Goal: Task Accomplishment & Management: Manage account settings

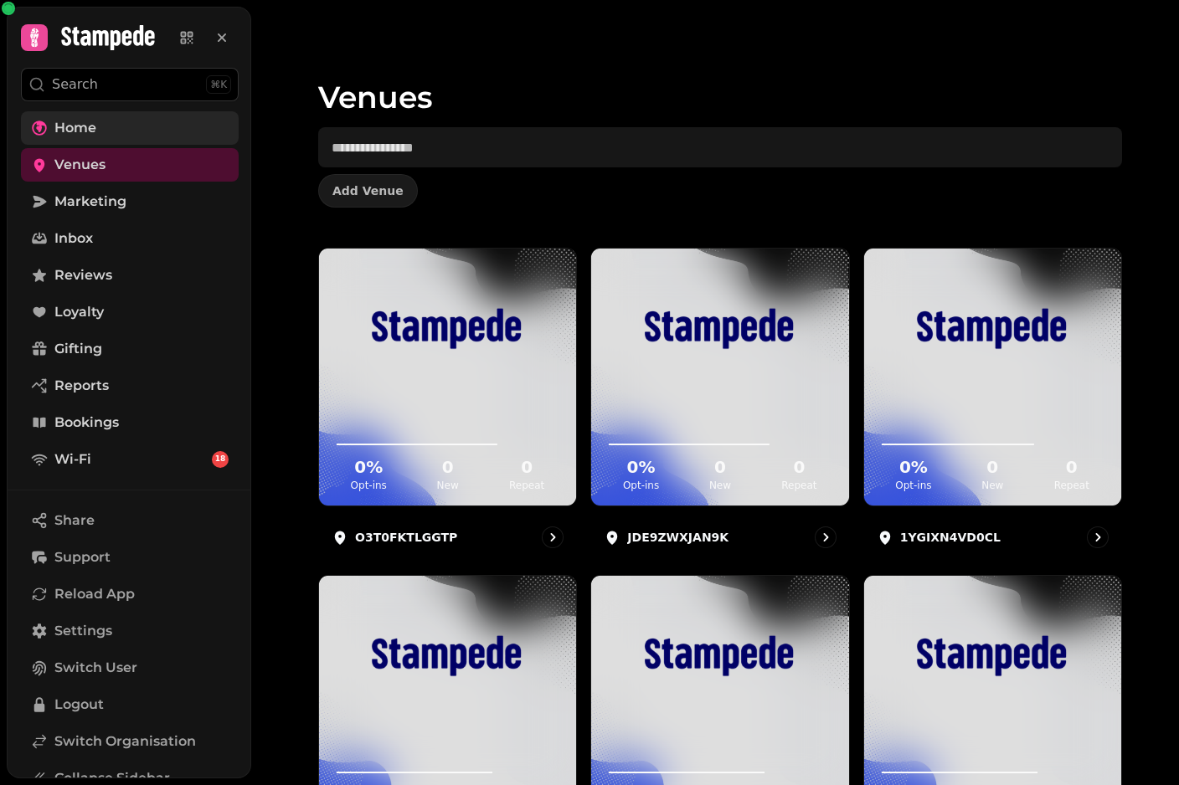
click at [150, 120] on link "Home" at bounding box center [130, 127] width 218 height 33
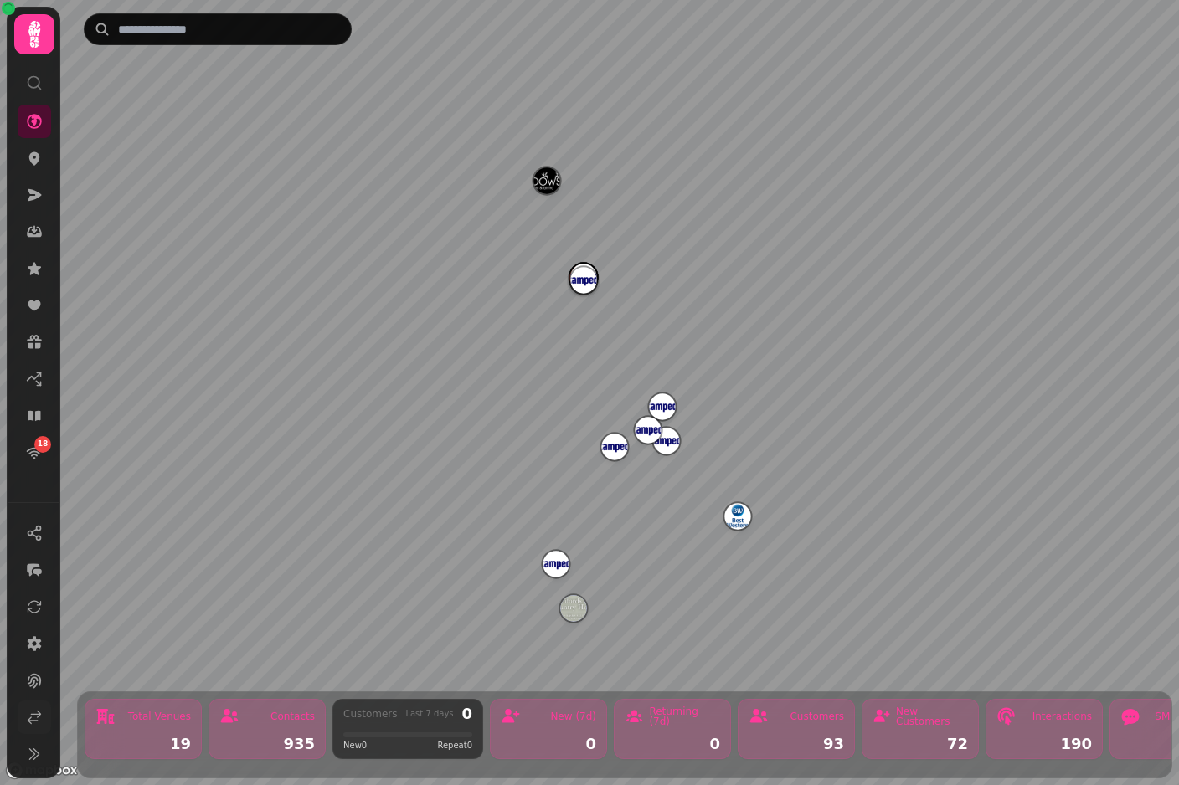
click at [38, 726] on icon at bounding box center [34, 717] width 17 height 17
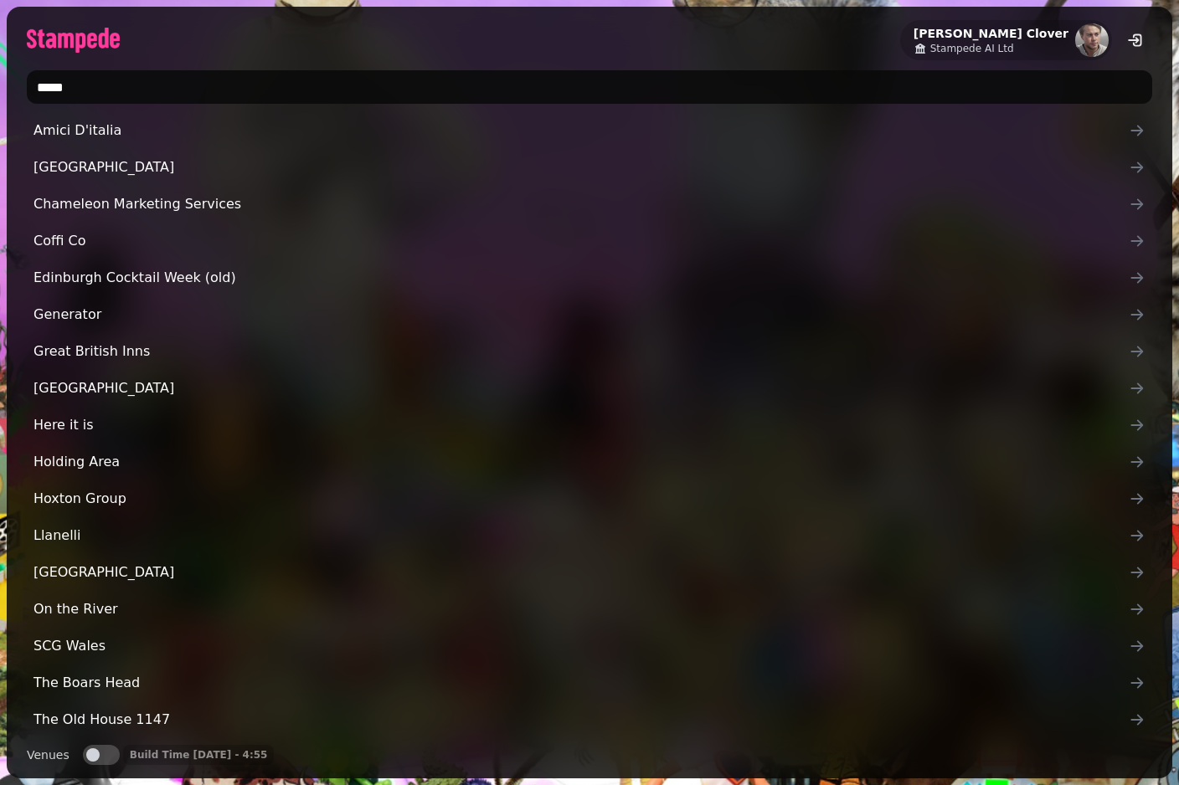
type input "******"
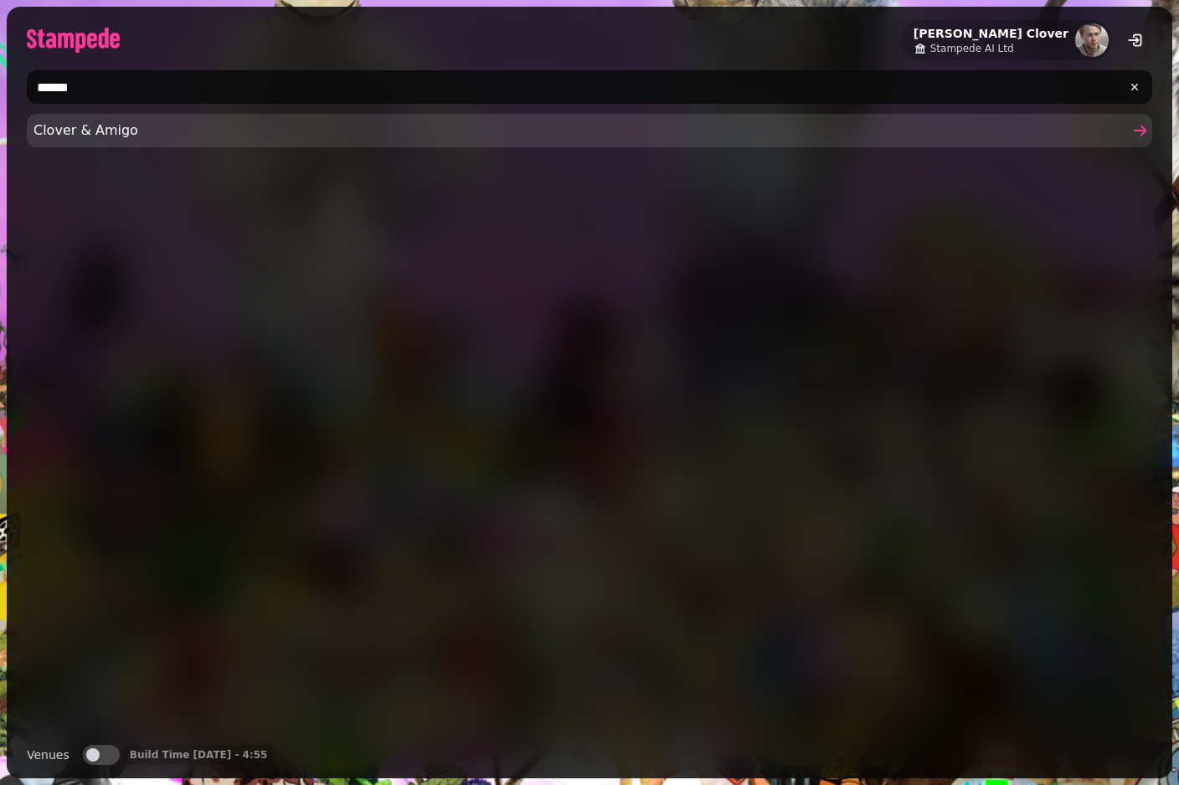
click at [78, 132] on span "Clover & Amigo" at bounding box center [580, 131] width 1095 height 20
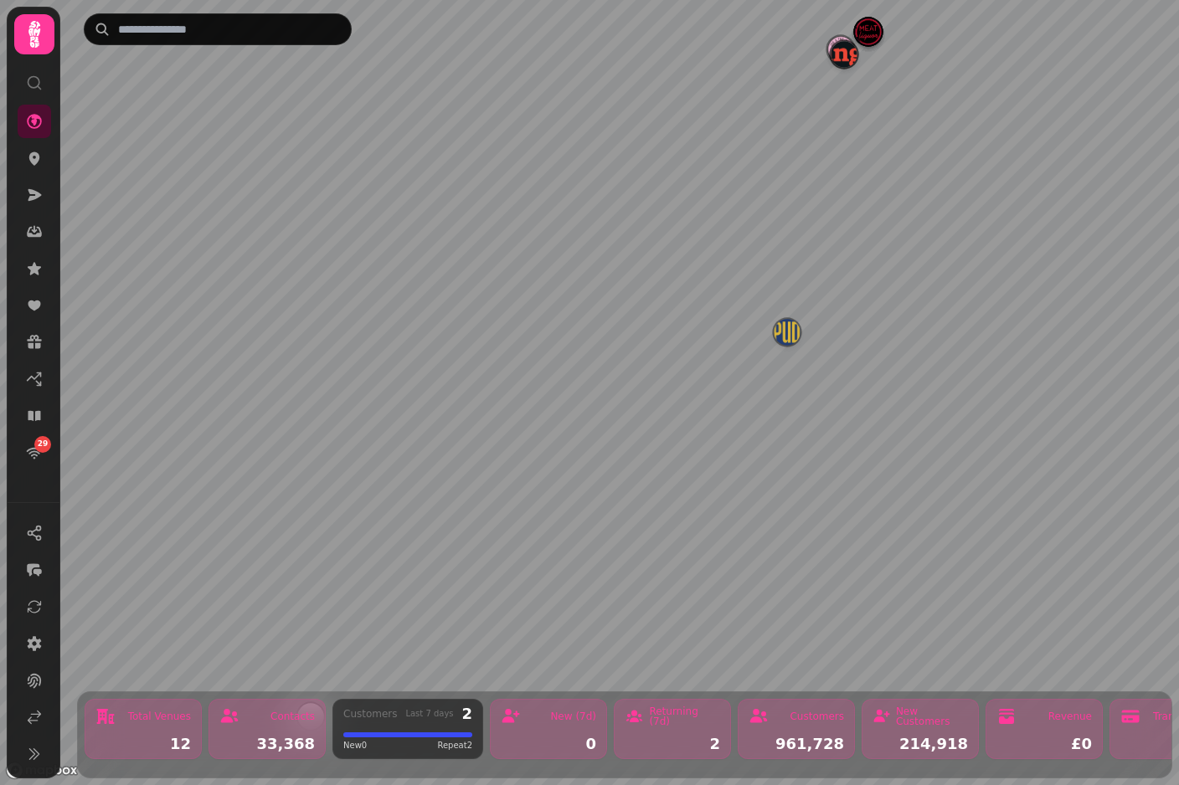
click at [840, 59] on img "Manja" at bounding box center [843, 54] width 26 height 26
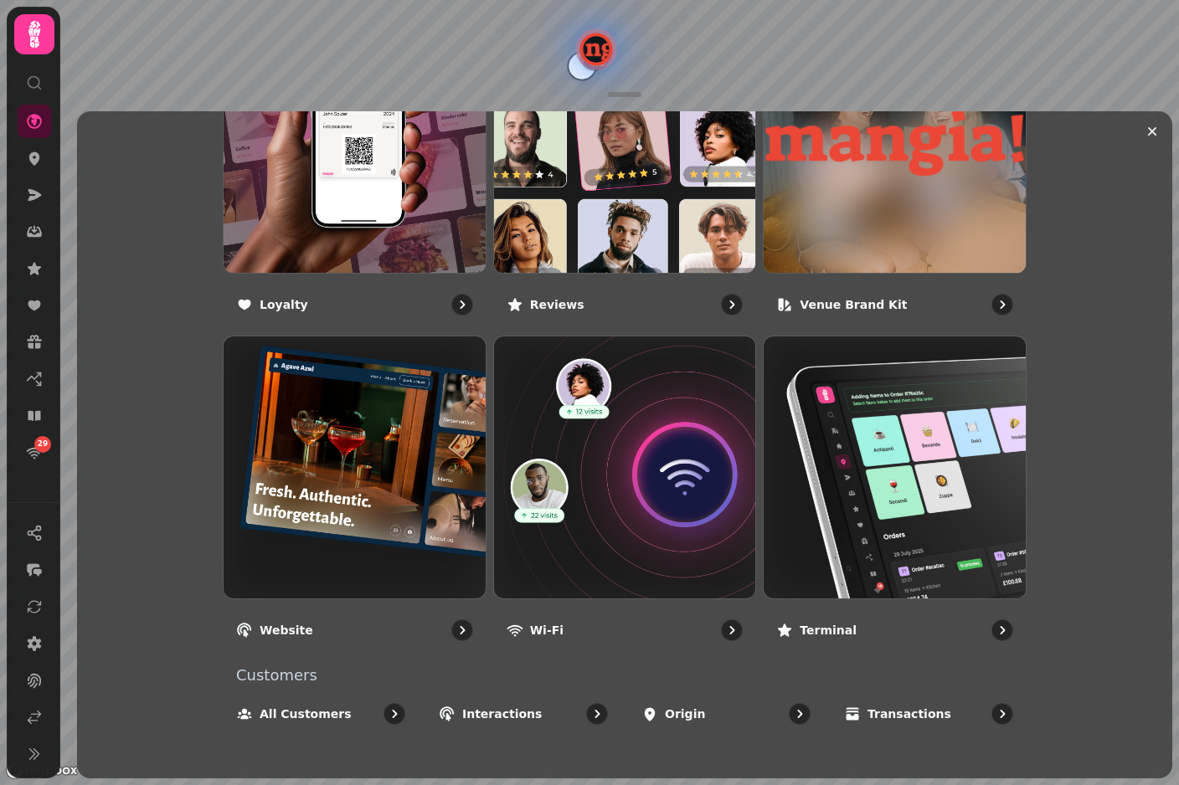
scroll to position [1073, 0]
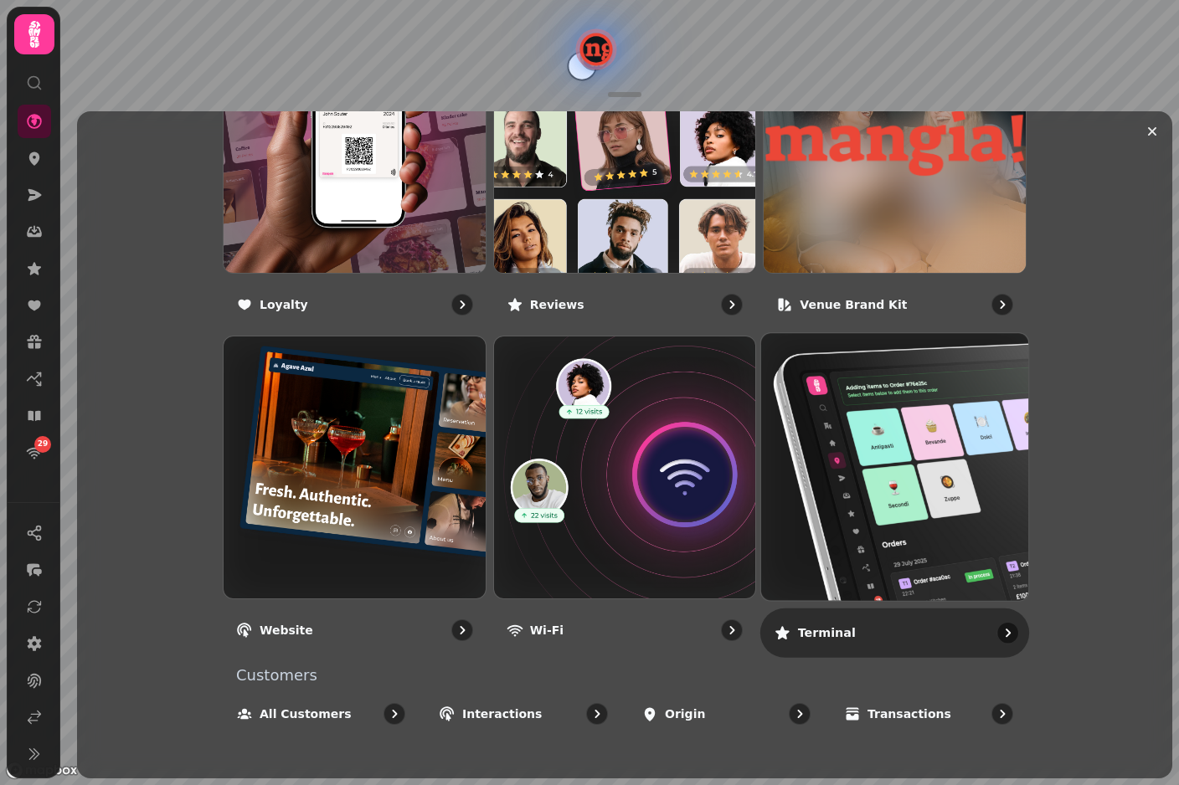
click at [935, 439] on img at bounding box center [895, 468] width 294 height 294
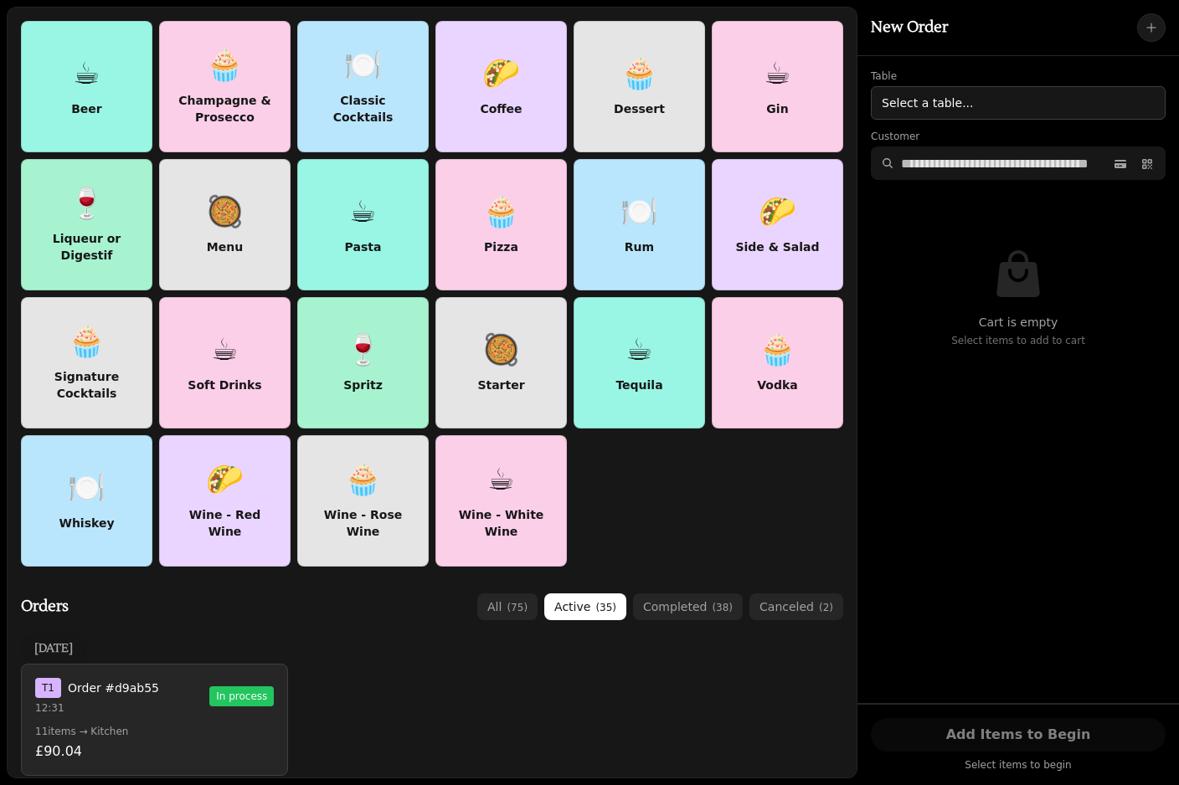
click at [208, 692] on div "T 1 Order #d9ab55 12:31 In process" at bounding box center [154, 696] width 239 height 37
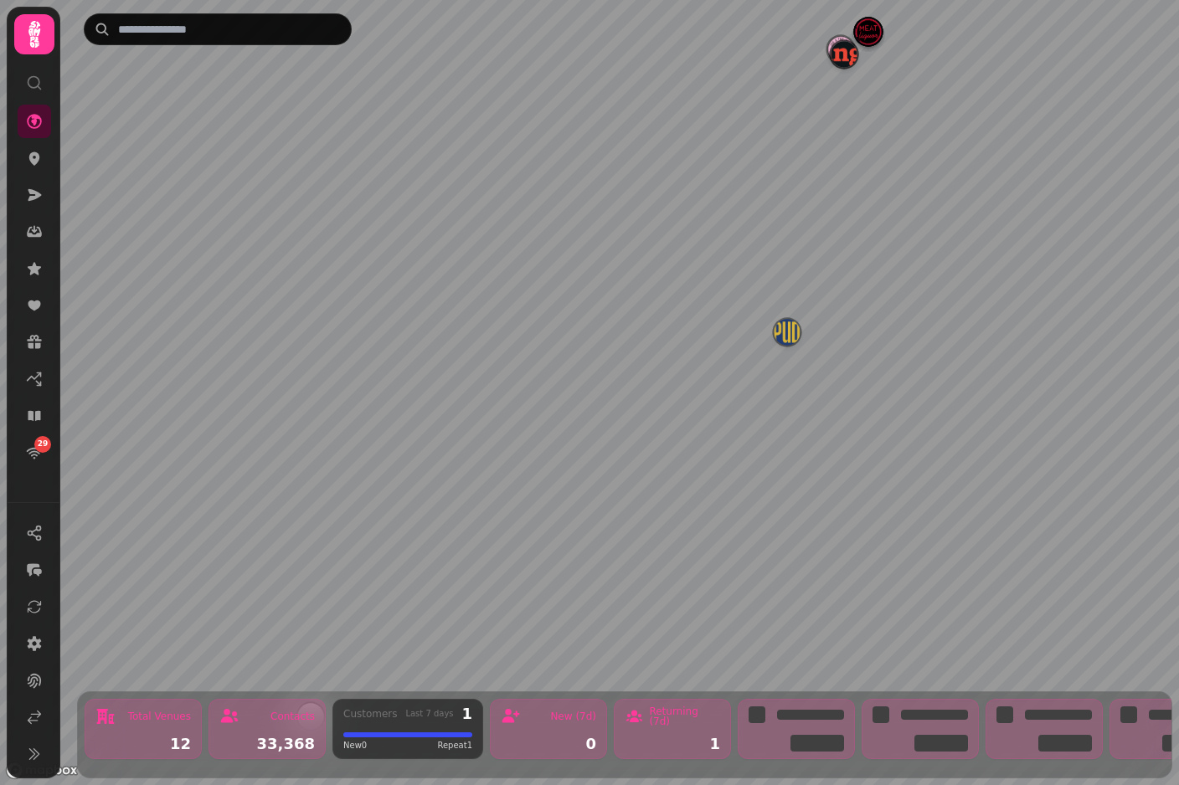
click at [848, 65] on img "Manja" at bounding box center [843, 54] width 26 height 26
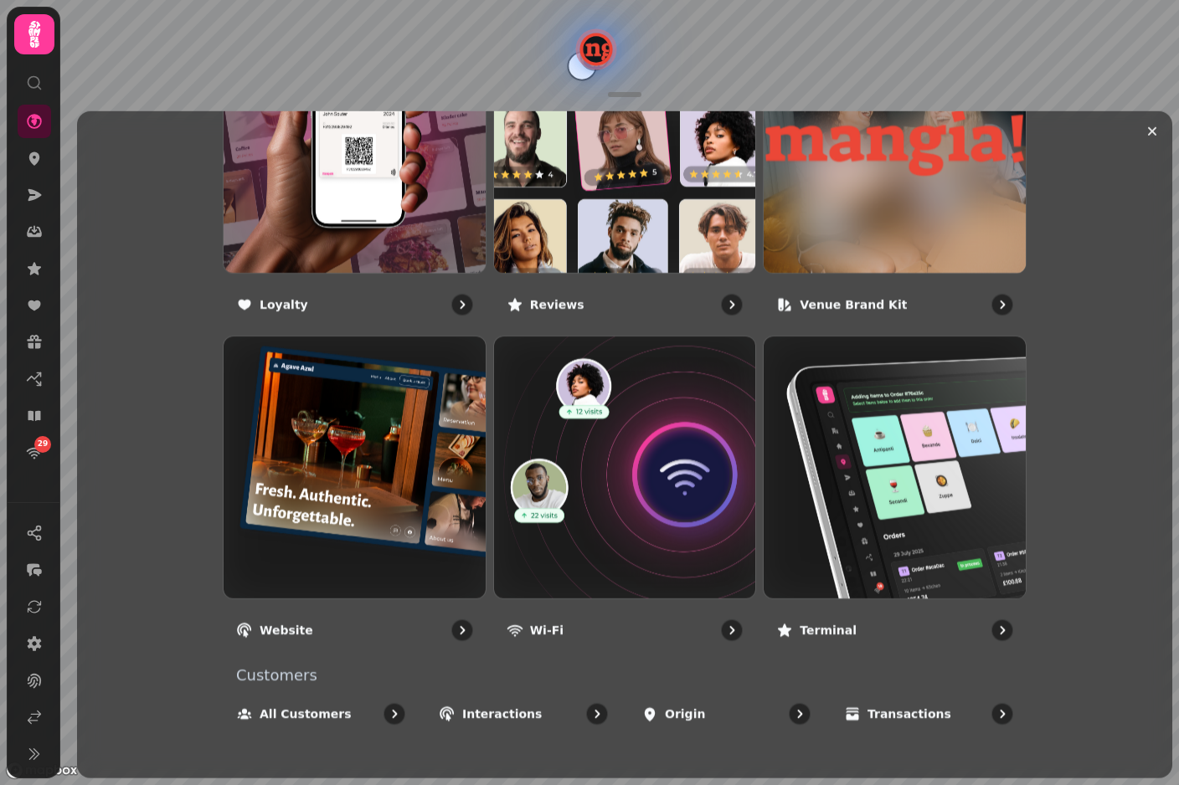
scroll to position [1073, 0]
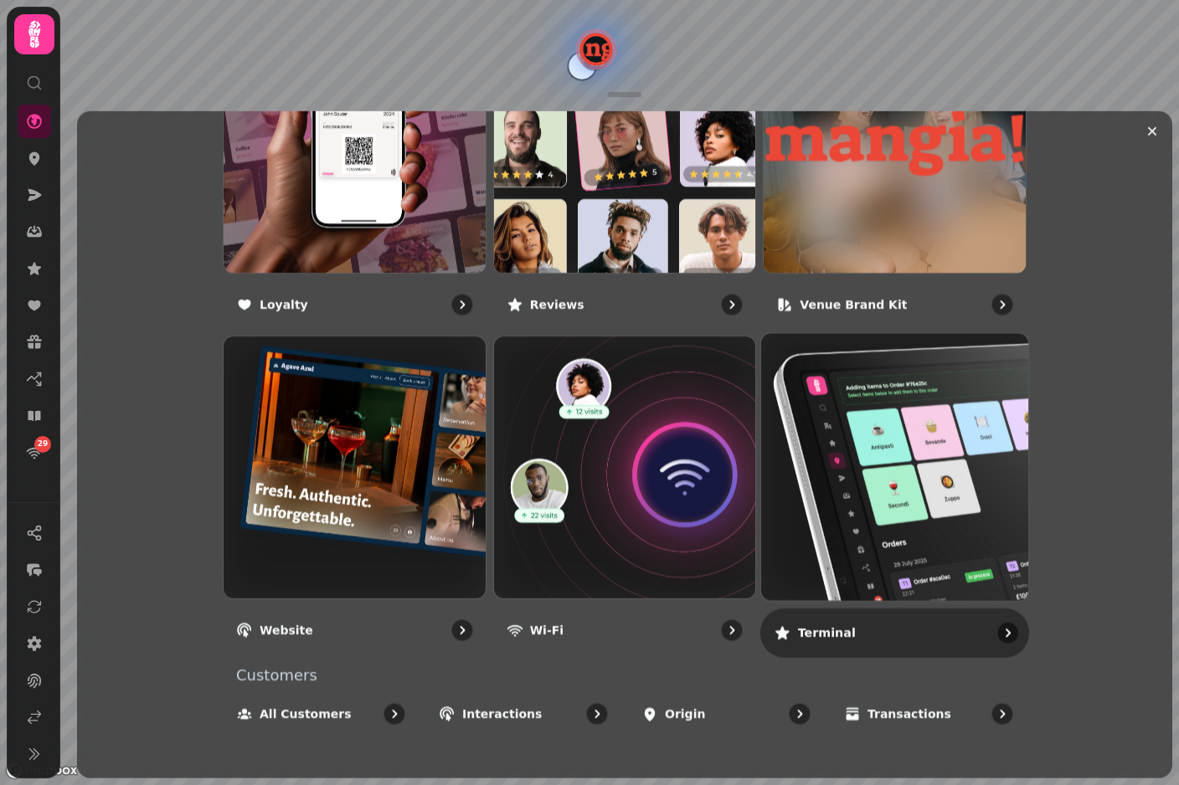
click at [895, 456] on img at bounding box center [895, 467] width 294 height 294
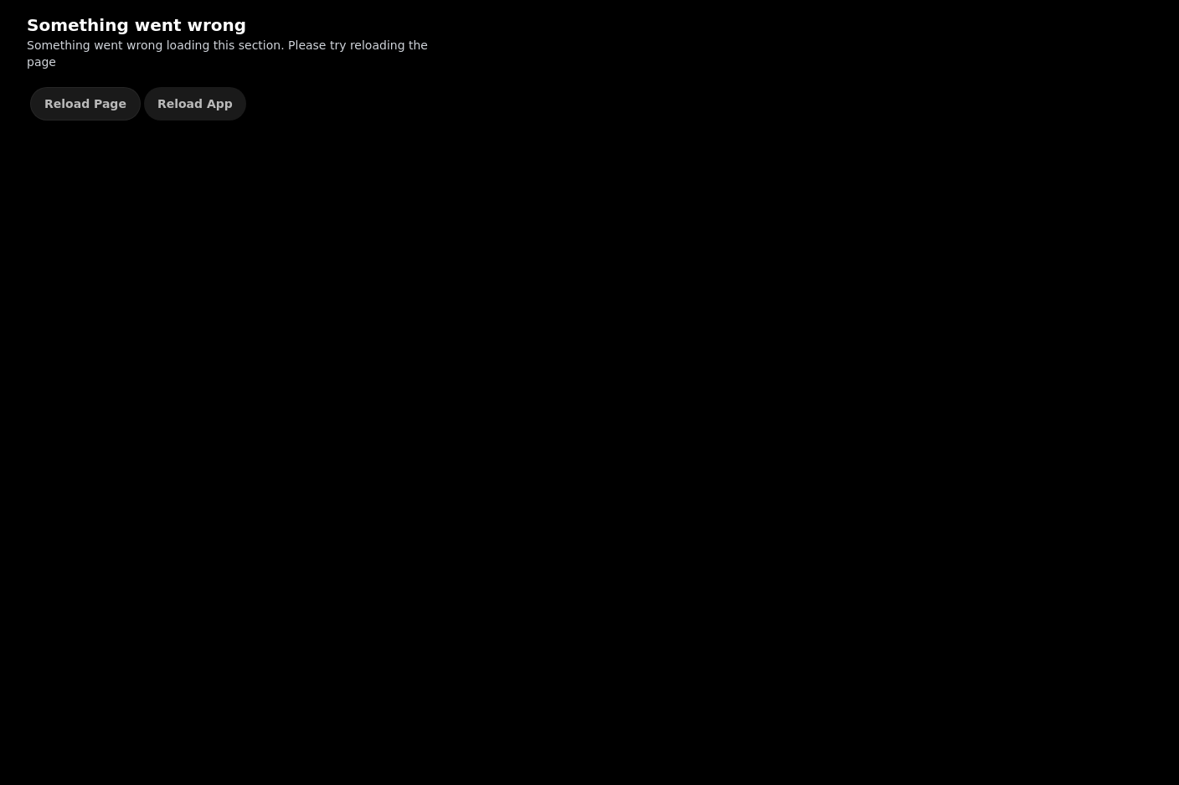
click at [196, 101] on button "Reload App" at bounding box center [195, 103] width 102 height 33
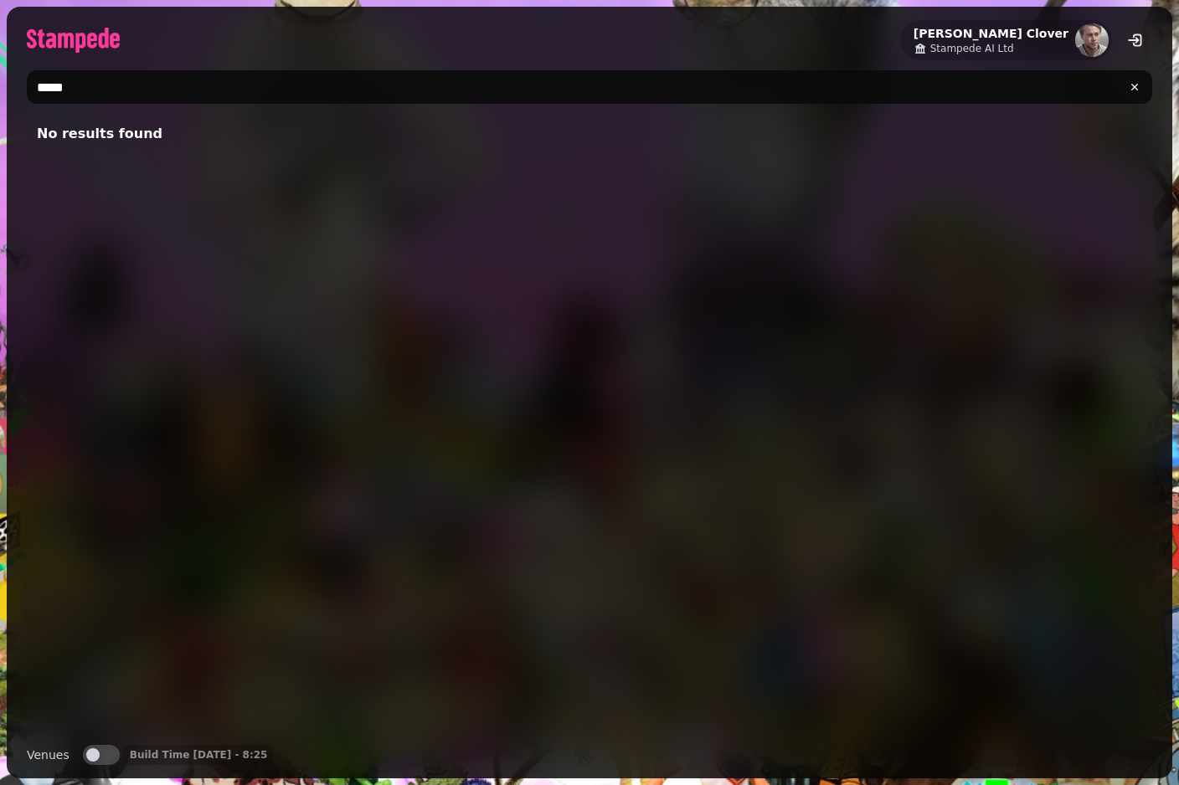
type input "******"
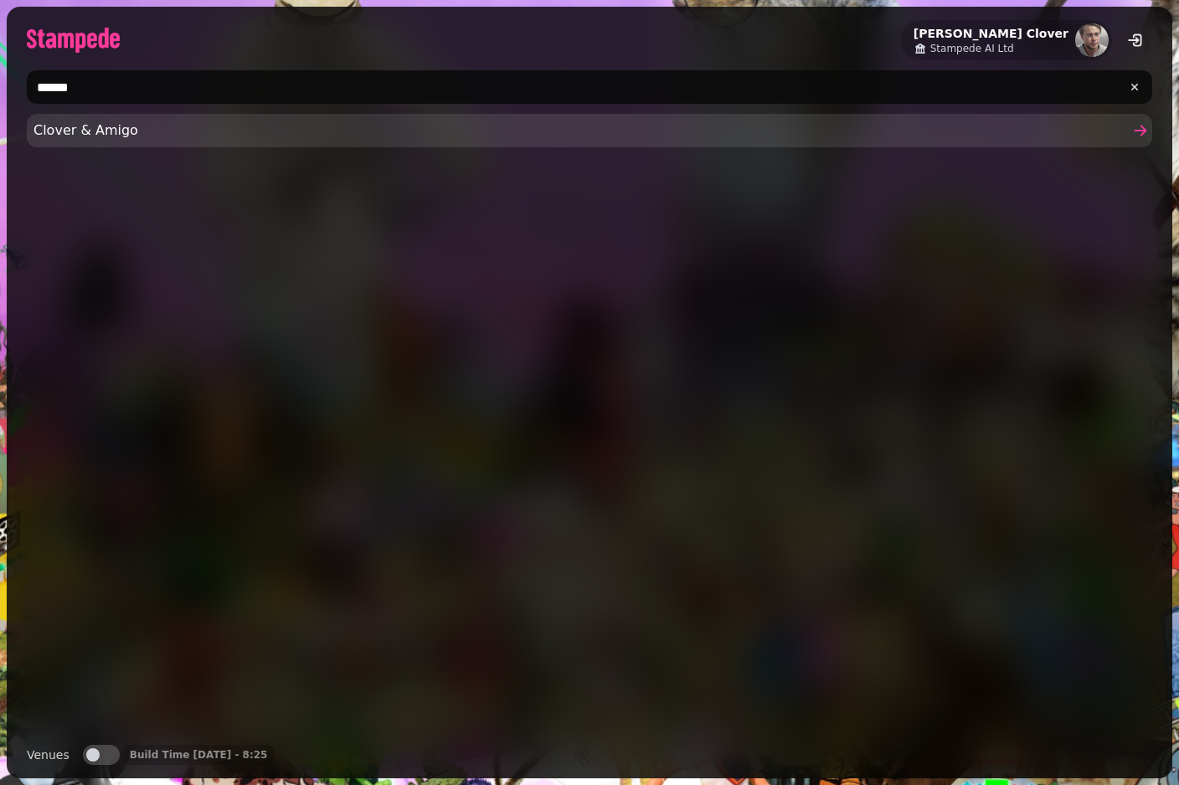
click at [354, 125] on span "Clover & Amigo" at bounding box center [580, 131] width 1095 height 20
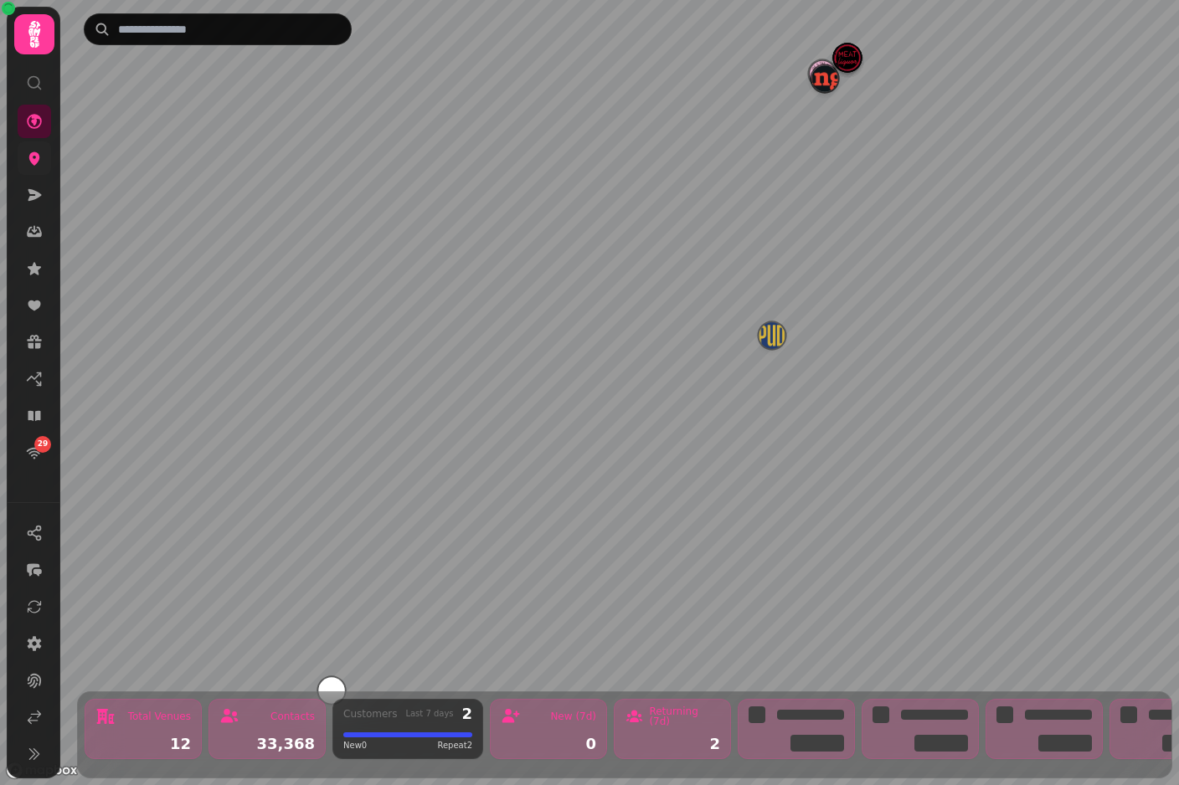
click at [36, 157] on icon at bounding box center [34, 158] width 11 height 13
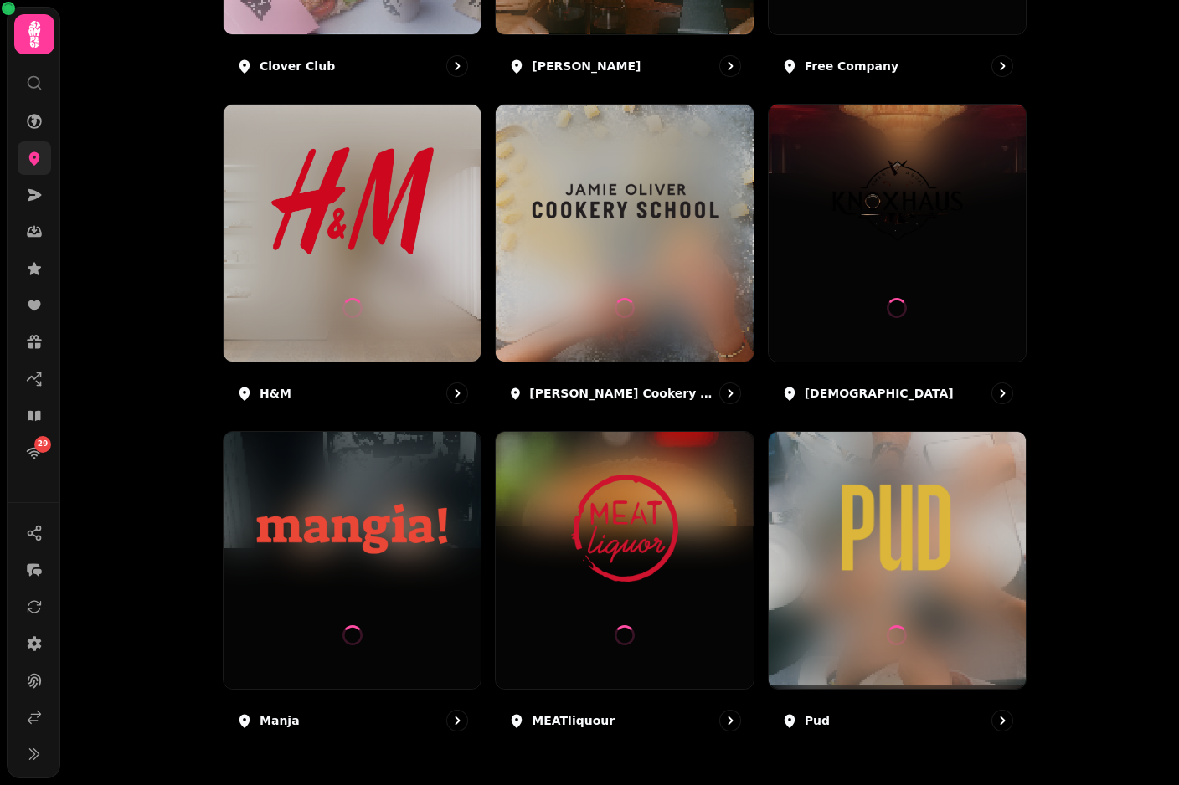
scroll to position [808, 0]
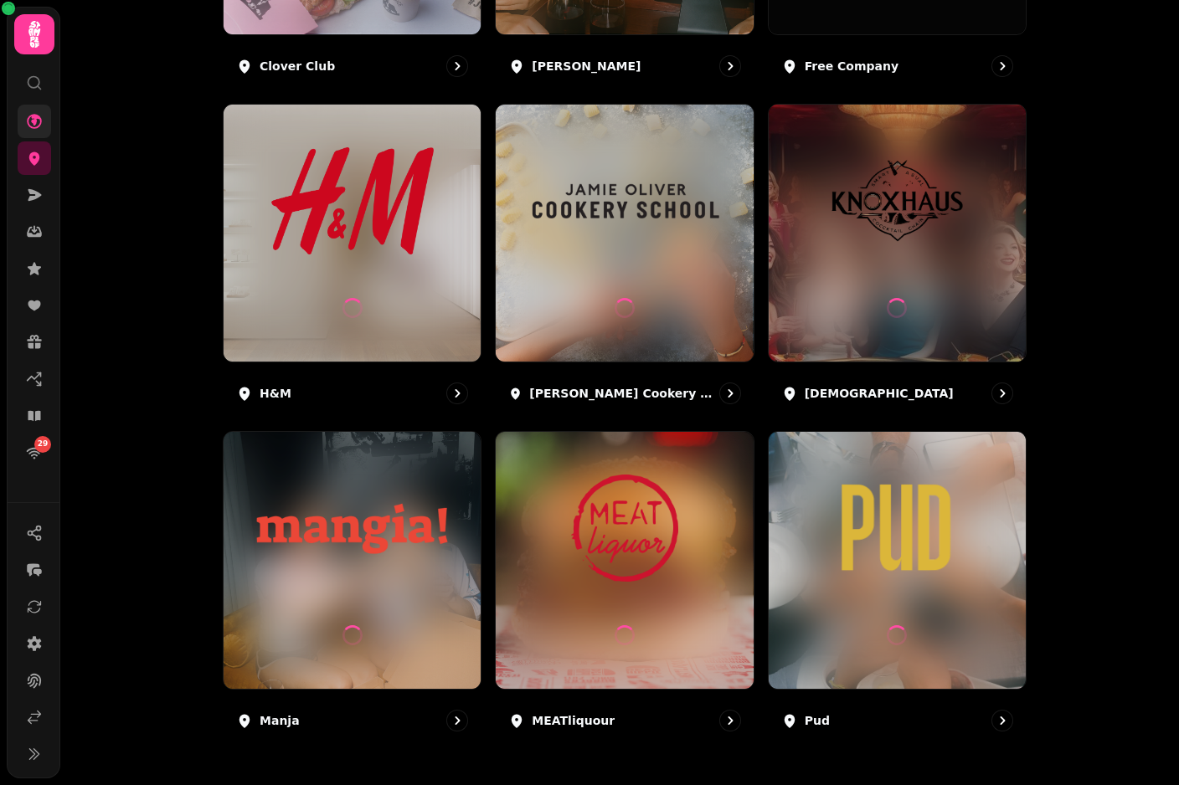
click at [27, 116] on icon at bounding box center [34, 121] width 17 height 17
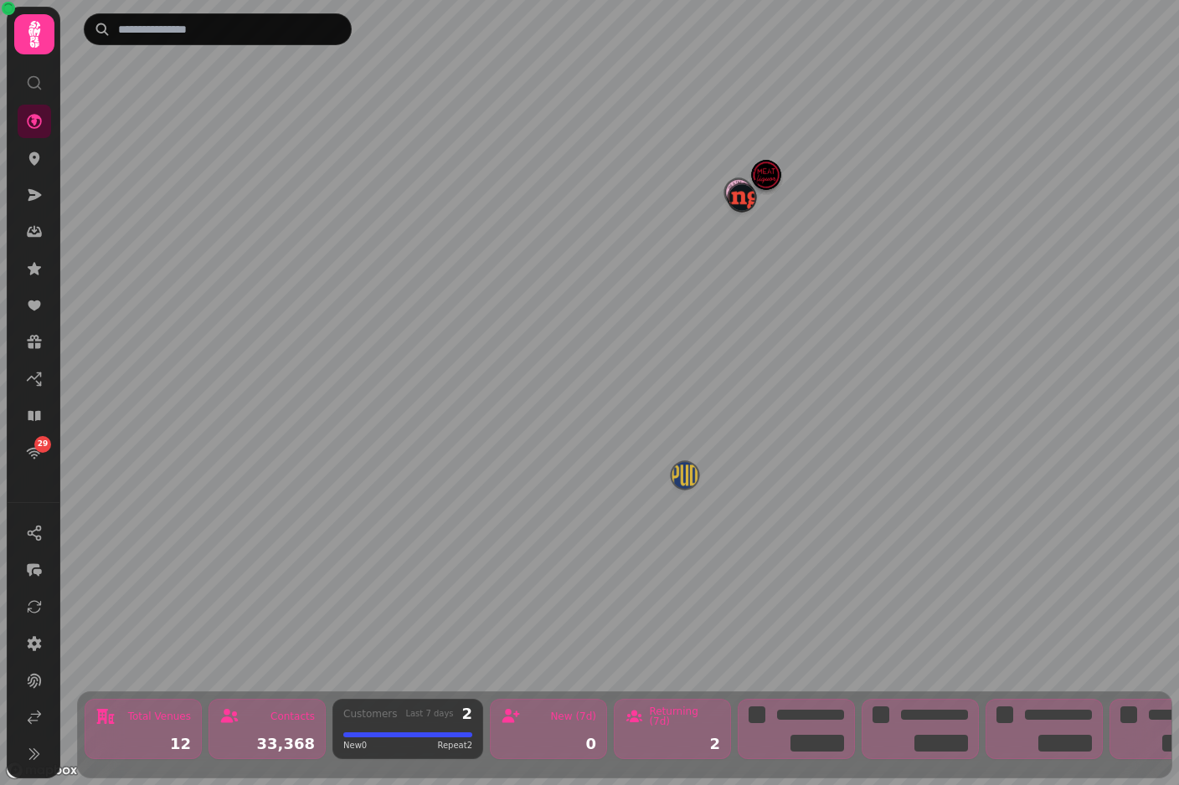
click at [735, 199] on img "Manja" at bounding box center [741, 197] width 26 height 26
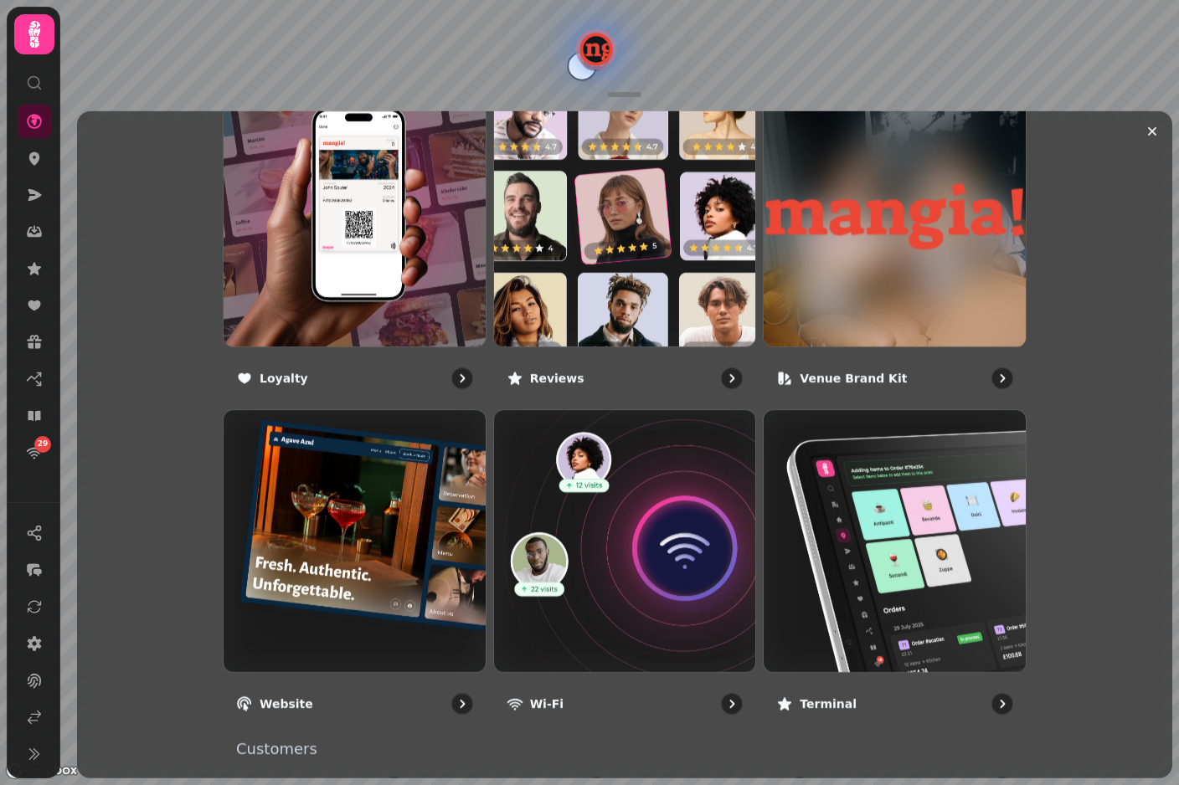
scroll to position [1001, 0]
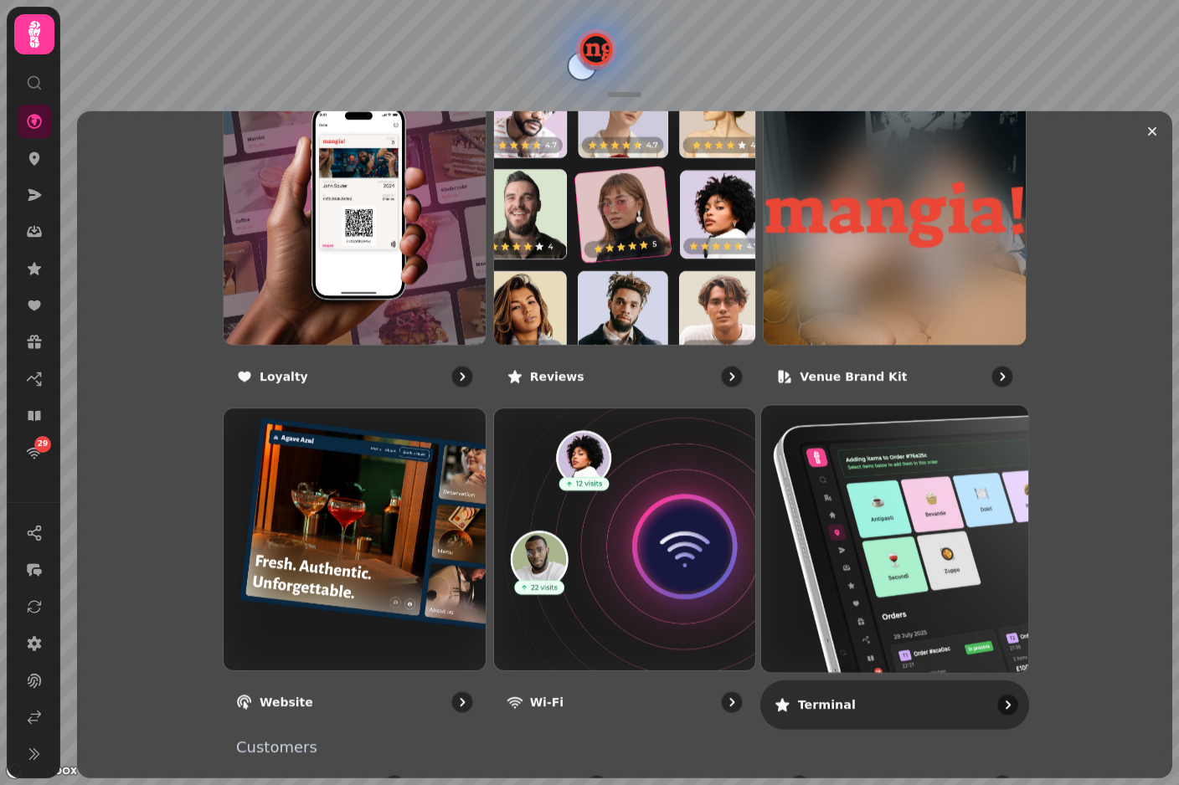
click at [843, 516] on img at bounding box center [895, 539] width 294 height 294
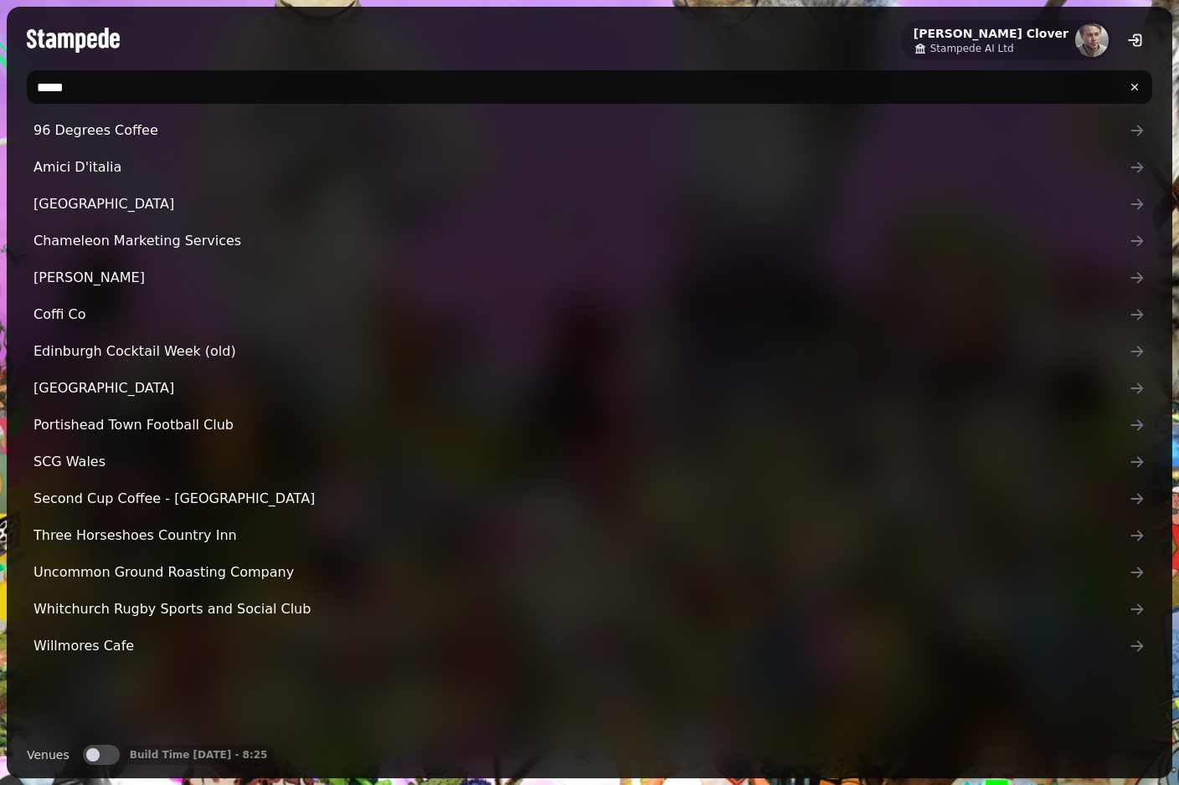
type input "******"
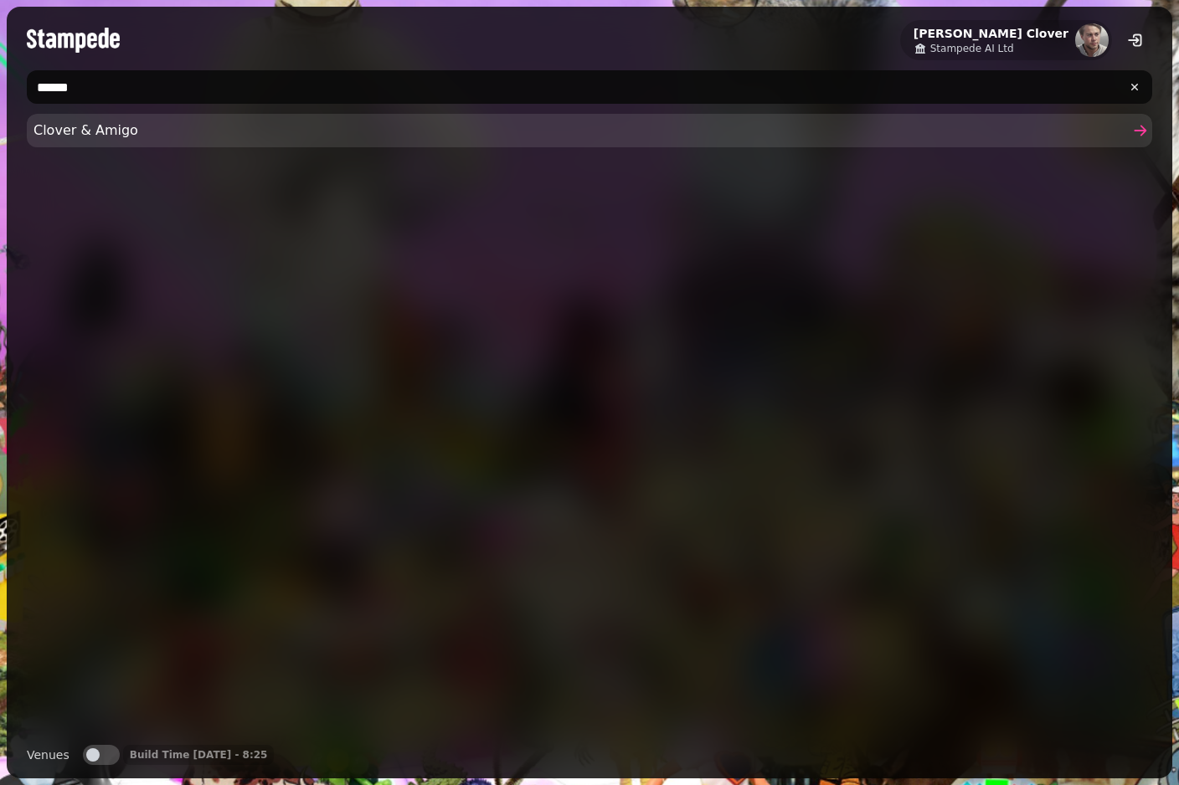
click at [156, 131] on span "Clover & Amigo" at bounding box center [580, 131] width 1095 height 20
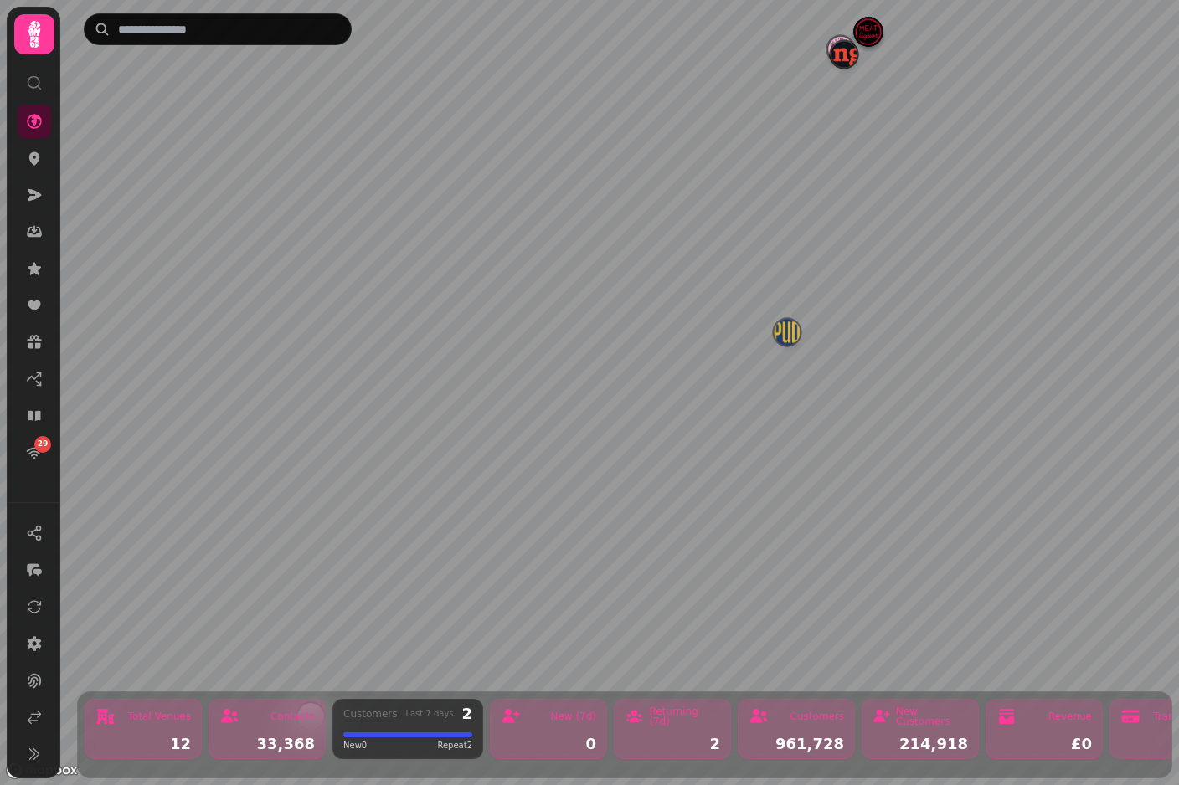
click at [840, 57] on img "Manja" at bounding box center [843, 54] width 26 height 26
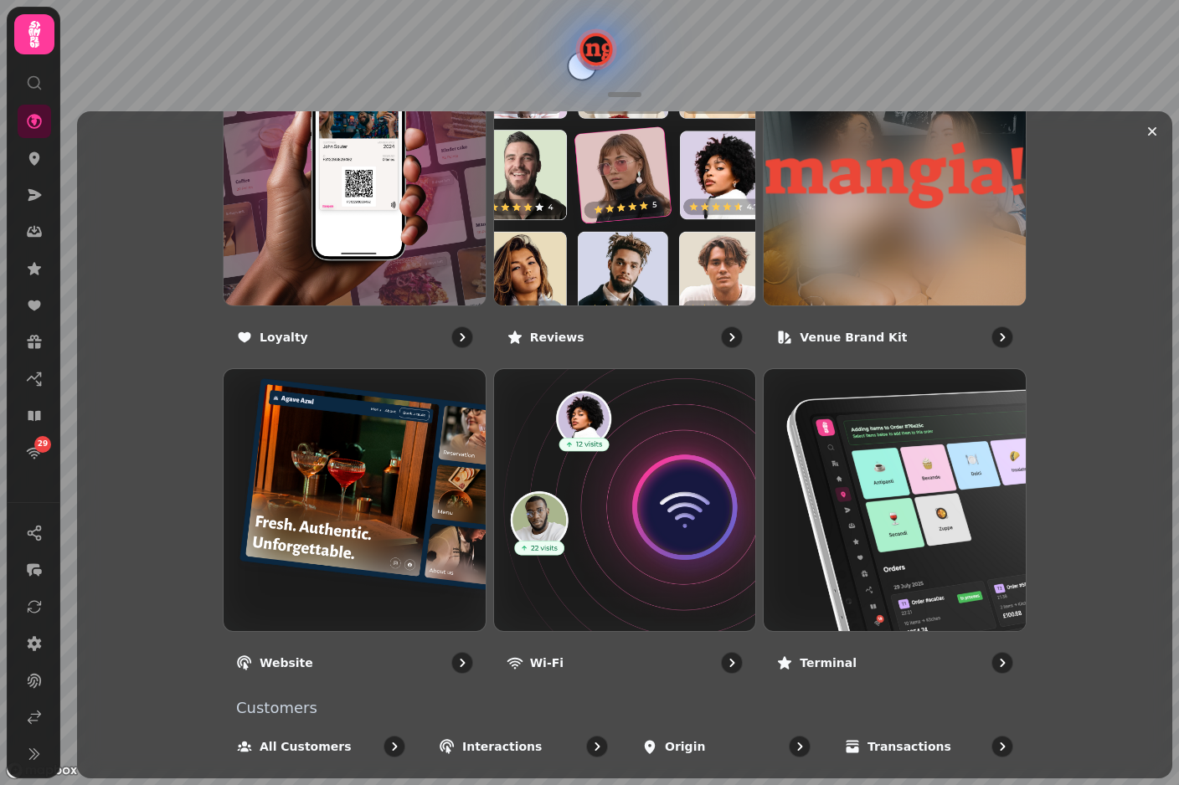
scroll to position [1039, 0]
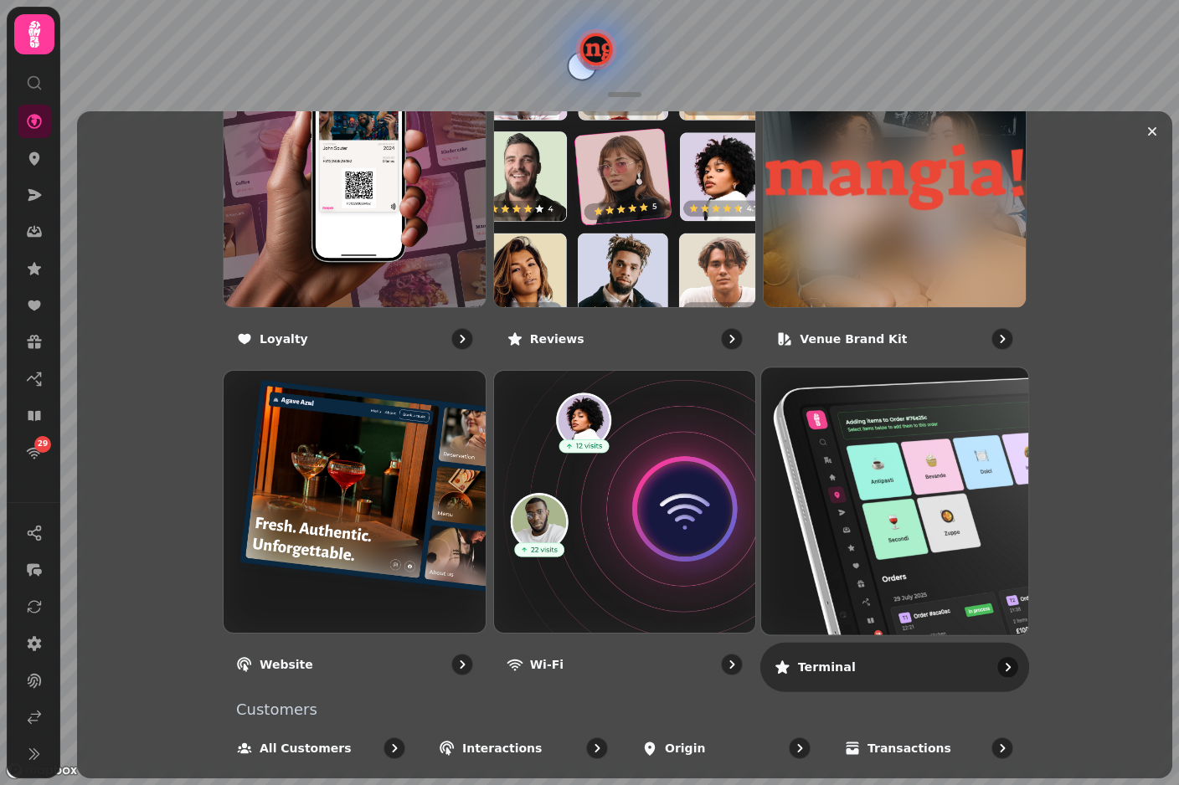
click at [851, 496] on img at bounding box center [895, 502] width 294 height 294
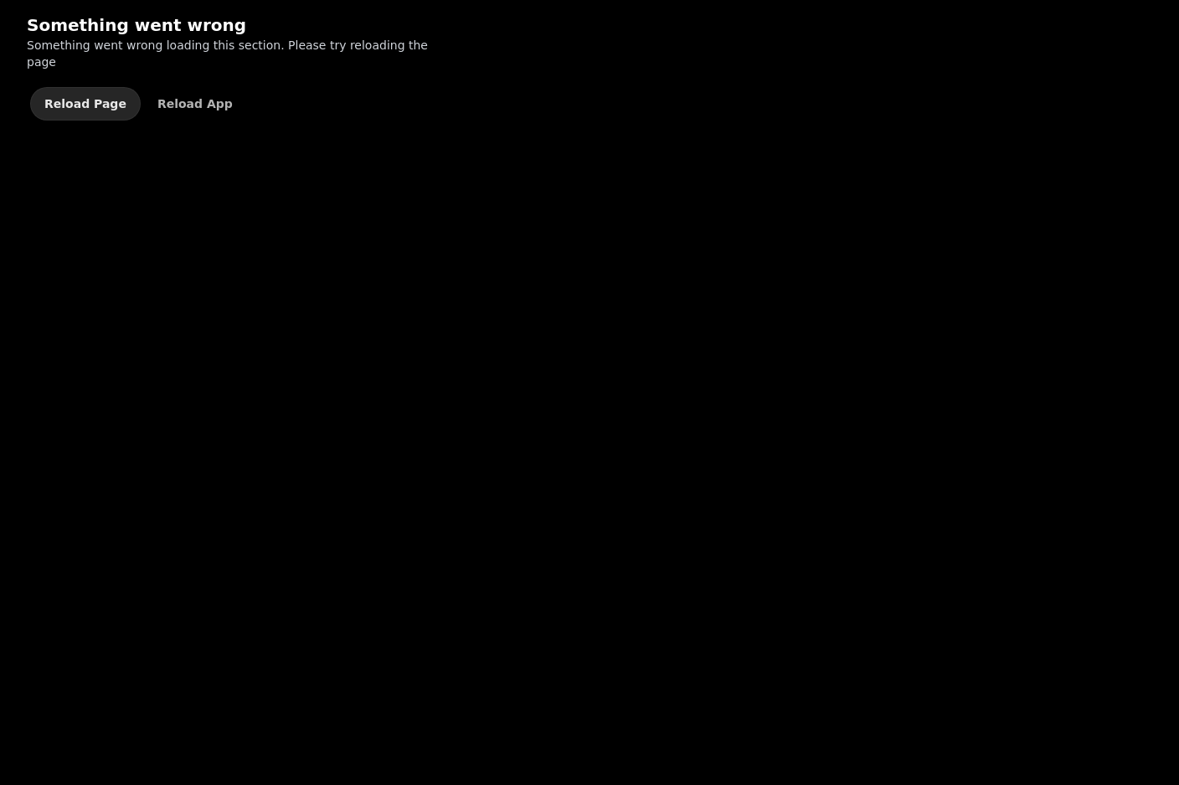
click at [76, 87] on button "Reload Page" at bounding box center [85, 103] width 110 height 33
click at [100, 98] on span "Reload Page" at bounding box center [85, 104] width 82 height 12
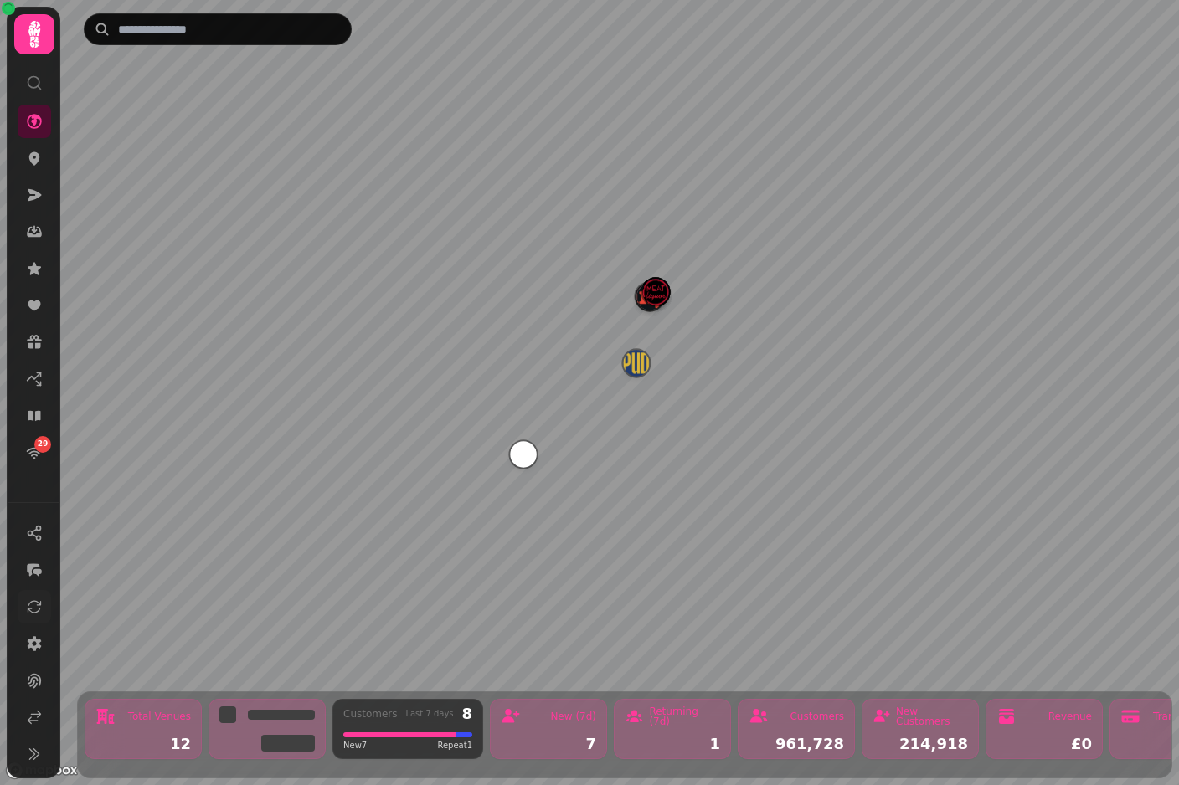
click at [43, 624] on button at bounding box center [34, 606] width 33 height 33
click at [44, 624] on button at bounding box center [34, 606] width 33 height 33
click at [43, 624] on button at bounding box center [34, 606] width 33 height 33
click at [36, 615] on icon at bounding box center [34, 607] width 17 height 17
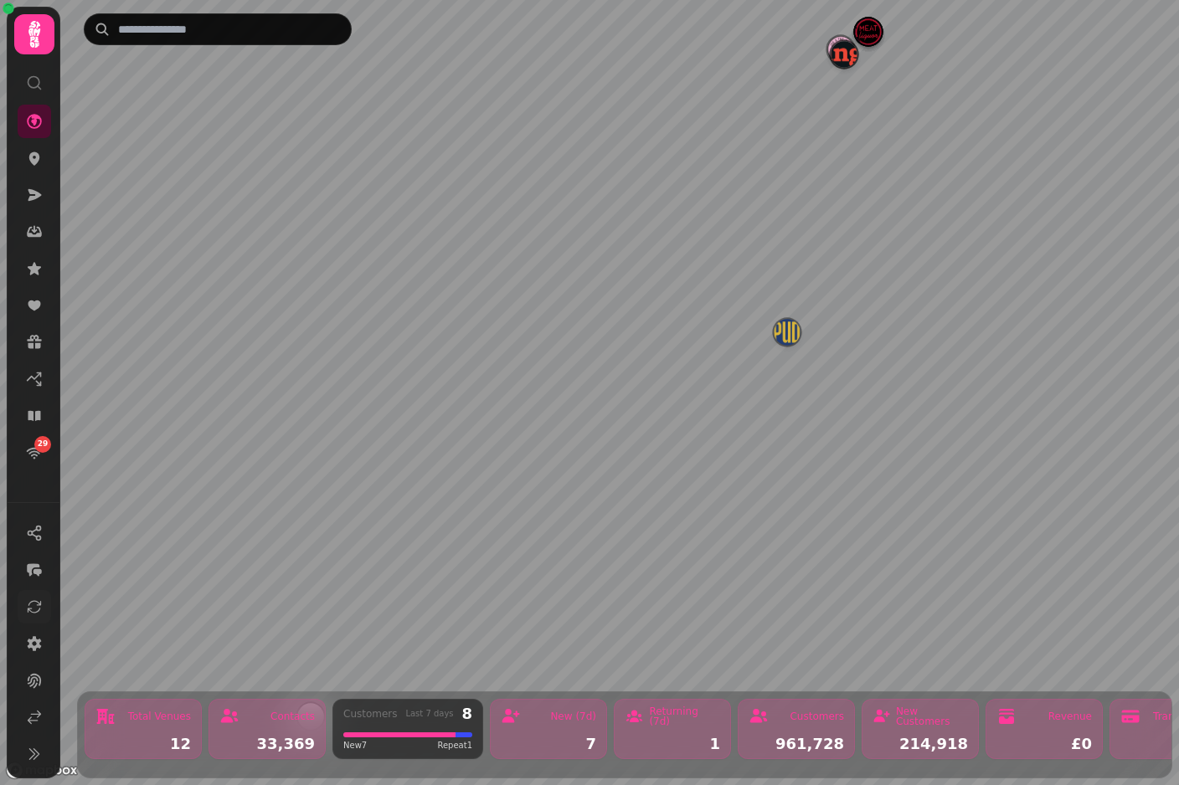
click at [42, 615] on icon at bounding box center [34, 607] width 17 height 17
click at [842, 62] on img "Manja" at bounding box center [843, 54] width 26 height 26
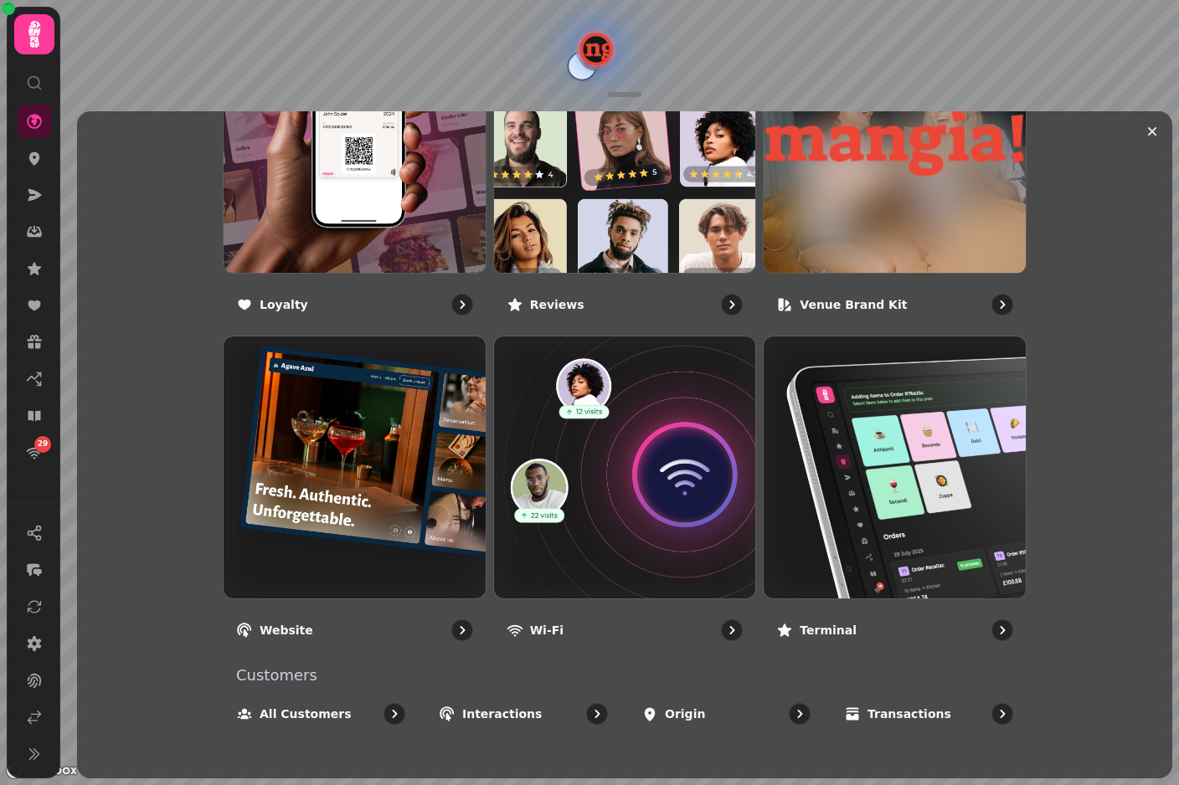
scroll to position [1073, 0]
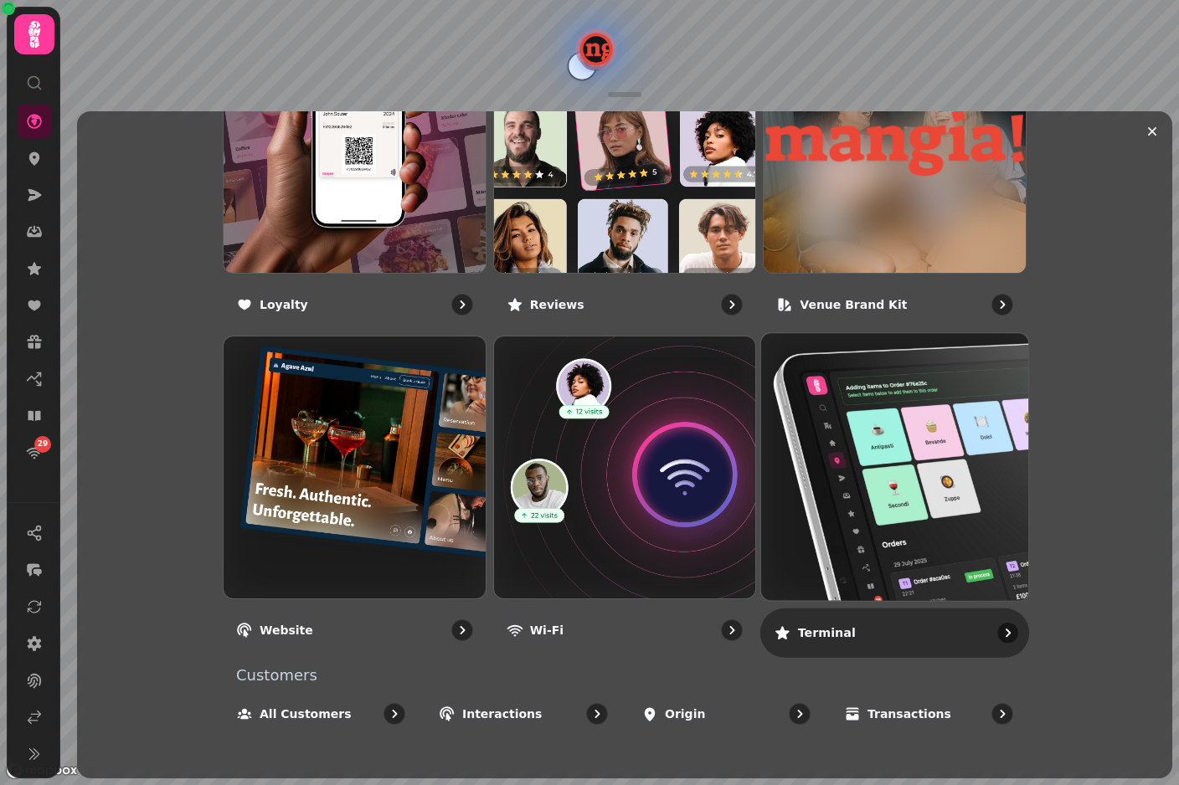
click at [914, 455] on img at bounding box center [895, 468] width 294 height 294
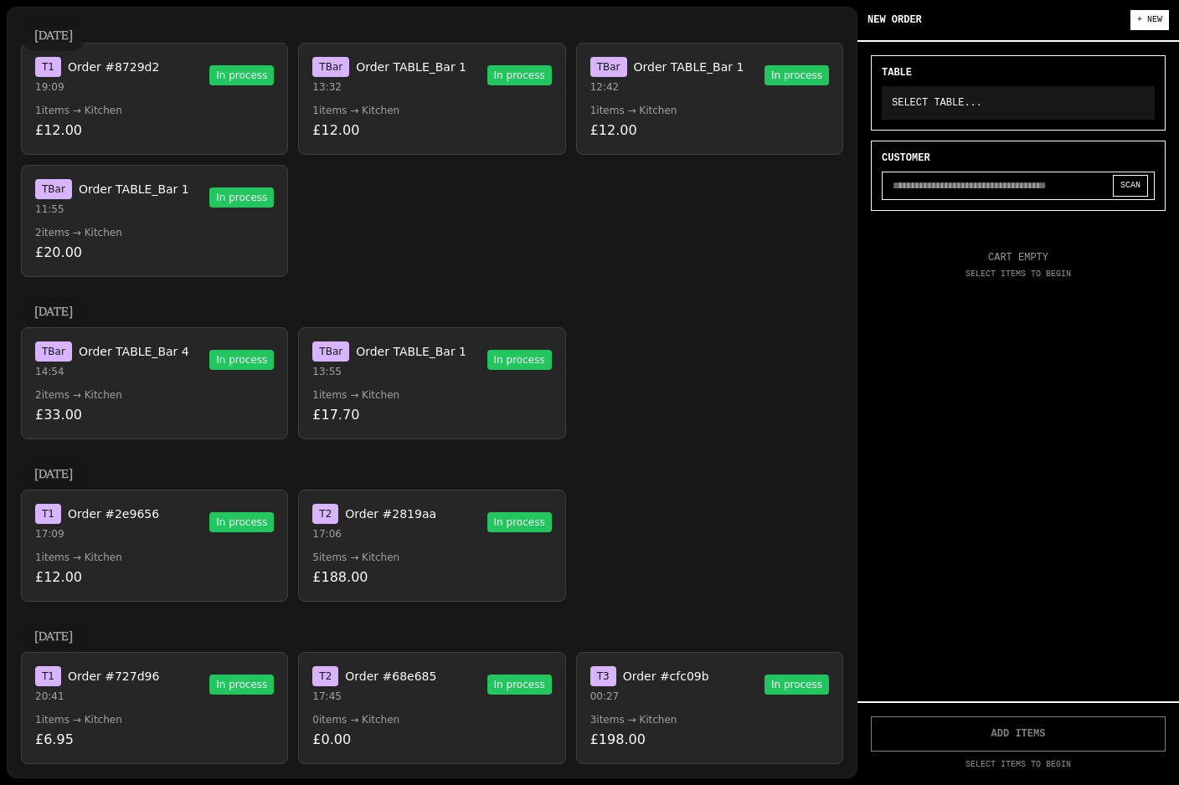
scroll to position [2166, 0]
click at [444, 695] on div "T 2 Order #68e685 17:45 In process" at bounding box center [431, 684] width 239 height 37
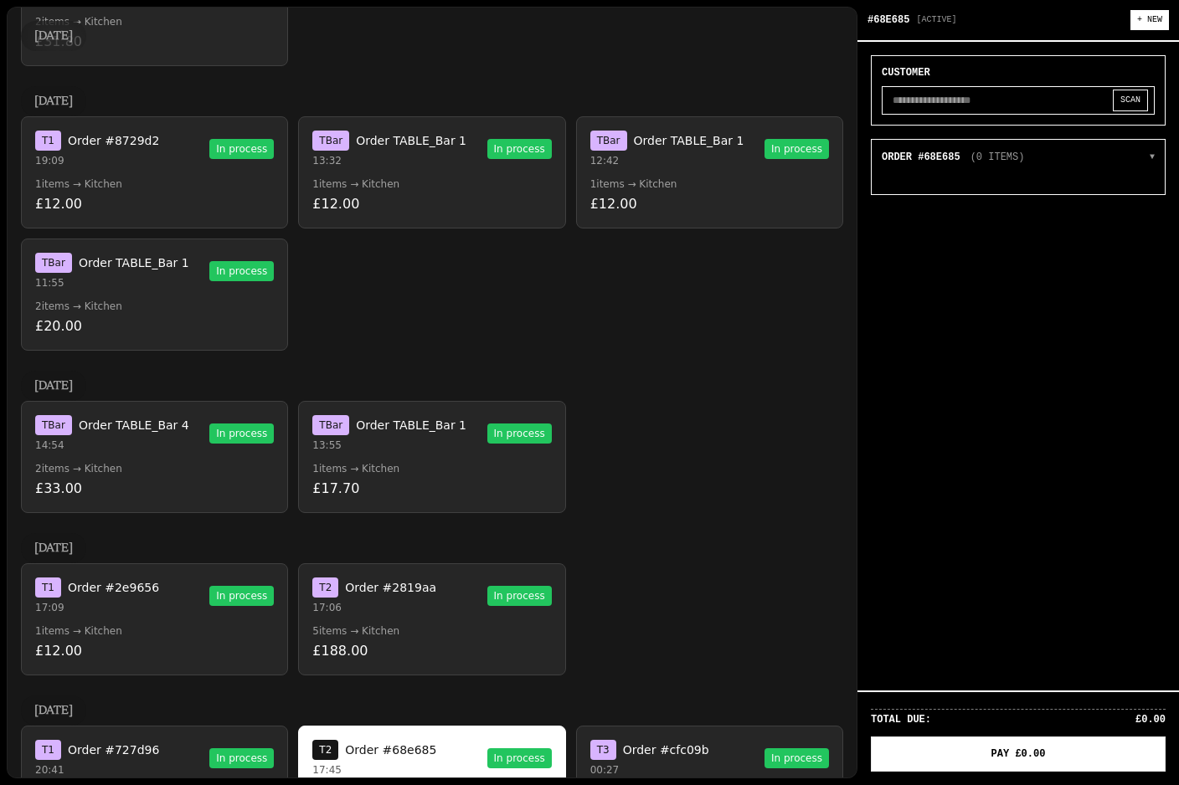
click at [213, 751] on span "In process" at bounding box center [241, 758] width 64 height 20
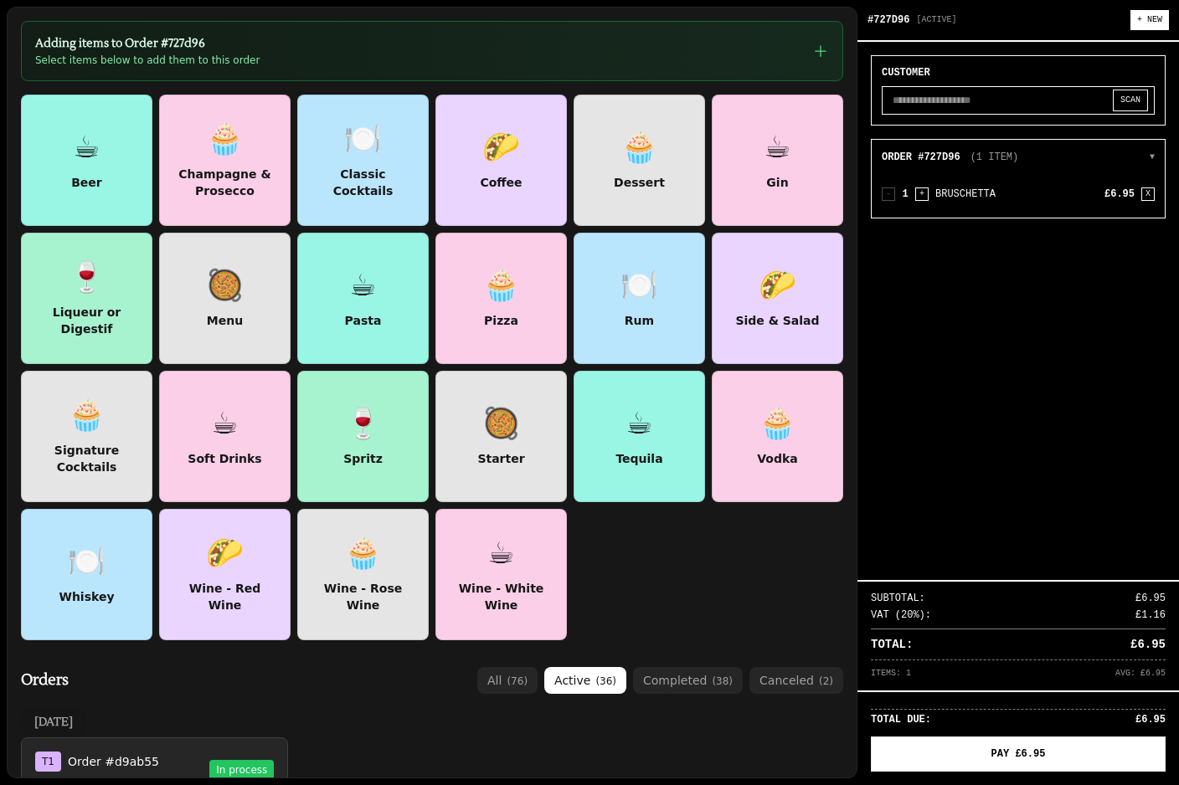
scroll to position [0, 0]
click at [377, 177] on div "Classic Cocktails" at bounding box center [363, 183] width 105 height 34
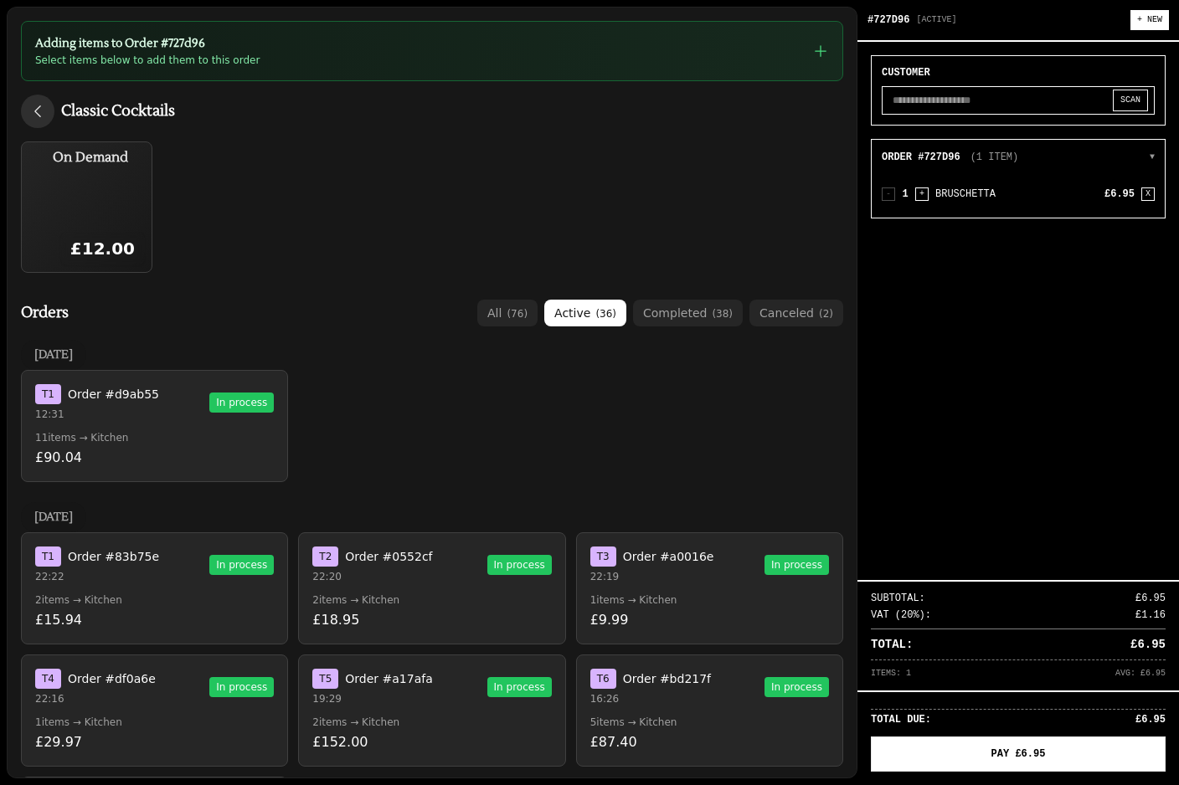
click at [49, 112] on button "button" at bounding box center [37, 111] width 33 height 33
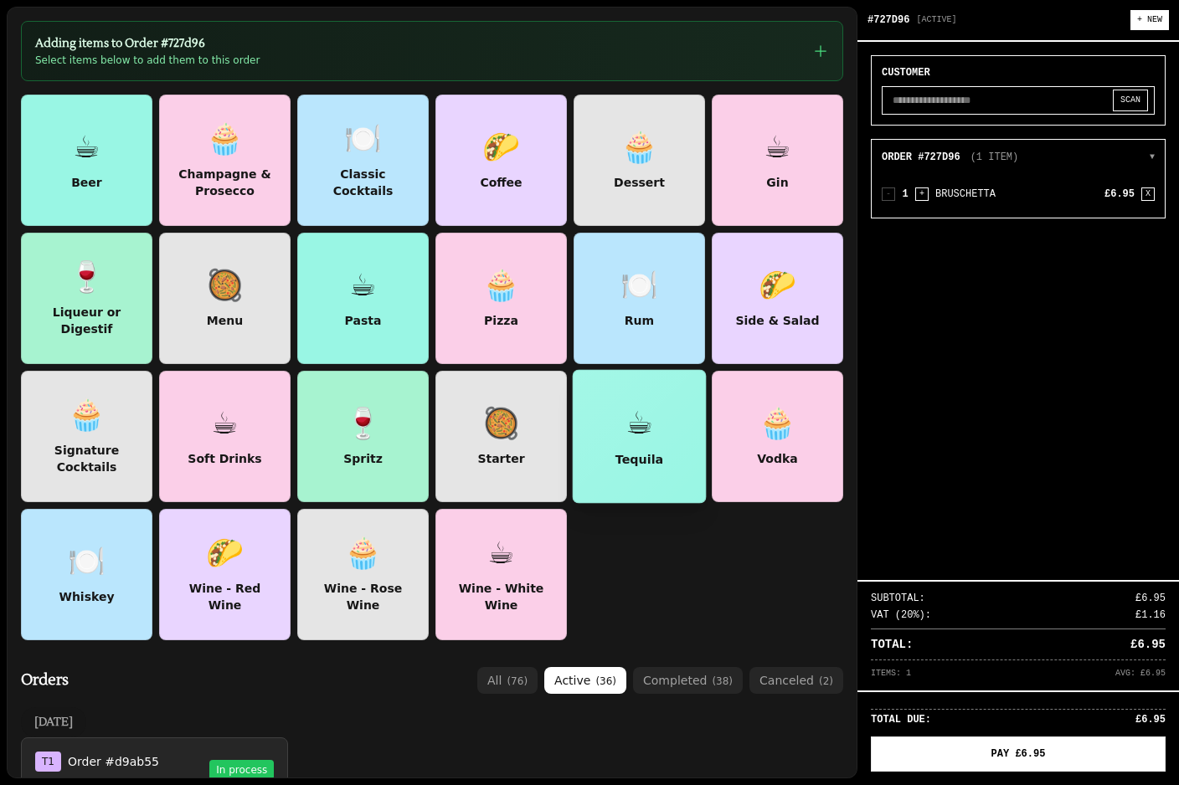
click at [643, 421] on div "☕" at bounding box center [639, 423] width 28 height 34
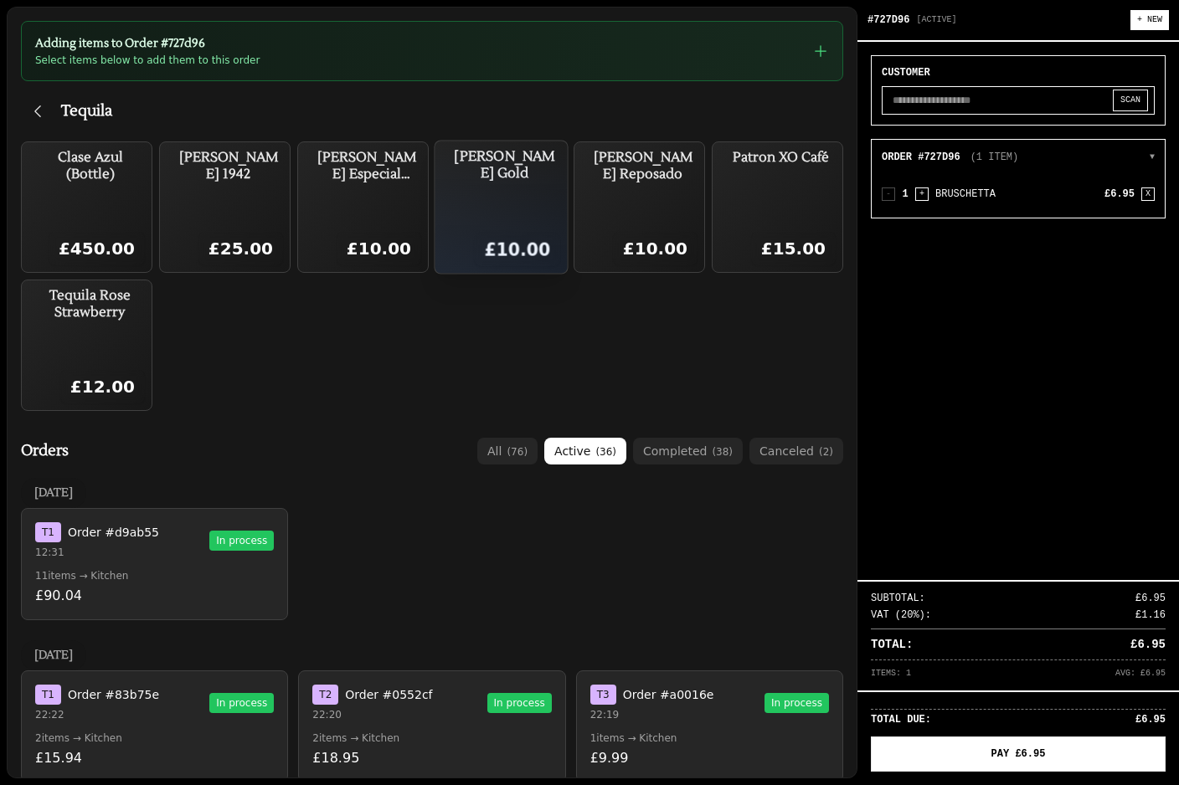
click at [506, 177] on h4 "Jose Cuervo Gold" at bounding box center [505, 165] width 112 height 34
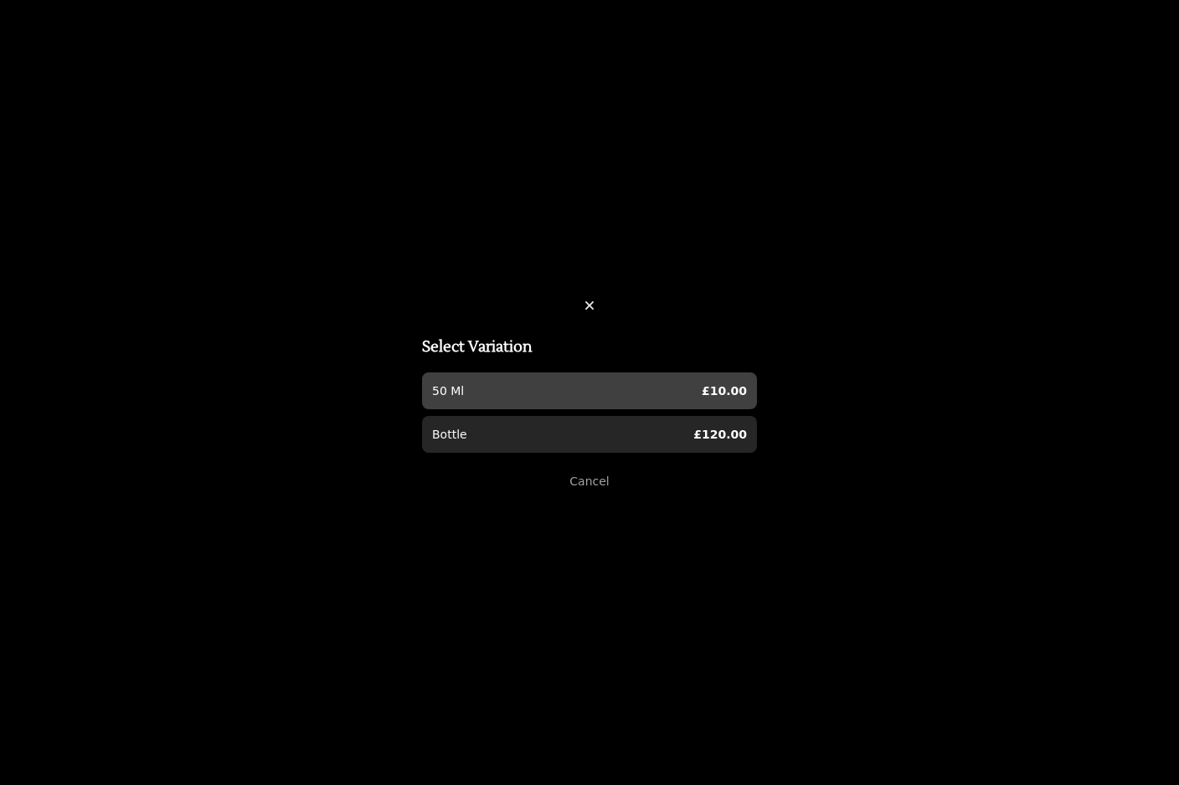
click at [523, 389] on div "50 Ml £10.00" at bounding box center [589, 391] width 315 height 17
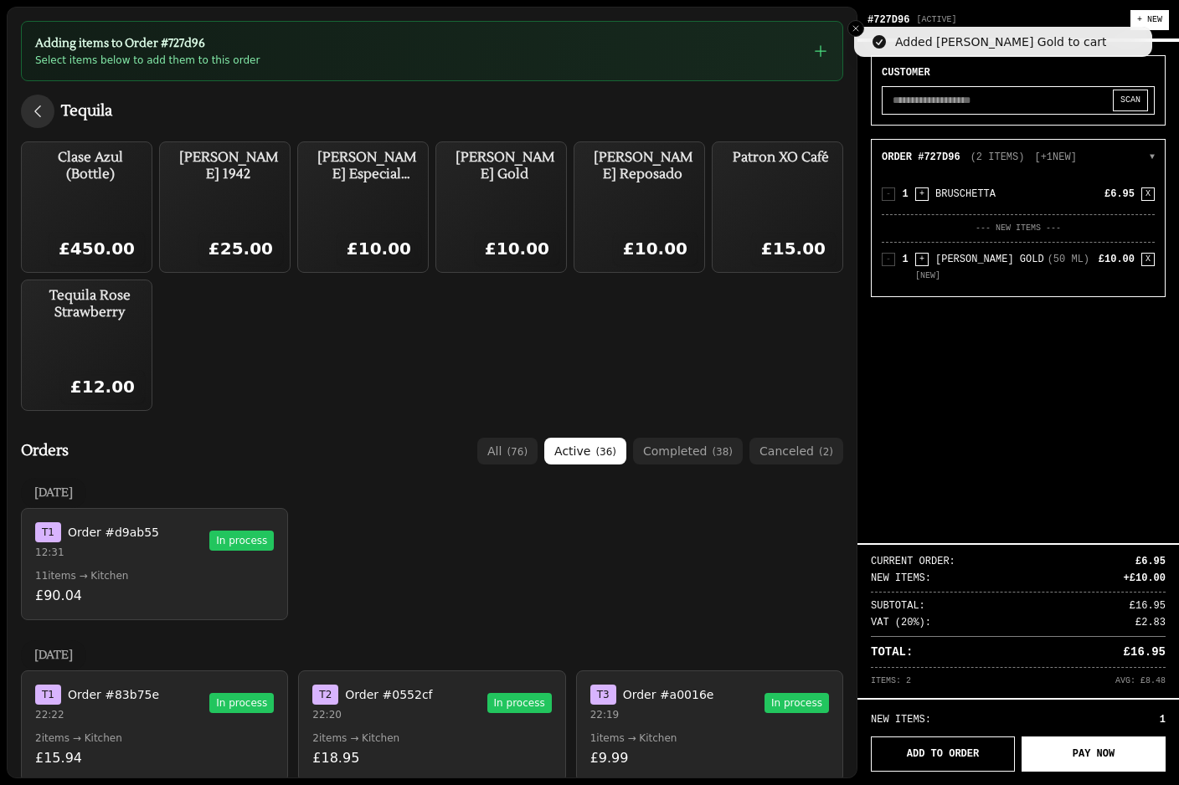
click at [36, 121] on button "button" at bounding box center [37, 111] width 33 height 33
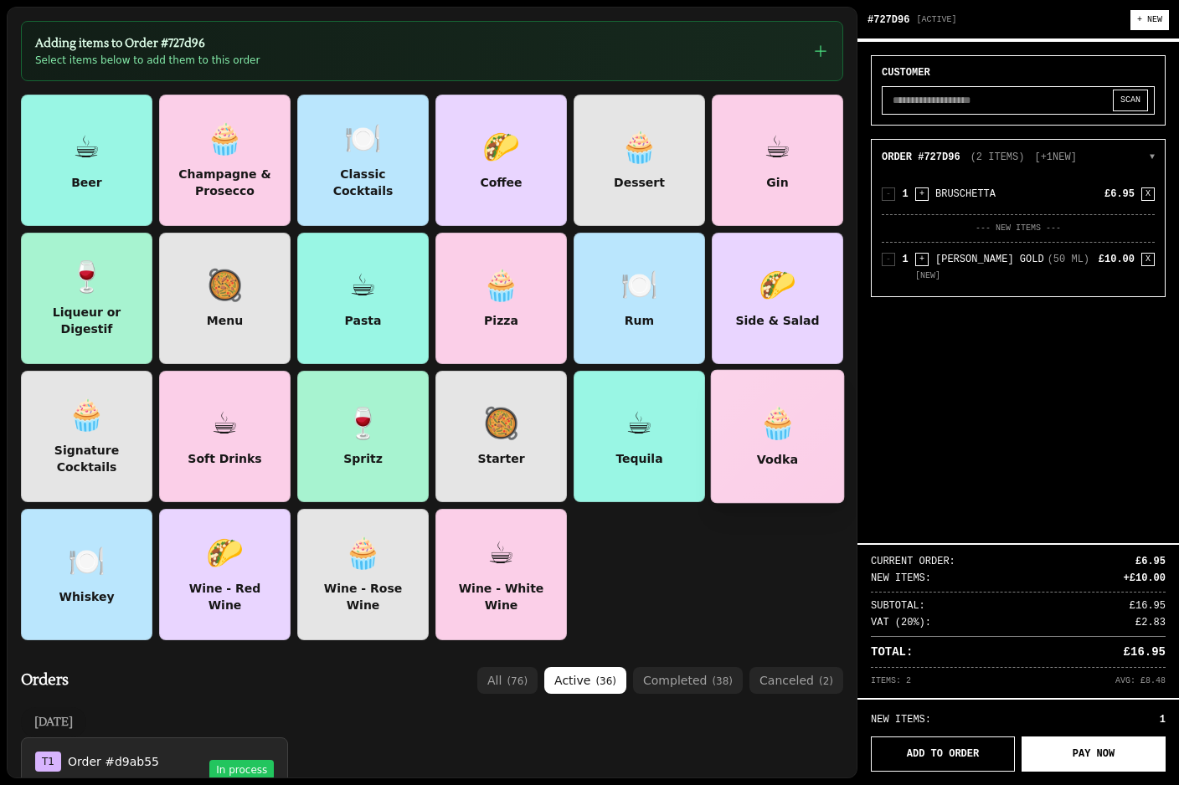
click at [786, 430] on div "🧁" at bounding box center [777, 423] width 39 height 34
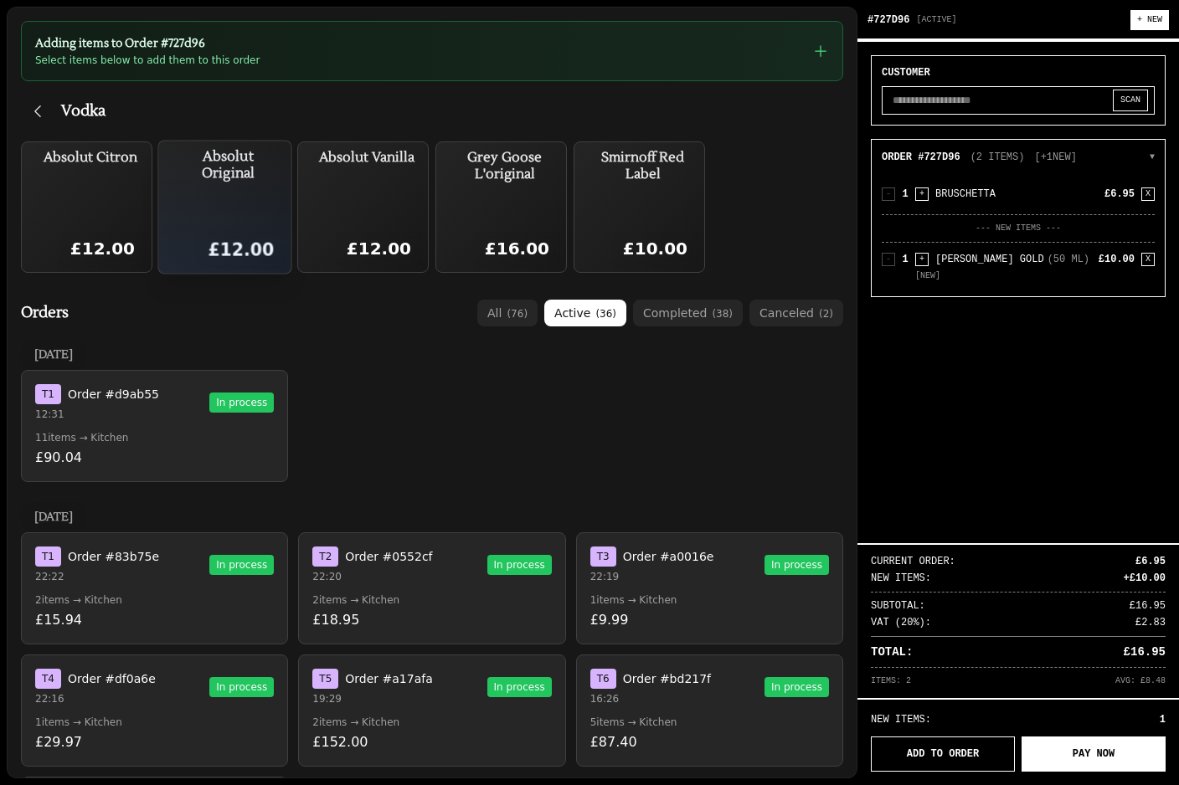
click at [238, 218] on div "Absolut Original £12.00" at bounding box center [228, 207] width 112 height 119
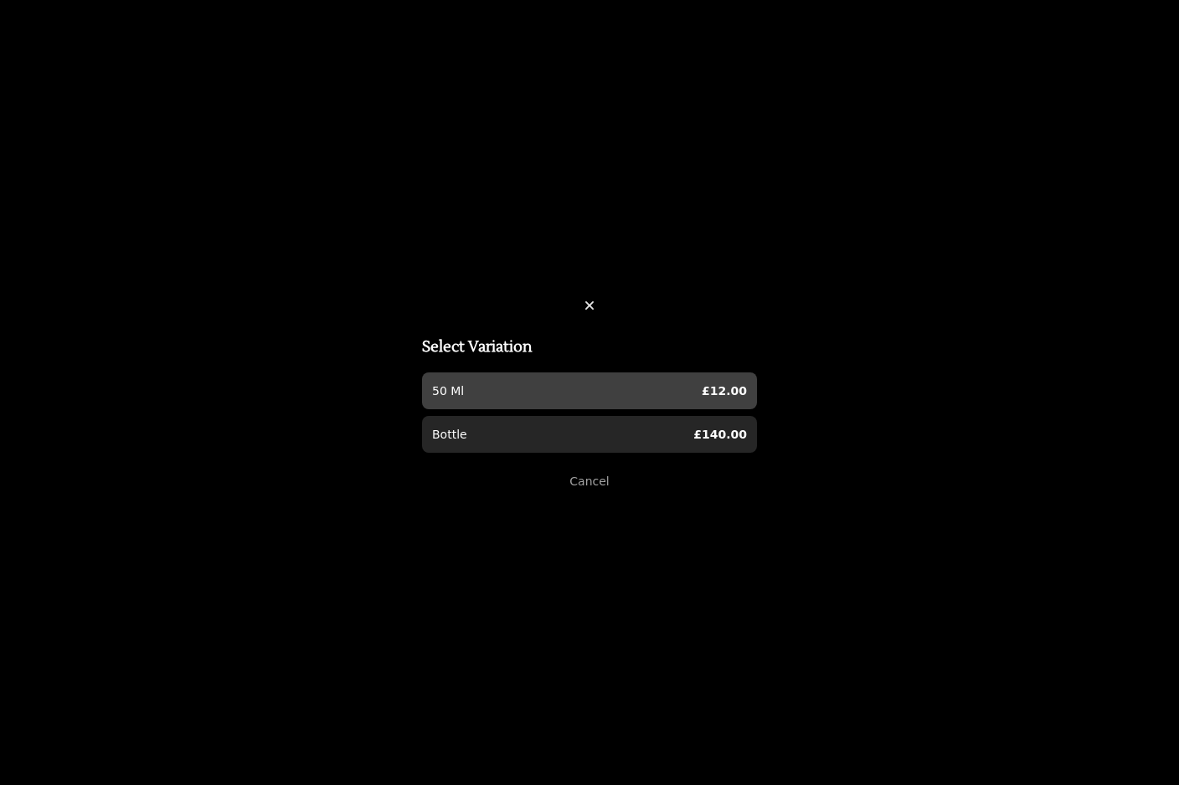
click at [566, 387] on div "50 Ml £12.00" at bounding box center [589, 391] width 315 height 17
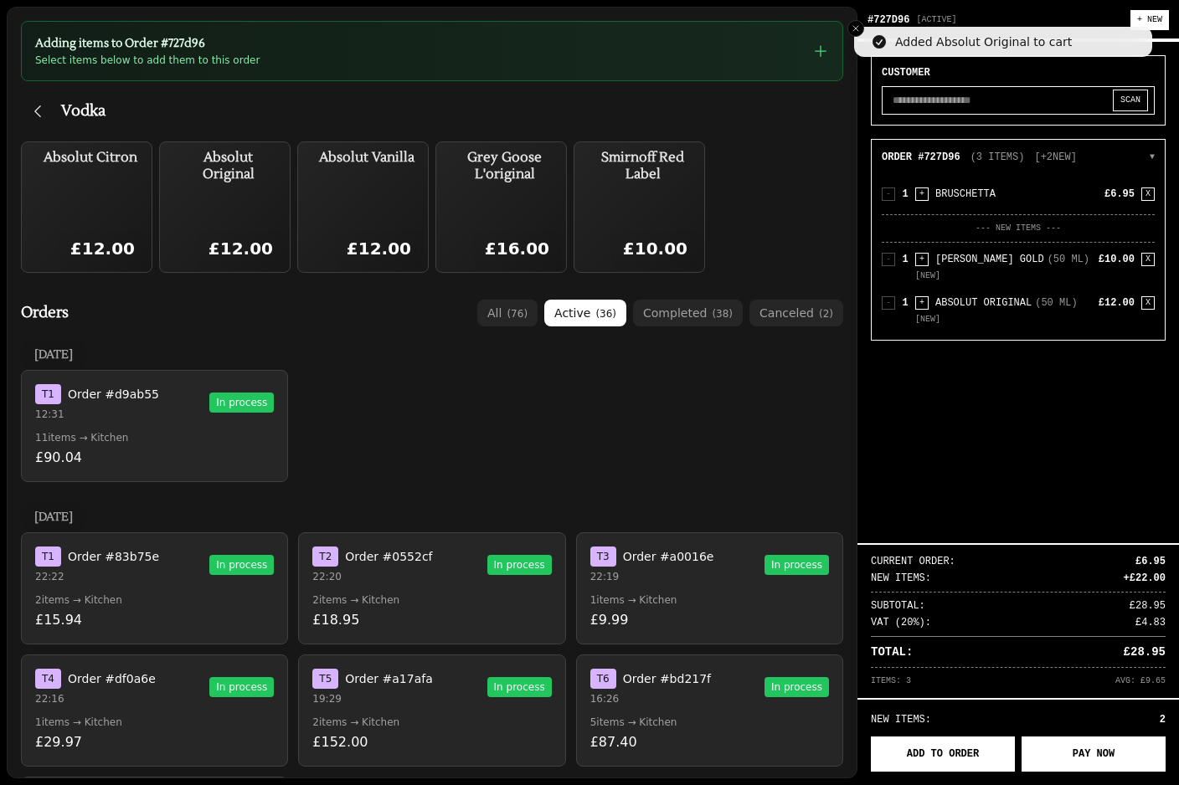
click at [964, 759] on button "ADD TO ORDER" at bounding box center [943, 754] width 144 height 35
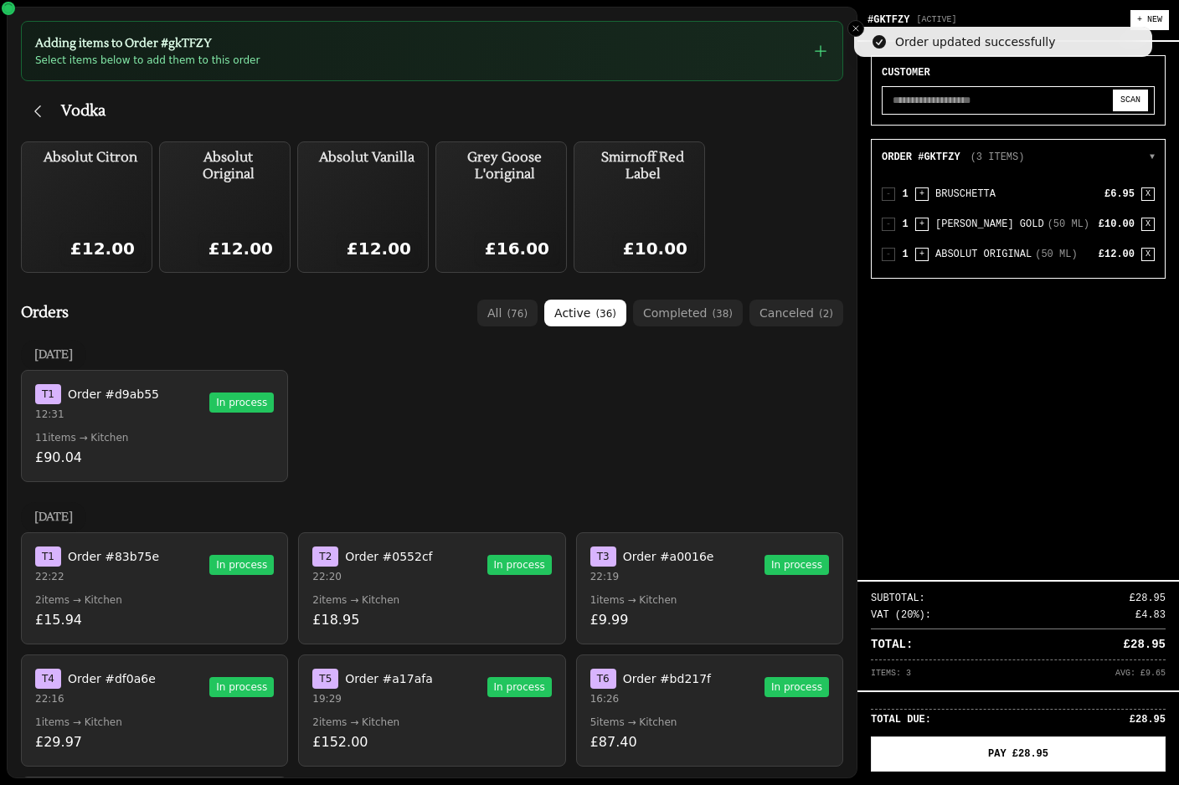
click at [1134, 105] on button "SCAN" at bounding box center [1130, 101] width 35 height 22
select select "**********"
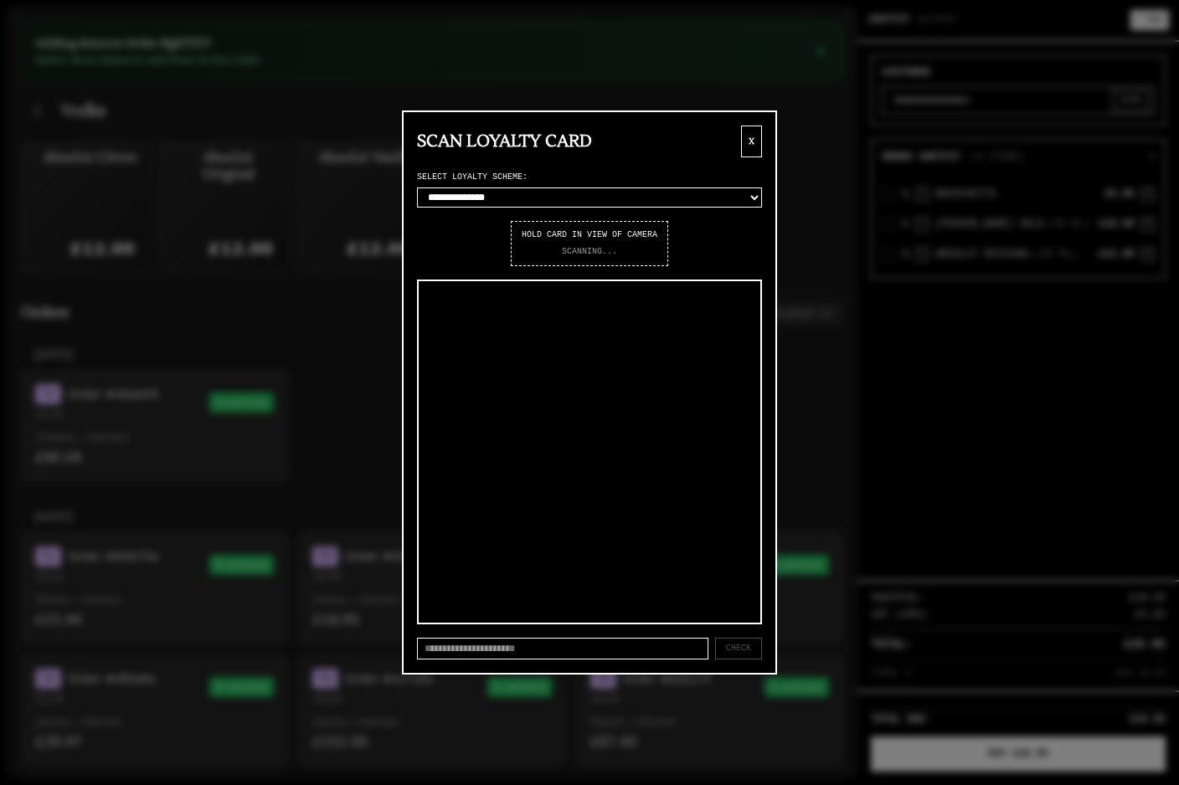
click at [698, 192] on select "**********" at bounding box center [589, 198] width 345 height 20
click at [751, 139] on button "X" at bounding box center [751, 142] width 21 height 32
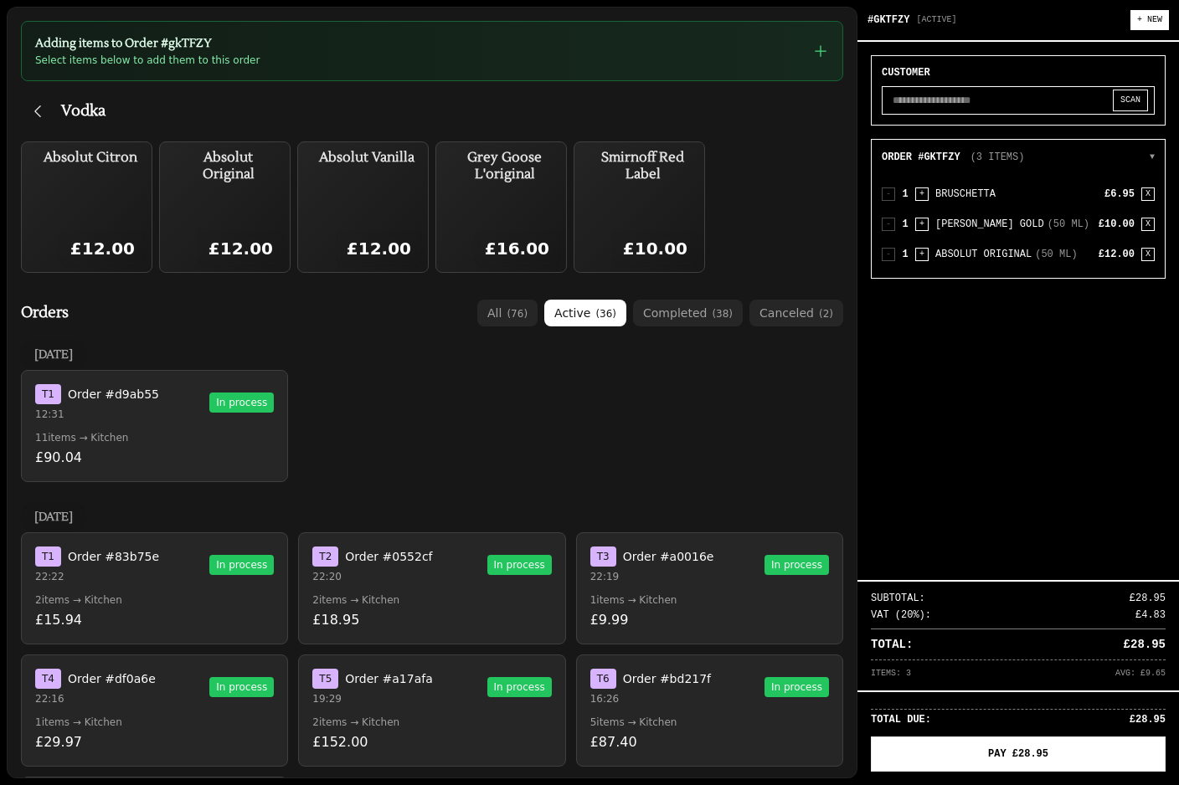
click at [979, 96] on input "text" at bounding box center [1017, 100] width 273 height 28
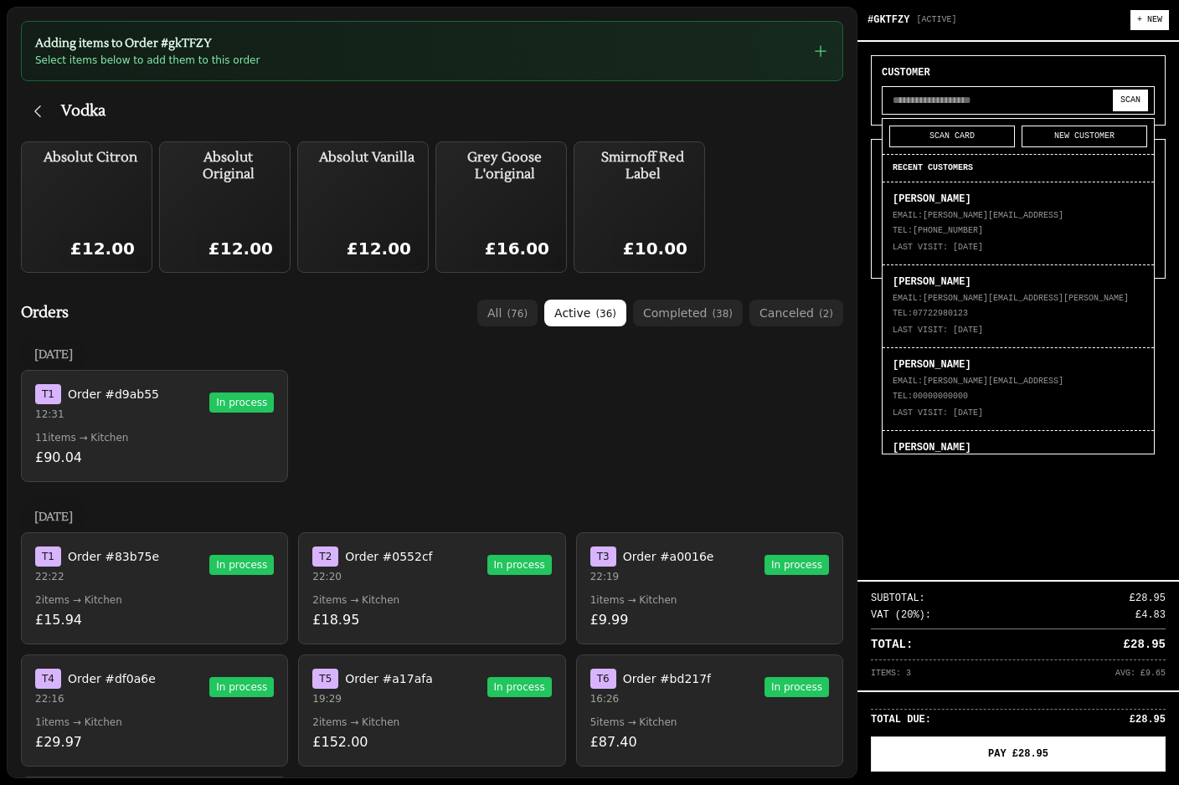
click at [1142, 104] on button "SCAN" at bounding box center [1130, 101] width 35 height 22
select select "**********"
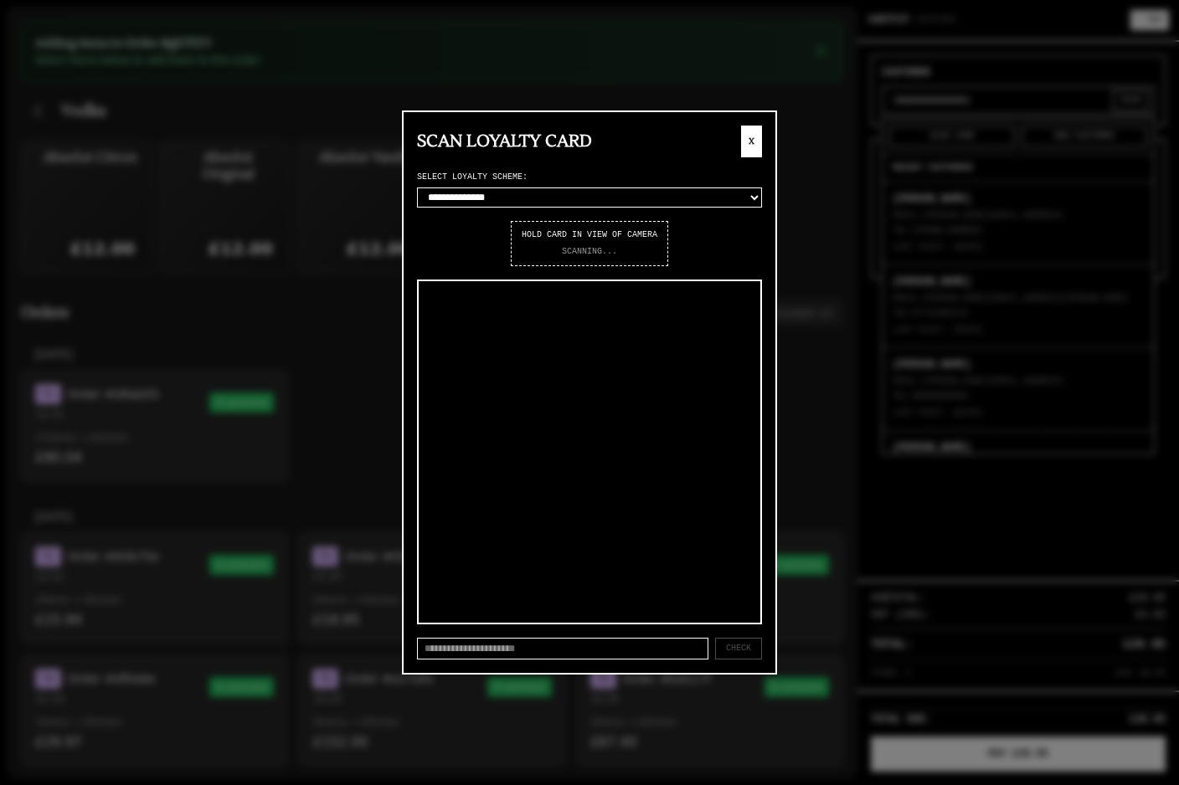
click at [760, 151] on button "X" at bounding box center [751, 142] width 21 height 32
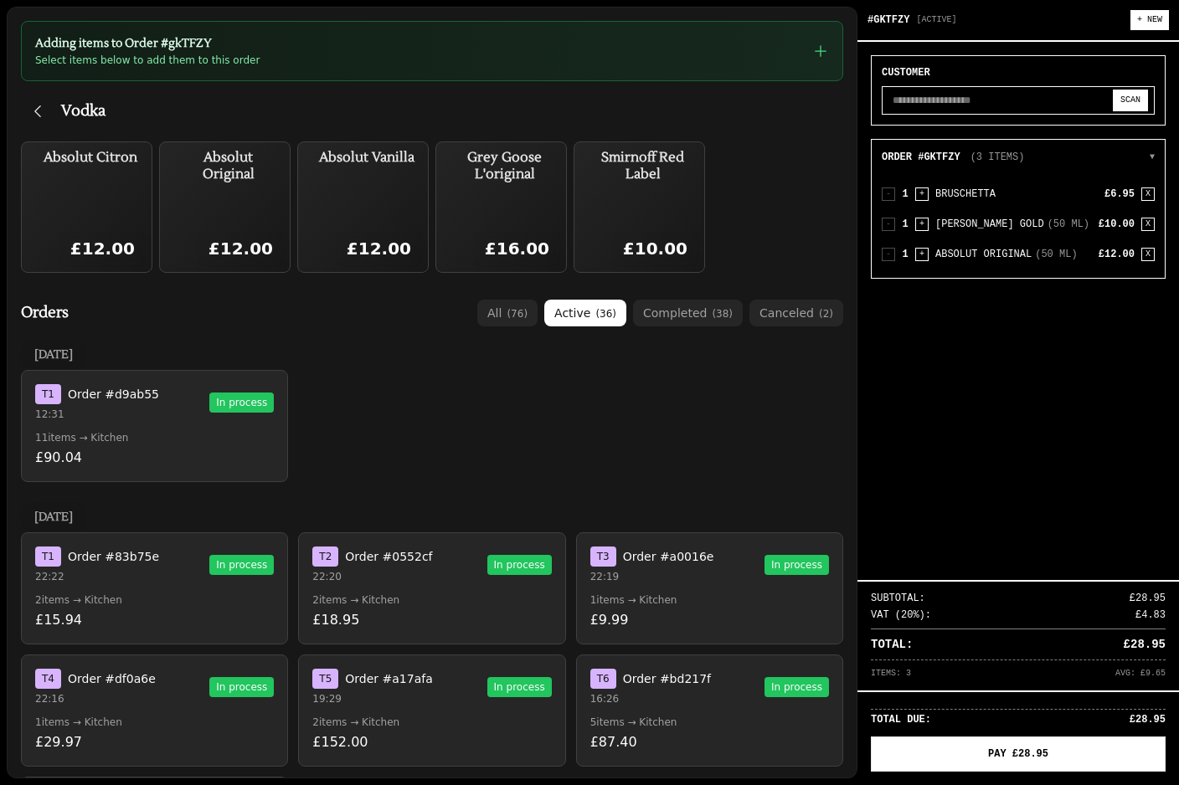
click at [1131, 109] on button "SCAN" at bounding box center [1130, 101] width 35 height 22
select select "**********"
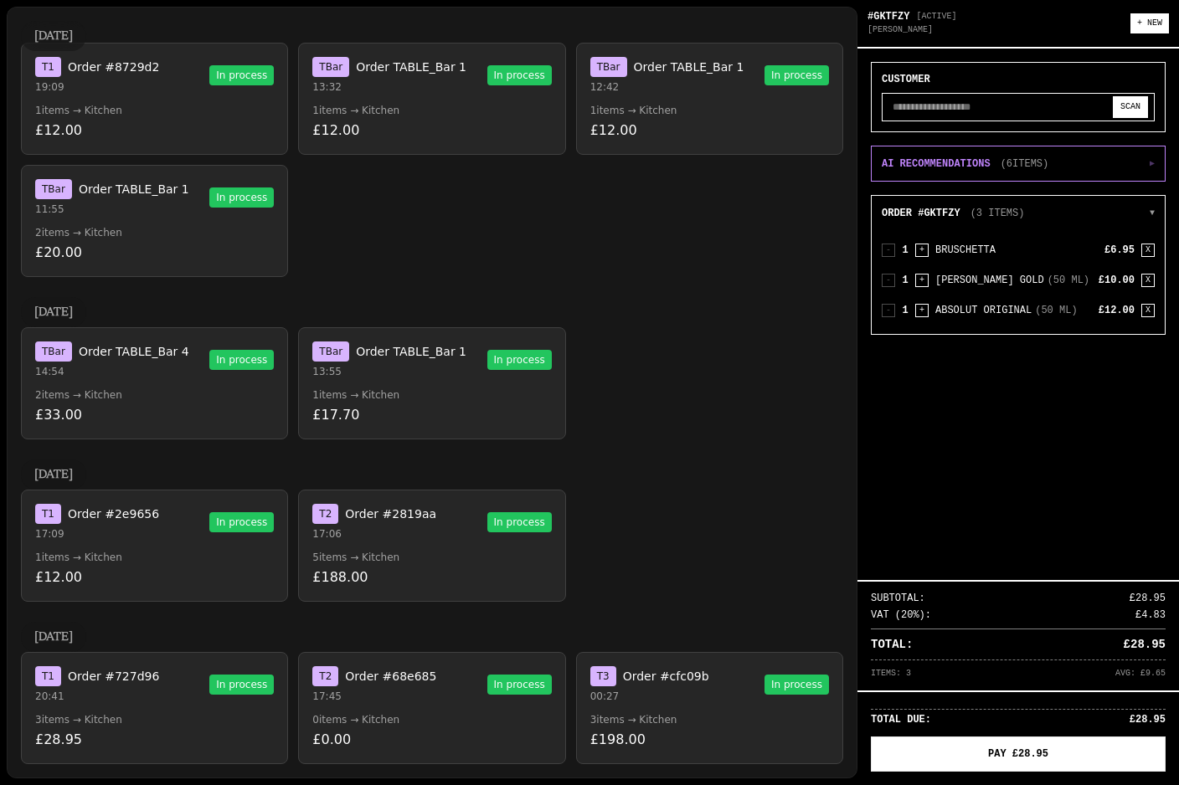
scroll to position [1873, 0]
click at [221, 705] on button "T 1 Order #727d96 20:41 In process 3 items → Kitchen £28.95" at bounding box center [154, 708] width 267 height 112
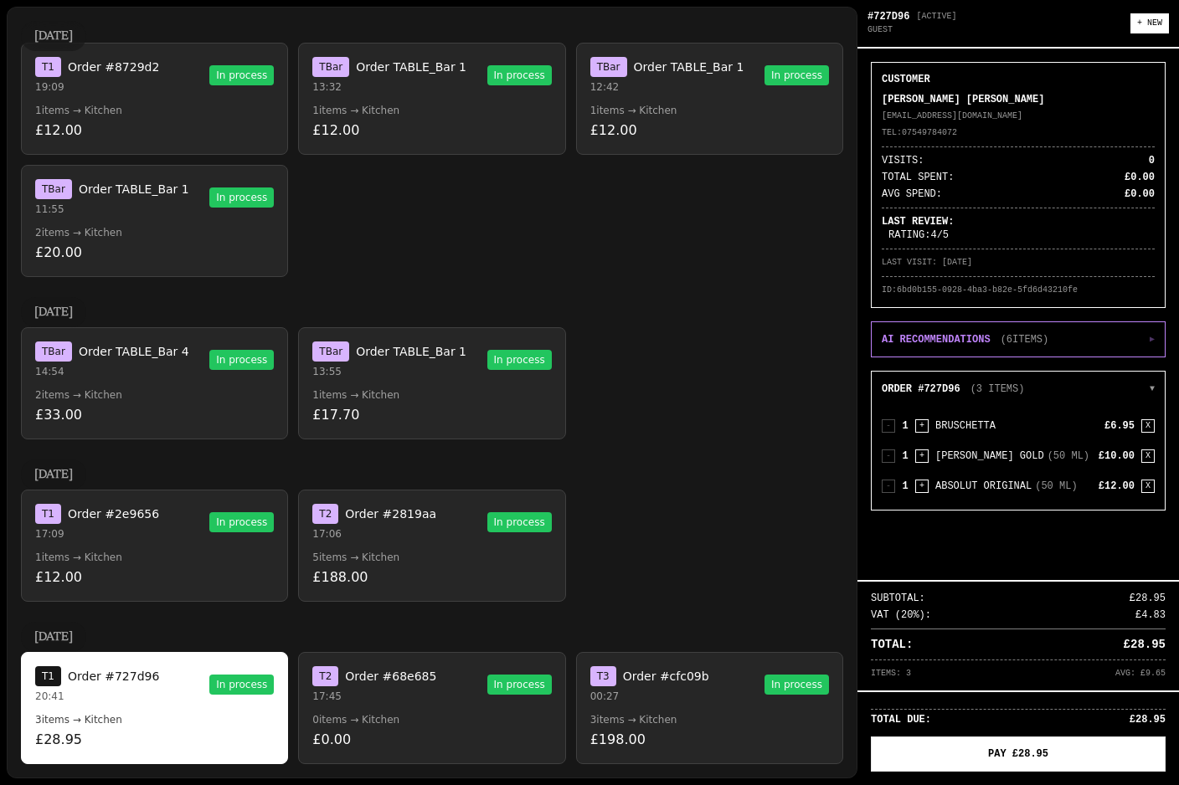
scroll to position [14, 0]
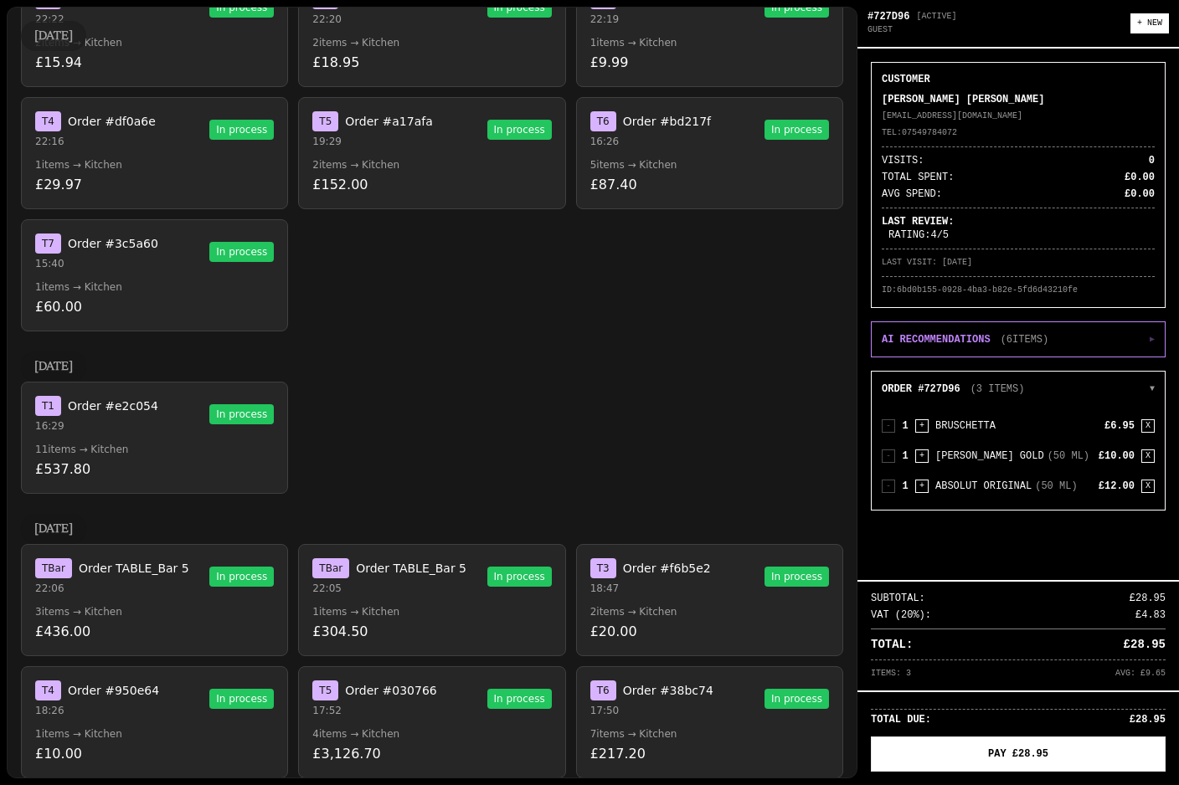
scroll to position [151, 0]
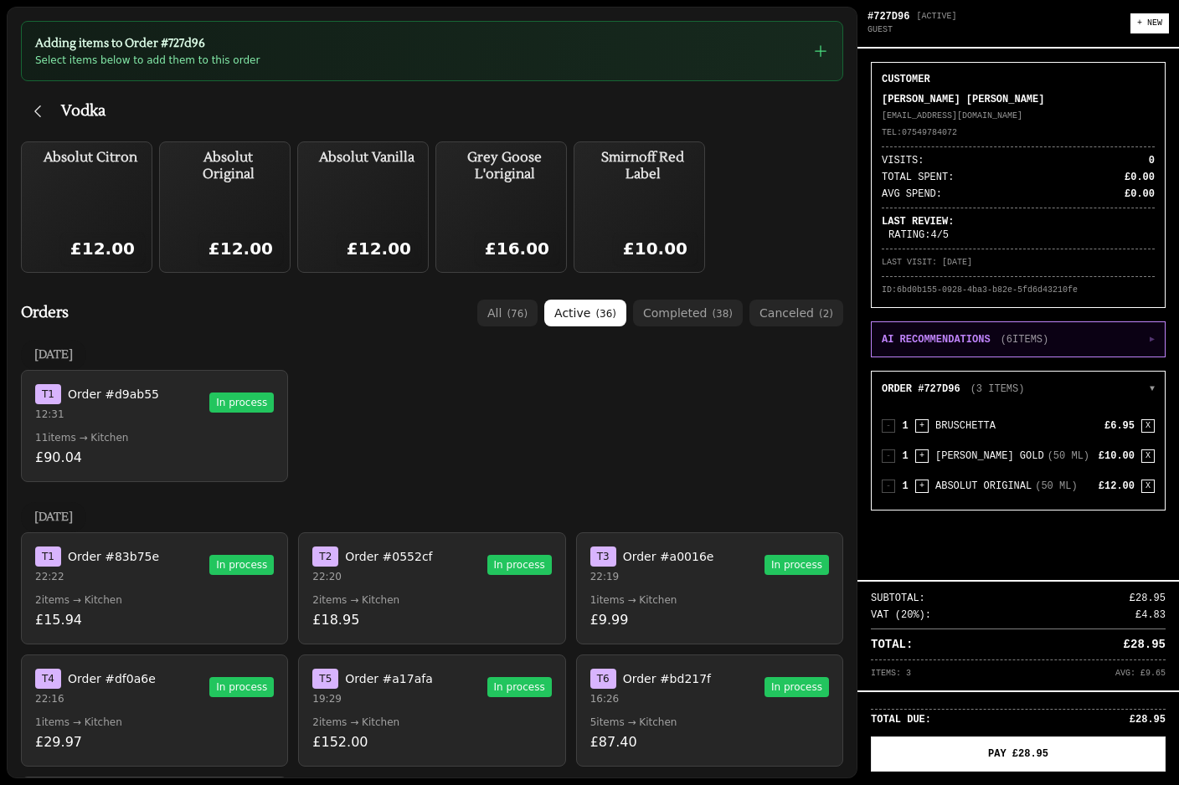
click at [1000, 331] on button "AI RECOMMENDATIONS ( 6 ITEMS) ▶" at bounding box center [1017, 339] width 293 height 34
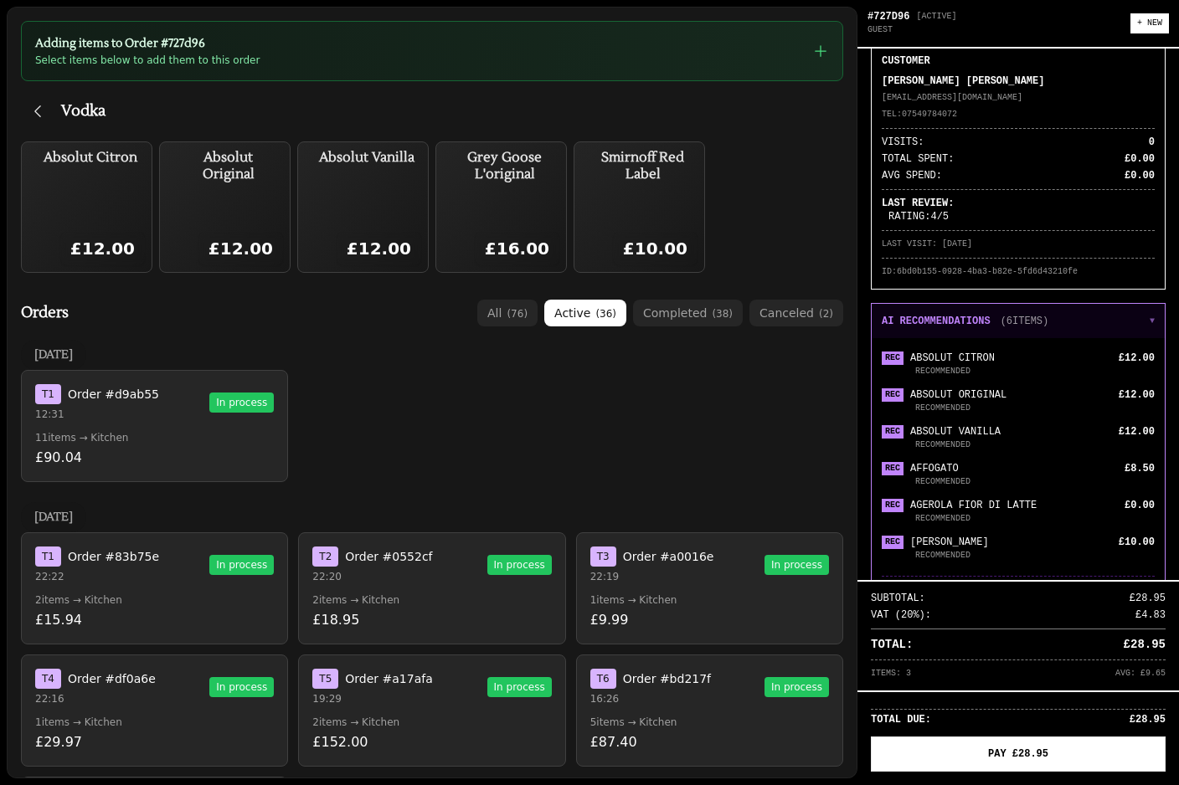
scroll to position [10, 0]
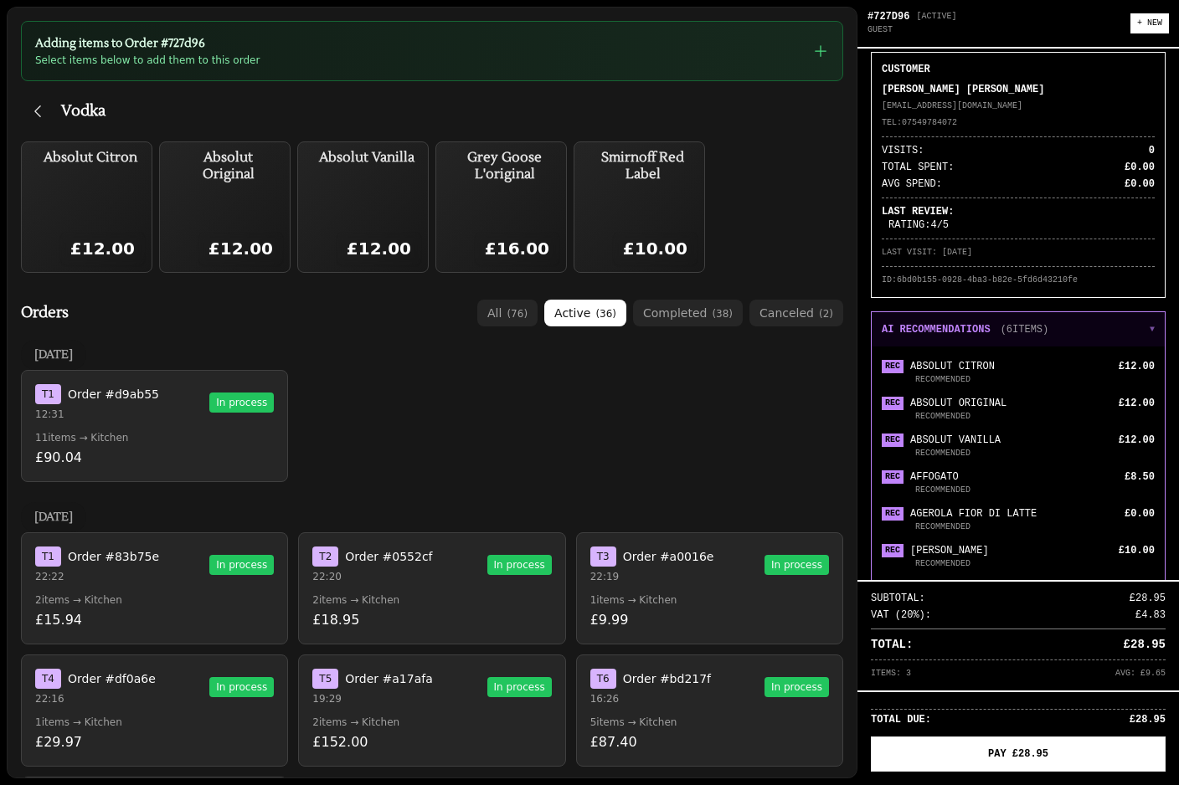
click at [1126, 331] on button "AI RECOMMENDATIONS ( 6 ITEMS) ▼" at bounding box center [1017, 329] width 293 height 34
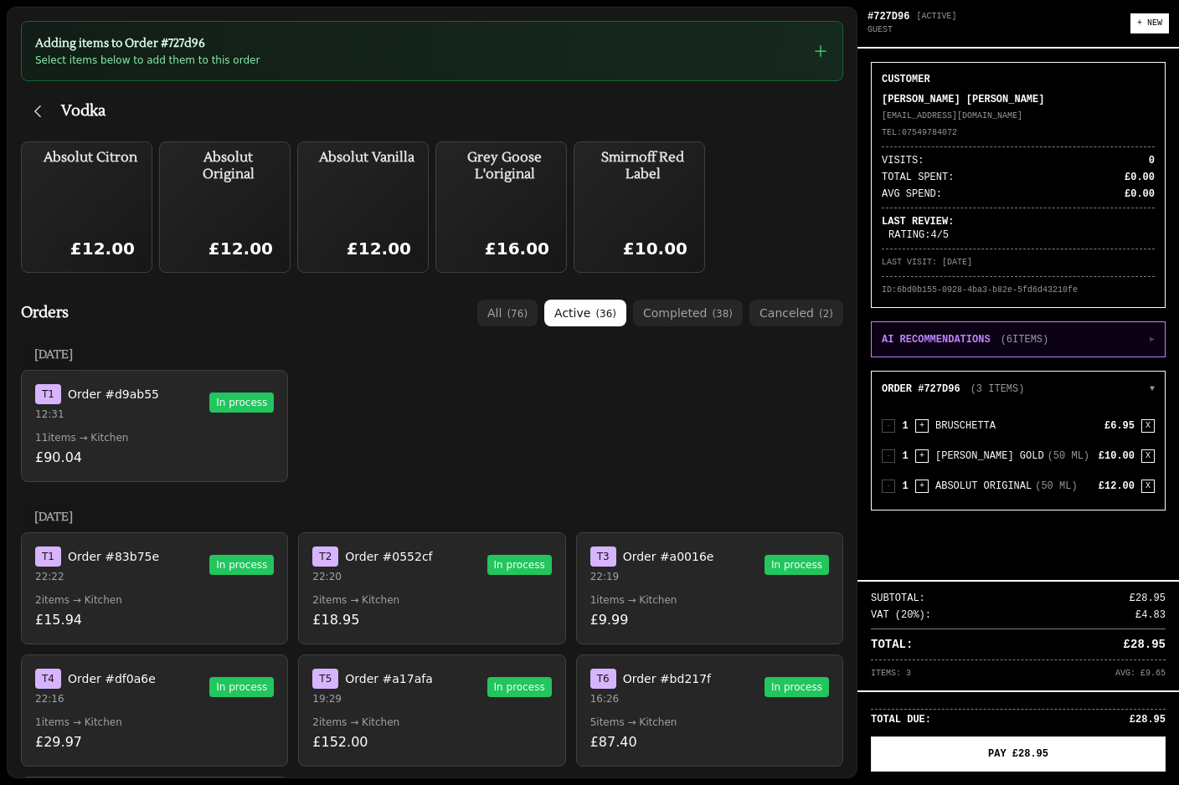
scroll to position [0, 0]
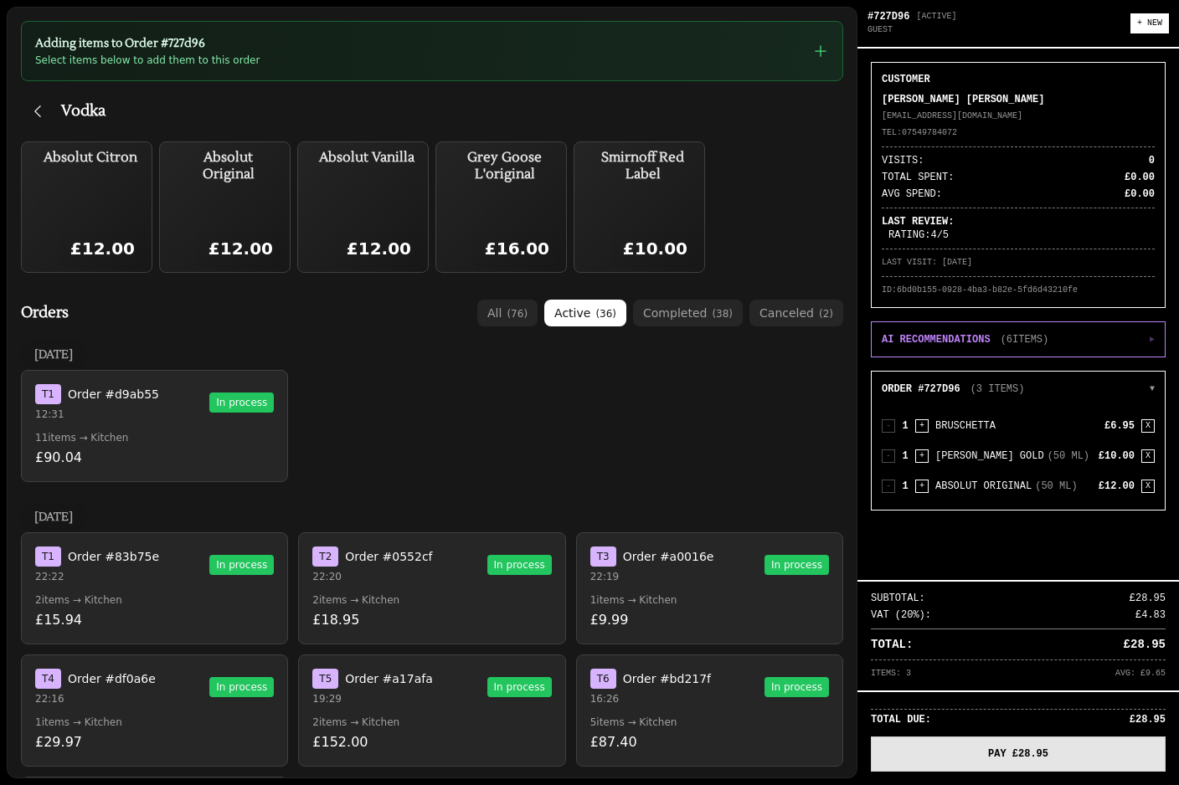
click at [1011, 755] on button "PAY £28.95" at bounding box center [1018, 754] width 295 height 35
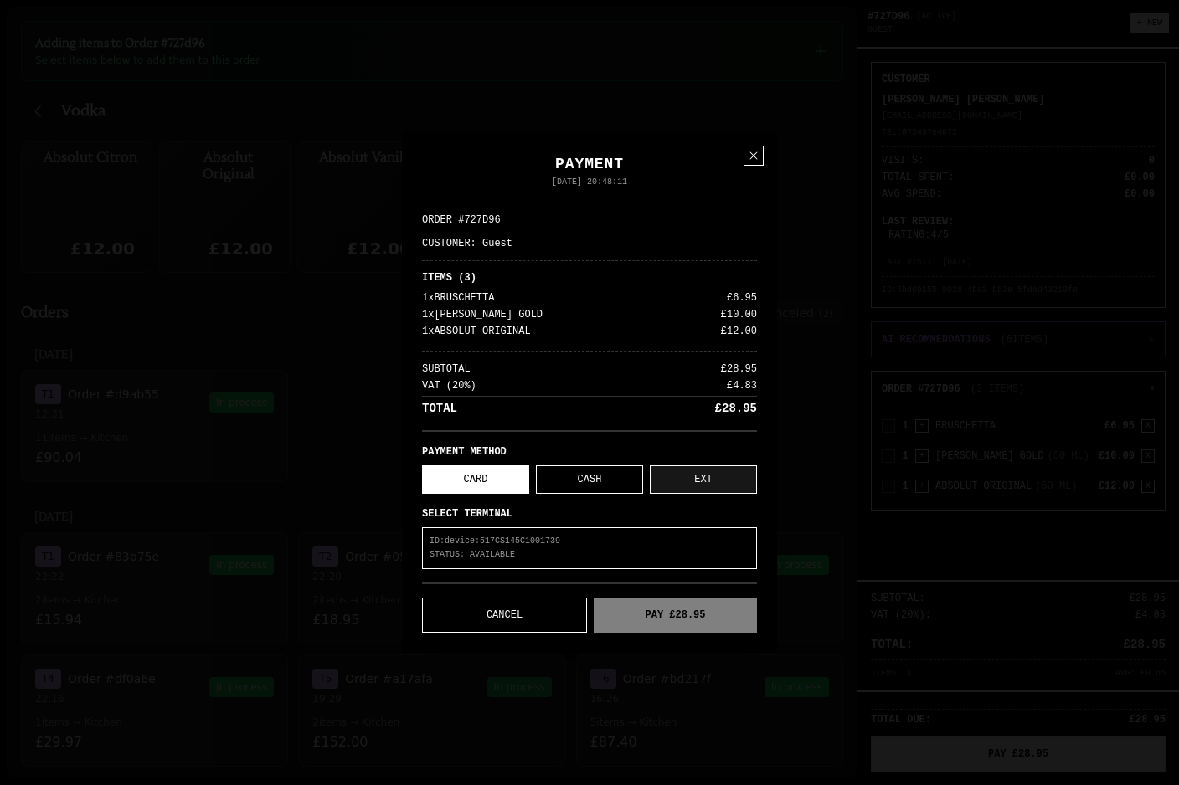
click at [714, 486] on button "EXT" at bounding box center [703, 479] width 107 height 28
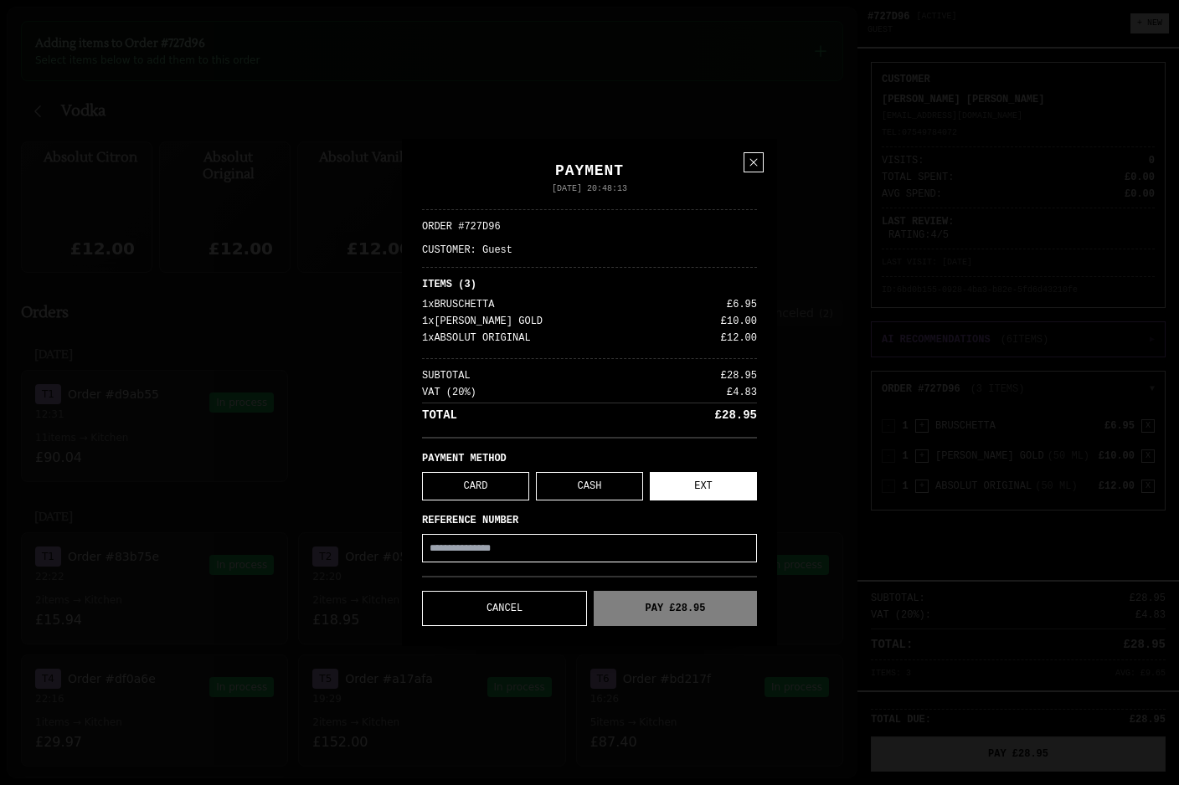
click at [532, 471] on div "PAYMENT METHOD CARD CASH EXT" at bounding box center [589, 476] width 335 height 49
click at [499, 479] on button "CARD" at bounding box center [475, 486] width 107 height 28
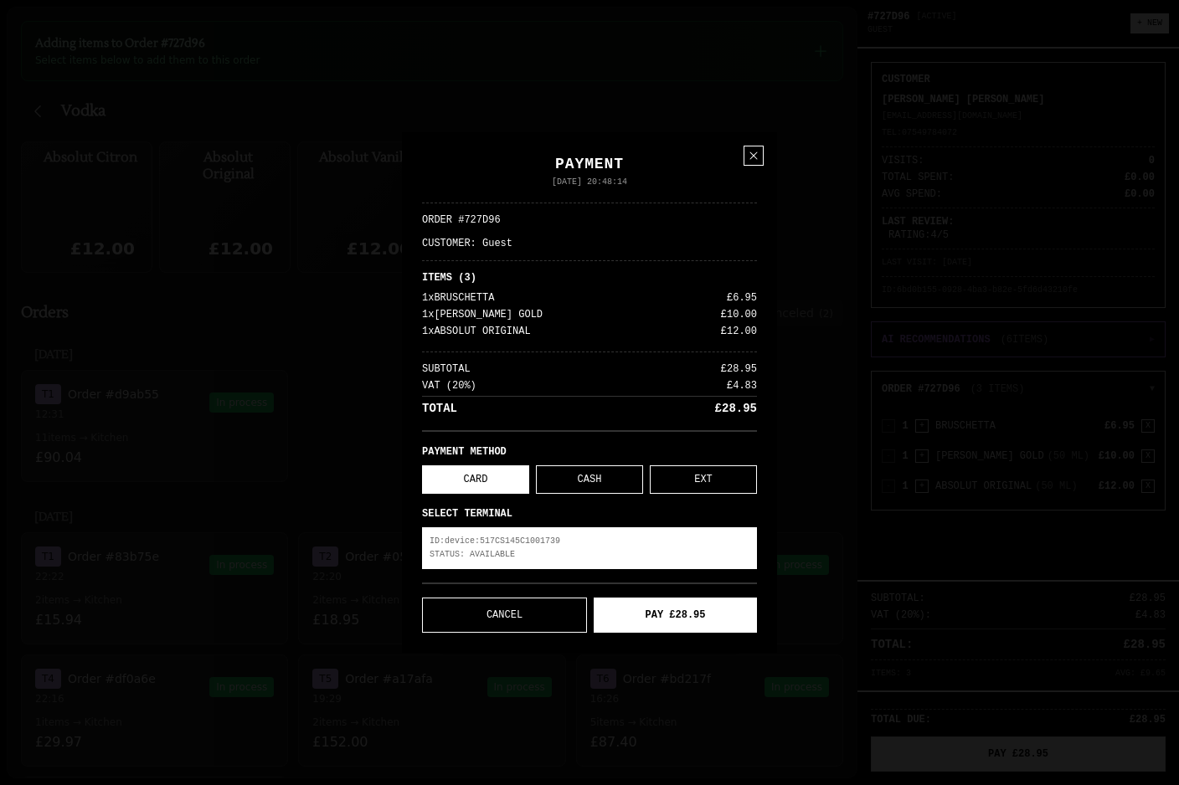
click at [594, 544] on p "ID: device:517CS145C1001739" at bounding box center [589, 541] width 320 height 13
click at [700, 615] on button "PAY £28.95" at bounding box center [675, 615] width 163 height 35
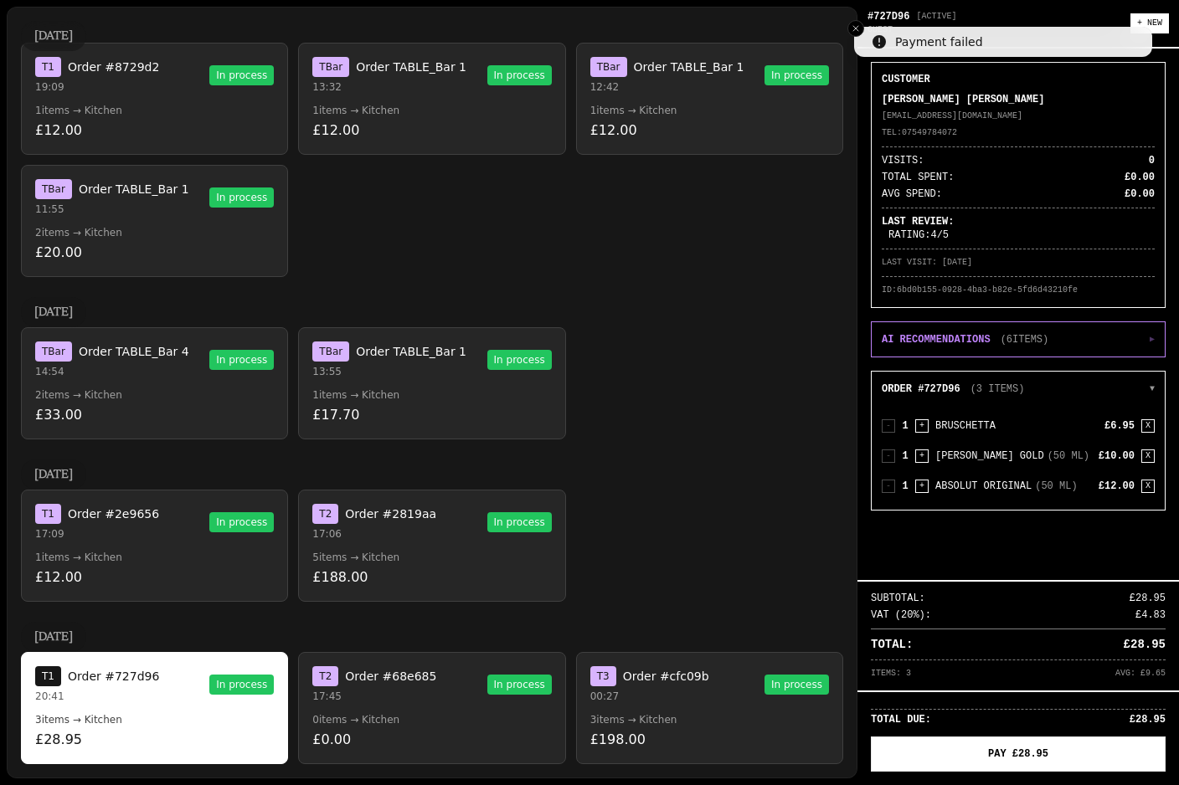
scroll to position [1873, 0]
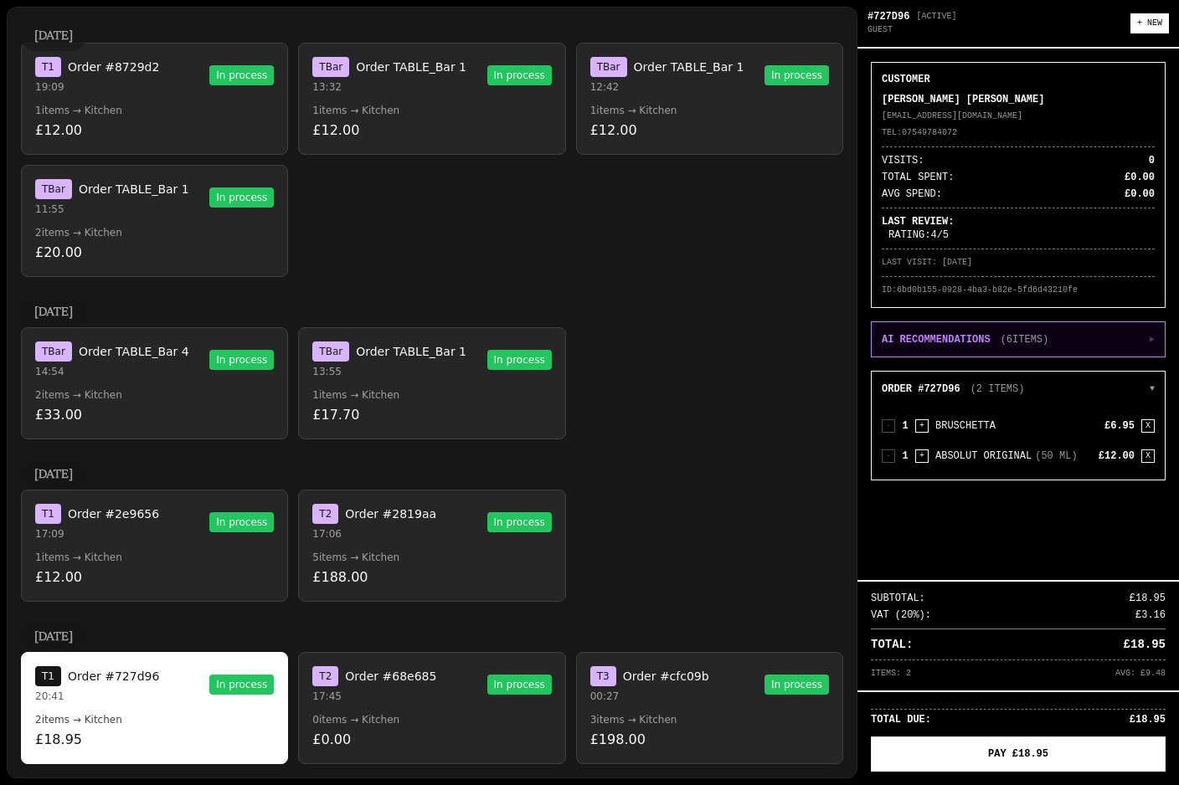
click at [1123, 329] on button "AI RECOMMENDATIONS ( 6 ITEMS) ▶" at bounding box center [1017, 339] width 293 height 34
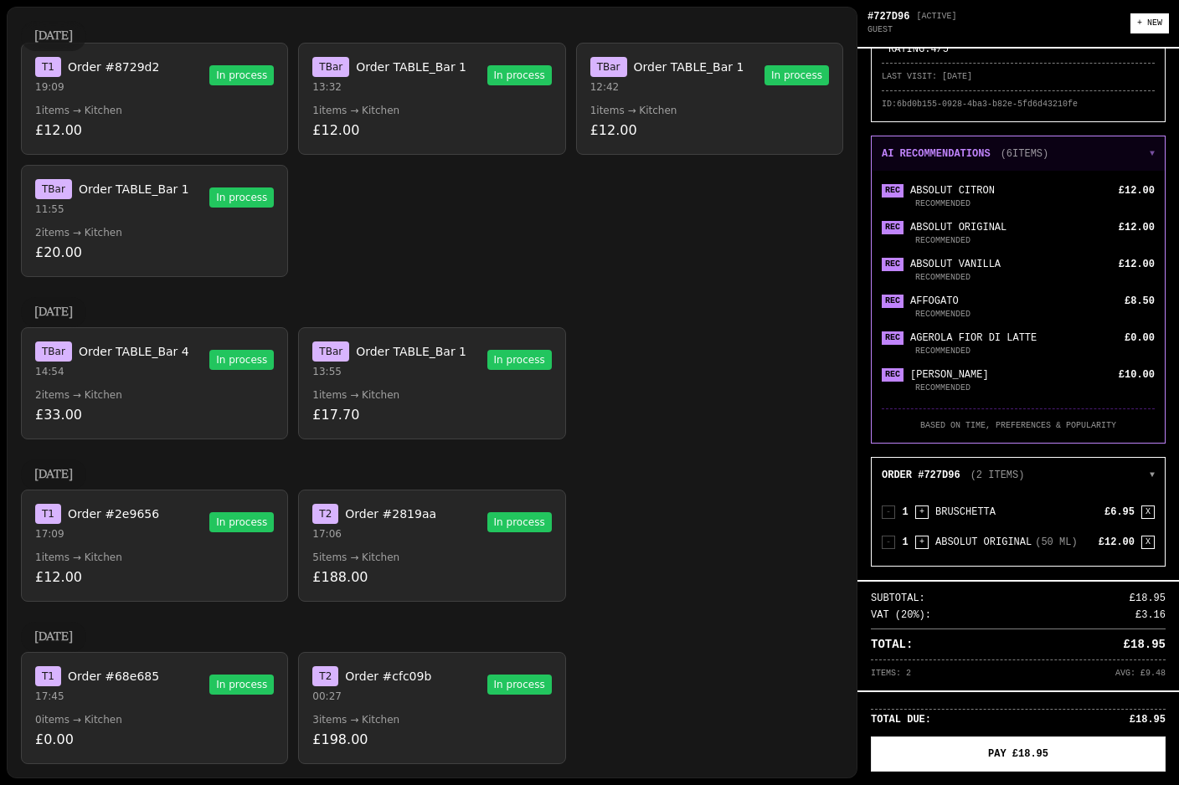
scroll to position [35, 0]
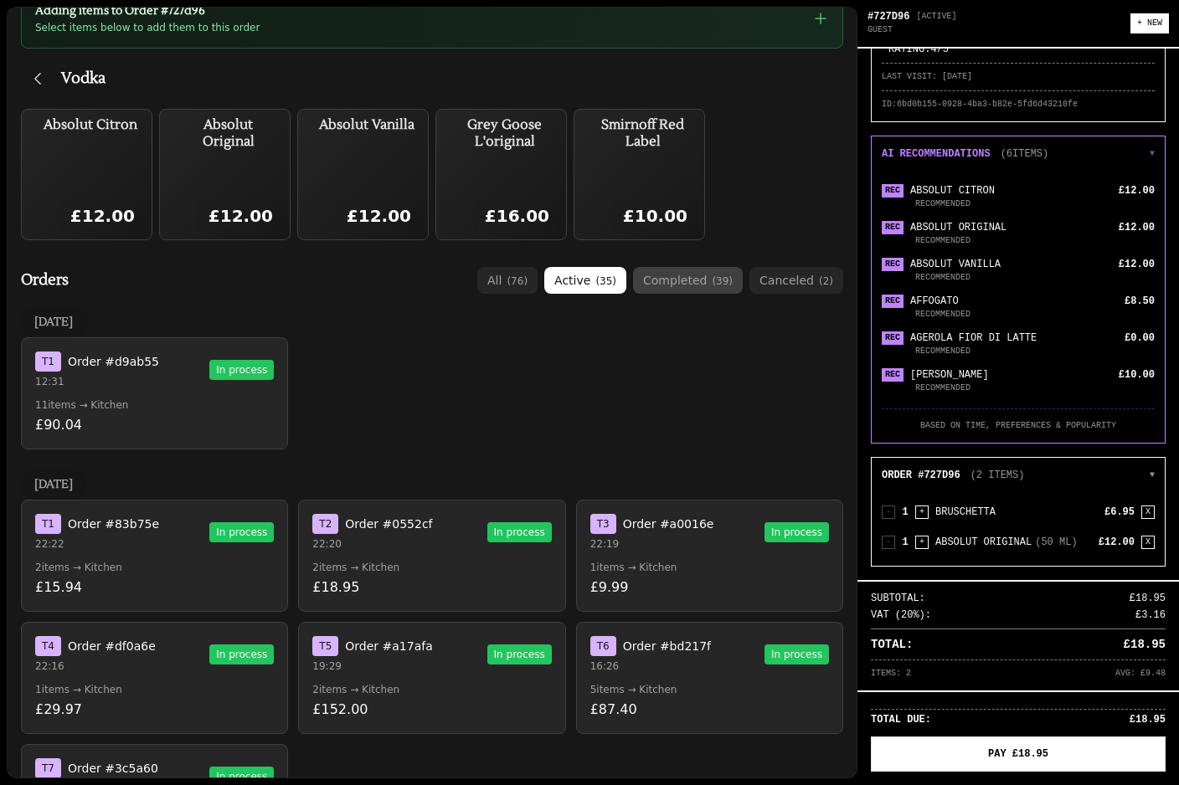
click at [704, 267] on button "completed ( 39 )" at bounding box center [688, 280] width 110 height 27
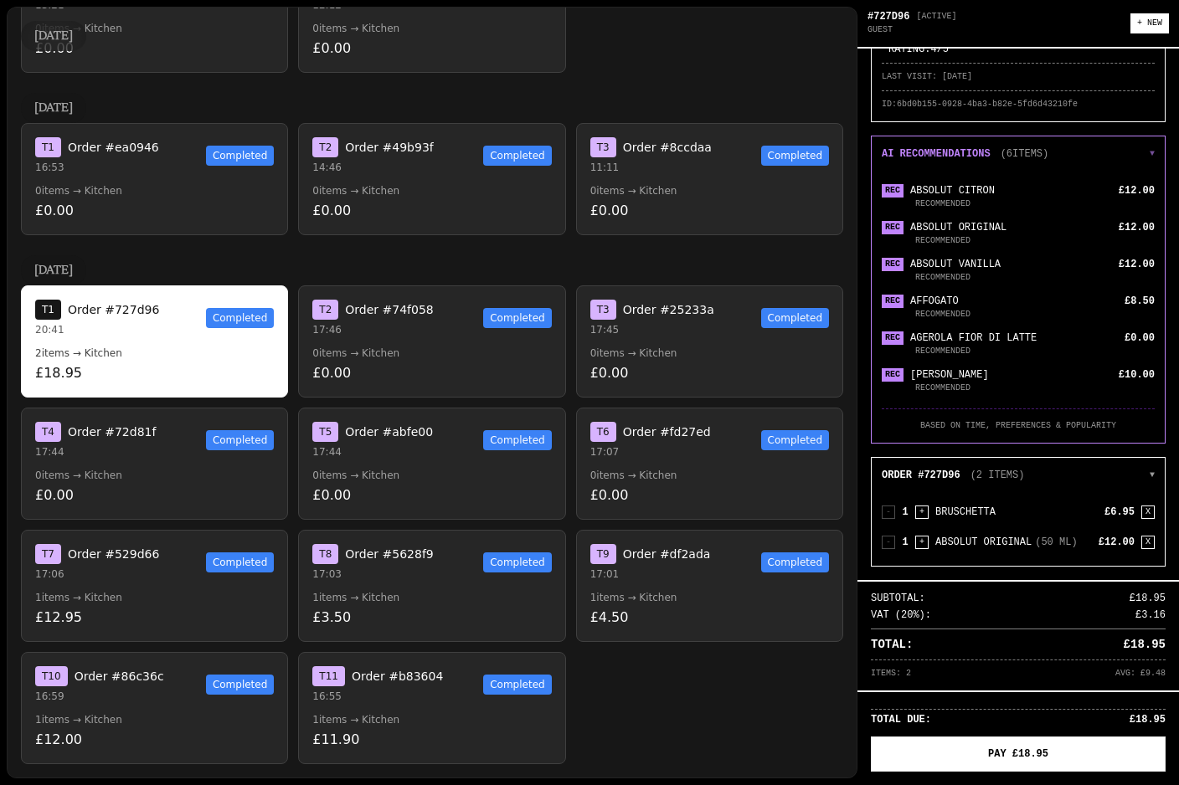
scroll to position [1913, 0]
click at [188, 304] on button "T 1 Order #727d96 20:41 Completed 2 items → Kitchen £18.95" at bounding box center [154, 341] width 267 height 112
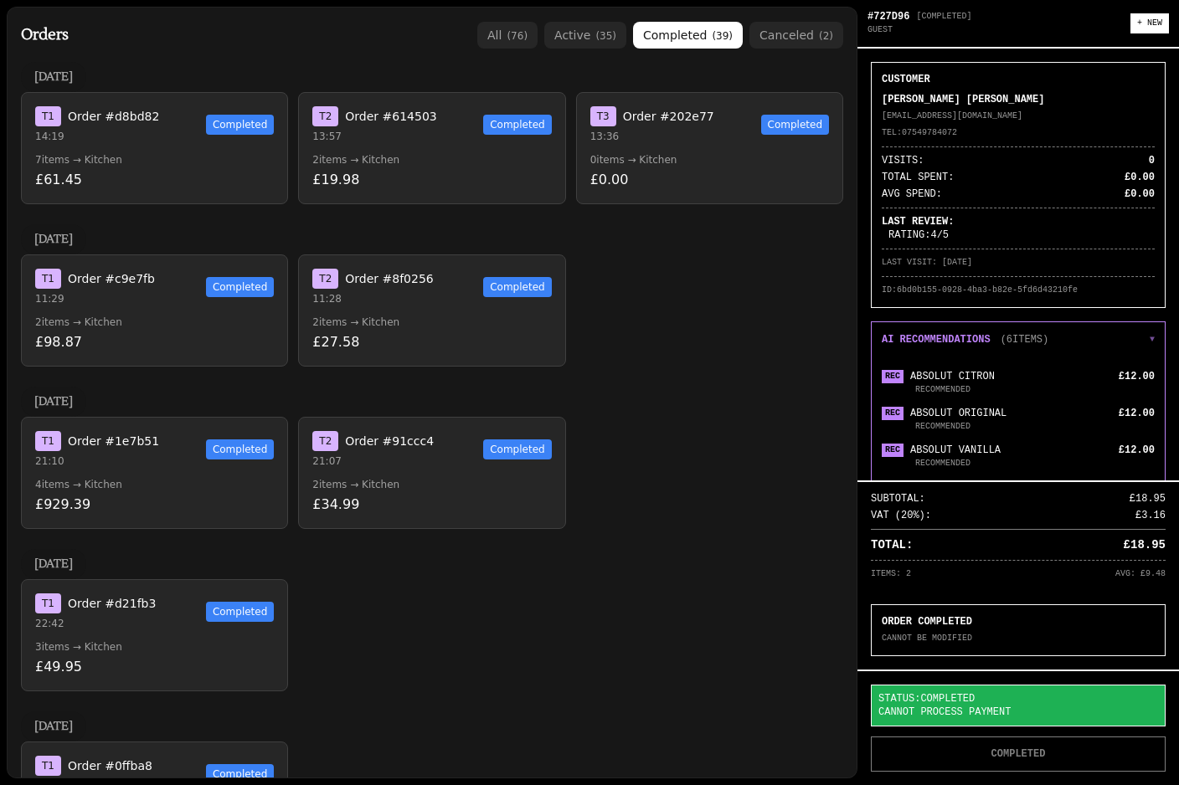
scroll to position [136, 0]
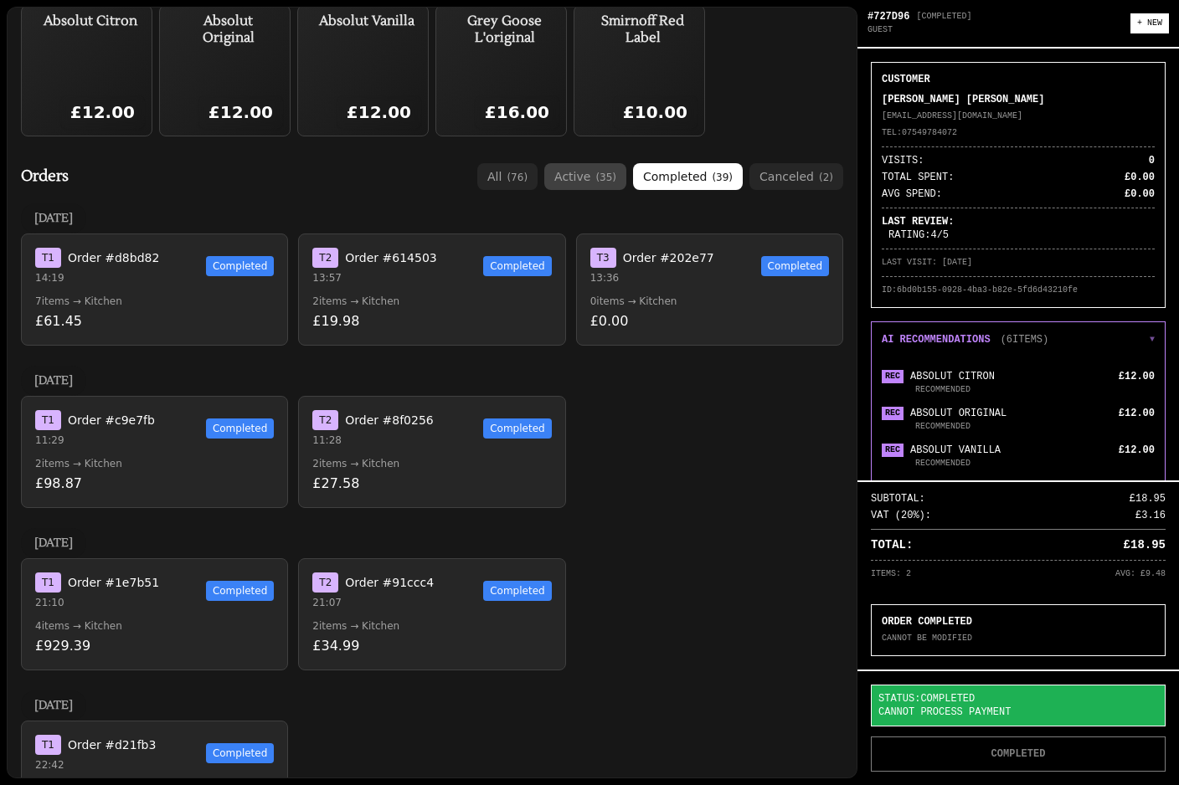
click at [585, 163] on button "active ( 35 )" at bounding box center [585, 176] width 82 height 27
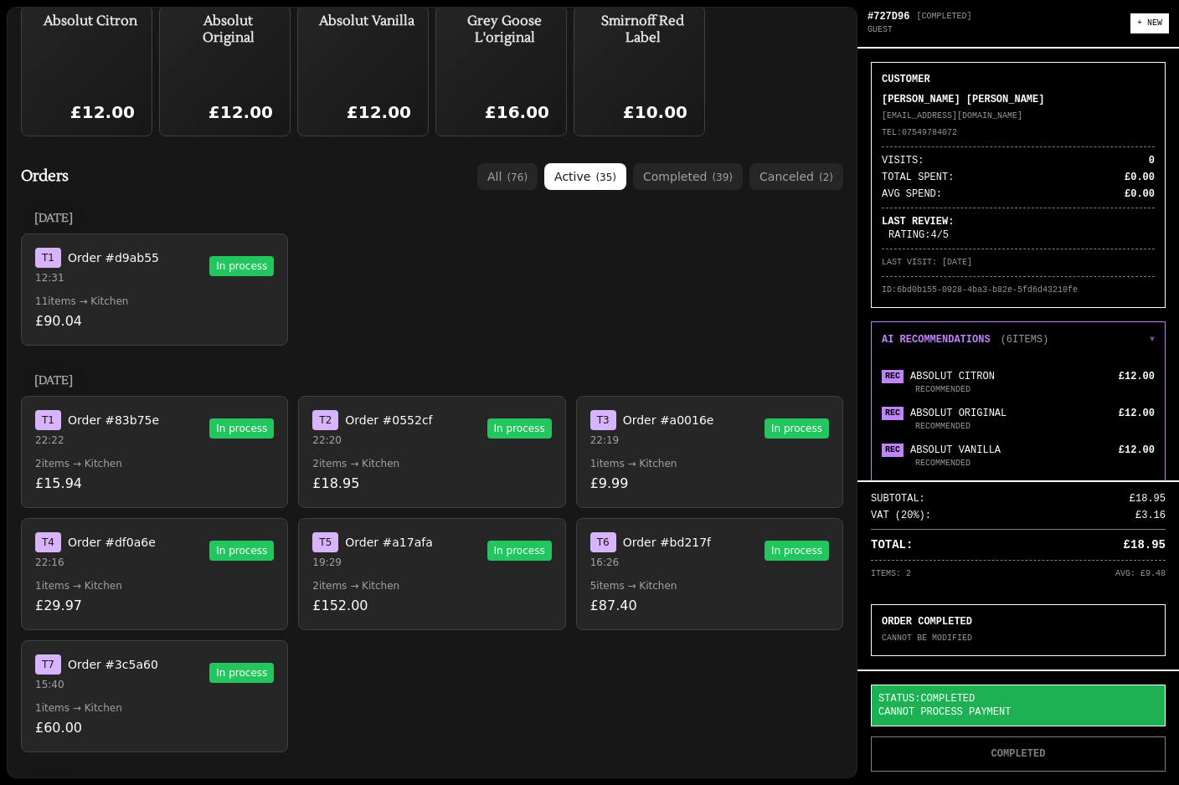
scroll to position [35, 0]
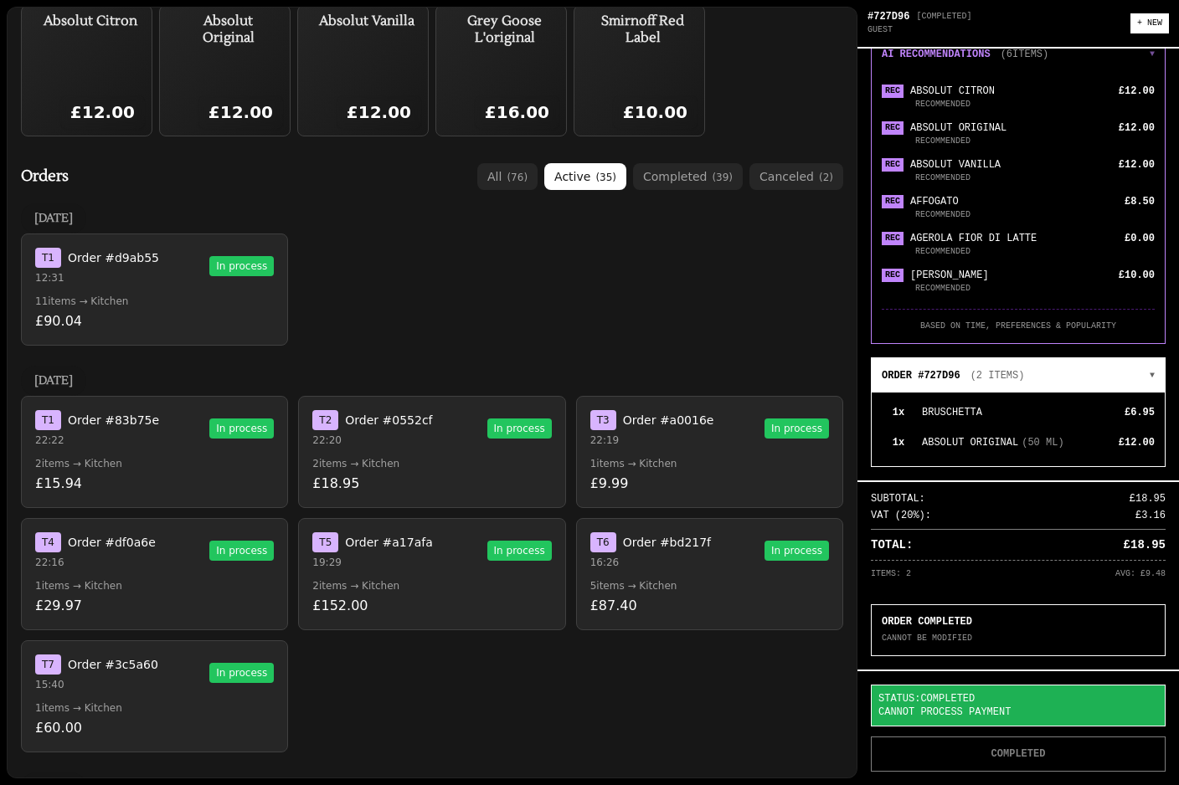
click at [1027, 358] on button "ORDER #727D96 ( 2 ITEMS ) ▼" at bounding box center [1017, 375] width 293 height 34
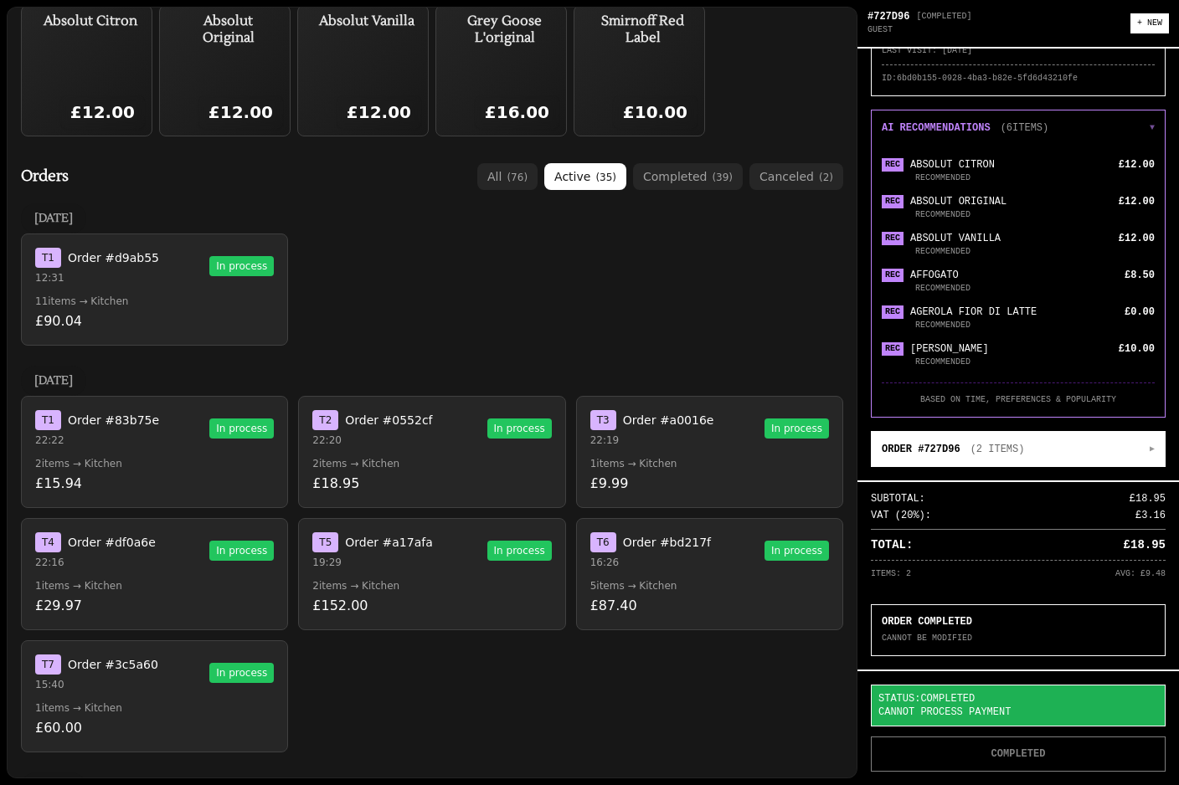
click at [1059, 432] on button "ORDER #727D96 ( 2 ITEMS ) ▶" at bounding box center [1017, 449] width 293 height 34
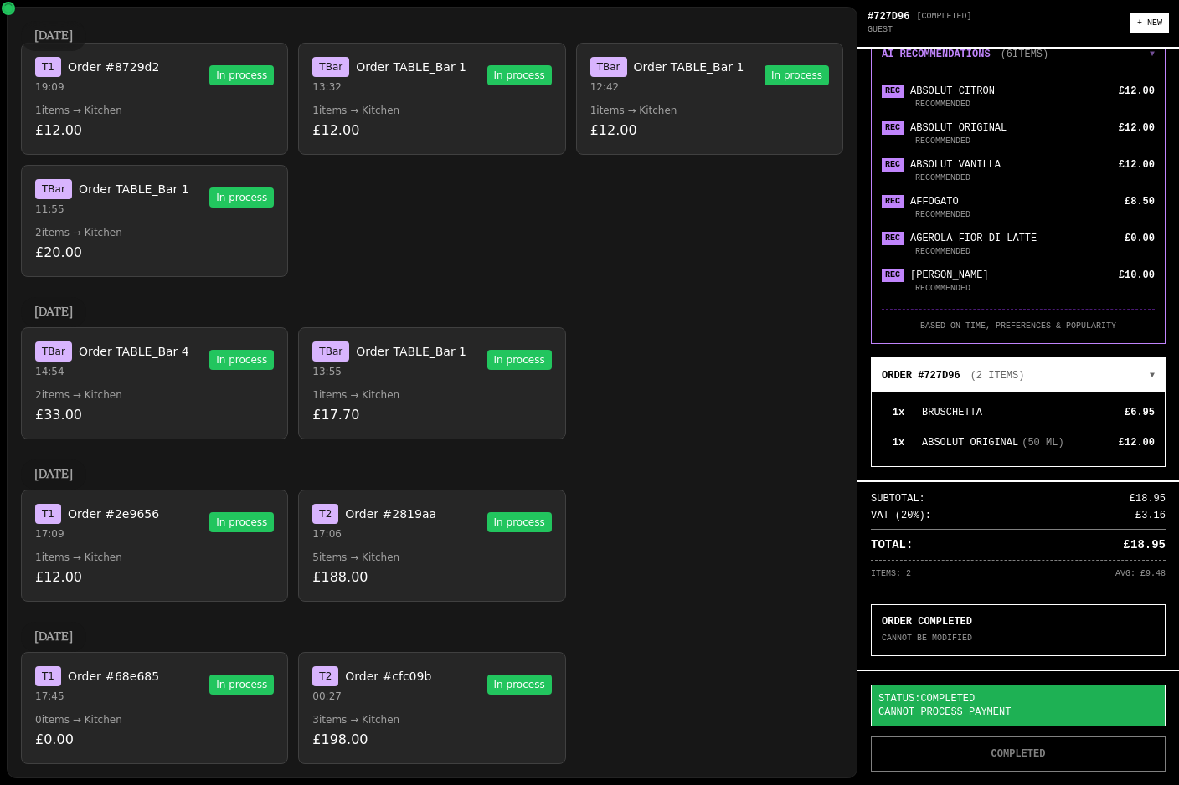
scroll to position [1873, 0]
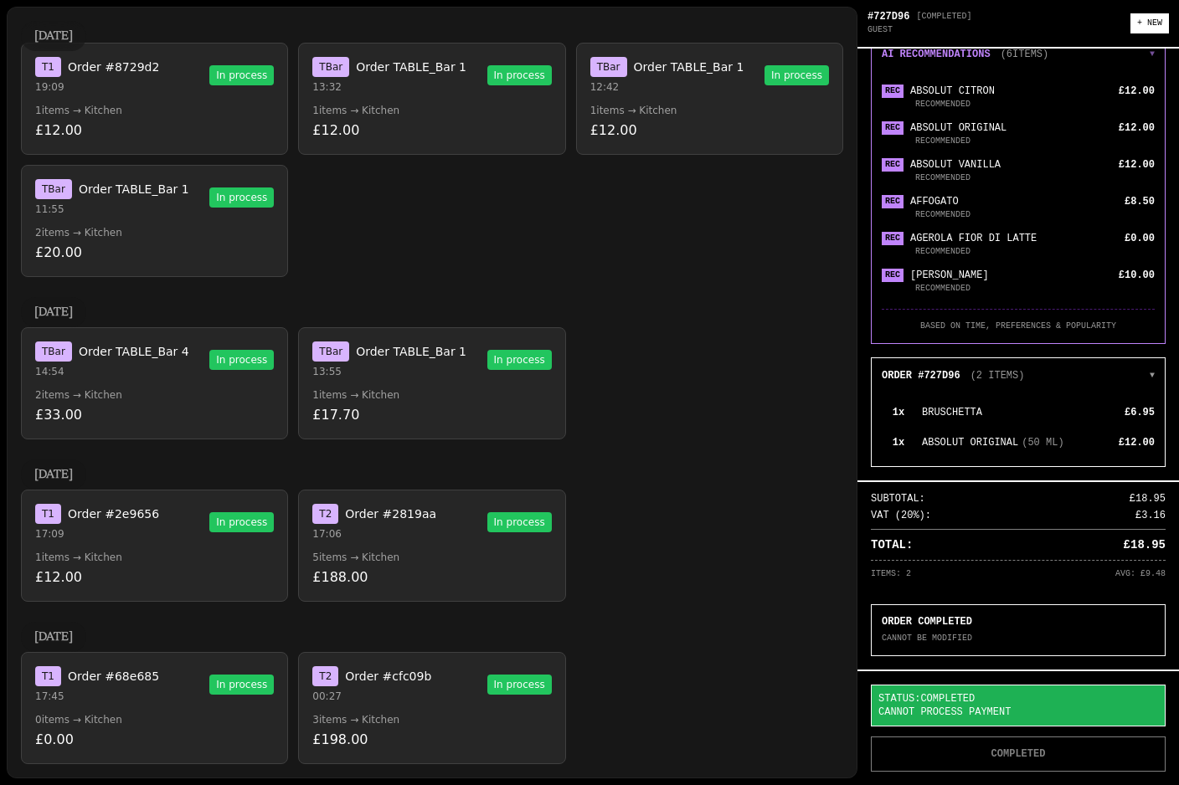
click at [445, 671] on button "T 2 Order #cfc09b 00:27 In process 3 items → Kitchen £198.00" at bounding box center [431, 708] width 267 height 112
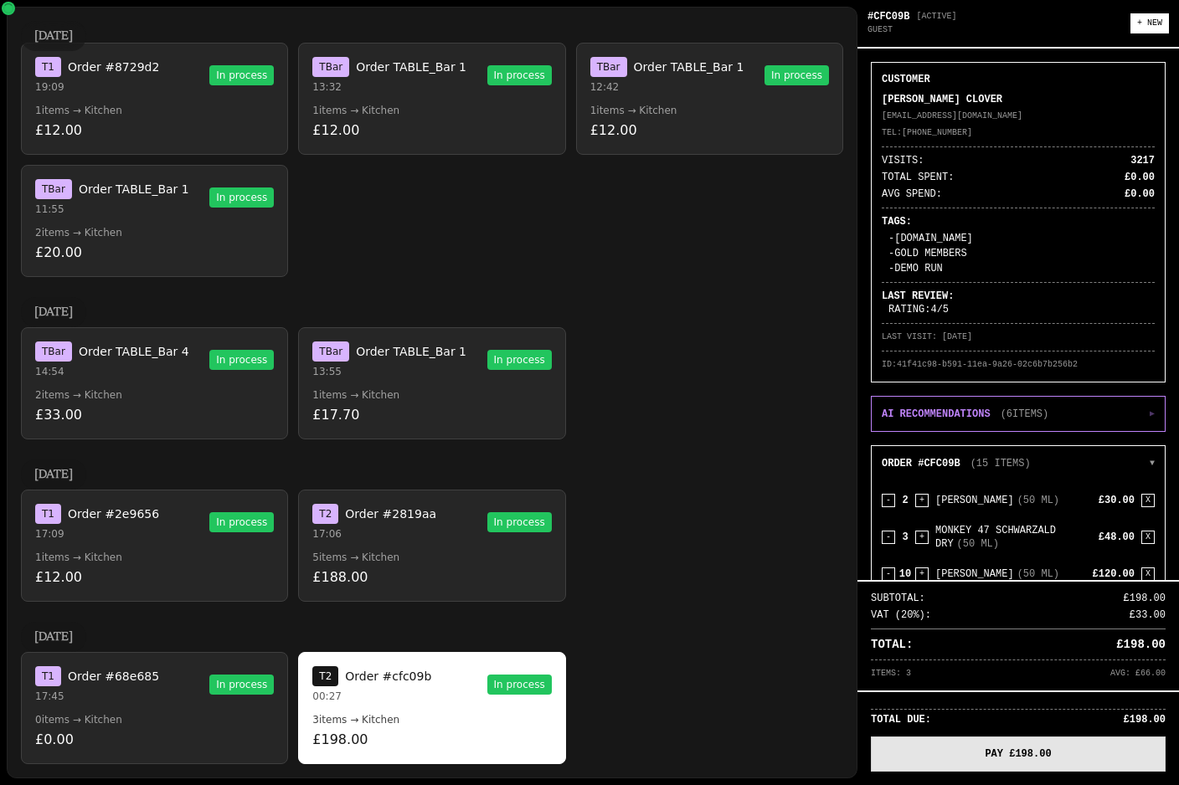
click at [1044, 737] on button "PAY £198.00" at bounding box center [1018, 754] width 295 height 35
click at [968, 737] on button "PAY £198.00" at bounding box center [1018, 754] width 295 height 35
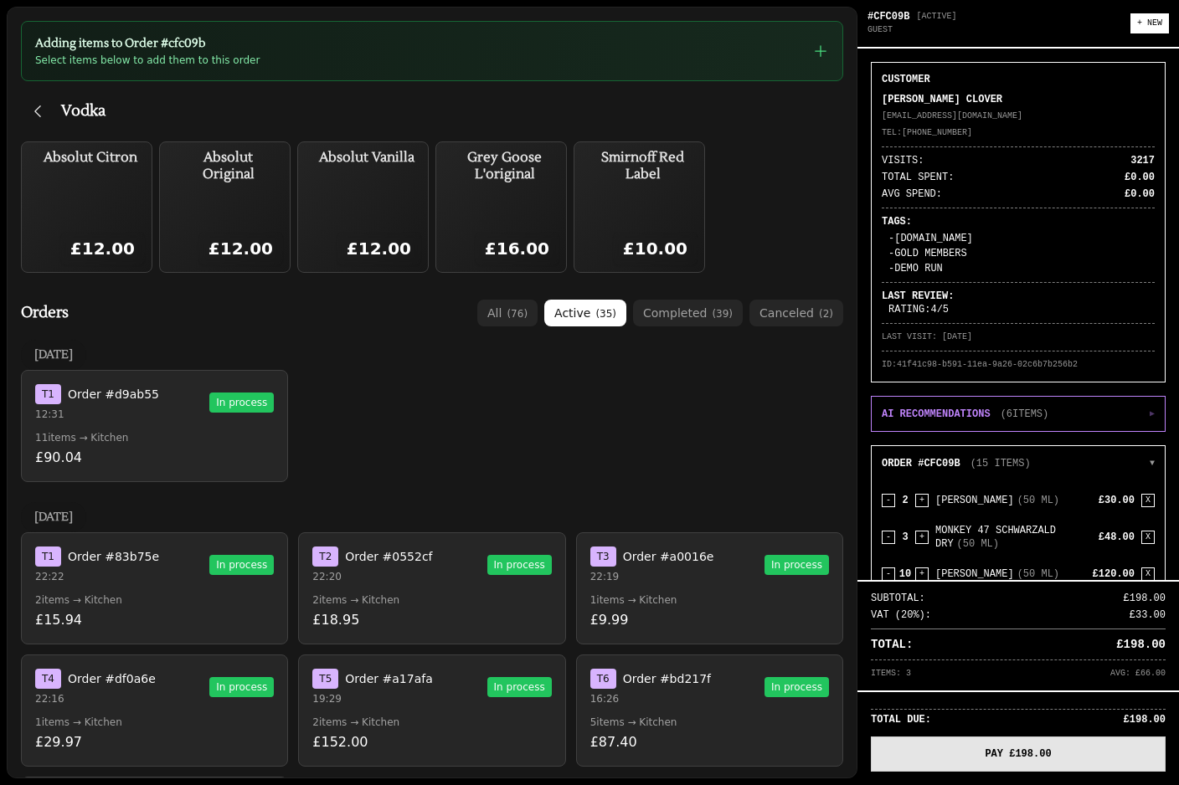
scroll to position [0, 0]
click at [37, 105] on icon "button" at bounding box center [37, 111] width 7 height 12
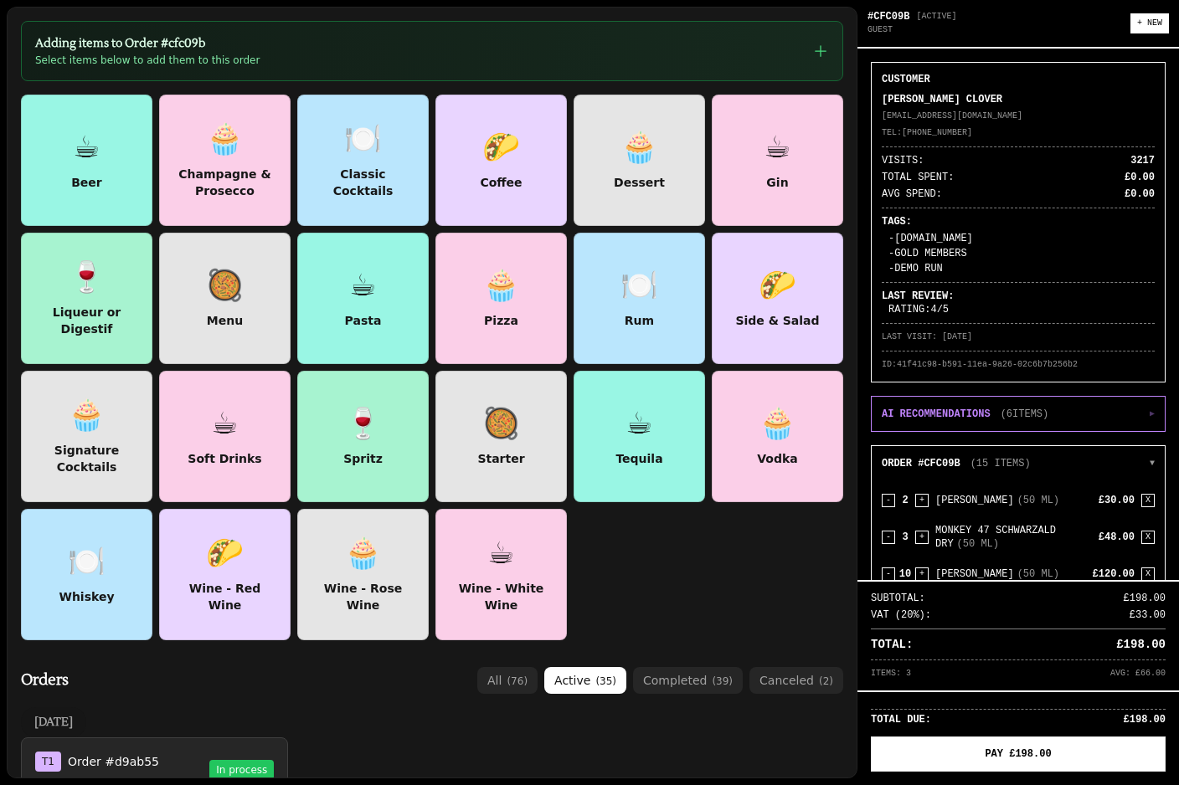
scroll to position [8, 0]
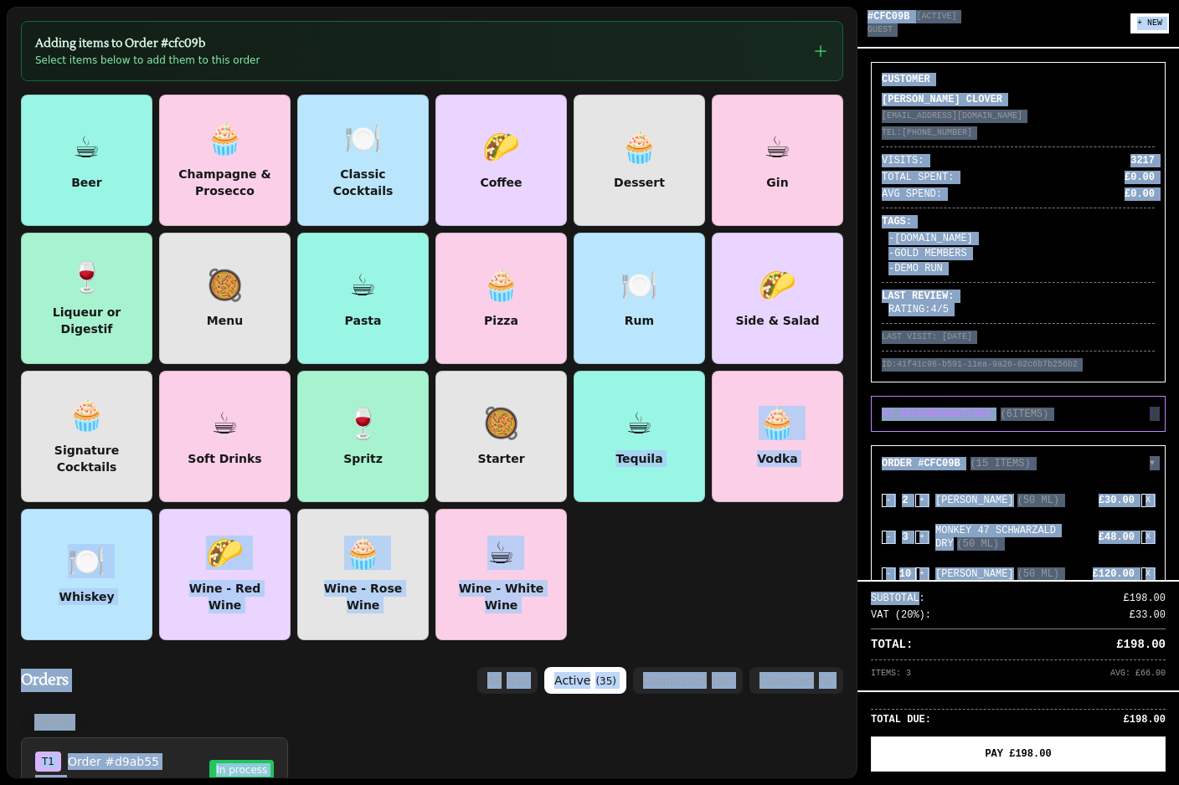
click at [856, 576] on div "Adding items to Order # cfc09b Select items below to add them to this order ☕ B…" at bounding box center [432, 393] width 851 height 772
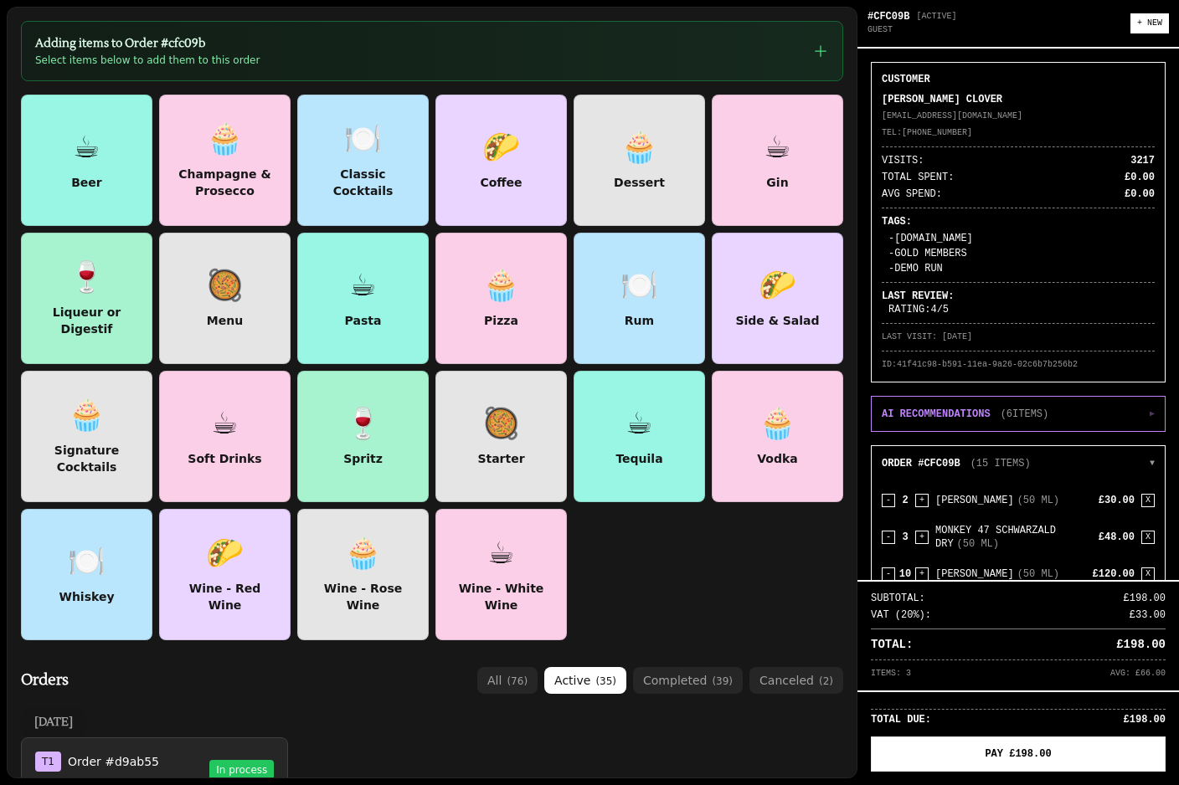
click at [834, 588] on div "☕ Beer 🧁 Champagne & Prosecco 🍽️ Classic Cocktails 🌮 Coffee 🧁 Dessert ☕ Gin 🍷 L…" at bounding box center [432, 368] width 822 height 546
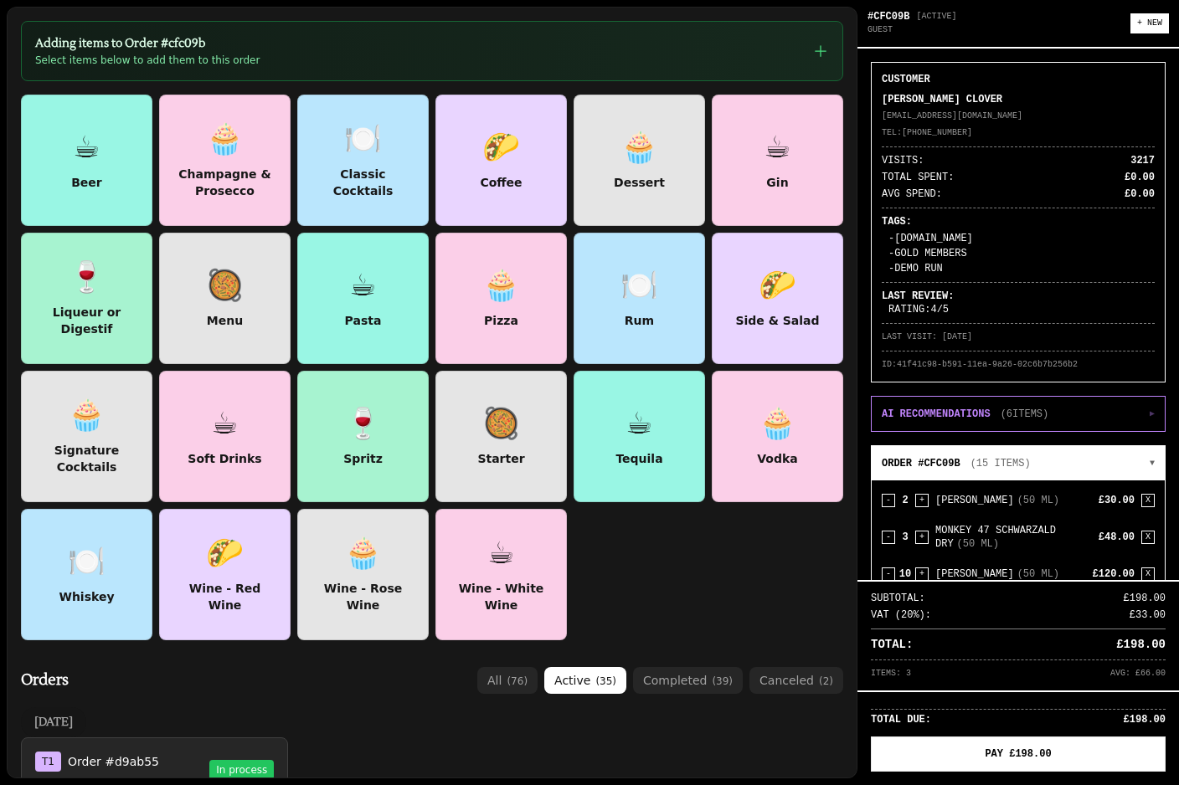
click at [1073, 456] on button "ORDER #CFC09B ( 15 ITEMS ) ▼" at bounding box center [1017, 463] width 293 height 34
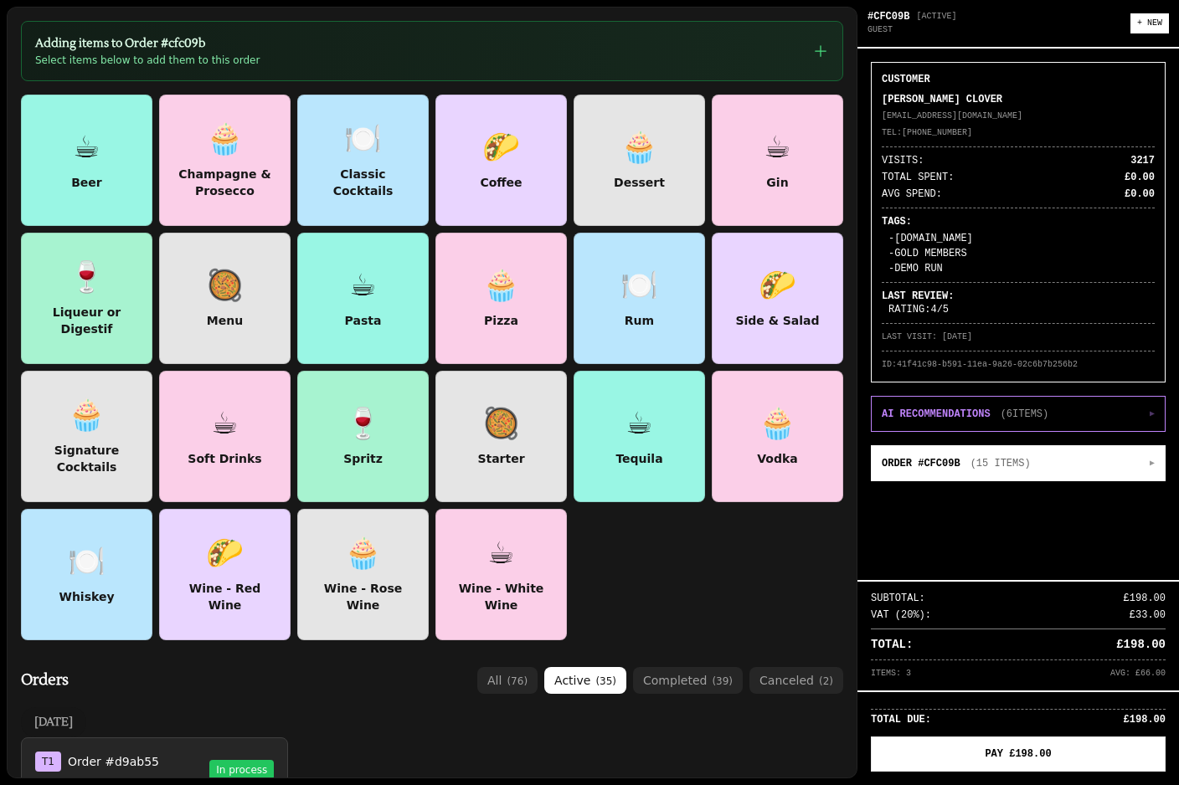
click at [1074, 457] on button "ORDER #CFC09B ( 15 ITEMS ) ▶" at bounding box center [1017, 463] width 293 height 34
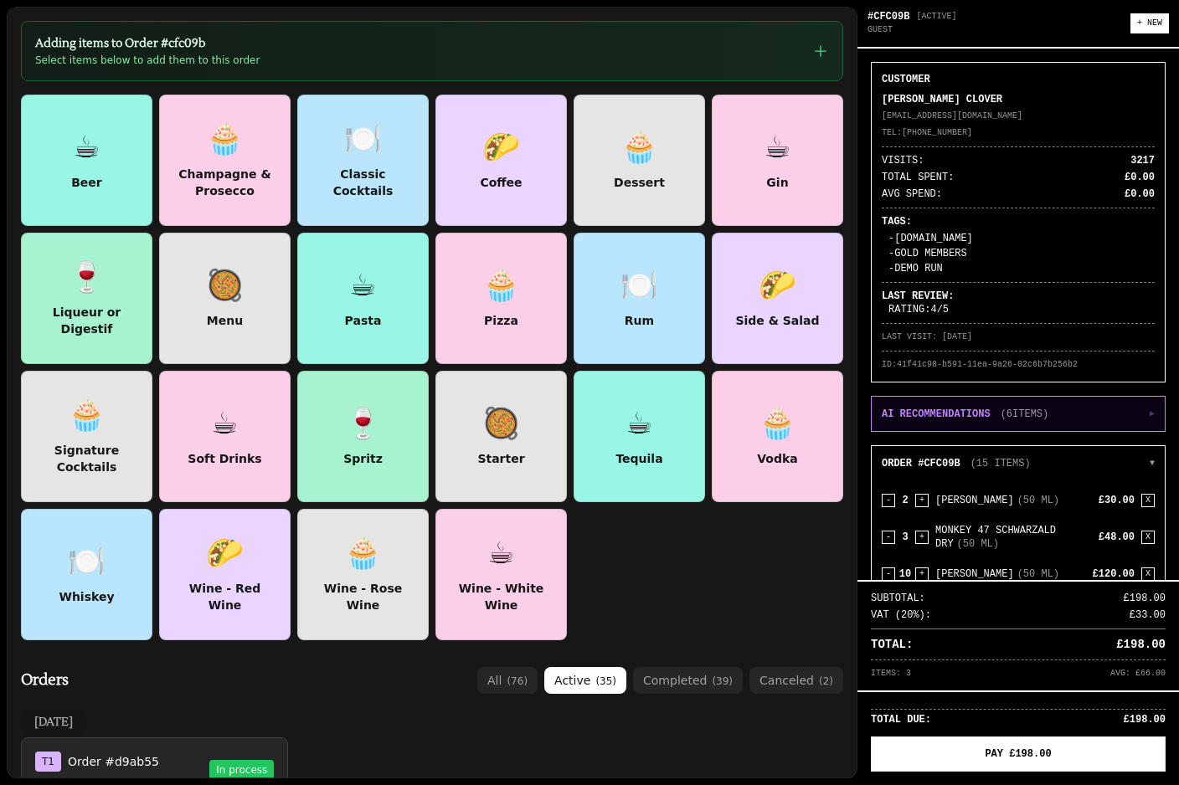
click at [1093, 408] on button "AI RECOMMENDATIONS ( 6 ITEMS) ▶" at bounding box center [1017, 414] width 293 height 34
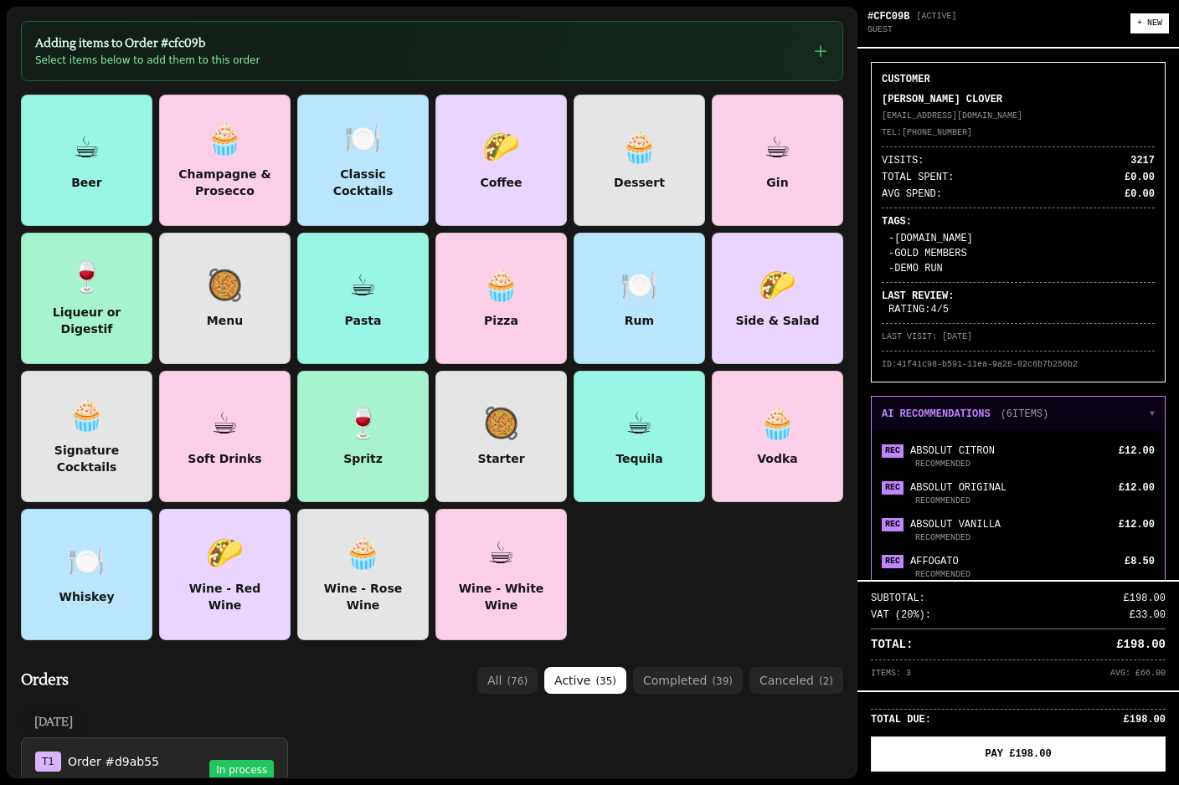
click at [1082, 404] on button "AI RECOMMENDATIONS ( 6 ITEMS) ▼" at bounding box center [1017, 414] width 293 height 34
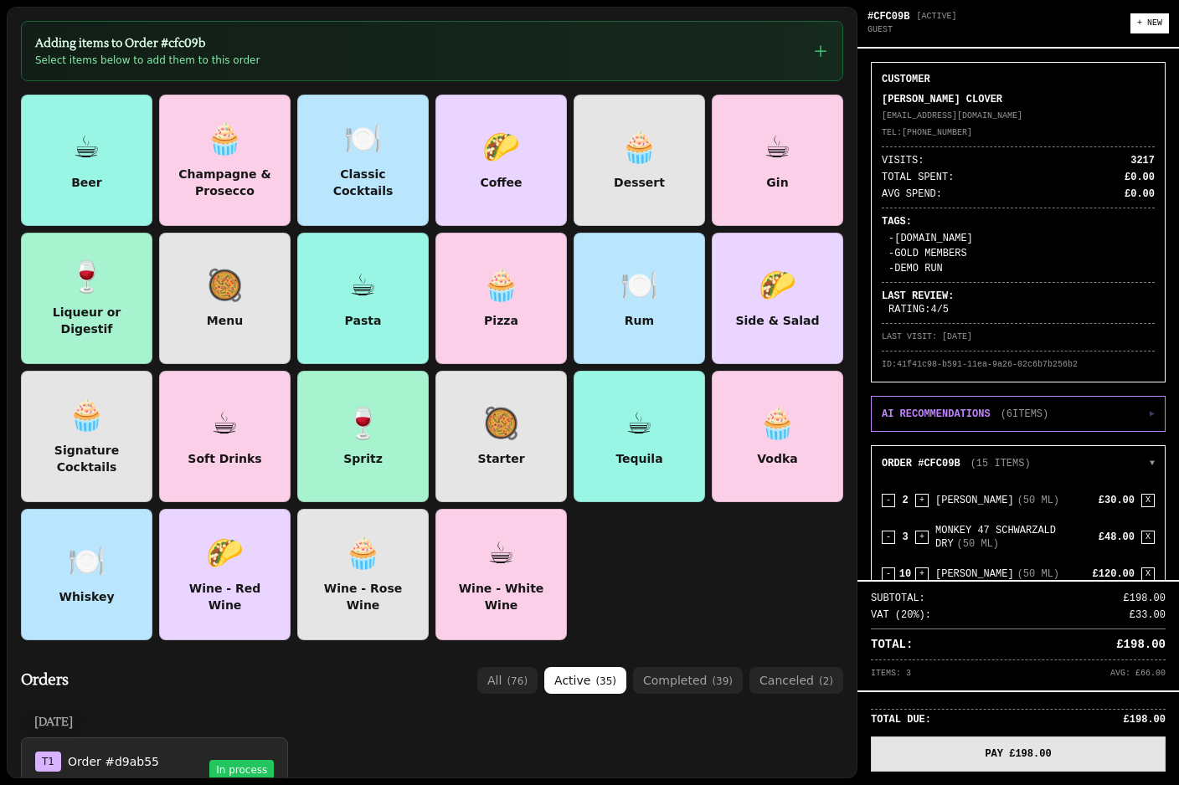
click at [1007, 745] on button "PAY £198.00" at bounding box center [1018, 754] width 295 height 35
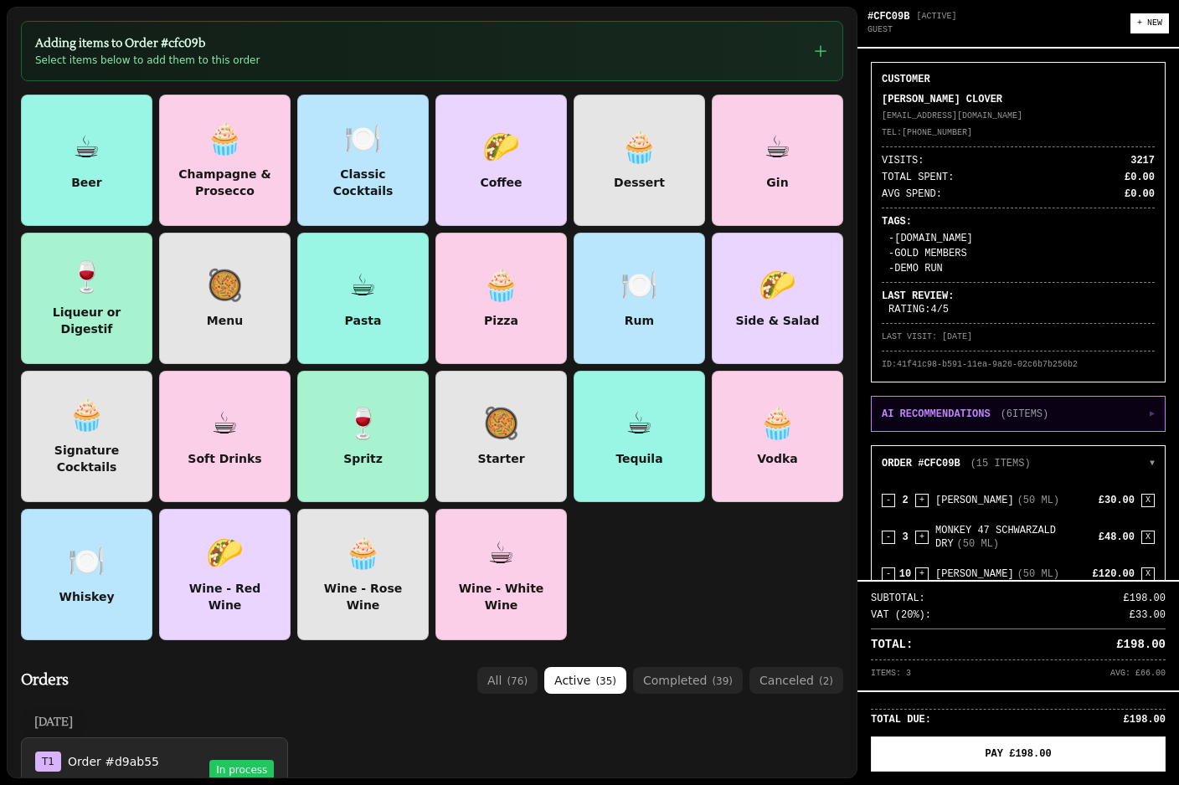
click at [1025, 408] on span "( 6 ITEMS)" at bounding box center [1024, 414] width 49 height 13
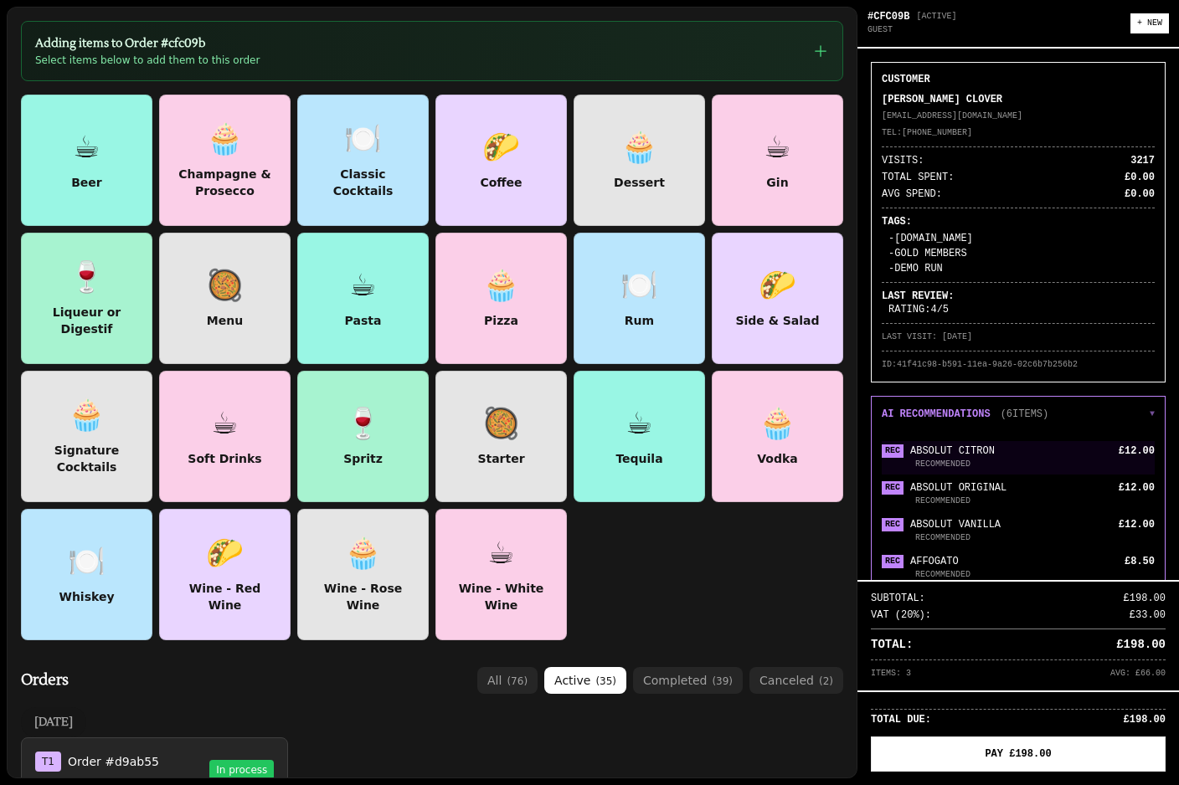
click at [979, 458] on p "RECOMMENDED" at bounding box center [1017, 464] width 273 height 13
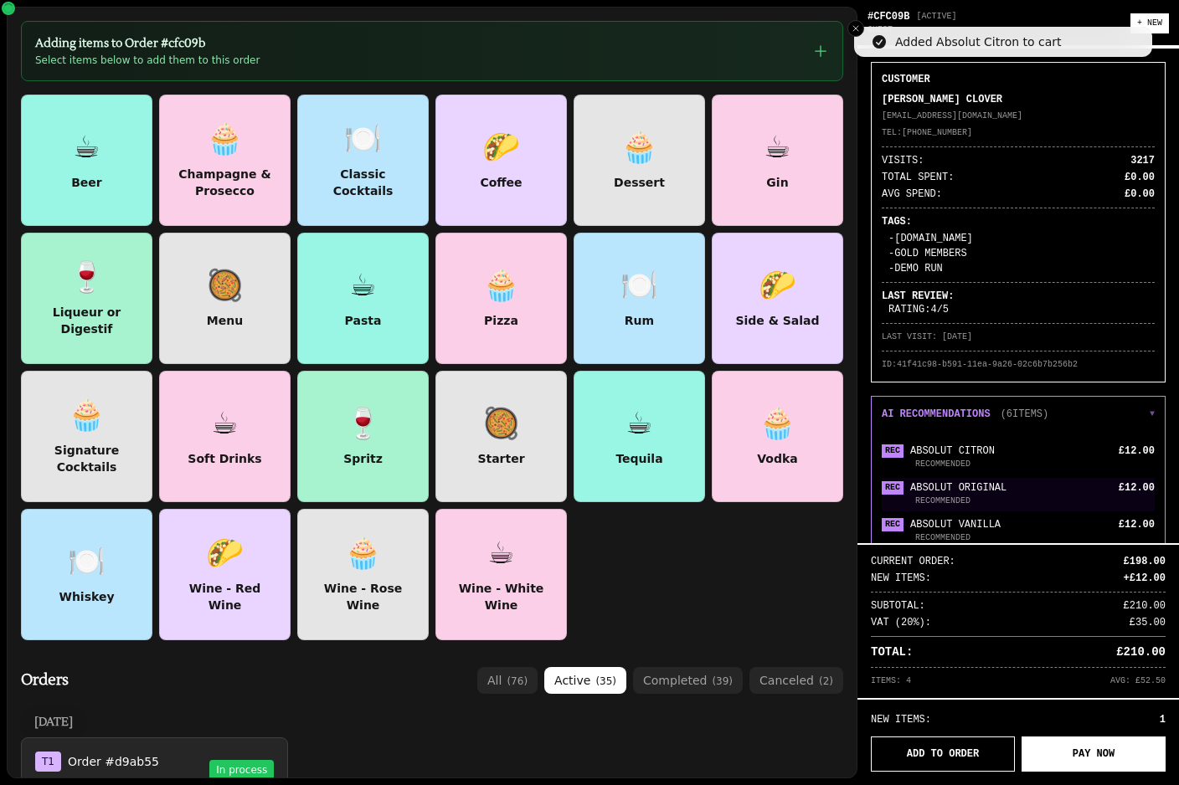
click at [976, 487] on span "ABSOLUT ORIGINAL" at bounding box center [1014, 487] width 208 height 13
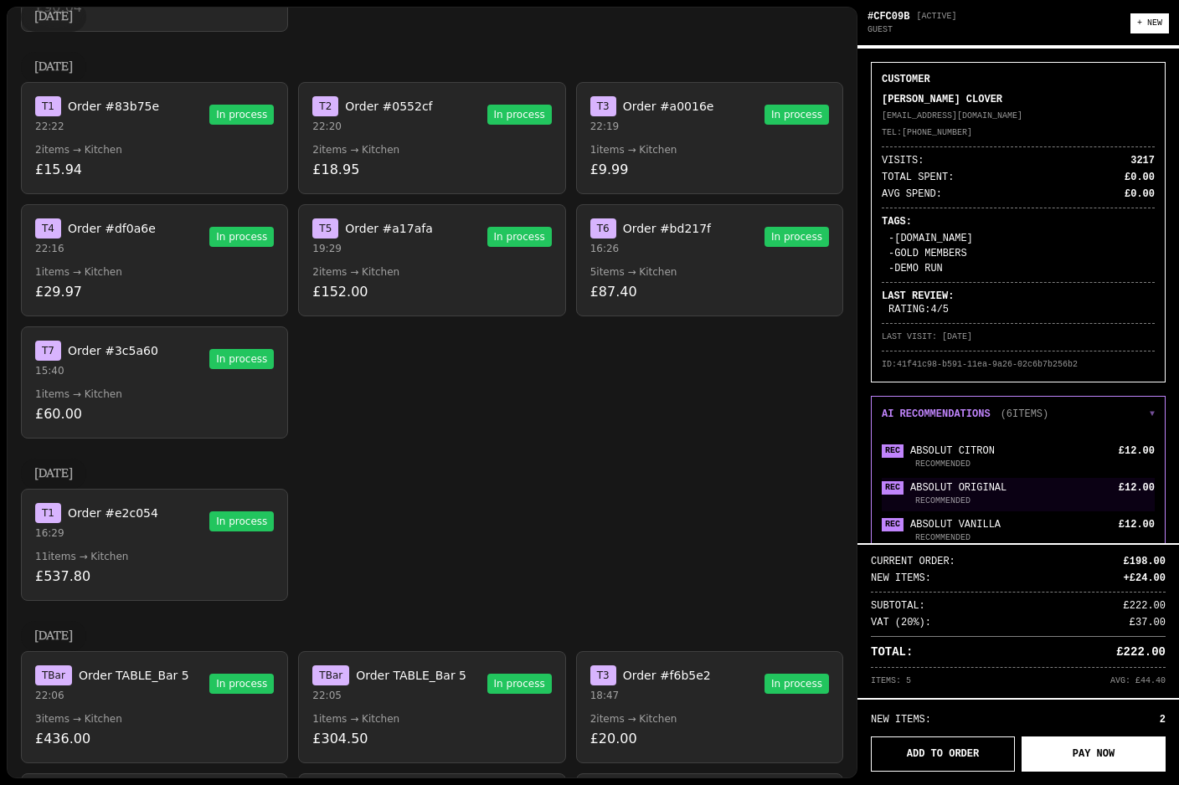
scroll to position [818, 0]
click at [757, 273] on button "T 6 Order #bd217f 16:26 In process 5 items → Kitchen £87.40" at bounding box center [709, 260] width 267 height 112
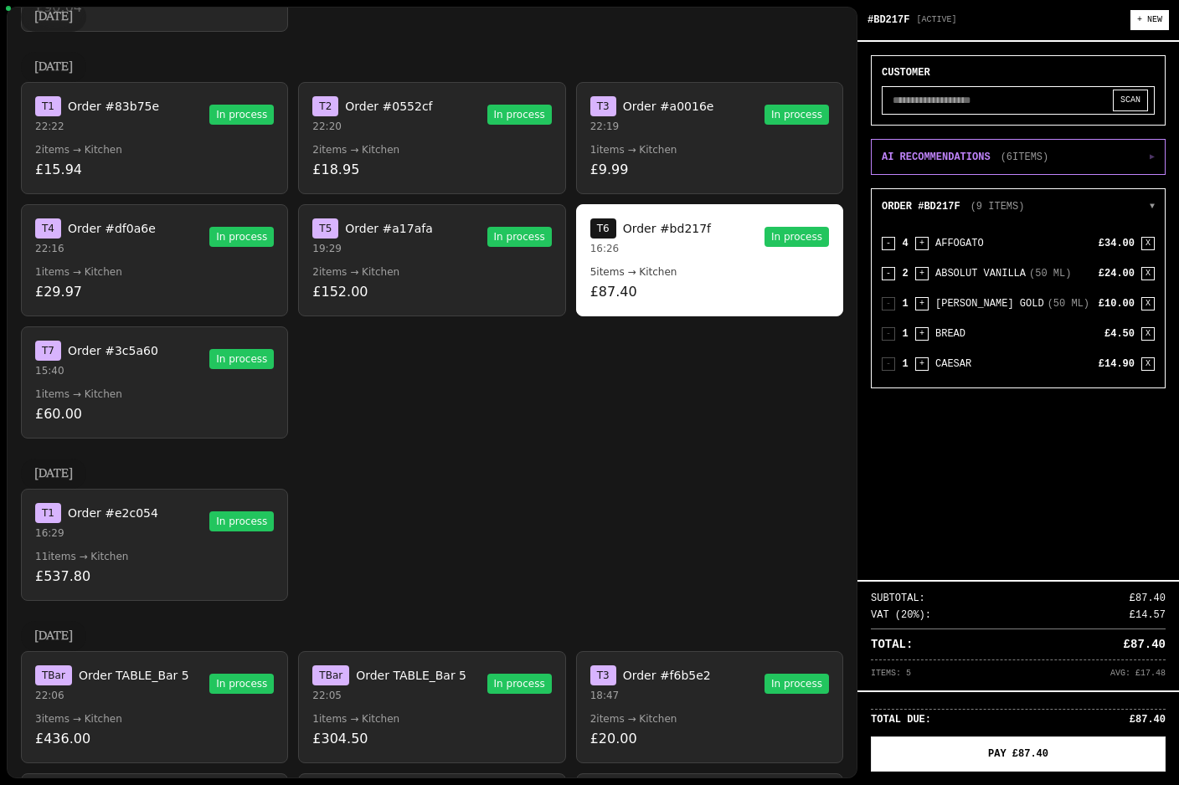
click at [467, 282] on p "£152.00" at bounding box center [431, 292] width 239 height 20
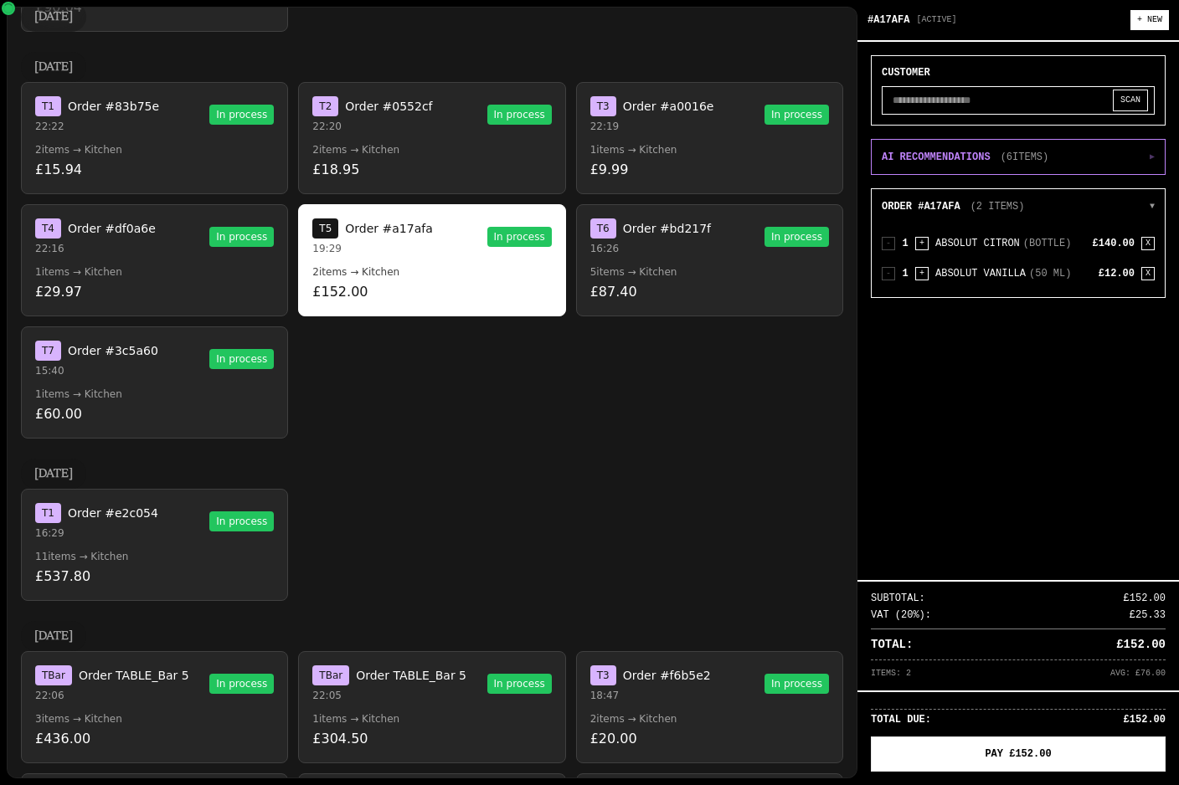
click at [667, 285] on p "£87.40" at bounding box center [709, 292] width 239 height 20
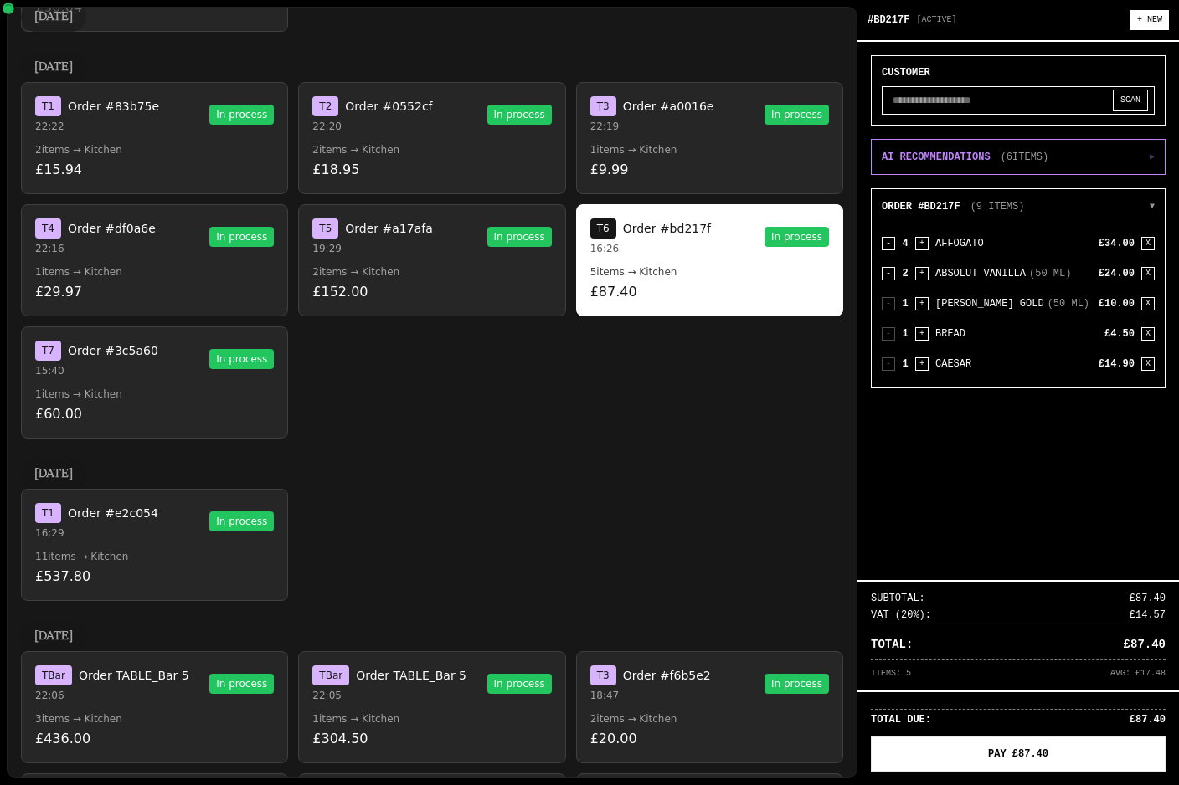
click at [987, 90] on input "text" at bounding box center [1017, 100] width 273 height 28
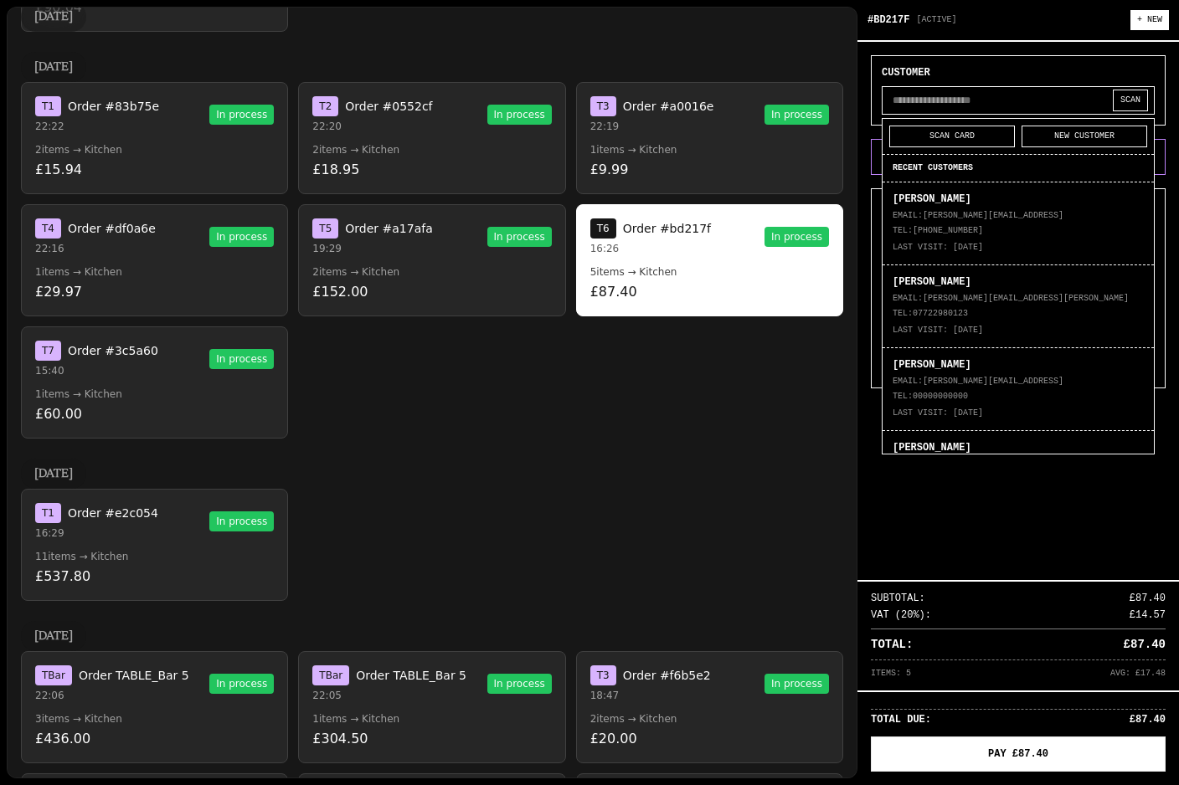
scroll to position [0, 0]
click at [1012, 471] on div "CUSTOMER SCAN SCAN CARD NEW CUSTOMER RECENT CUSTOMERS Patrick Clover EMAIL: pat…" at bounding box center [1017, 311] width 321 height 538
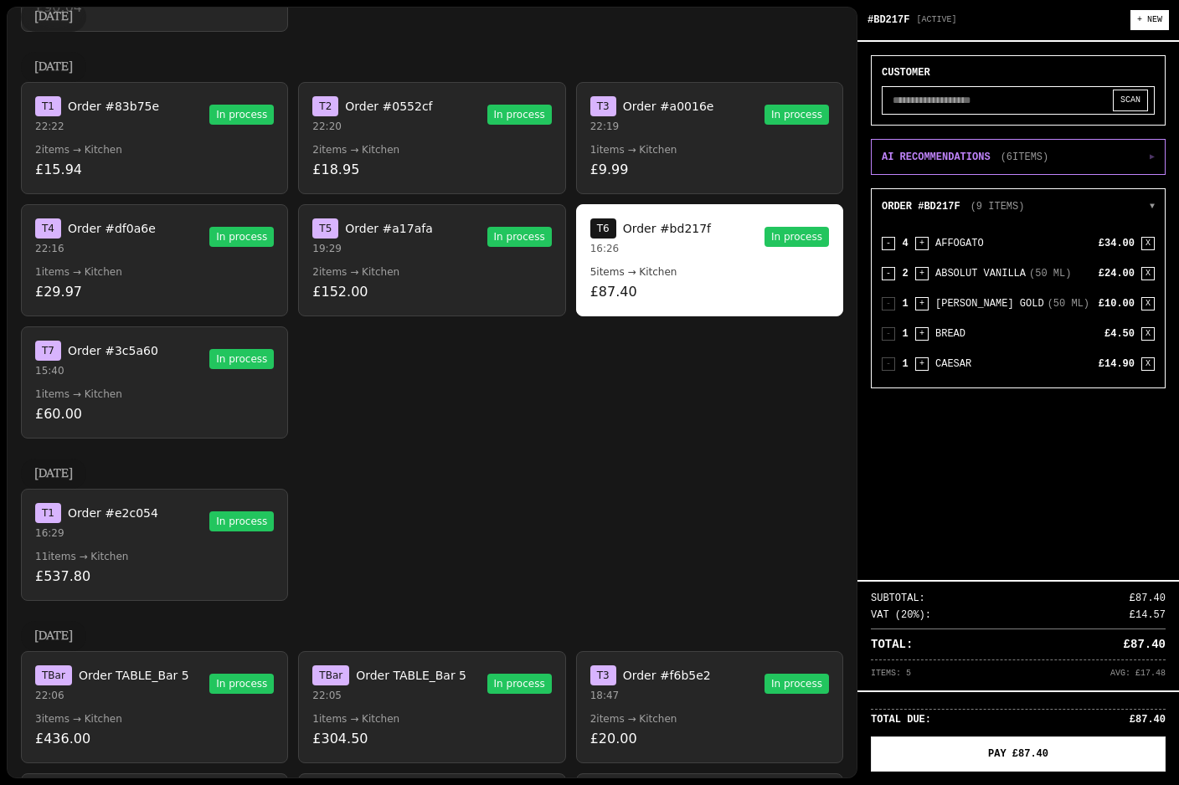
click at [942, 75] on div "CUSTOMER SCAN" at bounding box center [1018, 90] width 295 height 70
click at [994, 92] on input "text" at bounding box center [1017, 100] width 273 height 28
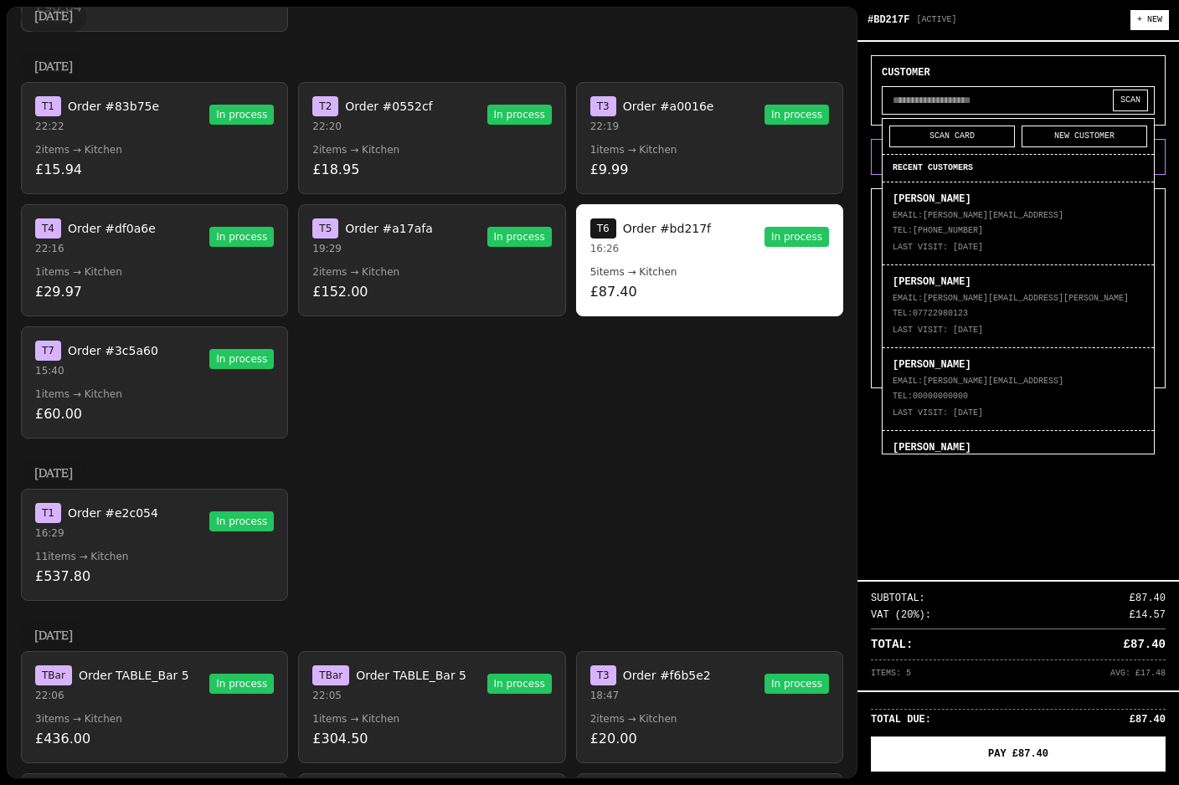
click at [1010, 481] on div "CUSTOMER SCAN SCAN CARD NEW CUSTOMER RECENT CUSTOMERS Patrick Clover EMAIL: pat…" at bounding box center [1017, 311] width 321 height 538
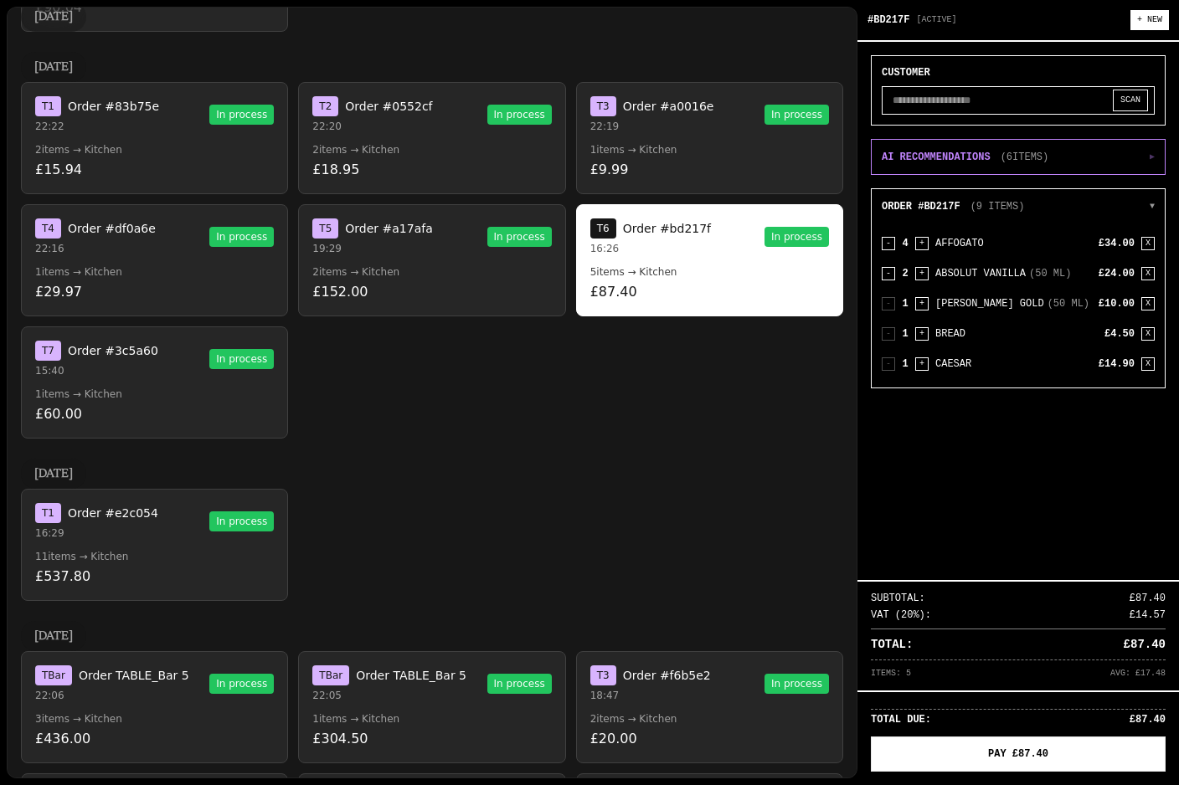
click at [1036, 86] on input "text" at bounding box center [1017, 100] width 273 height 28
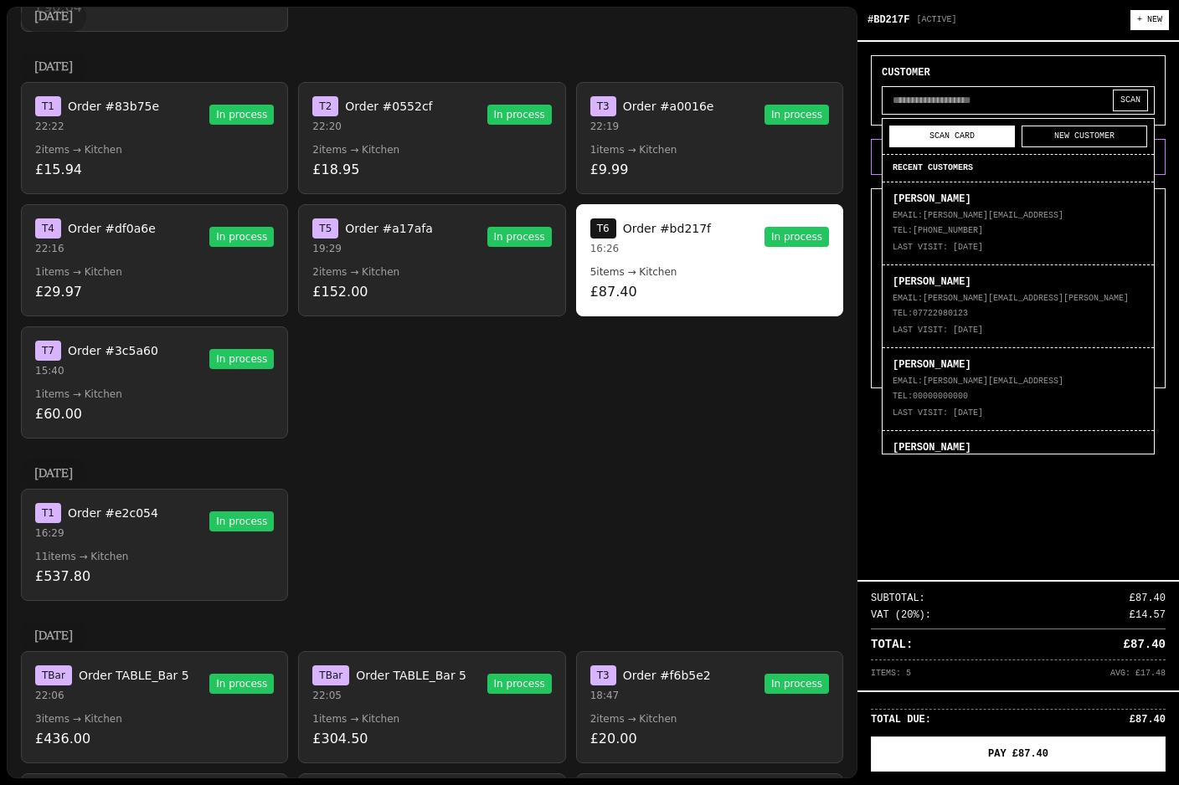
click at [971, 131] on button "SCAN CARD" at bounding box center [952, 137] width 126 height 22
select select "**********"
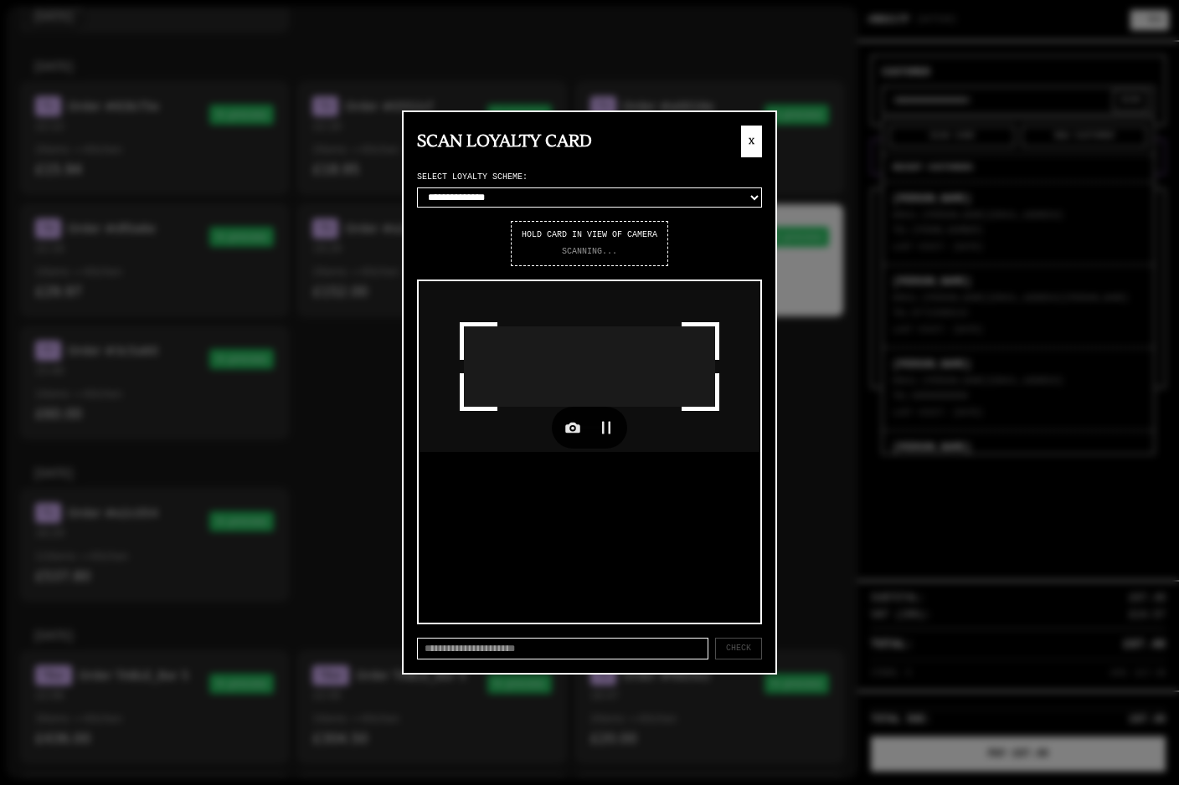
click at [751, 139] on button "X" at bounding box center [751, 142] width 21 height 32
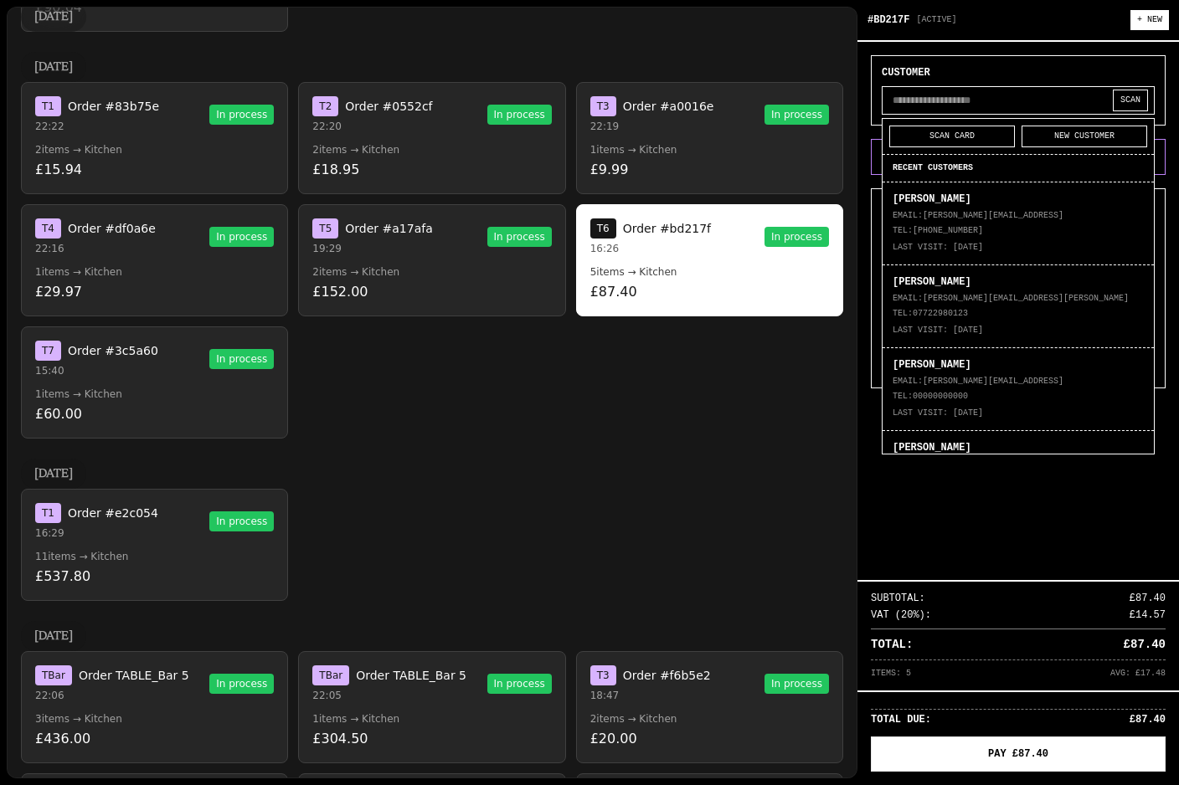
click at [1068, 95] on input "text" at bounding box center [1017, 100] width 273 height 28
click at [1134, 98] on button "SCAN" at bounding box center [1130, 101] width 35 height 22
select select "**********"
click at [1123, 94] on button "SCAN" at bounding box center [1130, 101] width 35 height 22
select select "**********"
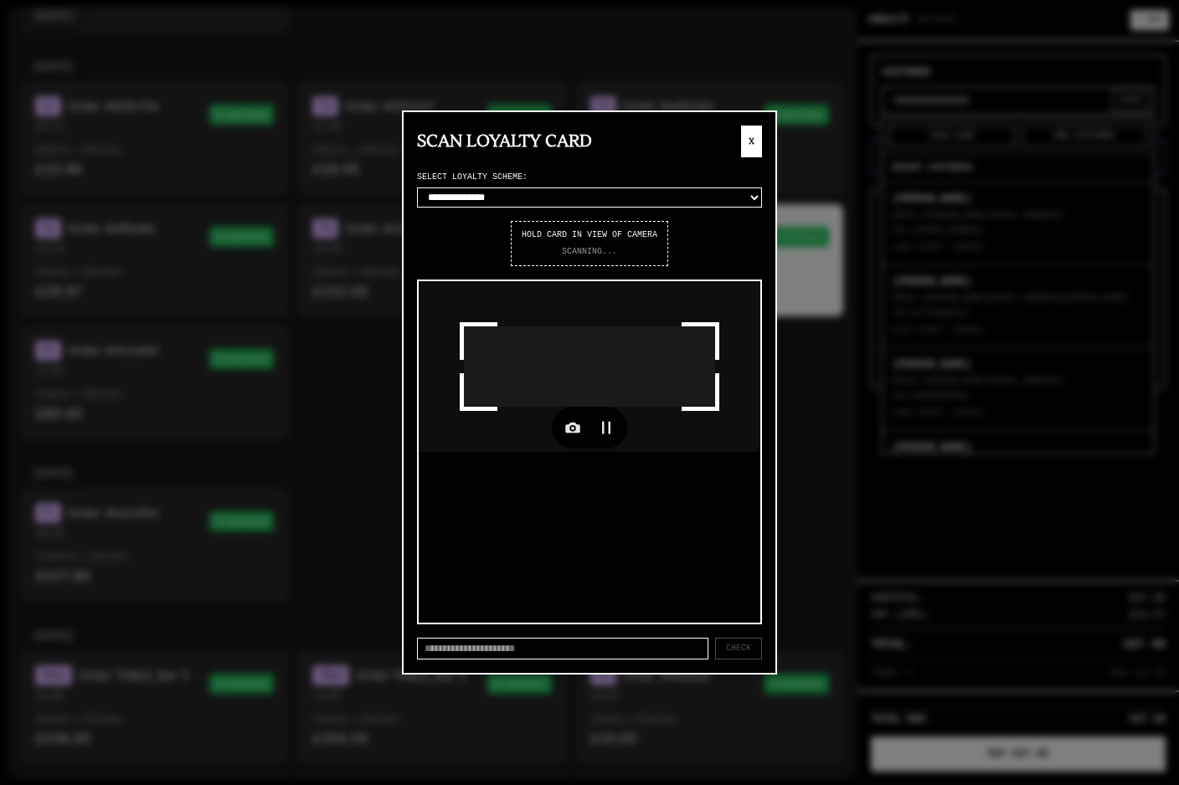
click at [746, 141] on button "X" at bounding box center [751, 142] width 21 height 32
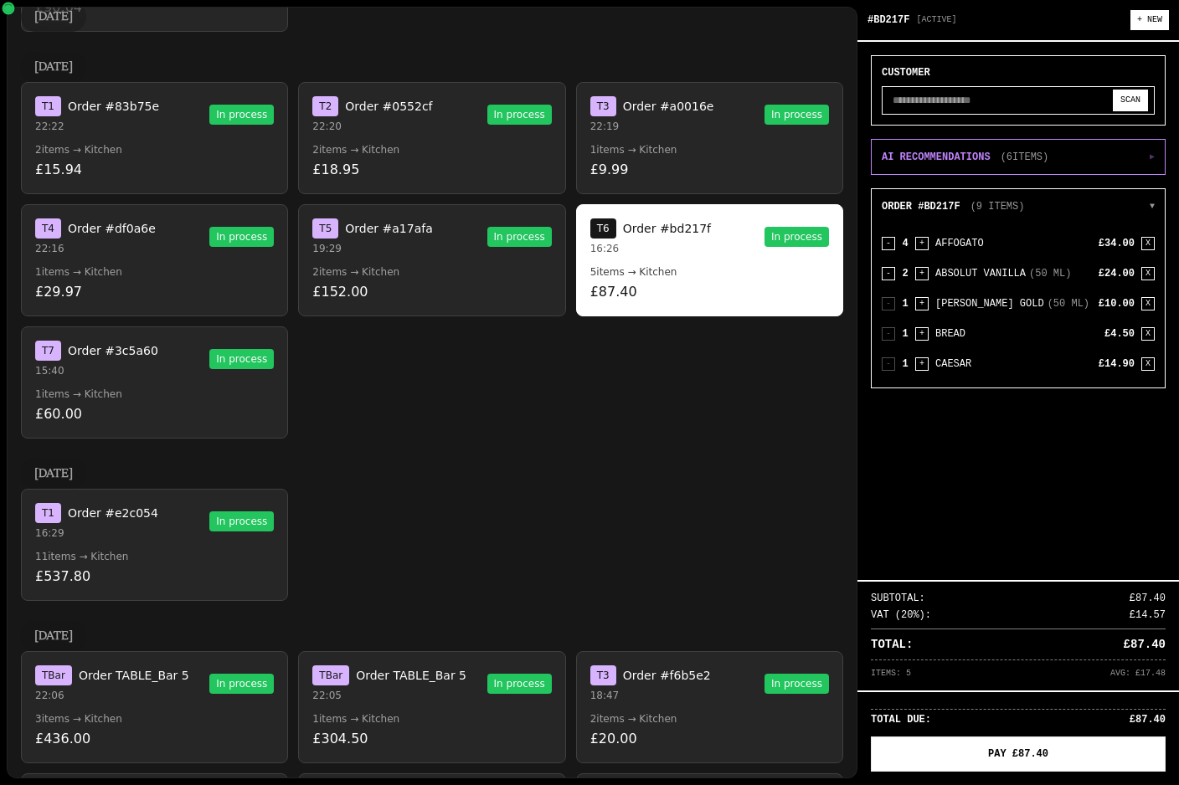
click at [1123, 91] on button "SCAN" at bounding box center [1130, 101] width 35 height 22
select select "**********"
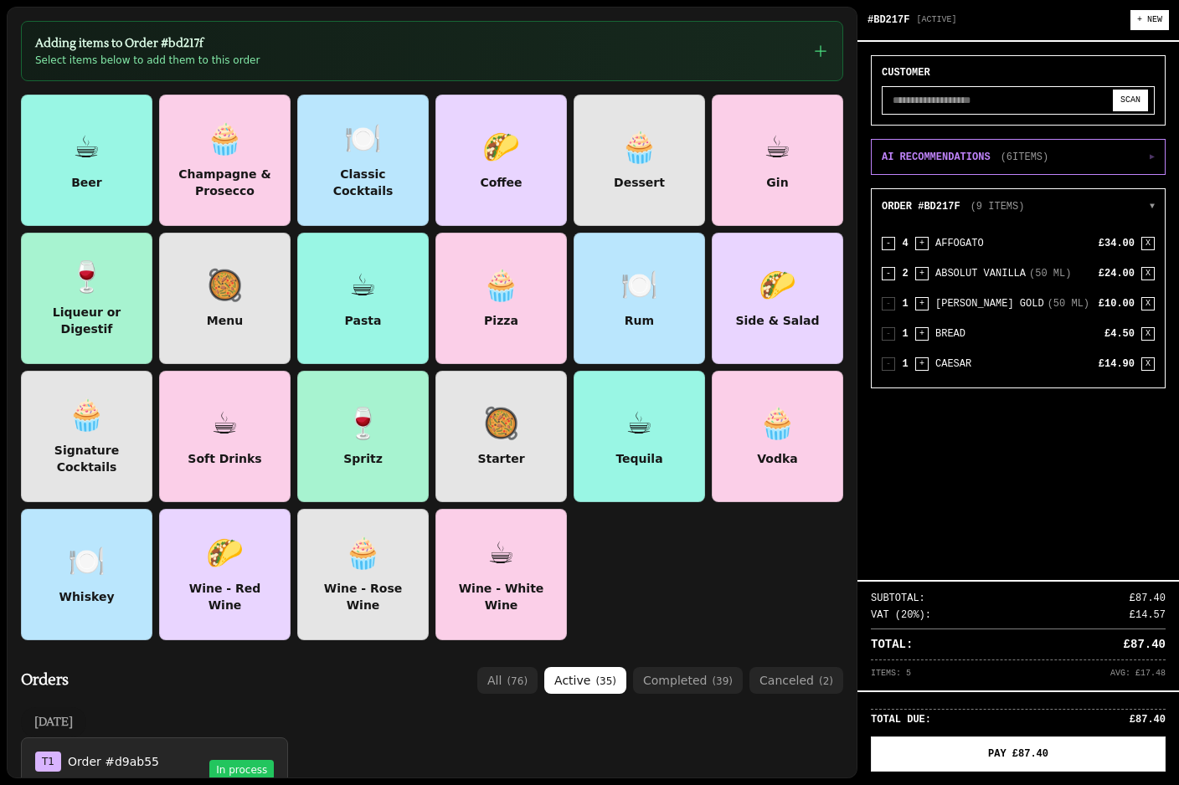
scroll to position [-14, 0]
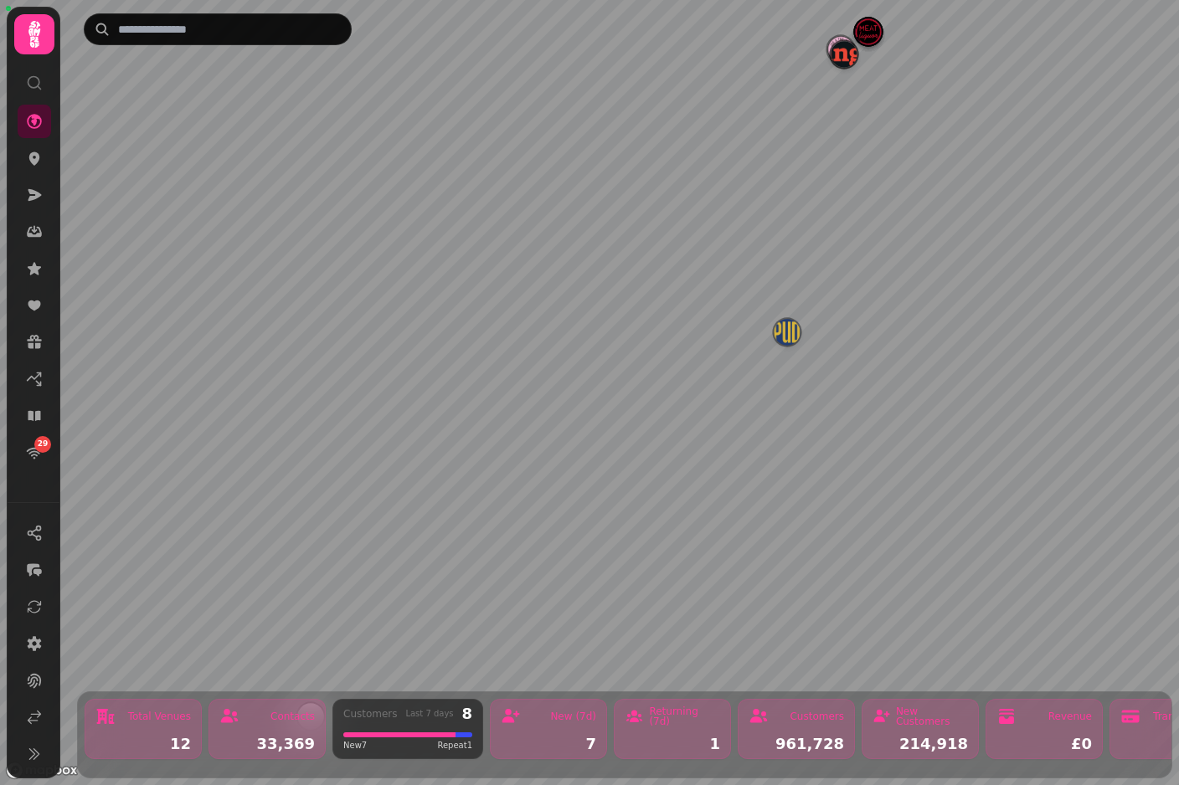
click at [839, 54] on img "Manja" at bounding box center [843, 54] width 26 height 26
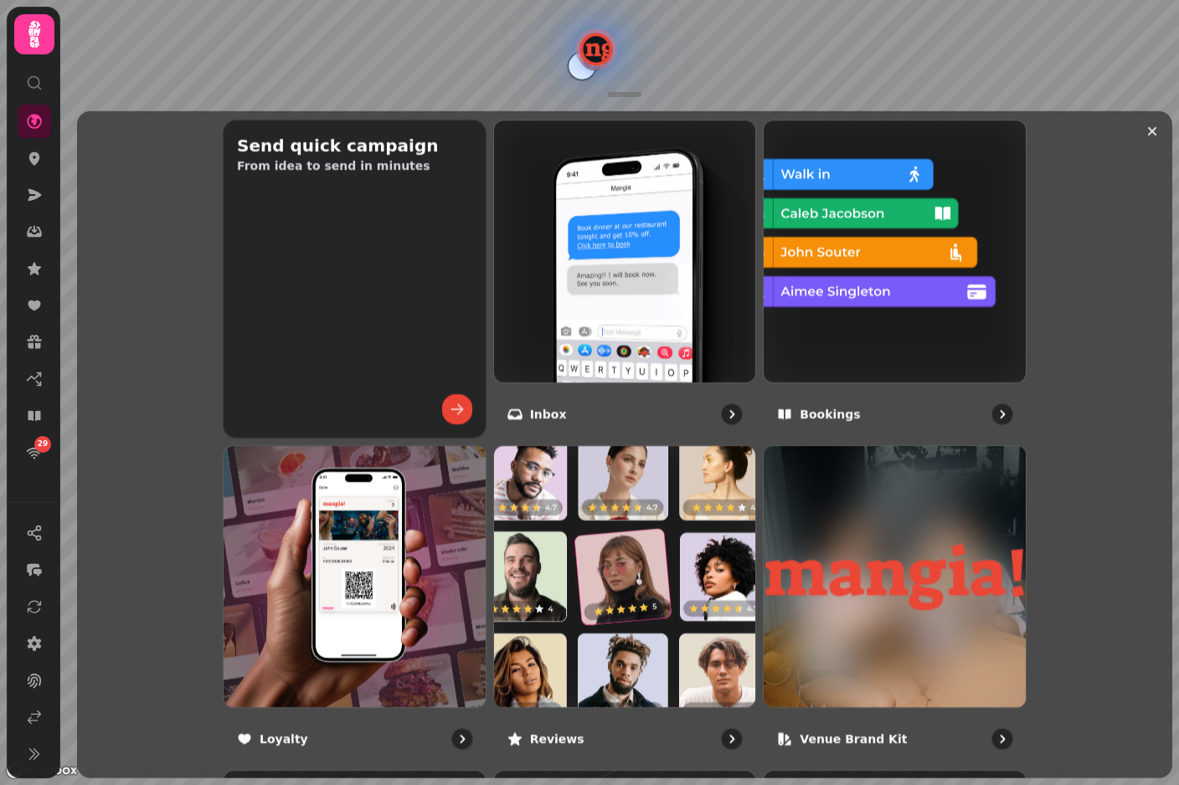
scroll to position [637, 0]
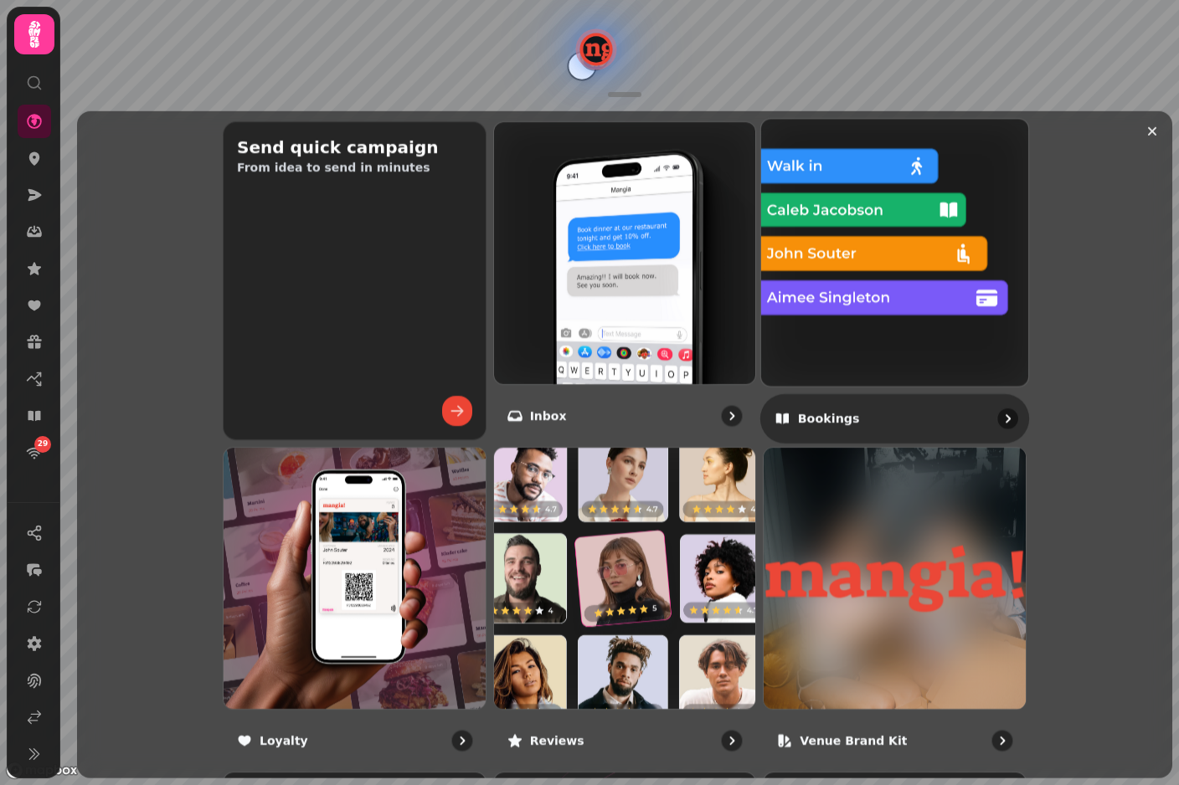
click at [943, 290] on img at bounding box center [895, 252] width 294 height 294
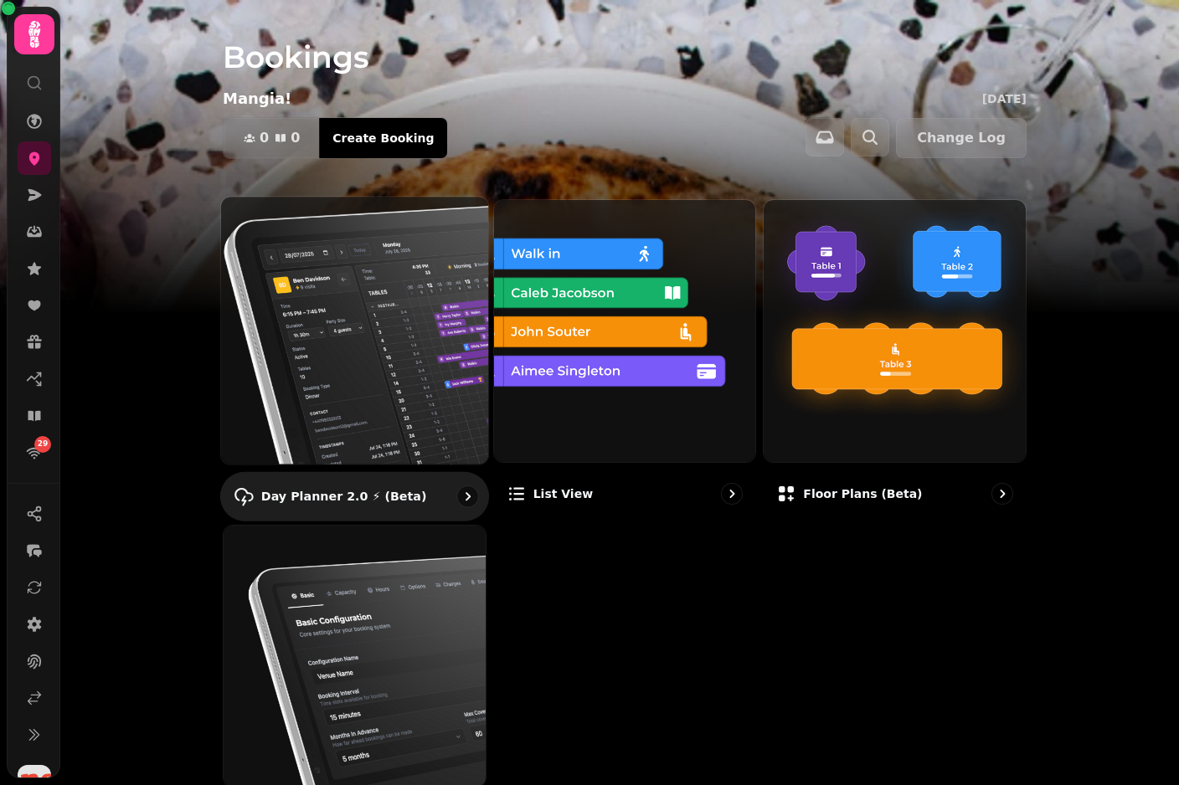
click at [375, 357] on img at bounding box center [355, 330] width 294 height 294
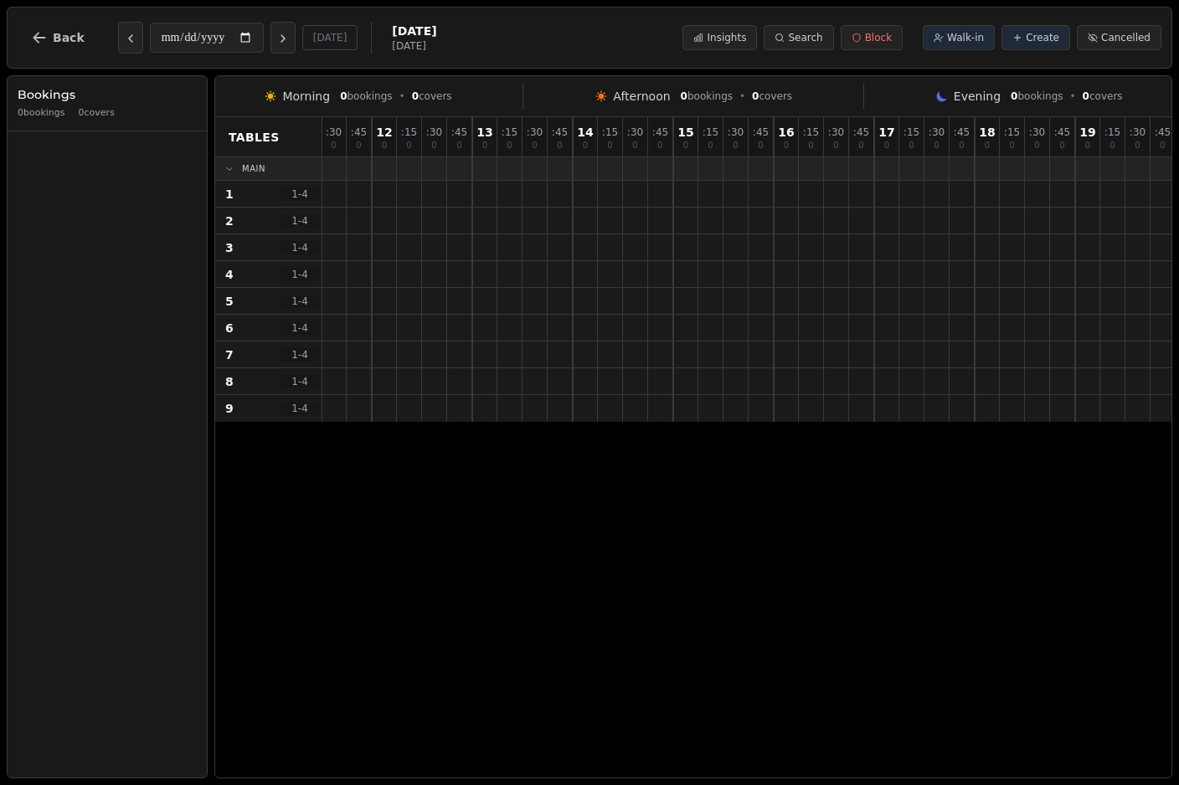
scroll to position [0, 251]
click at [742, 46] on button "Insights" at bounding box center [719, 37] width 75 height 25
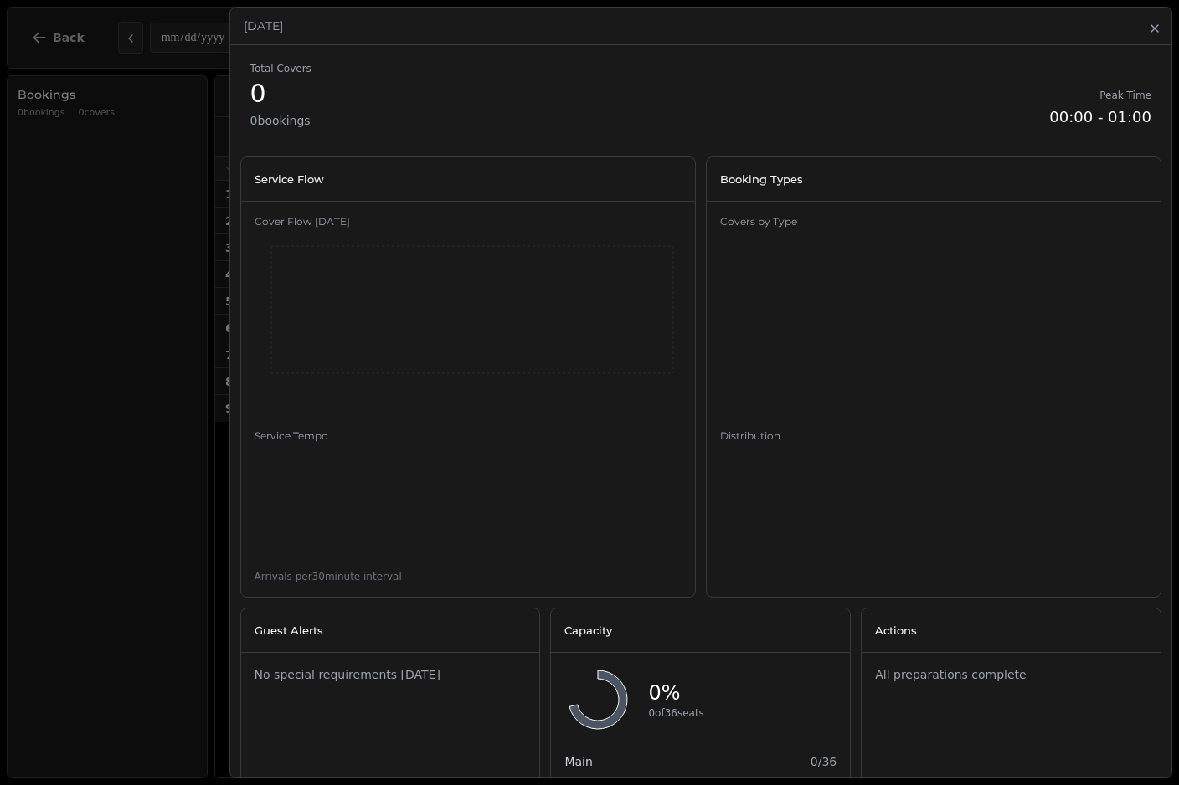
click at [1157, 33] on icon "button" at bounding box center [1154, 28] width 13 height 13
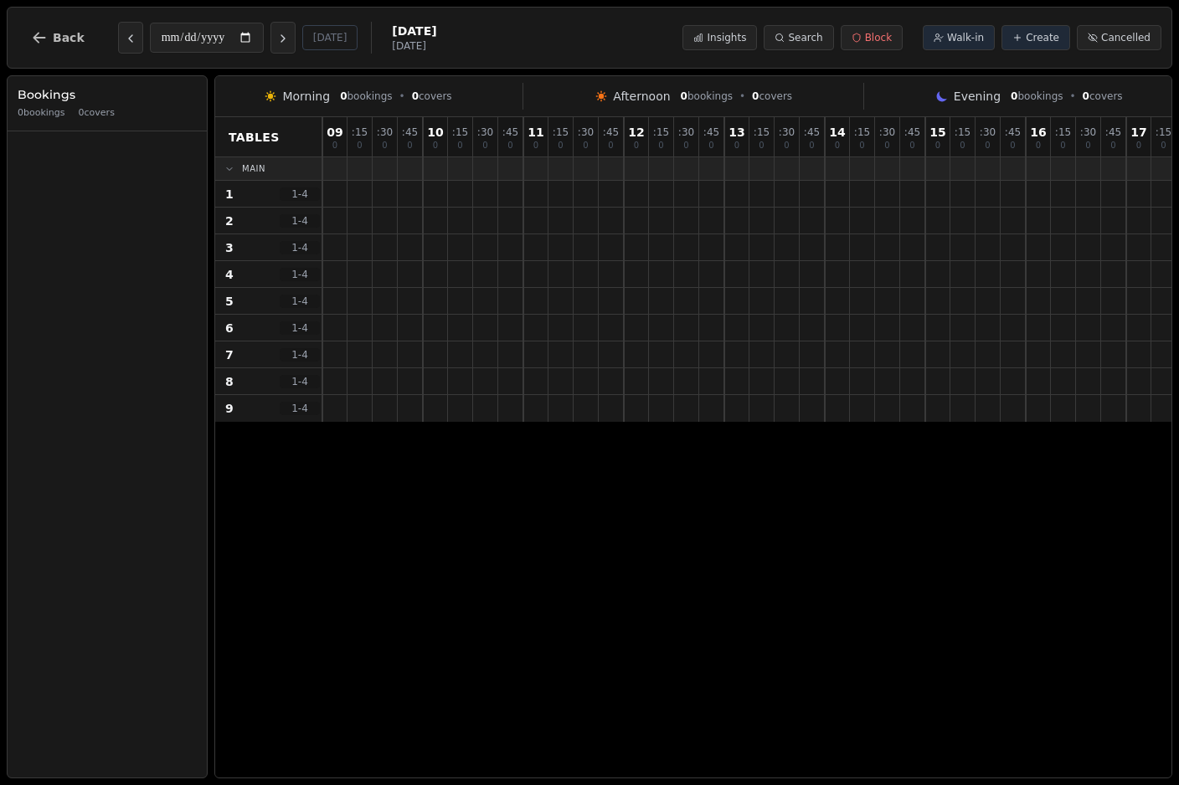
scroll to position [0, 0]
click at [722, 259] on div at bounding box center [711, 247] width 25 height 26
click at [577, 325] on div at bounding box center [585, 328] width 25 height 26
click at [54, 35] on span "Back" at bounding box center [69, 38] width 32 height 12
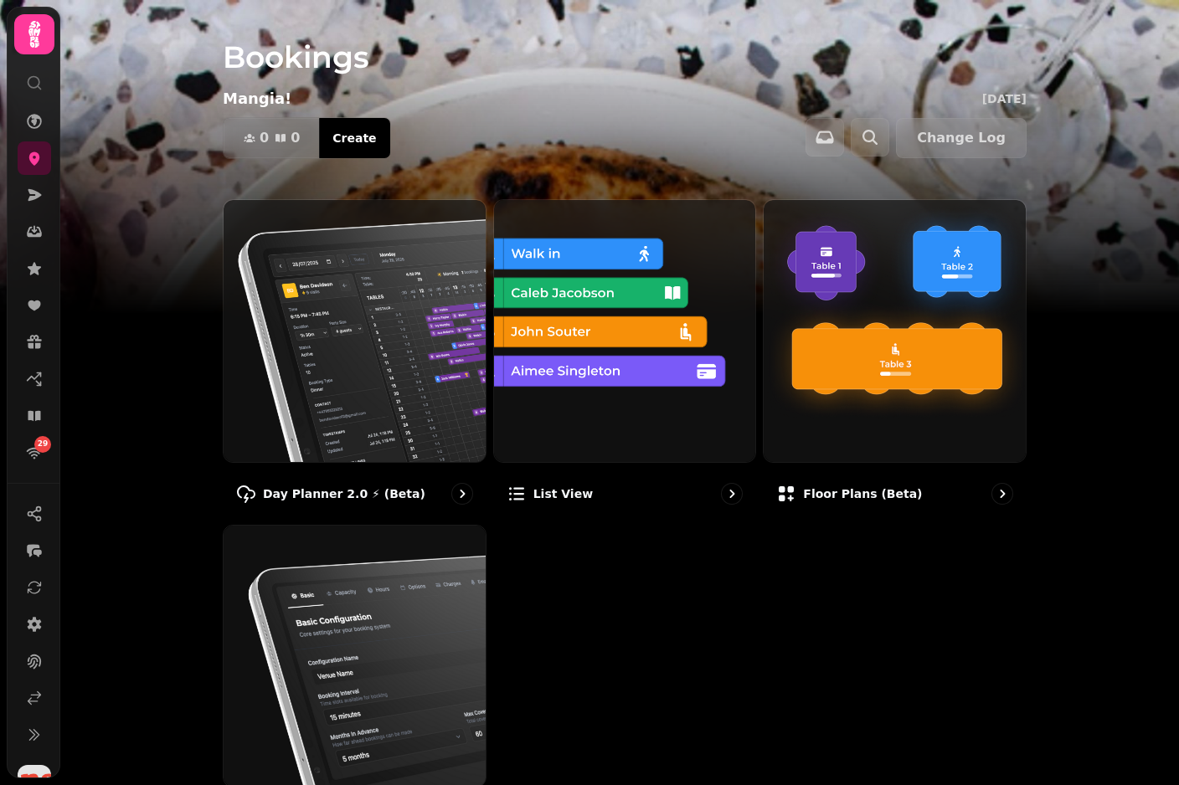
click at [44, 44] on icon at bounding box center [34, 34] width 33 height 33
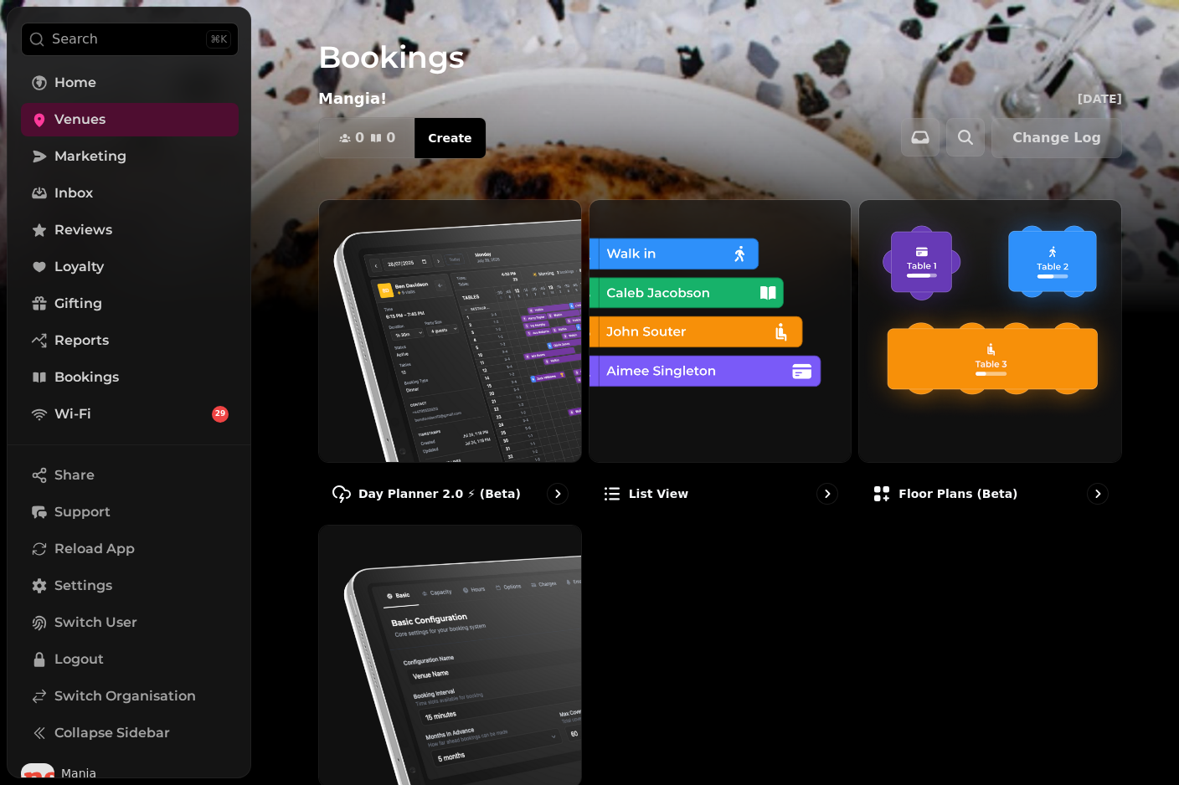
scroll to position [44, 0]
click at [166, 695] on span "Switch Organisation" at bounding box center [124, 697] width 141 height 20
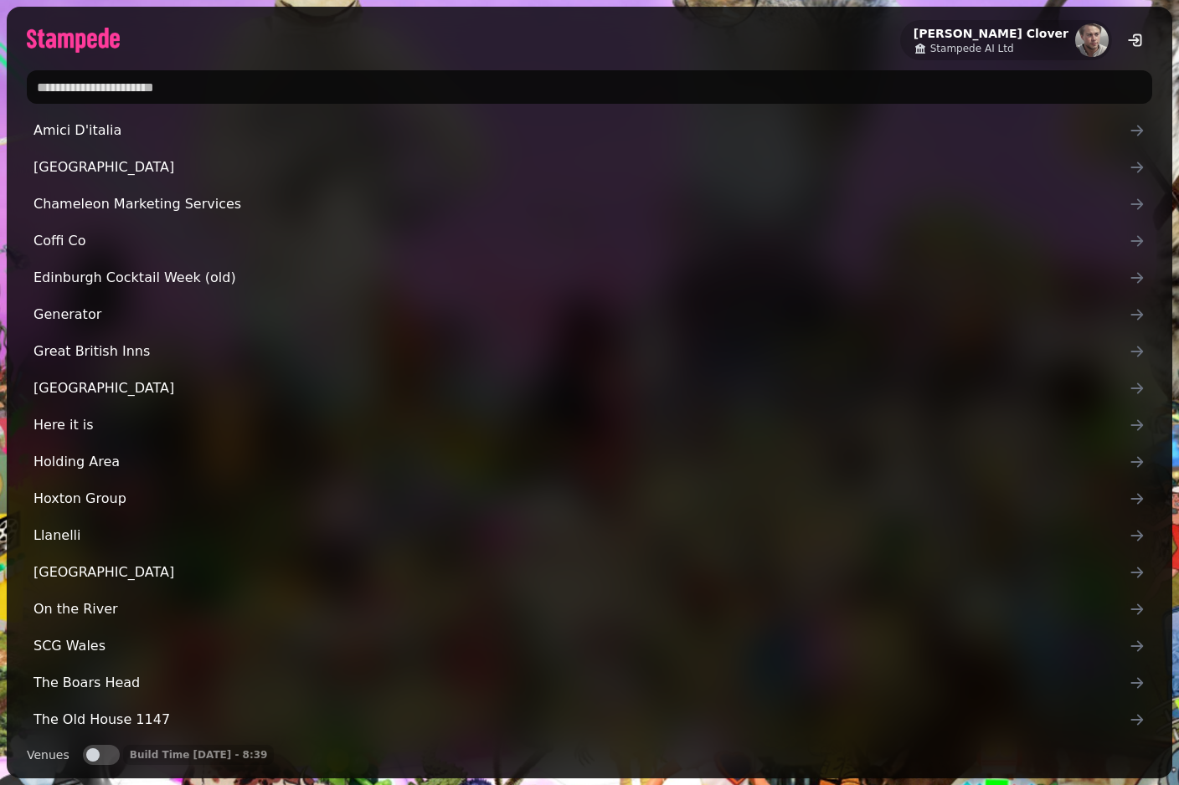
click at [448, 85] on input "text" at bounding box center [589, 86] width 1125 height 33
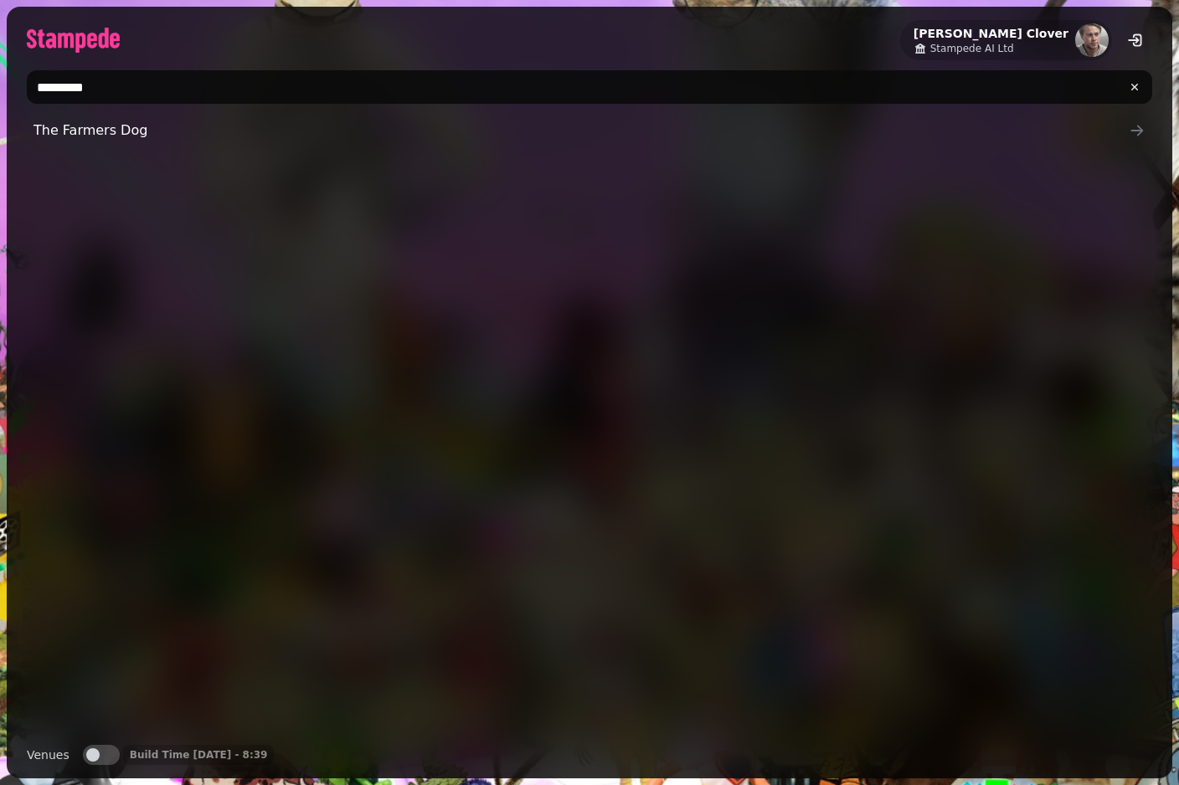
type input "*********"
click at [182, 173] on div "The Farmers Dog" at bounding box center [589, 423] width 1125 height 618
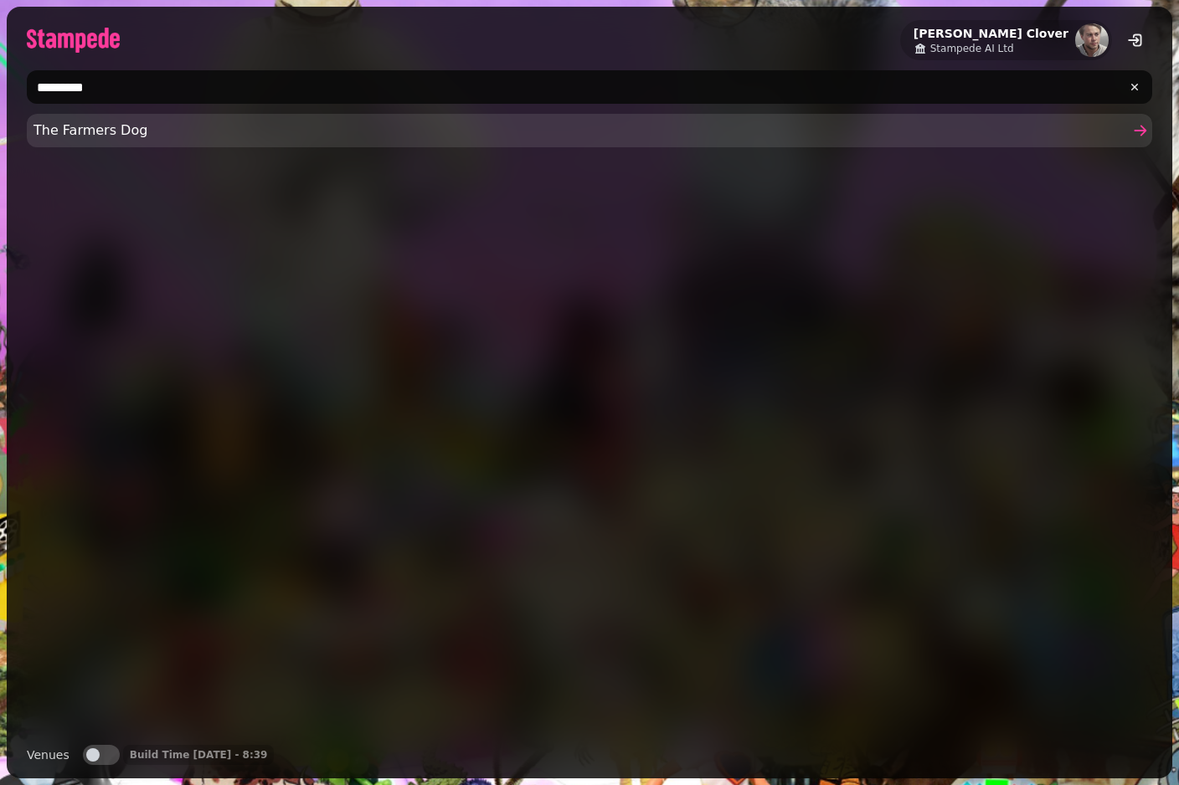
click at [198, 136] on span "The Farmers Dog" at bounding box center [580, 131] width 1095 height 20
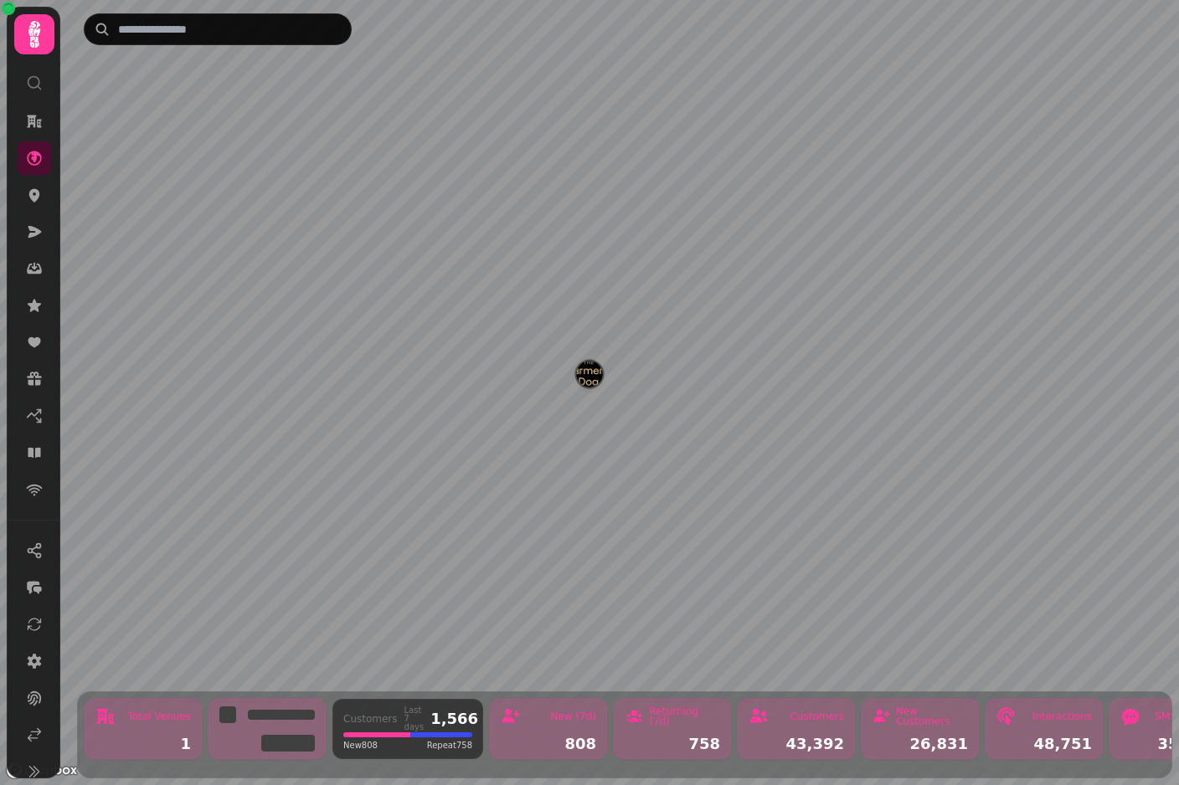
click at [591, 372] on img "The Farmers Dog" at bounding box center [589, 374] width 26 height 26
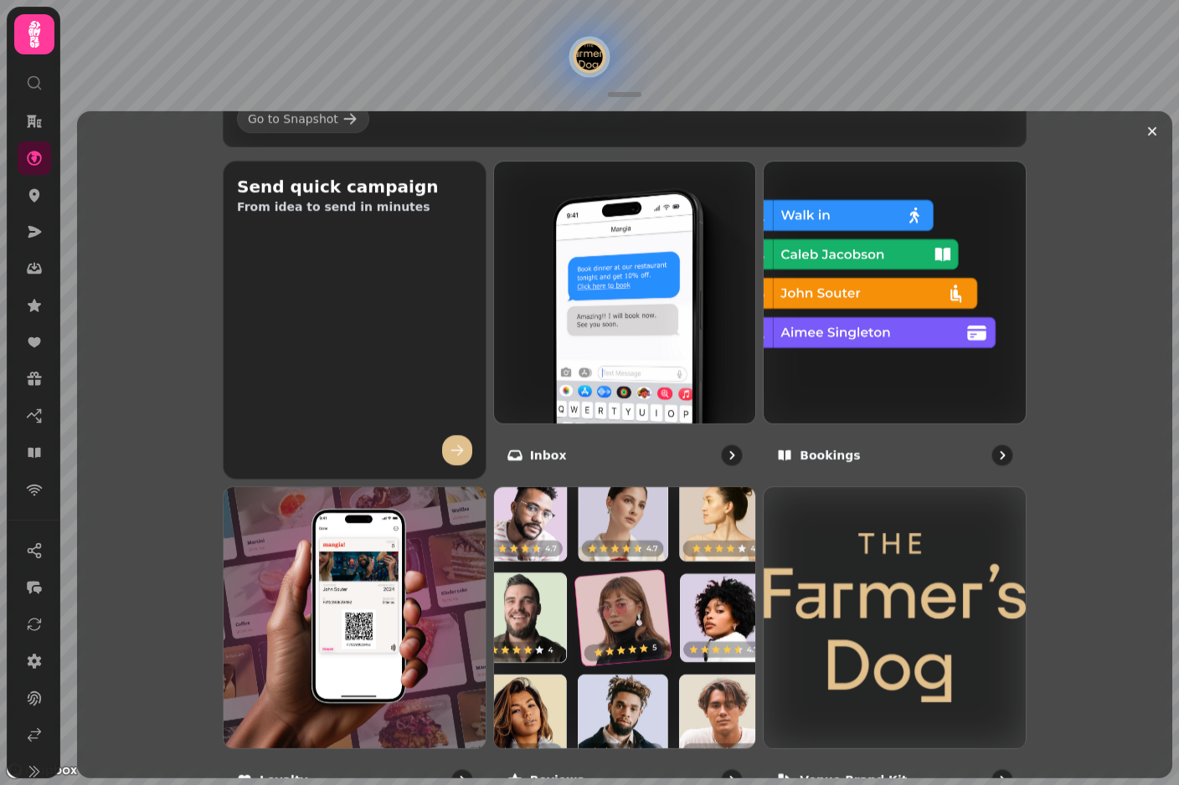
scroll to position [636, 0]
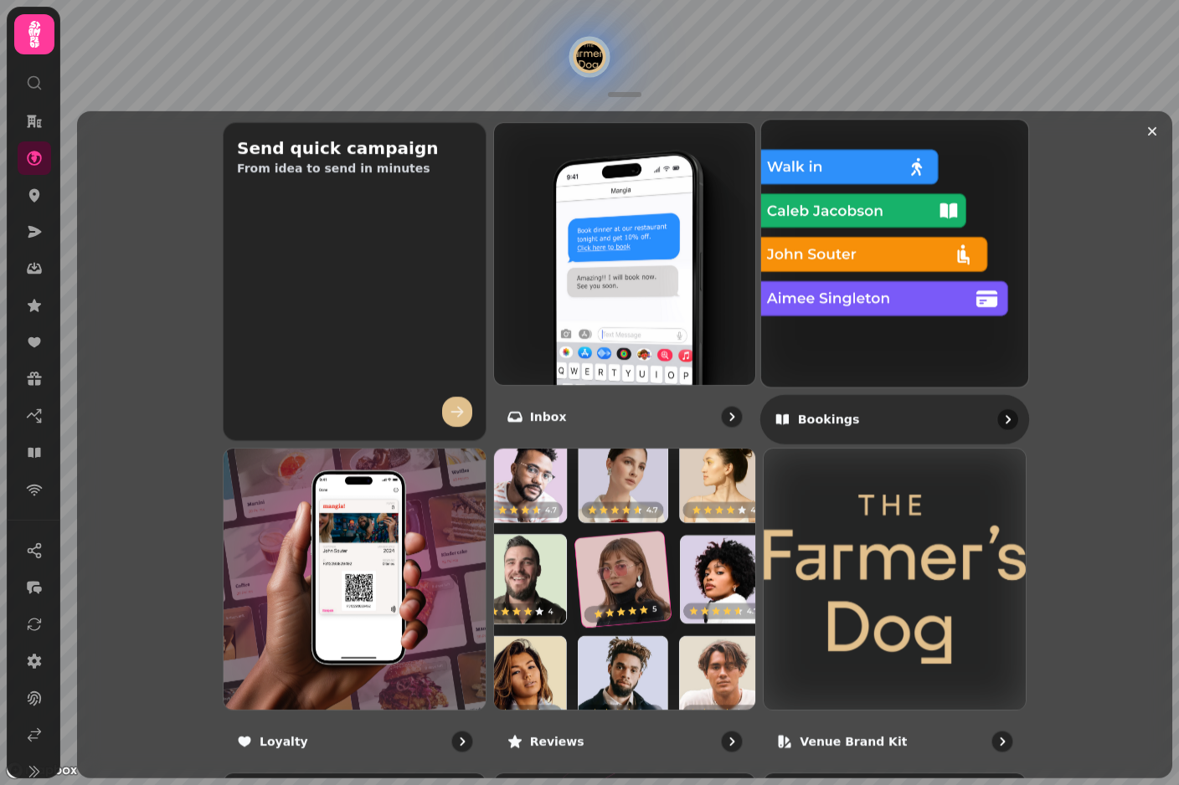
click at [970, 280] on img at bounding box center [895, 253] width 294 height 294
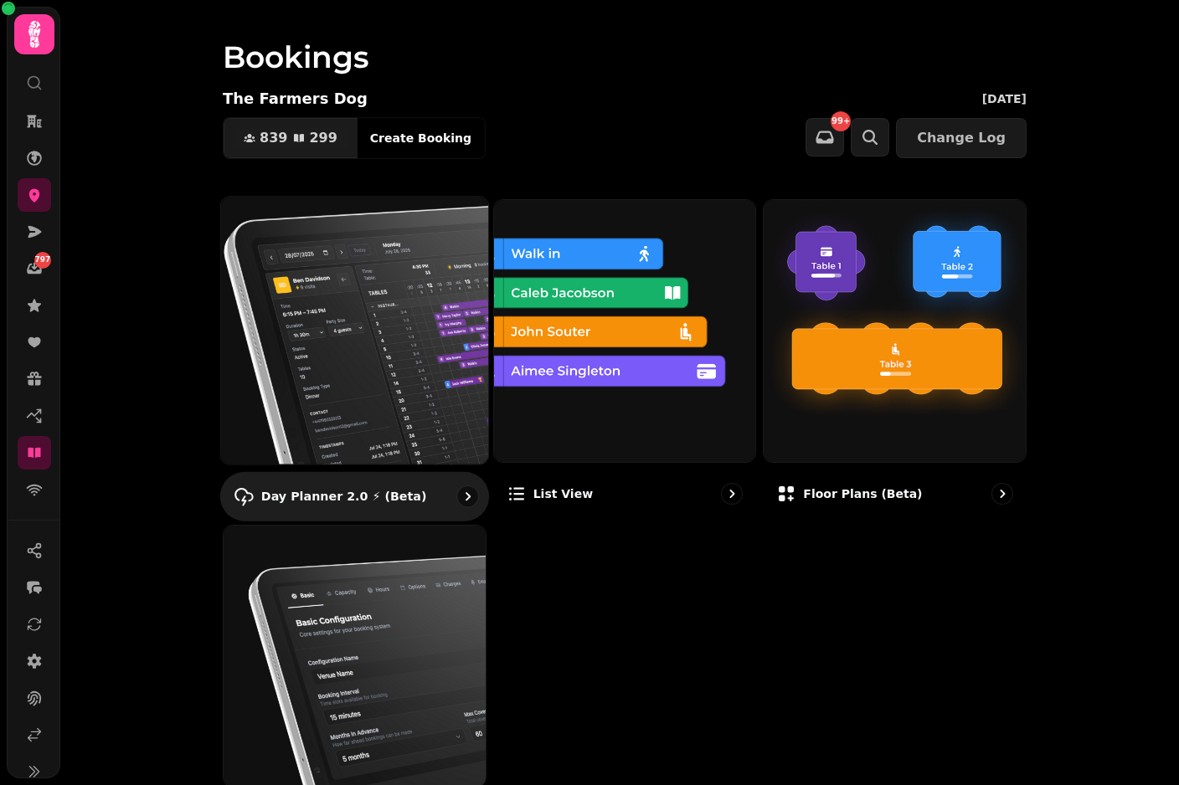
click at [437, 311] on img at bounding box center [355, 330] width 294 height 294
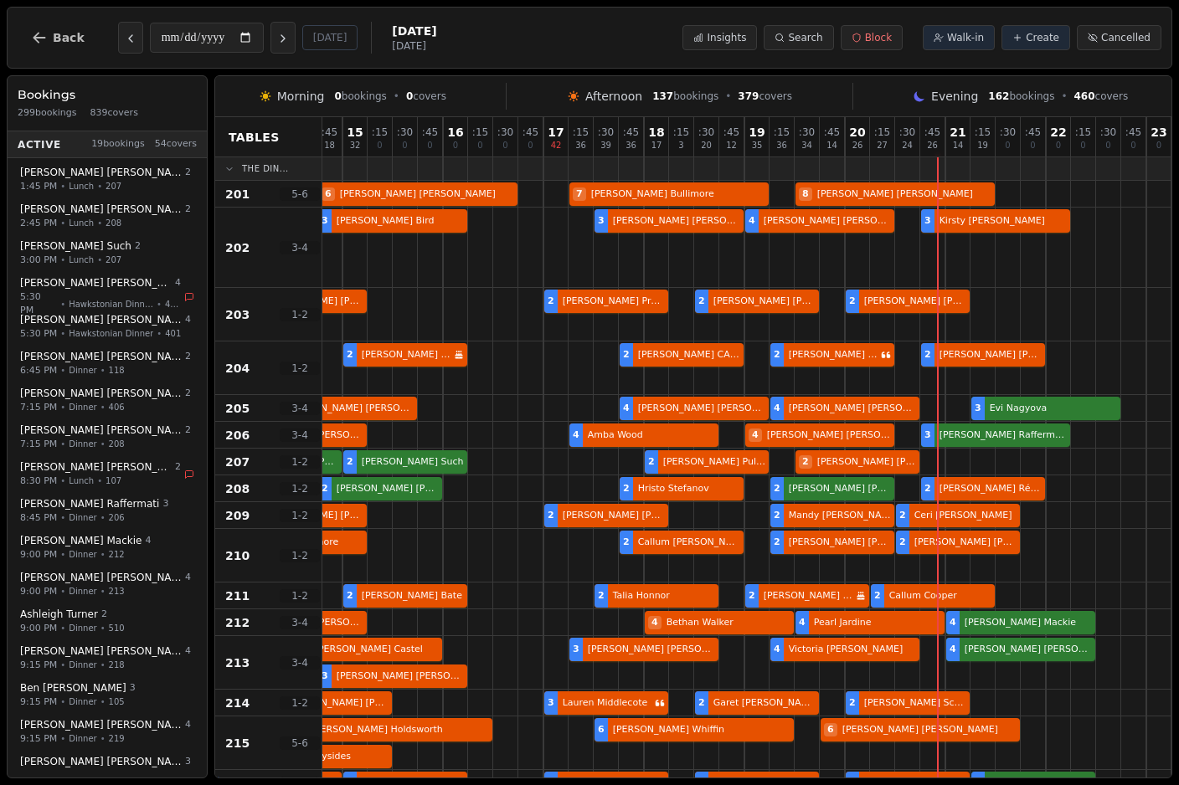
scroll to position [0, 281]
select select "****"
select select "*"
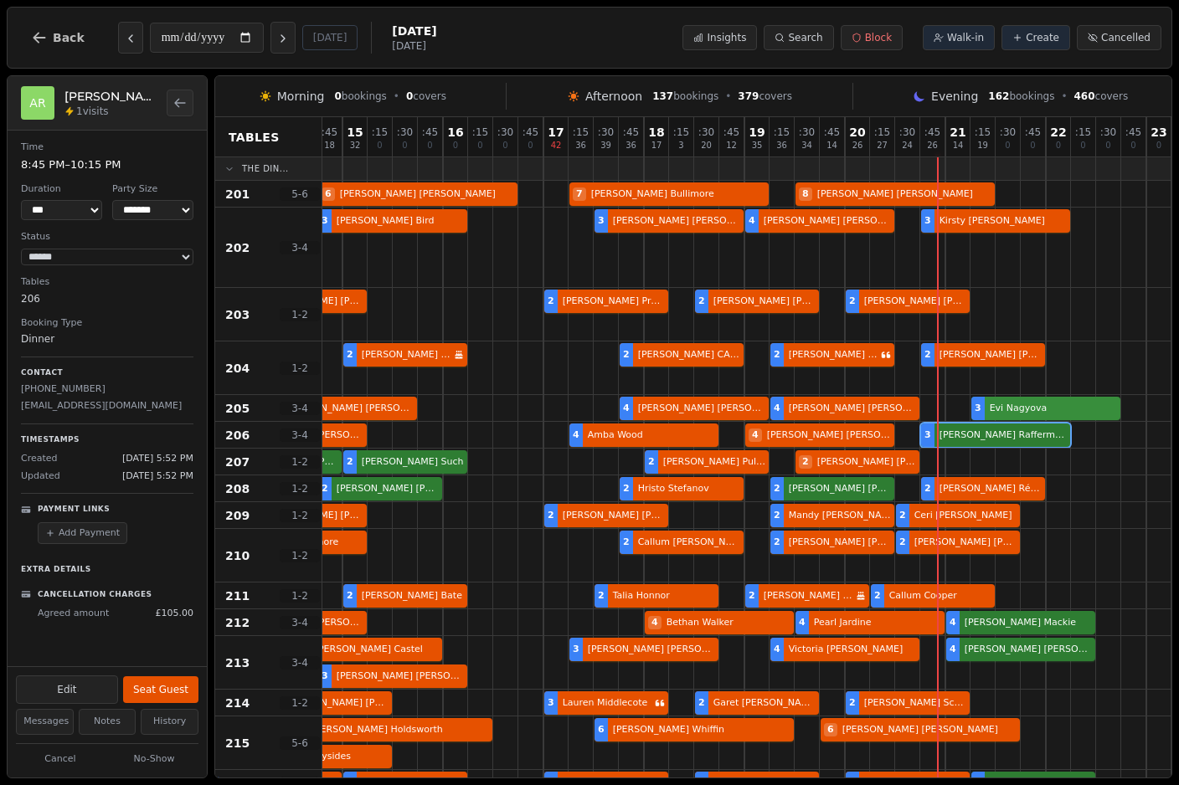
click at [1036, 408] on div "3 Martin Johnson 3 Craig Sheehan 4 Fiona Morris 4 Rachel Stringer 3 Evi Nagyova" at bounding box center [606, 408] width 1130 height 27
click at [1000, 438] on div "4 Ben Collinson 4 Colin Taylor 4 Amba Wood 4 Debbie Exley 3 Antony Raffermati" at bounding box center [606, 435] width 1130 height 27
click at [1040, 403] on div "3 Martin Johnson 3 Craig Sheehan 4 Fiona Morris 4 Rachel Stringer 3 Evi Nagyova" at bounding box center [606, 408] width 1130 height 27
click at [994, 439] on div "4 Ben Collinson 4 Colin Taylor 4 Amba Wood 4 Debbie Exley 3 Antony Raffermati" at bounding box center [606, 435] width 1130 height 27
click at [1051, 409] on div "3 Martin Johnson 3 Craig Sheehan 4 Fiona Morris 4 Rachel Stringer 3 Evi Nagyova" at bounding box center [606, 408] width 1130 height 27
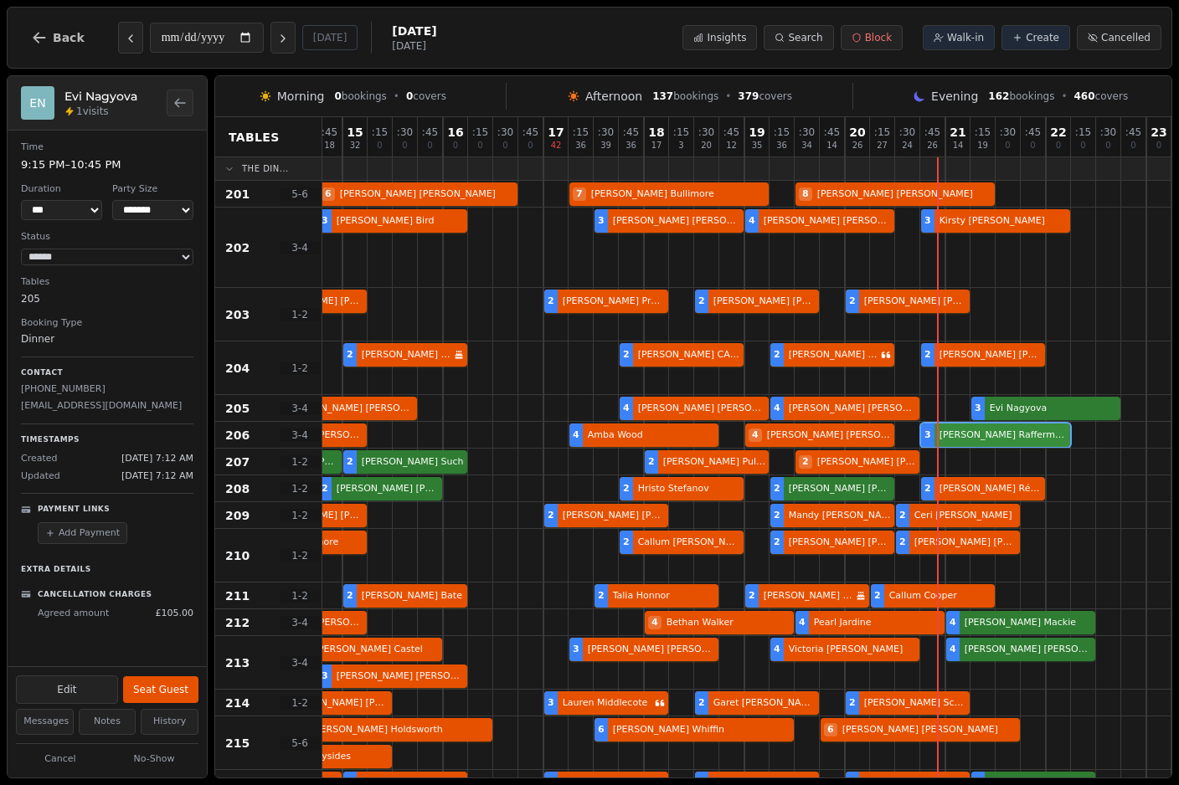
click at [1019, 437] on div "4 Ben Collinson 4 Colin Taylor 4 Amba Wood 4 Debbie Exley 3 Antony Raffermati" at bounding box center [606, 435] width 1130 height 27
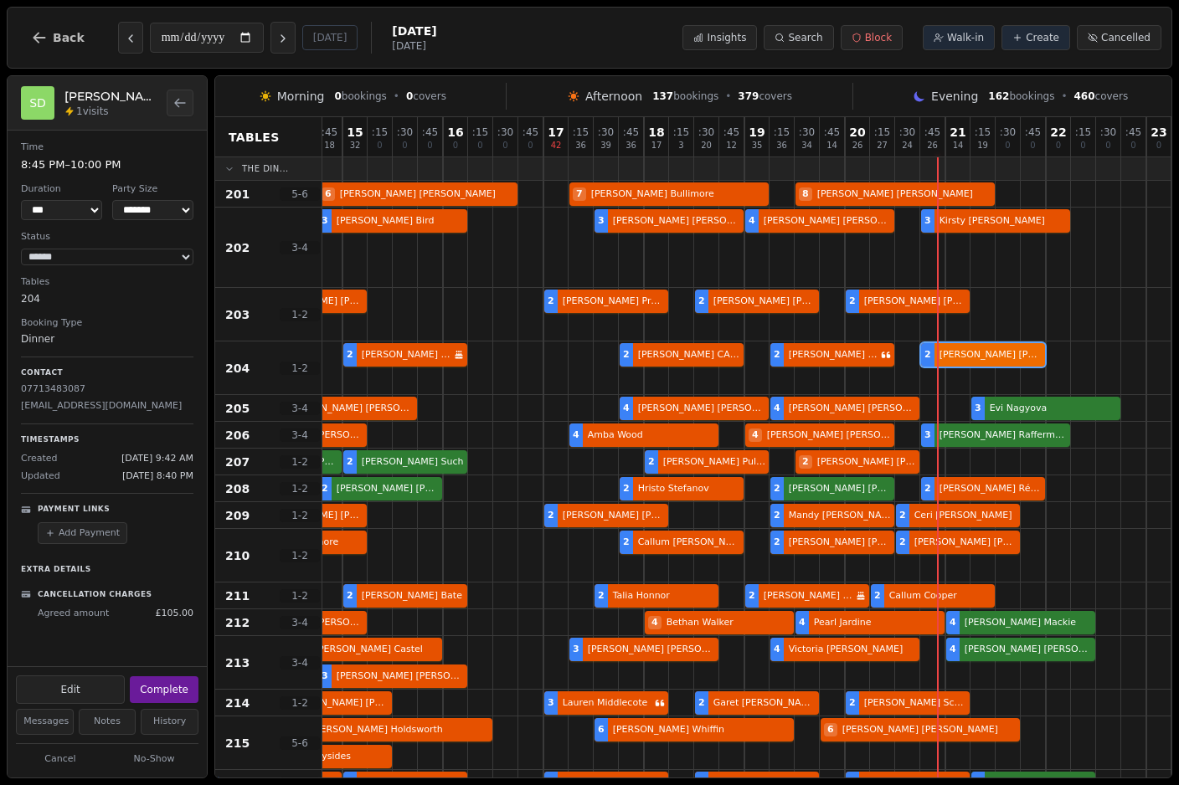
click at [997, 352] on div "3 Wilkinson . 2 Graham Edgington 2 Emma Jeffery Birthday celebration 2 SIMON CA…" at bounding box center [606, 369] width 1130 height 54
click at [988, 441] on div "4 Ben Collinson 4 Colin Taylor 4 Amba Wood 4 Debbie Exley 3 Antony Raffermati" at bounding box center [606, 435] width 1130 height 27
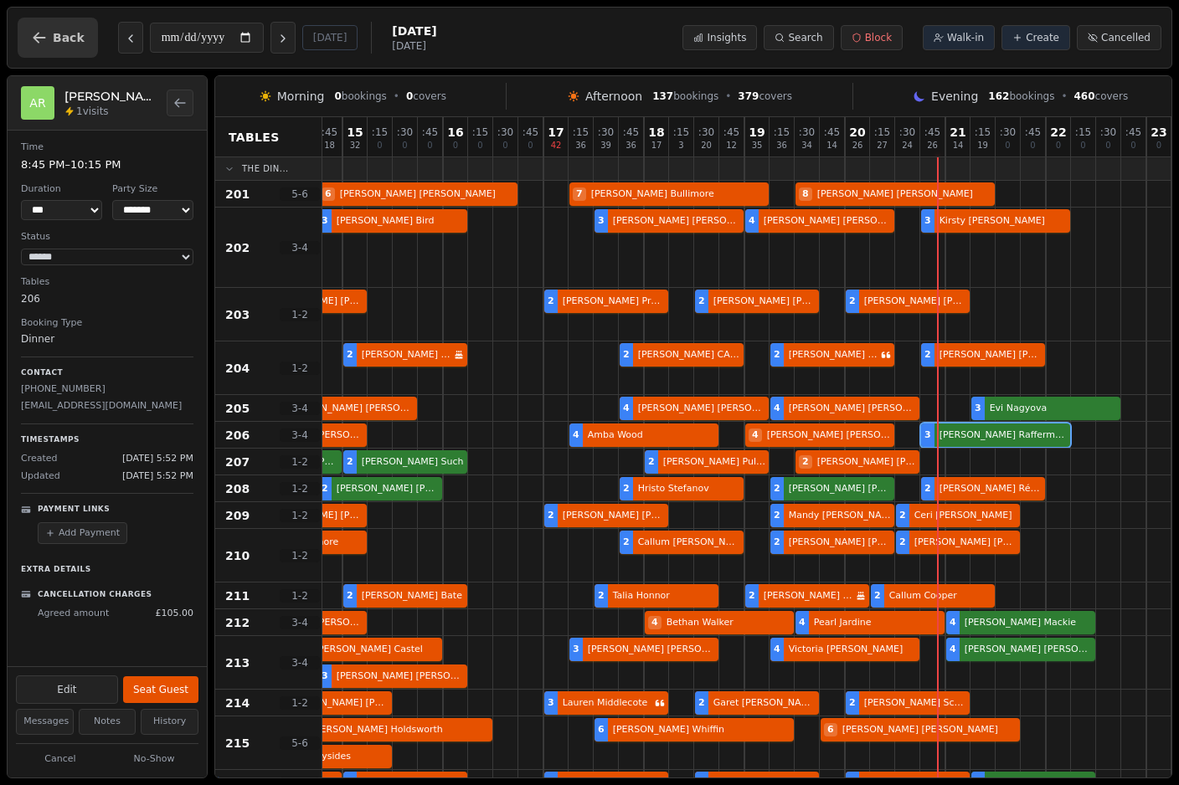
click at [51, 39] on button "Back" at bounding box center [58, 38] width 80 height 40
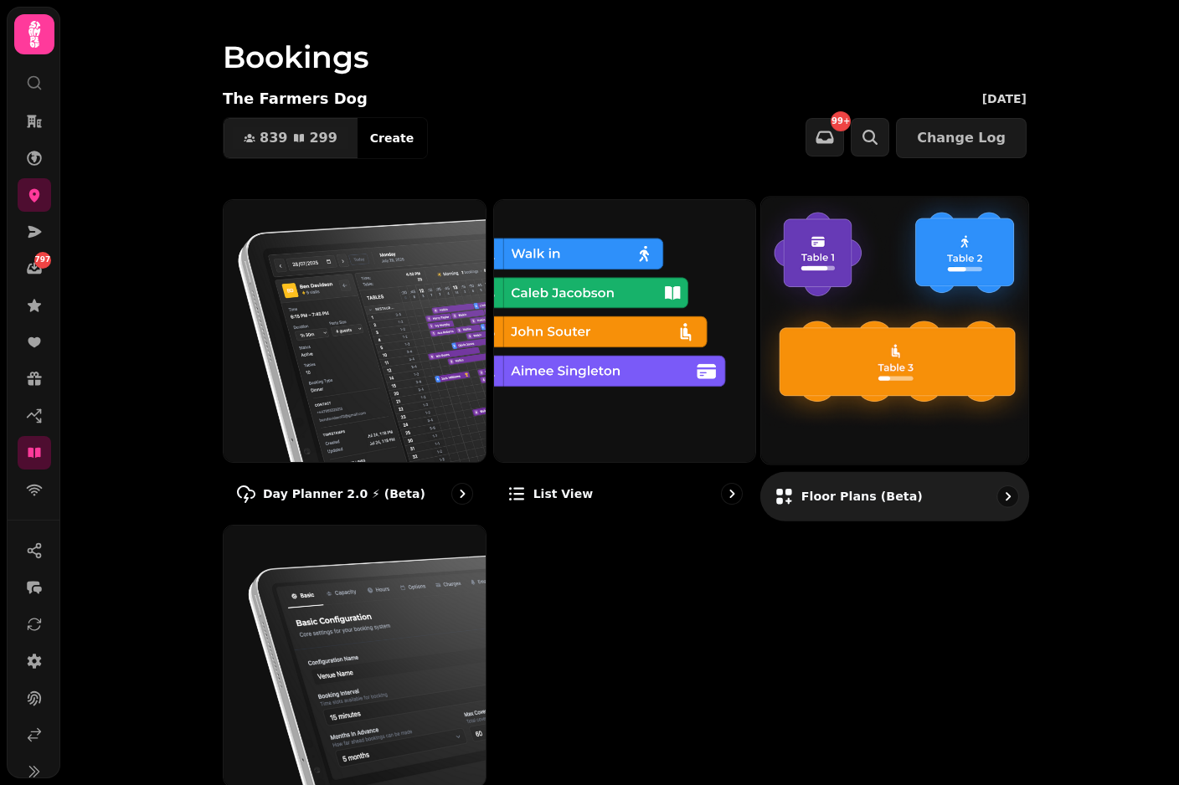
click at [959, 403] on img at bounding box center [895, 330] width 294 height 294
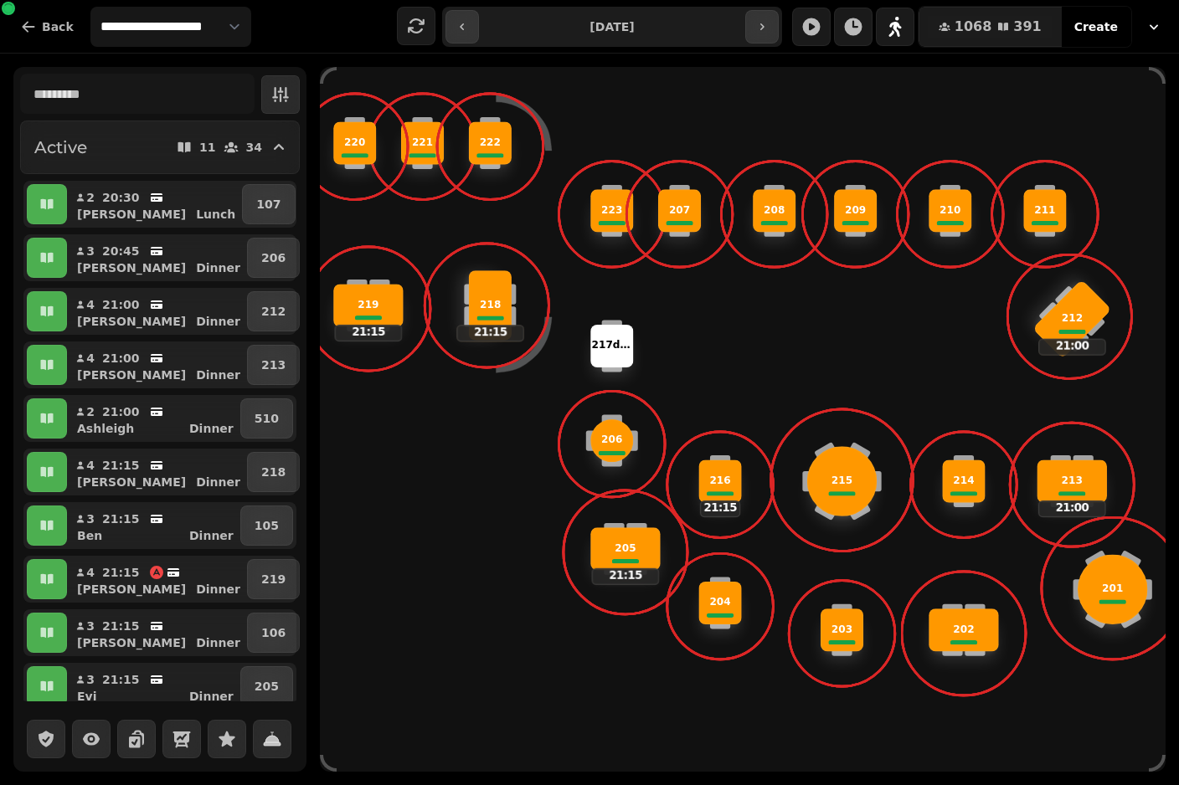
click at [373, 316] on div at bounding box center [368, 318] width 27 height 4
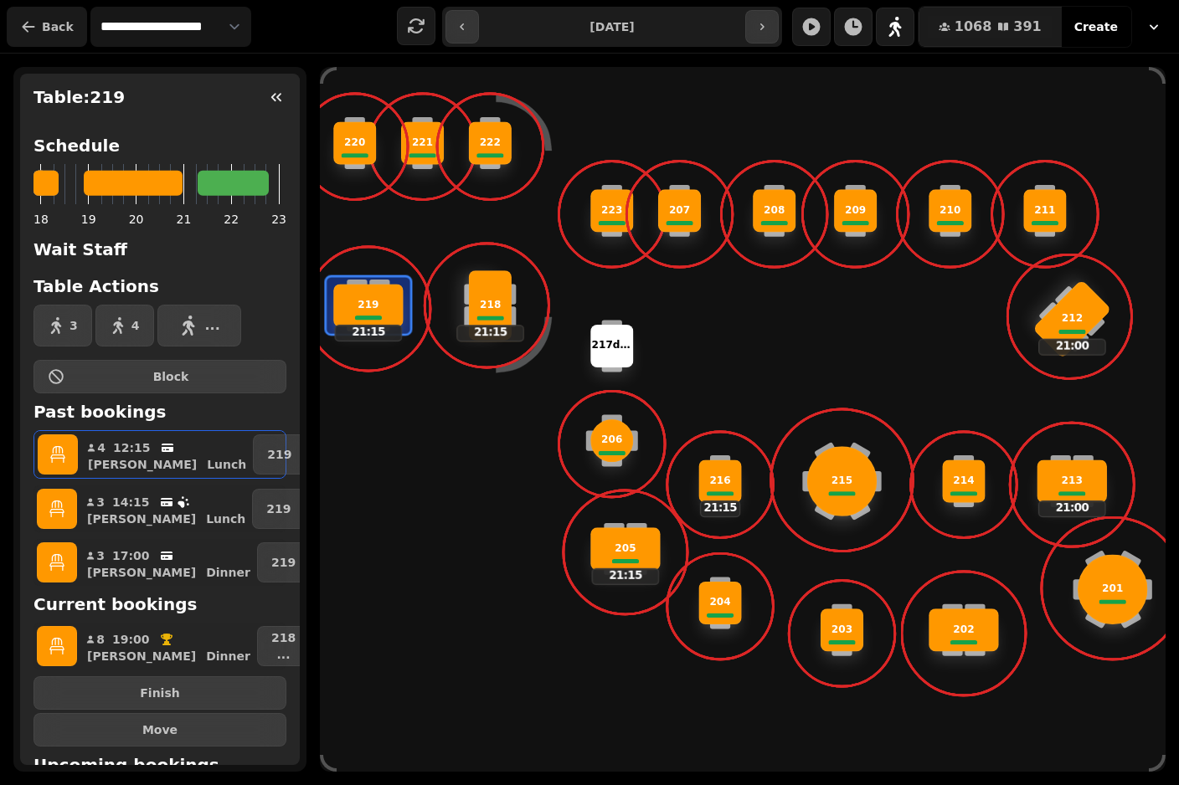
click at [39, 23] on button "Back" at bounding box center [47, 27] width 80 height 40
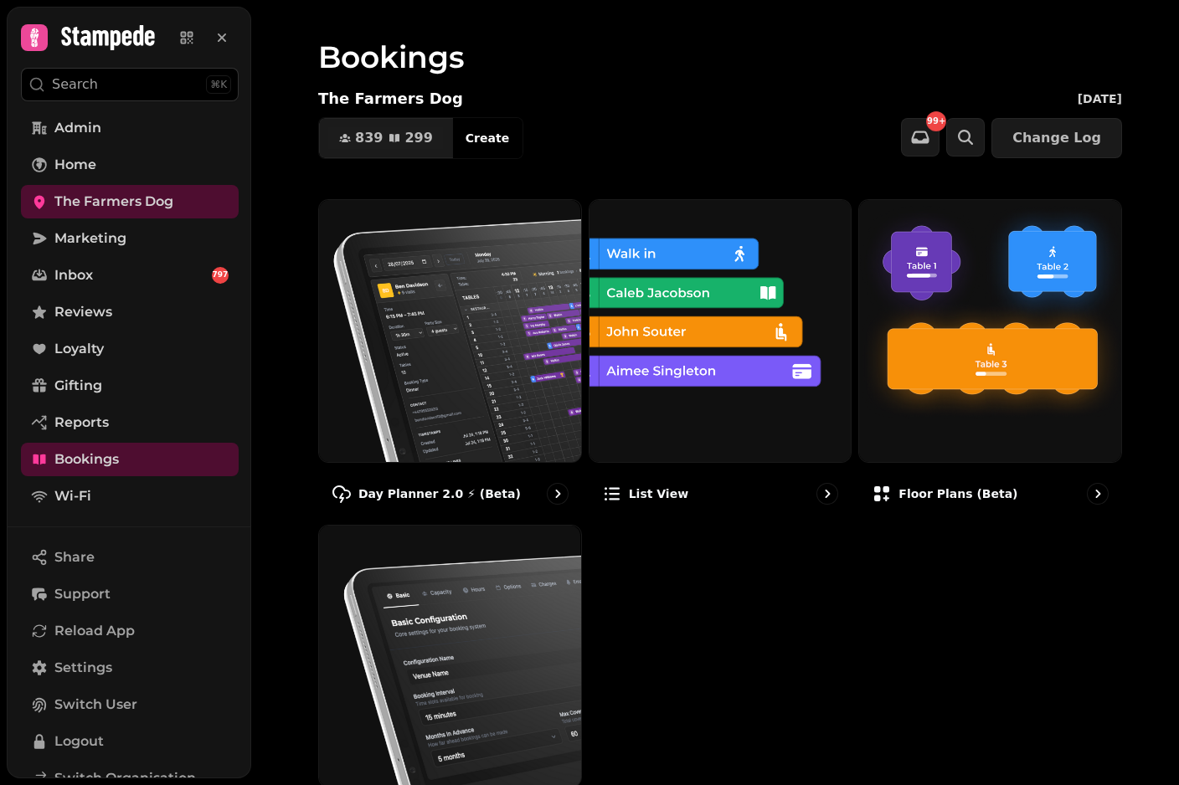
click at [39, 38] on icon at bounding box center [34, 37] width 23 height 23
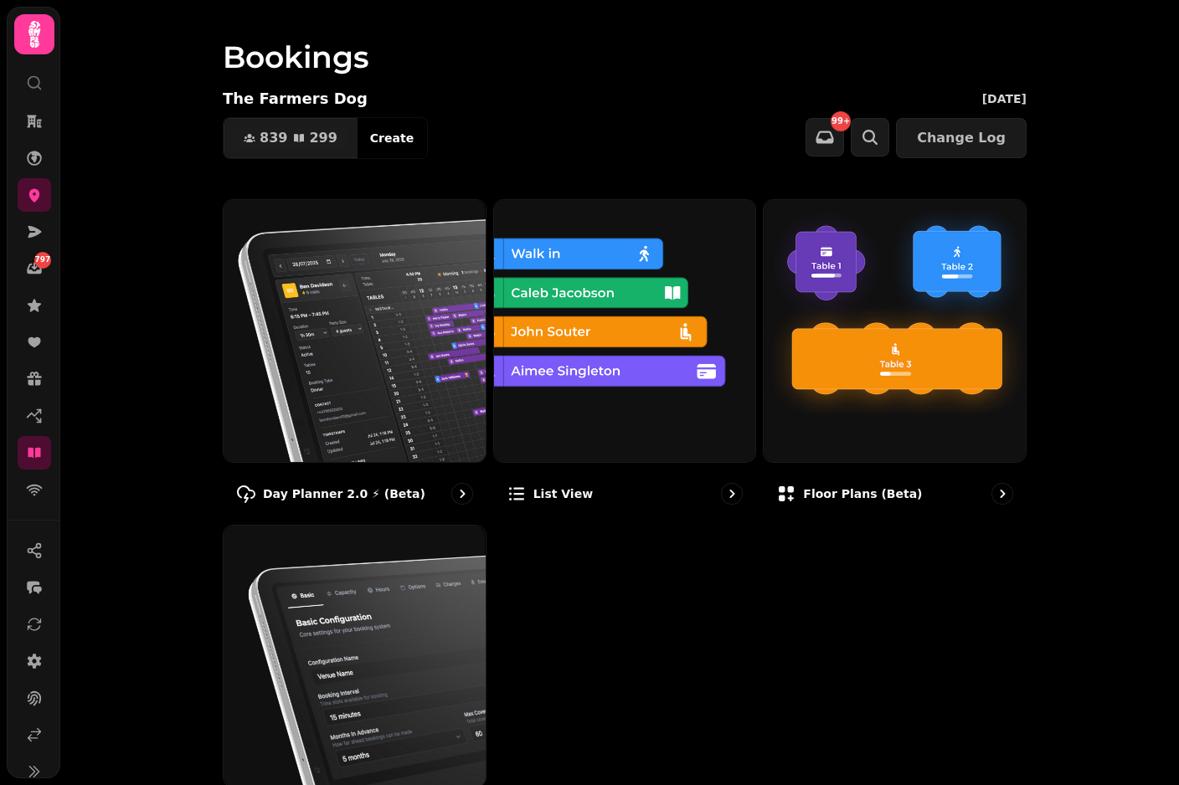
click at [15, 31] on div at bounding box center [34, 34] width 40 height 40
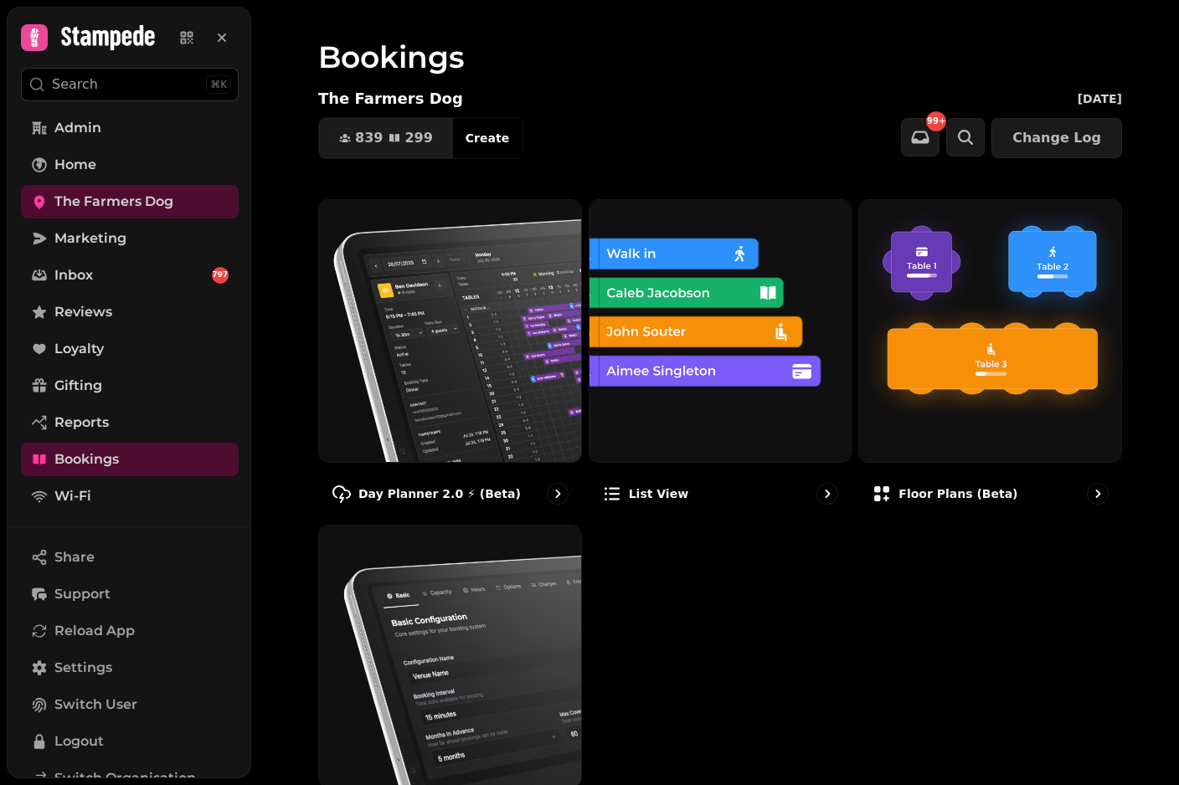
scroll to position [-1, 0]
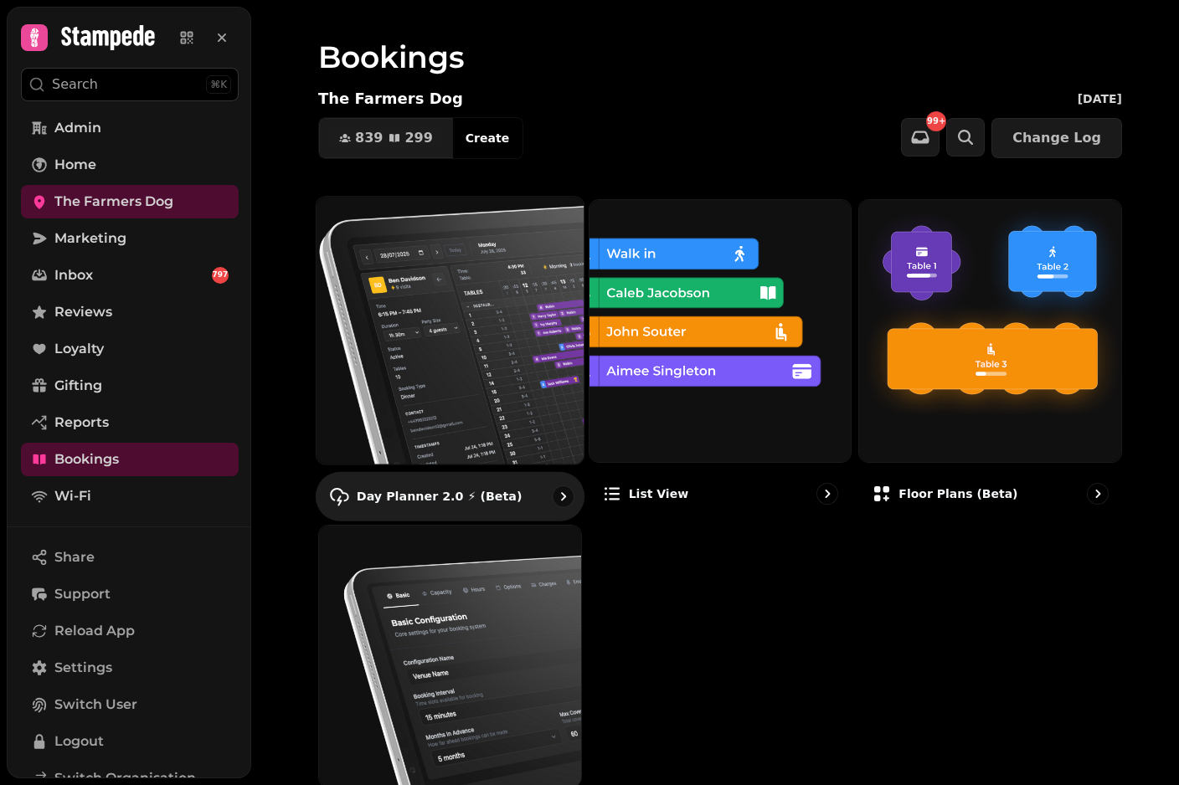
click at [400, 409] on img at bounding box center [450, 330] width 294 height 294
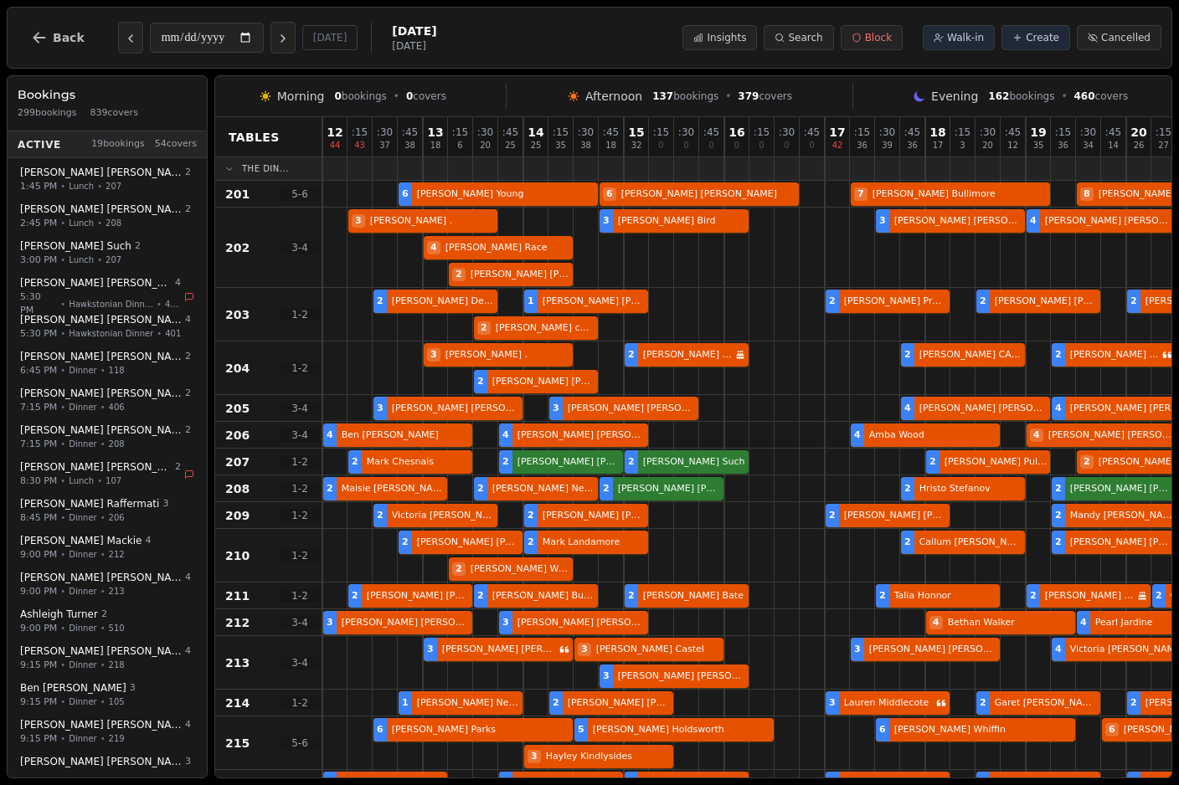
click at [403, 475] on div "2 Mark Chesnais 2 Sarah Barfield 2 Jane Such 2 Aaron Pulman 2 Emily Clarkson" at bounding box center [887, 462] width 1130 height 27
select select "****"
select select "*"
select select "******"
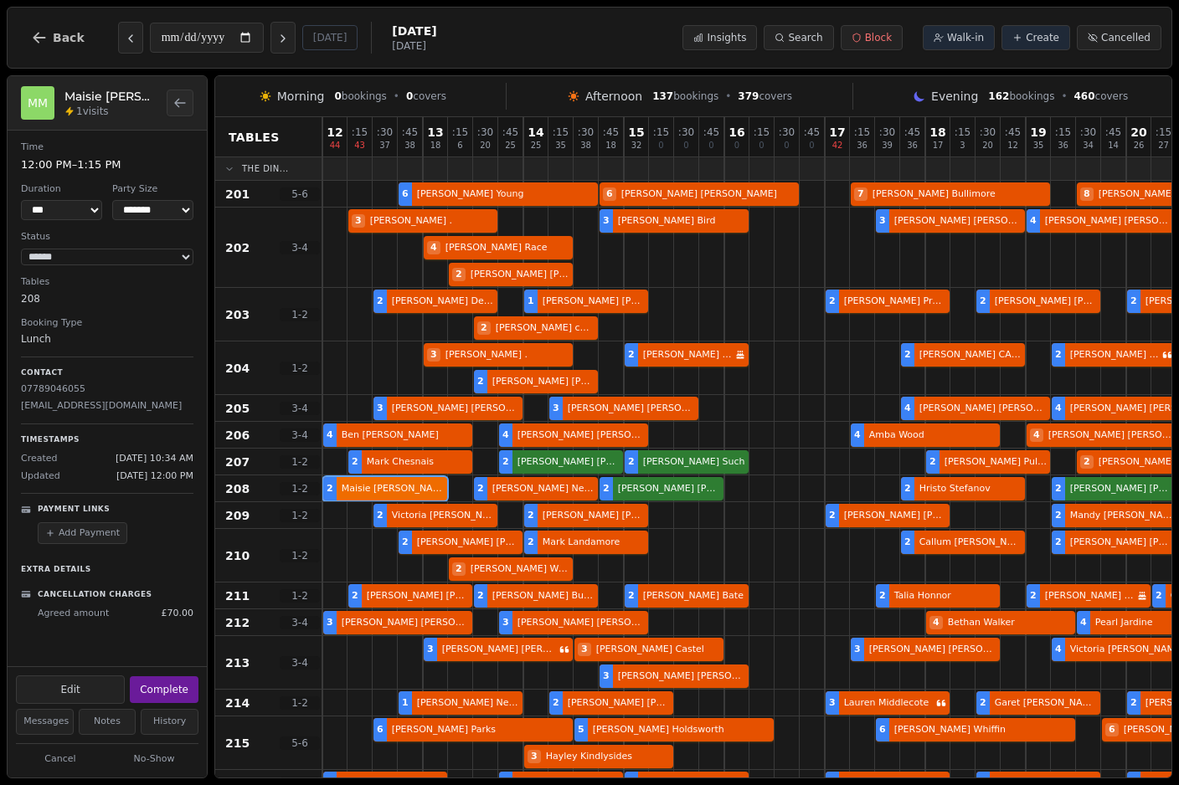
click at [393, 496] on div "2 Maisie Macleod 2 Lynda Neve 2 Melissa Shannon 2 Hristo Stefanov 2 Angela Roll…" at bounding box center [887, 488] width 1130 height 27
click at [54, 32] on span "Back" at bounding box center [69, 38] width 32 height 12
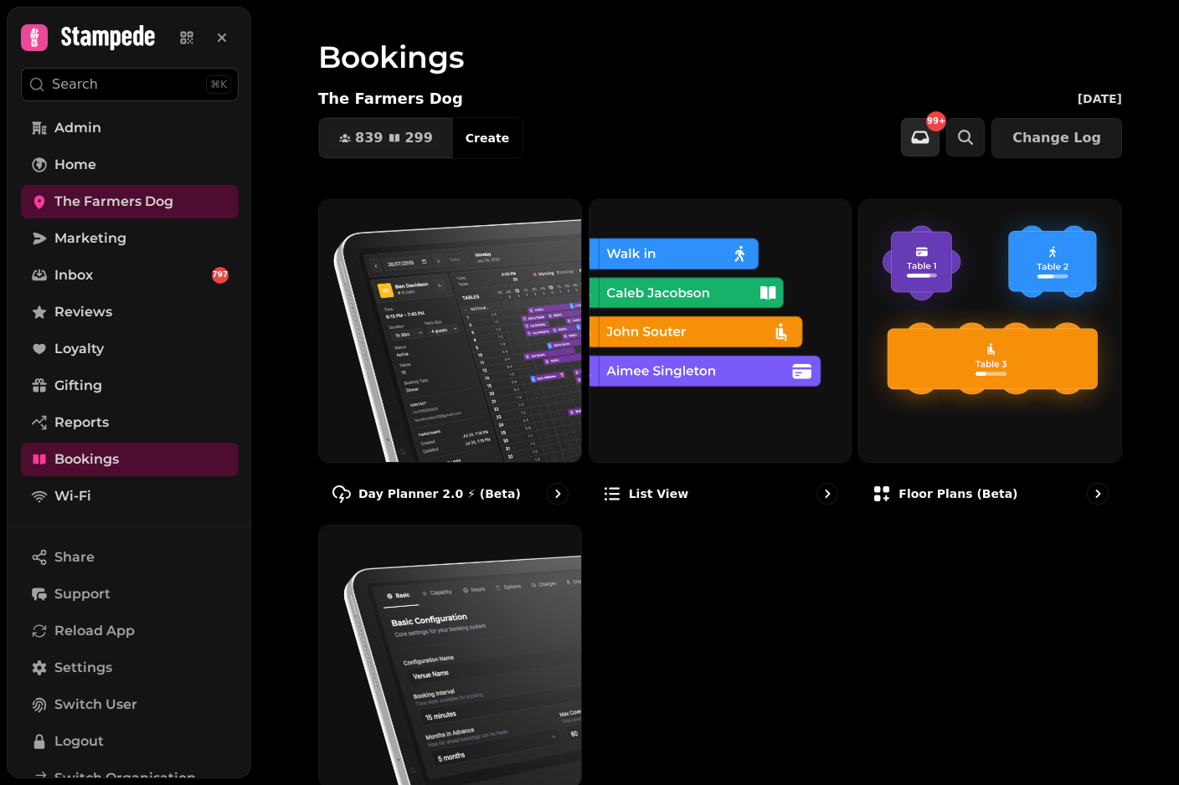
click at [928, 143] on icon "button" at bounding box center [921, 137] width 18 height 13
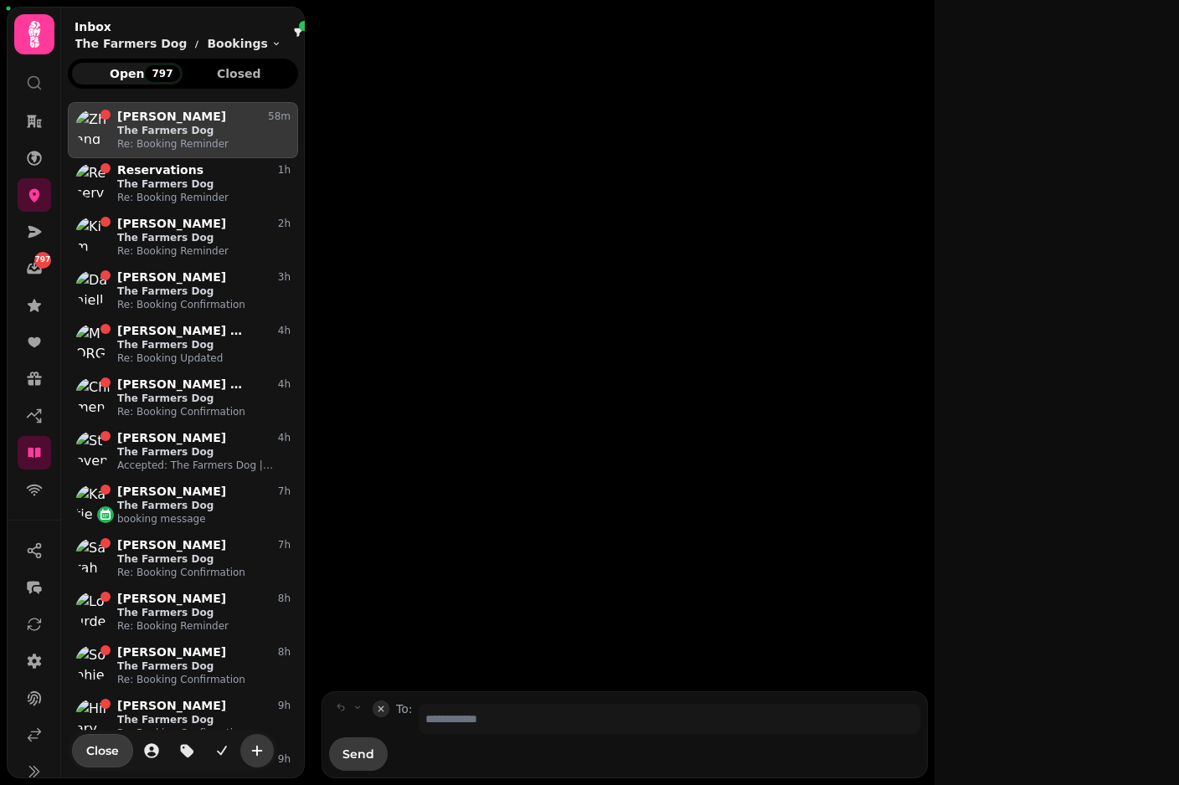
scroll to position [669, 230]
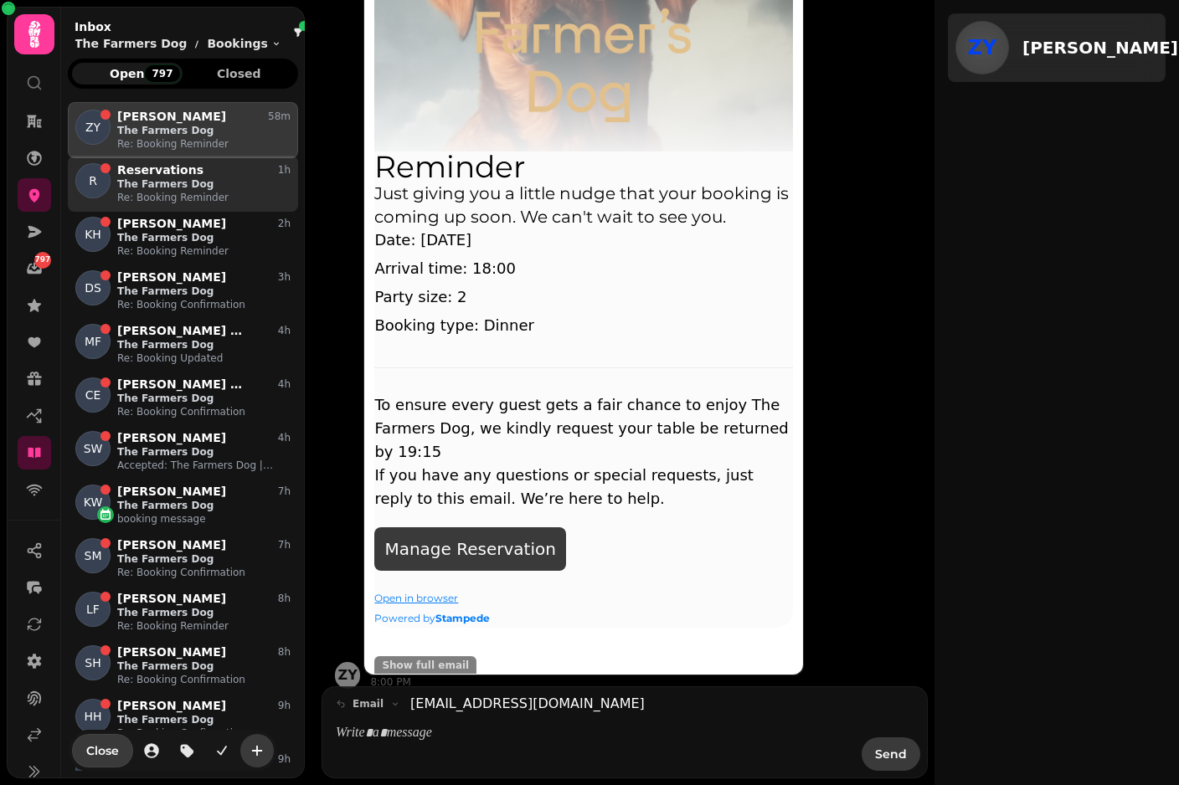
click at [167, 177] on p "The Farmers Dog" at bounding box center [203, 183] width 173 height 13
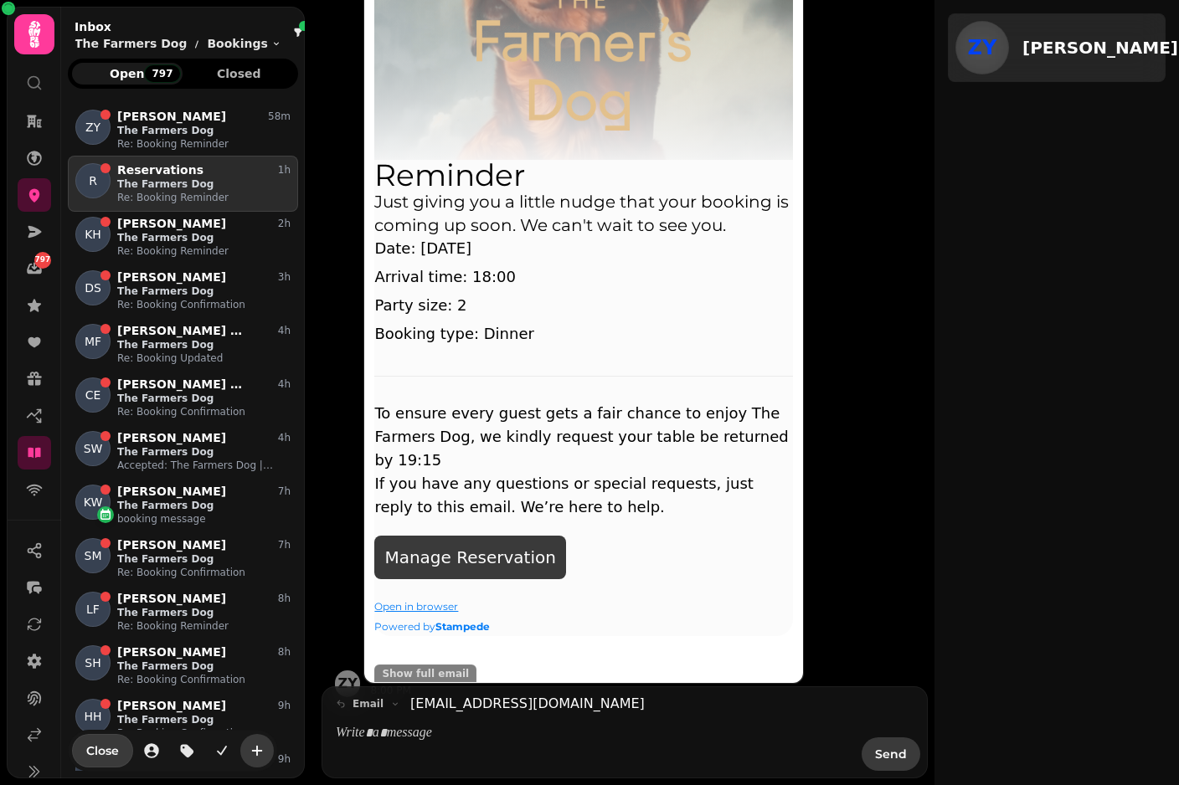
scroll to position [444, 0]
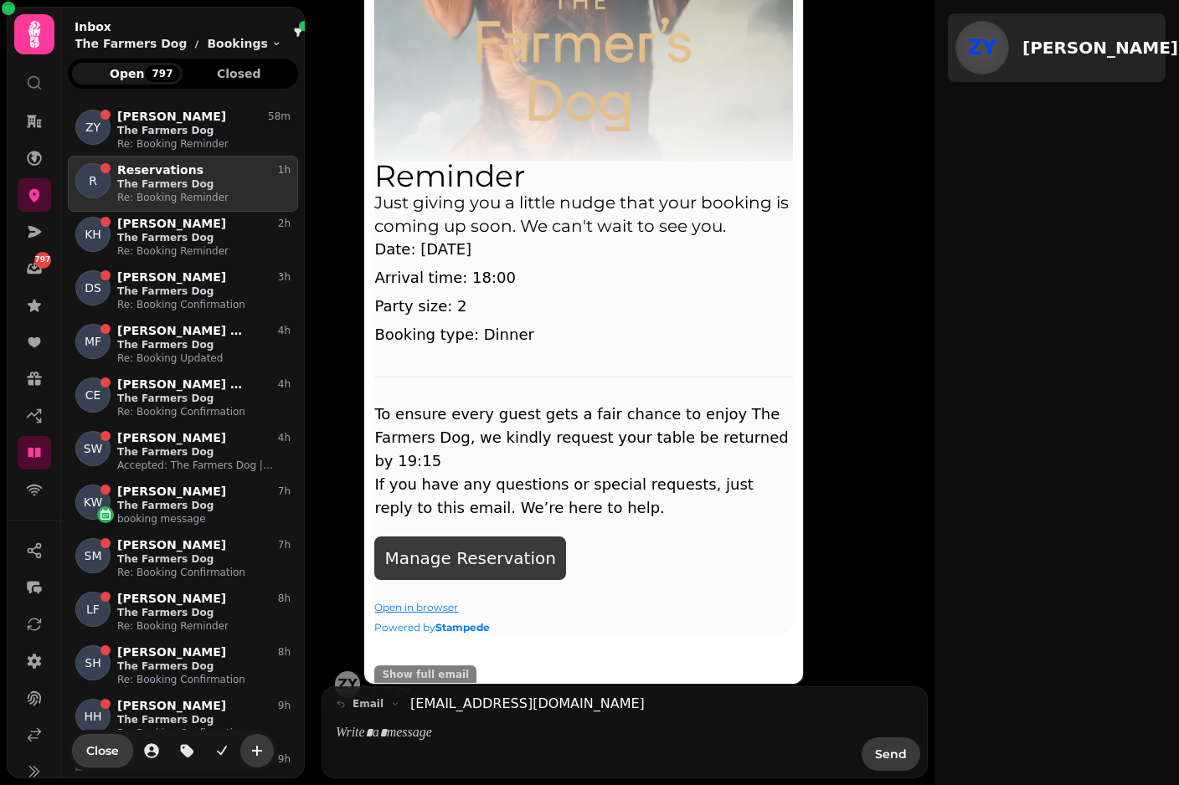
click at [157, 185] on p "The Farmers Dog" at bounding box center [203, 183] width 173 height 13
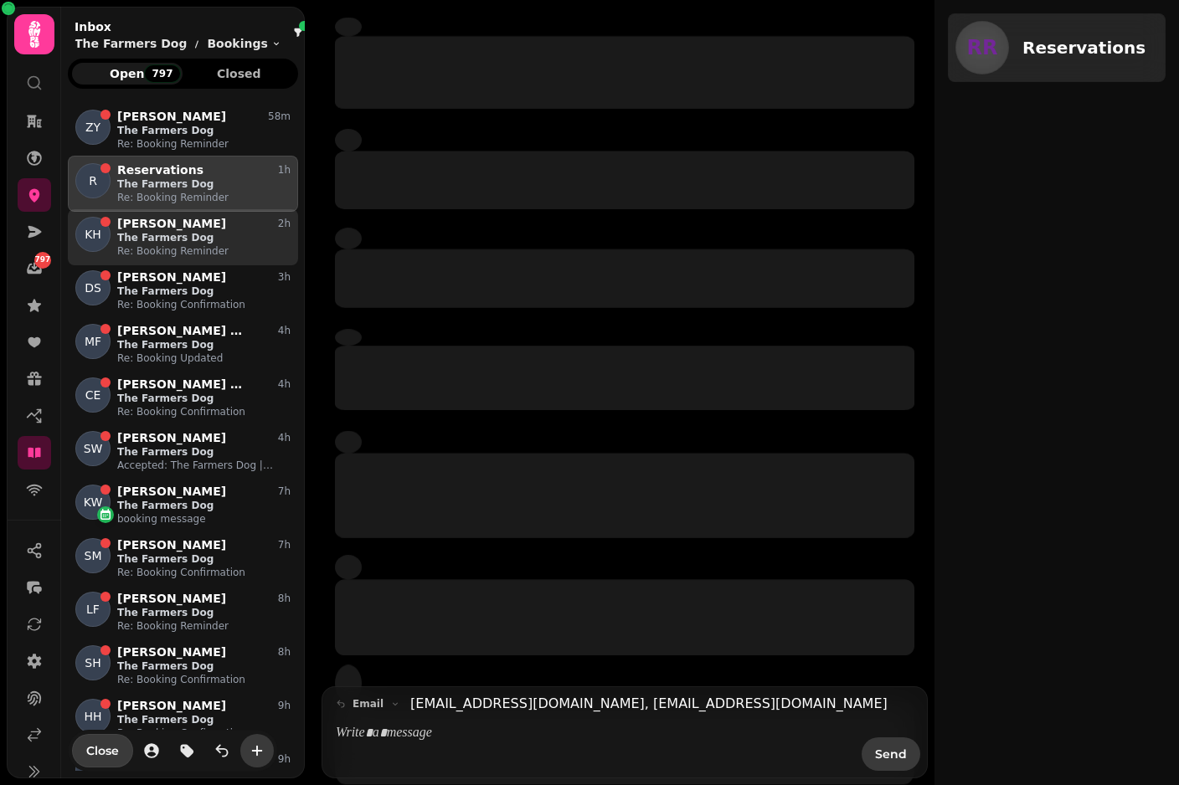
click at [164, 235] on p "The Farmers Dog" at bounding box center [203, 237] width 173 height 13
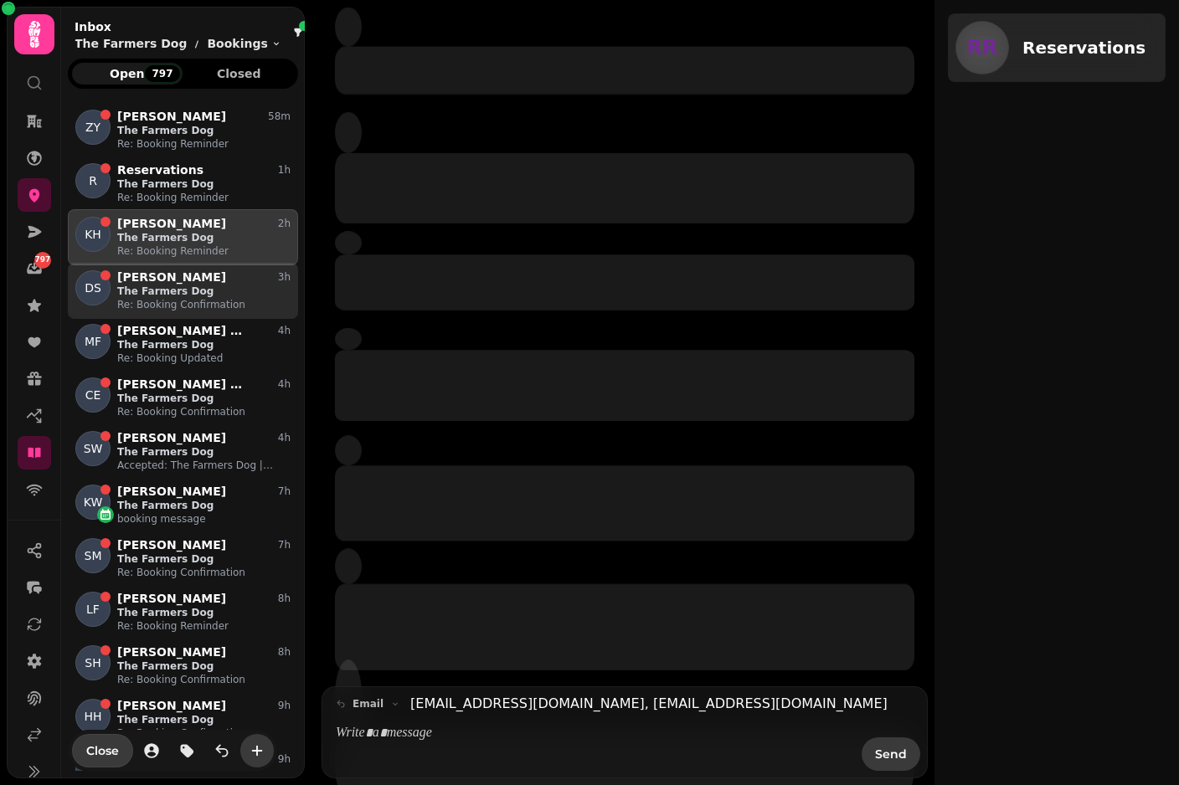
click at [172, 292] on p "The Farmers Dog" at bounding box center [203, 291] width 173 height 13
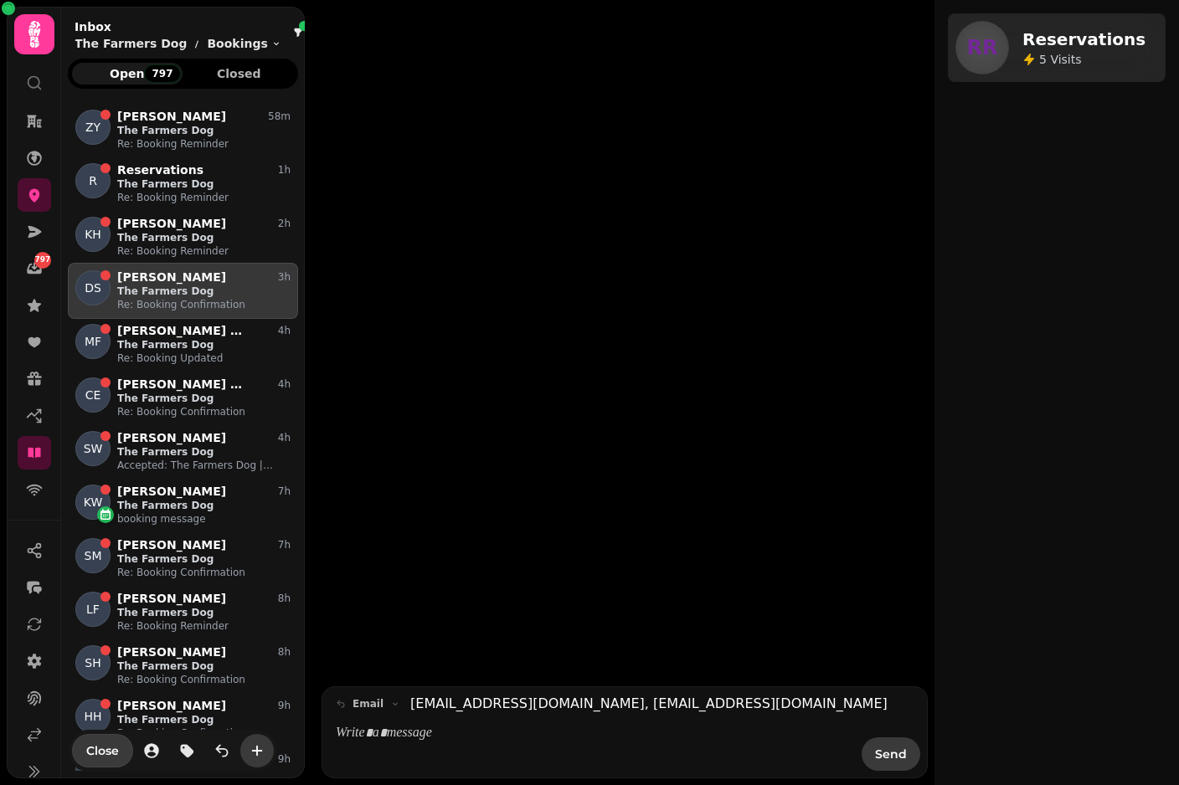
click at [29, 35] on icon at bounding box center [34, 34] width 33 height 33
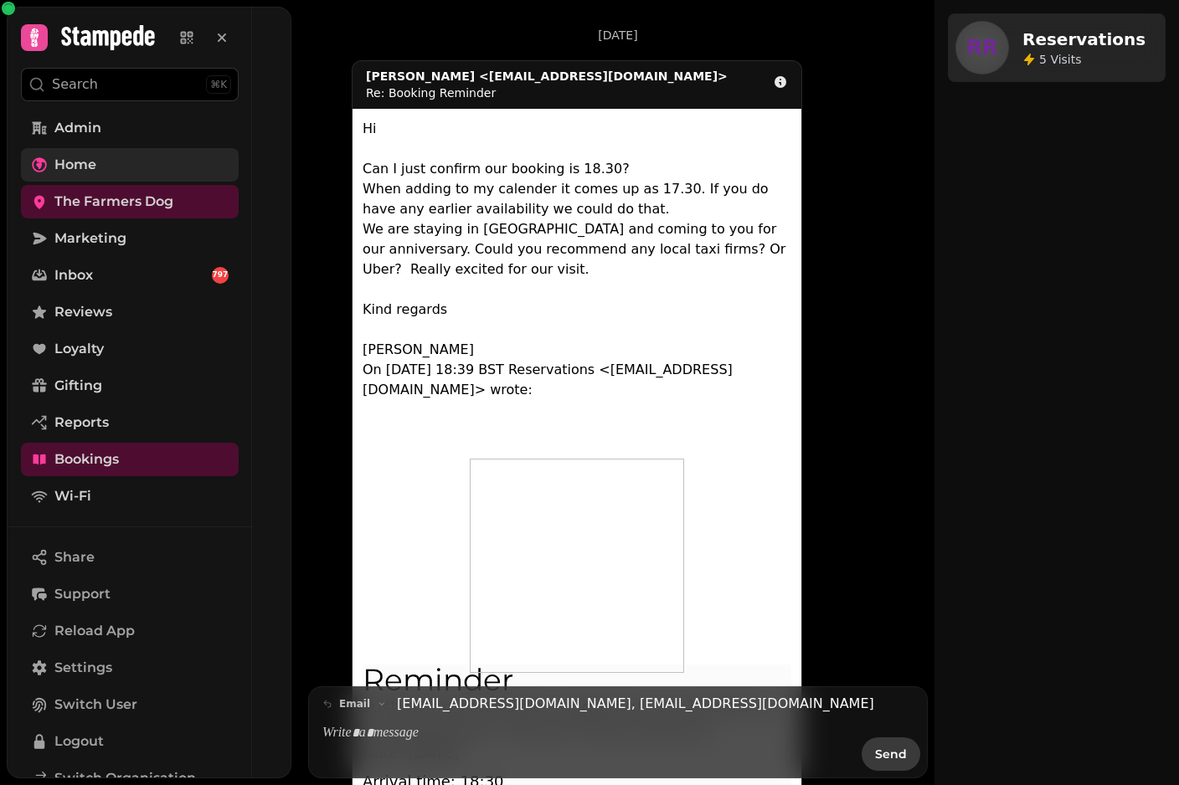
click at [67, 172] on span "Home" at bounding box center [75, 165] width 42 height 20
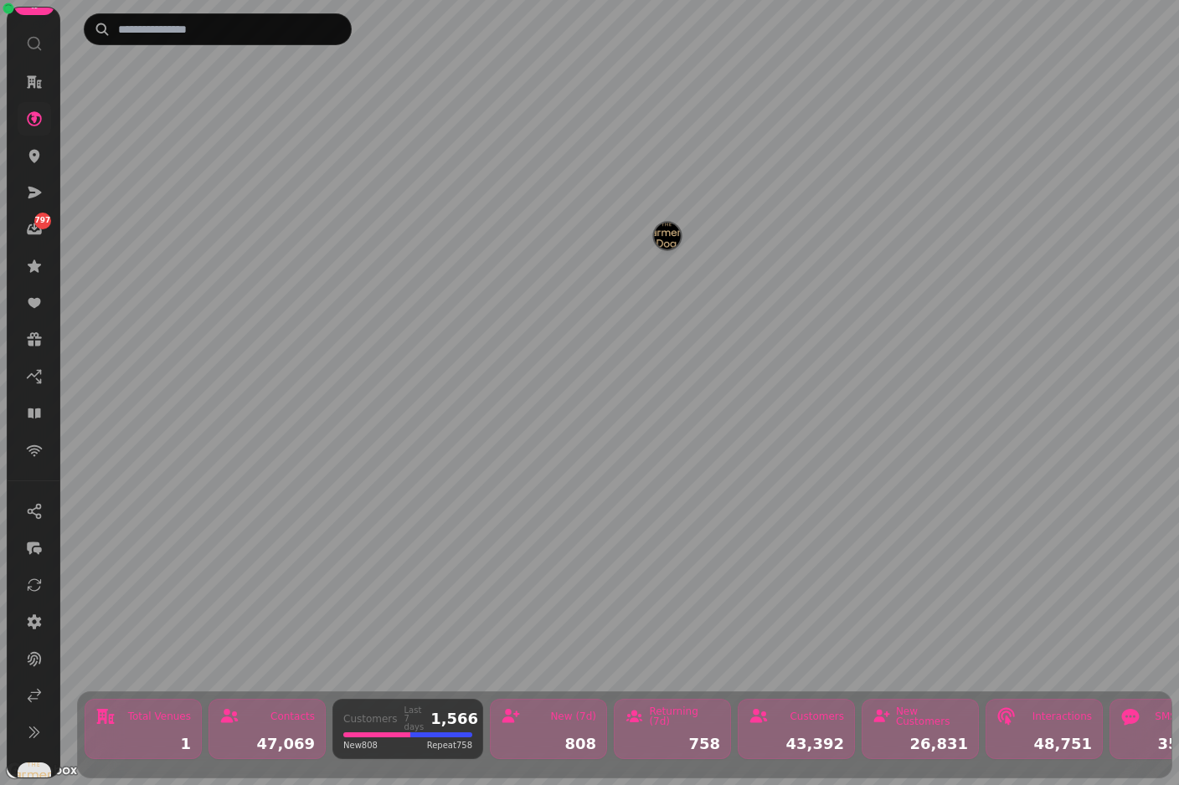
scroll to position [38, 0]
click at [36, 698] on icon at bounding box center [34, 697] width 17 height 17
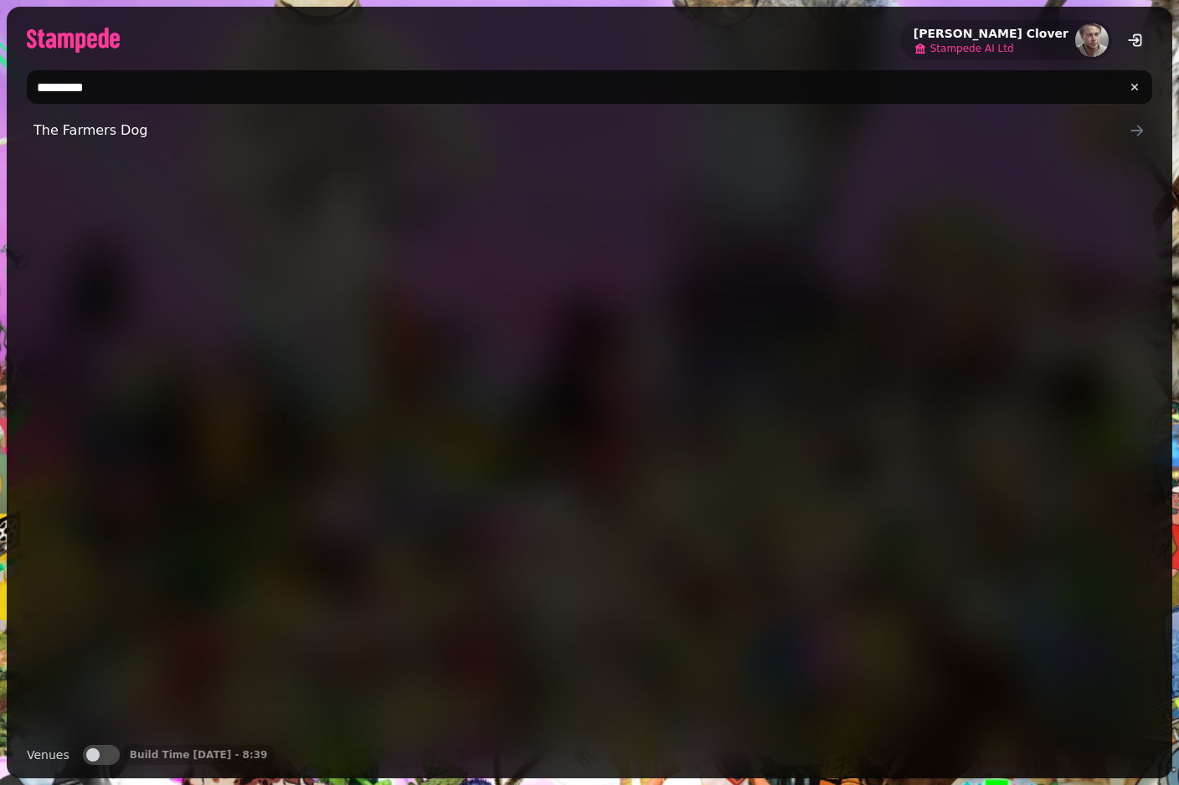
click at [1014, 51] on span "Stampede AI Ltd" at bounding box center [972, 48] width 84 height 13
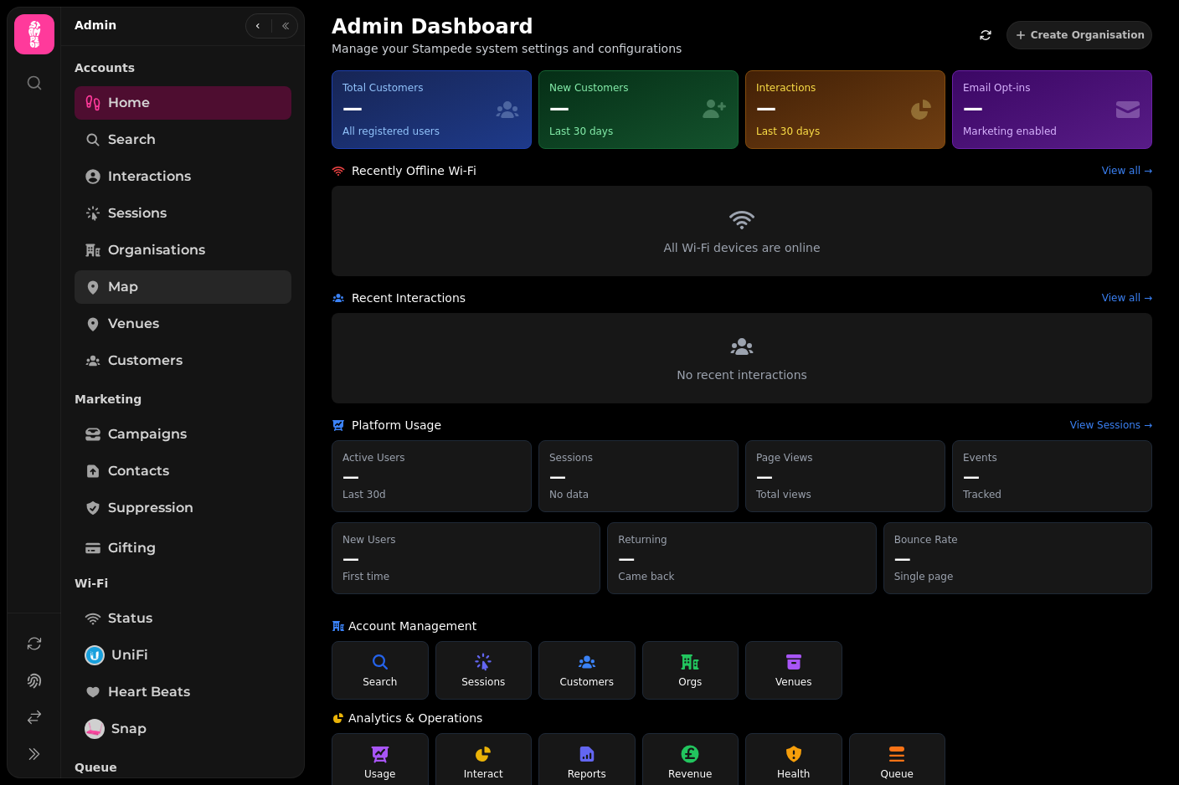
click at [132, 278] on span "Map" at bounding box center [123, 287] width 30 height 20
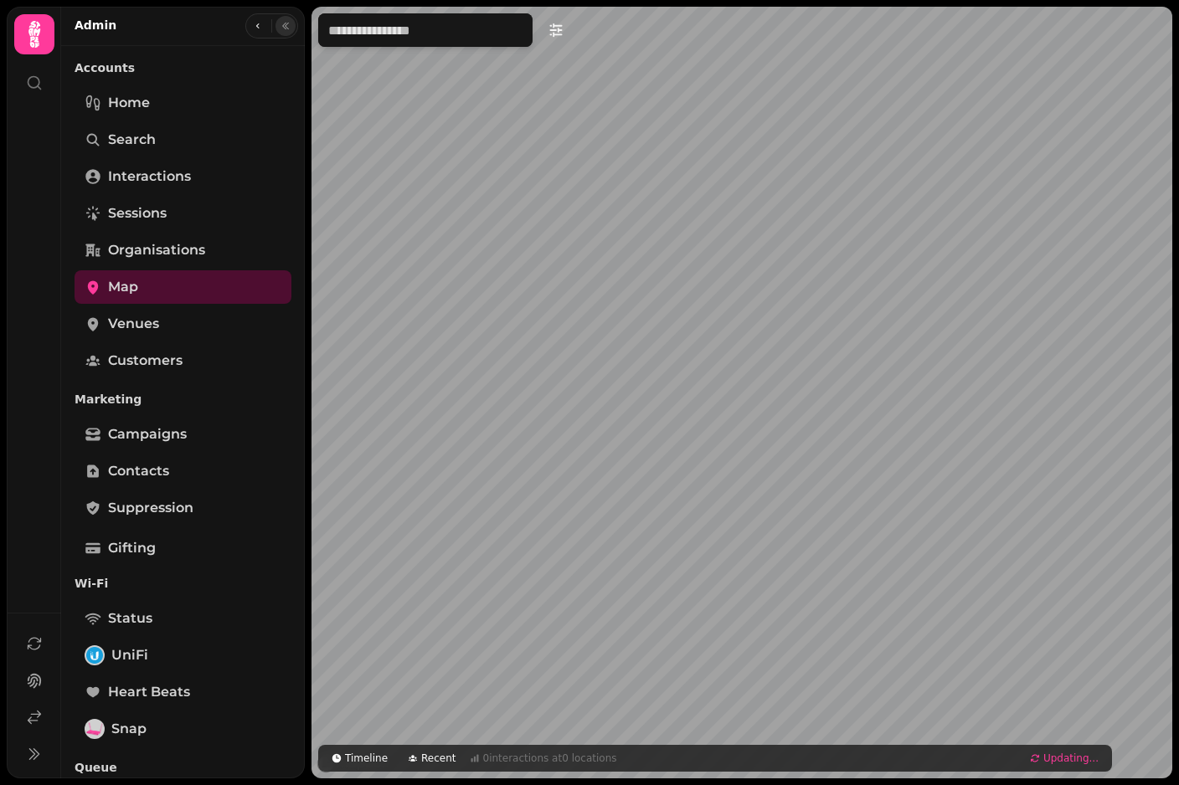
click at [277, 27] on button "button" at bounding box center [285, 26] width 20 height 20
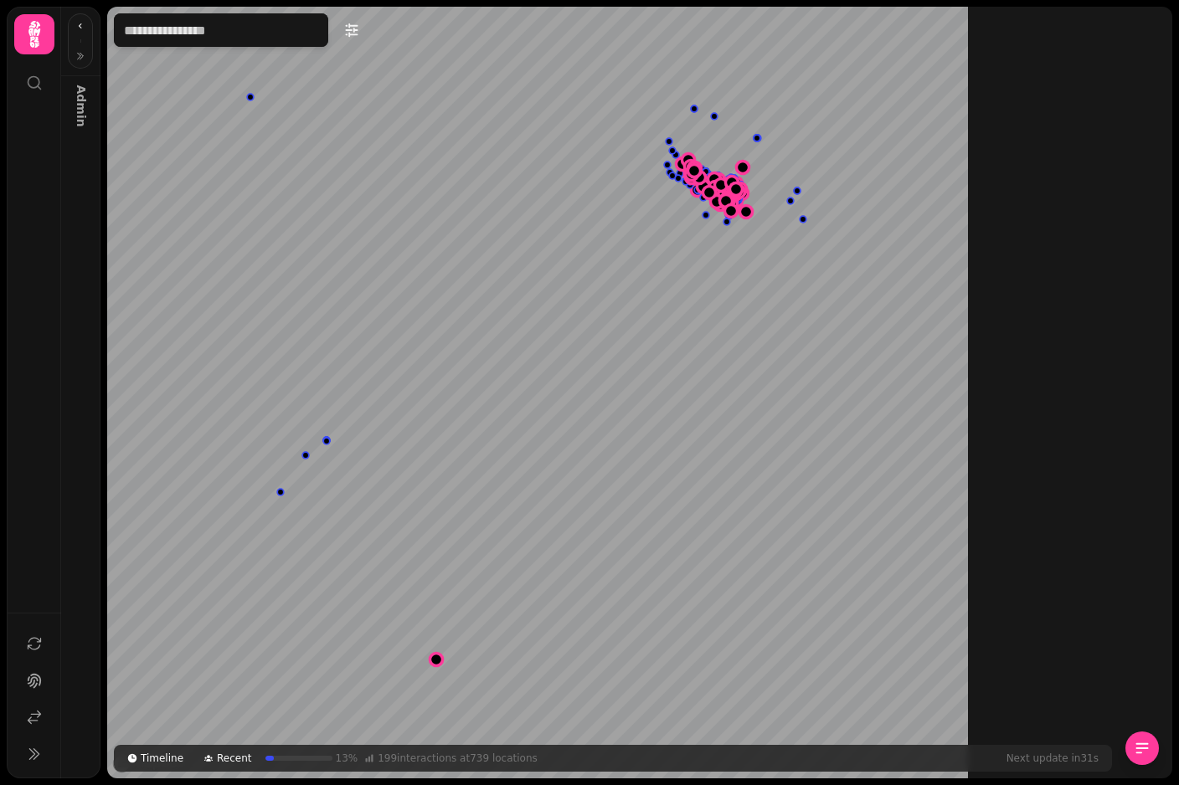
click at [21, 38] on icon at bounding box center [34, 34] width 33 height 33
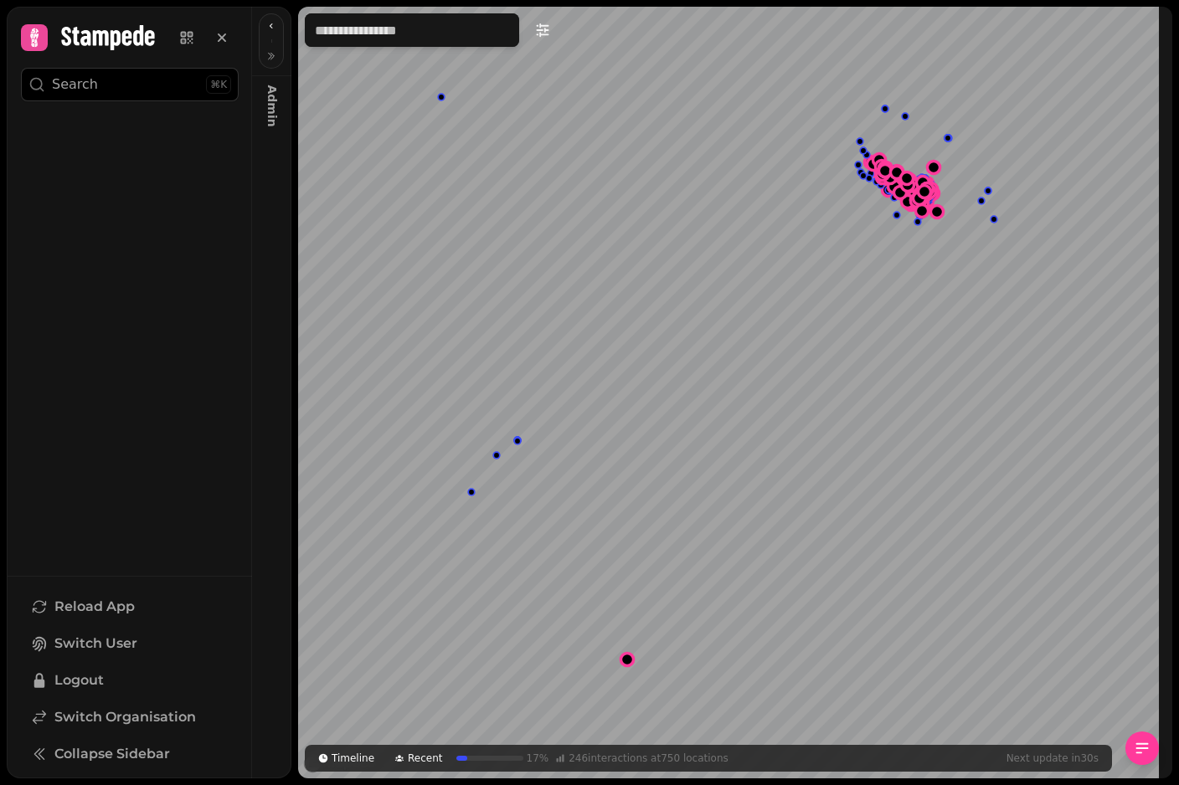
click at [22, 38] on div at bounding box center [34, 37] width 27 height 27
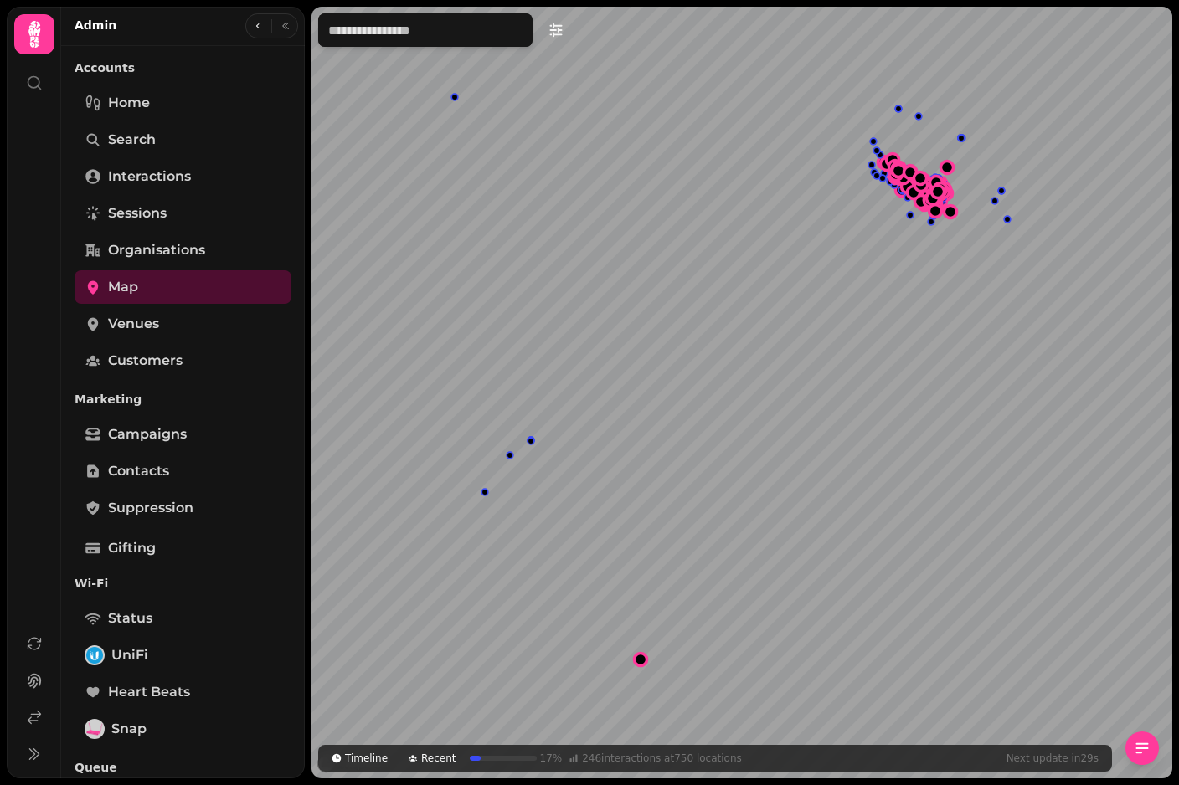
click at [18, 45] on icon at bounding box center [34, 34] width 33 height 33
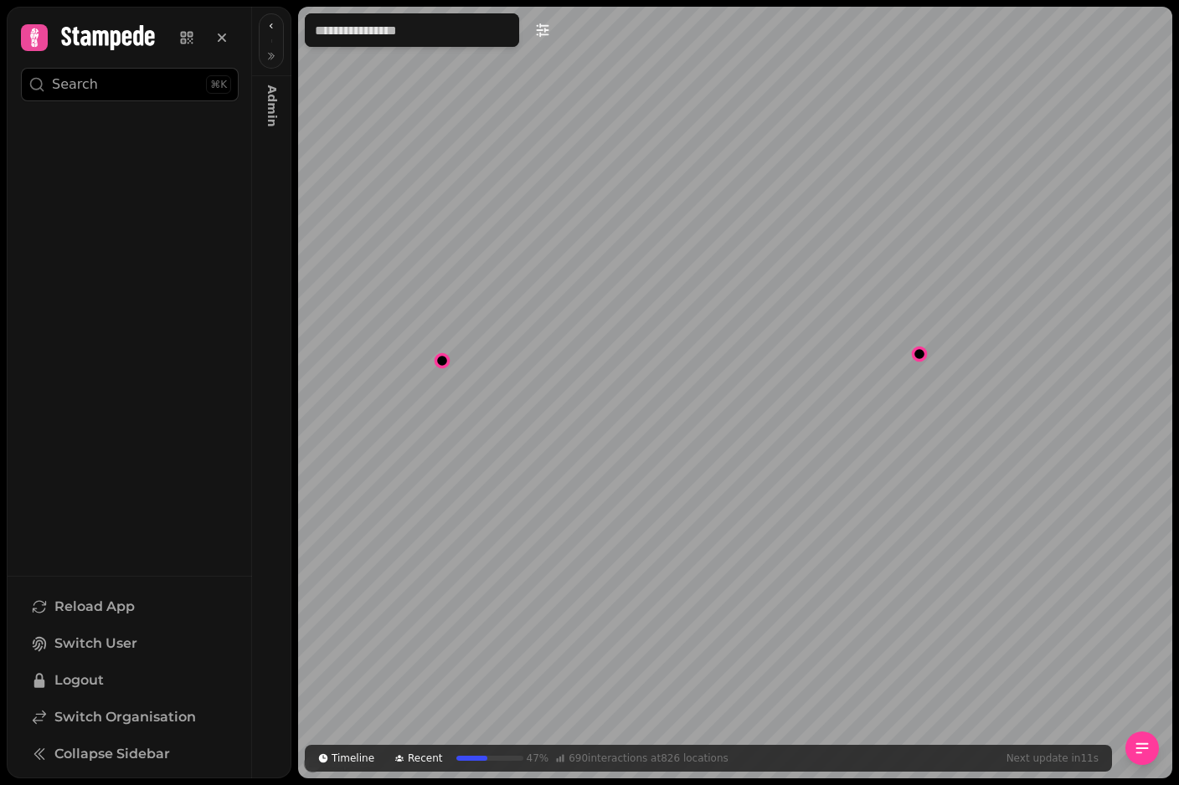
click at [913, 358] on div "Map marker" at bounding box center [918, 353] width 23 height 23
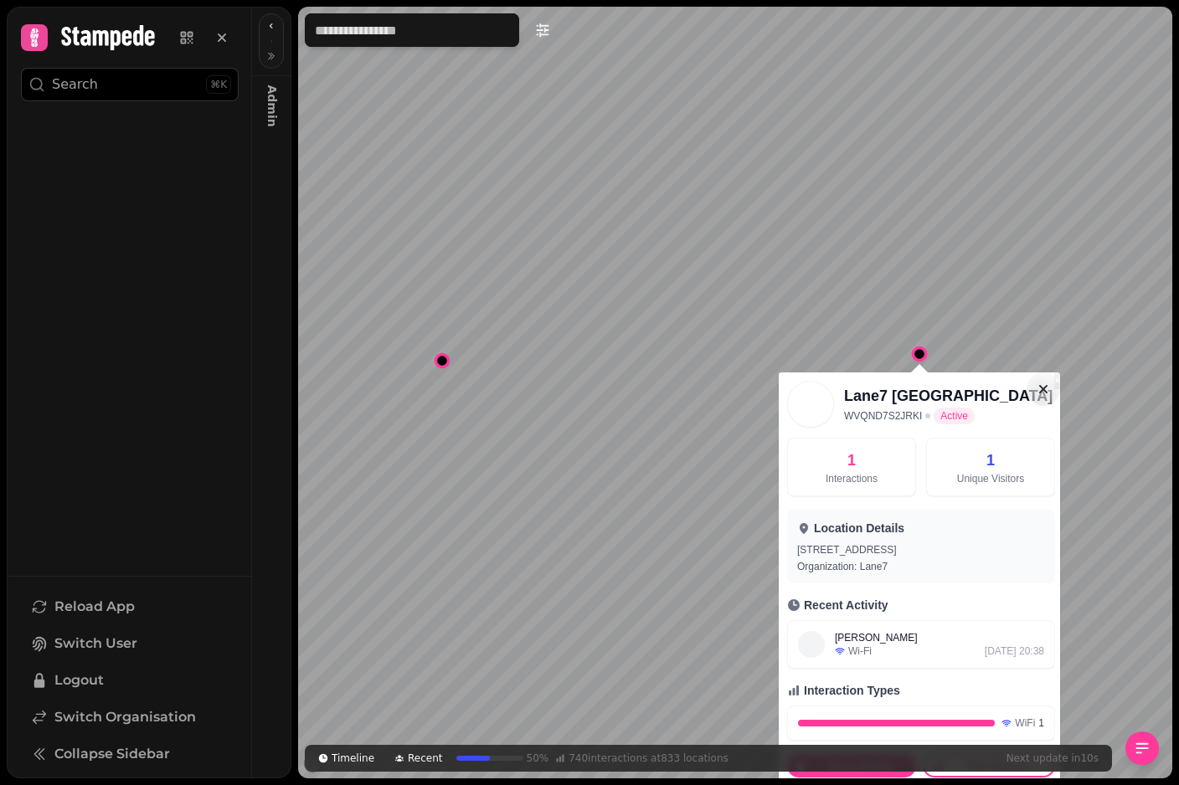
click at [1054, 388] on button "×" at bounding box center [1057, 381] width 6 height 17
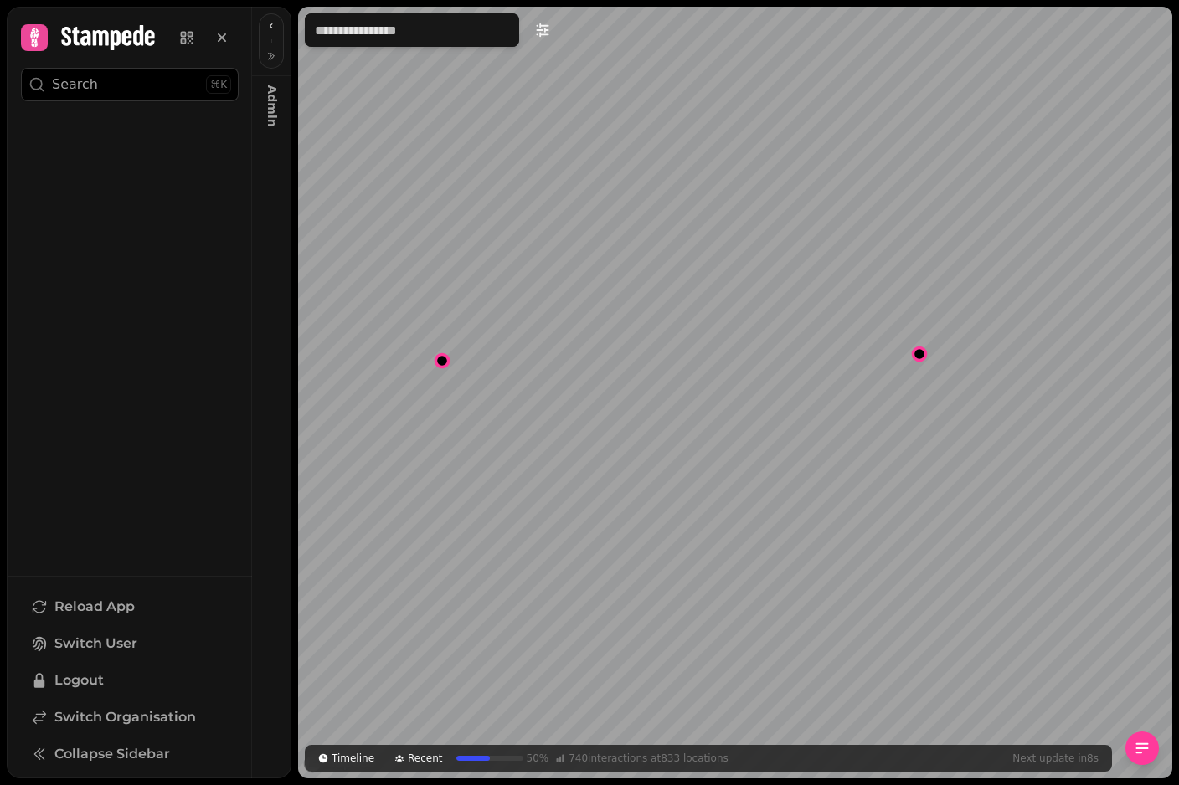
click at [452, 357] on div "Map marker" at bounding box center [441, 360] width 23 height 23
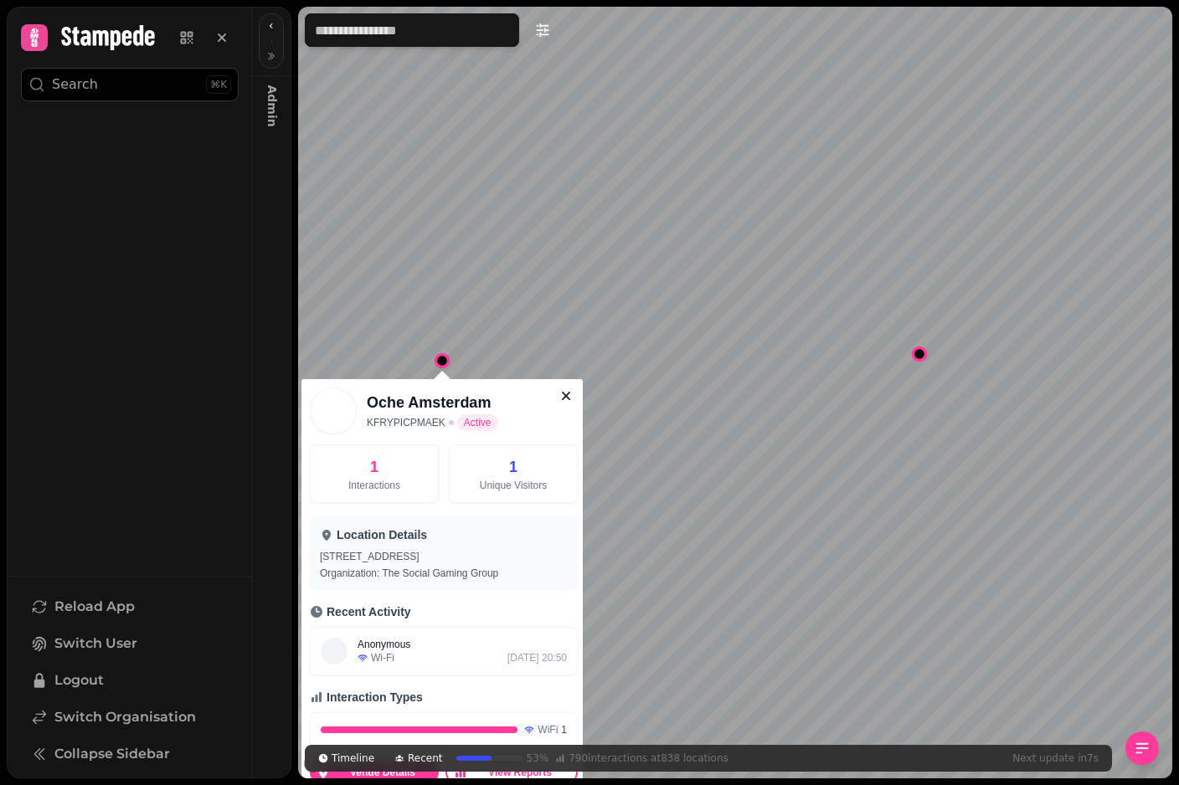
click at [573, 396] on icon "button" at bounding box center [566, 396] width 17 height 17
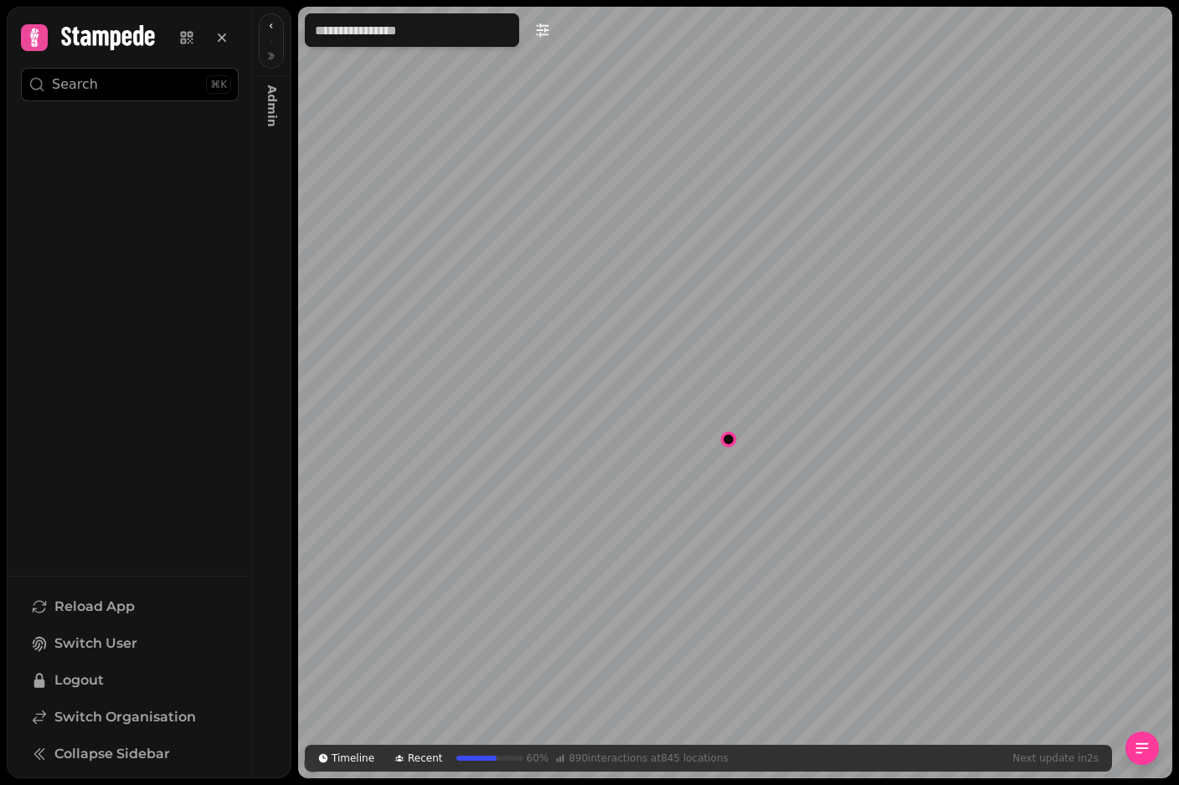
click at [717, 436] on div "Map marker" at bounding box center [728, 439] width 23 height 23
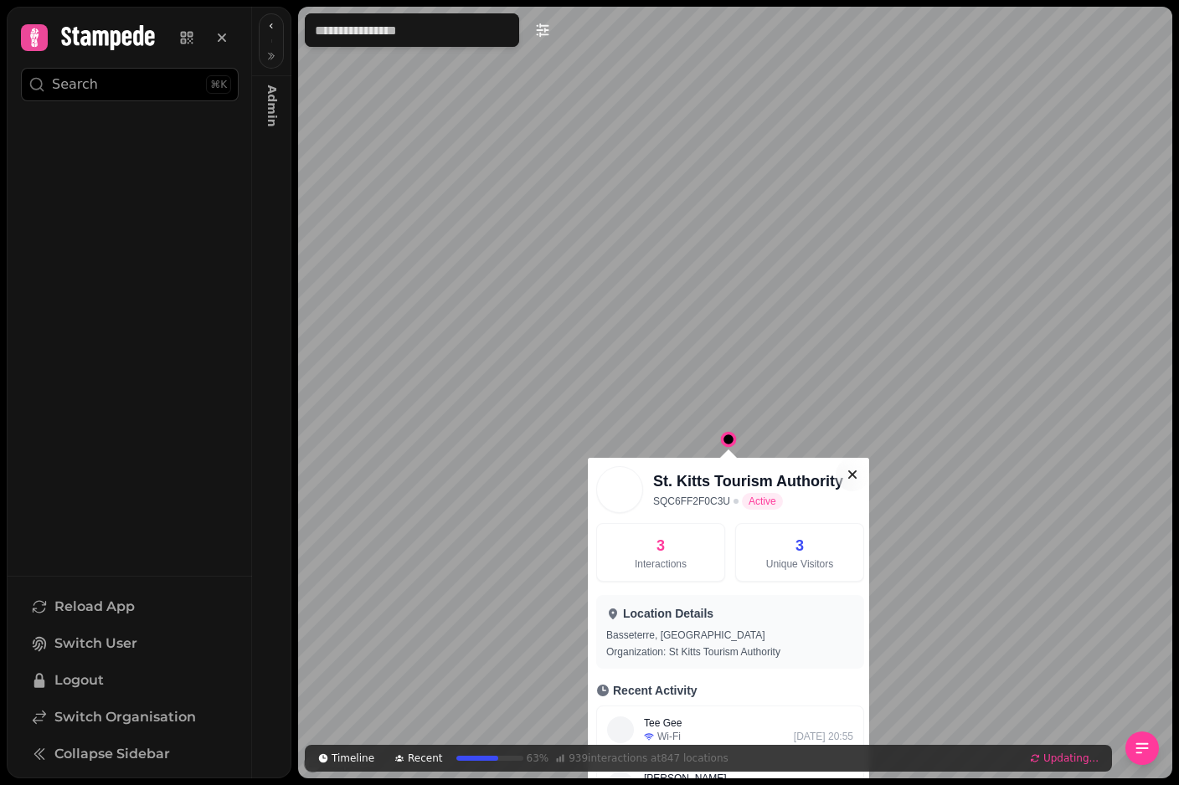
click at [858, 470] on icon "button" at bounding box center [852, 474] width 17 height 17
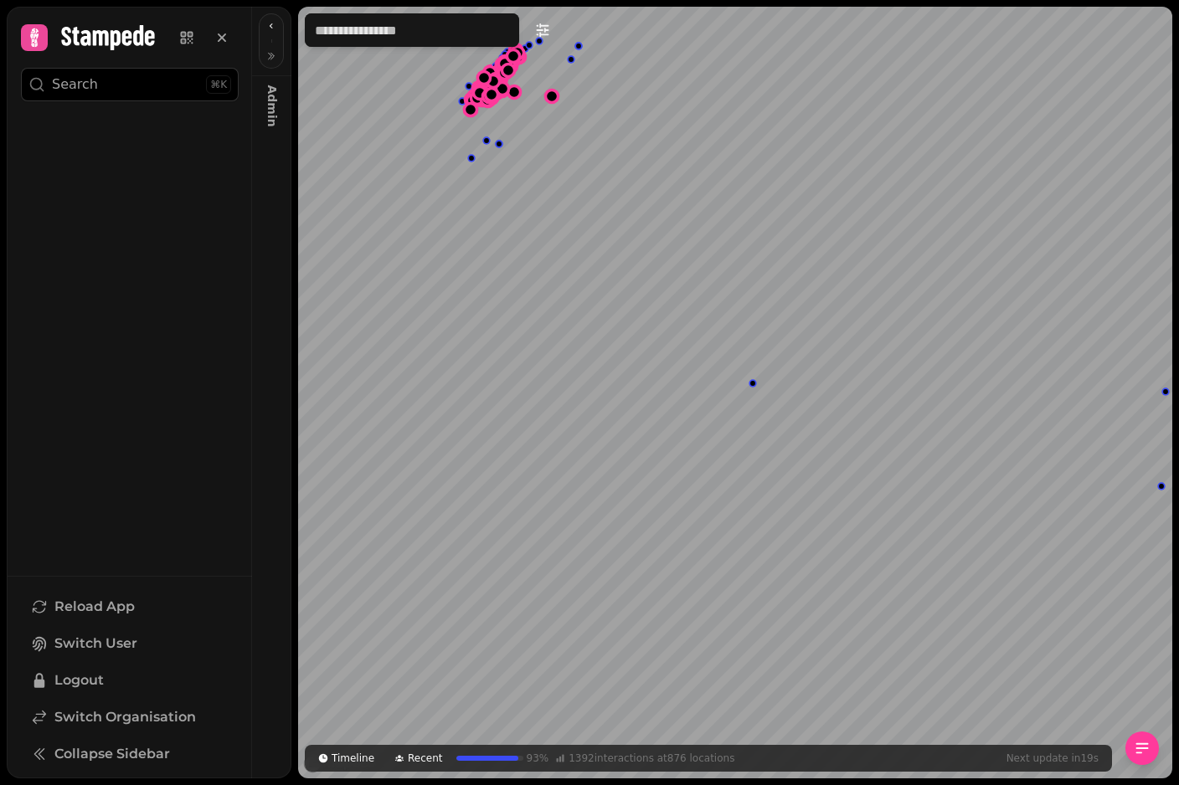
click at [756, 381] on div "Map marker" at bounding box center [753, 384] width 12 height 12
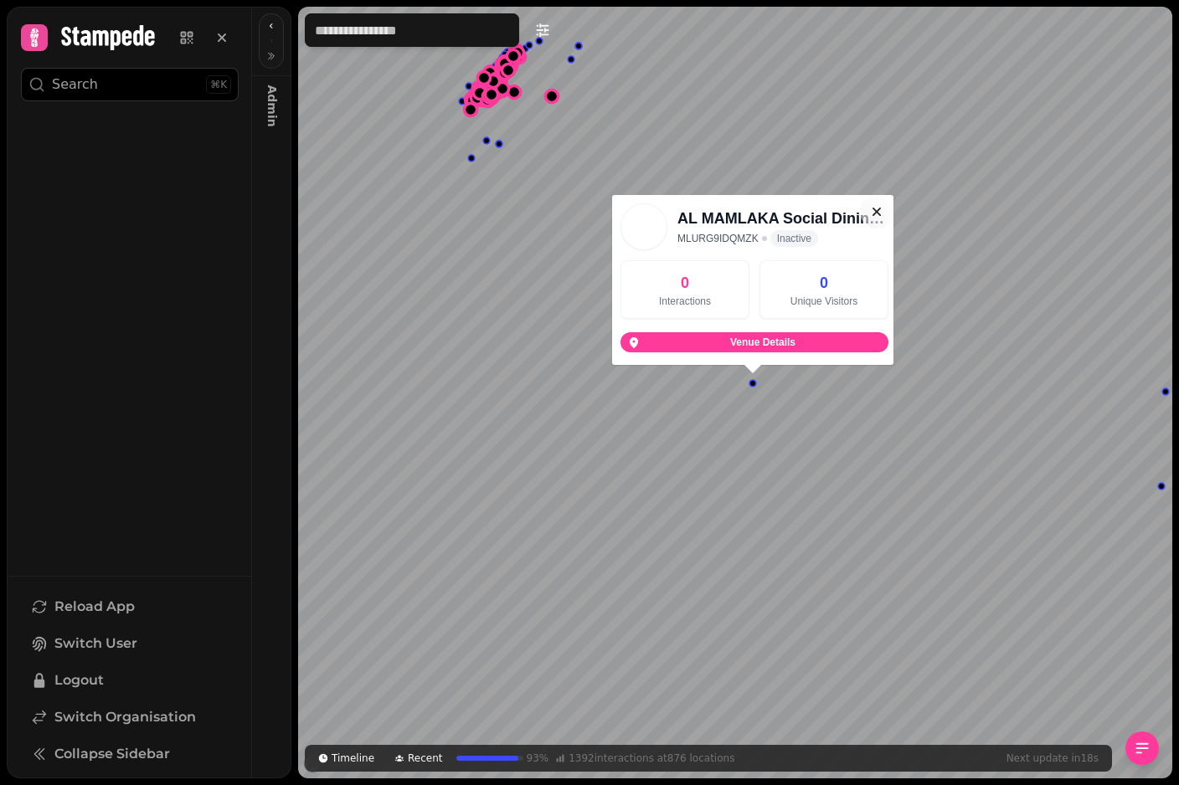
click at [877, 209] on icon "button" at bounding box center [876, 211] width 17 height 17
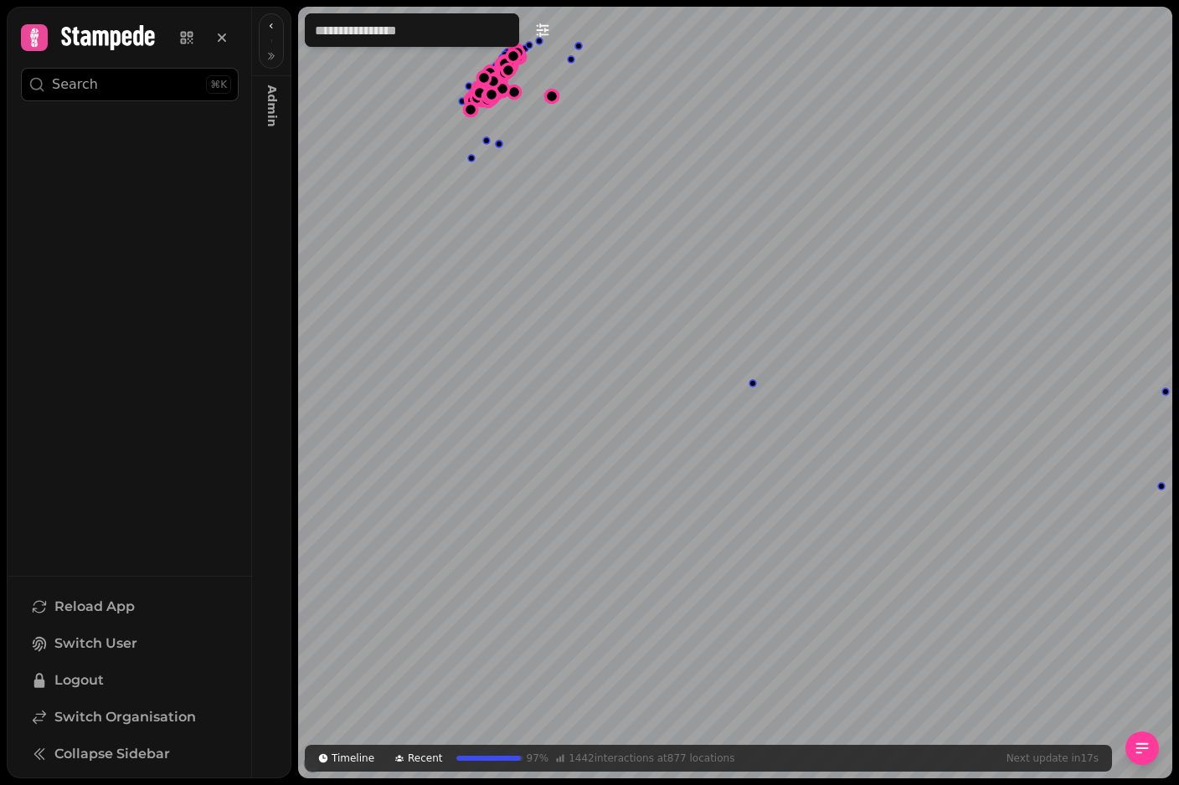
click at [292, 64] on div "Timeline Recent 97 % 1442 interactions at 877 locations Next update in 17 s" at bounding box center [734, 392] width 887 height 785
click at [262, 53] on button "button" at bounding box center [271, 56] width 20 height 20
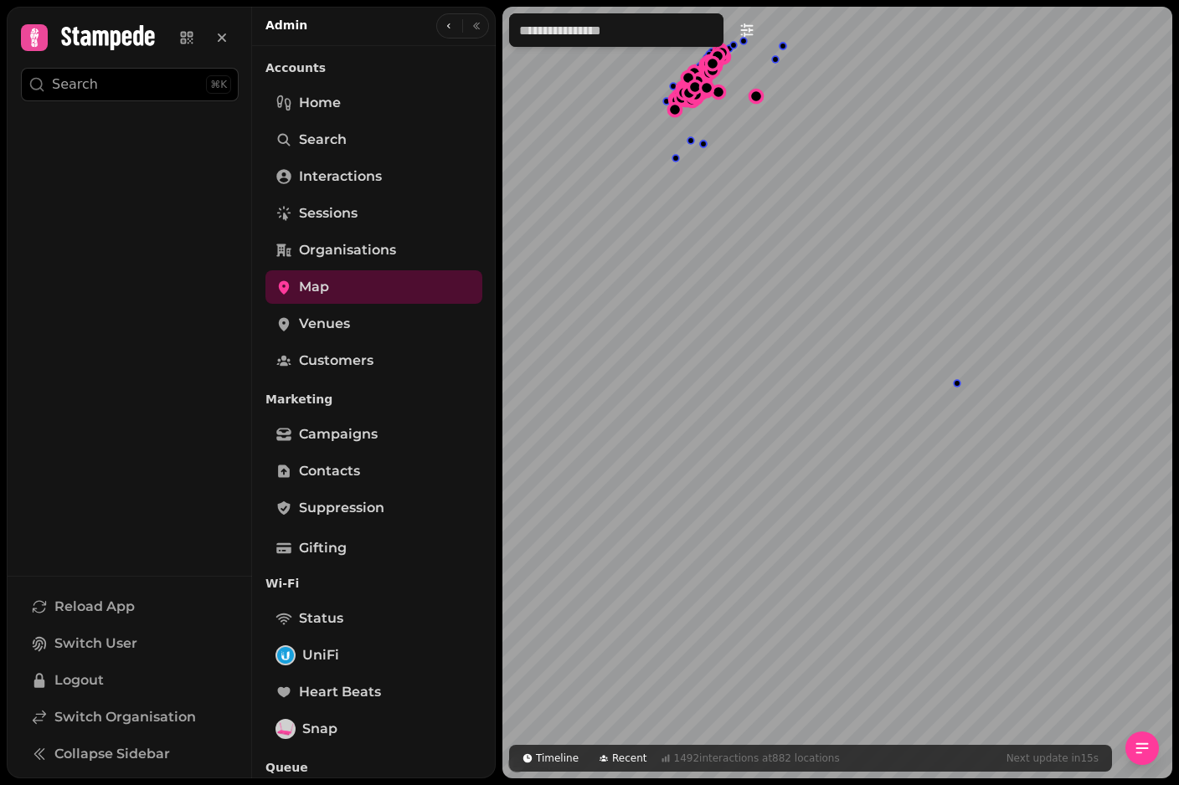
click at [55, 23] on button at bounding box center [130, 37] width 218 height 33
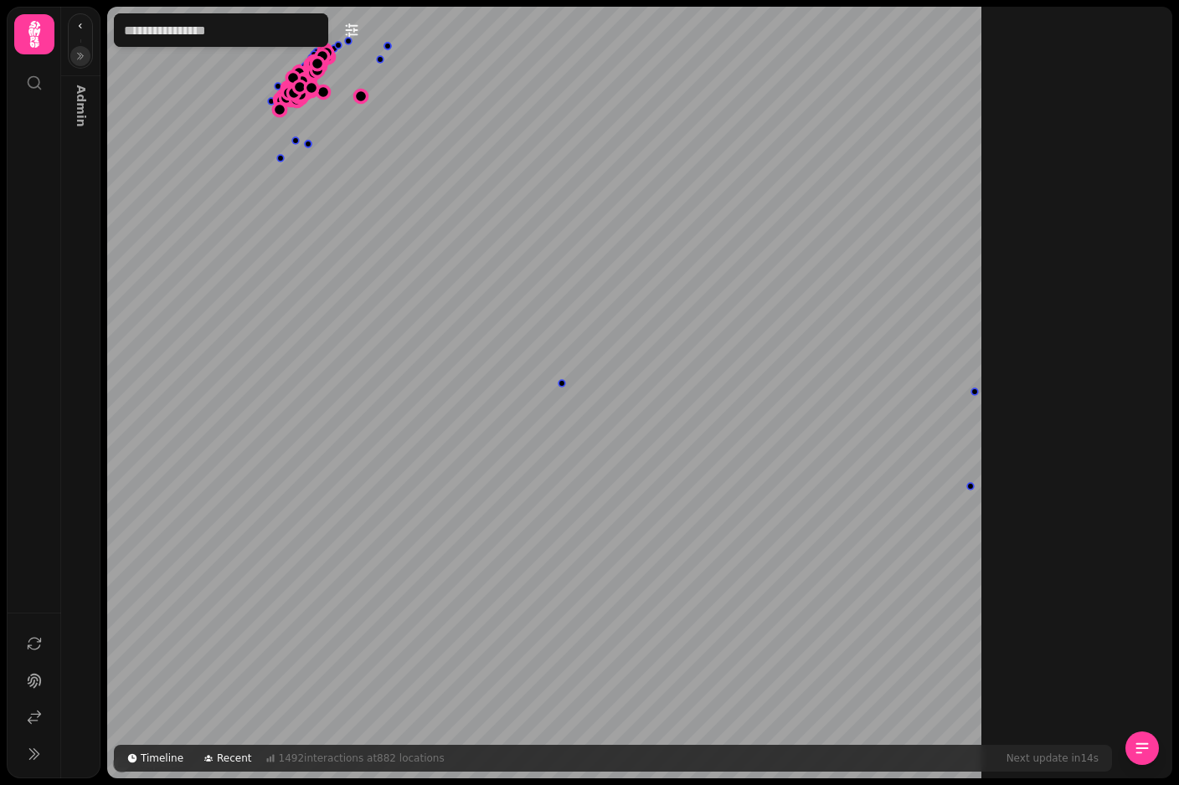
click at [85, 64] on button "button" at bounding box center [80, 56] width 20 height 20
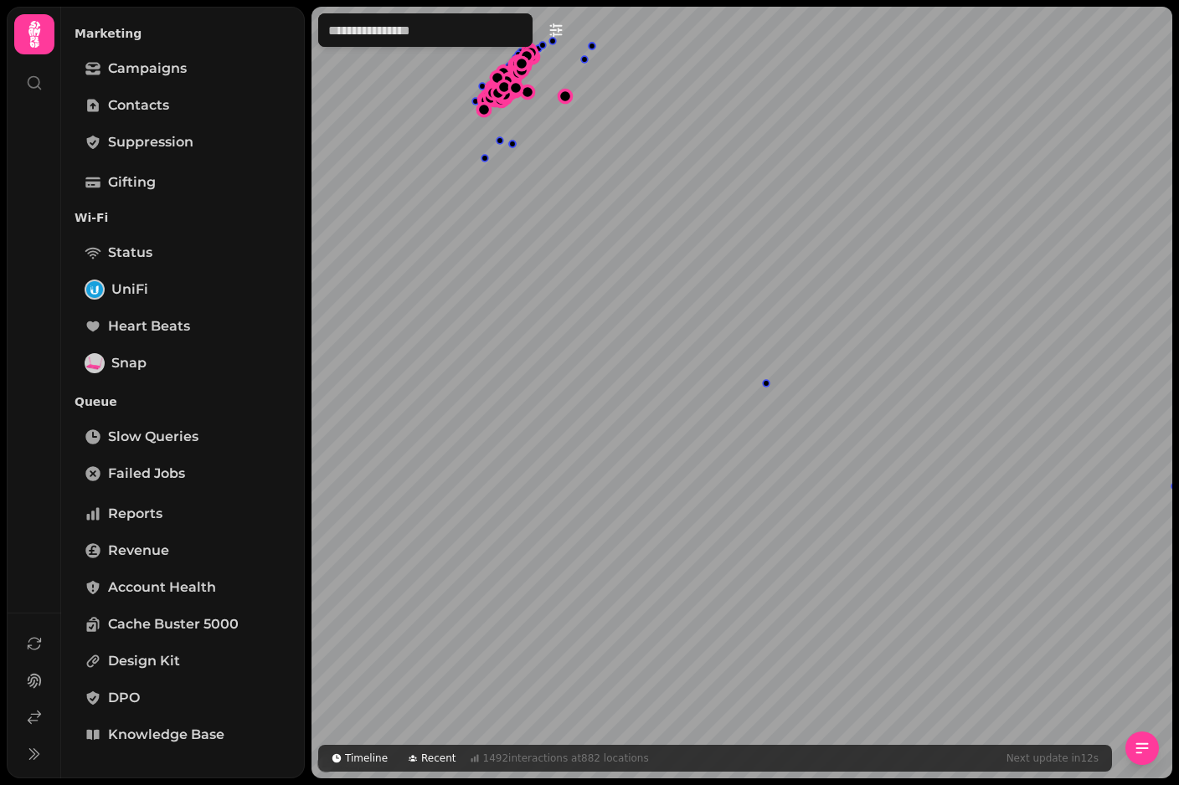
scroll to position [366, 0]
click at [229, 730] on link "Knowledge Base" at bounding box center [183, 734] width 217 height 33
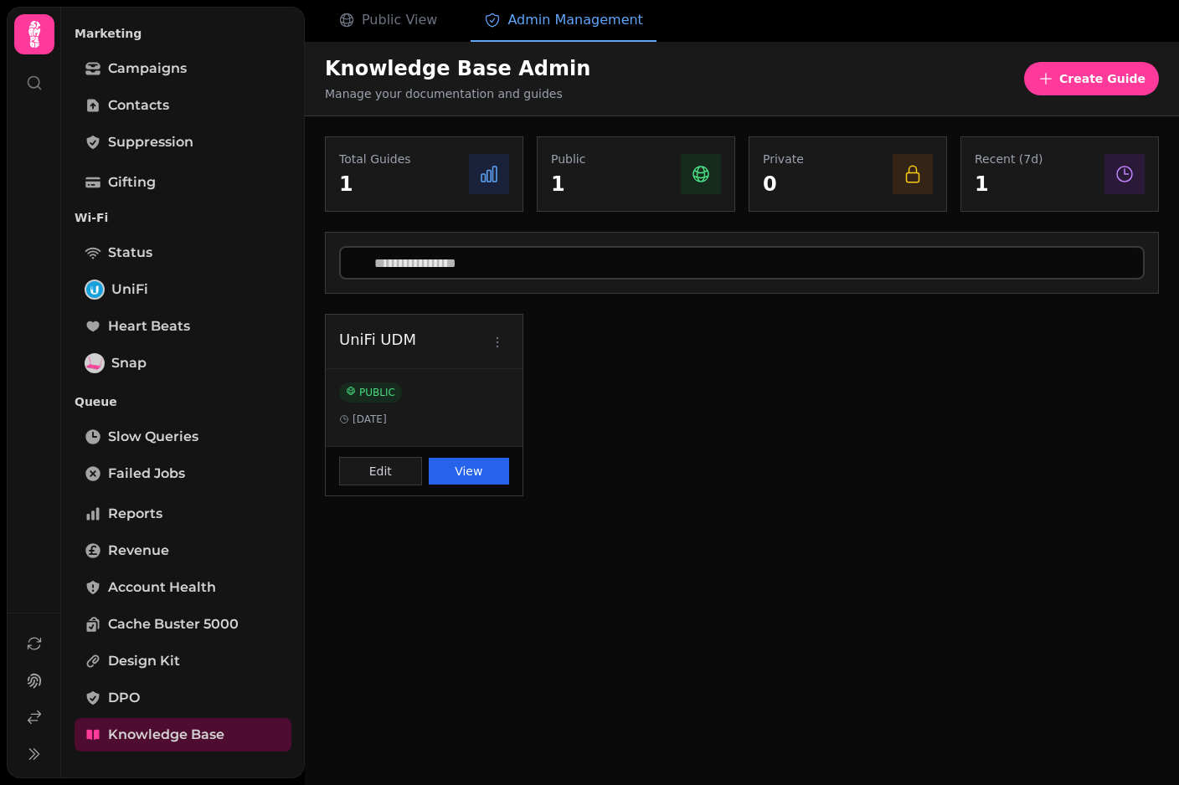
click at [466, 477] on button "View" at bounding box center [469, 471] width 81 height 27
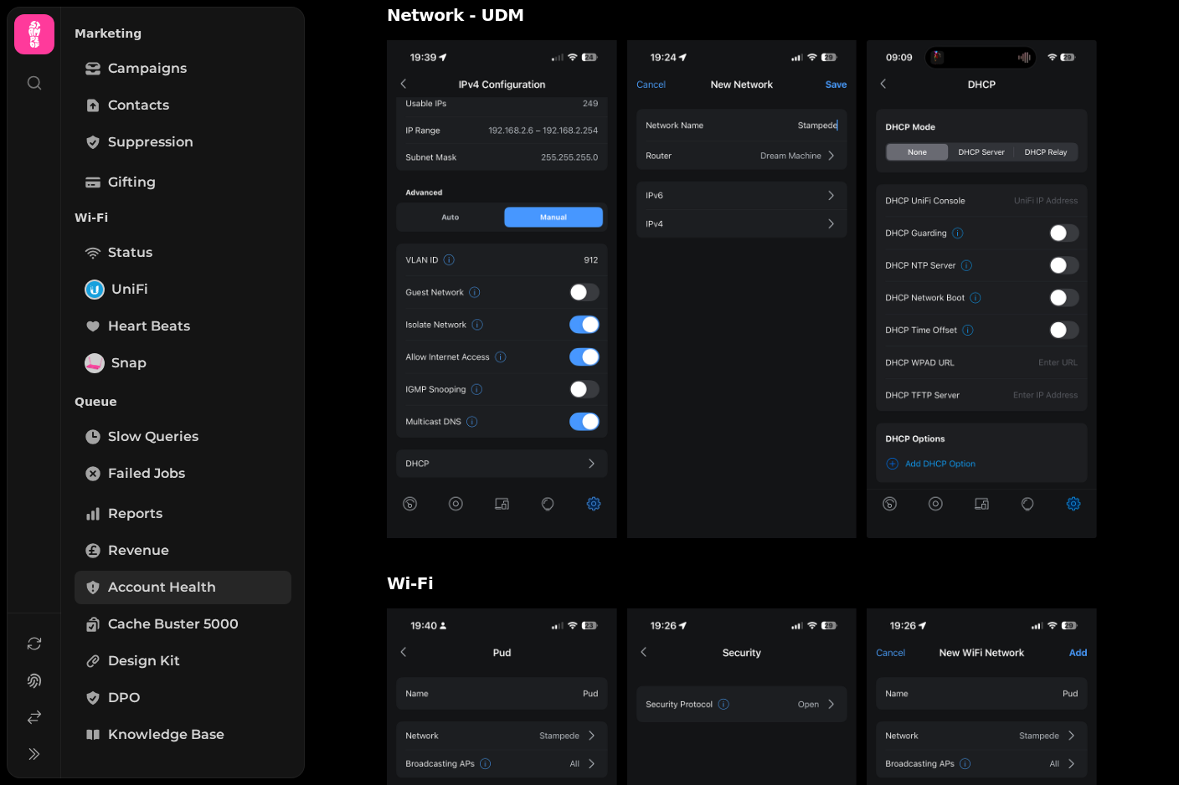
click at [143, 583] on span "Account Health" at bounding box center [162, 588] width 108 height 20
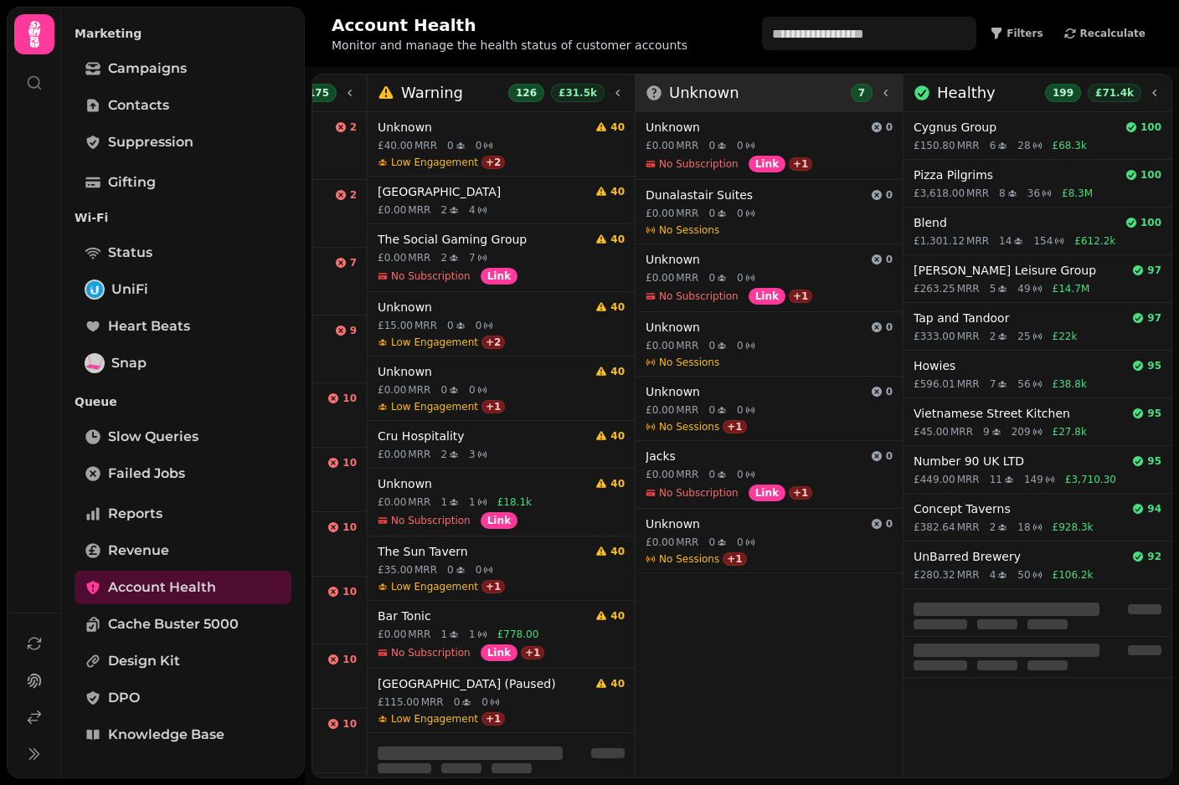
click at [841, 82] on div "Unknown 7" at bounding box center [768, 92] width 247 height 23
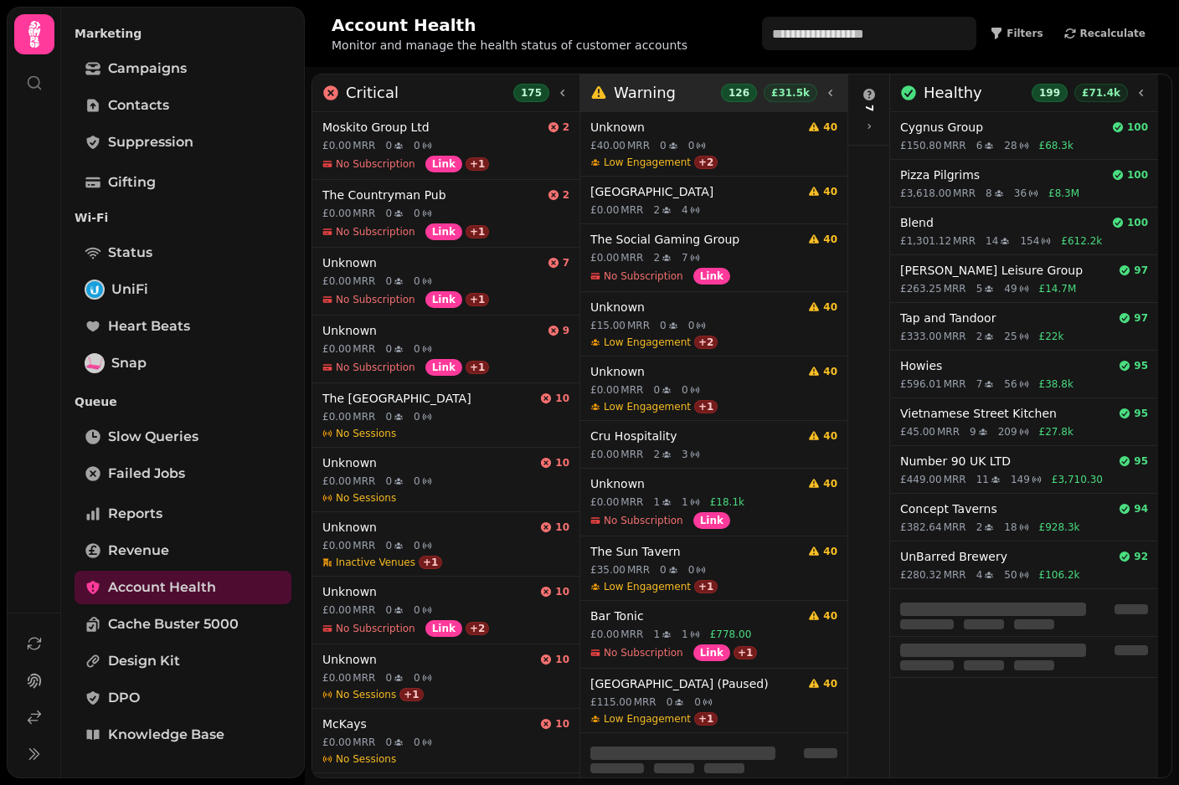
click at [715, 80] on div "Warning 126 £31.5k" at bounding box center [713, 94] width 267 height 38
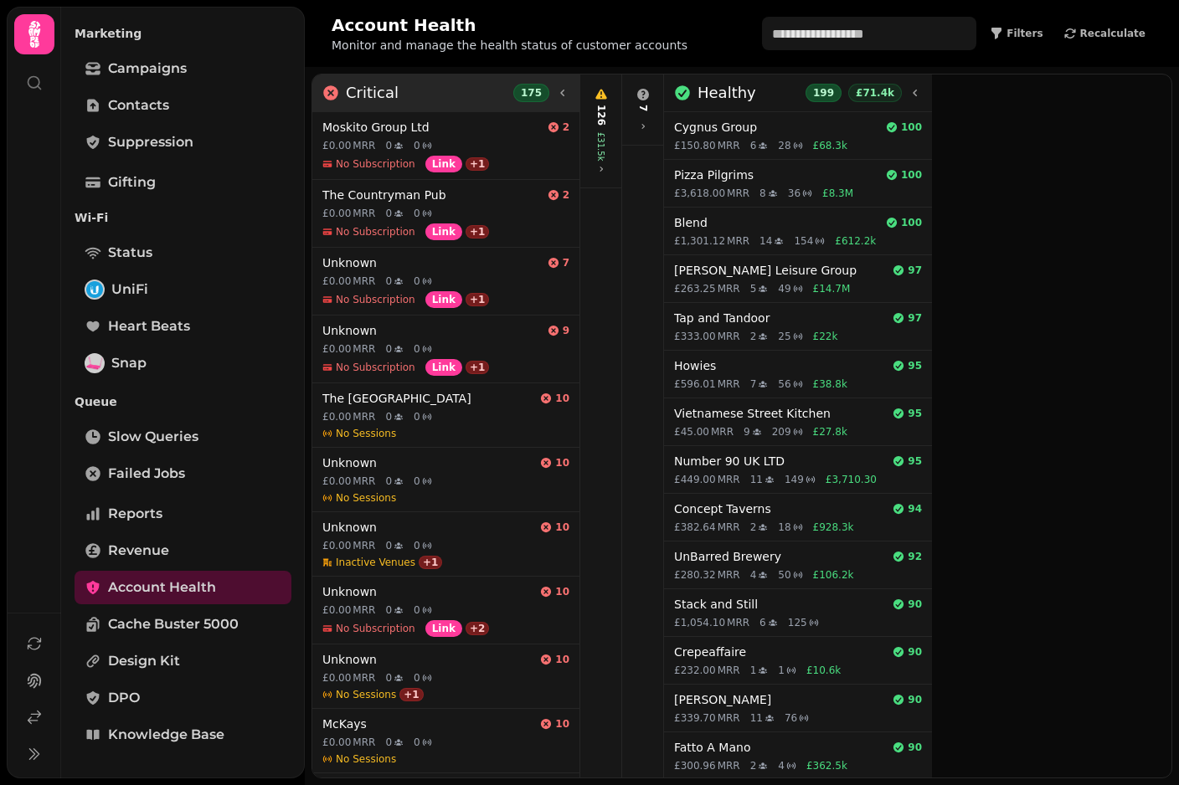
click at [489, 81] on div "Critical 175" at bounding box center [445, 92] width 247 height 23
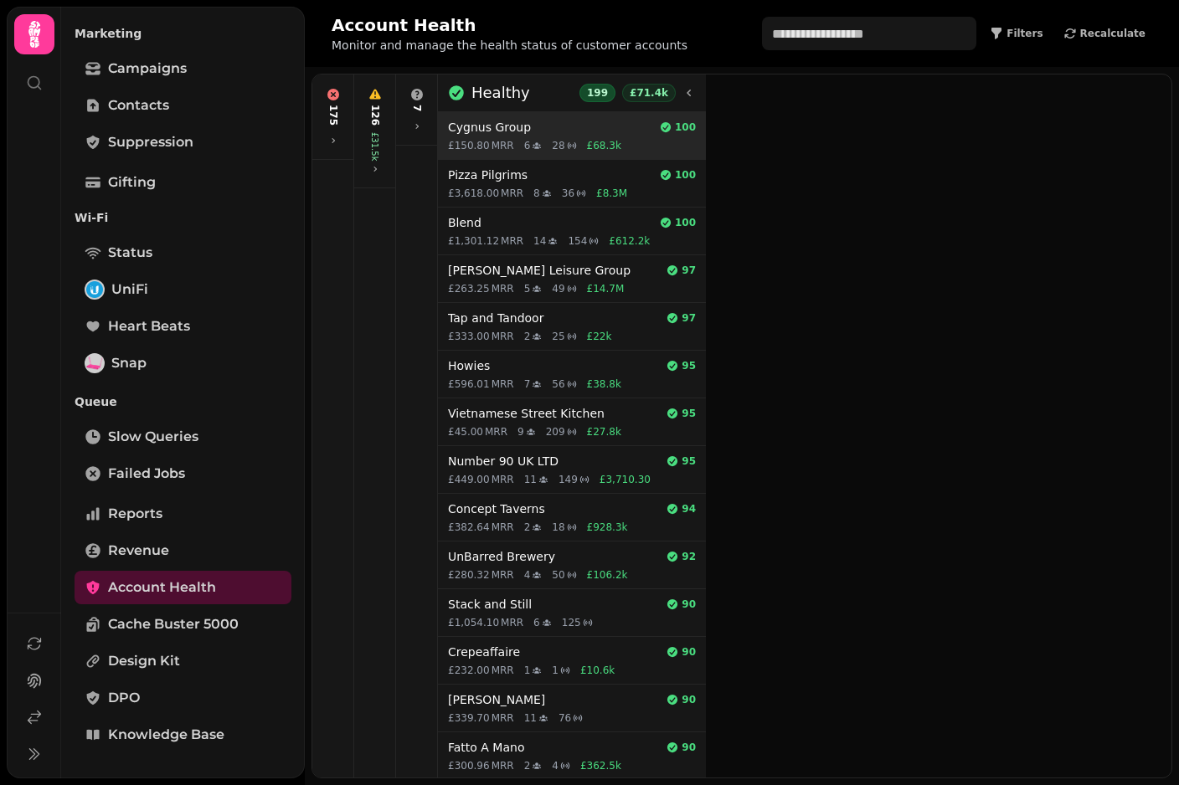
click at [612, 141] on span "£68.3k" at bounding box center [604, 145] width 34 height 13
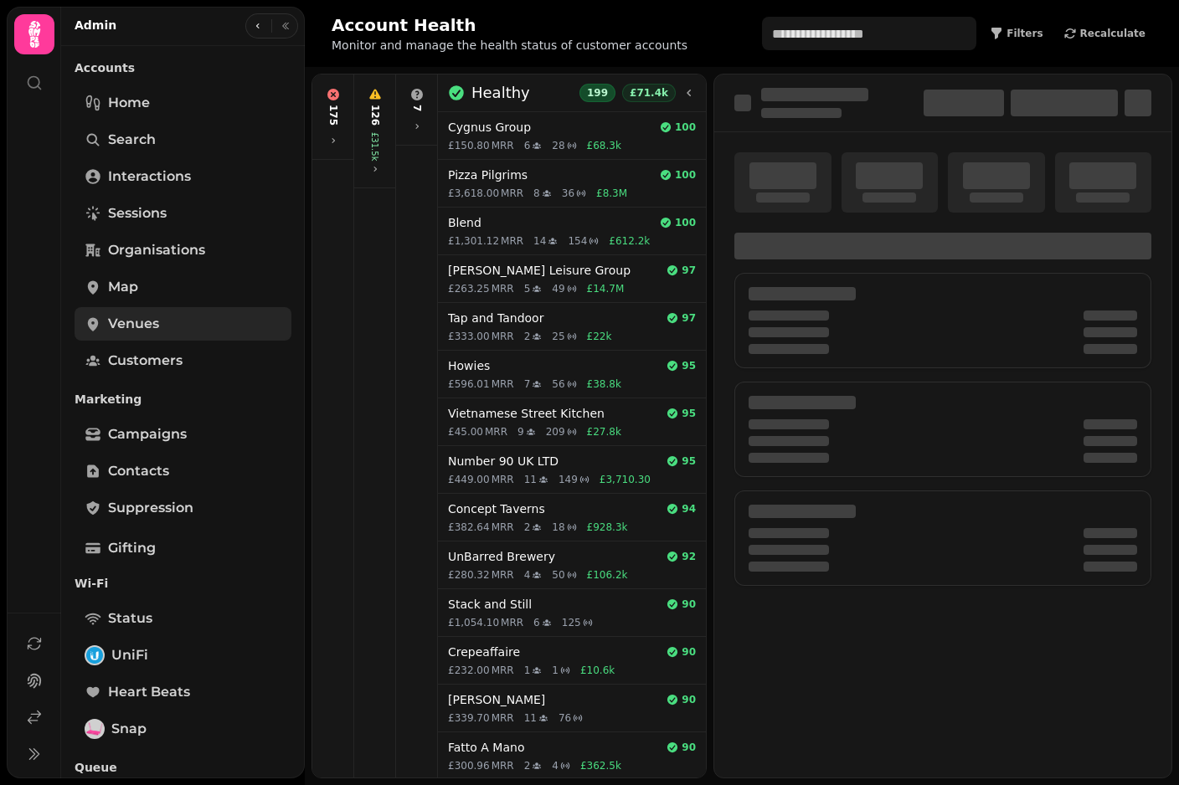
click at [117, 320] on span "Venues" at bounding box center [133, 324] width 51 height 20
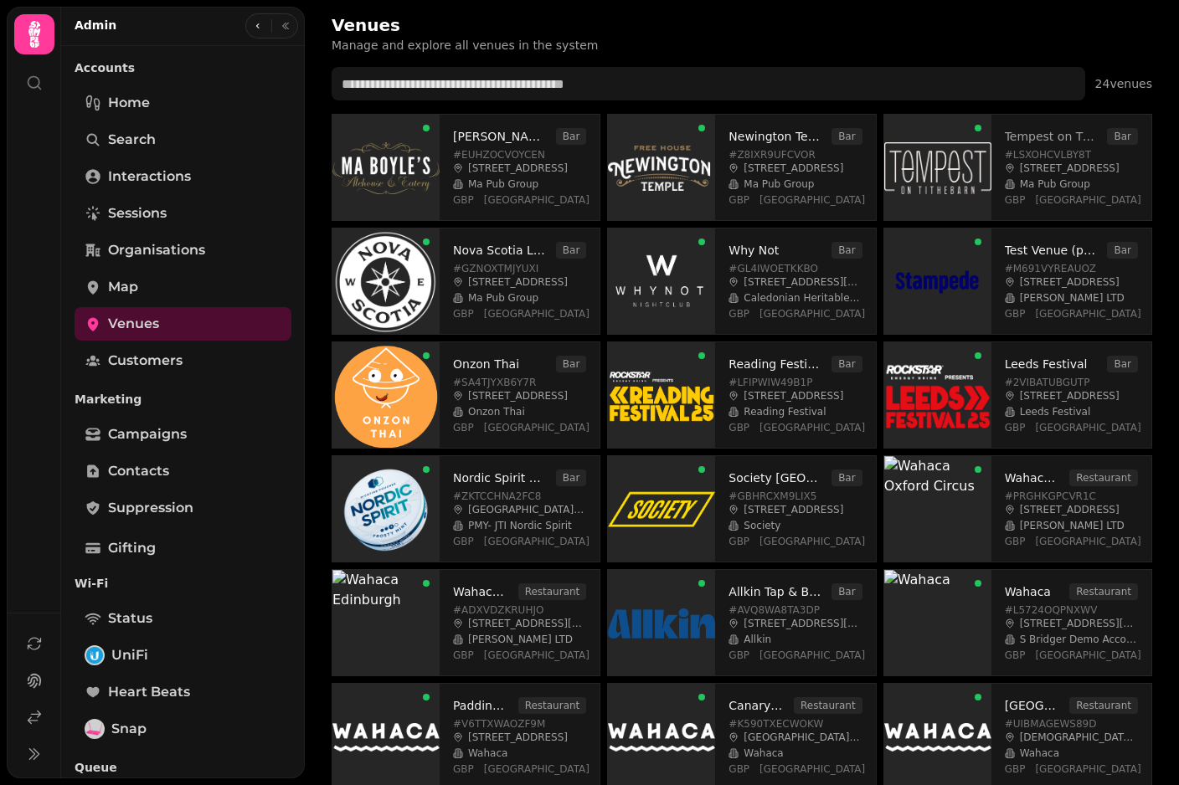
click at [1051, 132] on link "Tempest on Tithebarn Ltd" at bounding box center [1051, 136] width 93 height 17
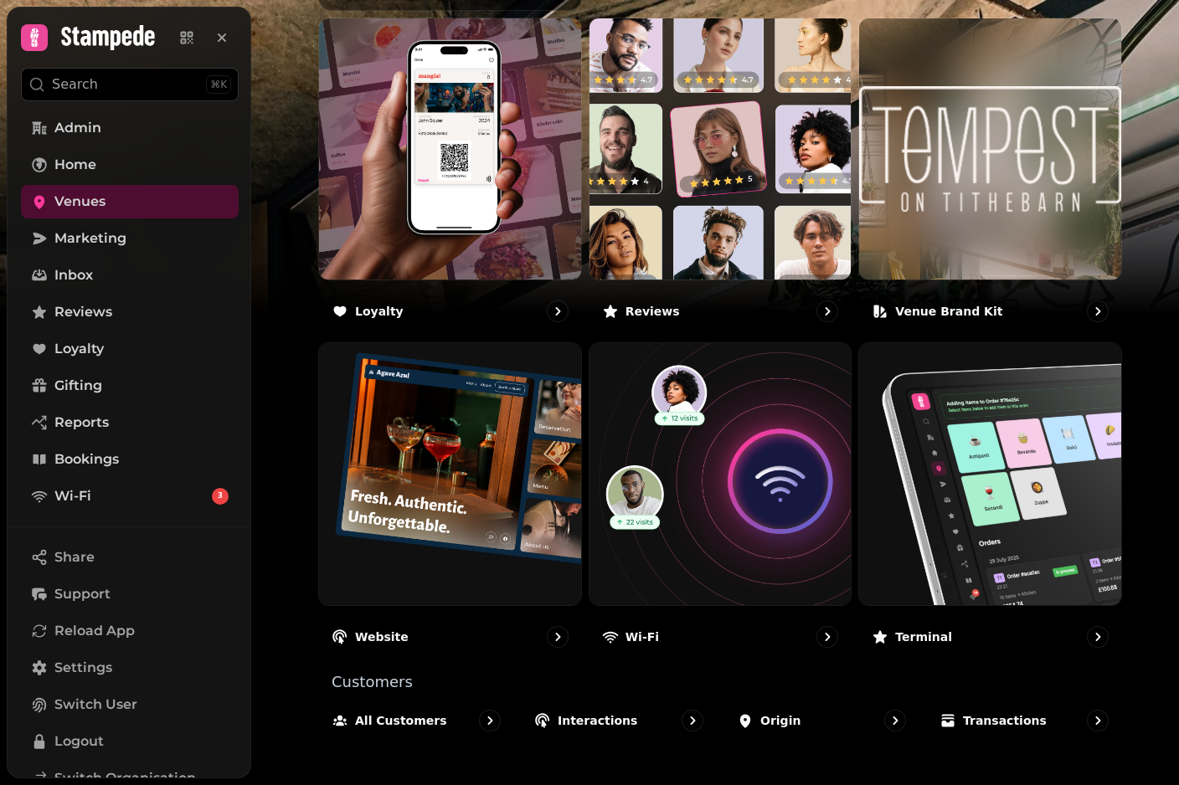
scroll to position [923, 0]
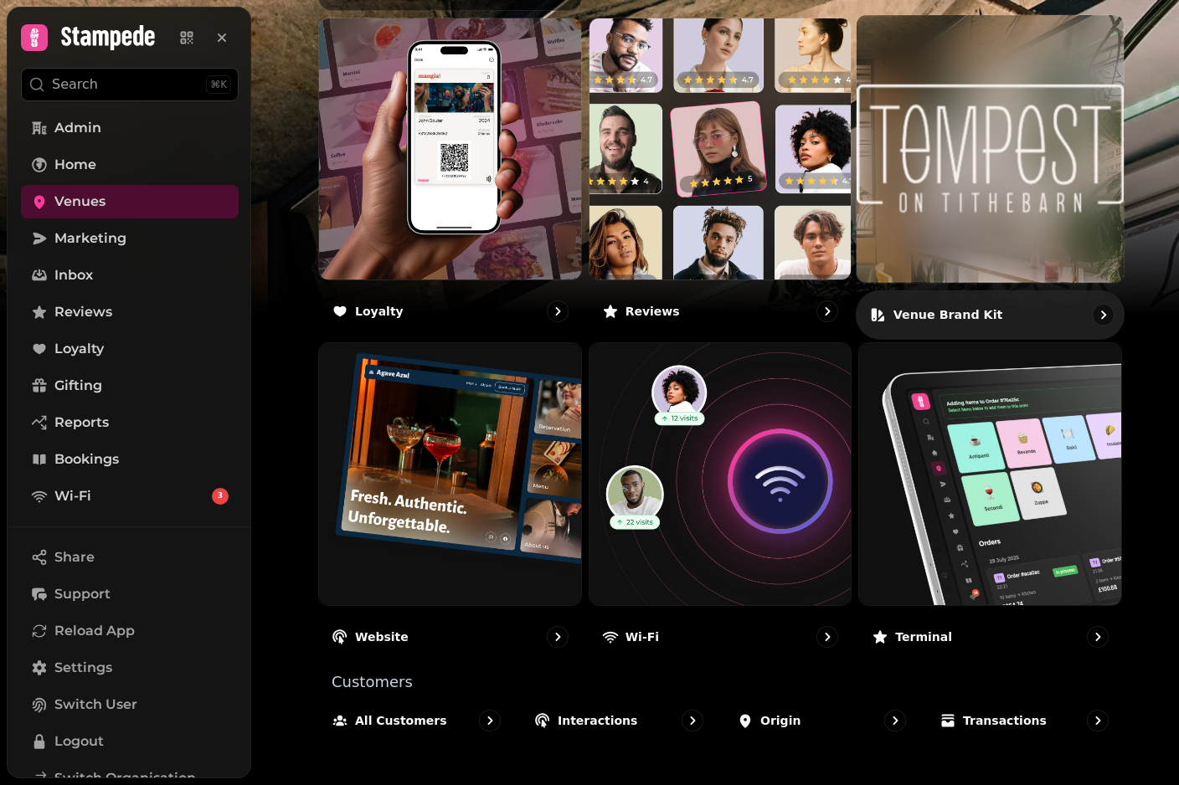
click at [1066, 213] on img at bounding box center [989, 148] width 267 height 267
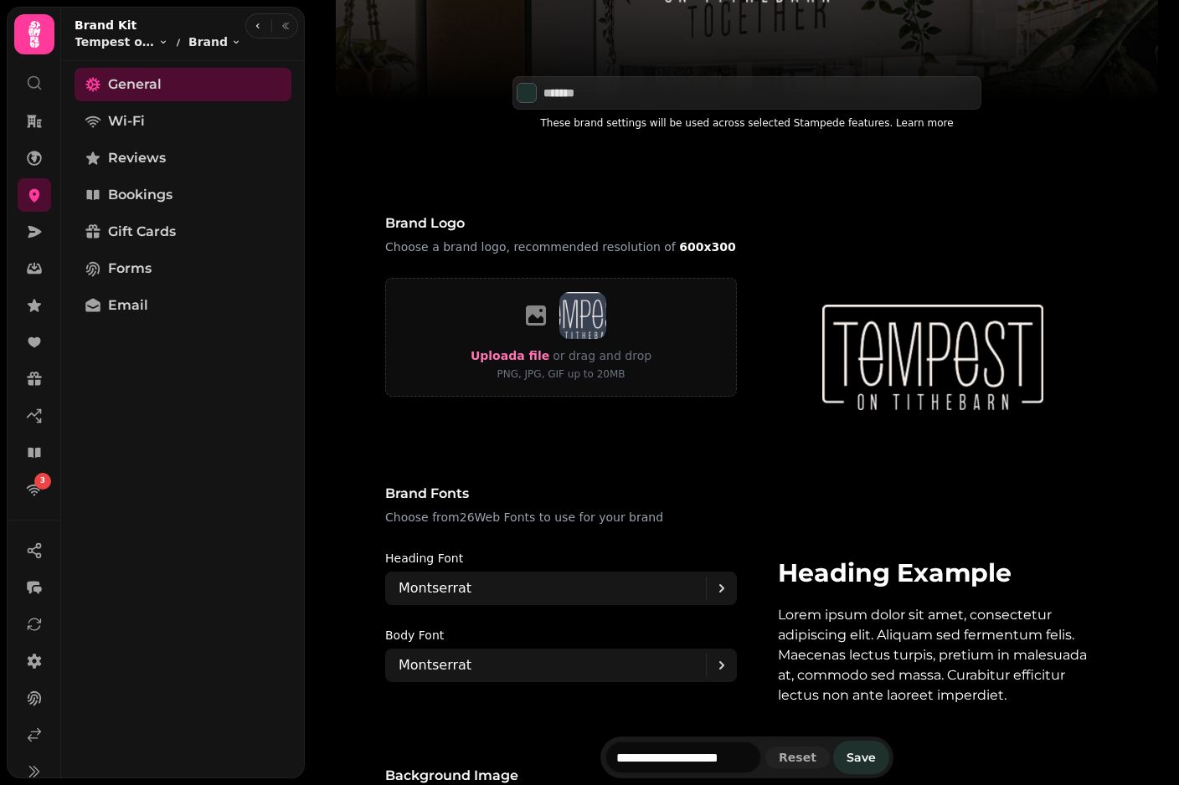
scroll to position [795, 0]
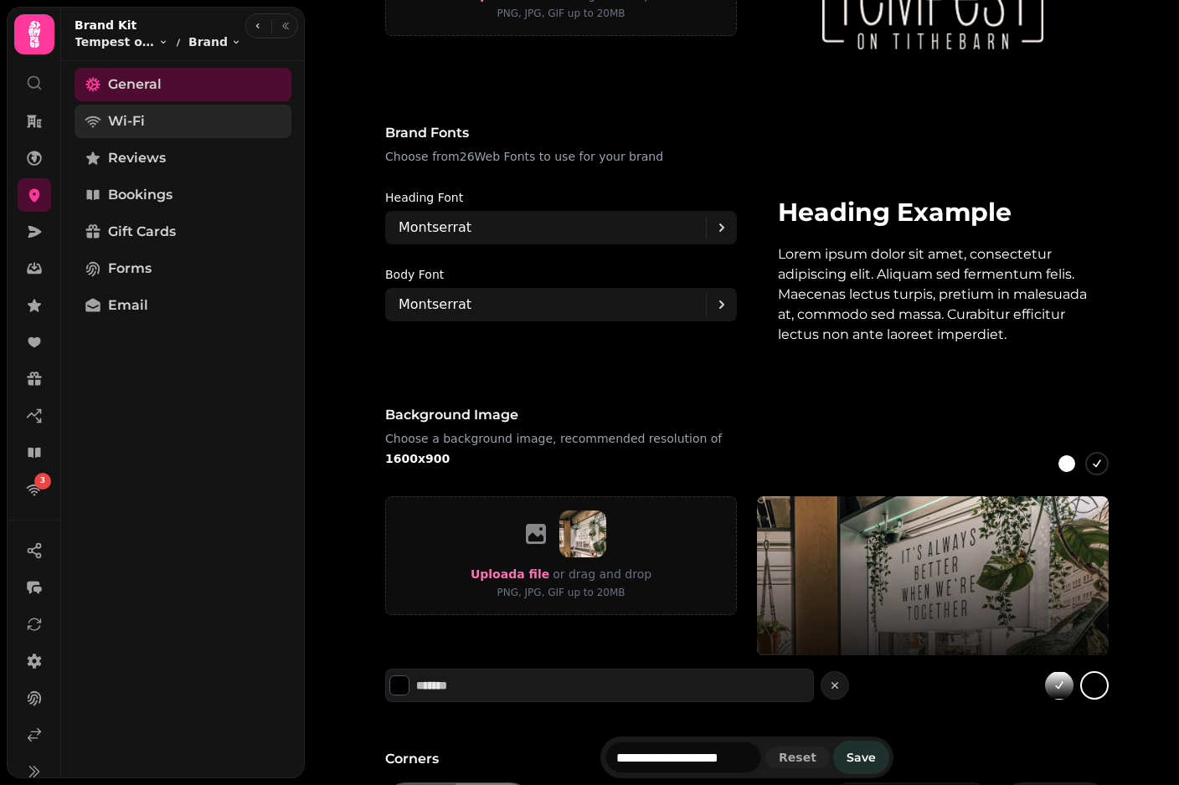
click at [117, 119] on span "Wi-Fi" at bounding box center [126, 121] width 37 height 20
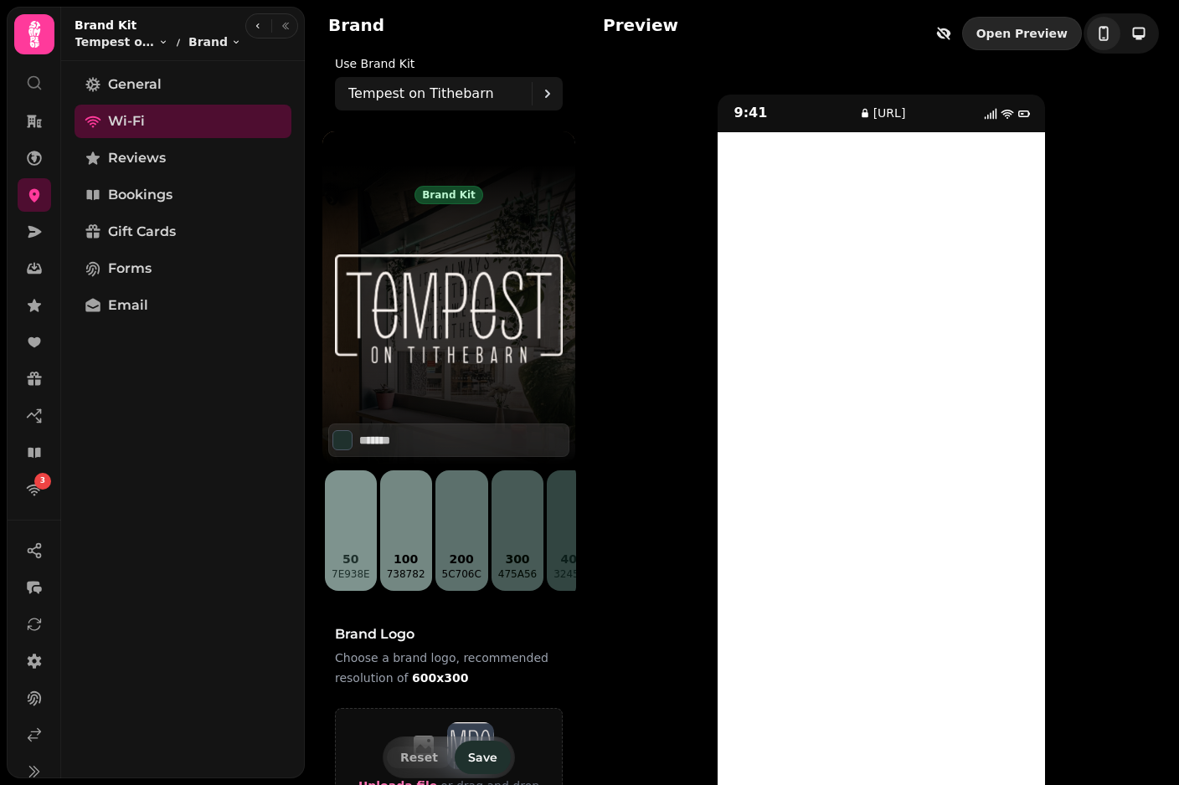
click at [1038, 23] on link "Open Preview" at bounding box center [1022, 33] width 120 height 33
click at [257, 33] on button "button" at bounding box center [258, 26] width 20 height 20
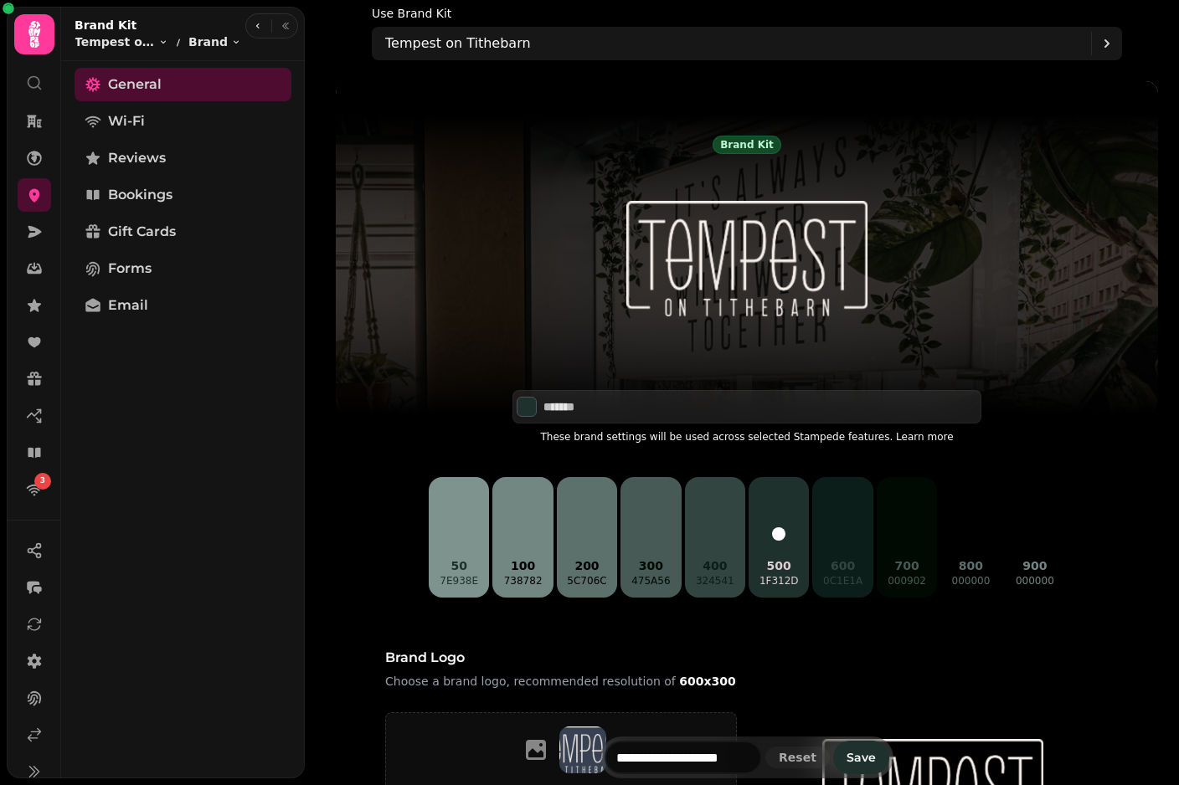
click at [32, 24] on icon at bounding box center [34, 34] width 12 height 27
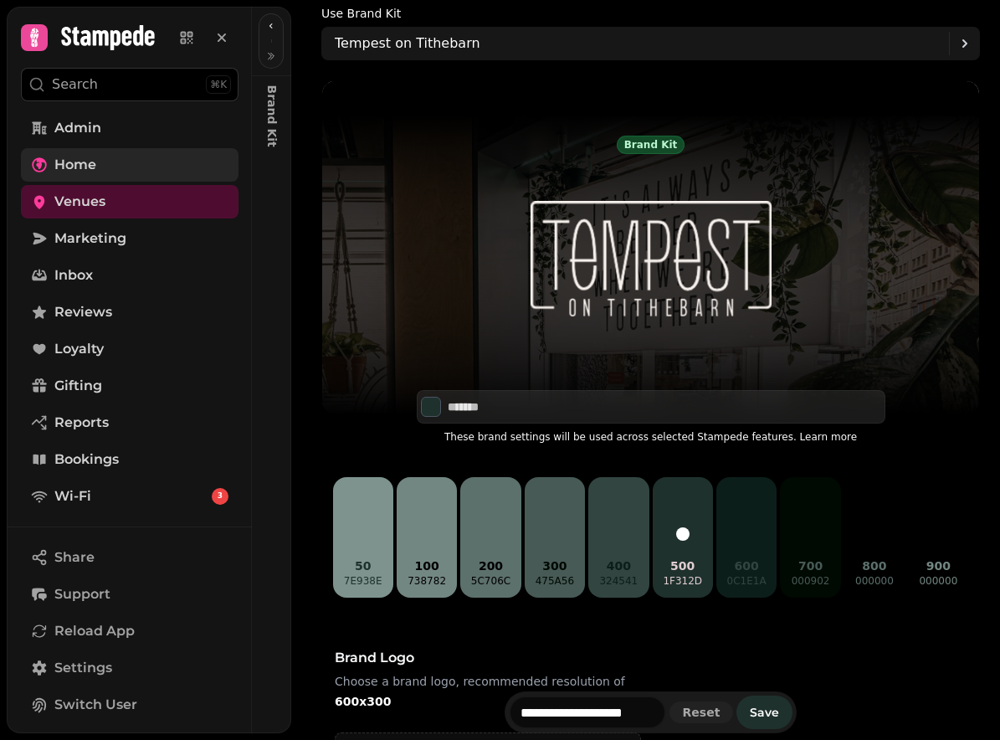
click at [61, 168] on span "Home" at bounding box center [75, 165] width 42 height 20
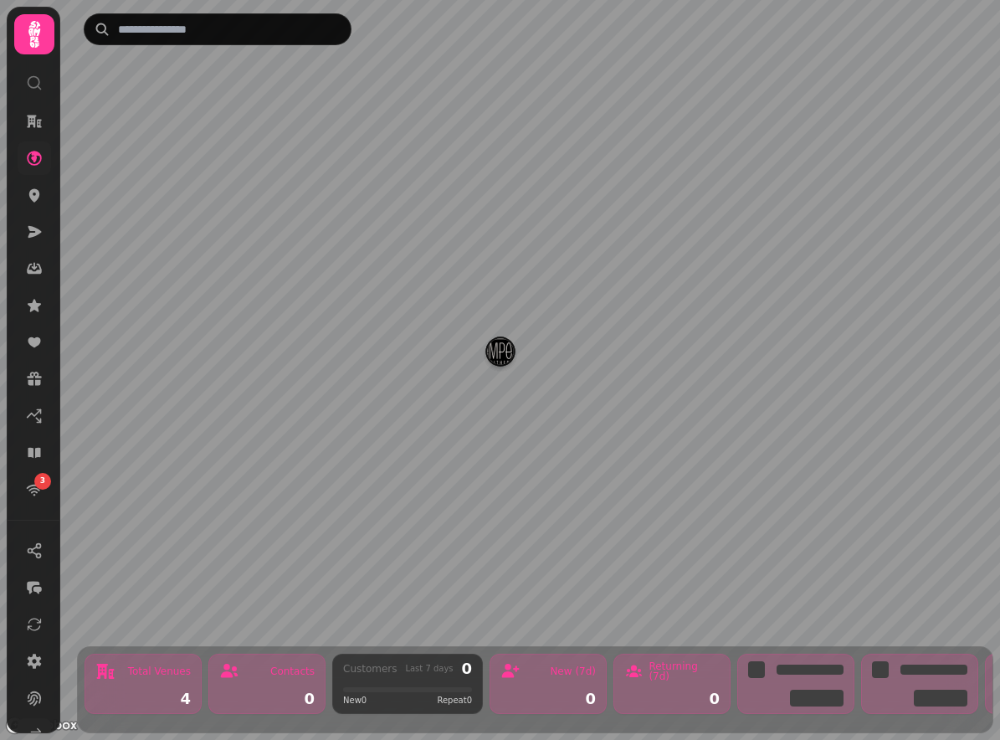
click at [42, 722] on link at bounding box center [34, 734] width 33 height 33
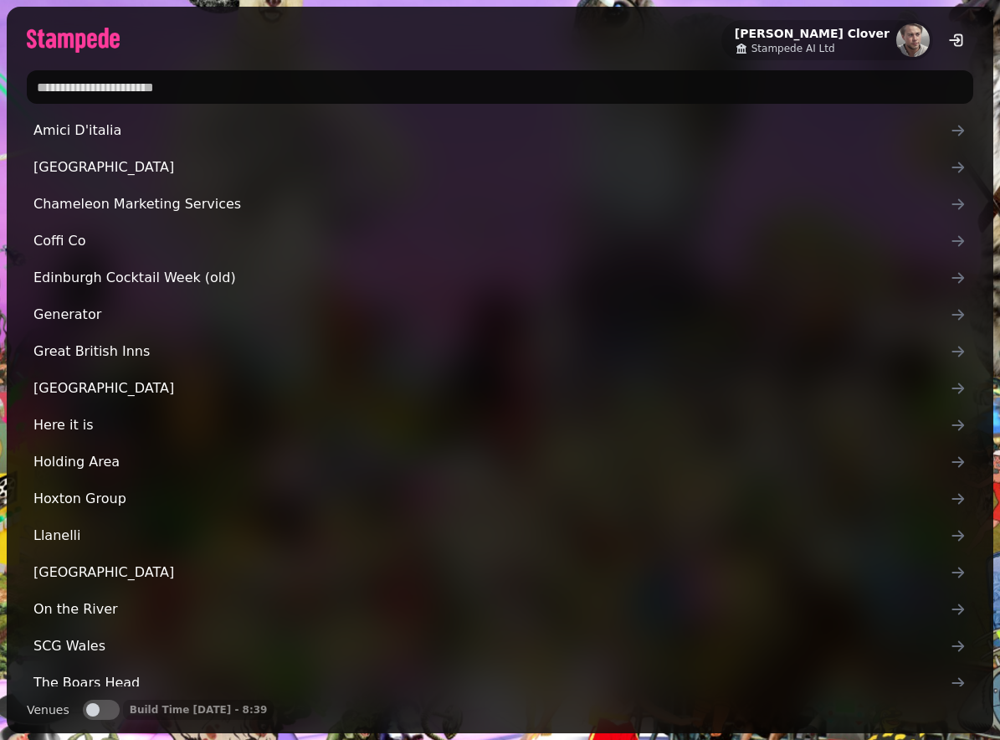
click at [234, 89] on input "text" at bounding box center [500, 86] width 947 height 33
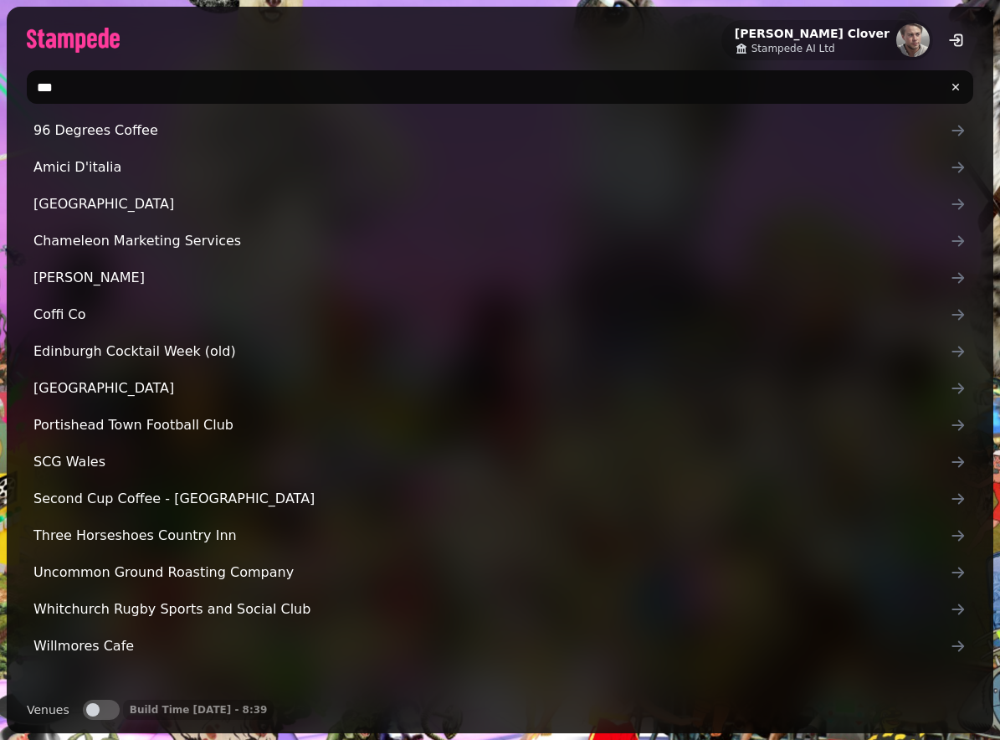
type input "****"
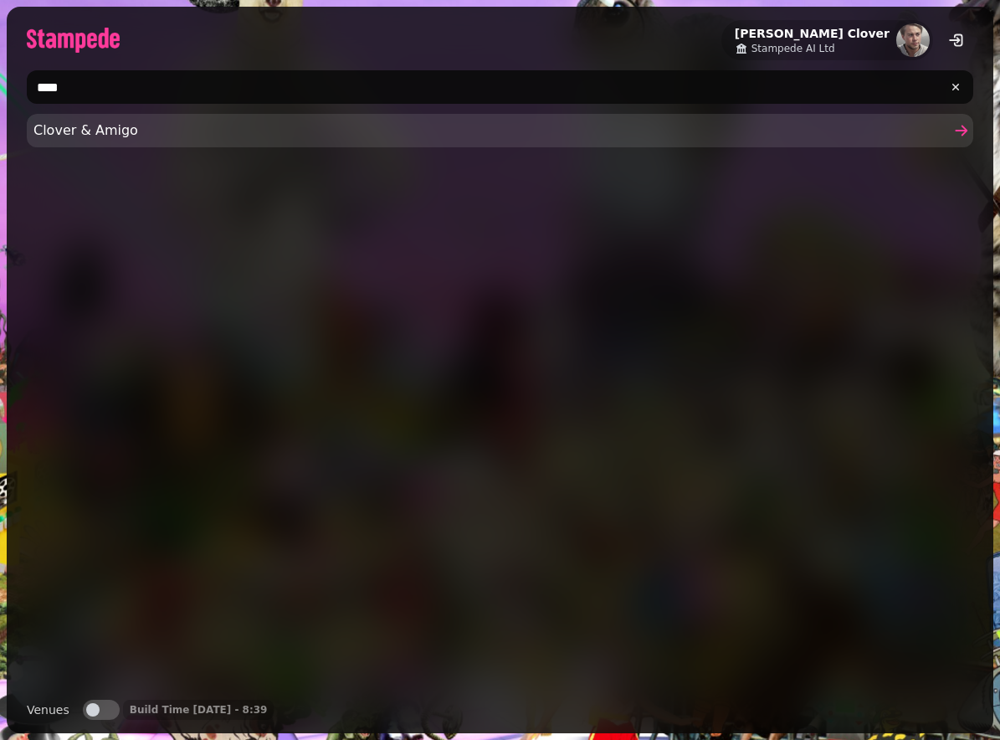
click at [135, 126] on span "Clover & Amigo" at bounding box center [491, 131] width 917 height 20
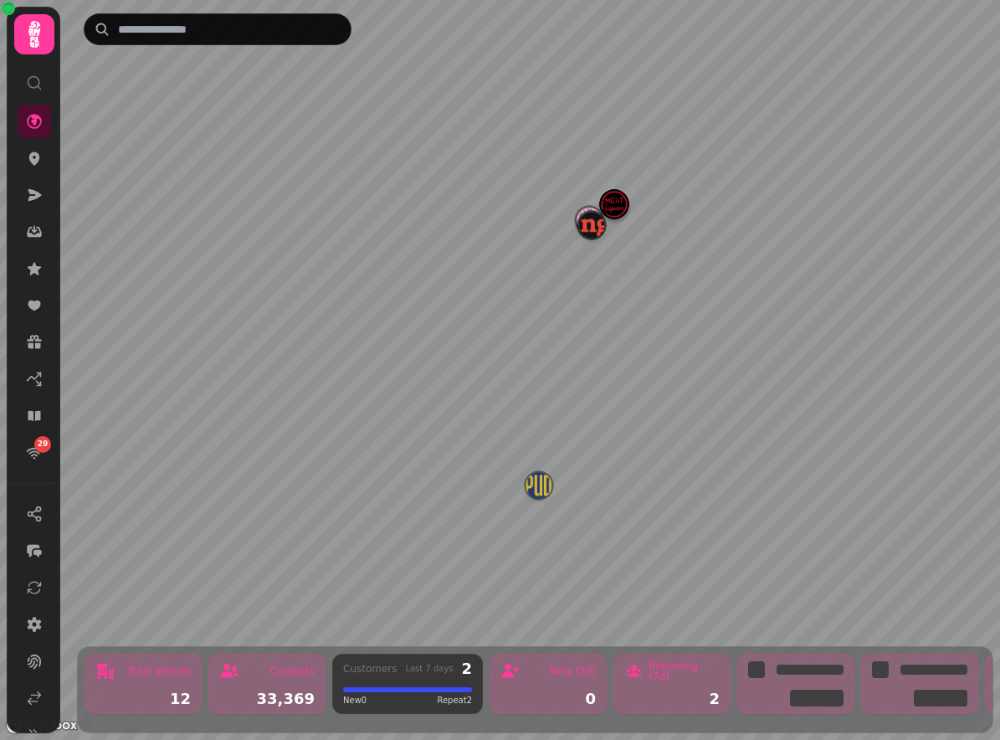
click at [604, 231] on img "Manja" at bounding box center [591, 225] width 26 height 26
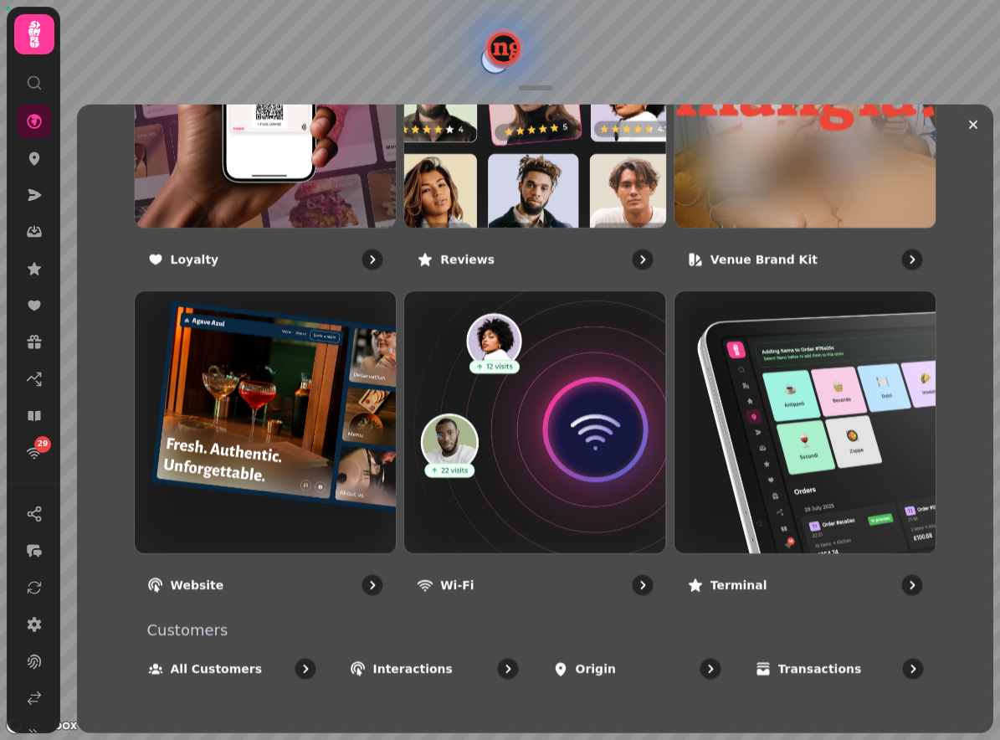
scroll to position [1112, 0]
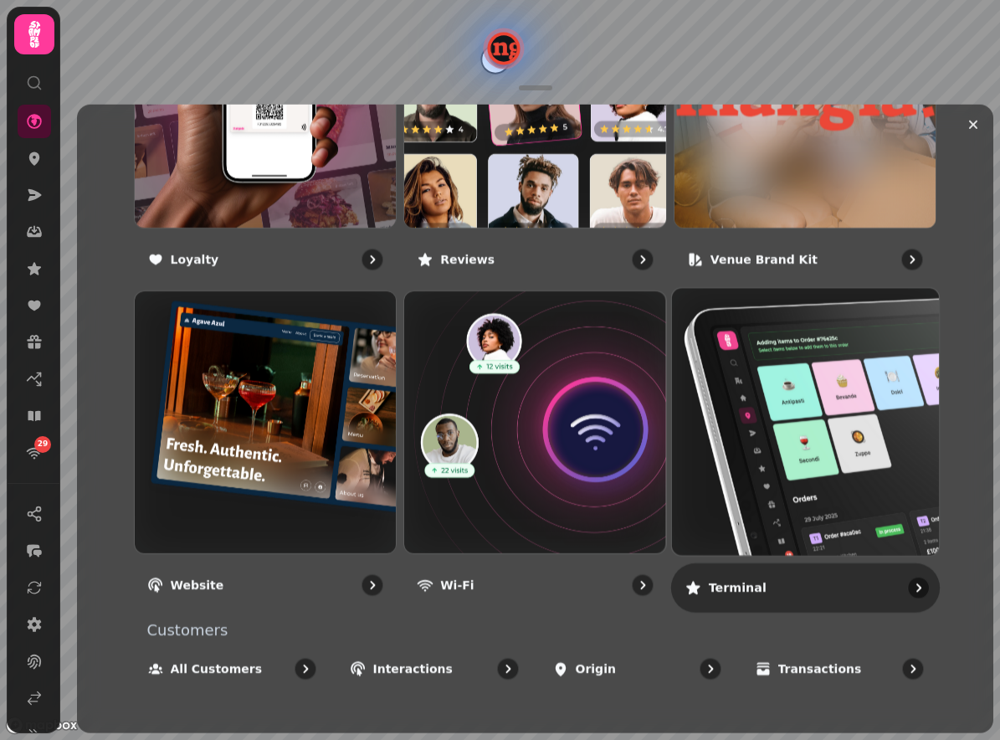
click at [809, 441] on img at bounding box center [806, 422] width 294 height 294
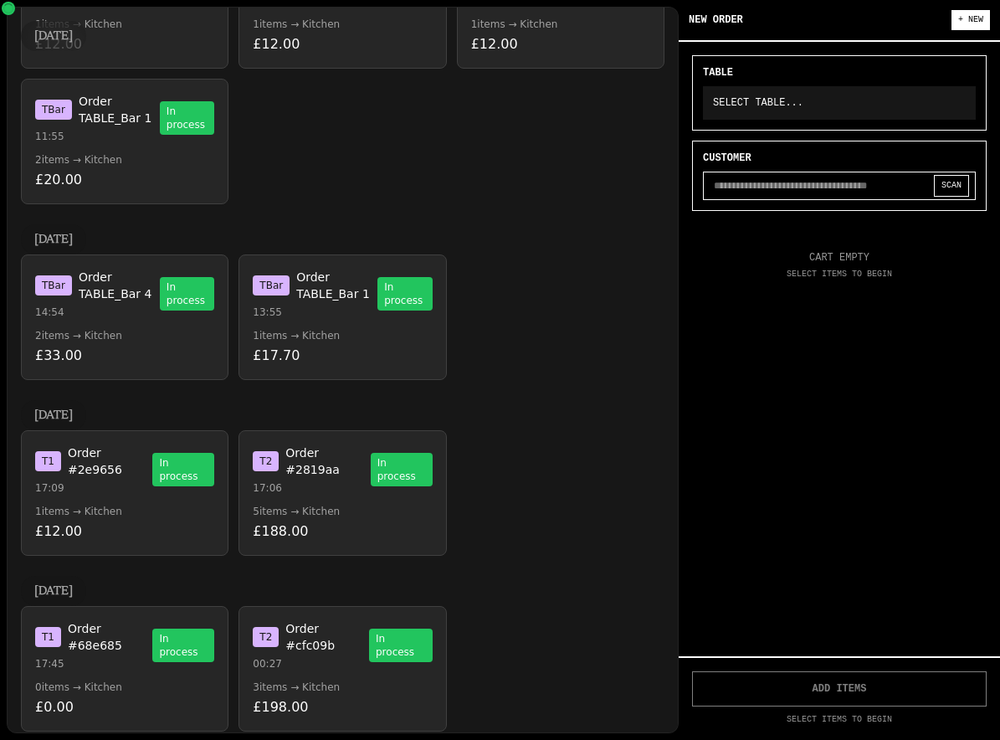
scroll to position [2309, 0]
click at [337, 658] on p "00:27" at bounding box center [311, 664] width 116 height 13
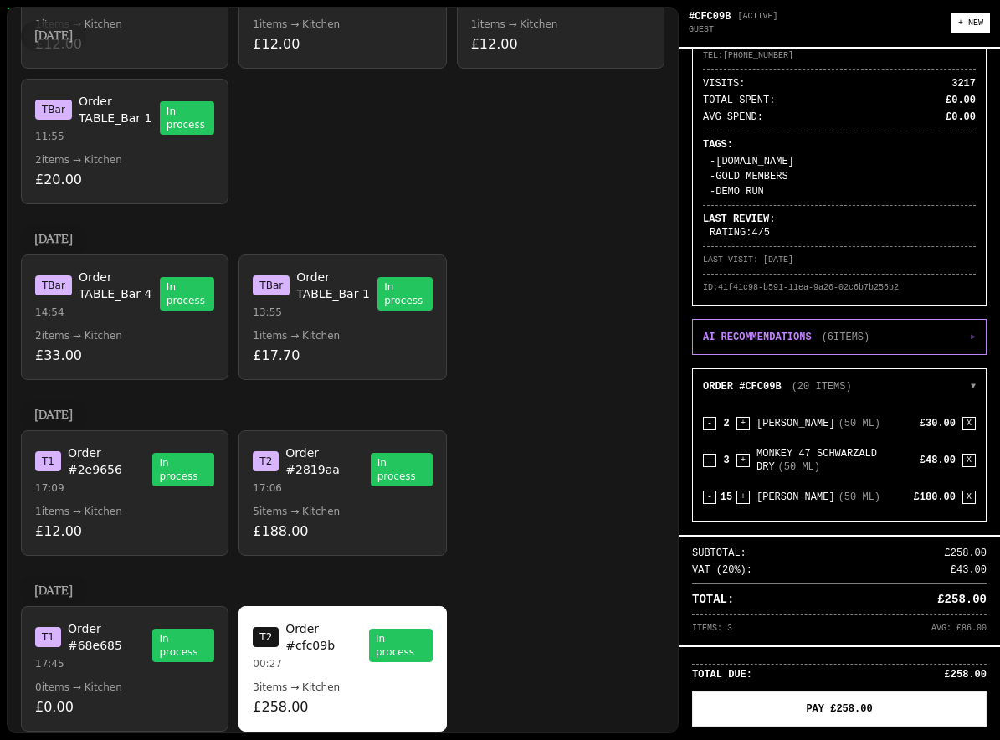
scroll to position [2382, 0]
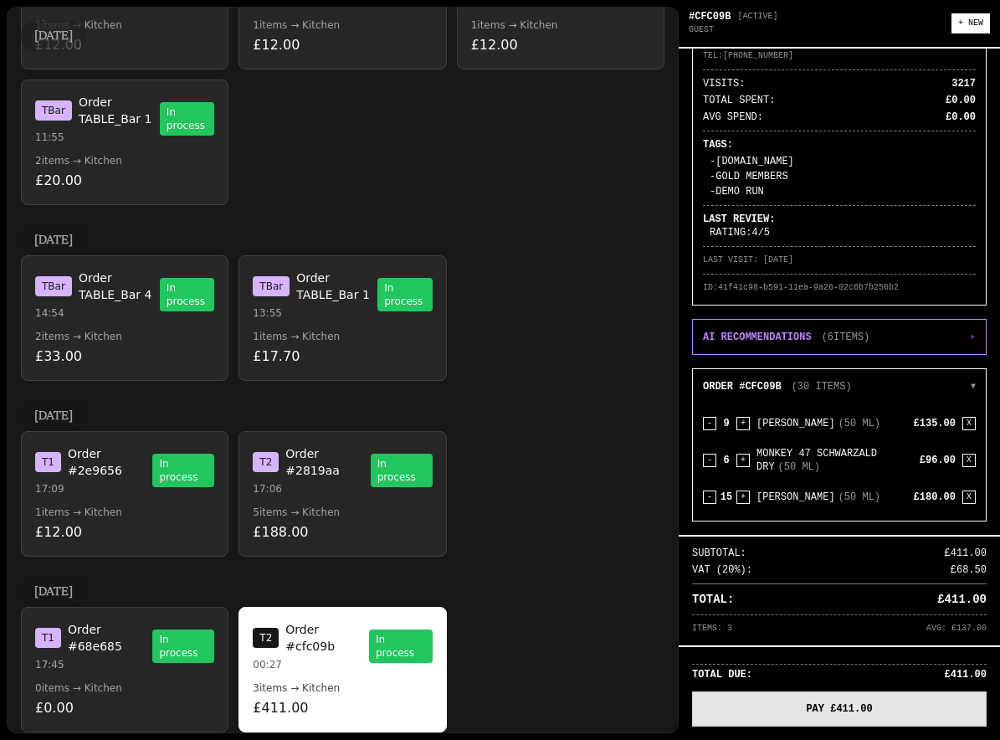
click at [758, 691] on button "PAY £411.00" at bounding box center [839, 708] width 295 height 35
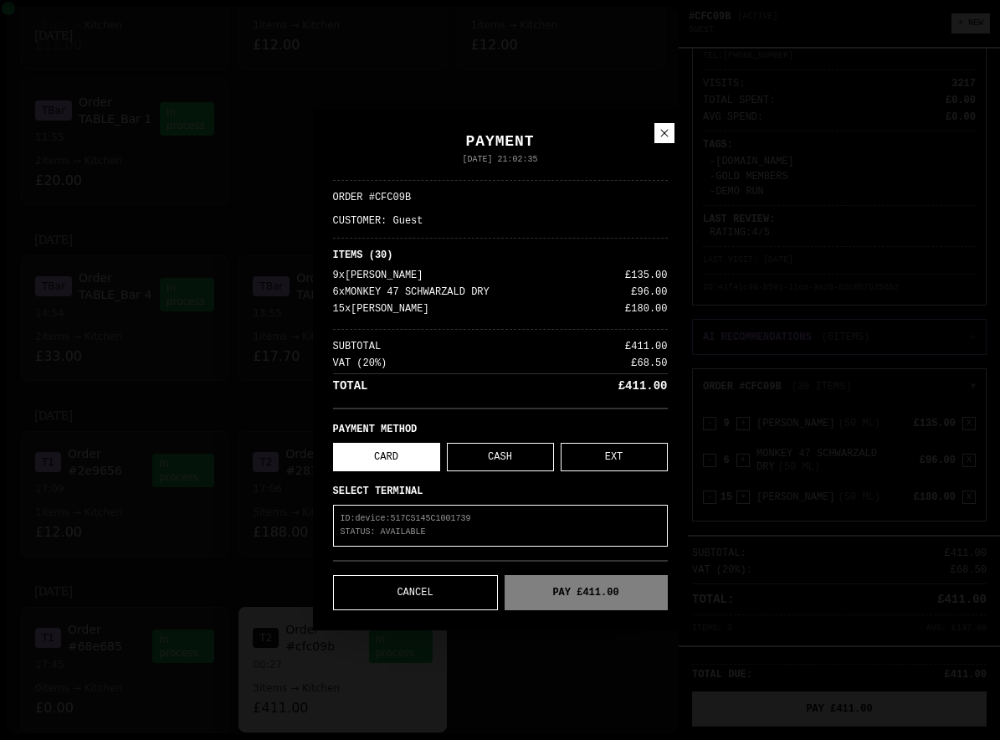
click at [663, 133] on icon at bounding box center [664, 132] width 13 height 13
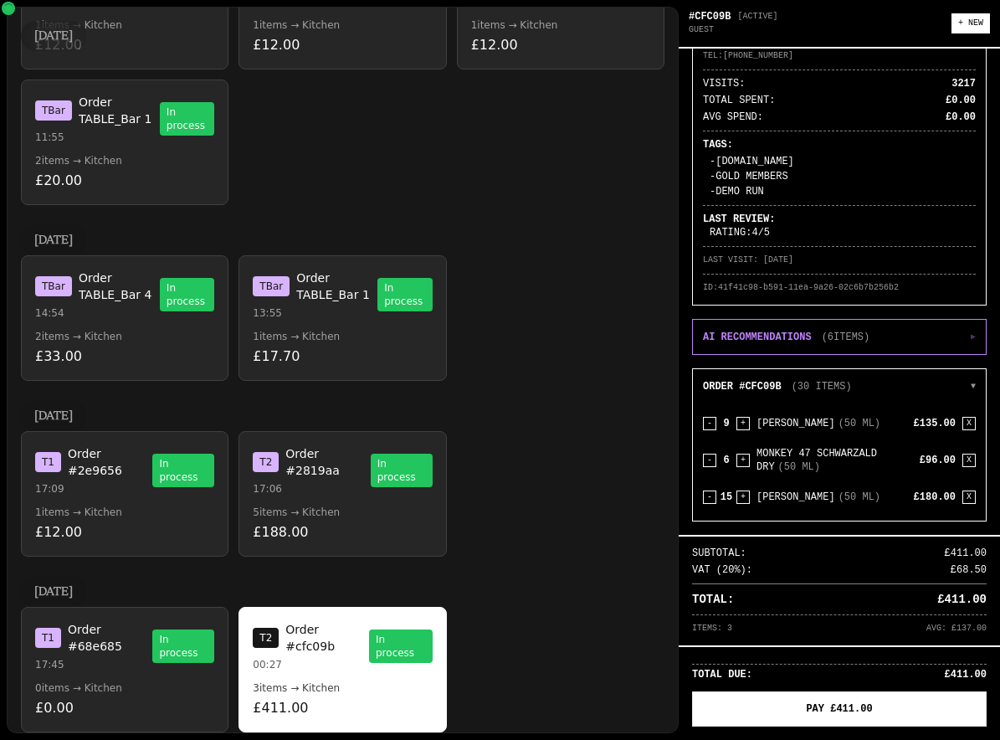
scroll to position [77, 0]
click at [799, 417] on span "HENDRICKS ( 50 ML )" at bounding box center [835, 423] width 157 height 13
click at [712, 414] on div "- 9 + HENDRICKS ( 50 ML ) £135.00 X" at bounding box center [839, 425] width 273 height 23
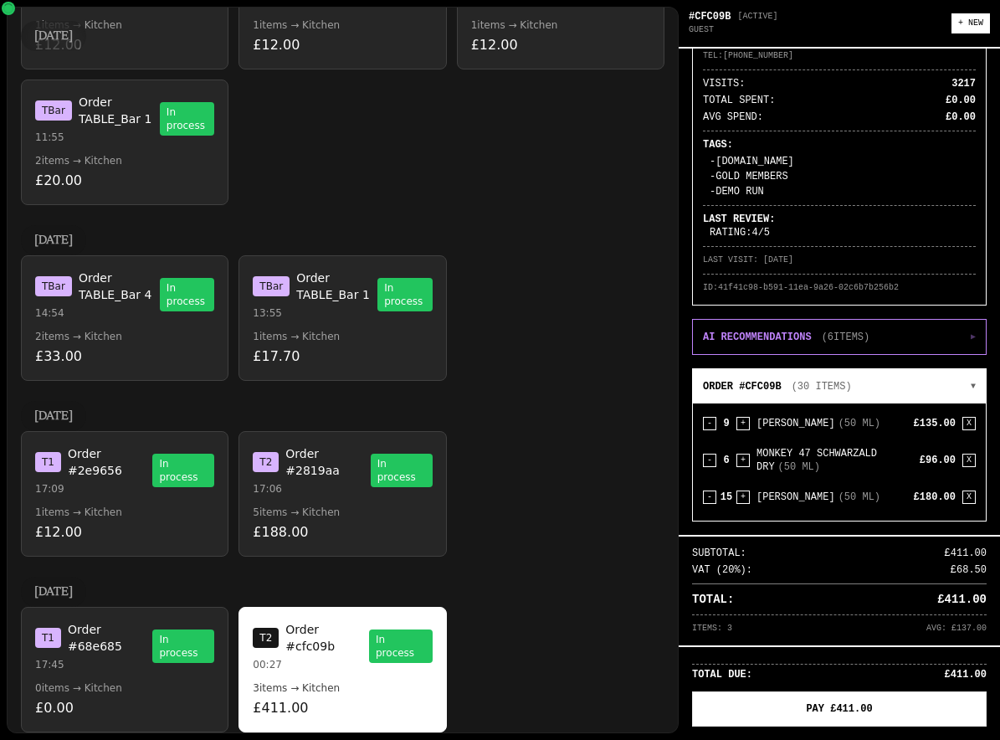
click at [700, 370] on button "ORDER #CFC09B ( 30 ITEMS ) ▼" at bounding box center [839, 386] width 293 height 34
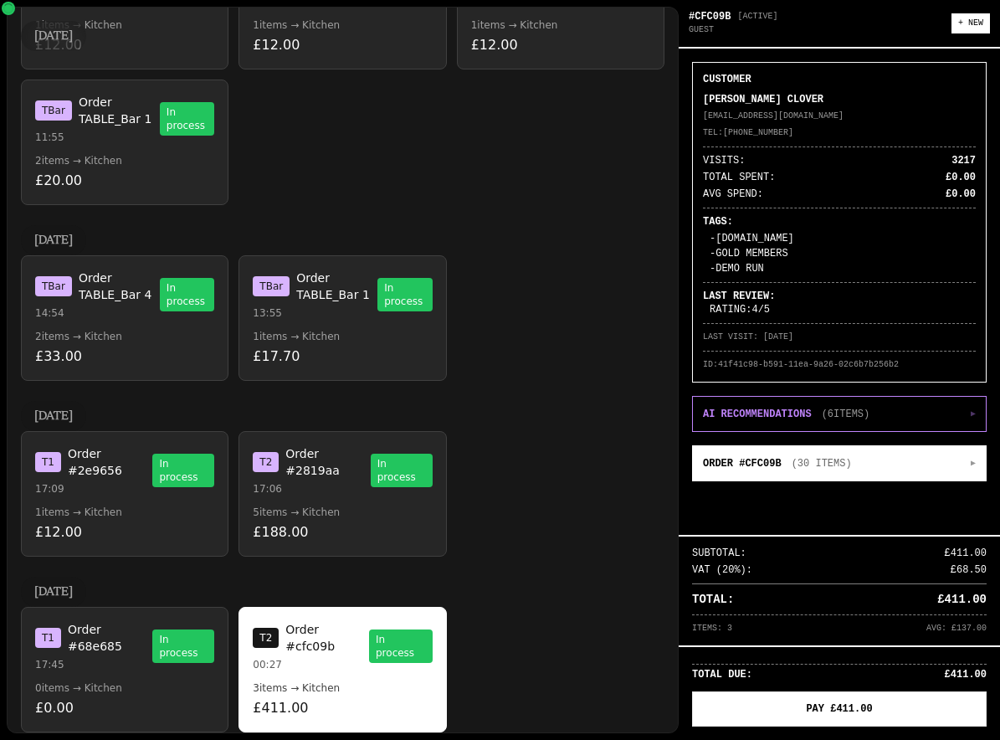
scroll to position [0, 0]
click at [823, 446] on button "ORDER #CFC09B ( 30 ITEMS ) ▶" at bounding box center [839, 463] width 293 height 34
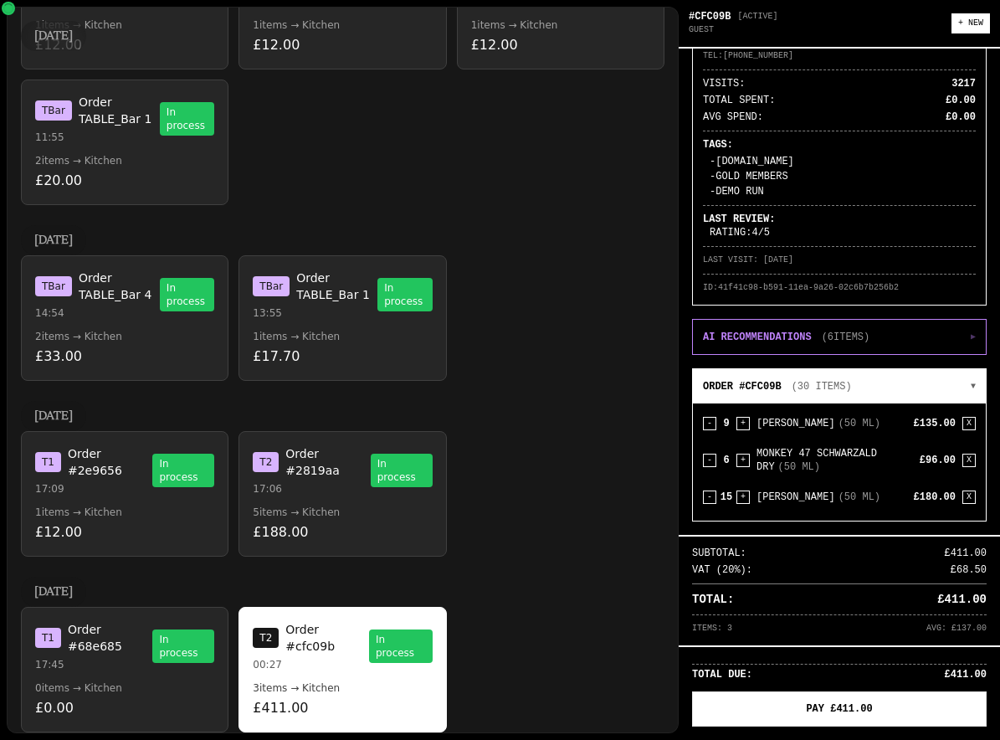
scroll to position [77, 0]
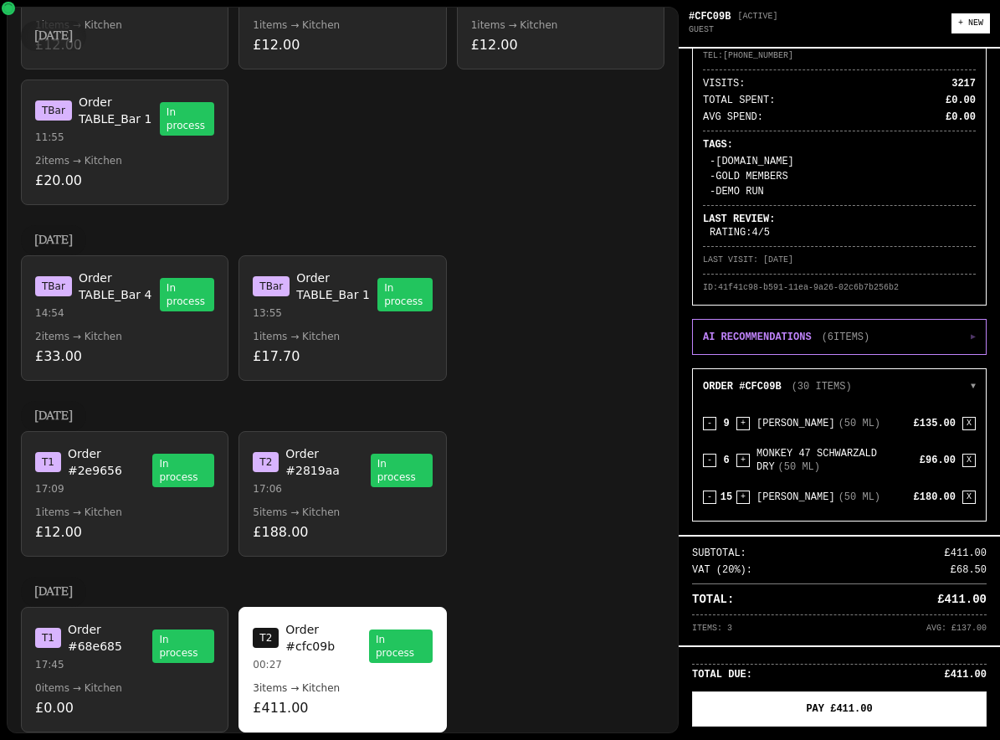
click at [701, 403] on div "- 9 + HENDRICKS ( 50 ML ) £135.00 X - 6 + MONKEY 47 SCHWARZALD DRY ( 50 ML ) £9…" at bounding box center [839, 461] width 293 height 117
click at [707, 417] on button "-" at bounding box center [709, 423] width 13 height 13
click at [704, 417] on button "-" at bounding box center [709, 423] width 13 height 13
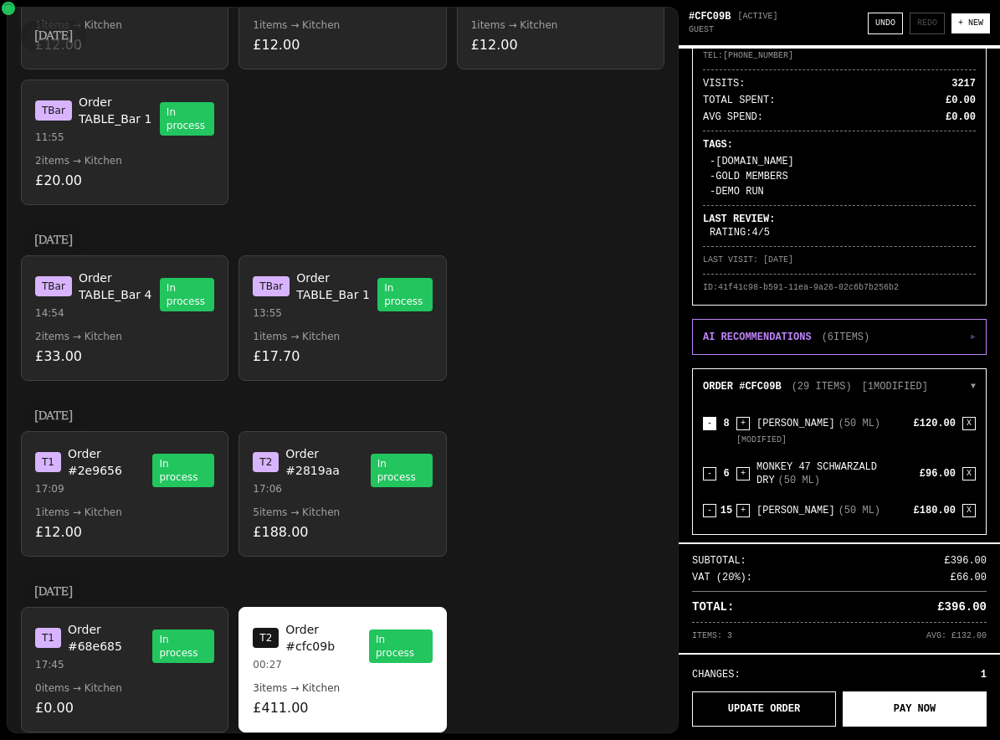
click at [711, 417] on button "-" at bounding box center [709, 423] width 13 height 13
click at [703, 417] on button "-" at bounding box center [709, 423] width 13 height 13
click at [704, 417] on button "-" at bounding box center [709, 423] width 13 height 13
click at [737, 417] on button "+" at bounding box center [743, 423] width 13 height 13
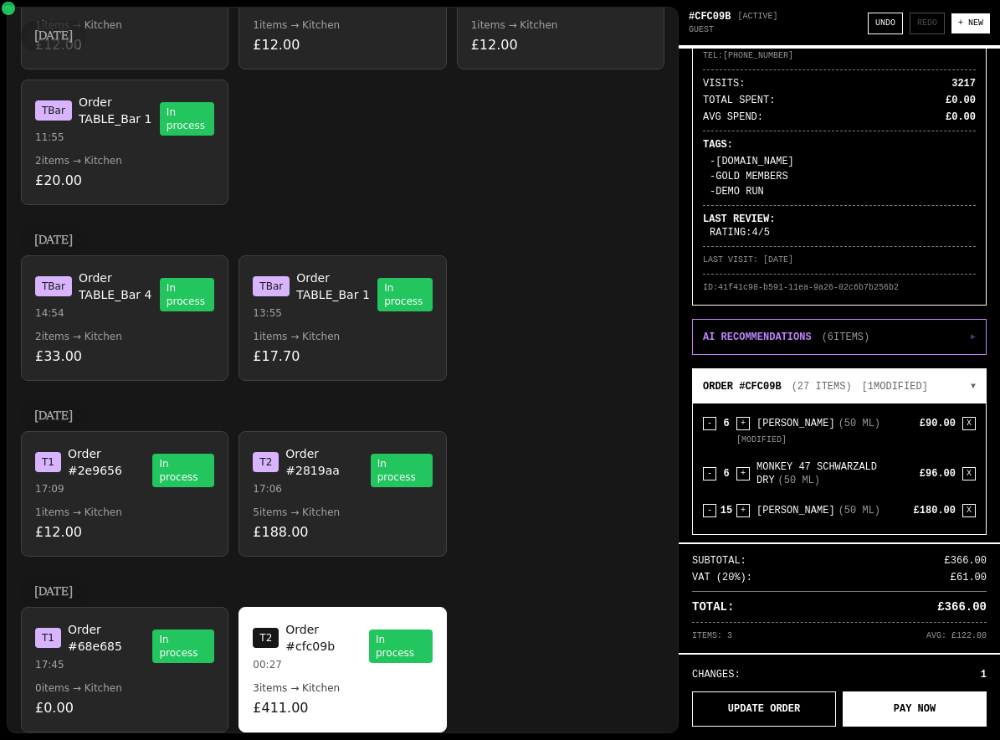
click at [948, 369] on button "ORDER #CFC09B ( 27 ITEMS ) [ 1 MODIFIED] ▼" at bounding box center [839, 386] width 293 height 34
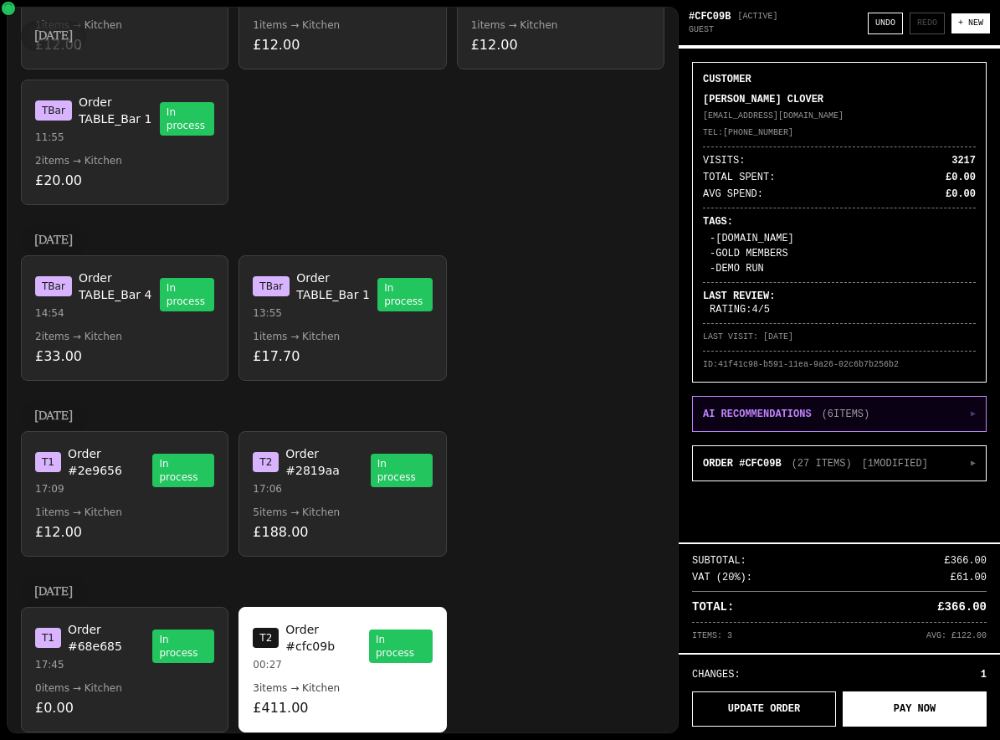
click at [954, 398] on button "AI RECOMMENDATIONS ( 6 ITEMS) ▶" at bounding box center [839, 414] width 293 height 34
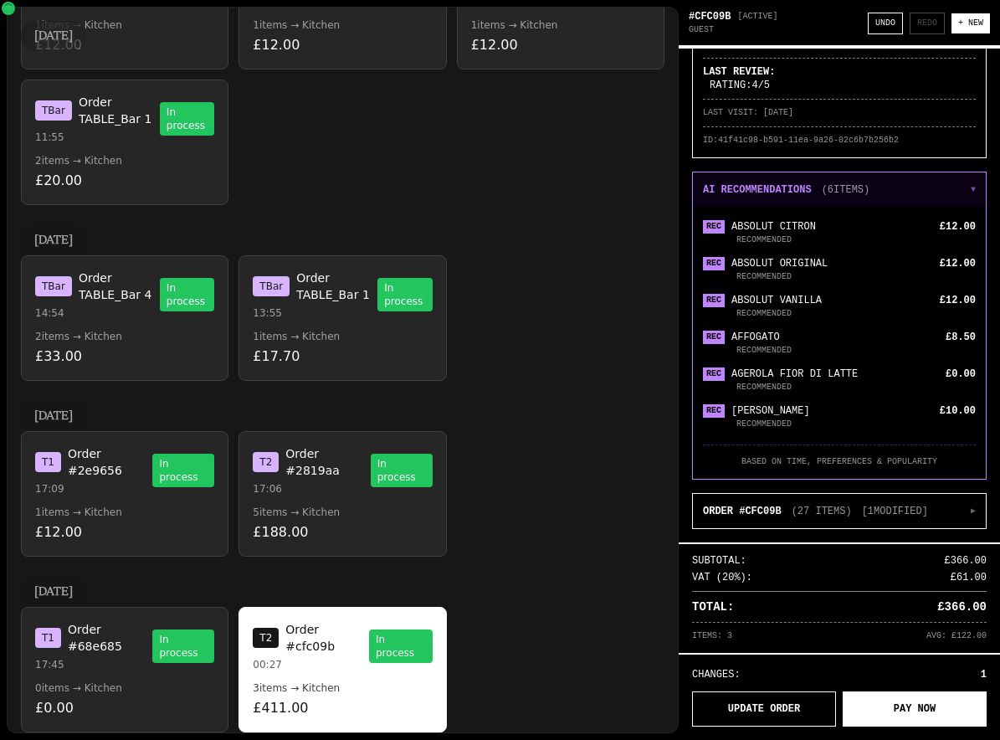
scroll to position [224, 0]
click at [907, 172] on button "AI RECOMMENDATIONS ( 6 ITEMS) ▼" at bounding box center [839, 189] width 293 height 34
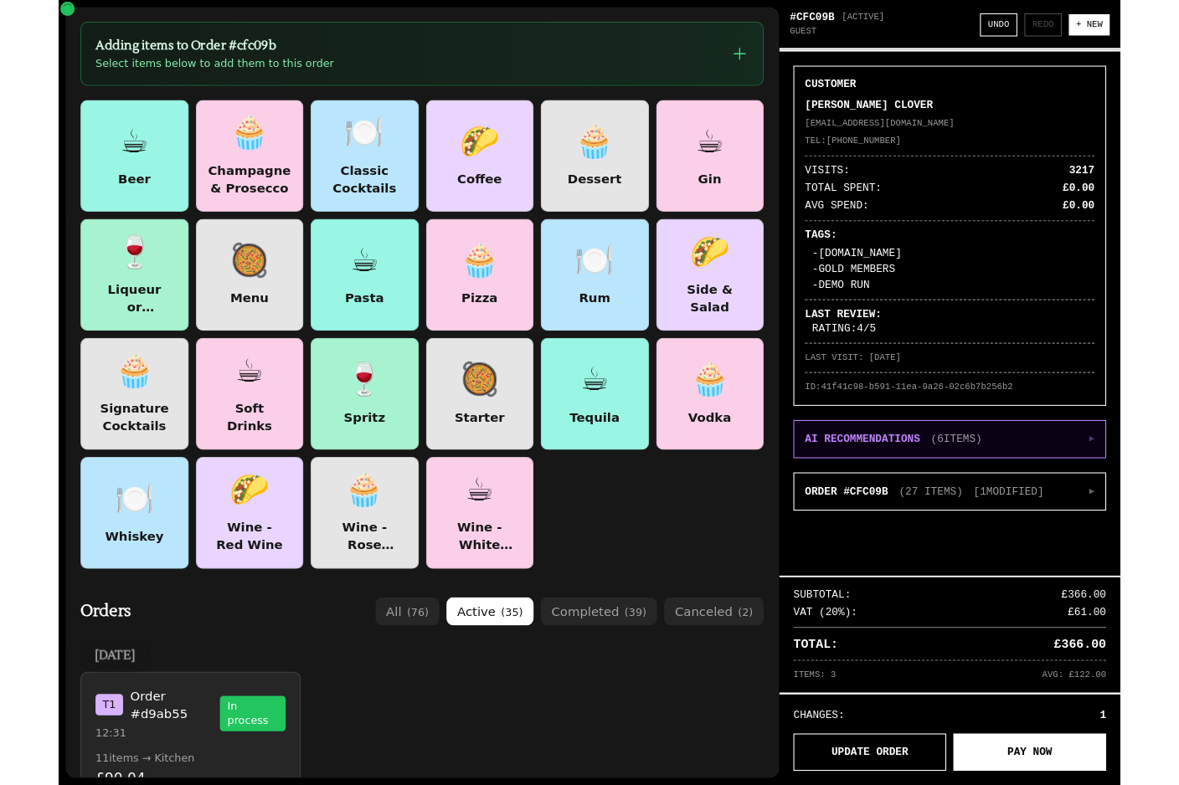
scroll to position [0, 0]
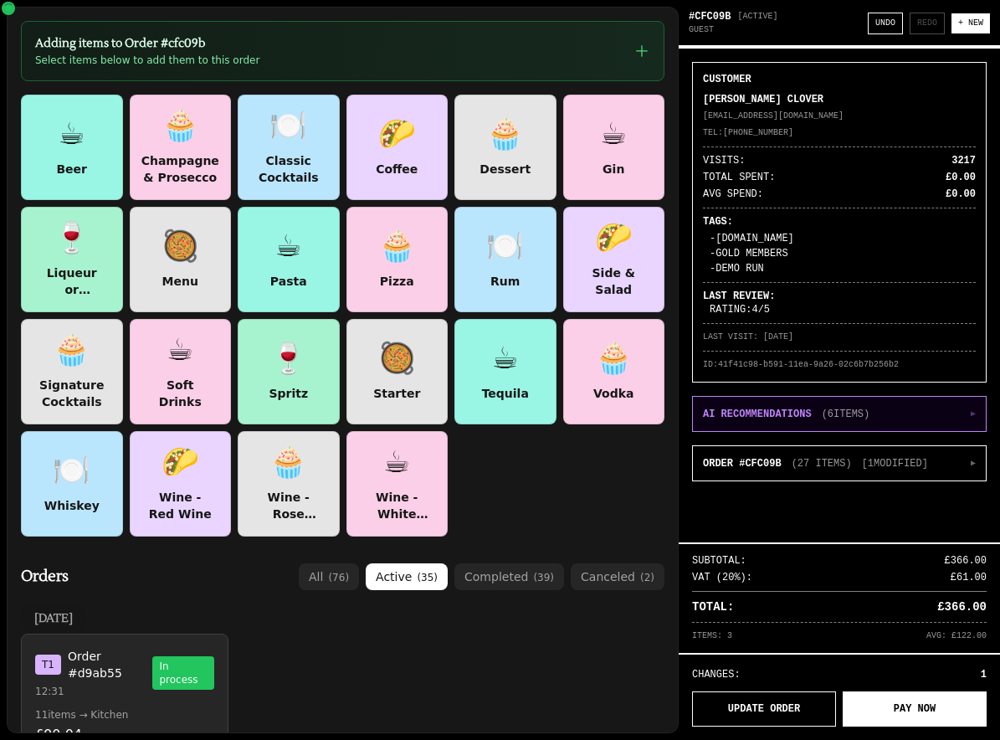
click at [948, 402] on button "AI RECOMMENDATIONS ( 6 ITEMS) ▶" at bounding box center [839, 414] width 293 height 34
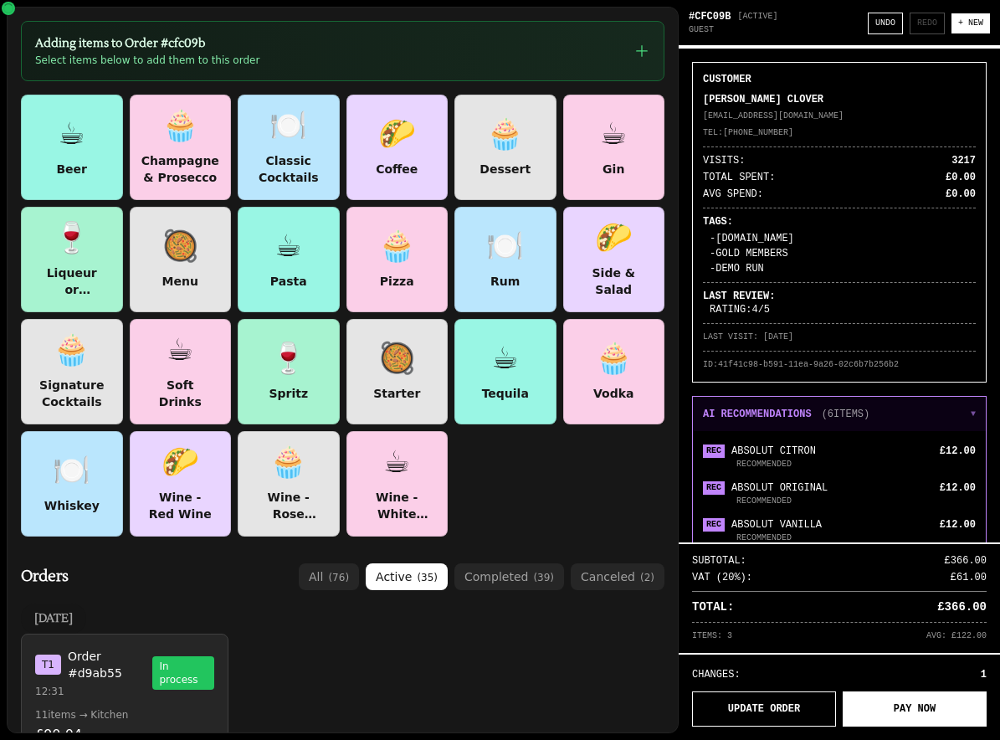
click at [956, 405] on button "AI RECOMMENDATIONS ( 6 ITEMS) ▼" at bounding box center [839, 414] width 293 height 34
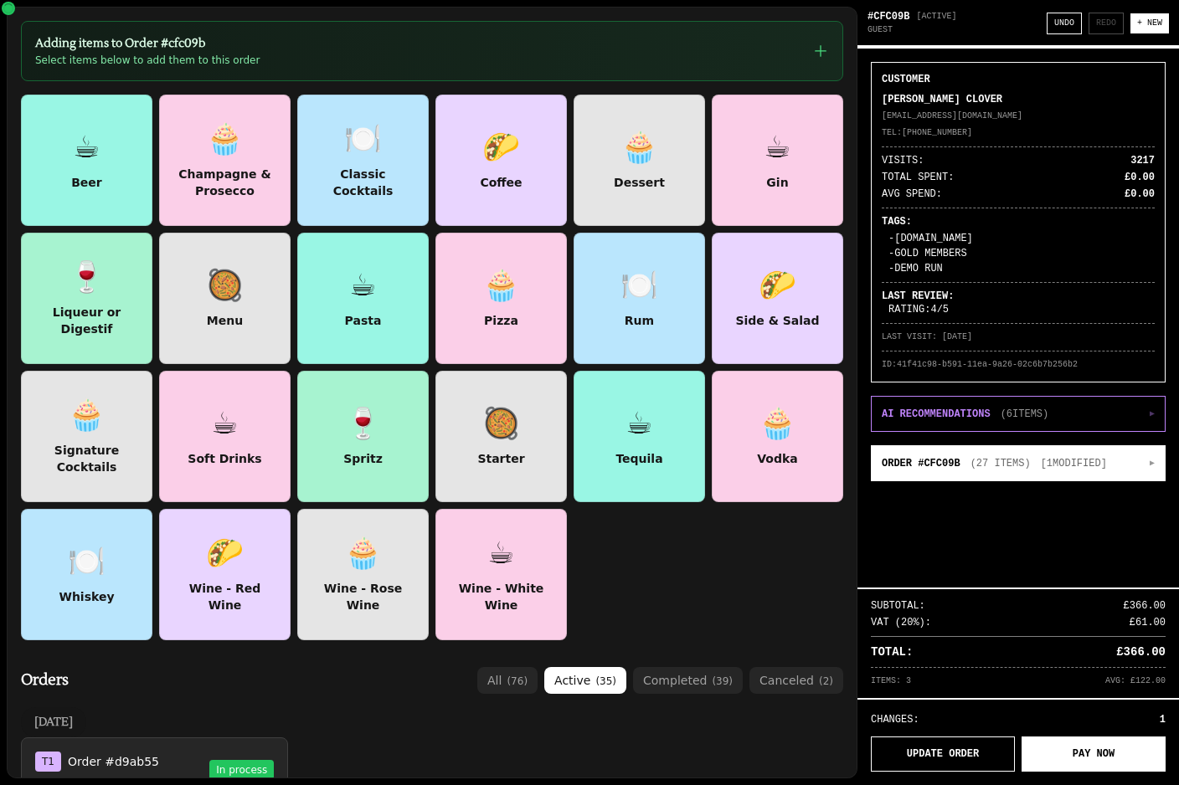
click at [1082, 461] on span "[ 1 MODIFIED]" at bounding box center [1074, 463] width 66 height 13
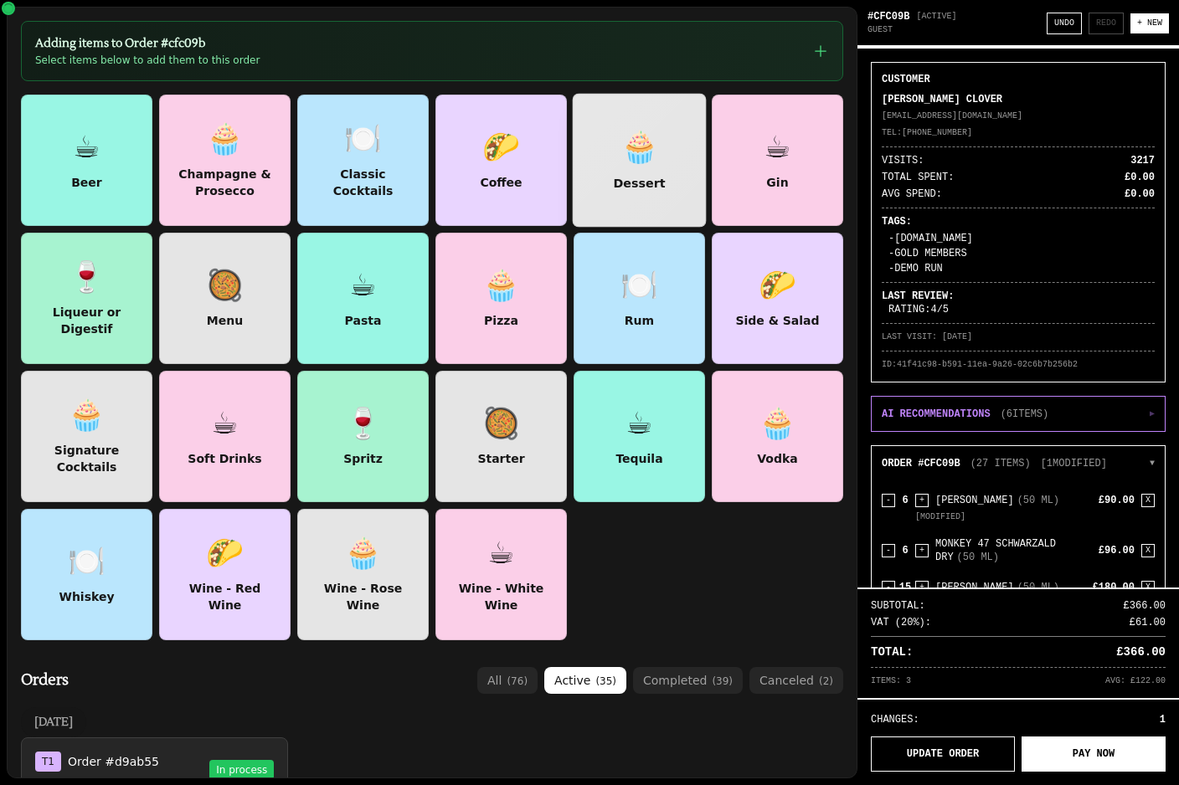
click at [630, 160] on div "🧁" at bounding box center [639, 147] width 39 height 34
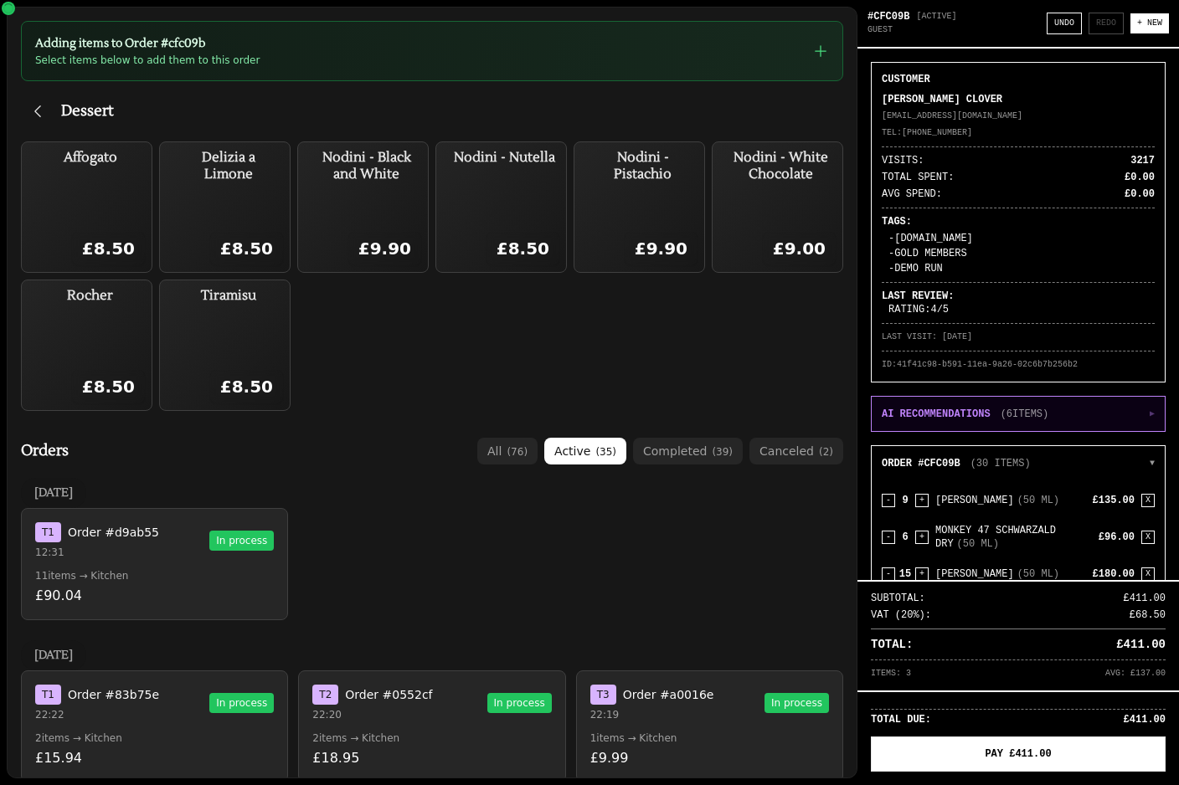
click at [1124, 403] on button "AI RECOMMENDATIONS ( 6 ITEMS) ▶" at bounding box center [1017, 414] width 293 height 34
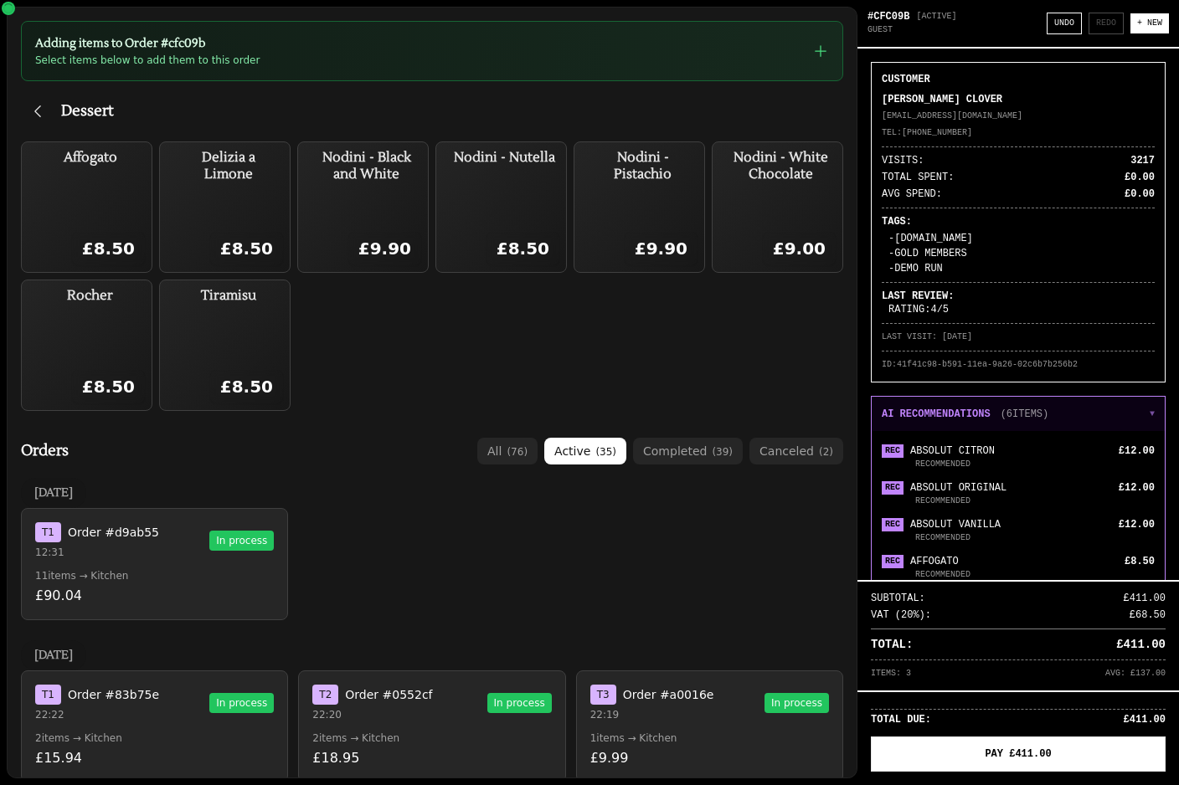
click at [1135, 413] on button "AI RECOMMENDATIONS ( 6 ITEMS) ▼" at bounding box center [1017, 414] width 293 height 34
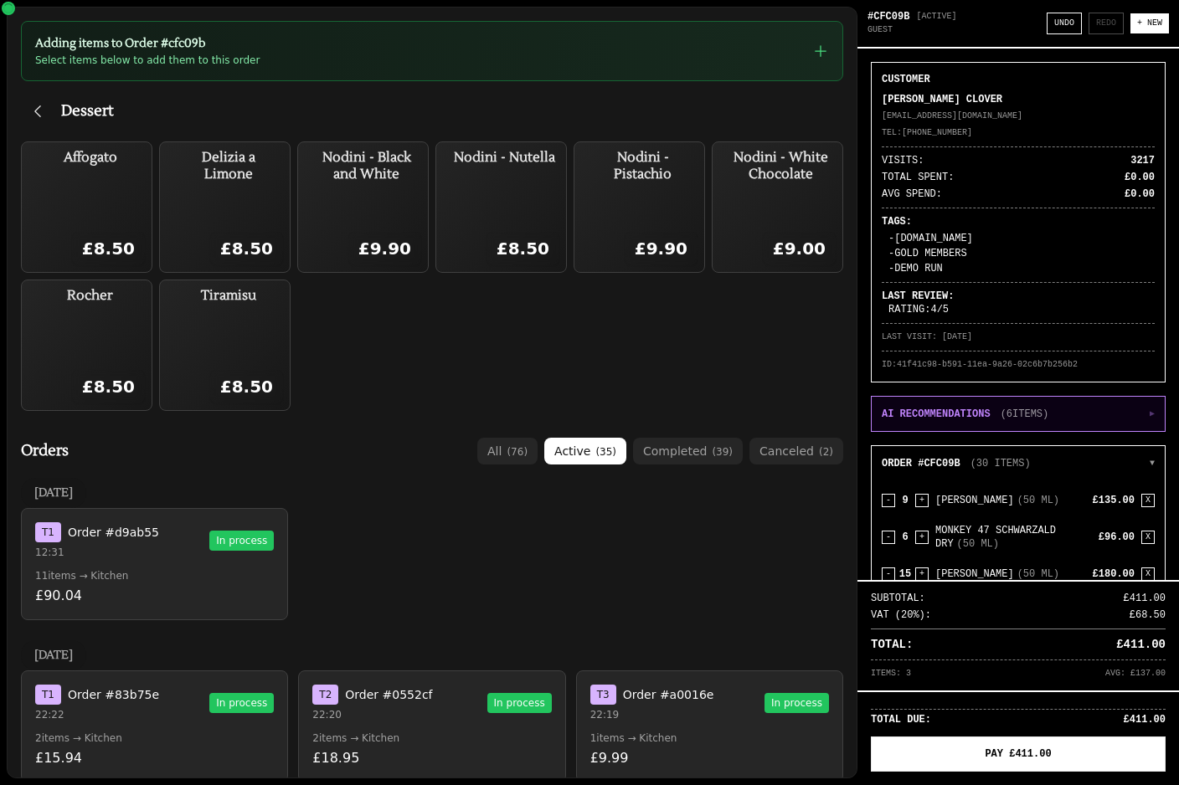
click at [1142, 409] on button "AI RECOMMENDATIONS ( 6 ITEMS) ▶" at bounding box center [1017, 414] width 293 height 34
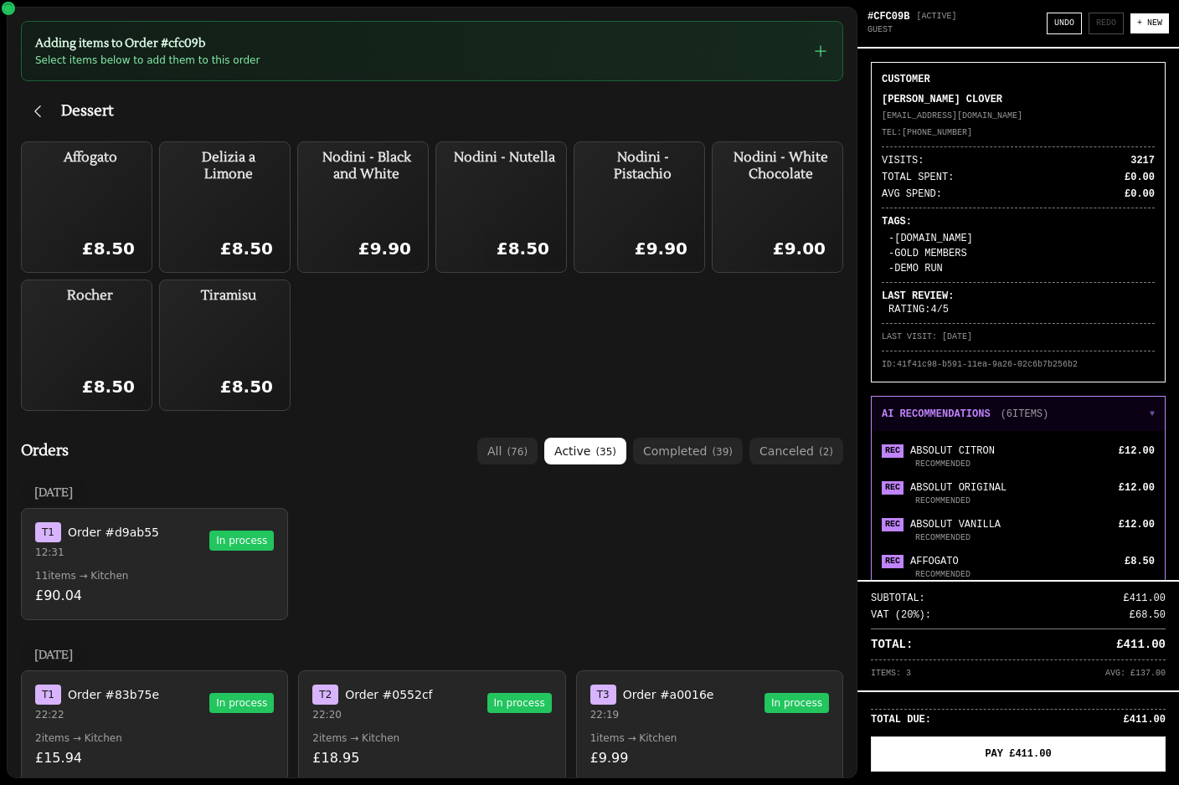
click at [1154, 409] on button "AI RECOMMENDATIONS ( 6 ITEMS) ▼" at bounding box center [1017, 414] width 293 height 34
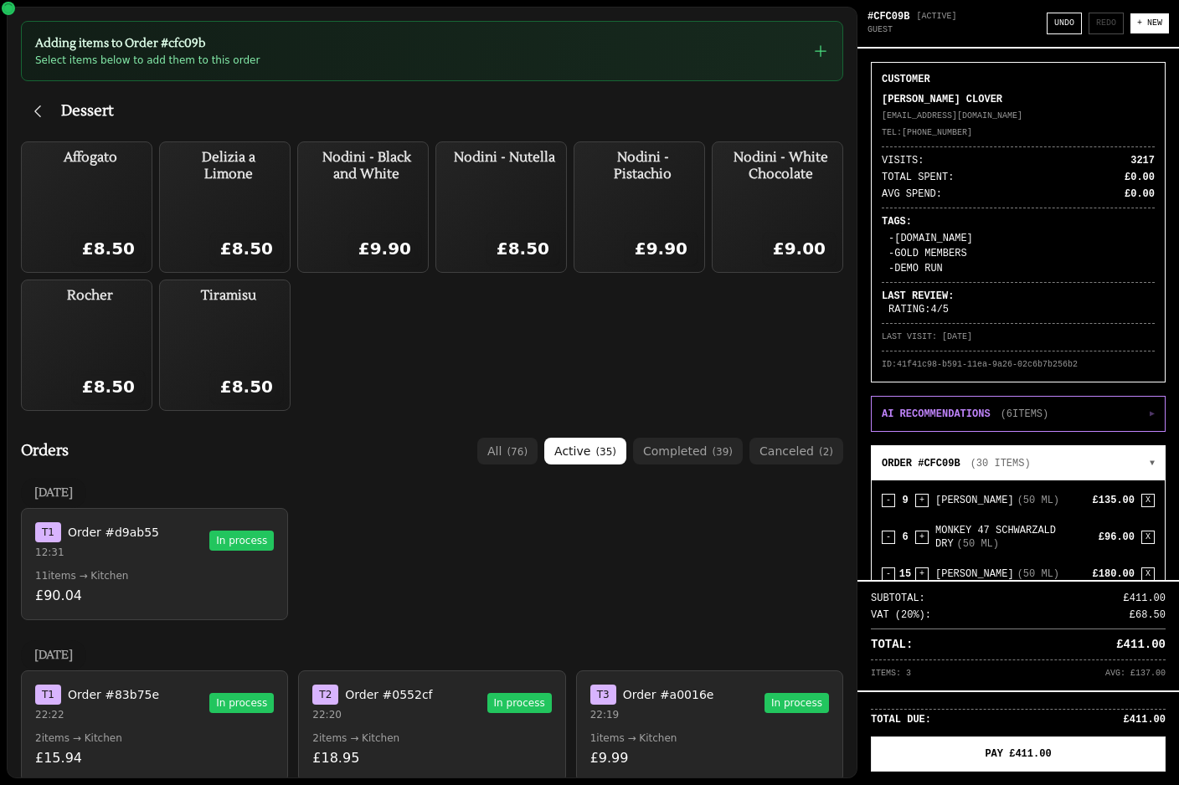
click at [1146, 456] on button "ORDER #CFC09B ( 30 ITEMS ) ▼" at bounding box center [1017, 463] width 293 height 34
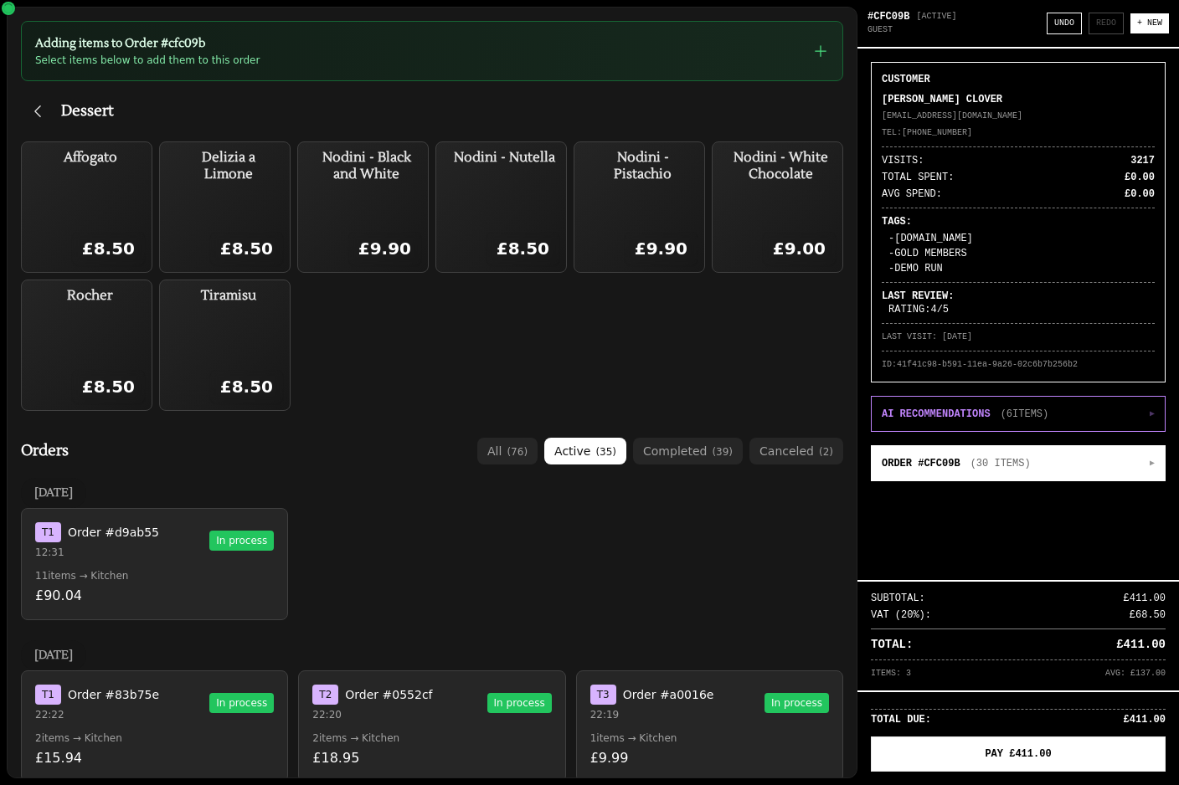
click at [1148, 464] on button "ORDER #CFC09B ( 30 ITEMS ) ▶" at bounding box center [1017, 463] width 293 height 34
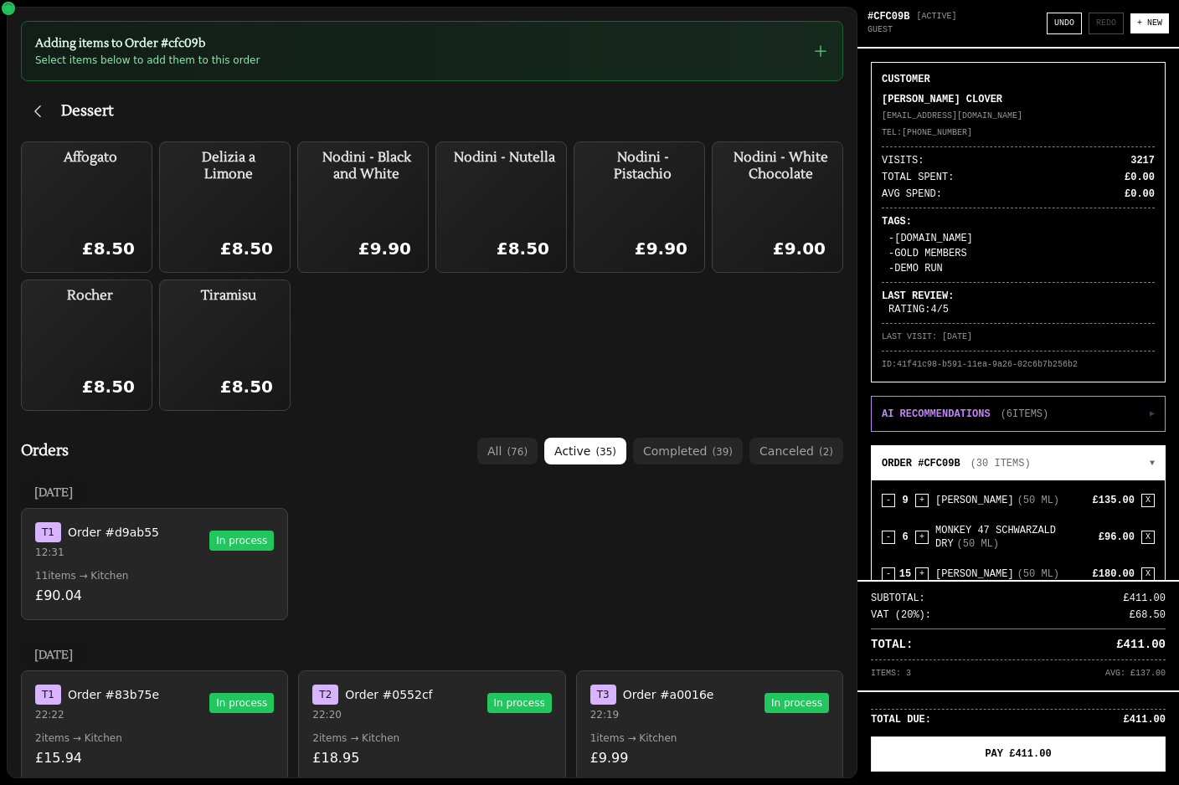
click at [1142, 471] on button "ORDER #CFC09B ( 30 ITEMS ) ▼" at bounding box center [1017, 463] width 293 height 34
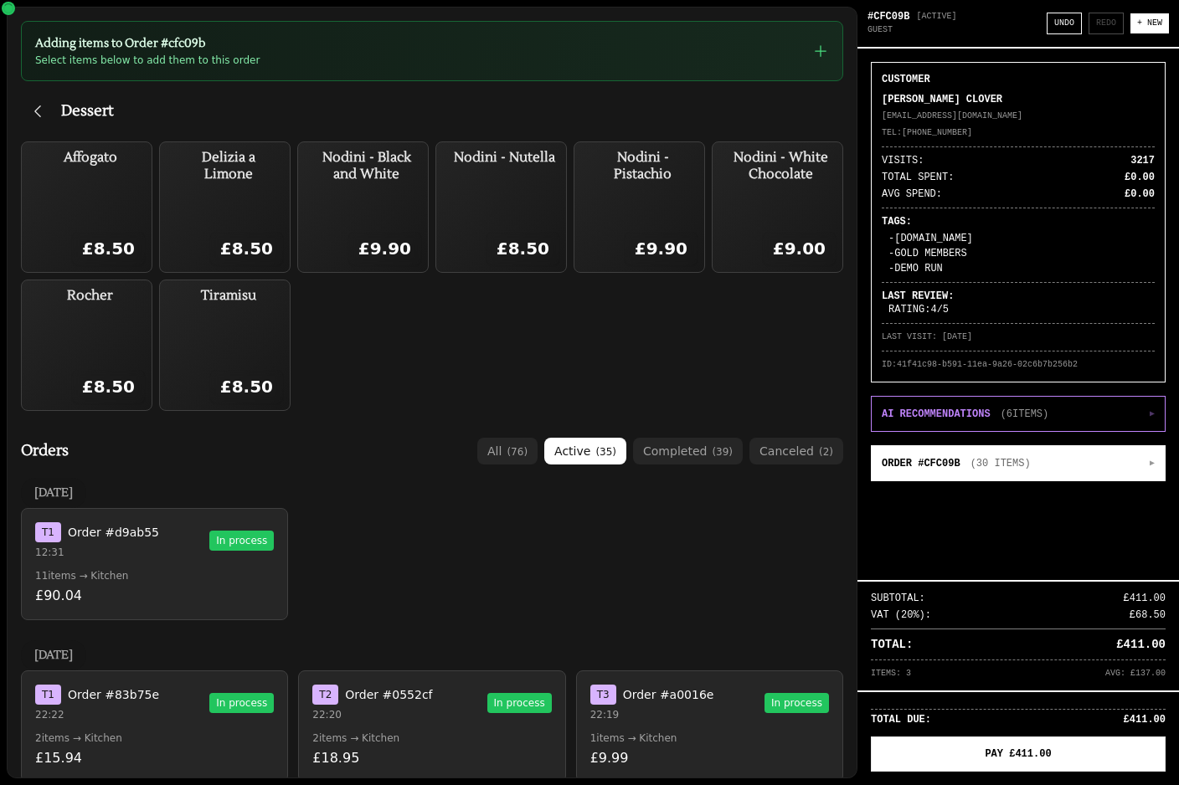
click at [1144, 462] on button "ORDER #CFC09B ( 30 ITEMS ) ▶" at bounding box center [1017, 463] width 293 height 34
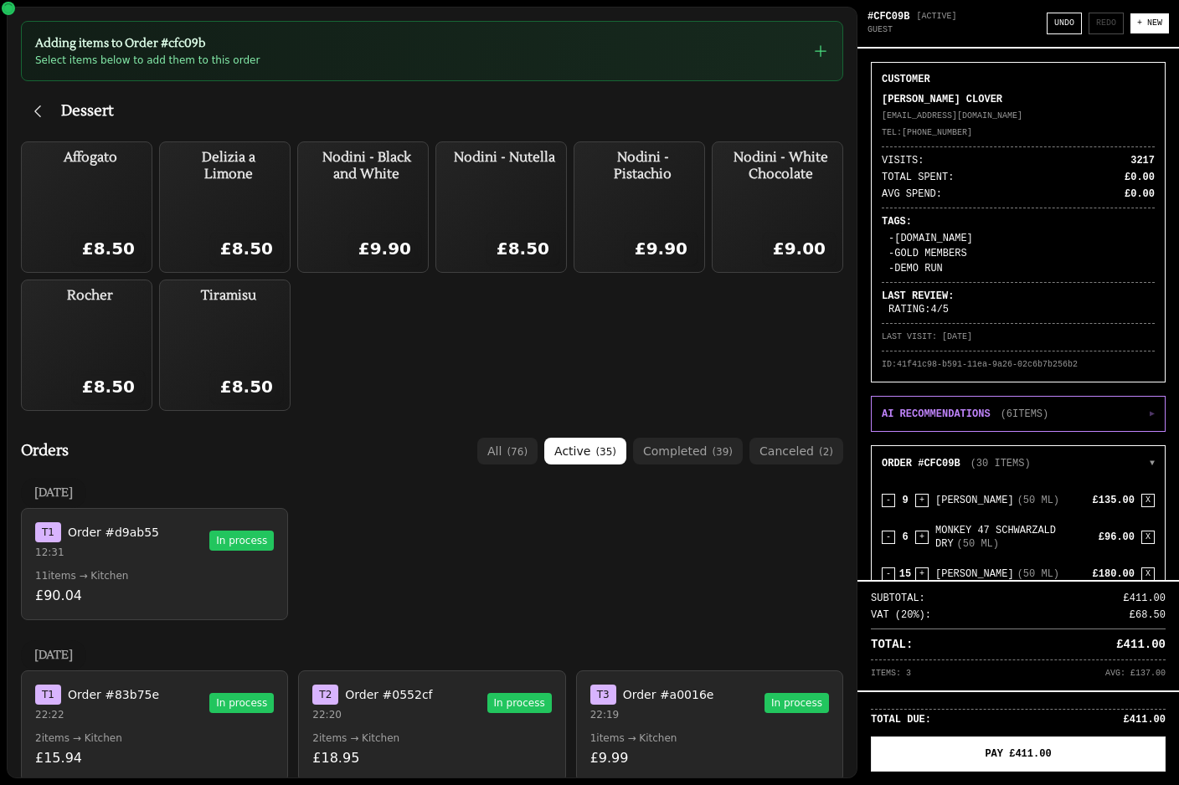
click at [969, 95] on p "PATRICK CLOVER" at bounding box center [1017, 99] width 273 height 13
click at [947, 20] on span "[ ACTIVE ]" at bounding box center [936, 16] width 40 height 13
click at [1118, 412] on button "AI RECOMMENDATIONS ( 6 ITEMS) ▶" at bounding box center [1017, 414] width 293 height 34
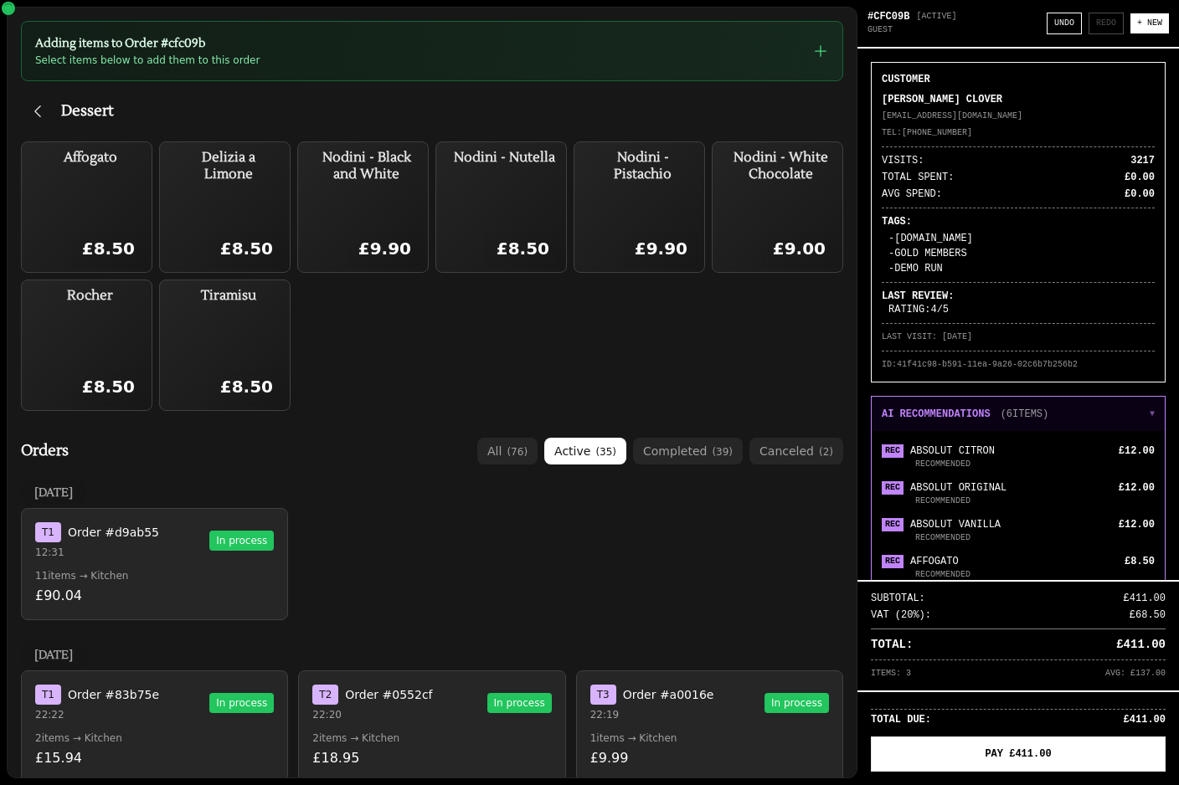
click at [1138, 414] on button "AI RECOMMENDATIONS ( 6 ITEMS) ▼" at bounding box center [1017, 414] width 293 height 34
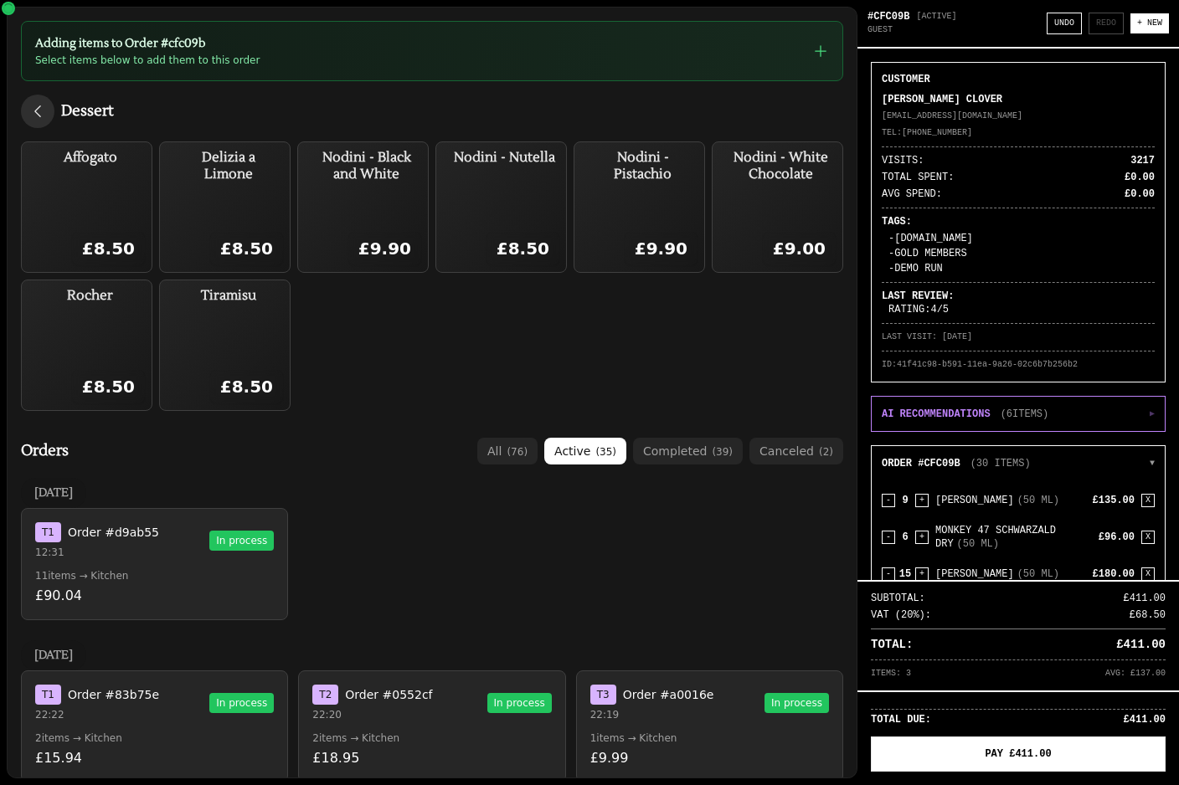
click at [39, 119] on icon "button" at bounding box center [37, 111] width 17 height 17
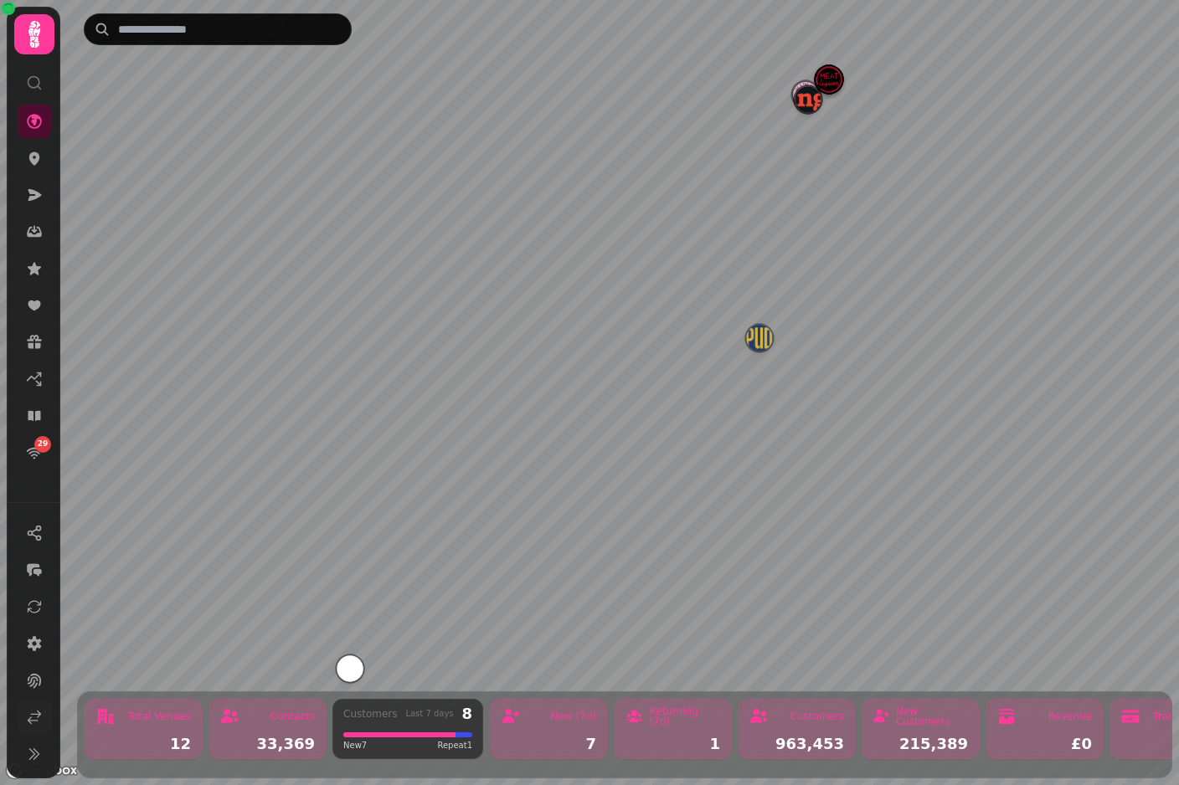
click at [45, 734] on link at bounding box center [34, 717] width 33 height 33
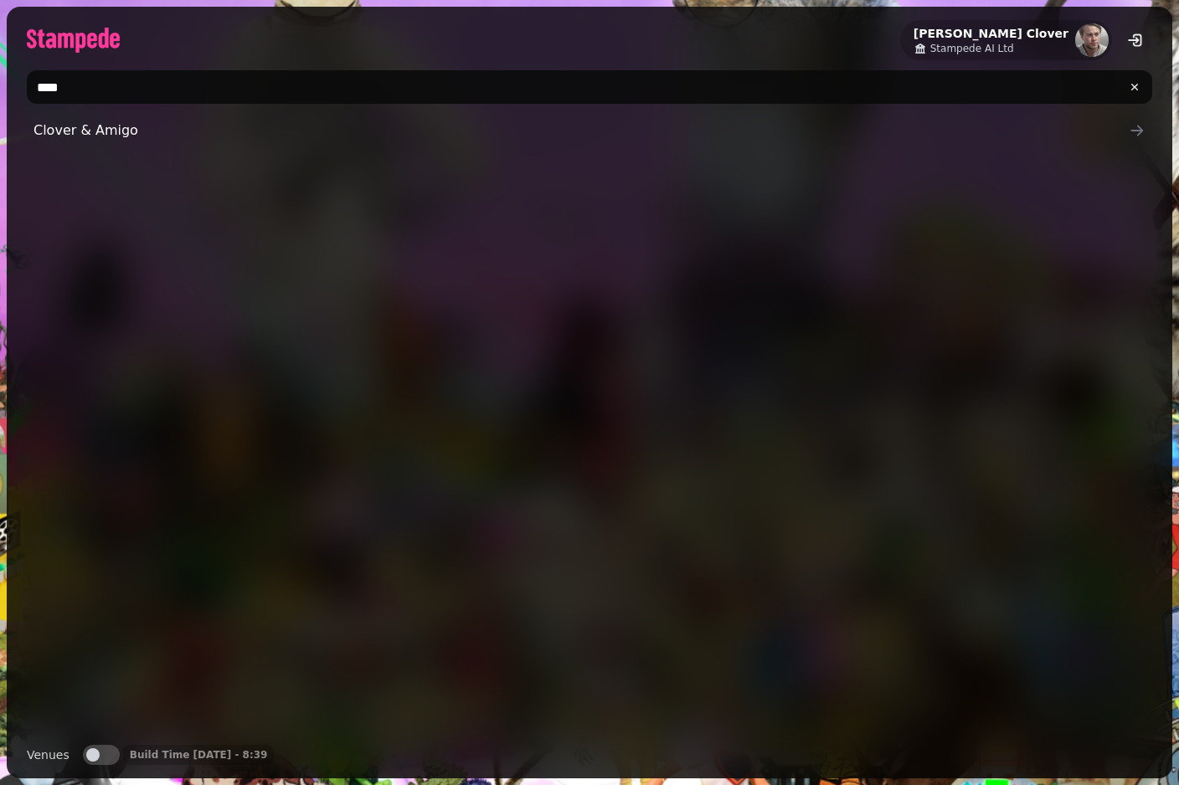
click at [311, 84] on input "****" at bounding box center [589, 86] width 1125 height 33
click at [280, 101] on input "****" at bounding box center [589, 86] width 1125 height 33
click at [278, 96] on input "****" at bounding box center [589, 86] width 1125 height 33
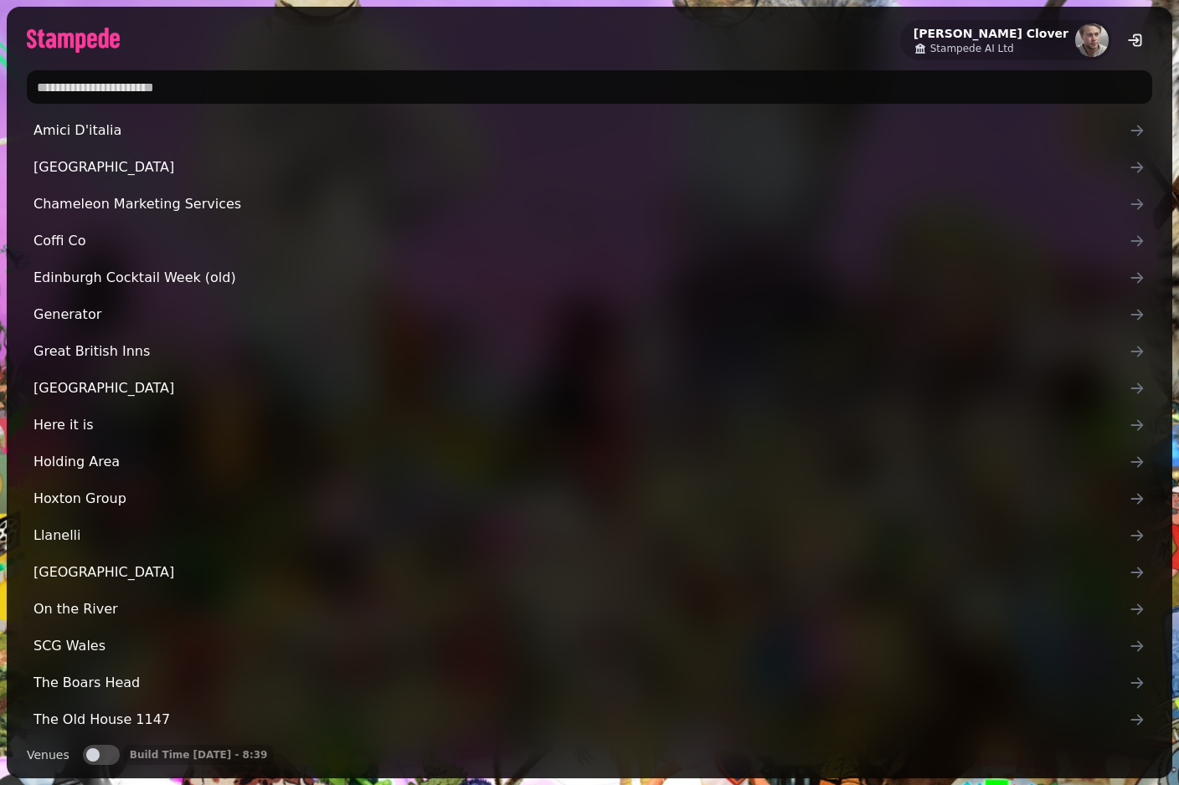
type input "*"
type input "****"
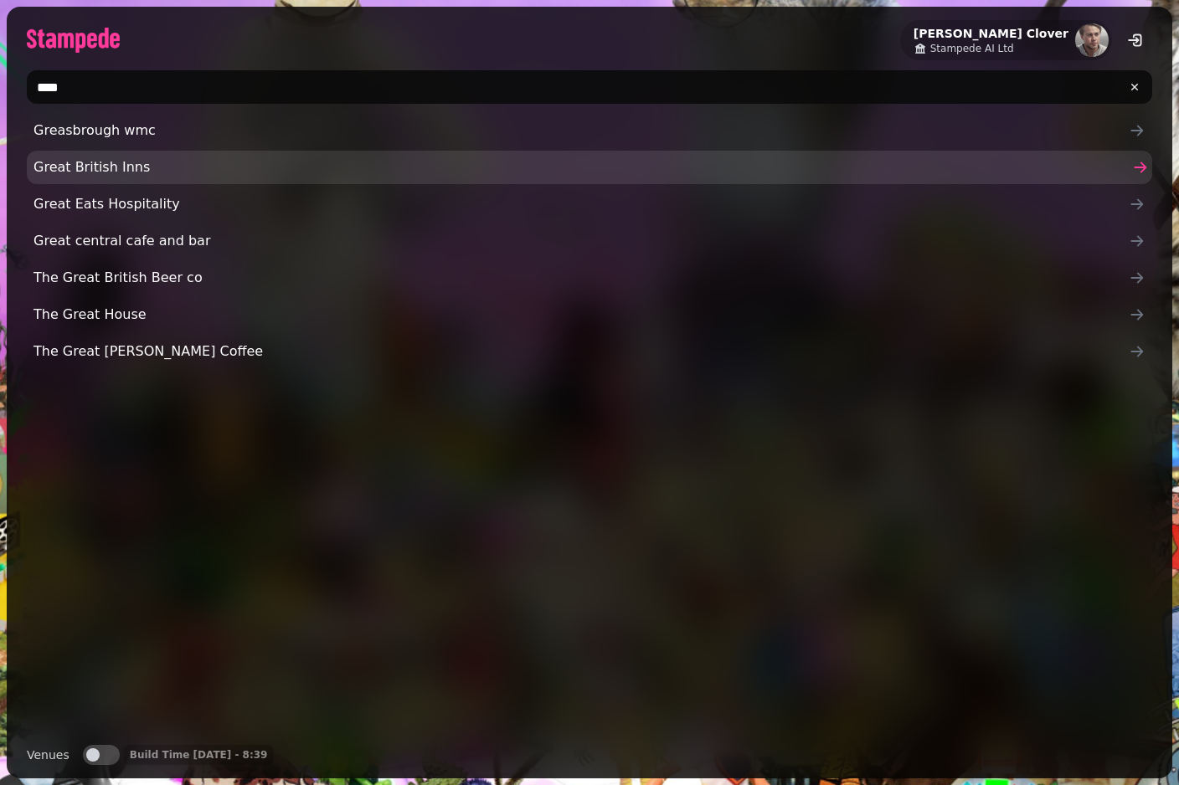
click at [163, 161] on span "Great British Inns" at bounding box center [580, 167] width 1095 height 20
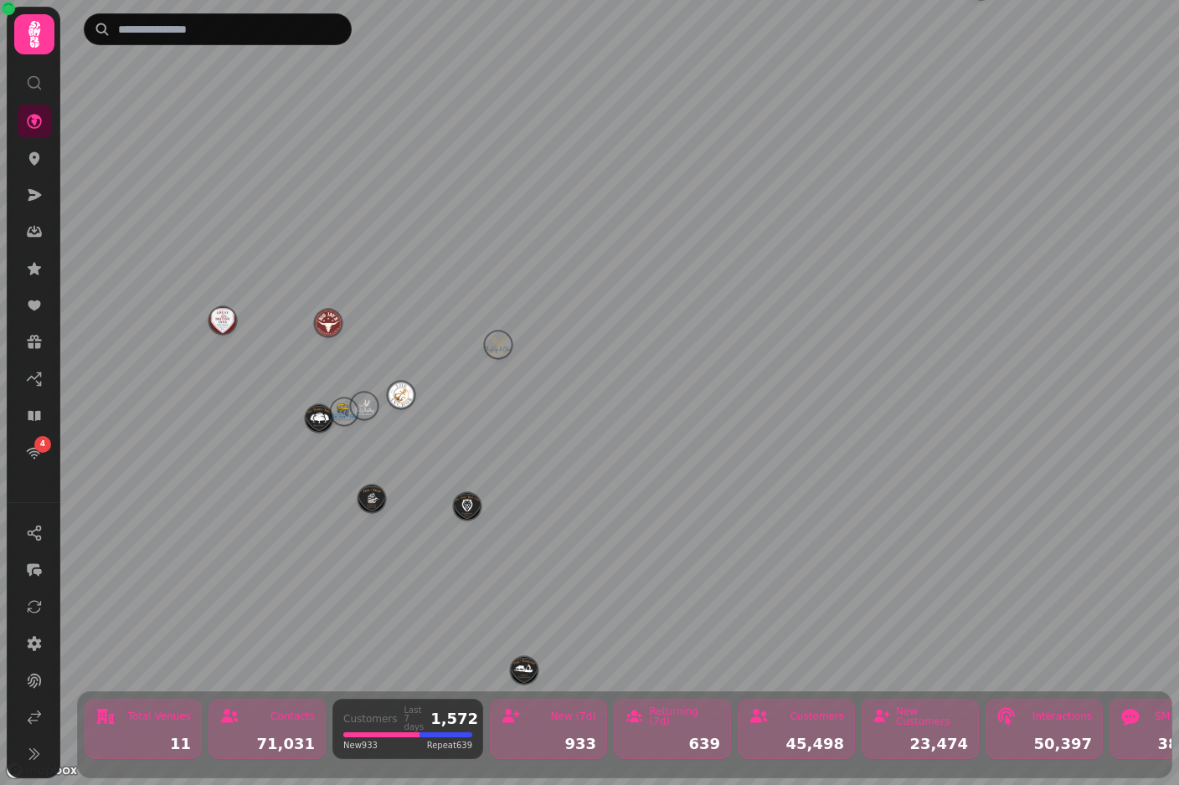
click at [319, 326] on img "Big Jays Smokehouse" at bounding box center [328, 323] width 26 height 26
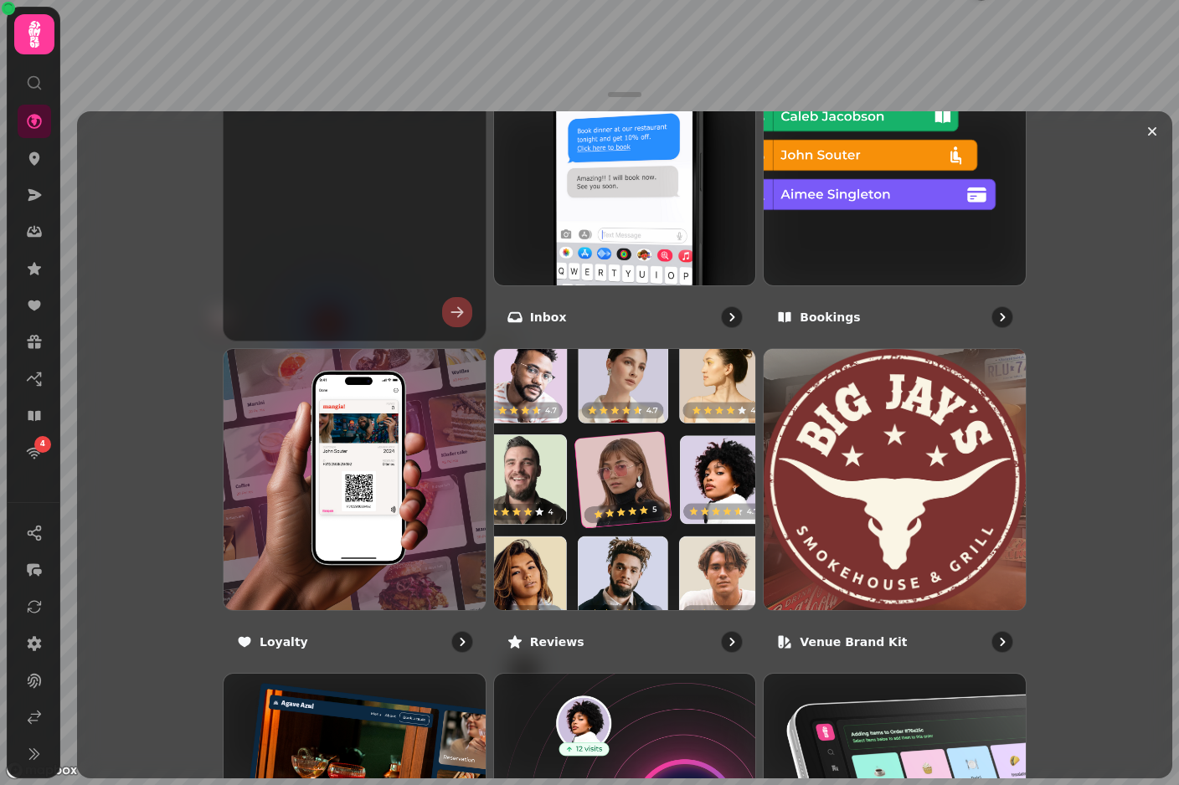
scroll to position [732, 0]
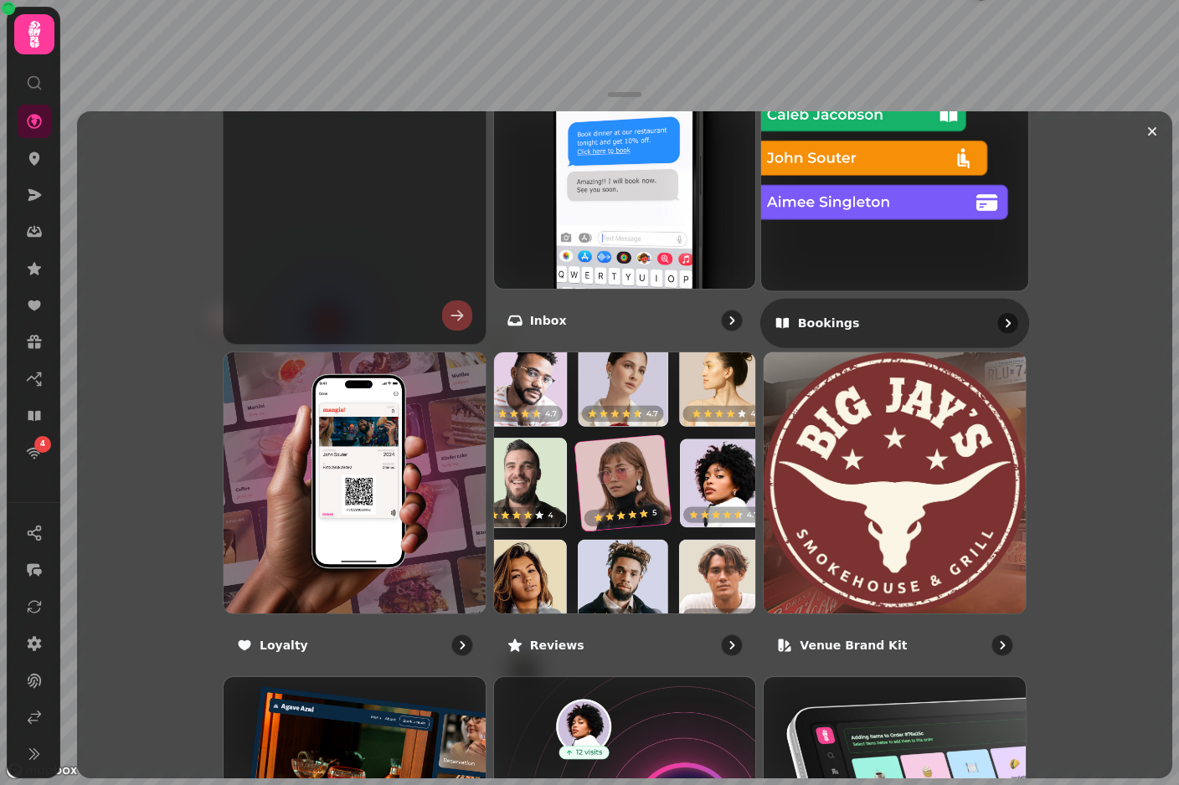
click at [871, 212] on img at bounding box center [895, 157] width 294 height 294
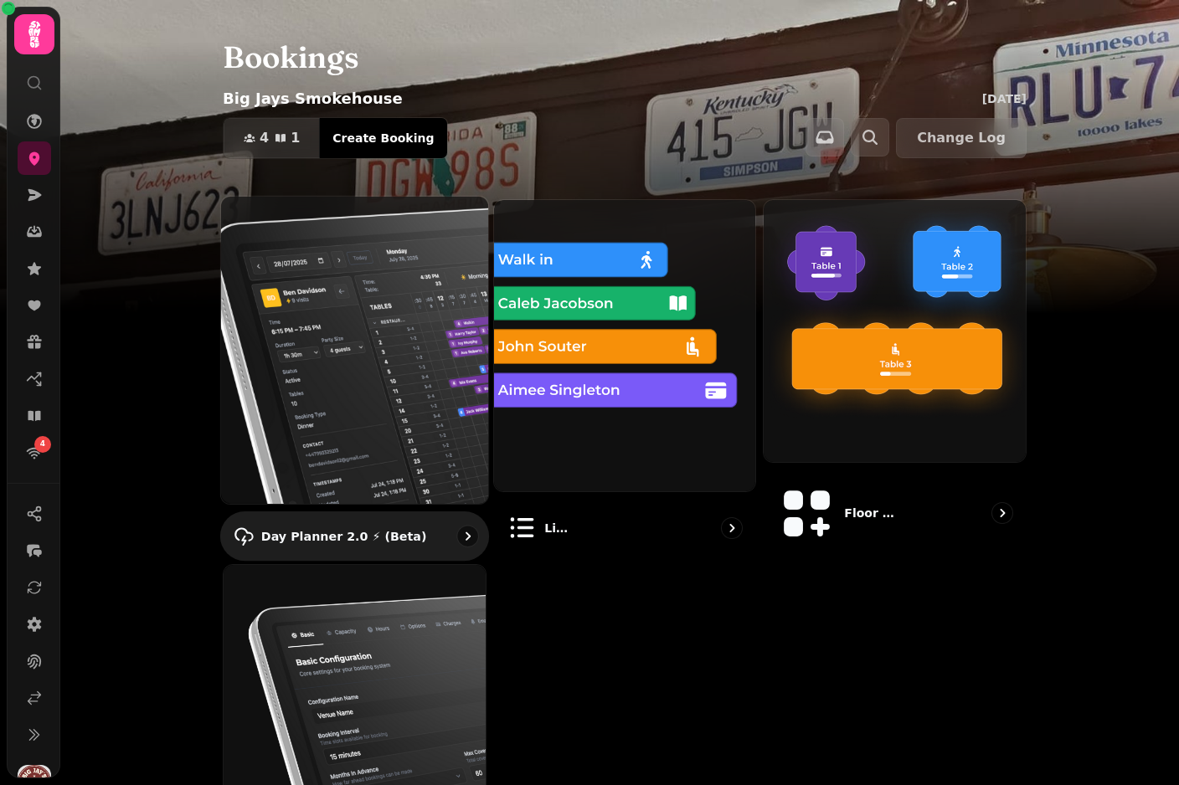
click at [387, 339] on img at bounding box center [355, 350] width 294 height 338
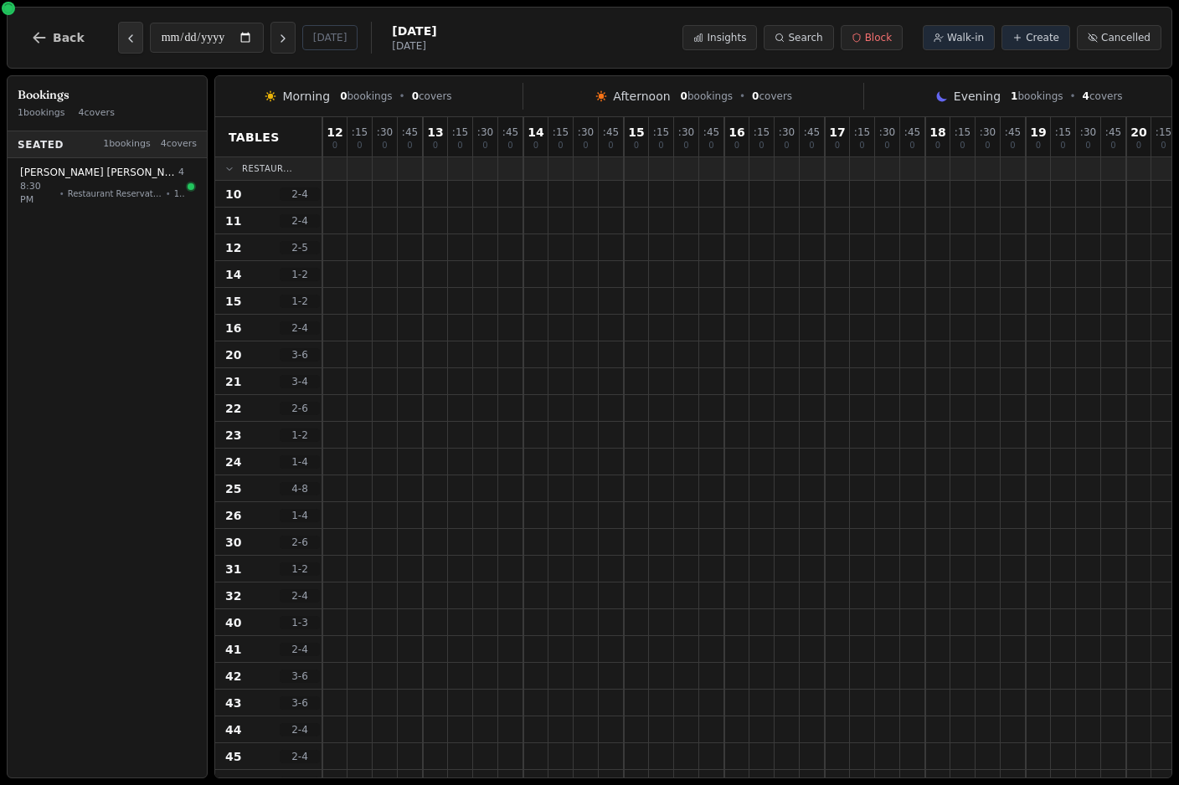
click at [119, 41] on button "Previous day" at bounding box center [130, 38] width 25 height 32
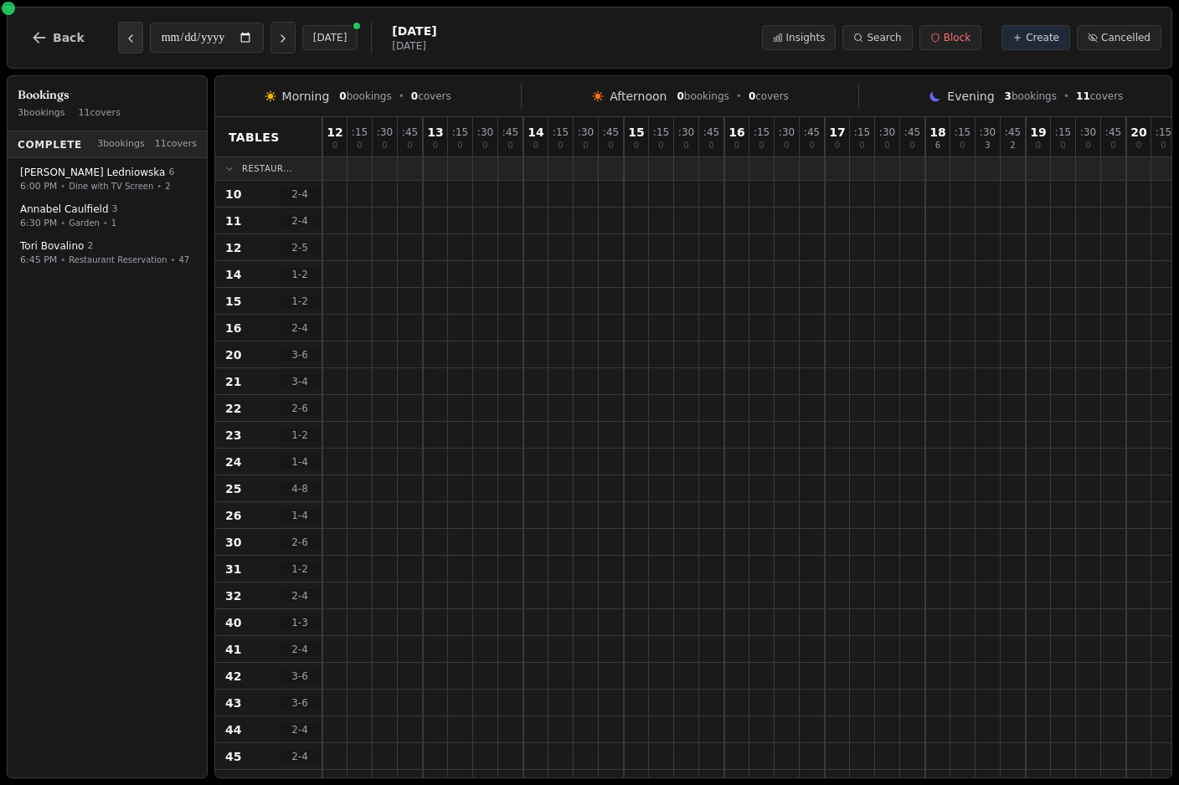
click at [129, 41] on icon "Previous day" at bounding box center [130, 38] width 3 height 7
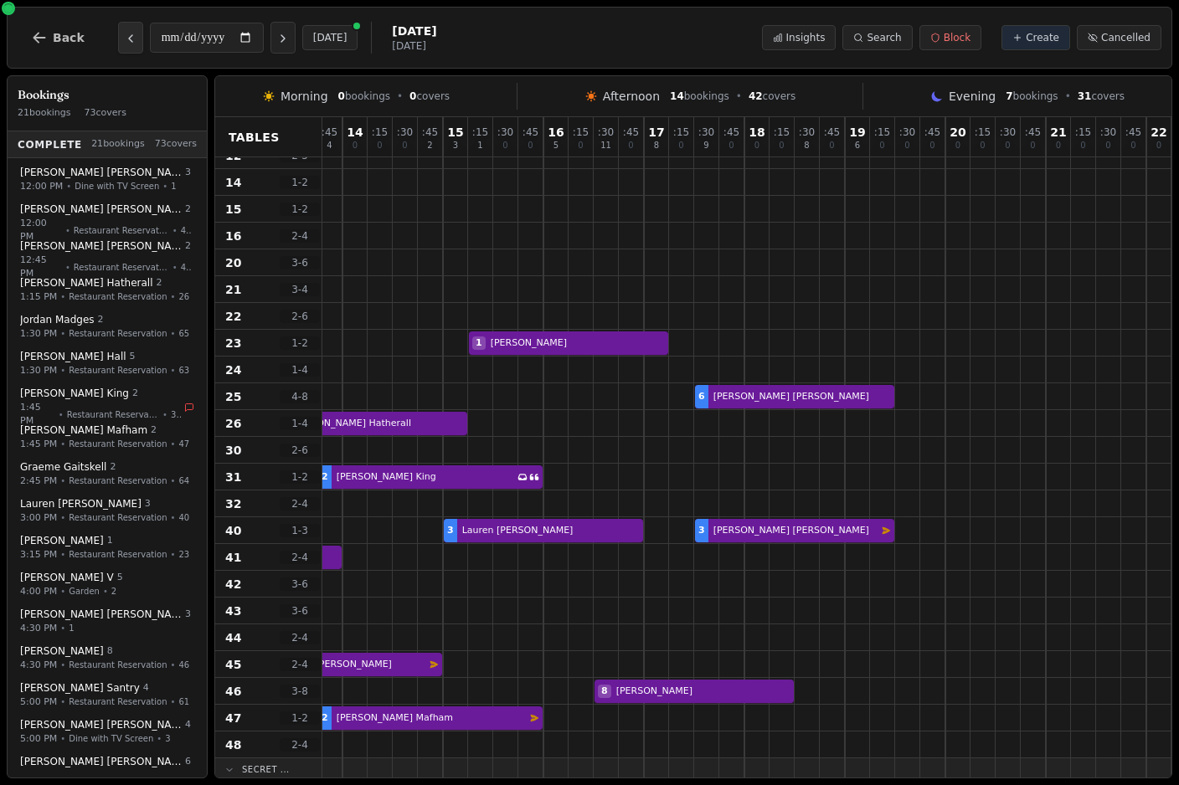
click at [129, 37] on icon "Previous day" at bounding box center [130, 38] width 3 height 7
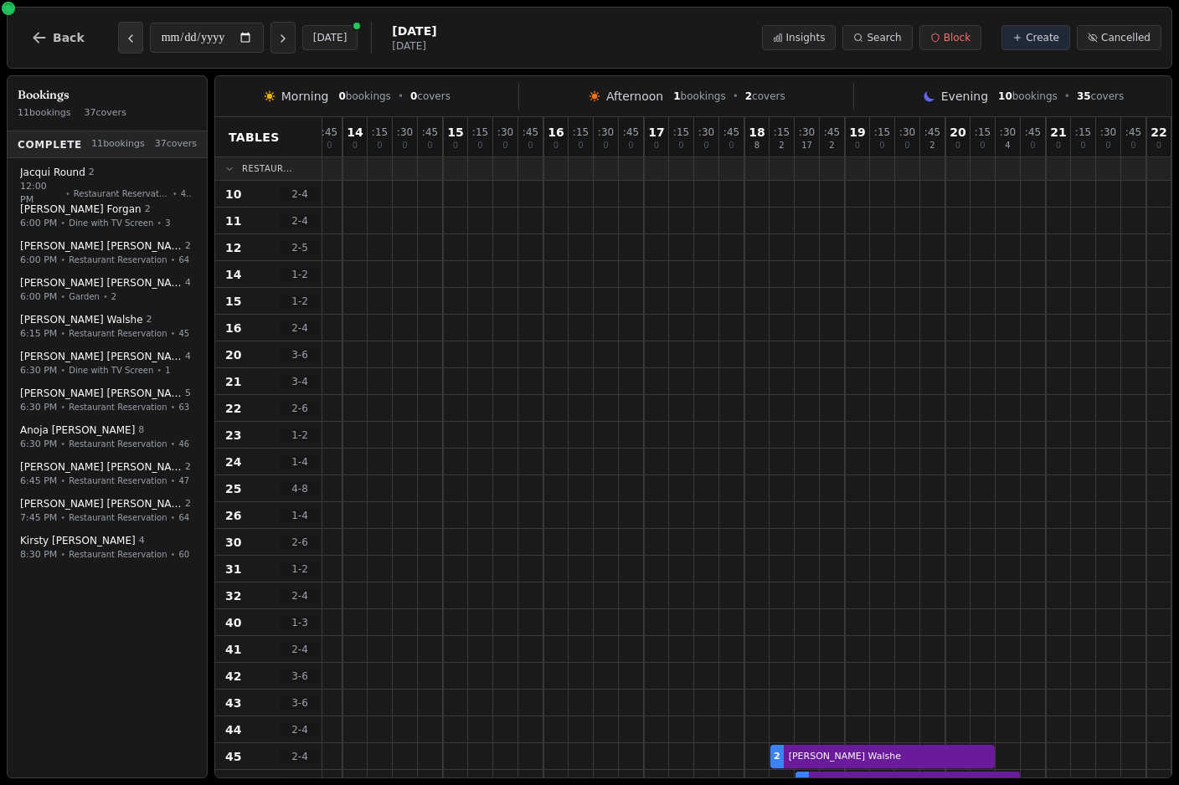
scroll to position [0, 181]
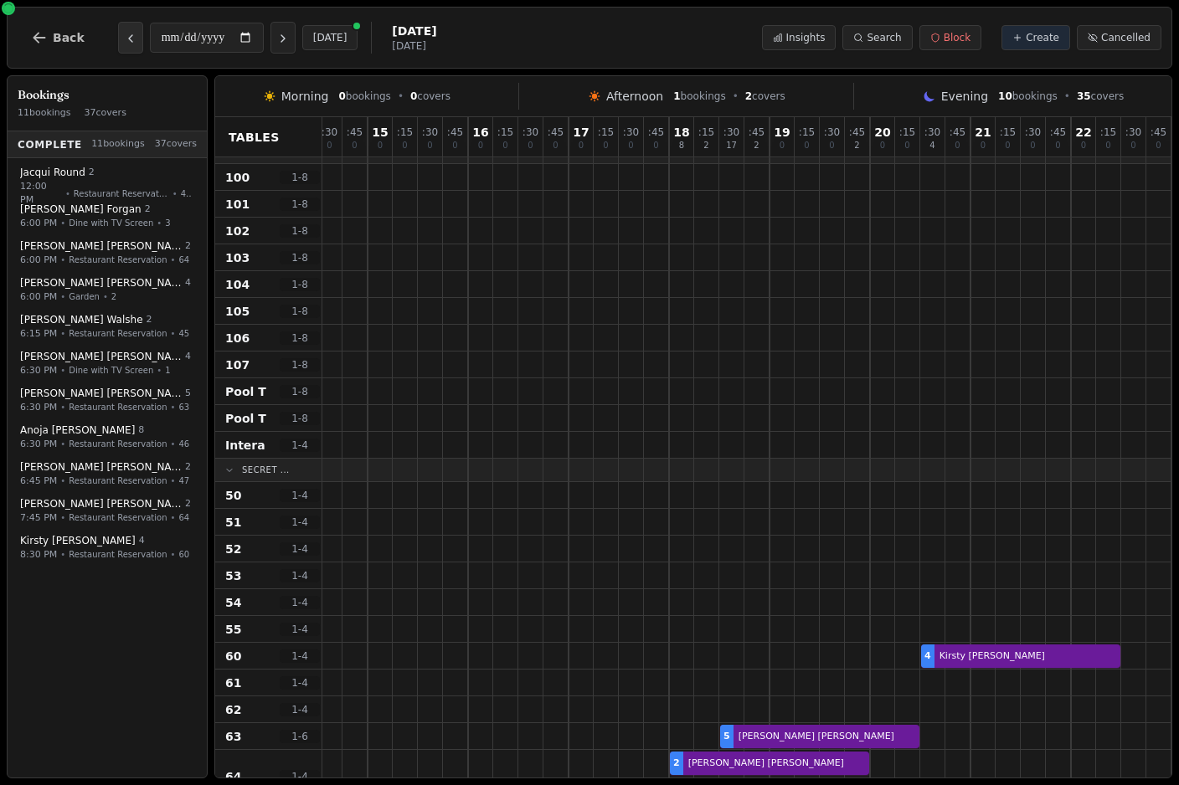
click at [124, 33] on icon "Previous day" at bounding box center [130, 38] width 13 height 13
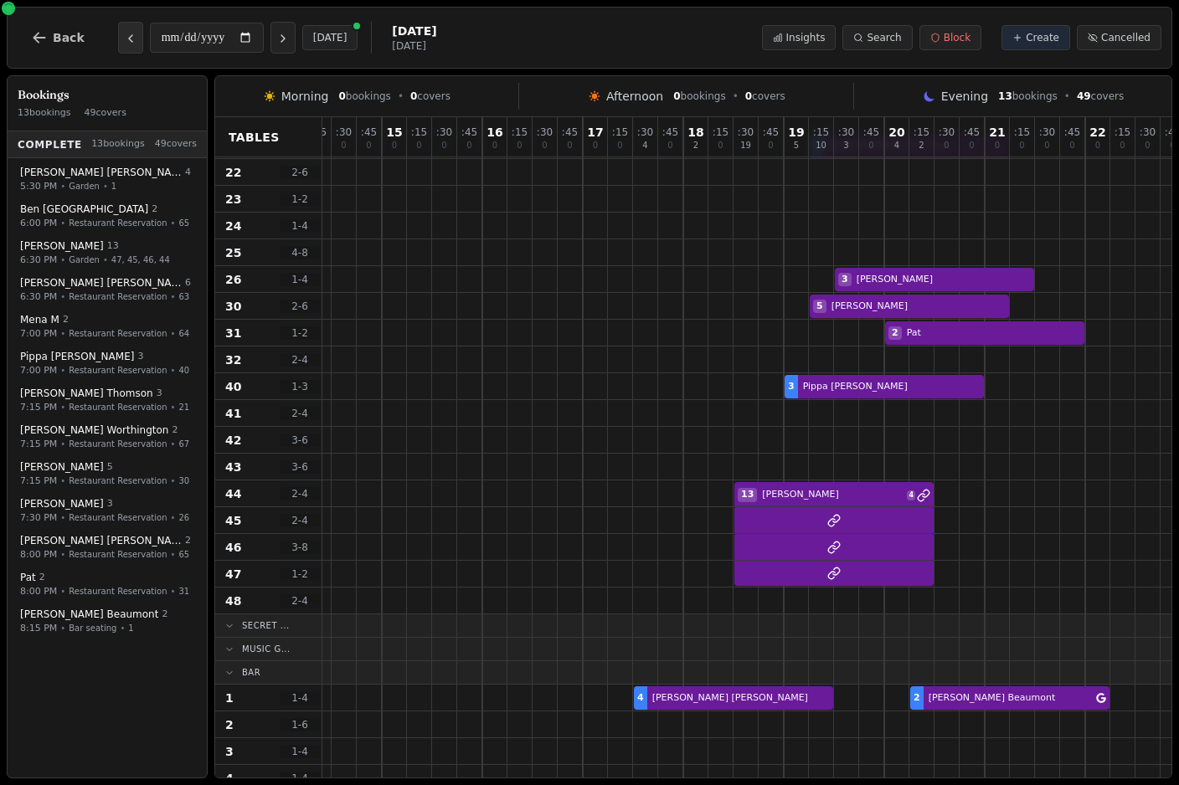
click at [126, 46] on button "Previous day" at bounding box center [130, 38] width 25 height 32
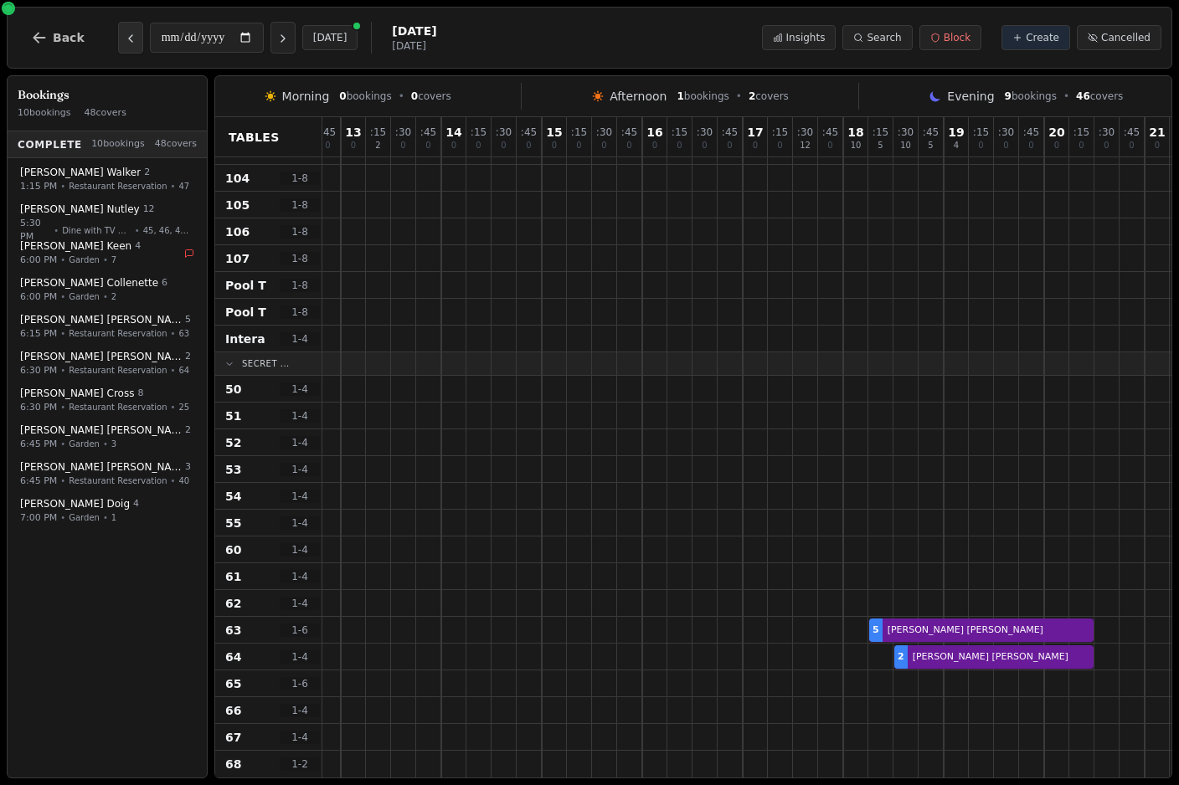
click at [124, 47] on button "Previous day" at bounding box center [130, 38] width 25 height 32
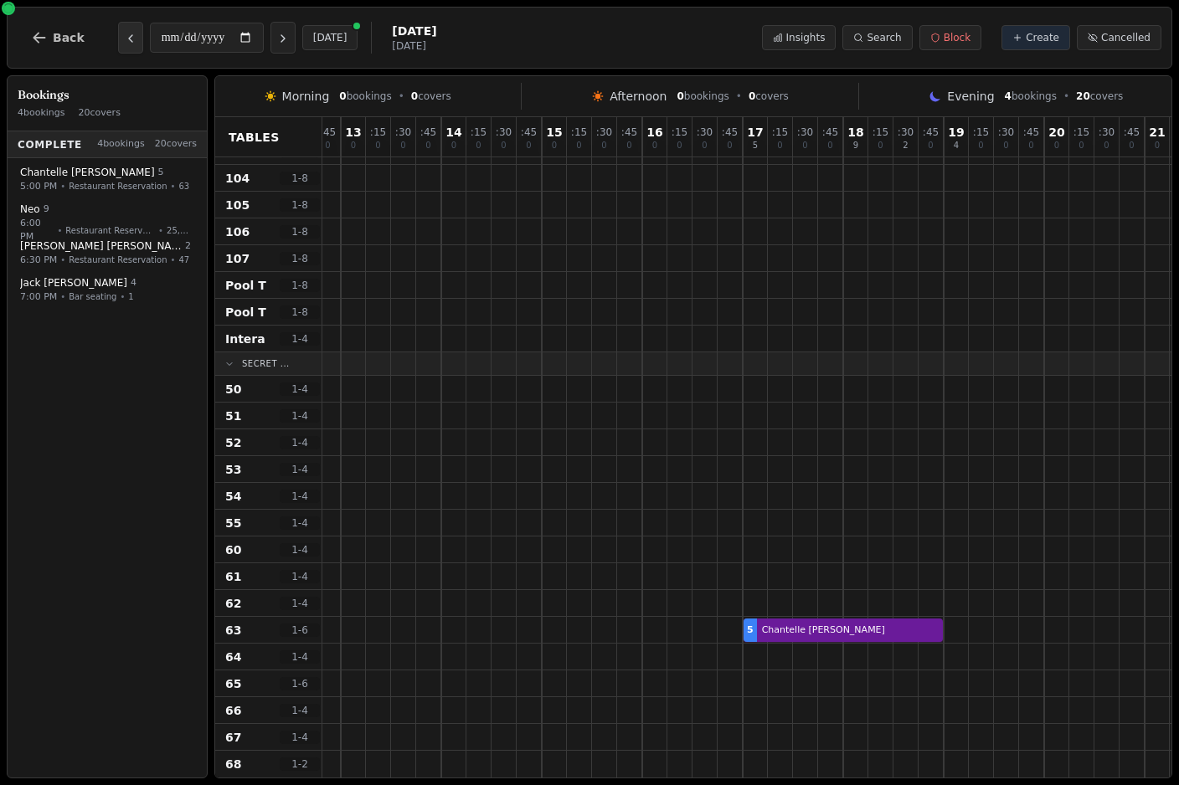
click at [127, 40] on icon "Previous day" at bounding box center [130, 38] width 13 height 13
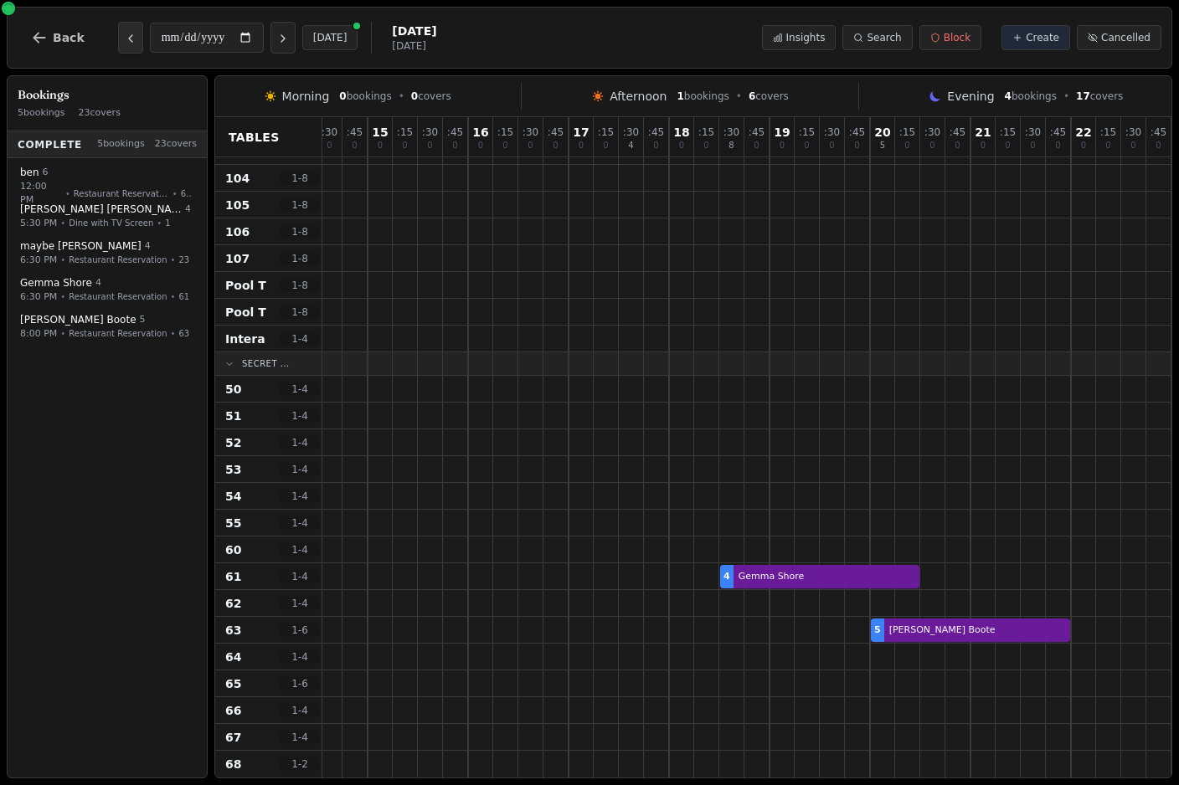
click at [133, 33] on icon "Previous day" at bounding box center [130, 38] width 13 height 13
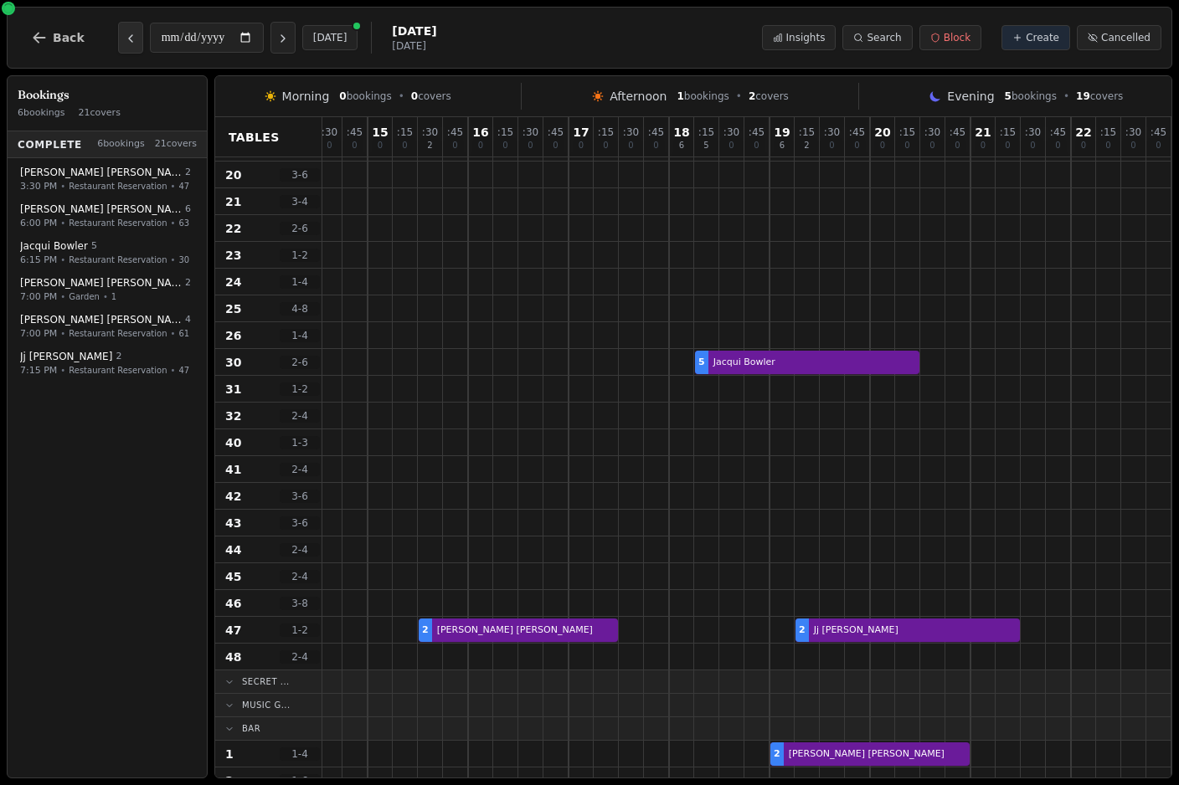
click at [131, 45] on icon "Previous day" at bounding box center [130, 38] width 13 height 13
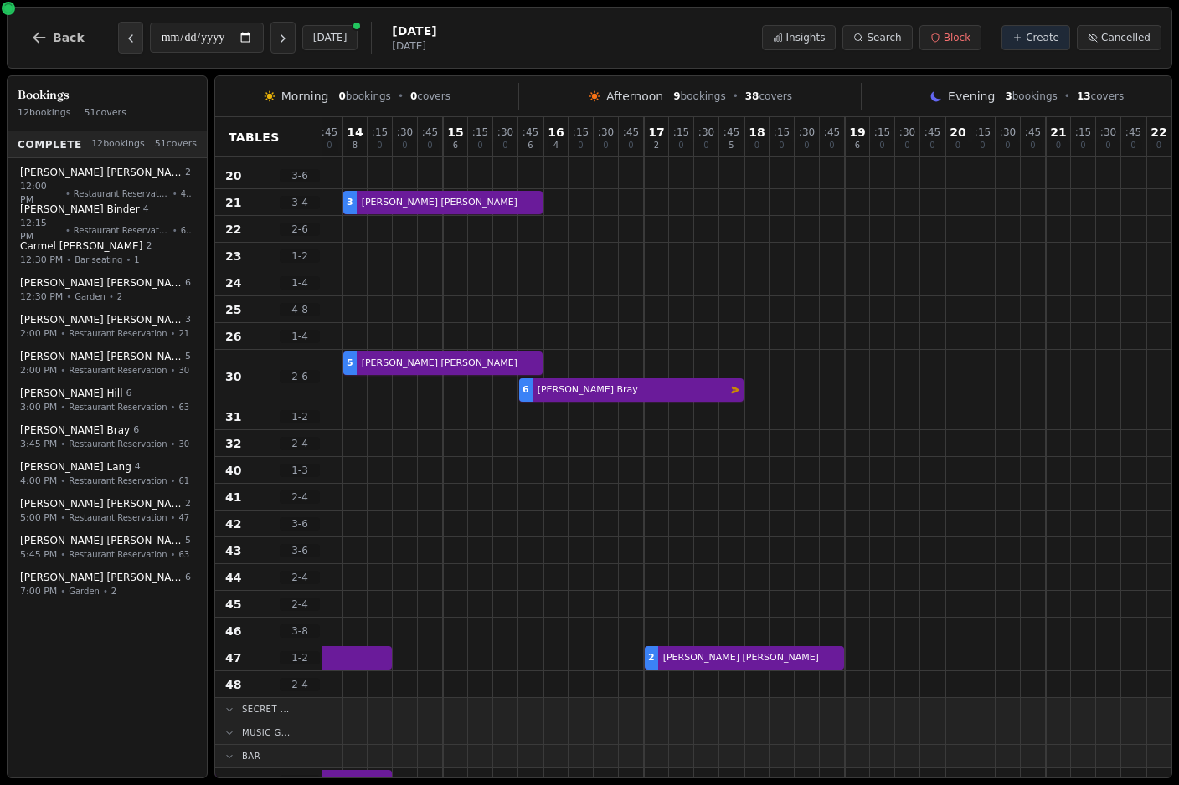
scroll to position [179, 181]
click at [124, 44] on icon "Previous day" at bounding box center [130, 38] width 13 height 13
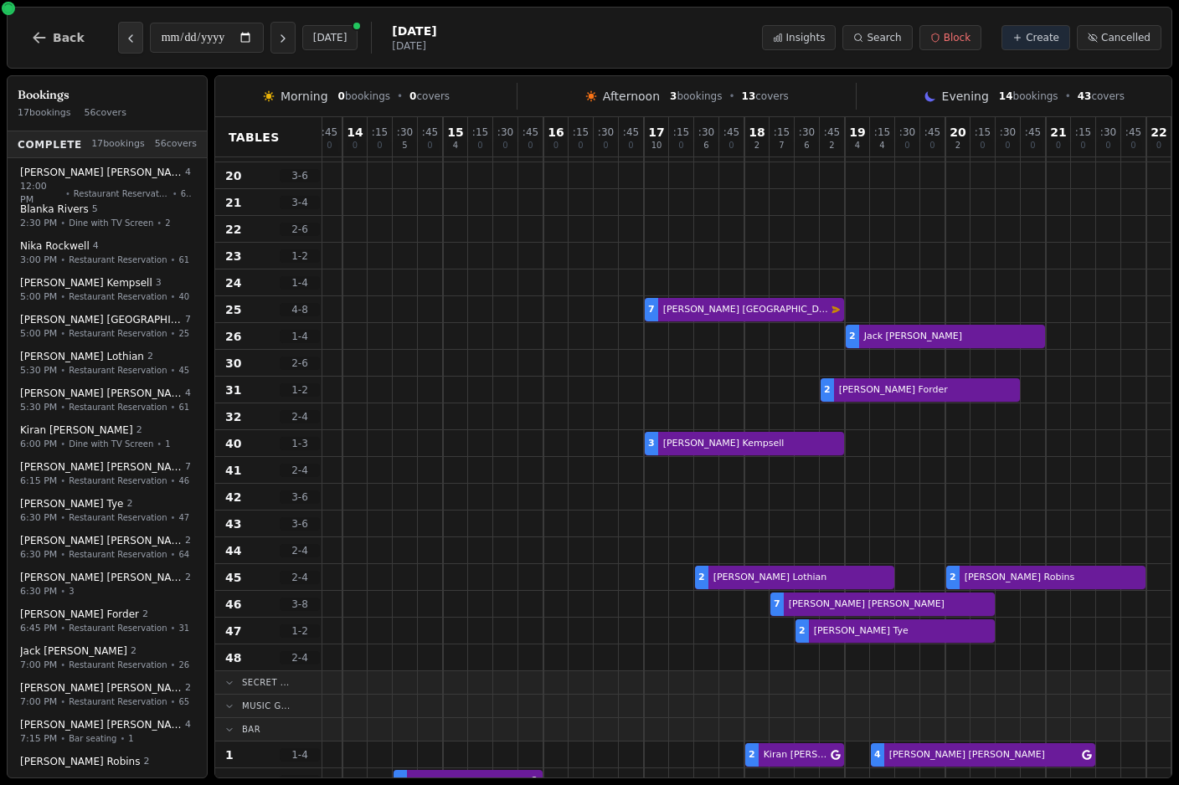
click at [125, 41] on icon "Previous day" at bounding box center [130, 38] width 13 height 13
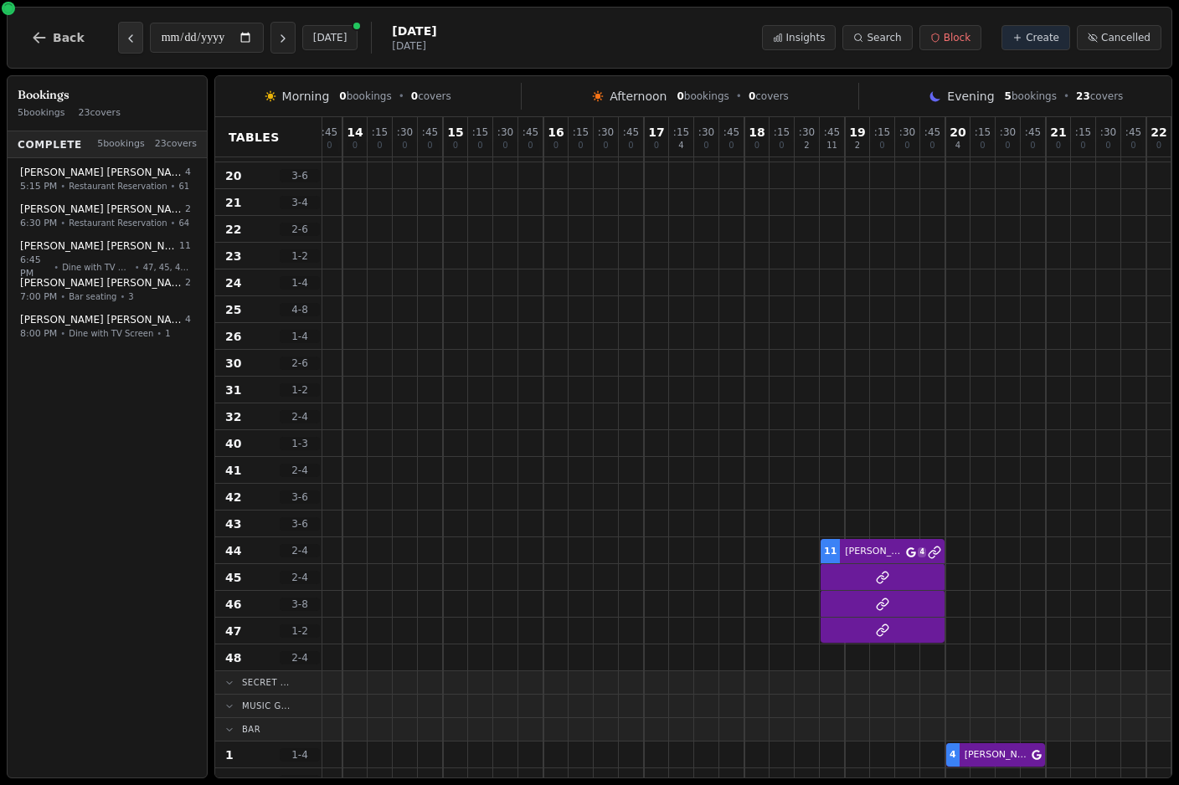
click at [124, 44] on icon "Previous day" at bounding box center [130, 38] width 13 height 13
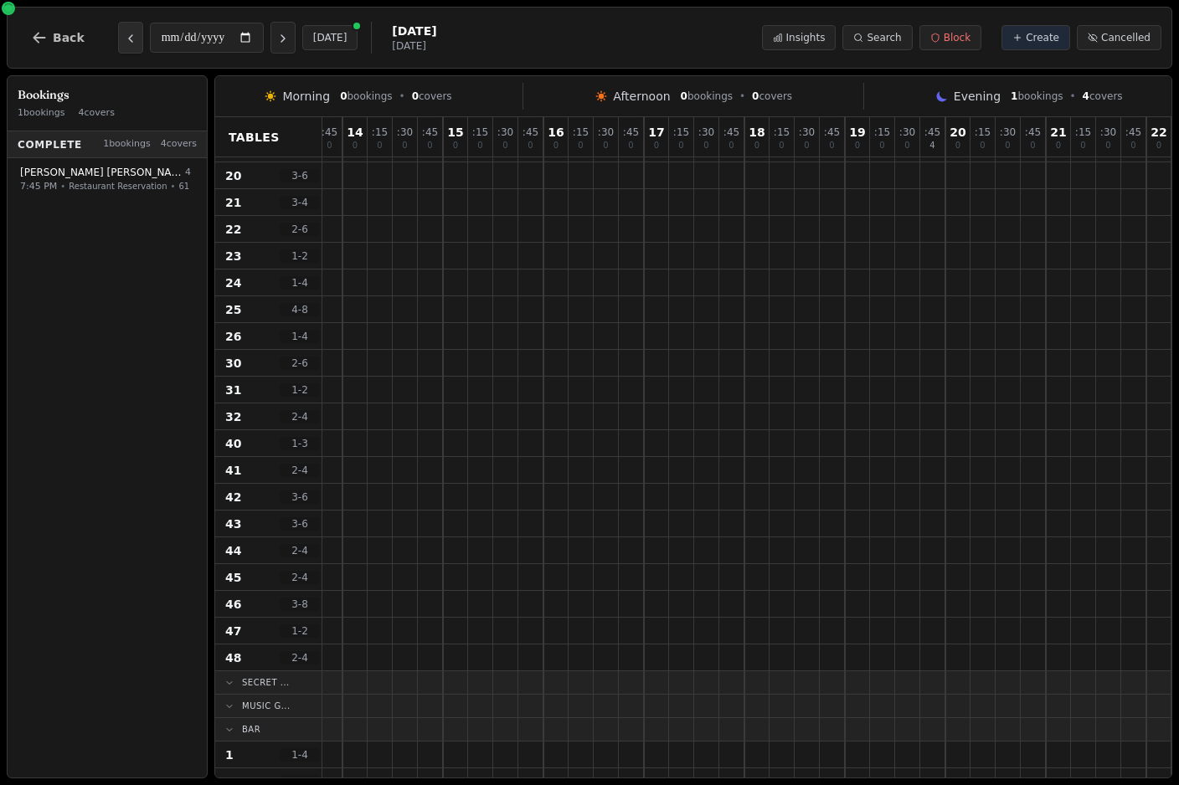
click at [125, 49] on button "Previous day" at bounding box center [130, 38] width 25 height 32
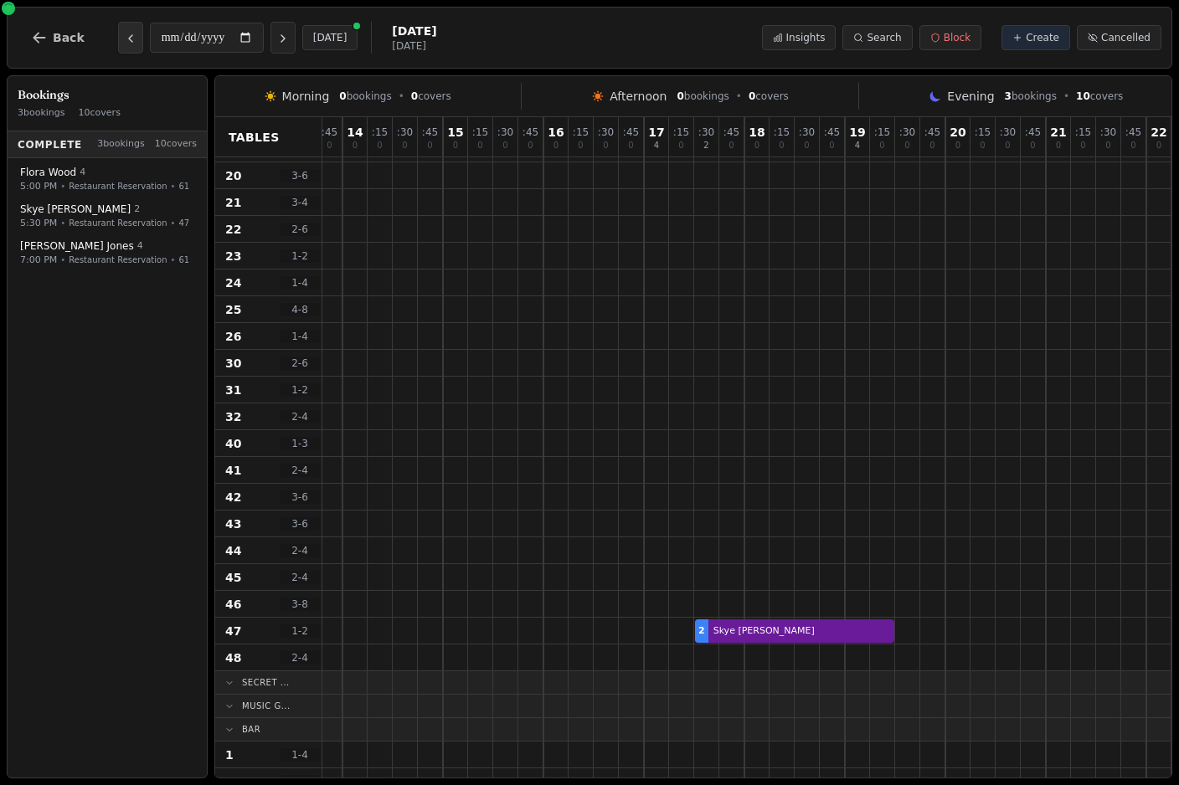
click at [123, 48] on button "Previous day" at bounding box center [130, 38] width 25 height 32
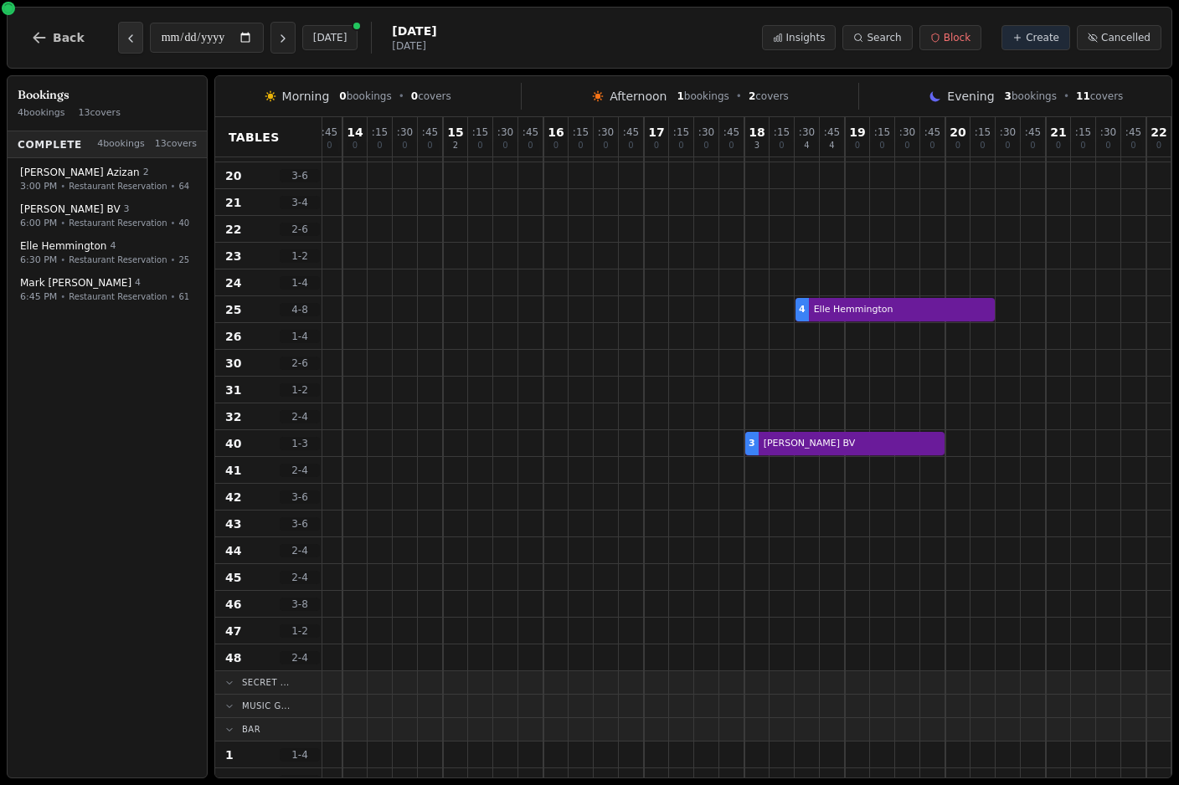
click at [126, 48] on button "Previous day" at bounding box center [130, 38] width 25 height 32
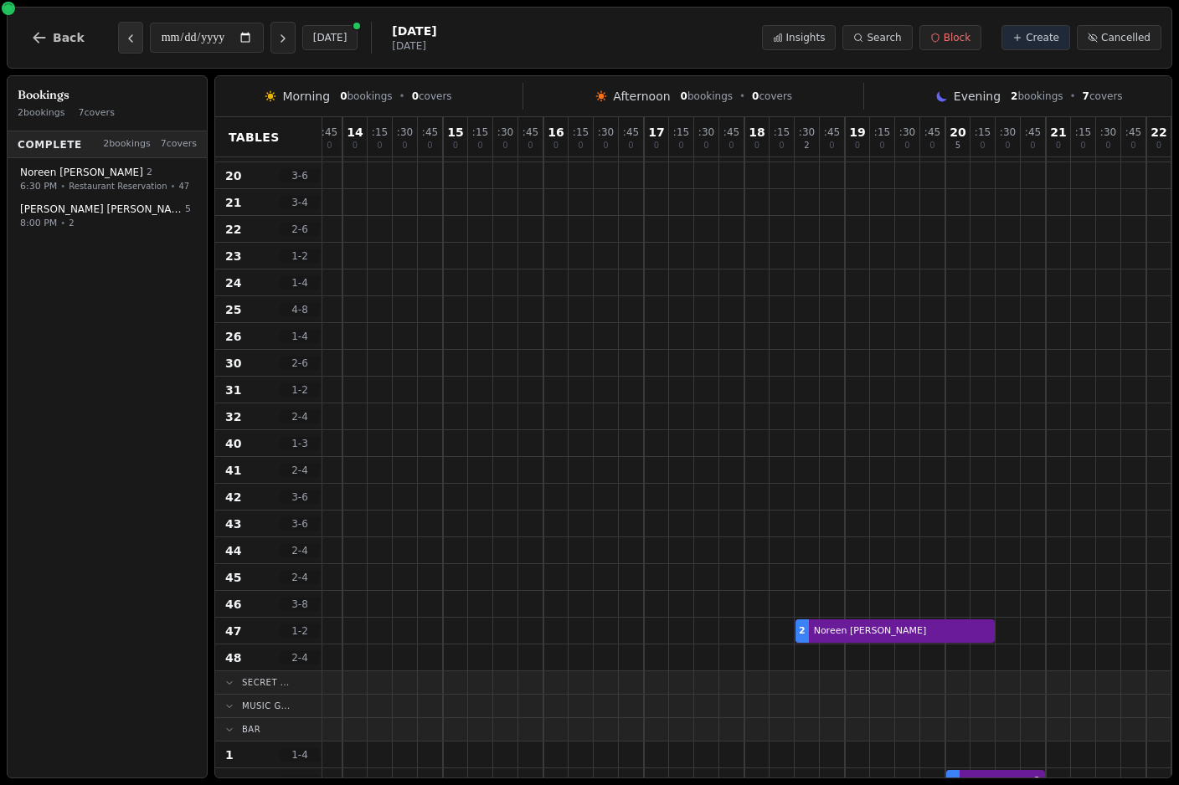
click at [120, 48] on button "Previous day" at bounding box center [130, 38] width 25 height 32
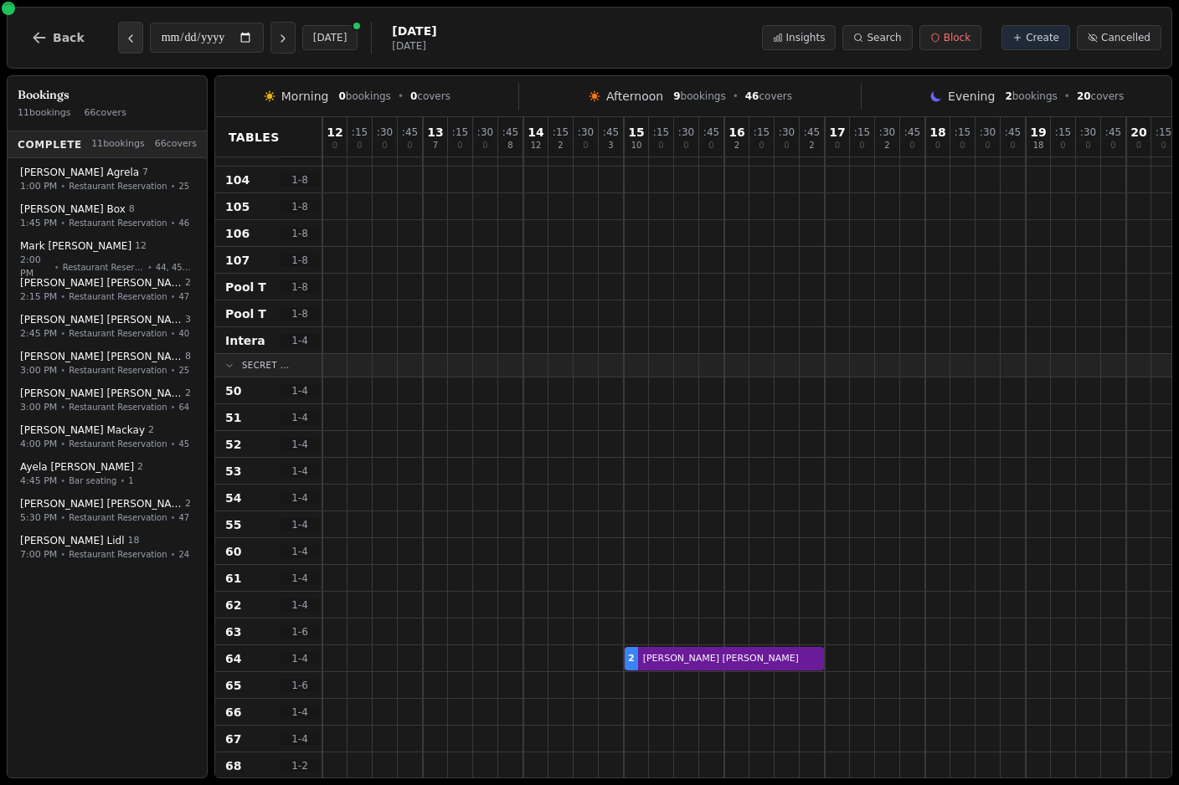
click at [124, 40] on icon "Previous day" at bounding box center [130, 38] width 13 height 13
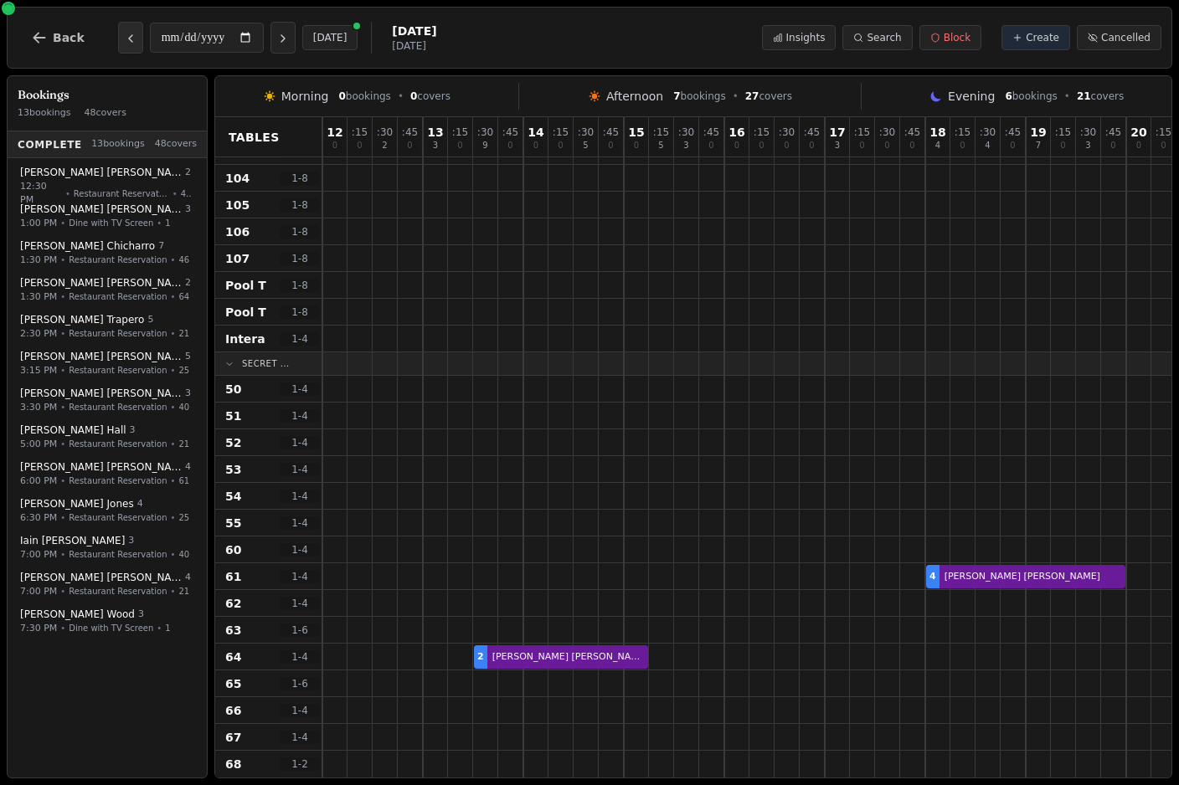
scroll to position [1106, 0]
click at [124, 45] on icon "Previous day" at bounding box center [130, 38] width 13 height 13
type input "**********"
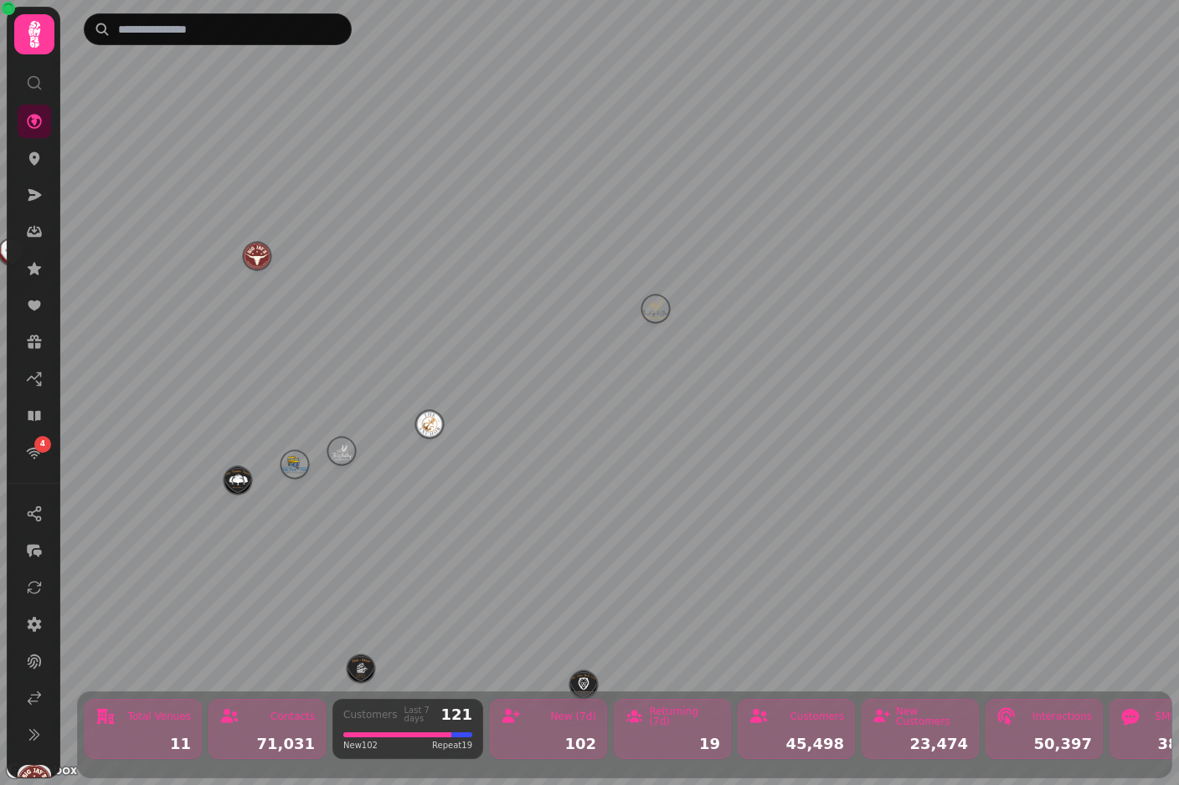
click at [291, 460] on img "Tuktuk Thai" at bounding box center [294, 464] width 26 height 26
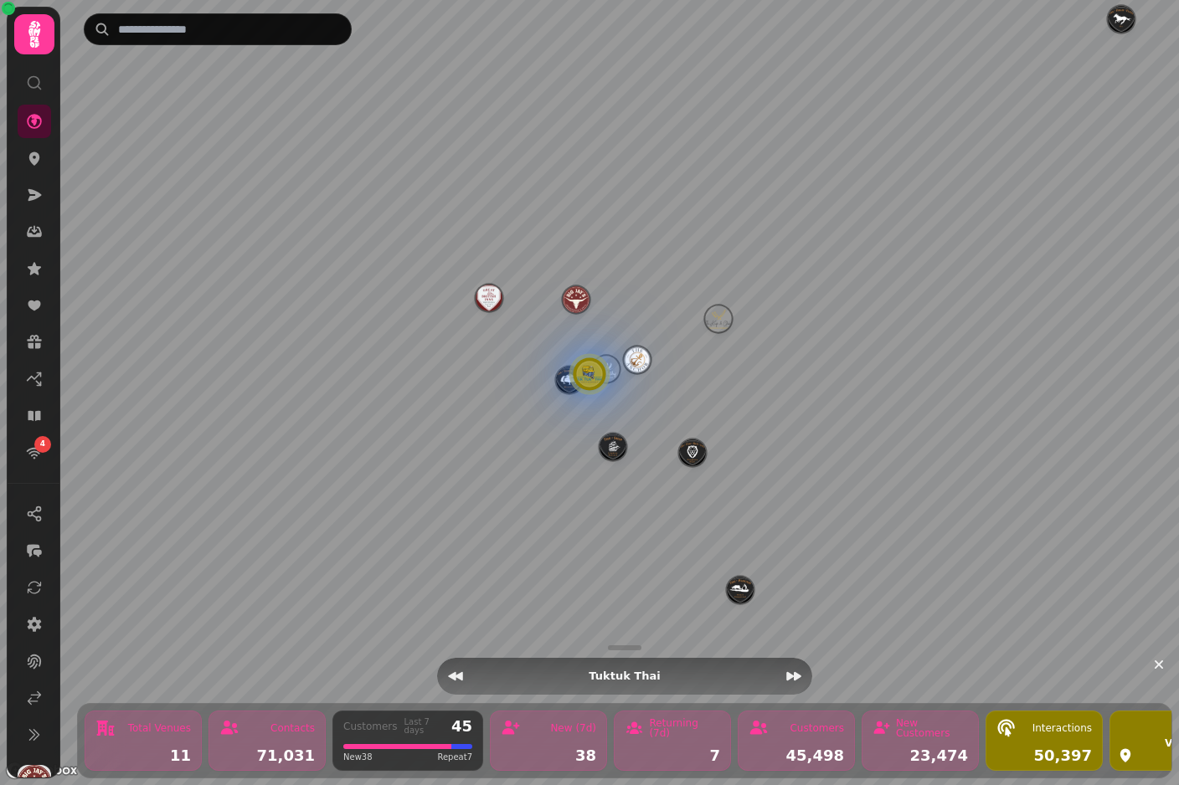
click at [633, 372] on img "The Anchor" at bounding box center [637, 360] width 26 height 26
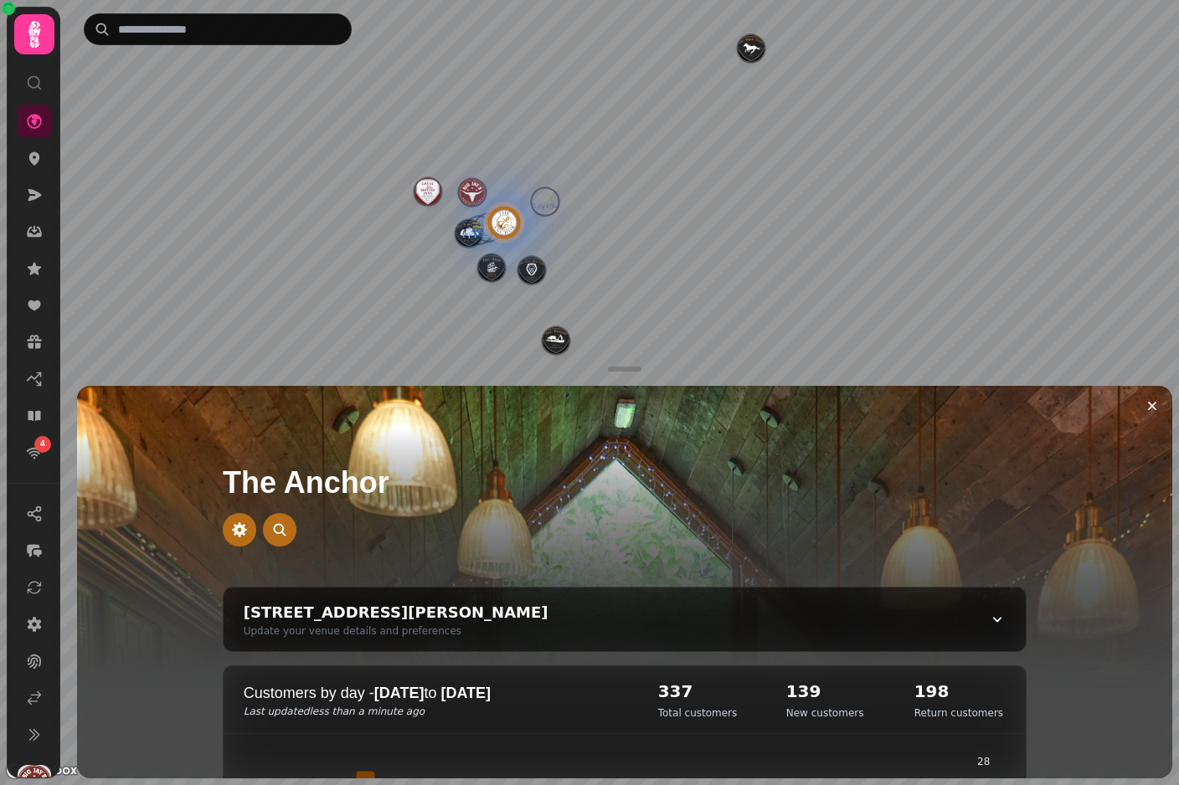
click at [533, 278] on img "The Old Red Lion" at bounding box center [531, 270] width 26 height 26
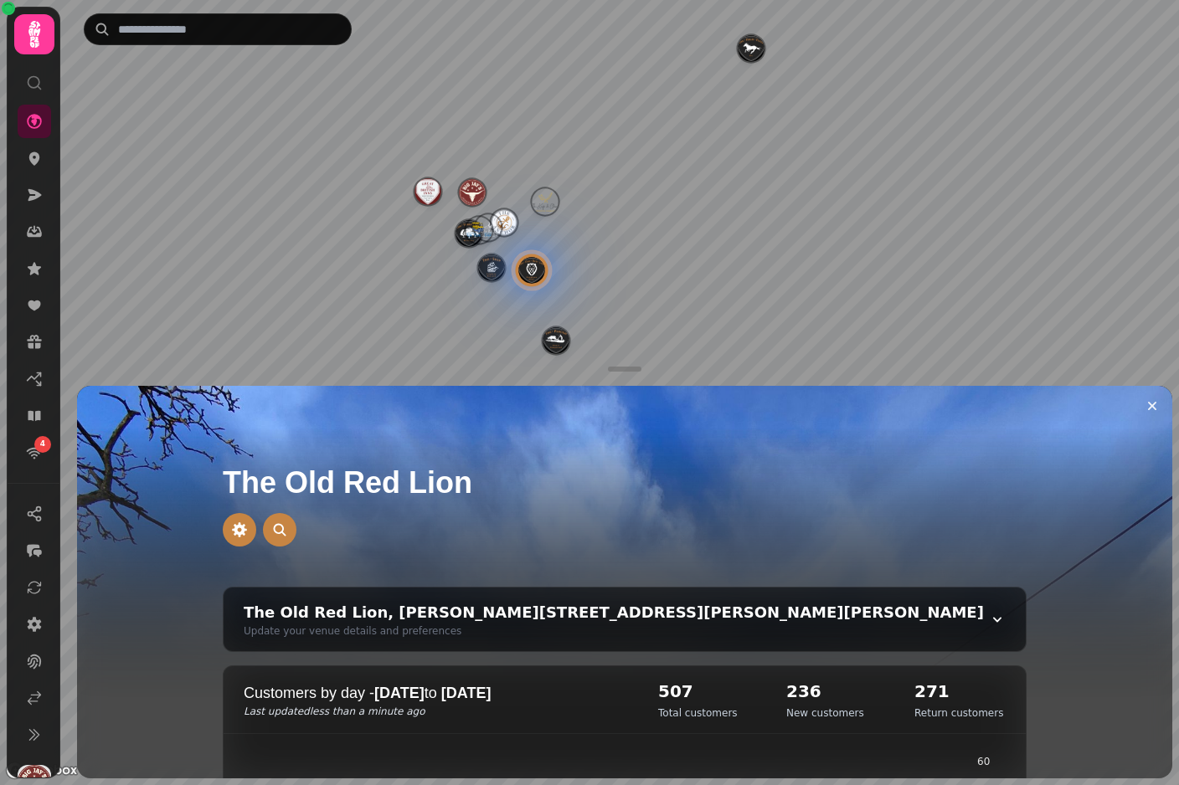
click at [551, 347] on img "The Plough" at bounding box center [555, 340] width 26 height 26
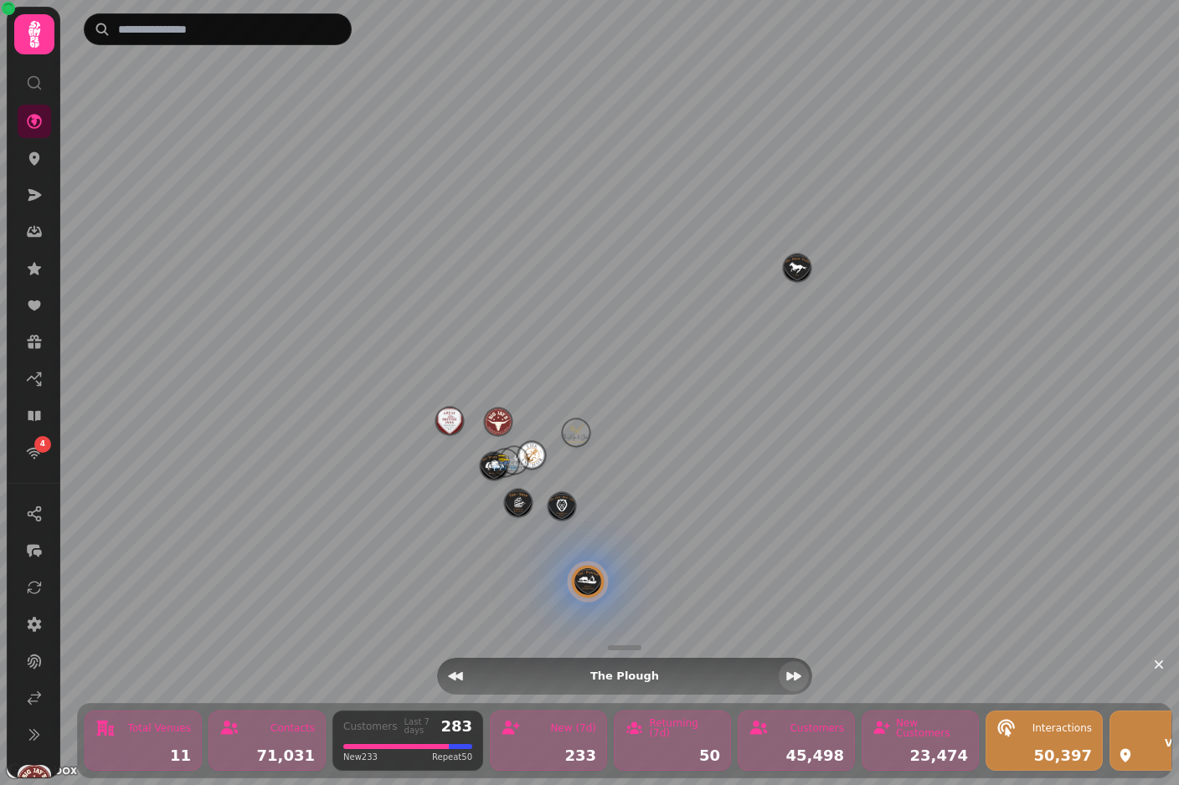
click at [792, 668] on icon "Next venue" at bounding box center [793, 676] width 17 height 17
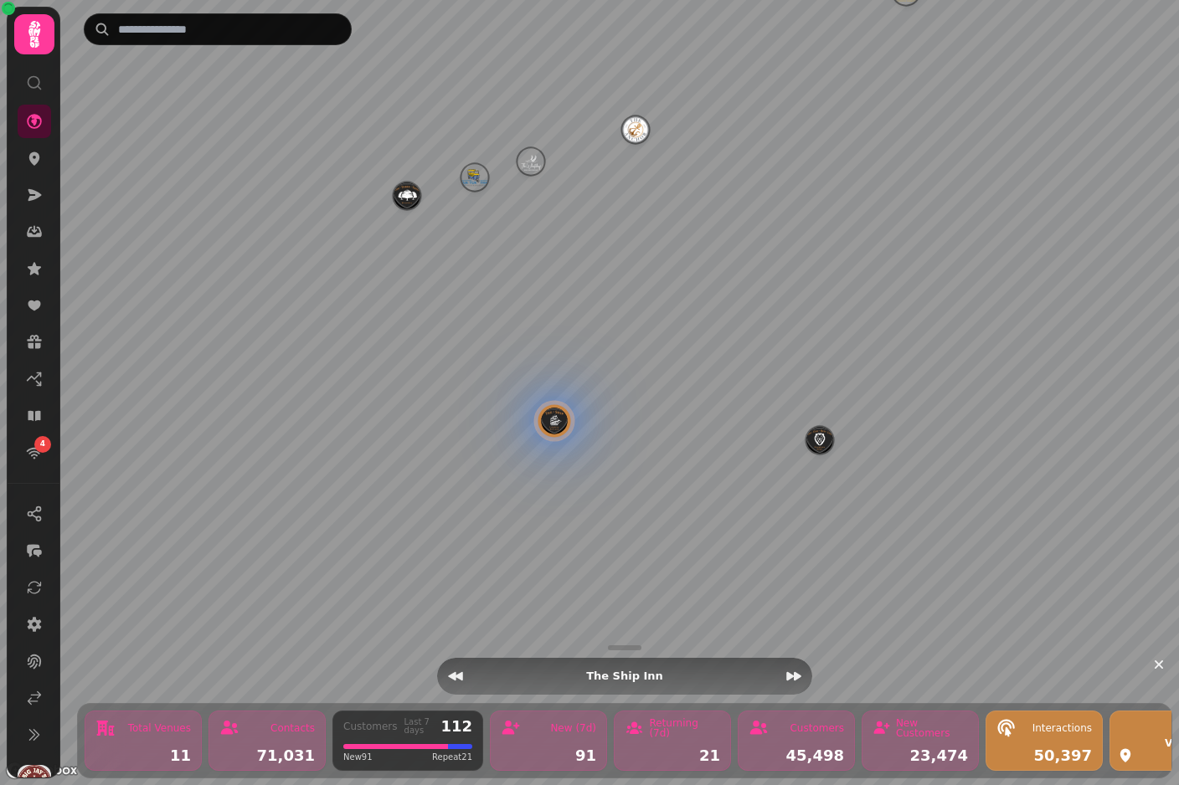
click at [486, 179] on img "Tuktuk Thai" at bounding box center [474, 177] width 26 height 26
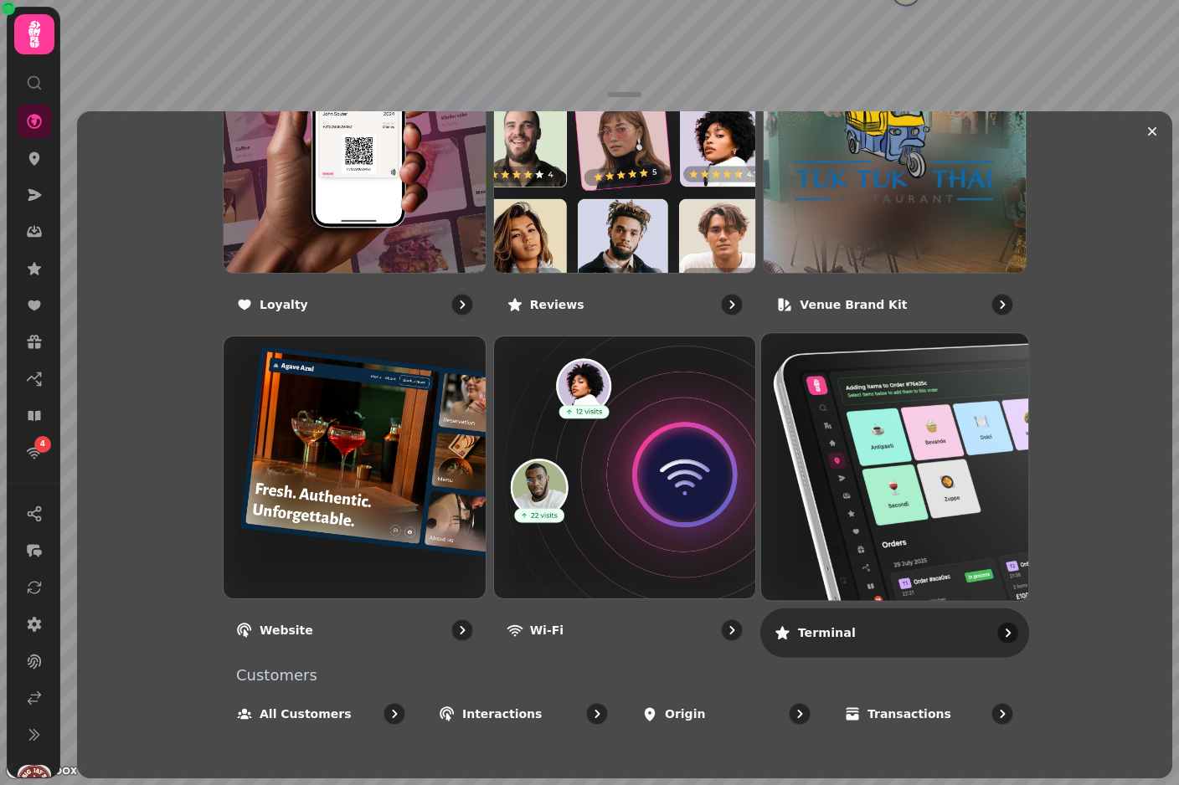
scroll to position [1073, 0]
click at [851, 459] on img at bounding box center [895, 468] width 294 height 294
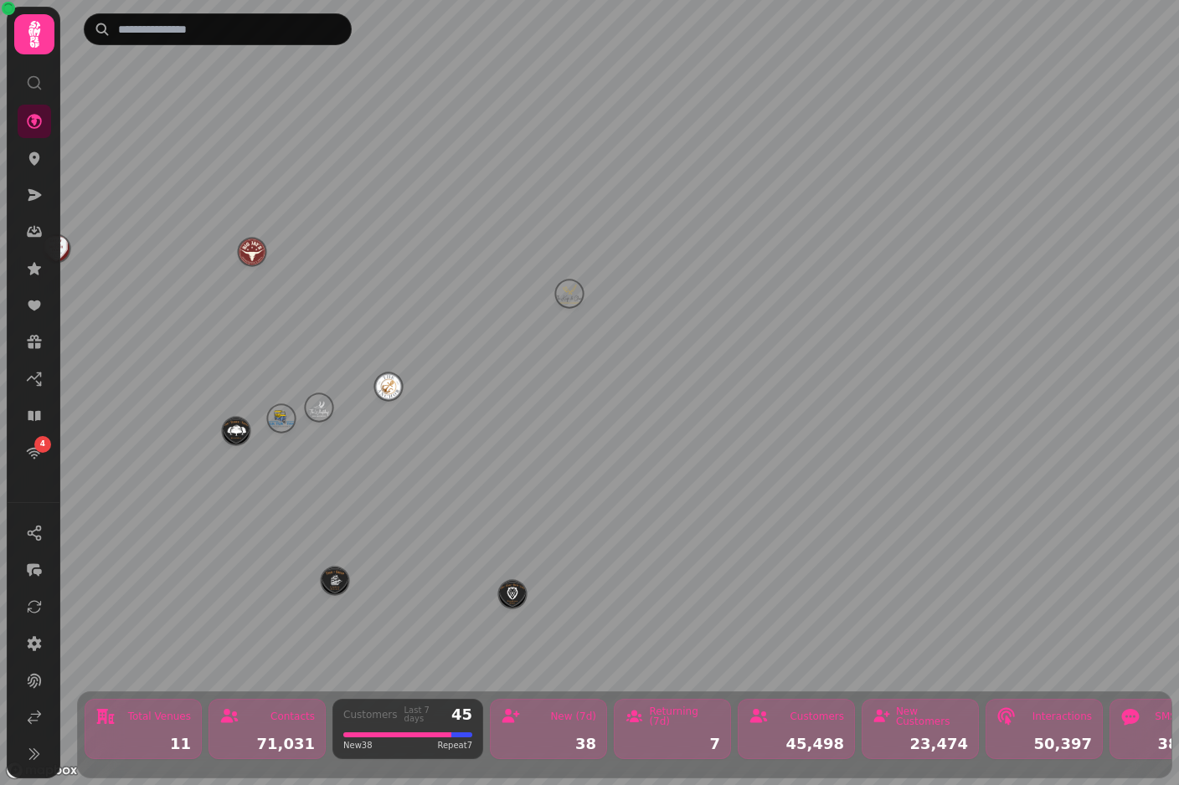
click at [278, 420] on img "Tuktuk Thai" at bounding box center [281, 418] width 26 height 26
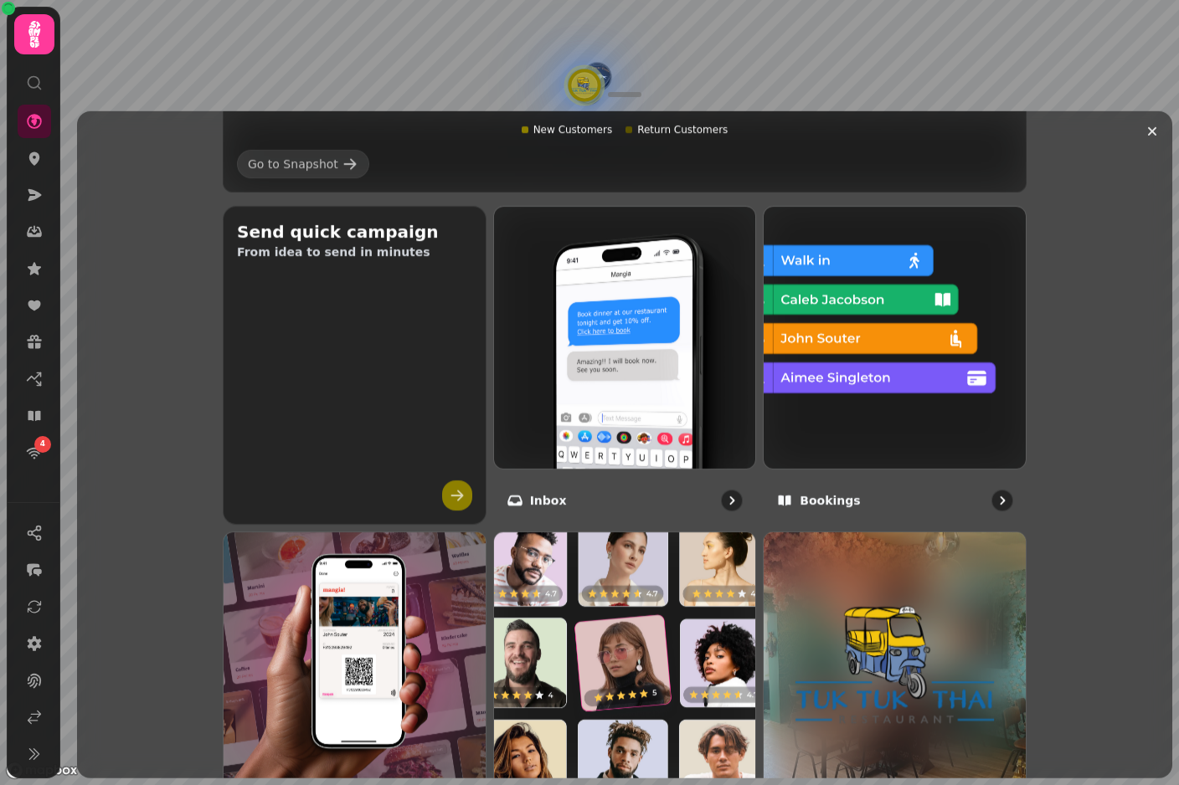
scroll to position [552, 0]
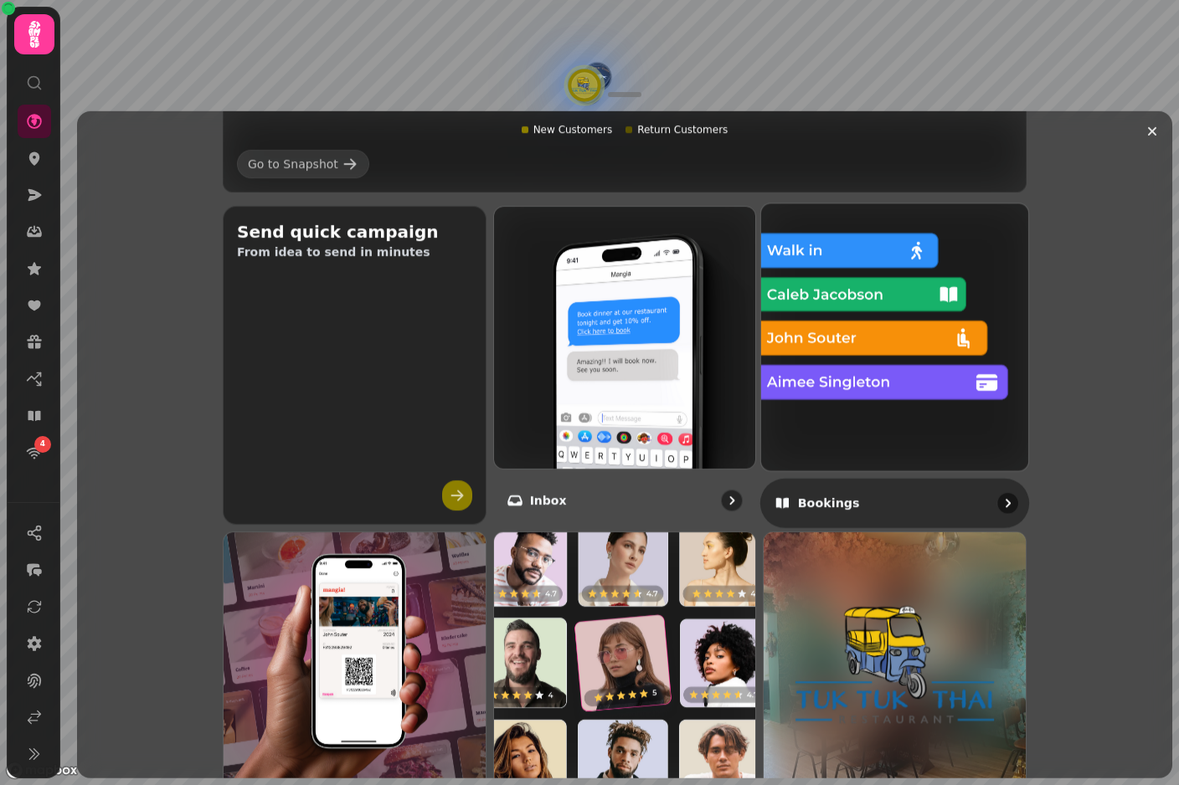
click at [830, 330] on img at bounding box center [895, 337] width 294 height 294
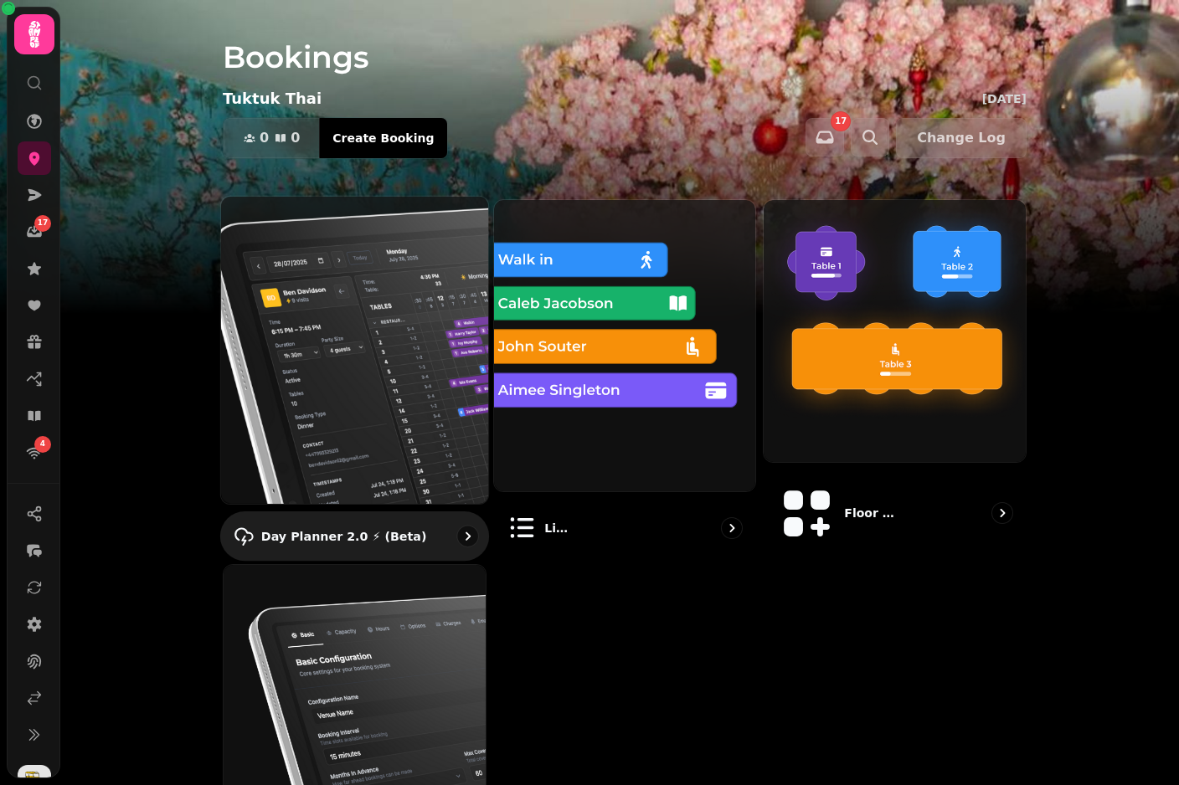
click at [342, 333] on img at bounding box center [355, 350] width 294 height 338
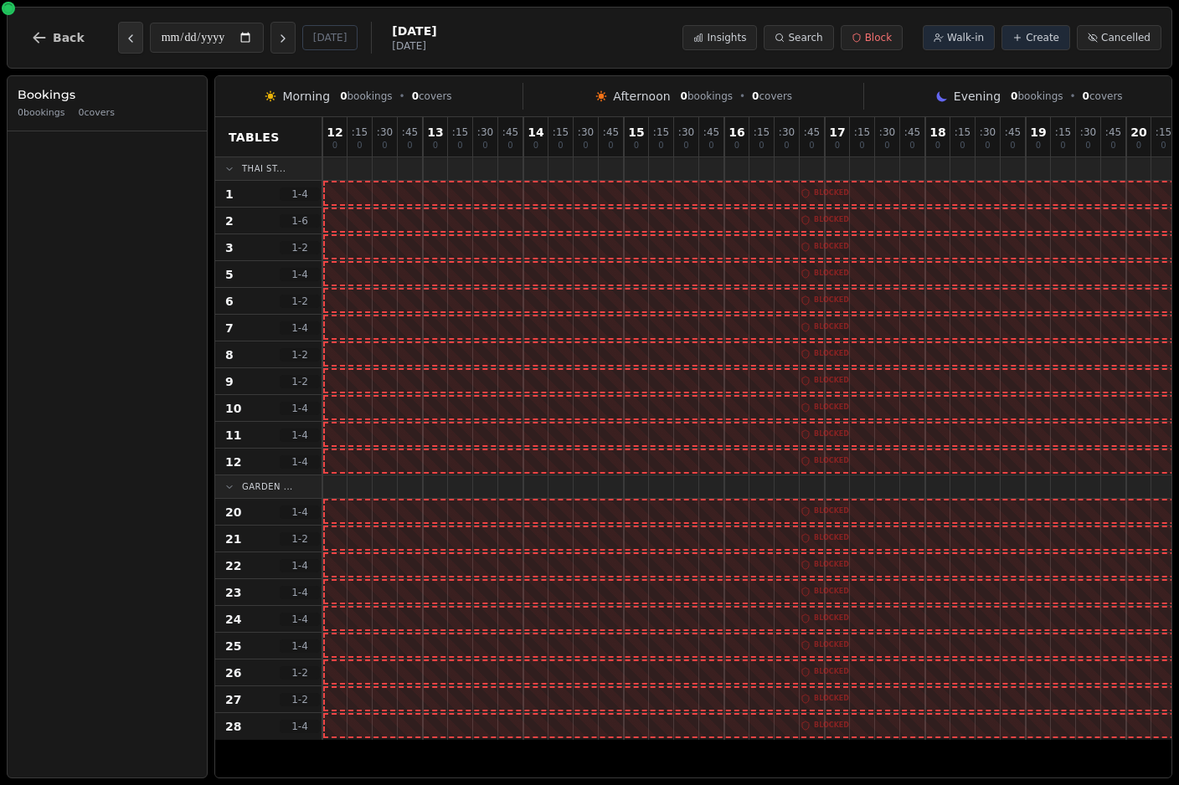
click at [129, 28] on button "Previous day" at bounding box center [130, 38] width 25 height 32
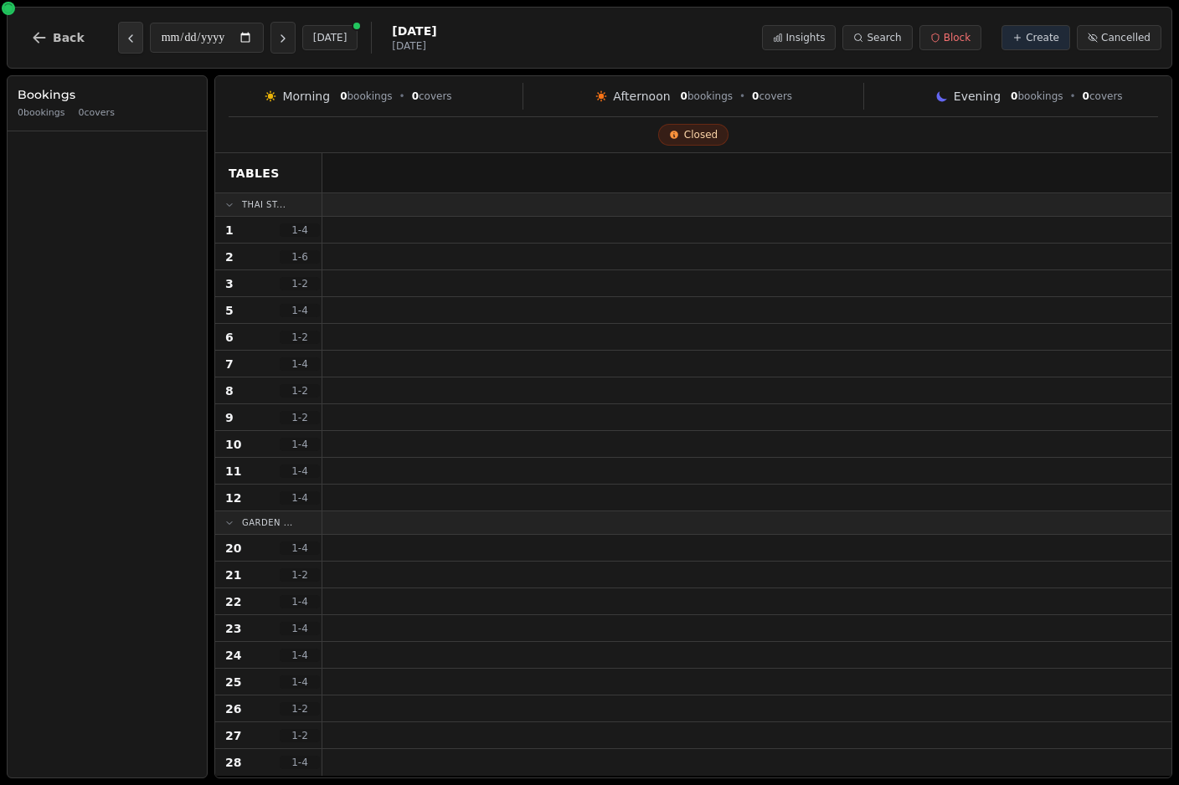
click at [129, 38] on icon "Previous day" at bounding box center [130, 38] width 3 height 7
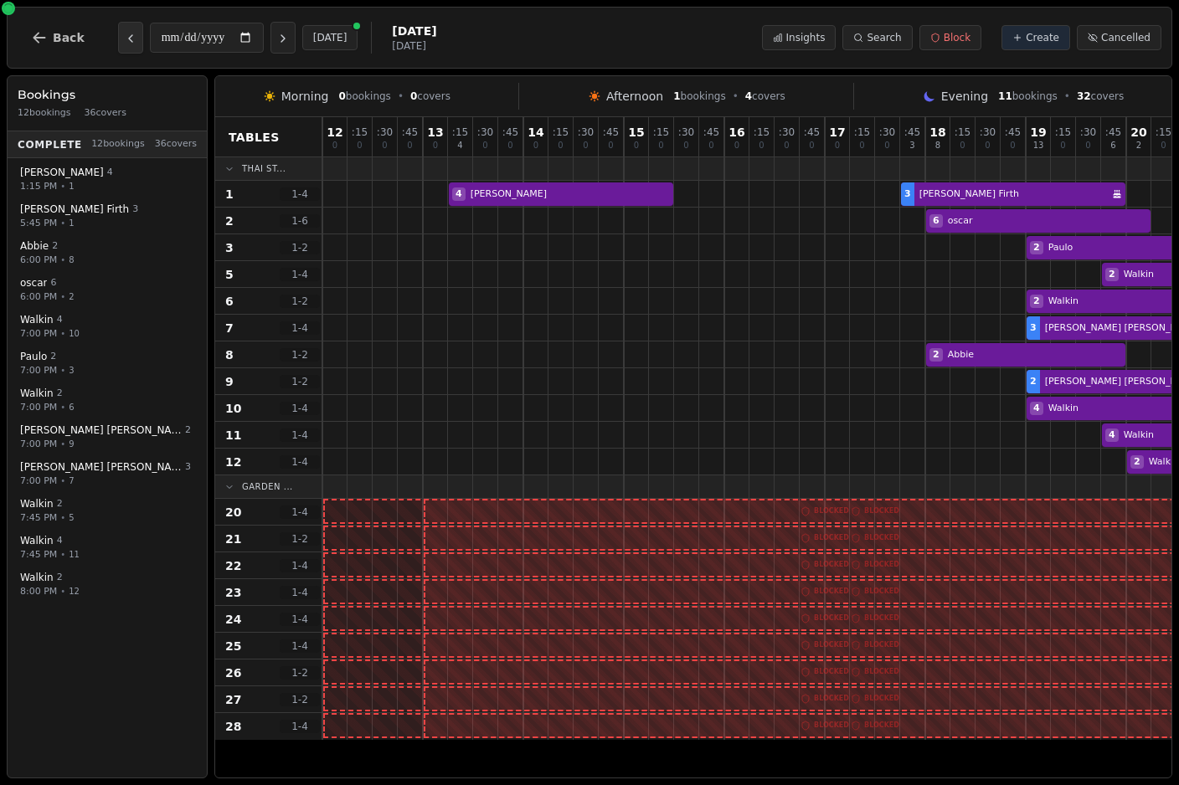
click at [130, 44] on icon "Previous day" at bounding box center [130, 38] width 13 height 13
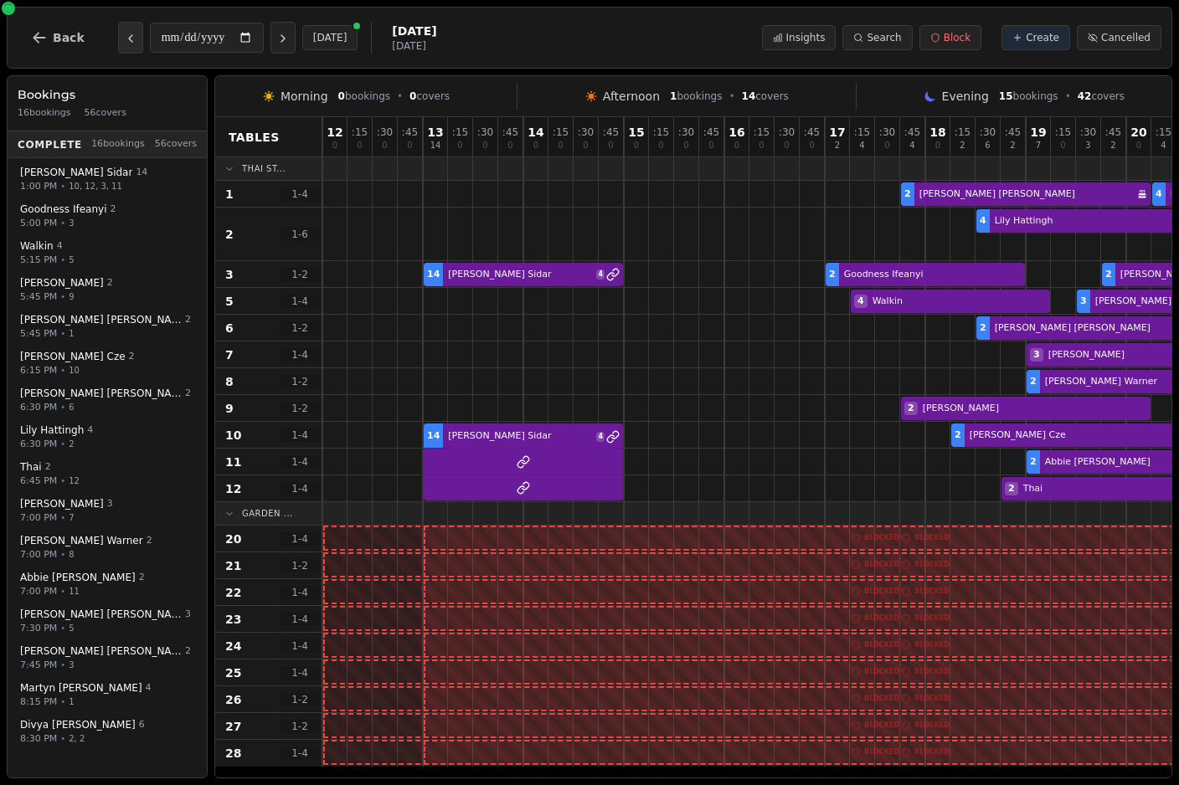
click at [126, 42] on icon "Previous day" at bounding box center [130, 38] width 13 height 13
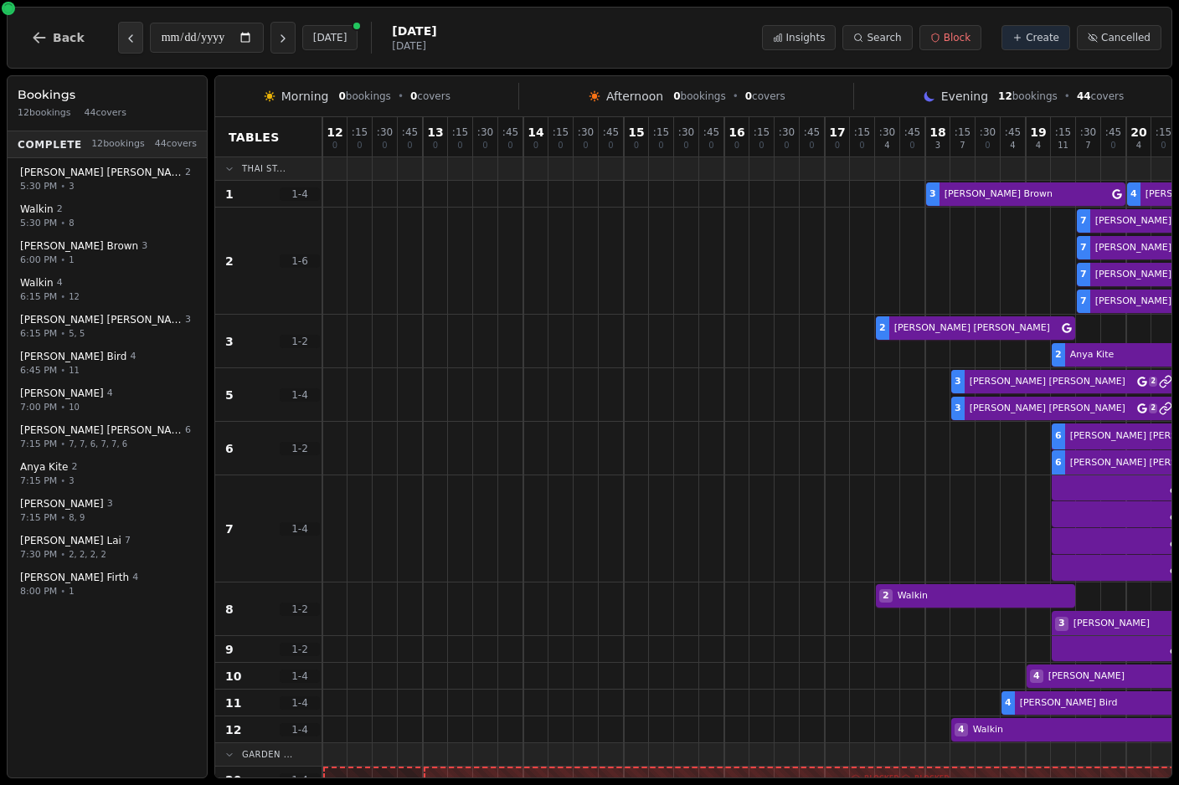
click at [129, 40] on icon "Previous day" at bounding box center [130, 38] width 3 height 7
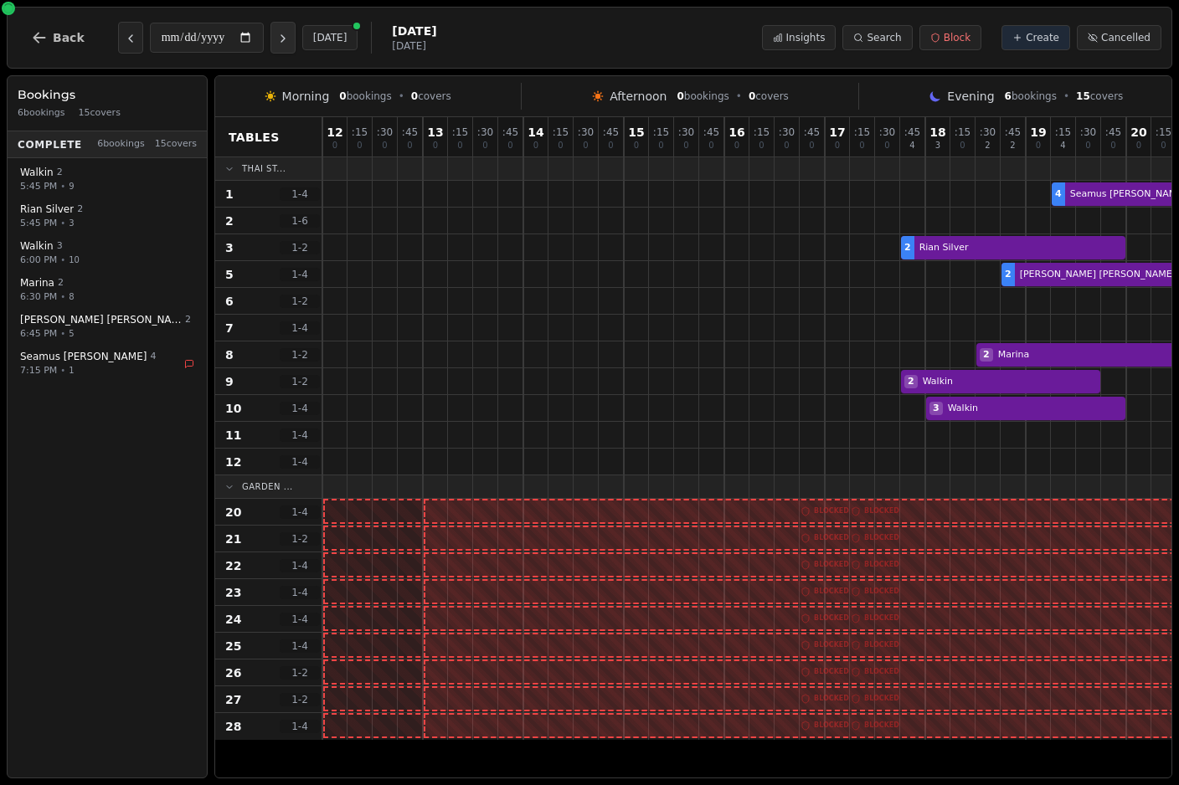
click at [276, 43] on icon "Next day" at bounding box center [282, 38] width 13 height 13
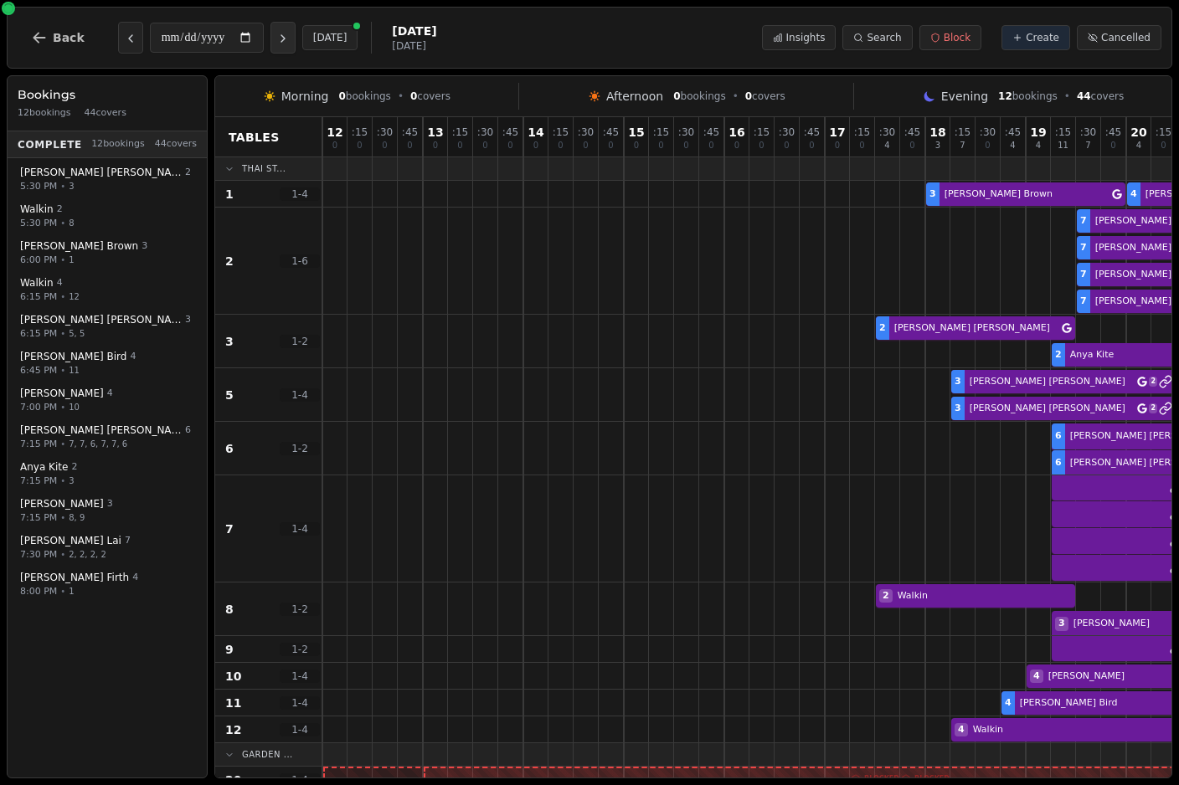
click at [276, 42] on icon "Next day" at bounding box center [282, 38] width 13 height 13
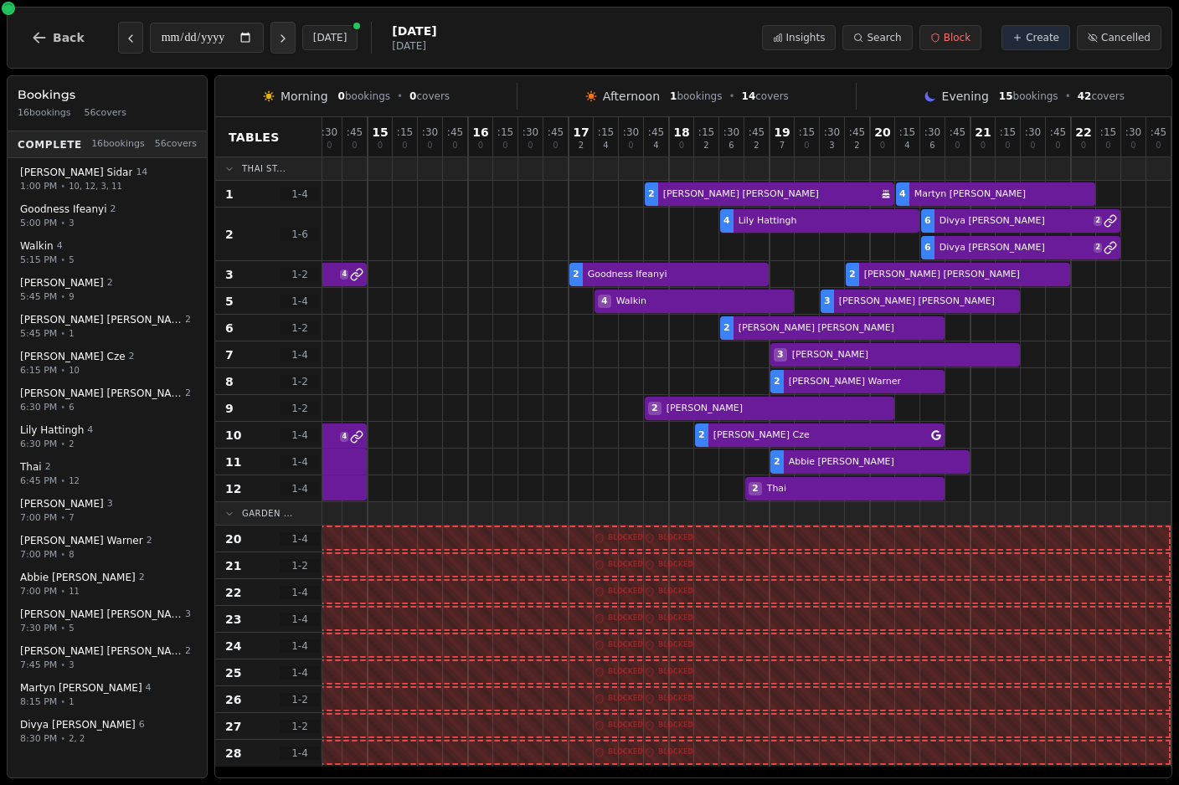
scroll to position [0, 256]
click at [119, 38] on button "Previous day" at bounding box center [130, 38] width 25 height 32
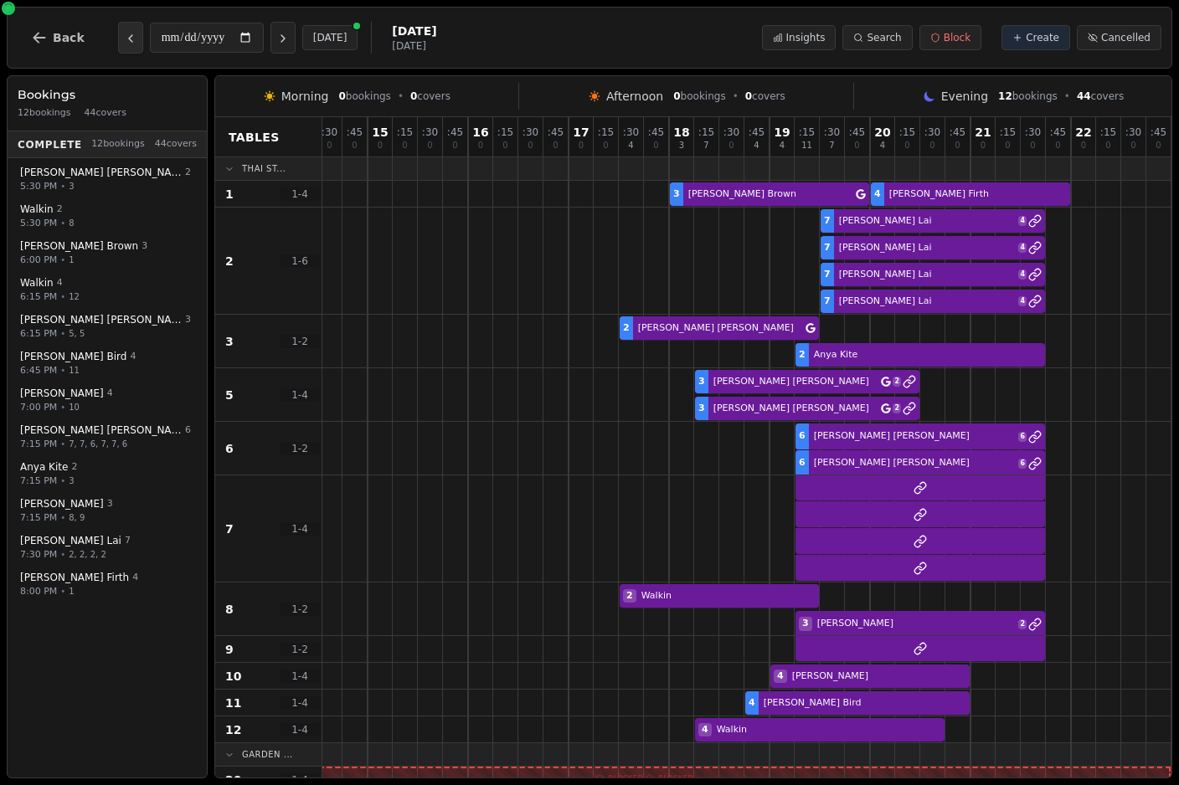
click at [126, 36] on icon "Previous day" at bounding box center [130, 38] width 13 height 13
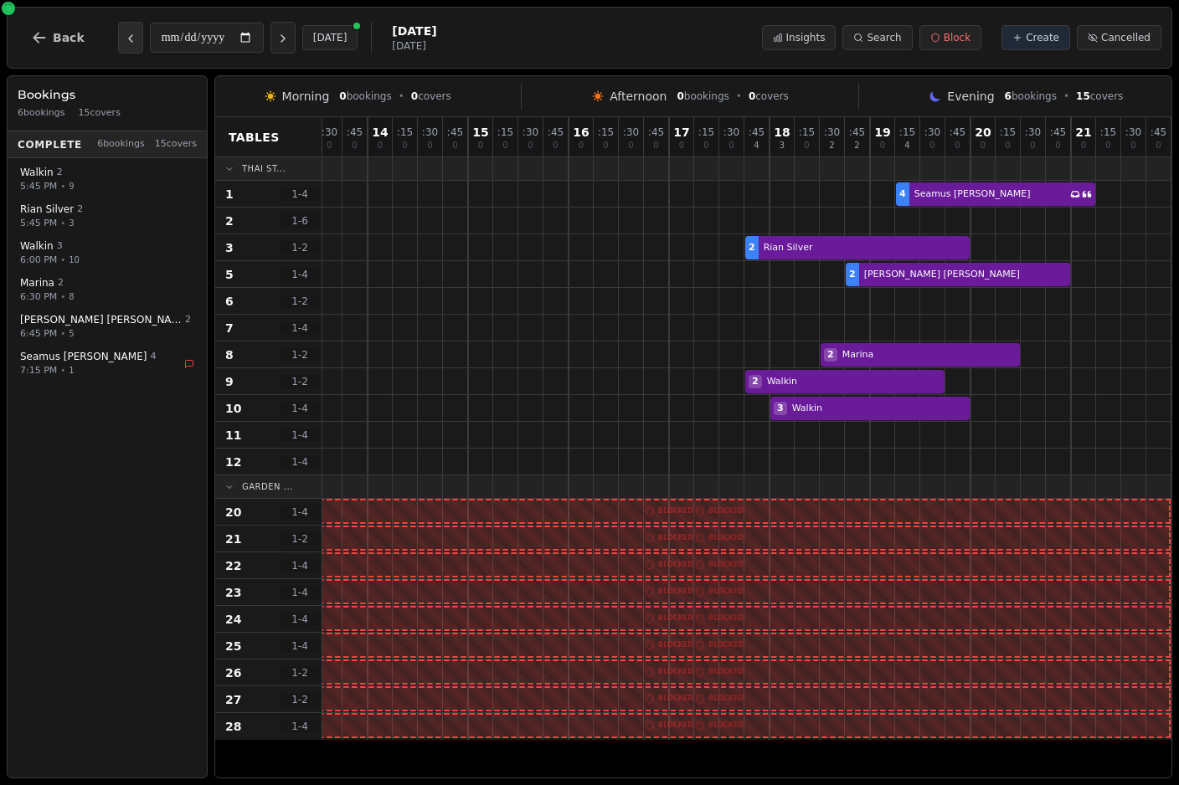
click at [124, 41] on icon "Previous day" at bounding box center [130, 38] width 13 height 13
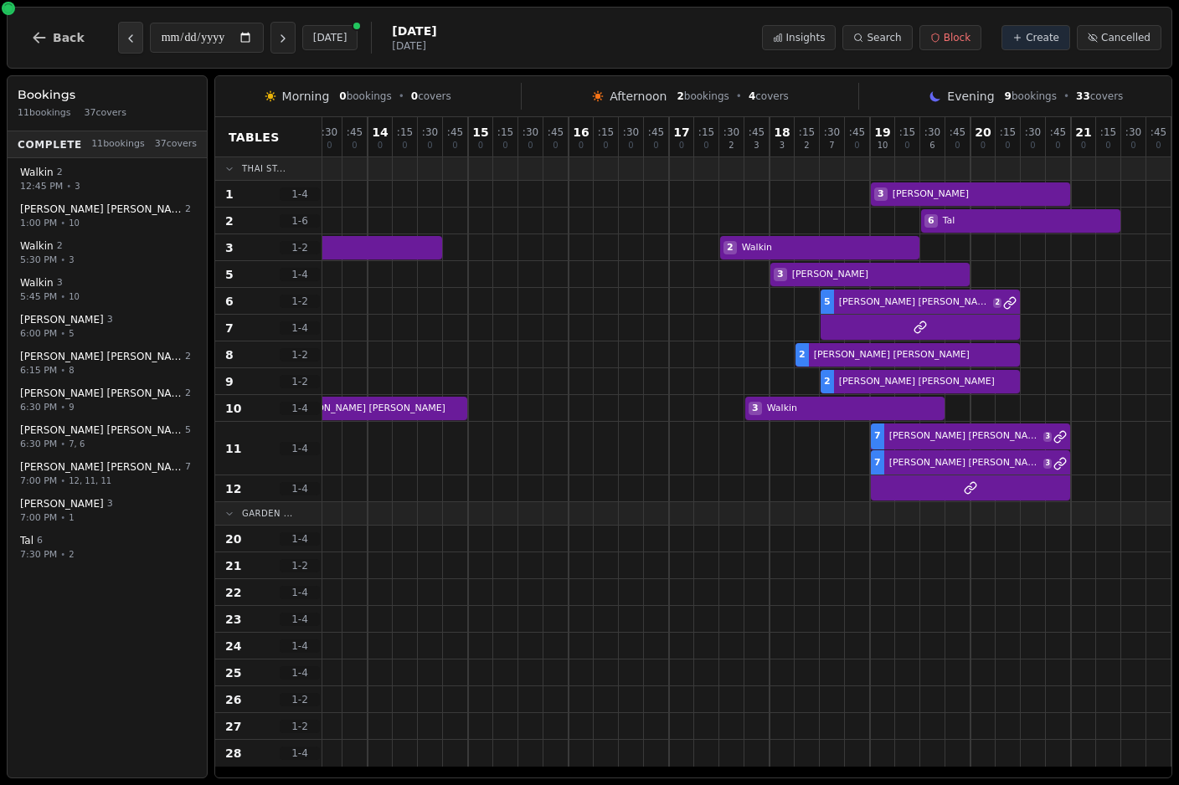
click at [124, 37] on icon "Previous day" at bounding box center [130, 38] width 13 height 13
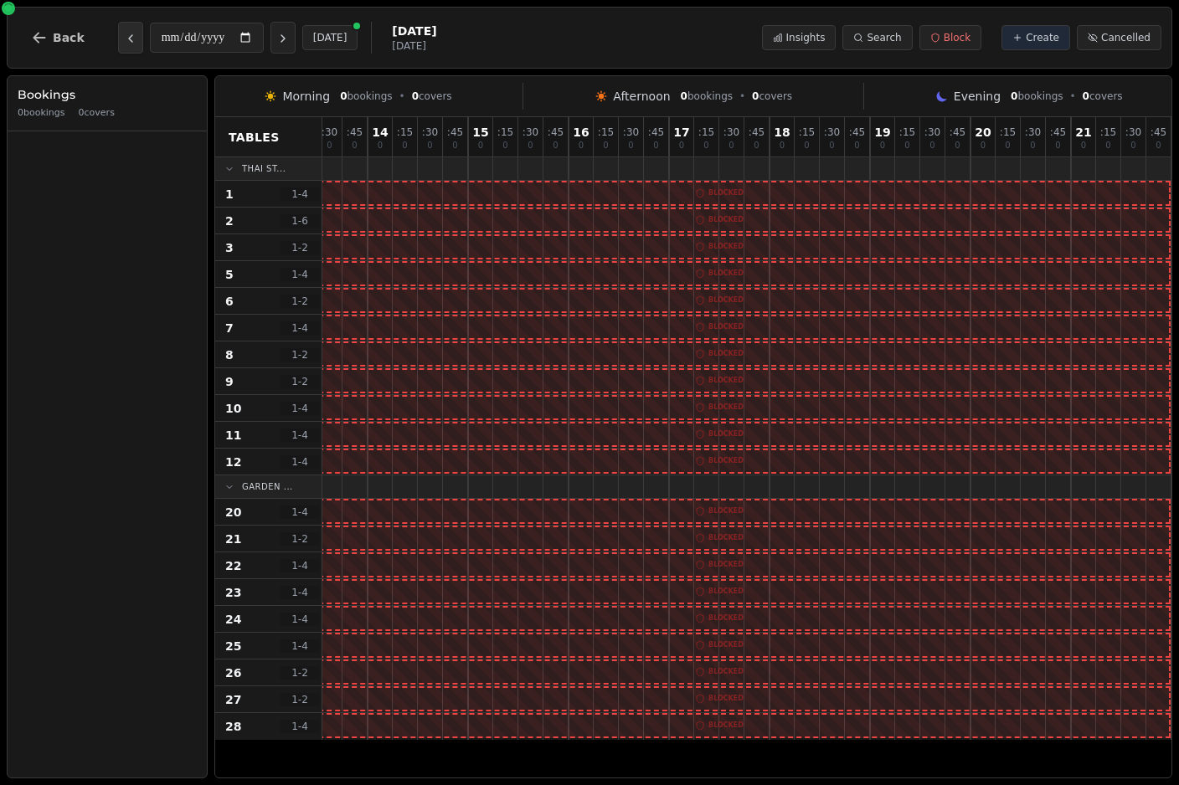
click at [129, 38] on icon "Previous day" at bounding box center [130, 38] width 3 height 7
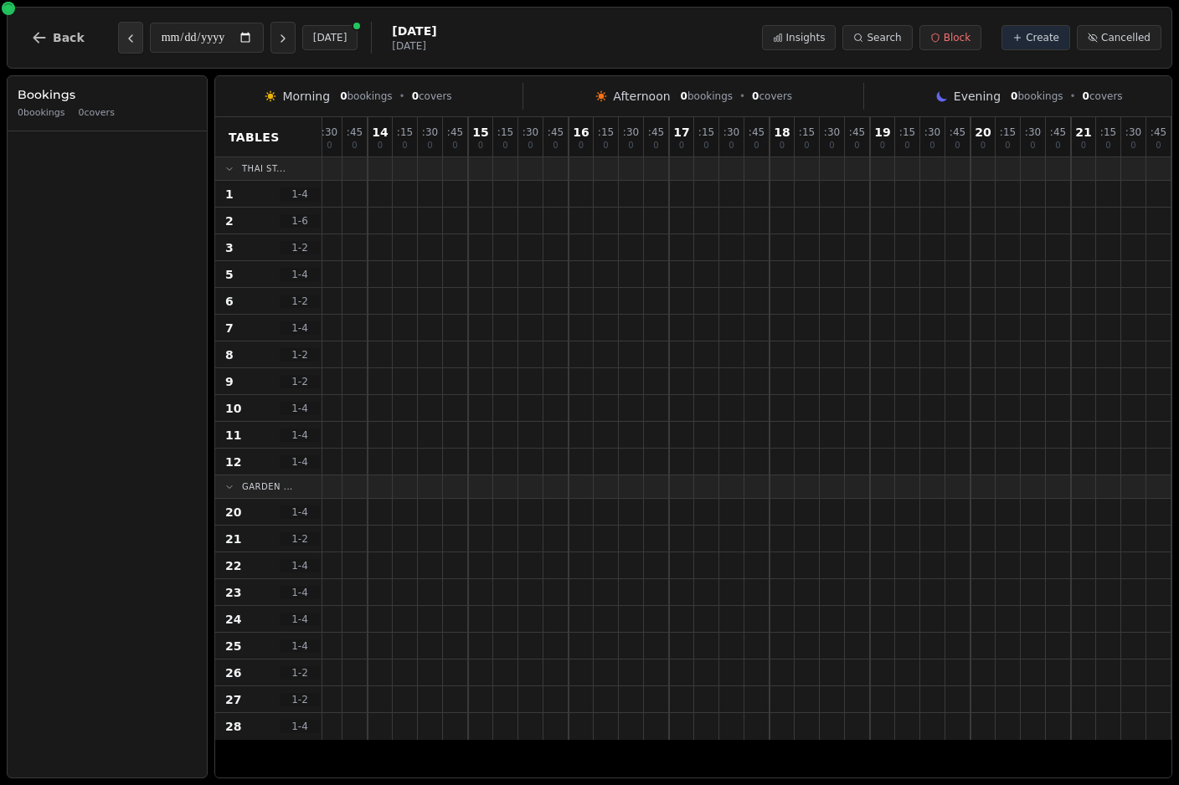
scroll to position [0, 0]
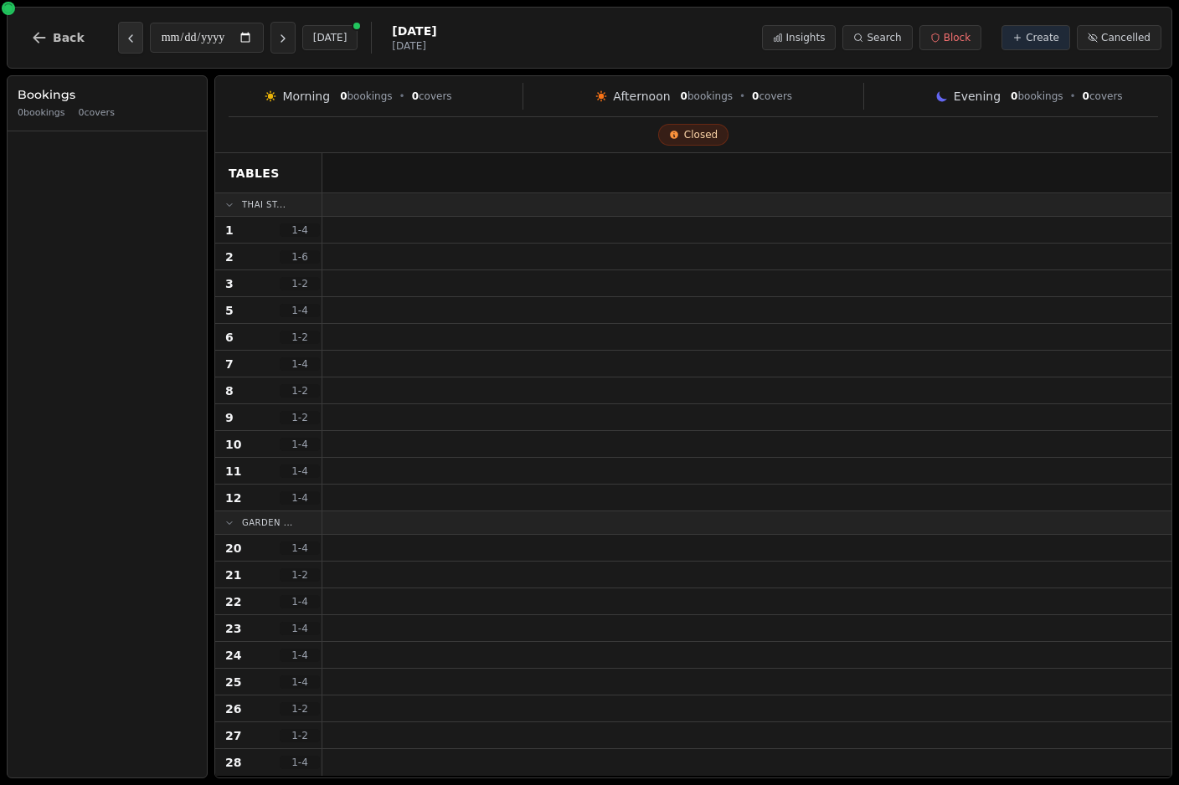
click at [125, 38] on icon "Previous day" at bounding box center [130, 38] width 13 height 13
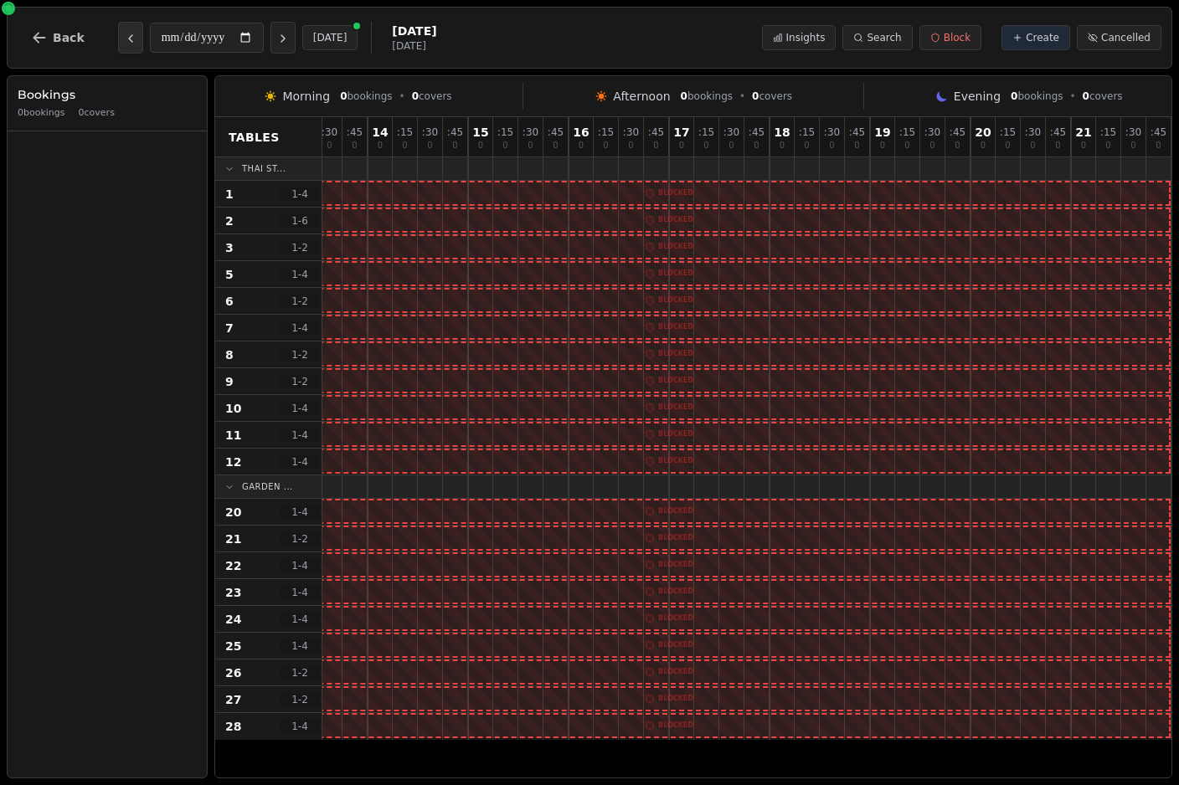
click at [118, 38] on button "Previous day" at bounding box center [130, 38] width 25 height 32
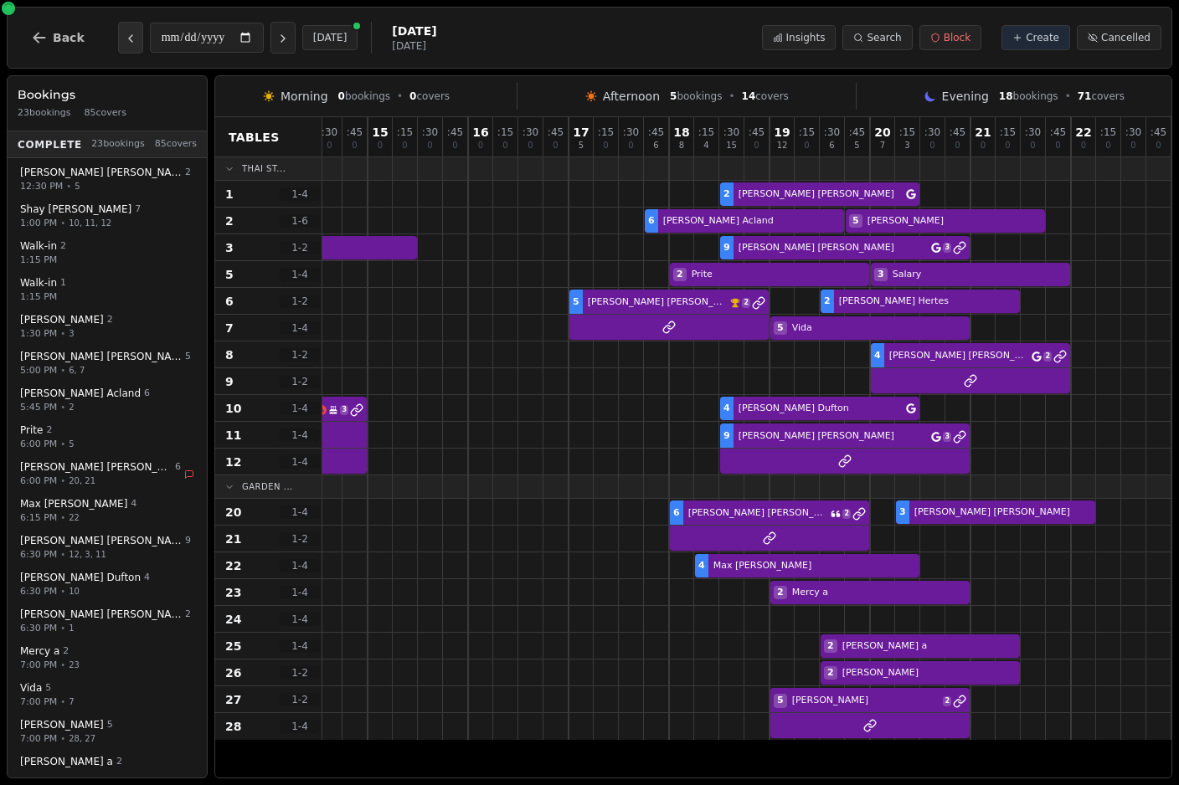
scroll to position [0, 256]
click at [126, 27] on button "Previous day" at bounding box center [130, 38] width 25 height 32
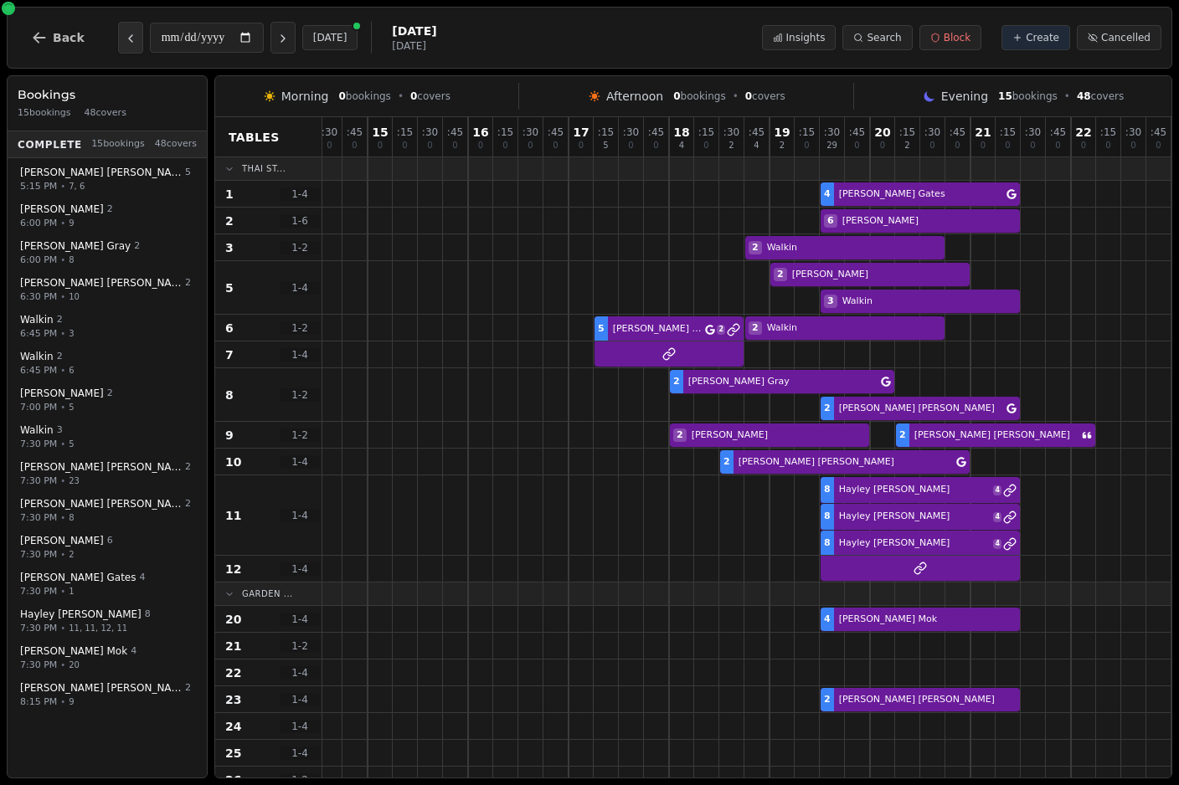
click at [118, 38] on button "Previous day" at bounding box center [130, 38] width 25 height 32
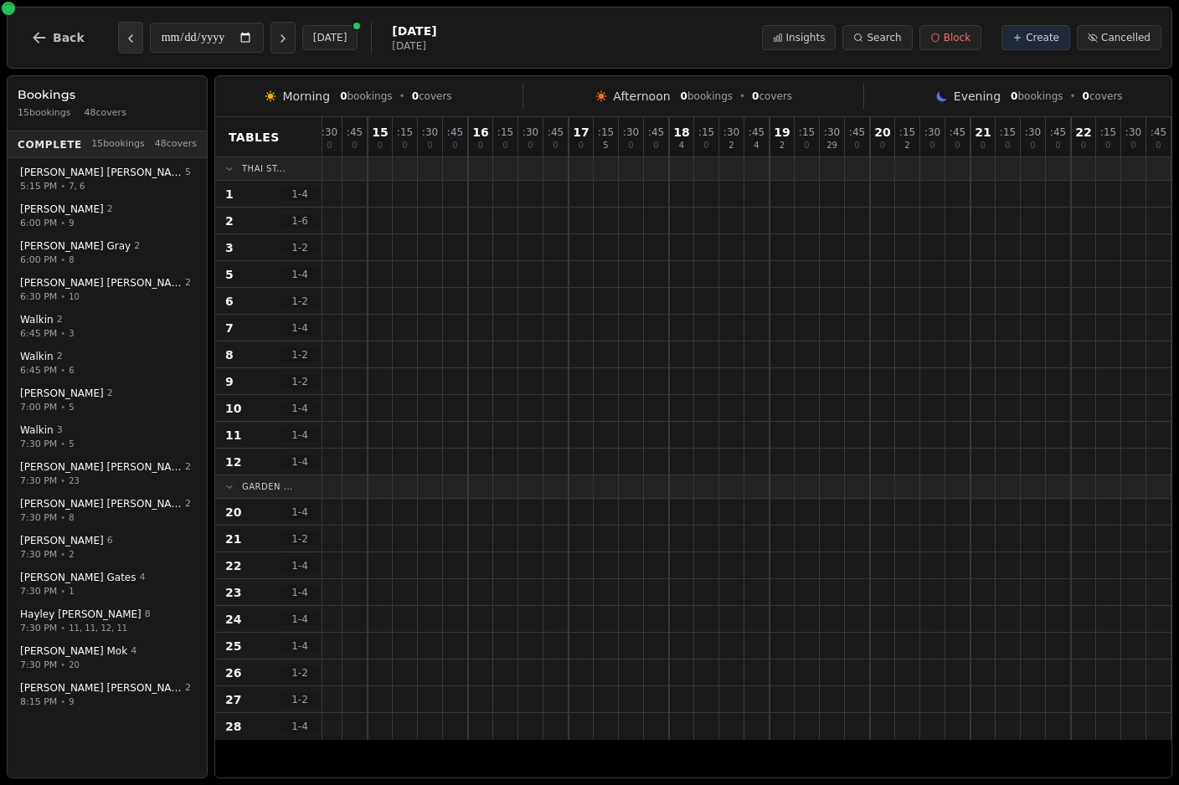
scroll to position [0, 156]
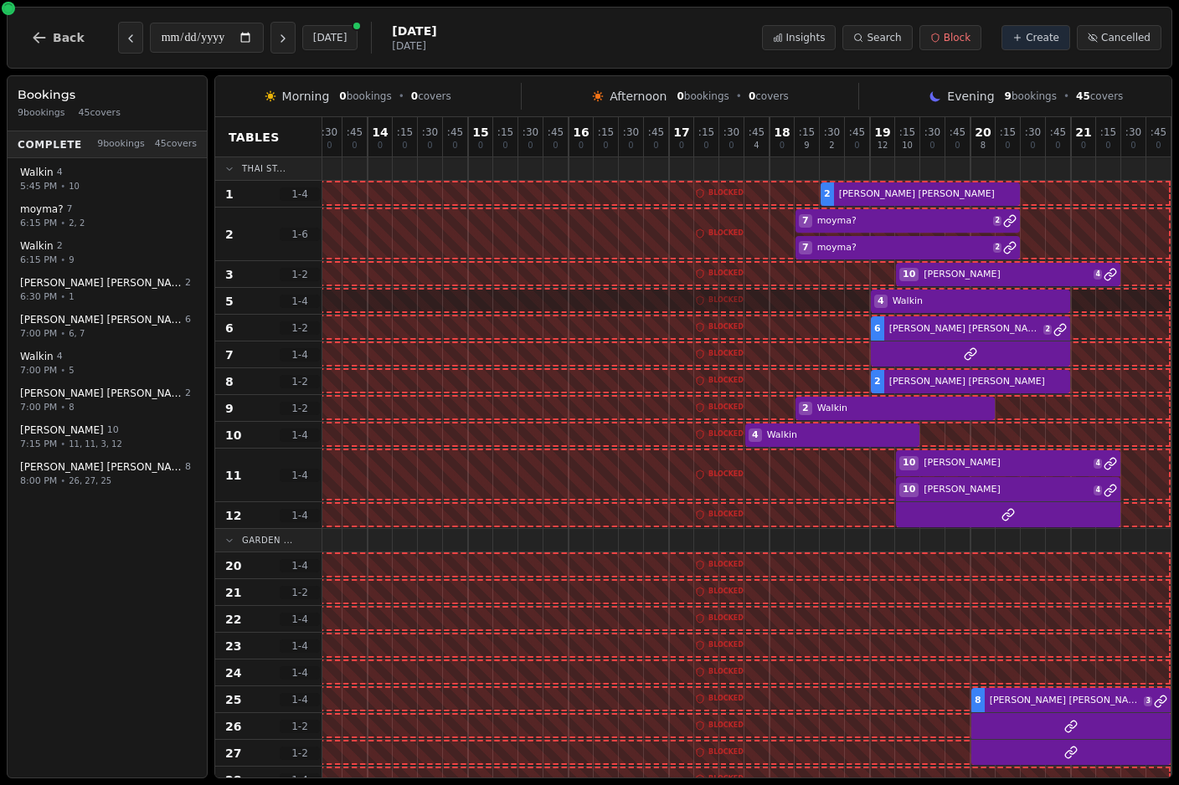
click at [110, 35] on div "**********" at bounding box center [227, 38] width 419 height 40
click at [124, 38] on icon "Previous day" at bounding box center [130, 38] width 13 height 13
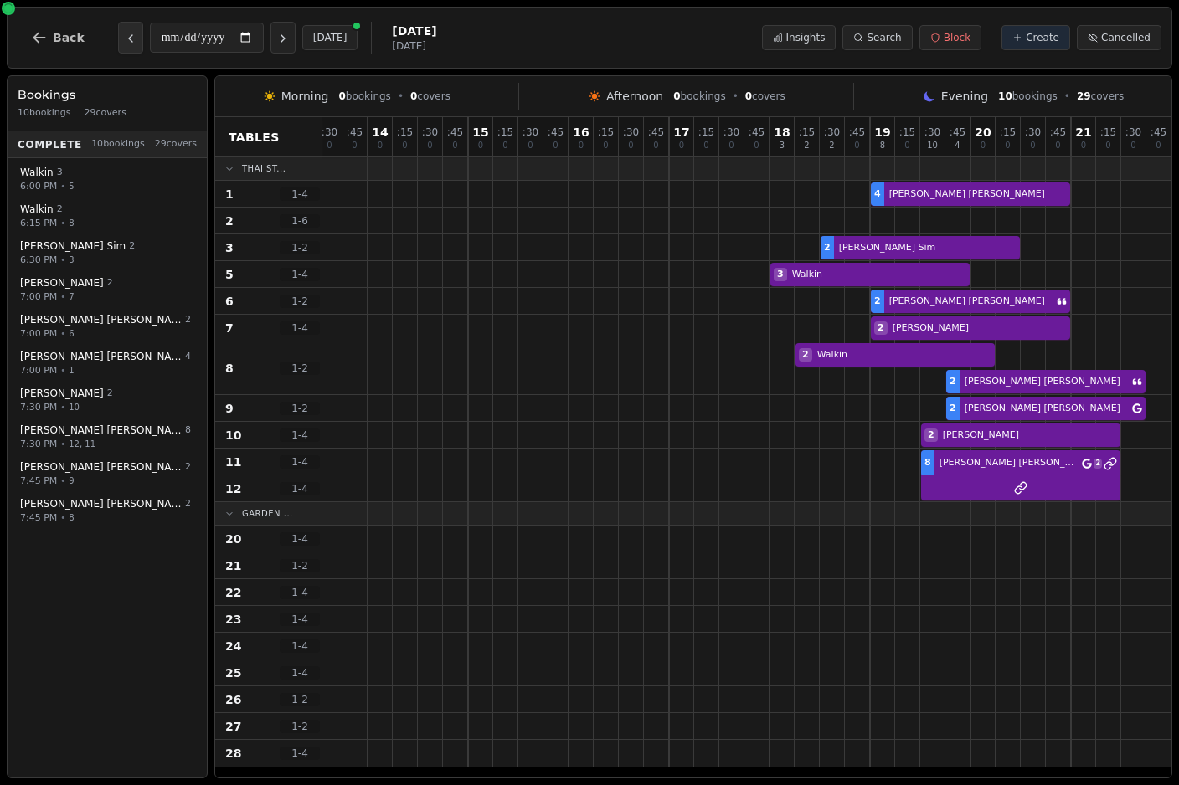
click at [125, 41] on icon "Previous day" at bounding box center [130, 38] width 13 height 13
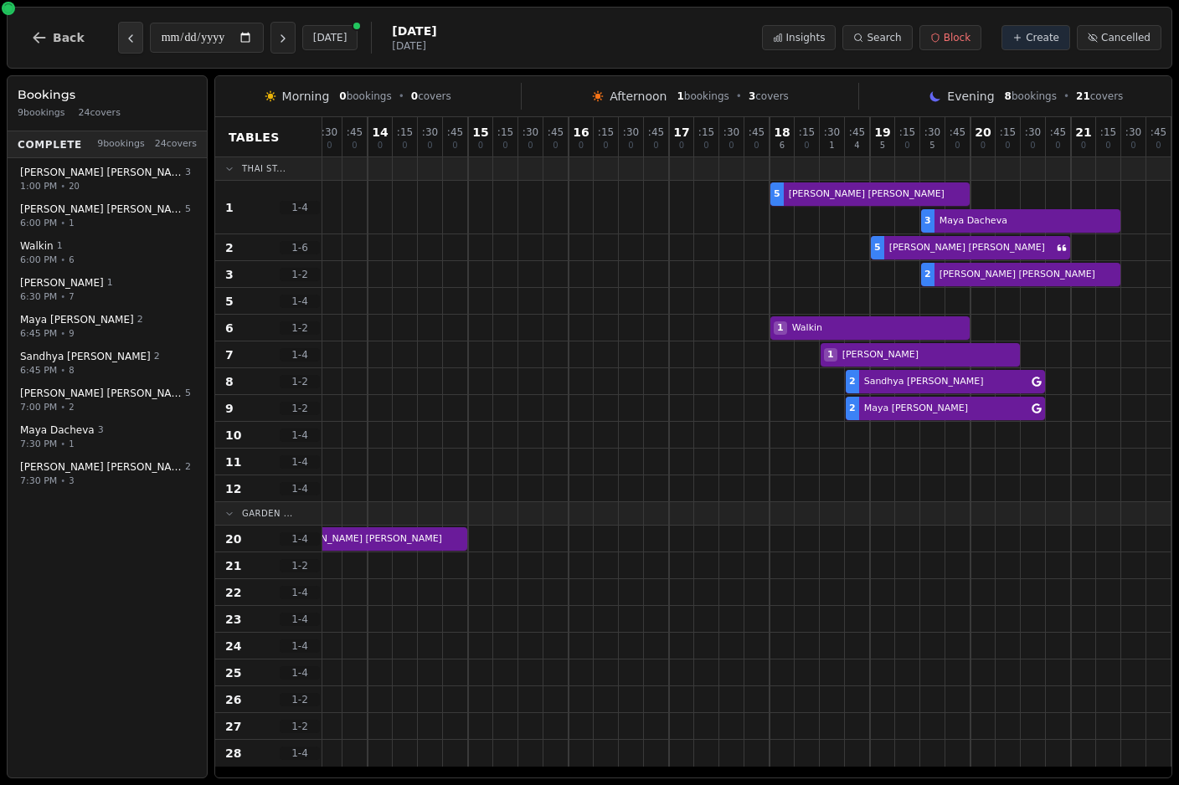
click at [126, 33] on icon "Previous day" at bounding box center [130, 38] width 13 height 13
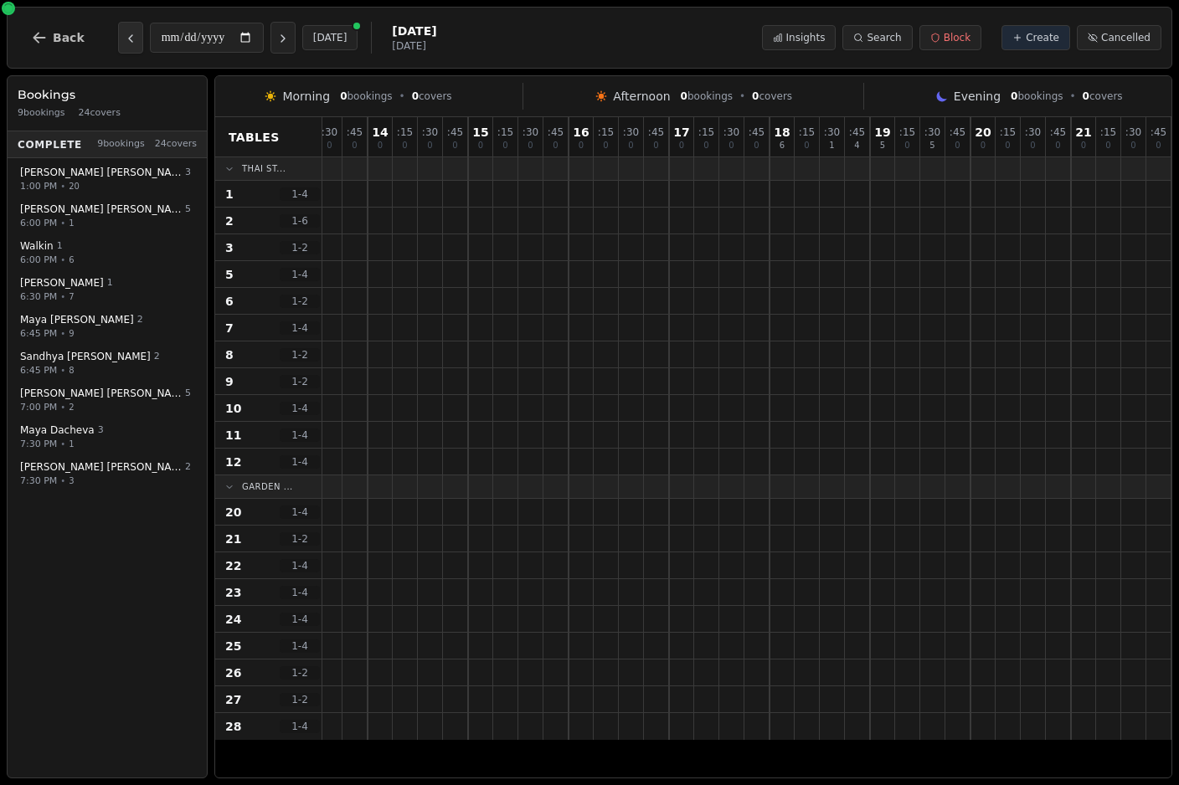
scroll to position [0, 0]
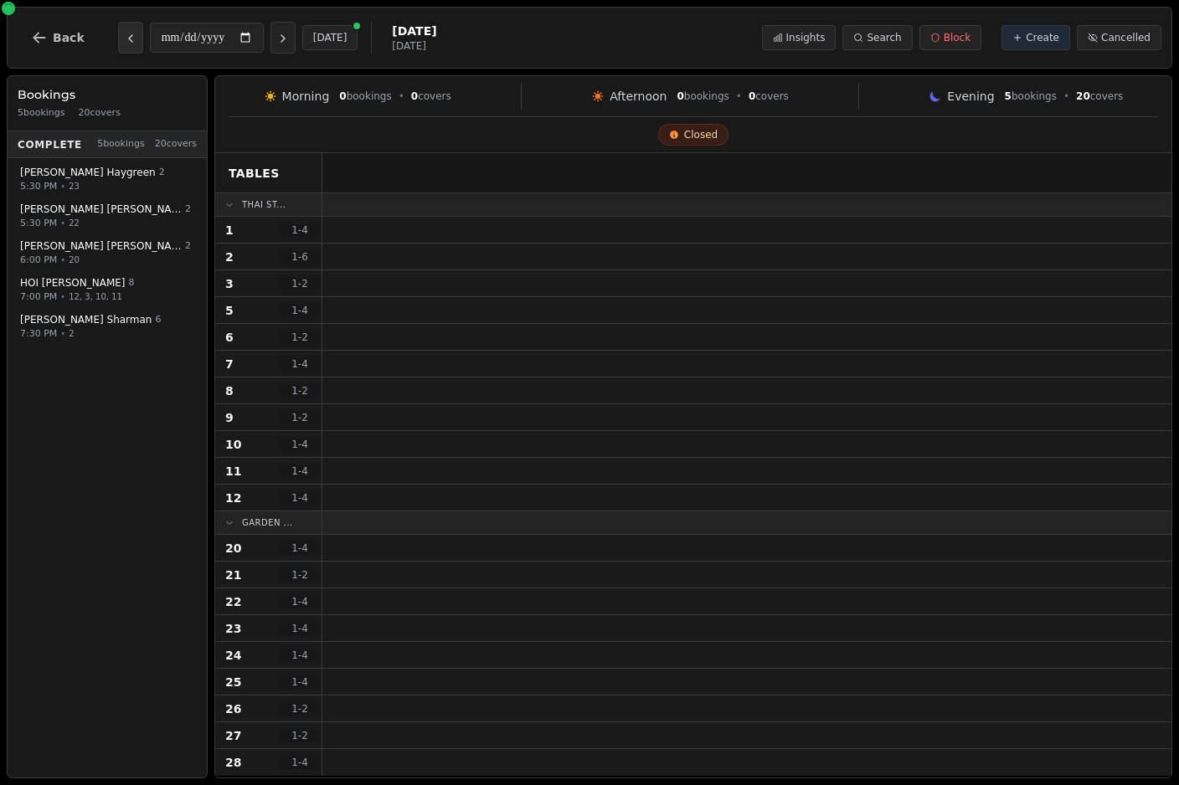
click at [129, 39] on icon "Previous day" at bounding box center [130, 38] width 3 height 7
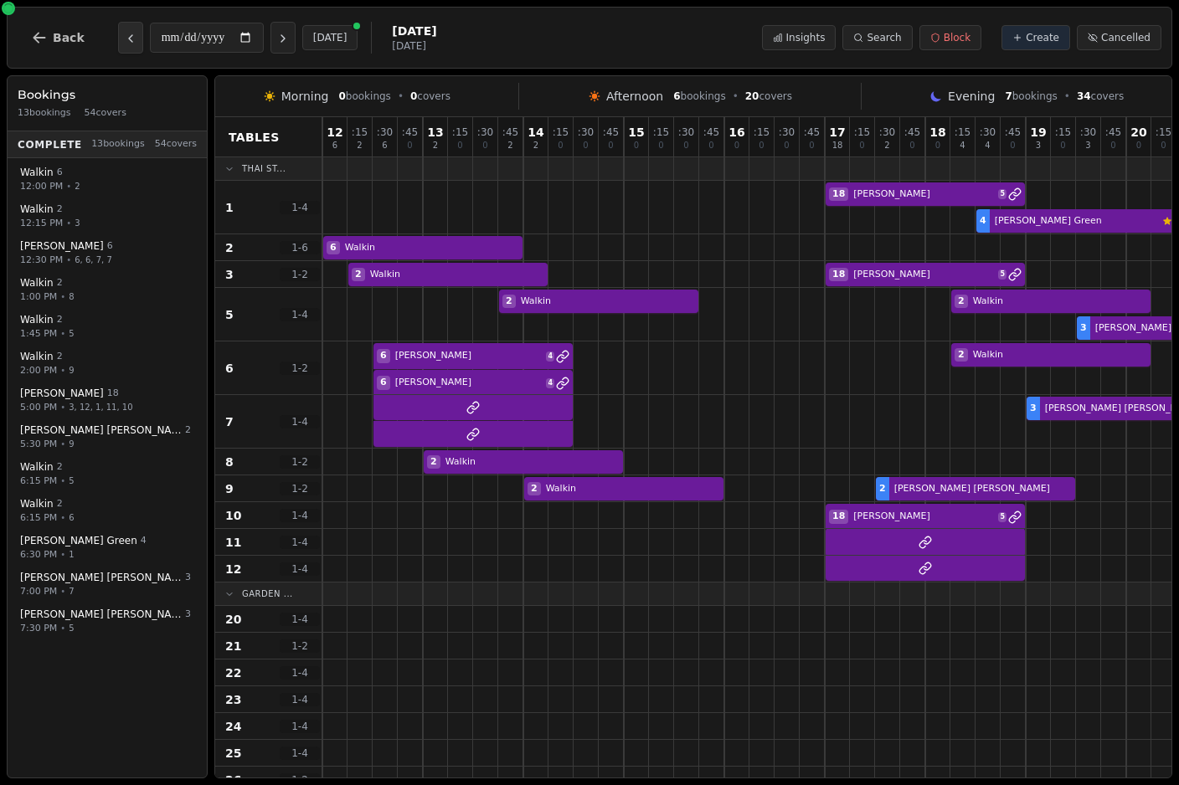
click at [126, 36] on icon "Previous day" at bounding box center [130, 38] width 13 height 13
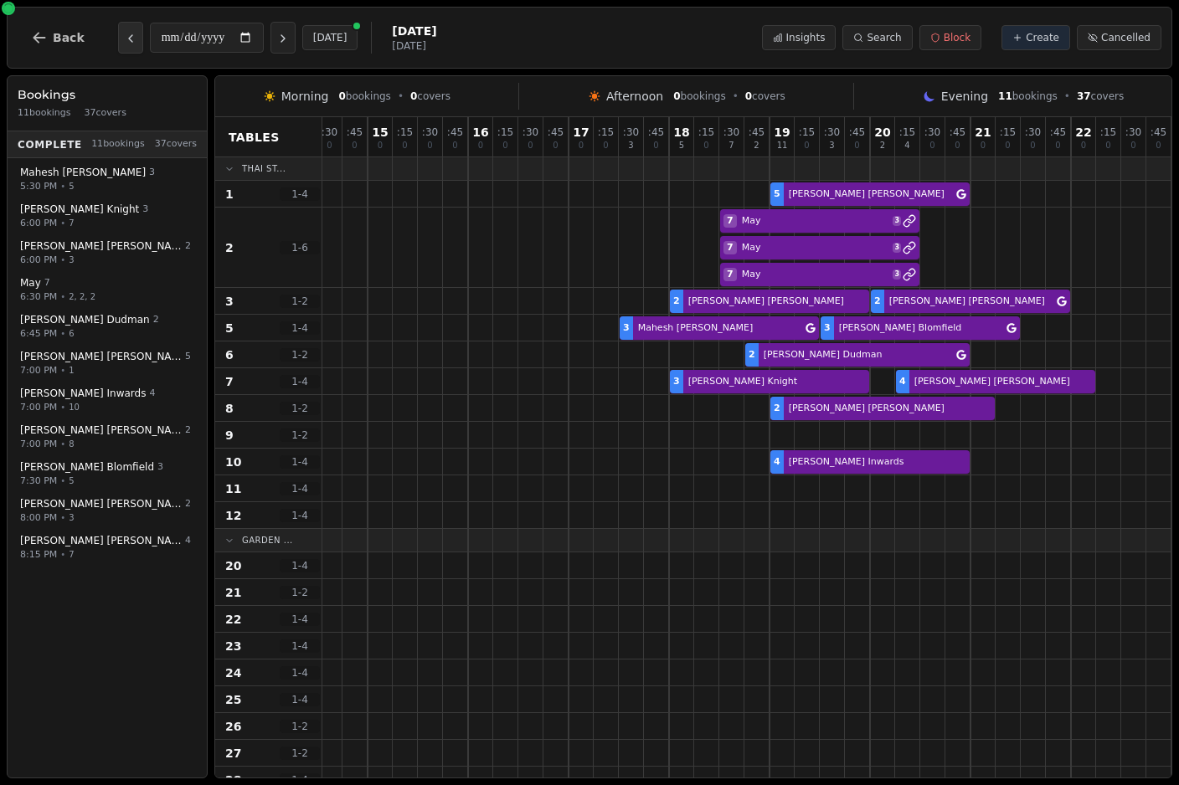
scroll to position [-1, 258]
click at [276, 39] on icon "Next day" at bounding box center [282, 38] width 13 height 13
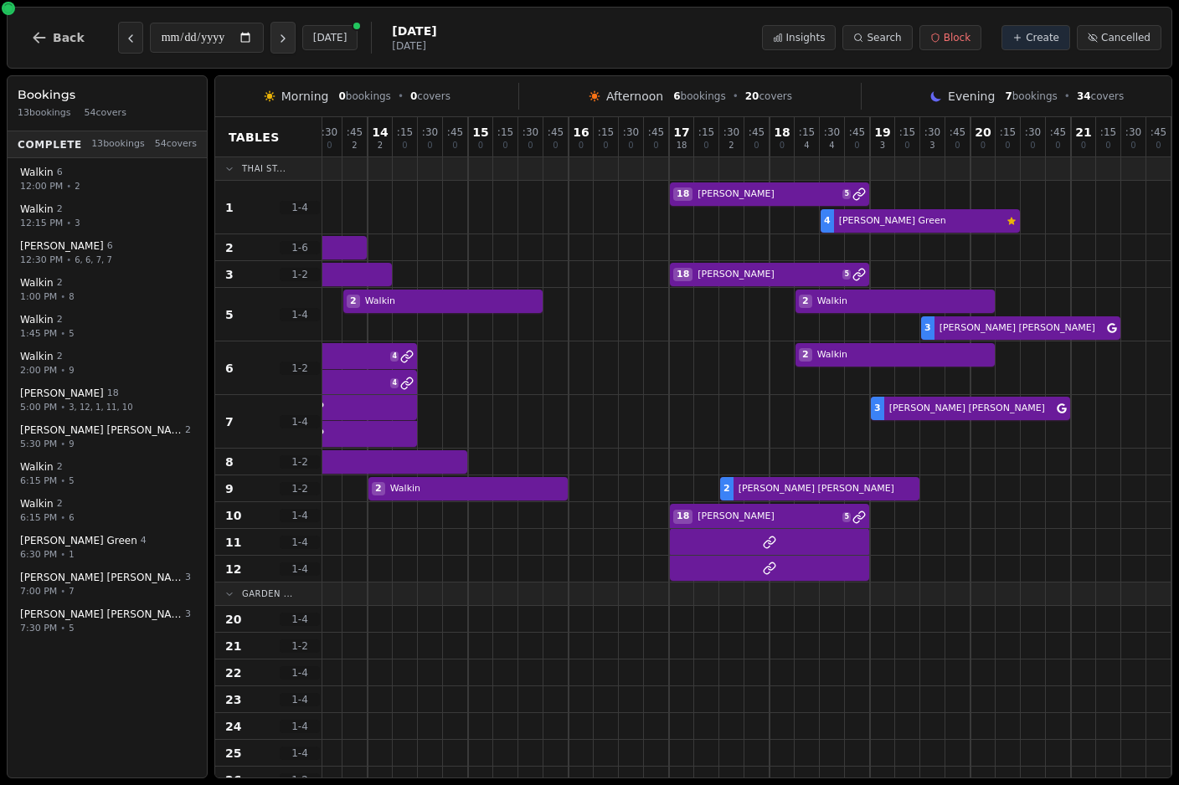
scroll to position [0, 156]
click at [124, 33] on icon "Previous day" at bounding box center [130, 38] width 13 height 13
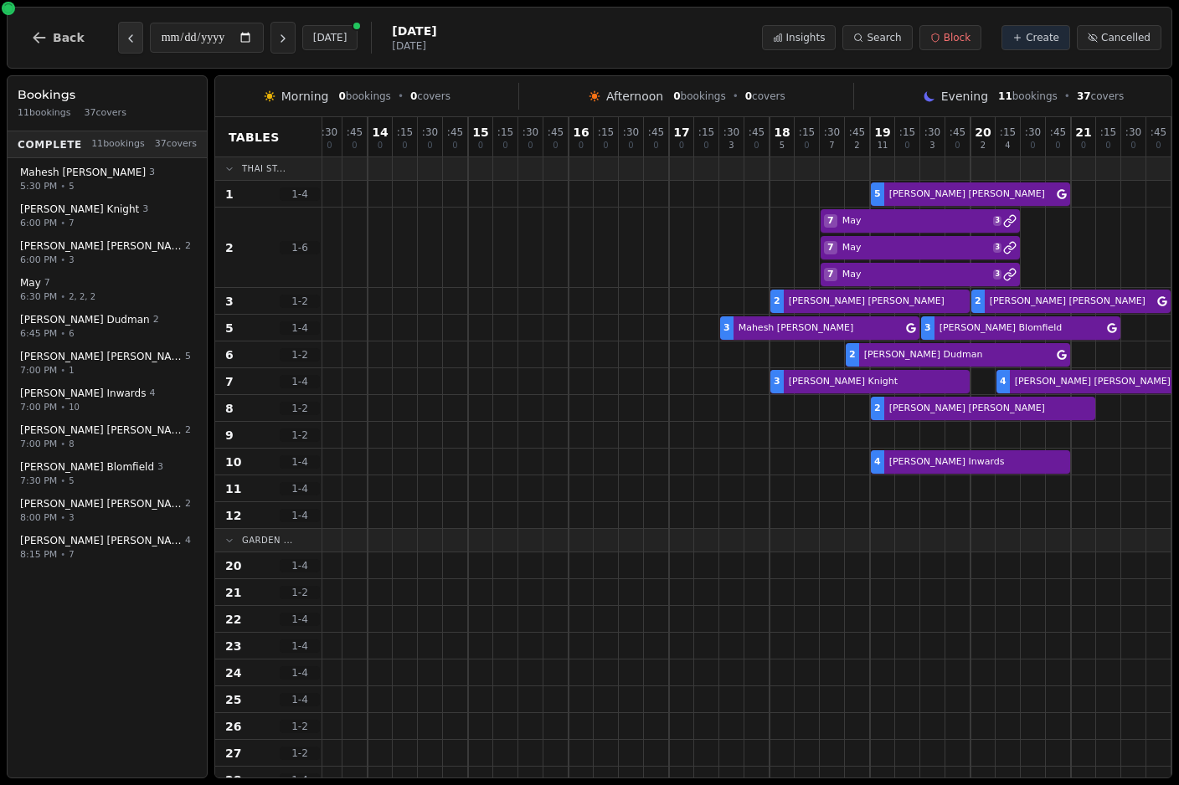
click at [127, 33] on icon "Previous day" at bounding box center [130, 38] width 13 height 13
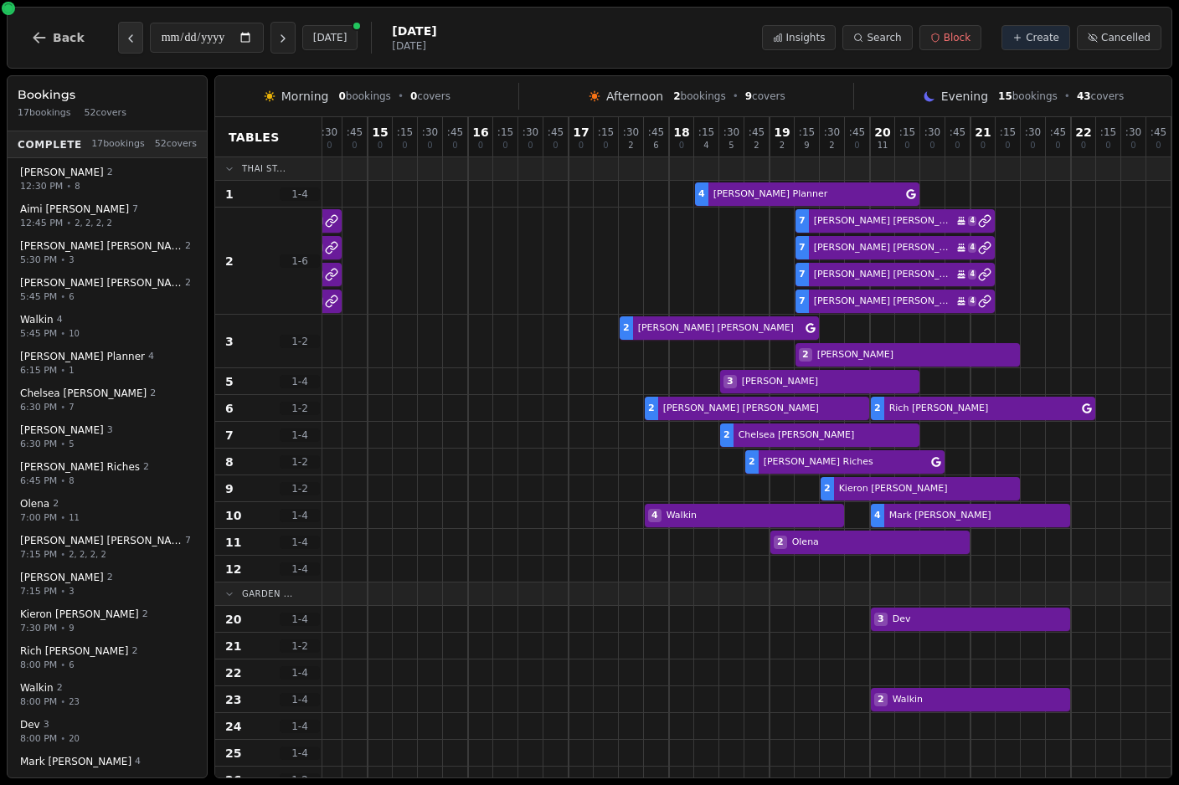
scroll to position [-1, 259]
click at [124, 42] on icon "Previous day" at bounding box center [130, 38] width 13 height 13
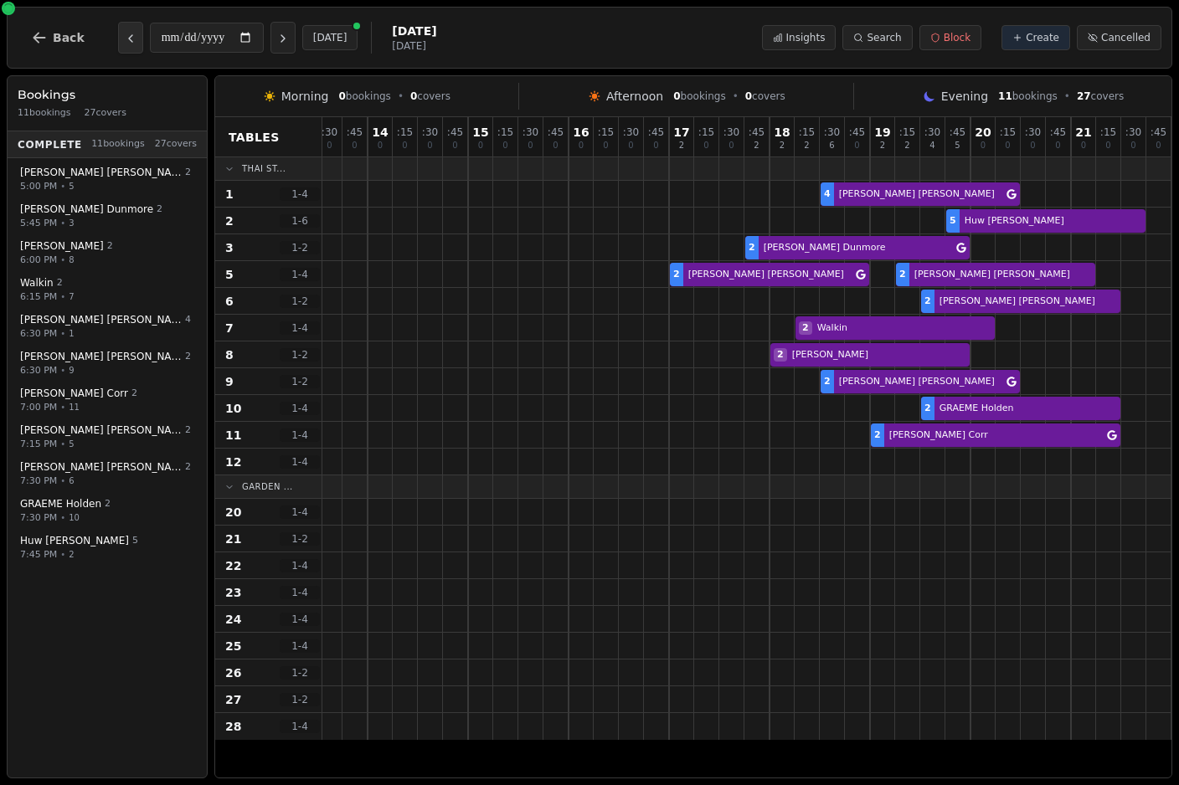
click at [124, 38] on icon "Previous day" at bounding box center [130, 38] width 13 height 13
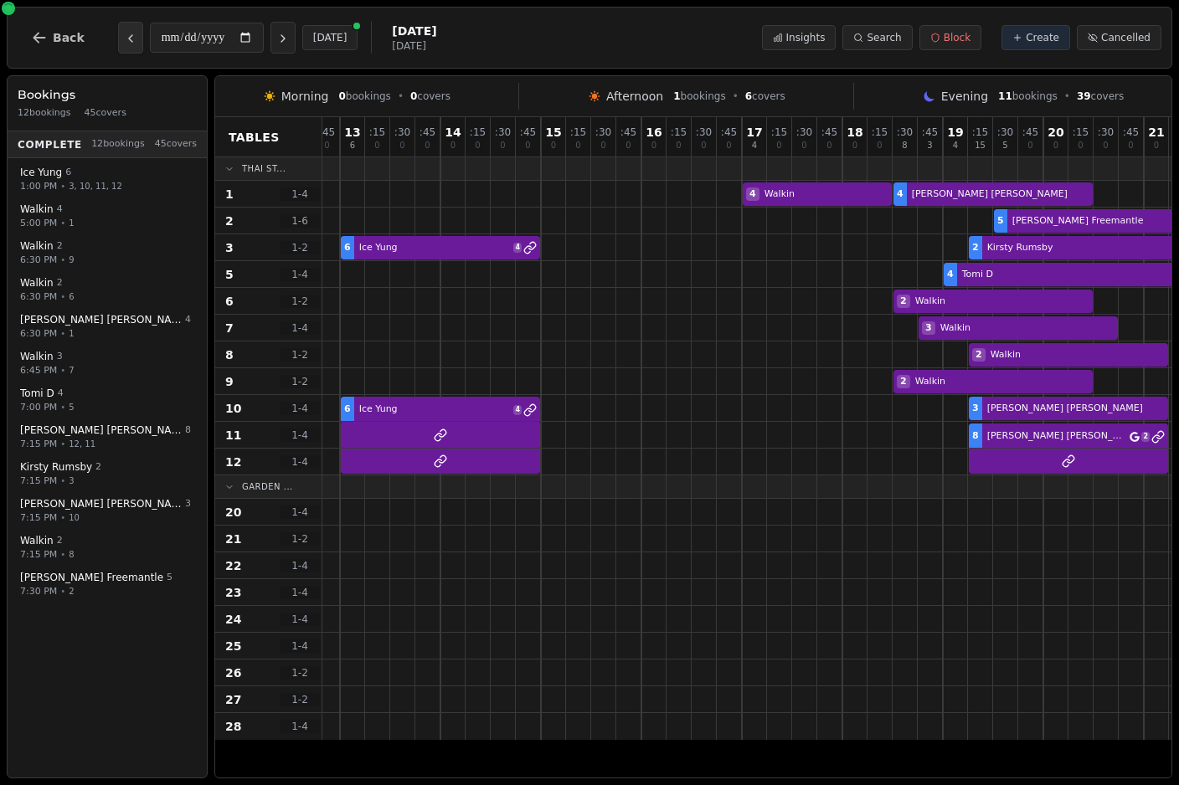
scroll to position [0, 82]
click at [124, 39] on icon "Previous day" at bounding box center [130, 38] width 13 height 13
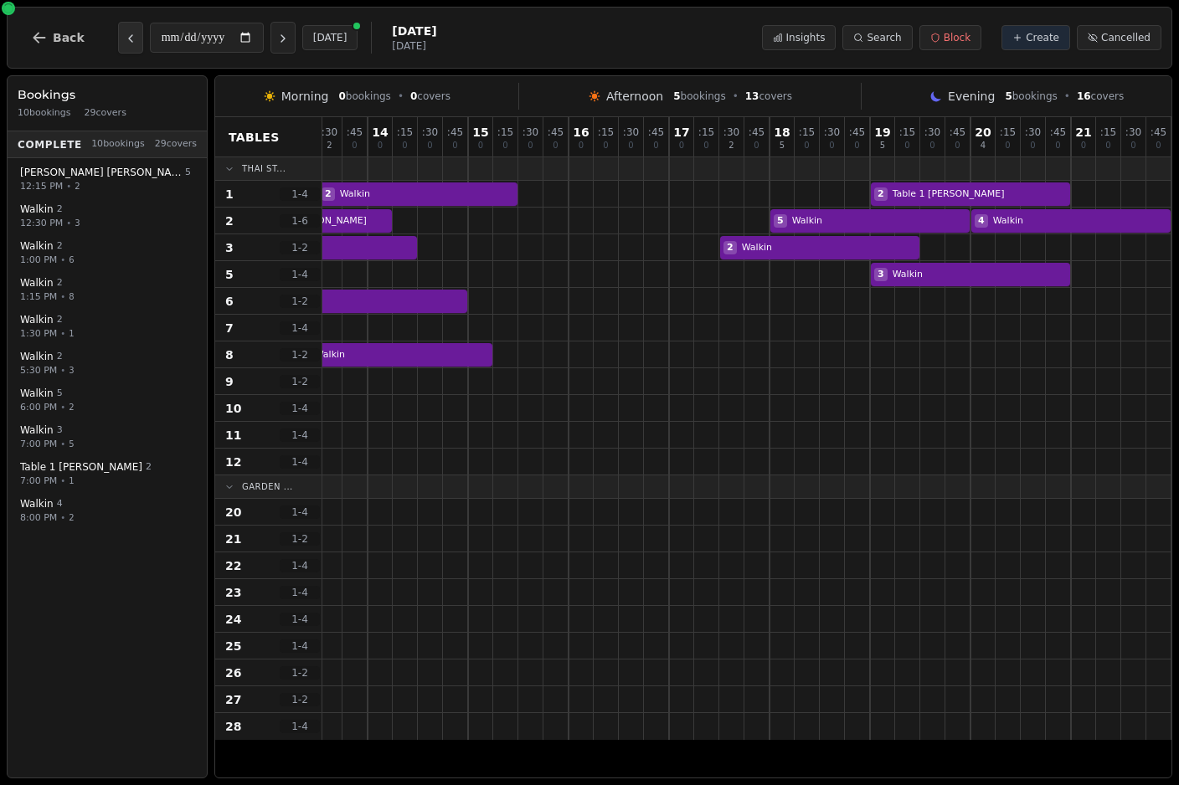
click at [124, 43] on icon "Previous day" at bounding box center [130, 38] width 13 height 13
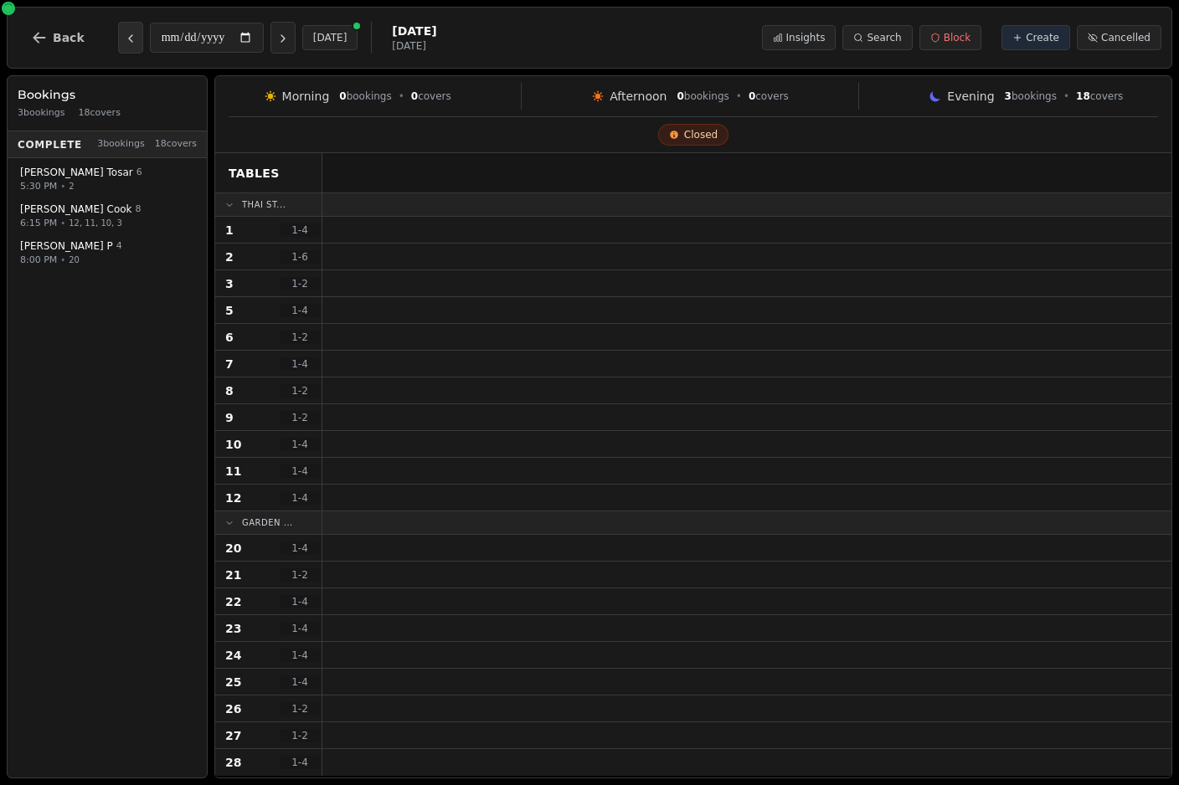
scroll to position [0, 0]
click at [124, 38] on icon "Previous day" at bounding box center [130, 38] width 13 height 13
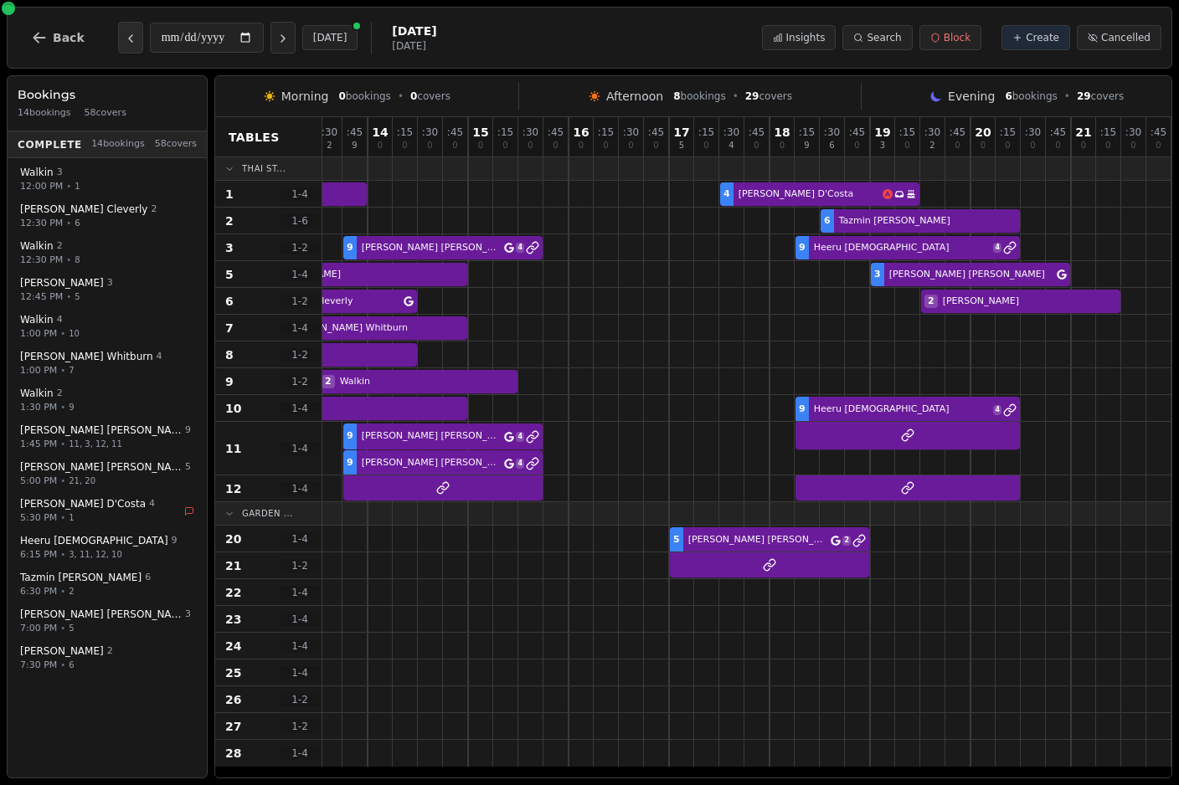
click at [126, 44] on icon "Previous day" at bounding box center [130, 38] width 13 height 13
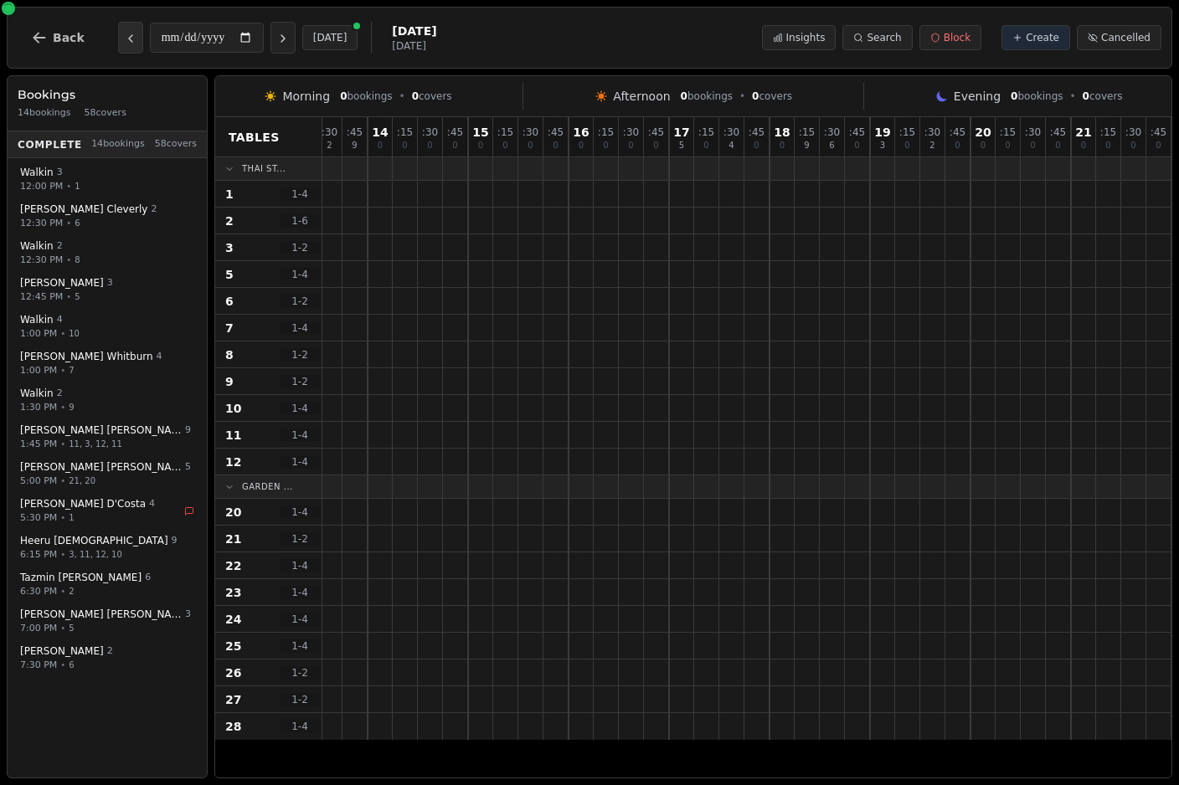
scroll to position [0, 156]
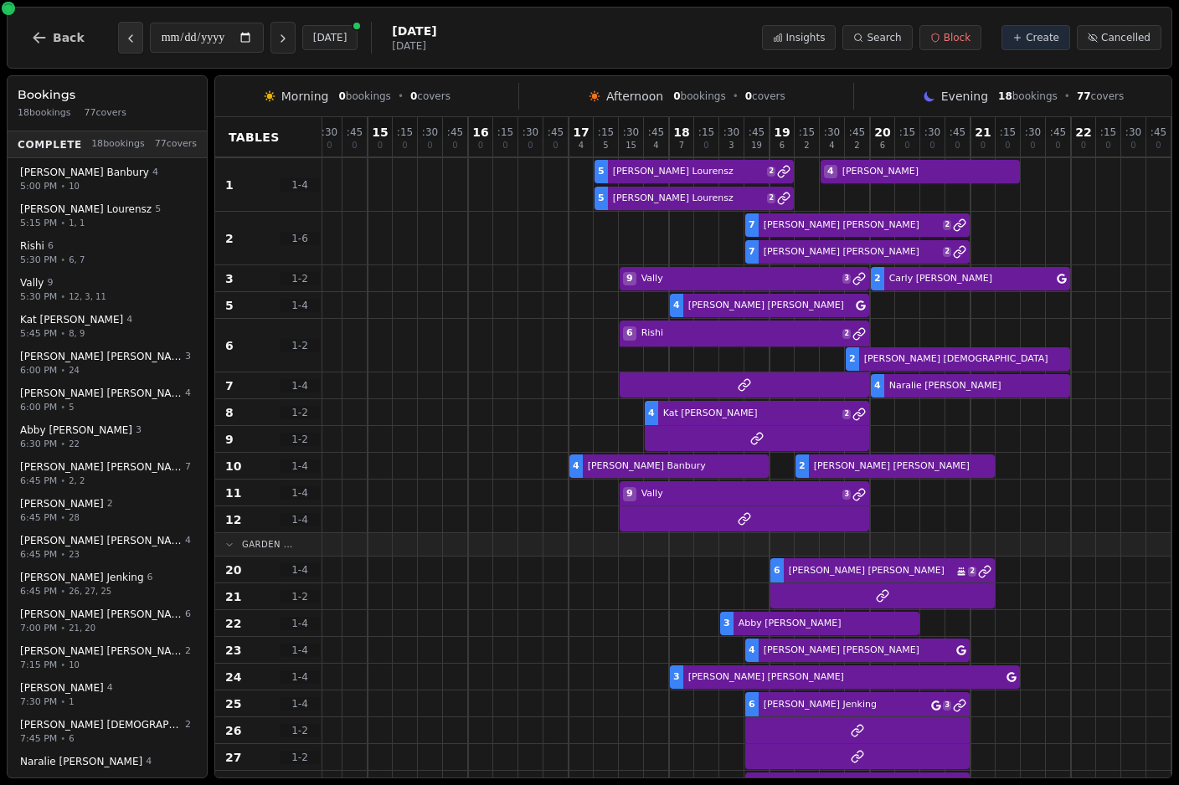
click at [124, 39] on icon "Previous day" at bounding box center [130, 38] width 13 height 13
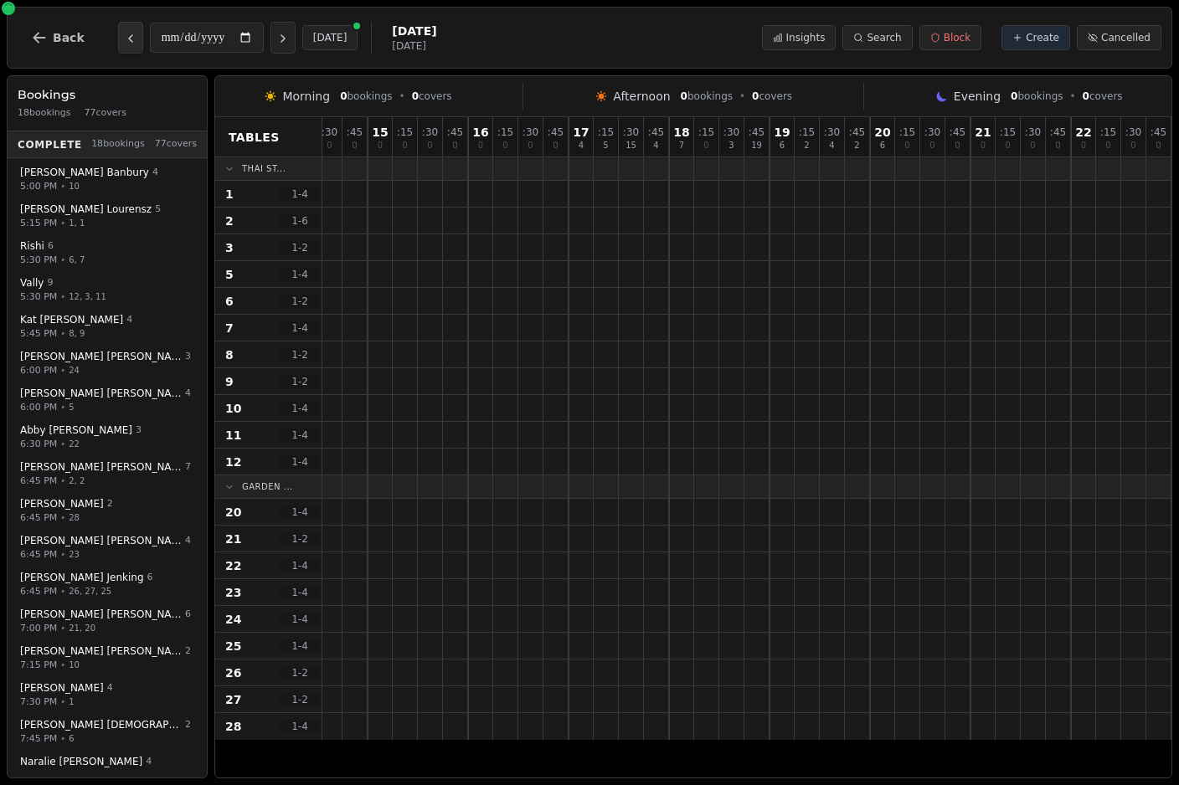
scroll to position [5, 256]
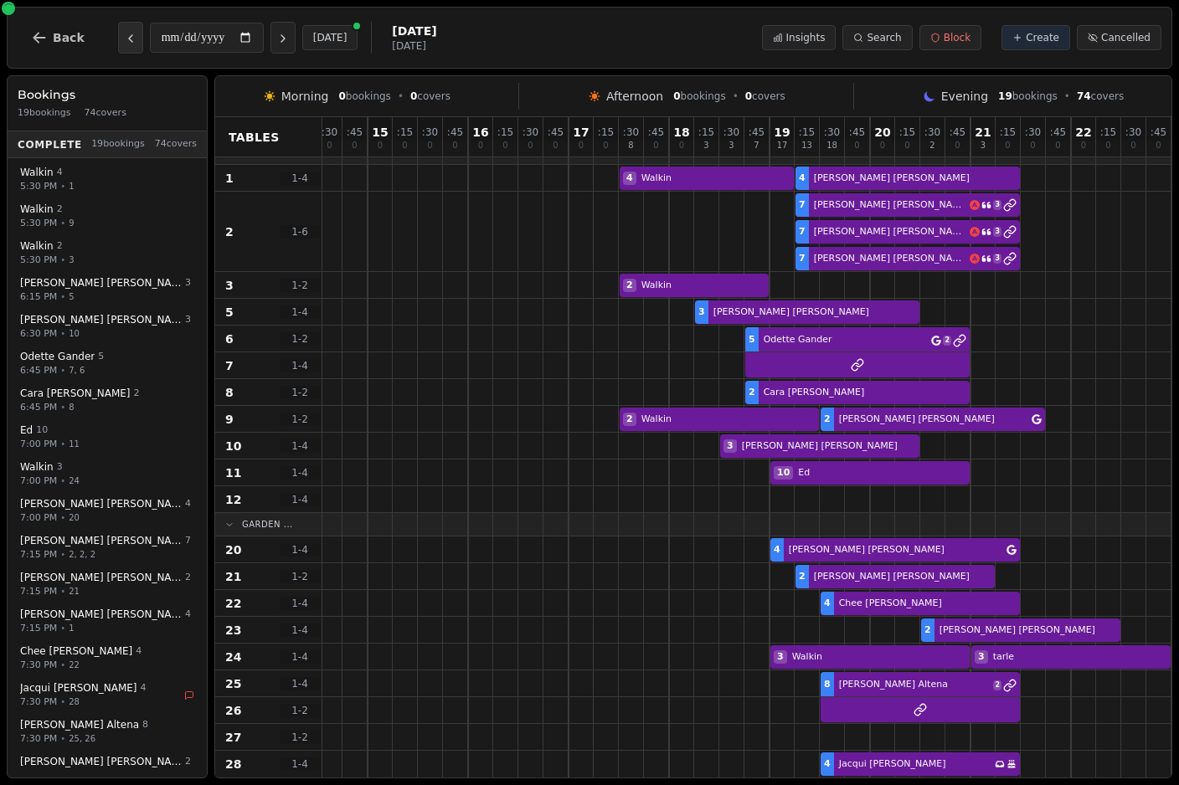
click at [124, 41] on icon "Previous day" at bounding box center [130, 38] width 13 height 13
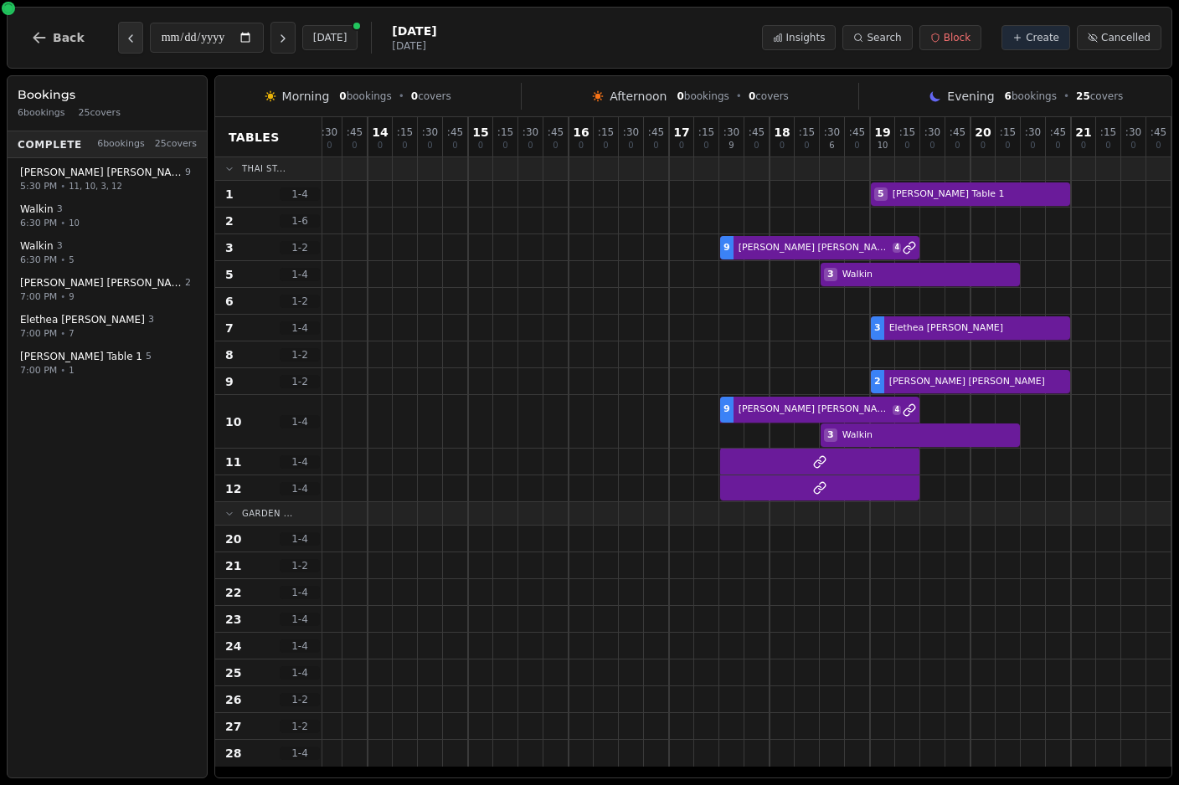
scroll to position [0, 156]
click at [118, 36] on button "Previous day" at bounding box center [130, 38] width 25 height 32
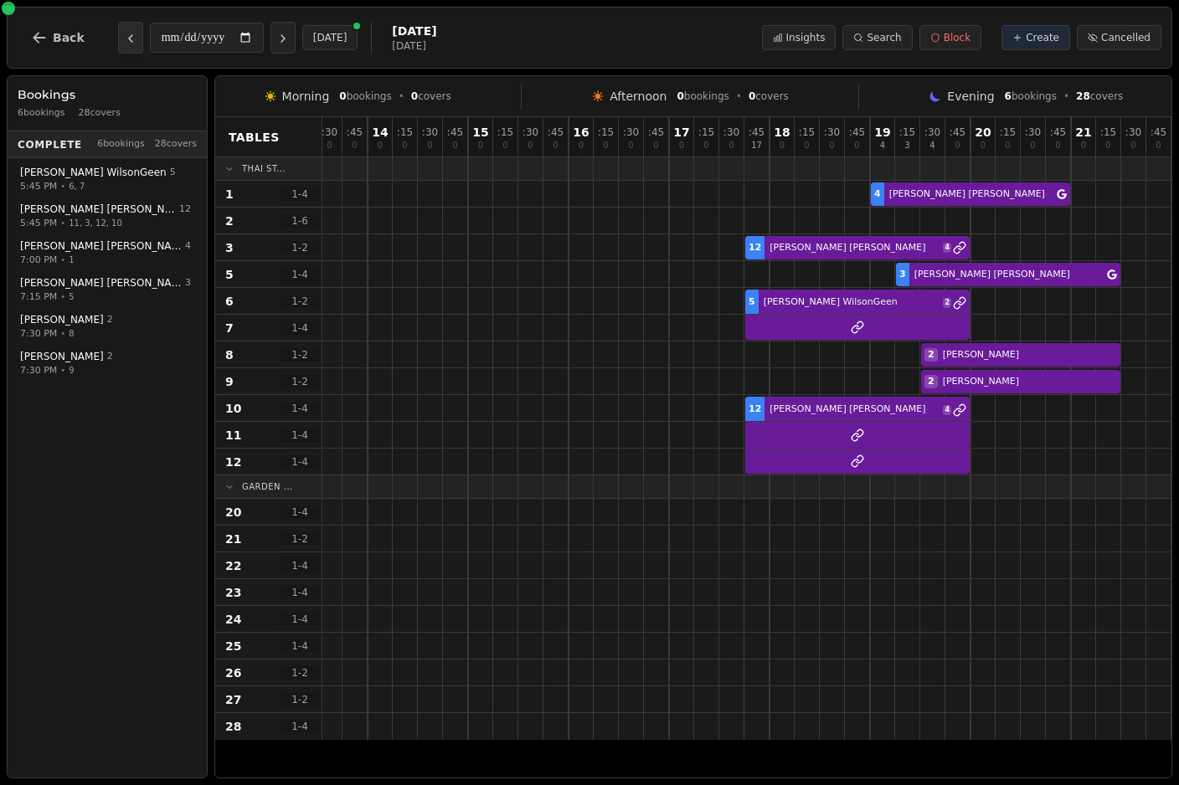
click at [124, 33] on icon "Previous day" at bounding box center [130, 38] width 13 height 13
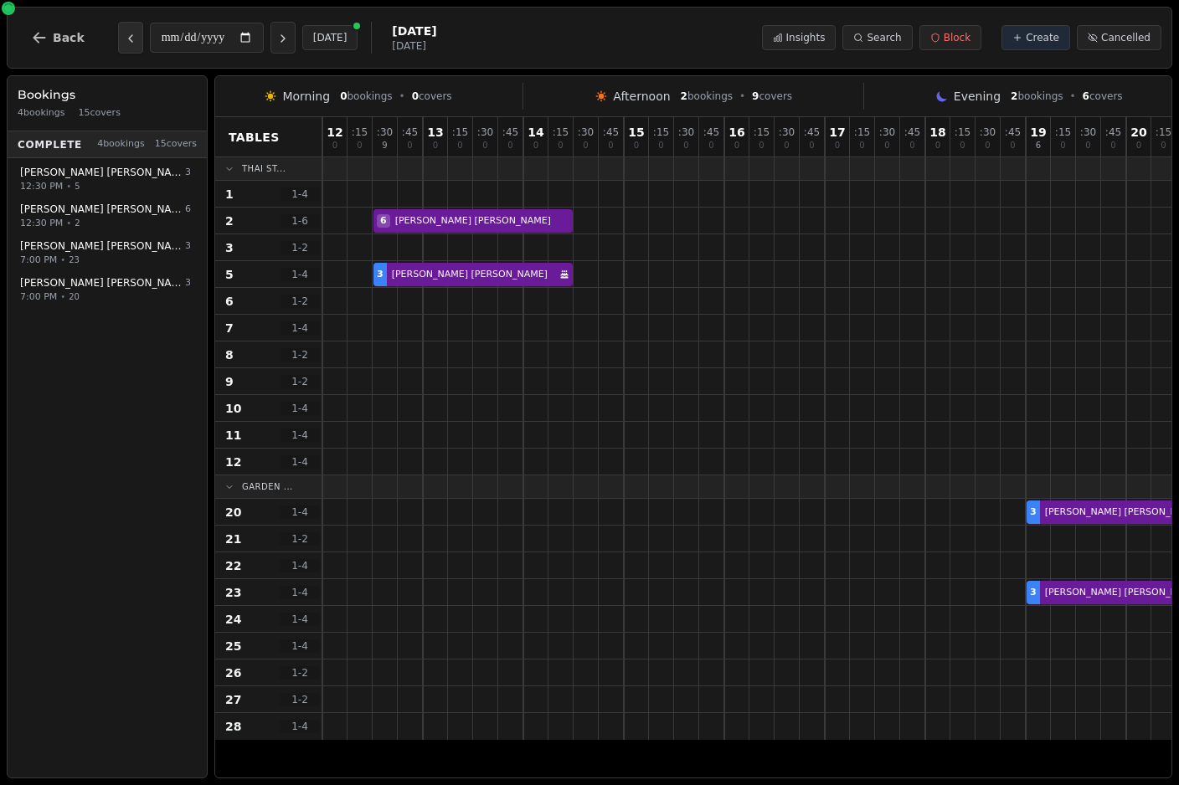
scroll to position [0, -1]
click at [126, 37] on icon "Previous day" at bounding box center [130, 38] width 13 height 13
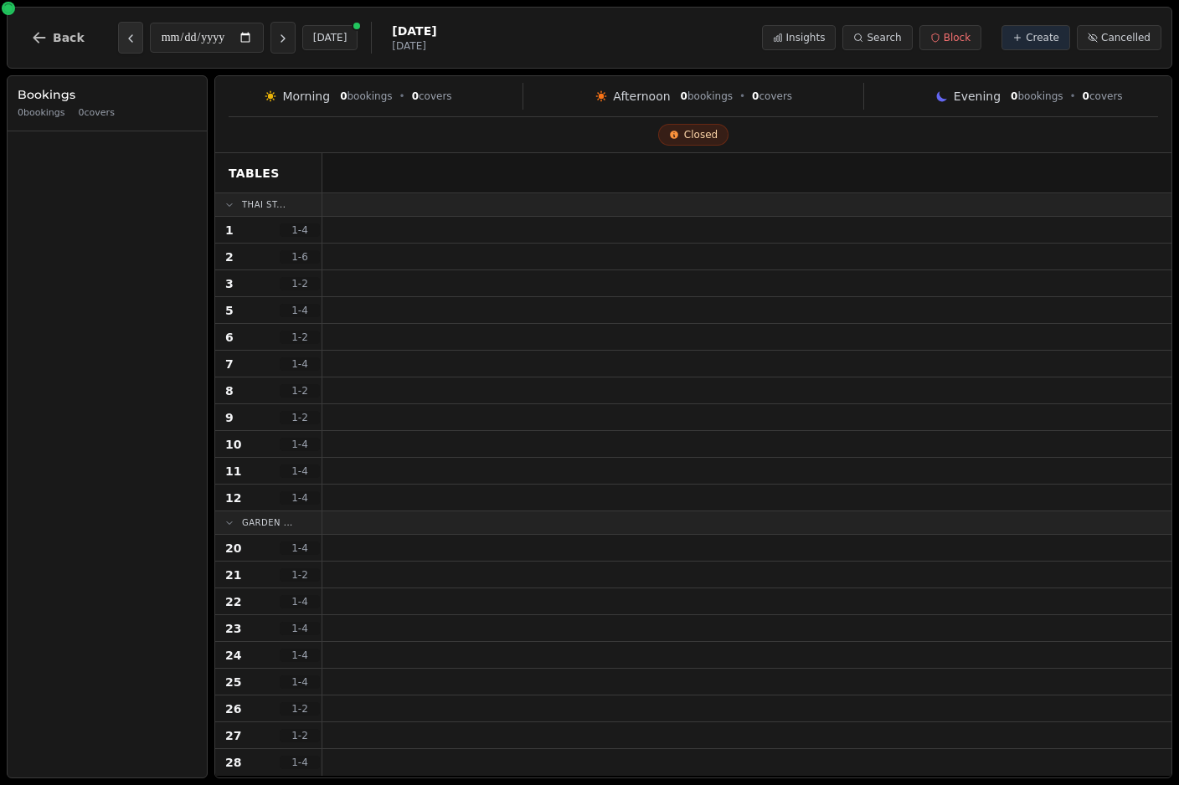
click at [126, 29] on button "Previous day" at bounding box center [130, 38] width 25 height 32
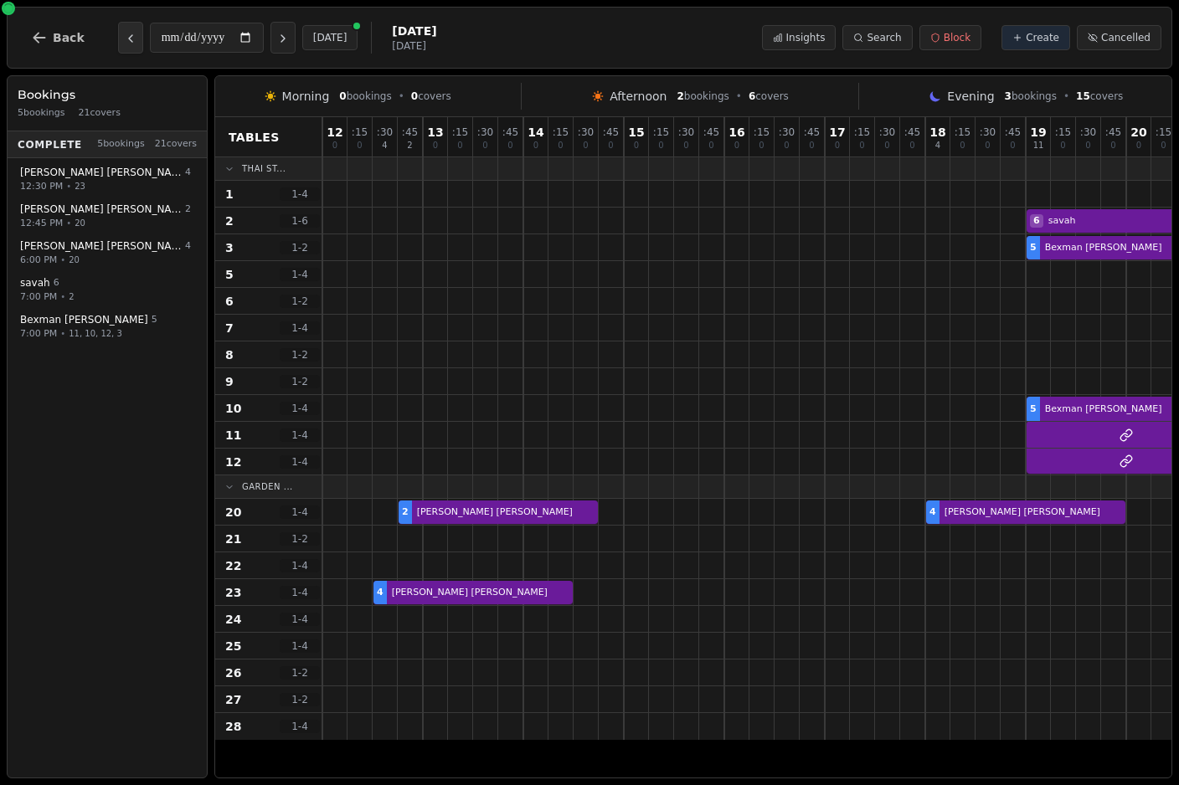
click at [134, 36] on button "Previous day" at bounding box center [130, 38] width 25 height 32
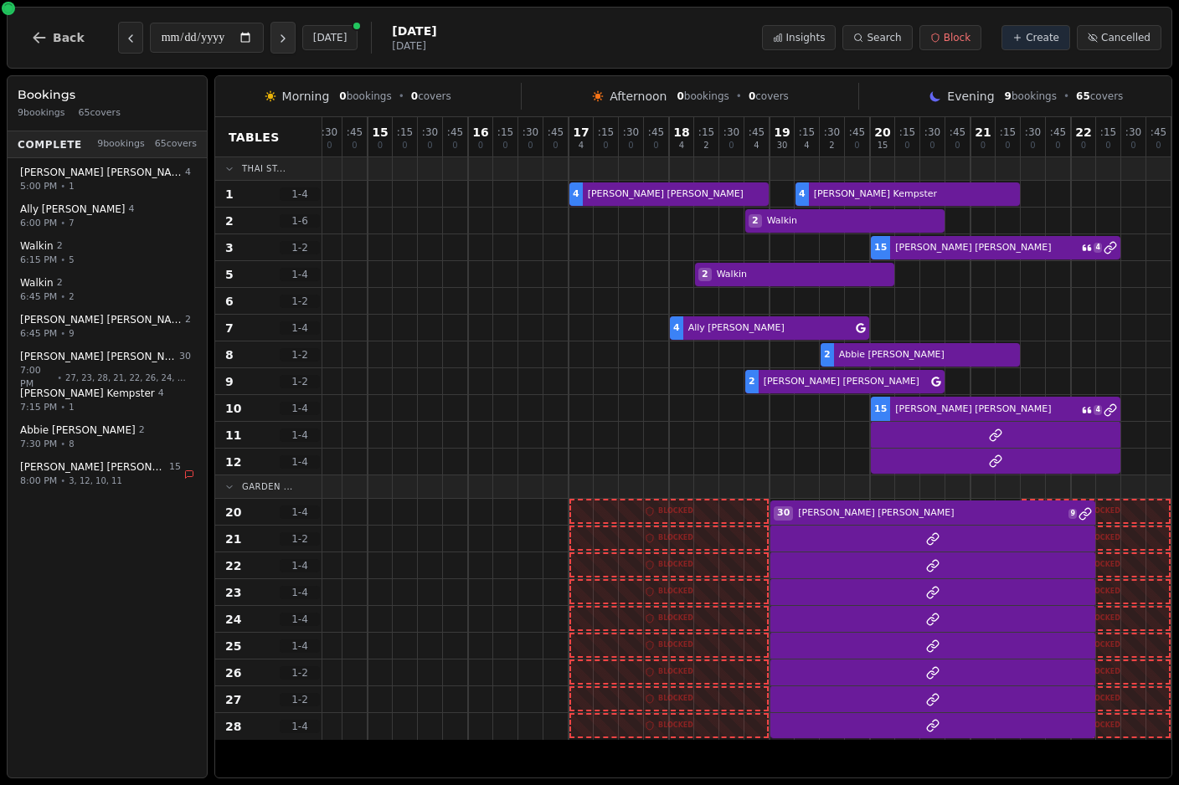
click at [281, 40] on icon "Next day" at bounding box center [282, 38] width 3 height 7
type input "**********"
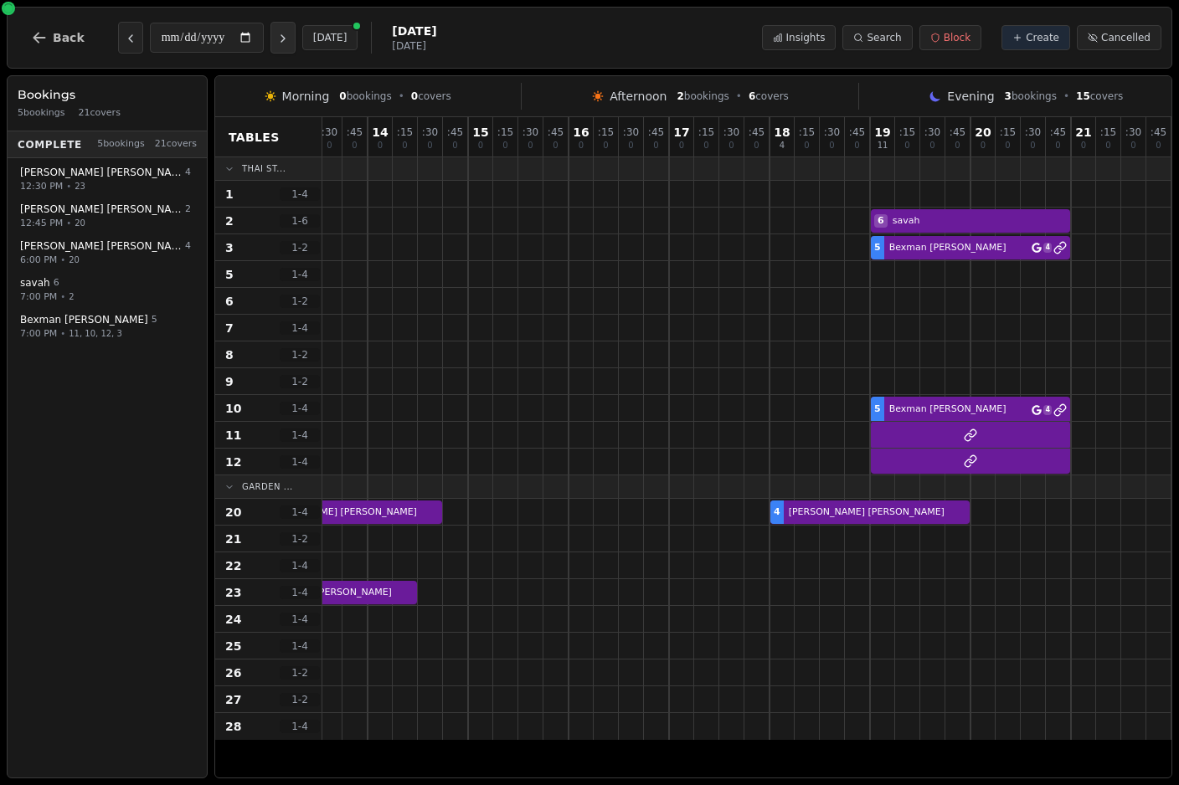
scroll to position [0, 156]
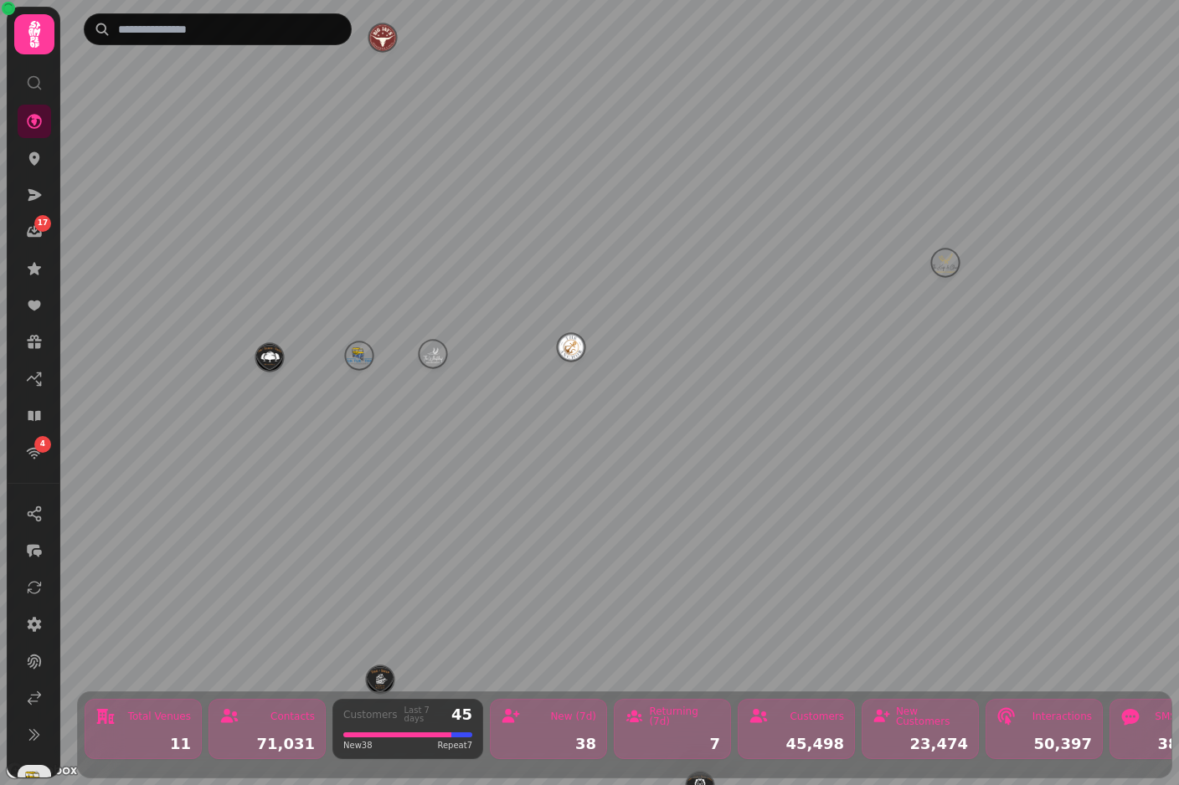
click at [442, 343] on img "The Wheatsheaf" at bounding box center [432, 354] width 26 height 26
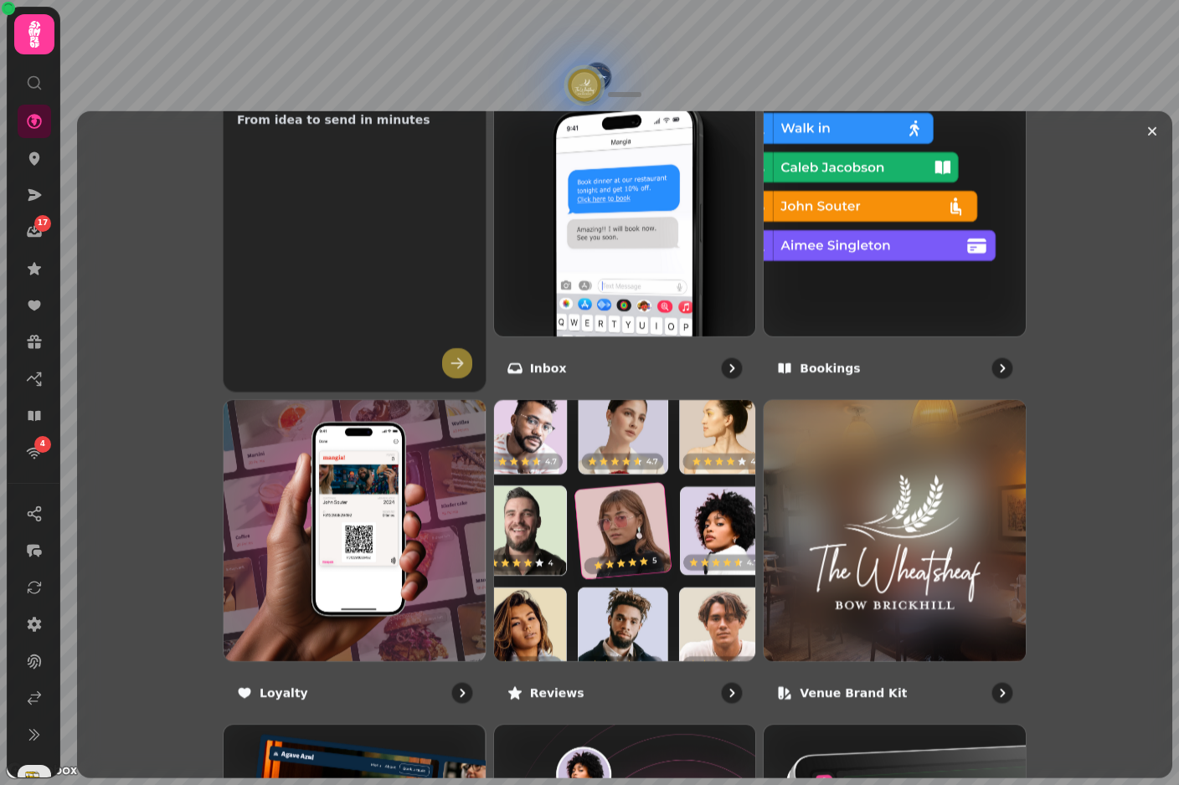
scroll to position [652, 0]
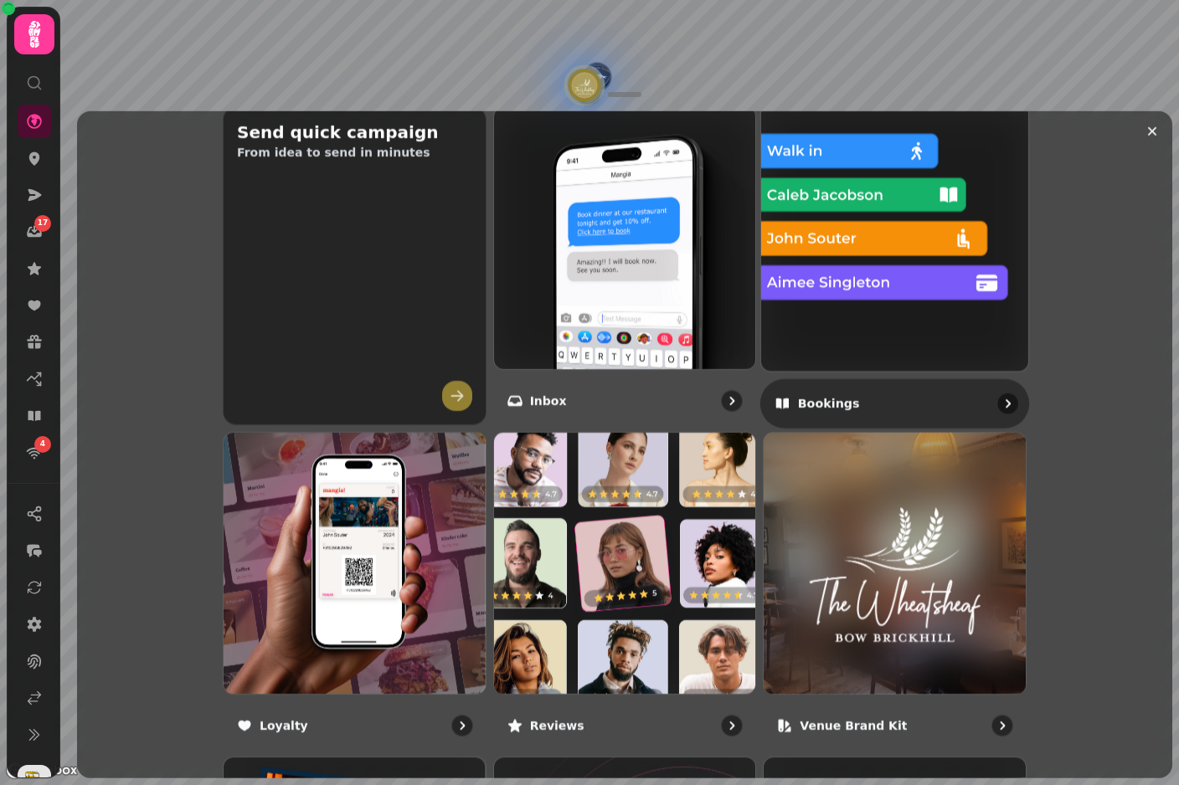
click at [846, 280] on img at bounding box center [895, 237] width 294 height 294
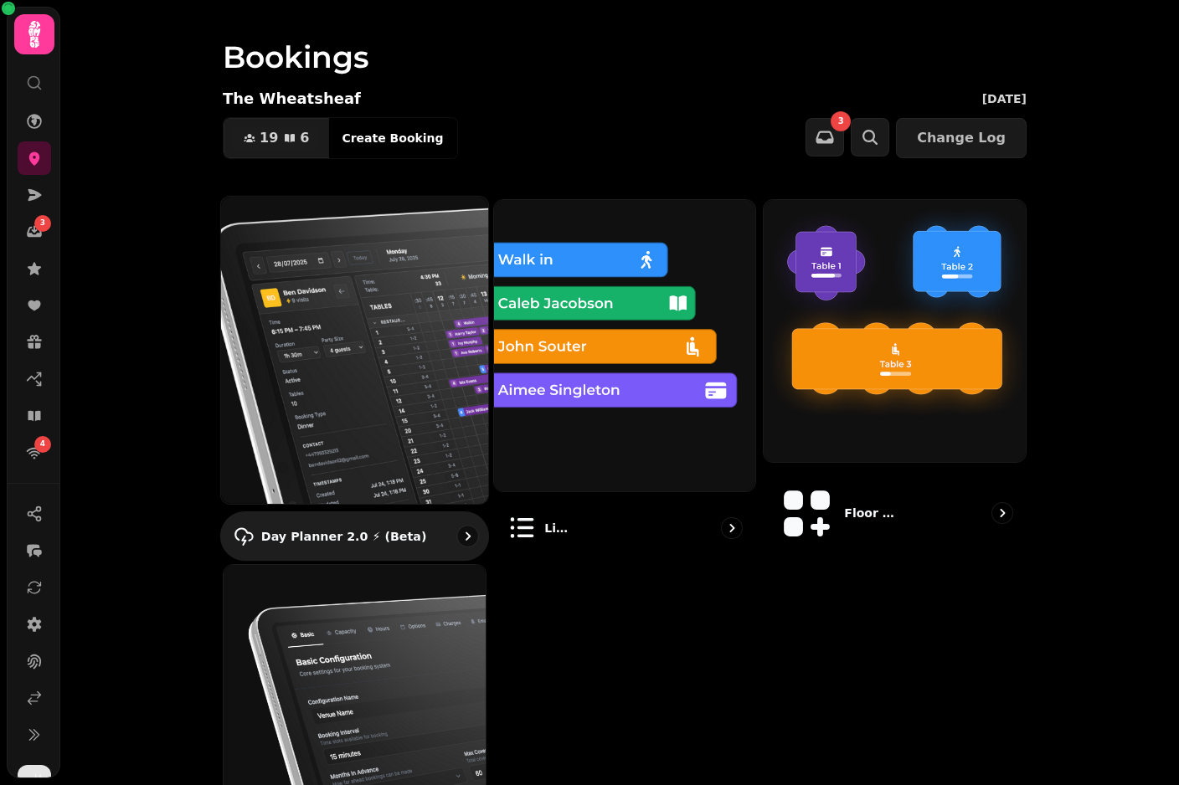
click at [409, 343] on img at bounding box center [355, 350] width 294 height 338
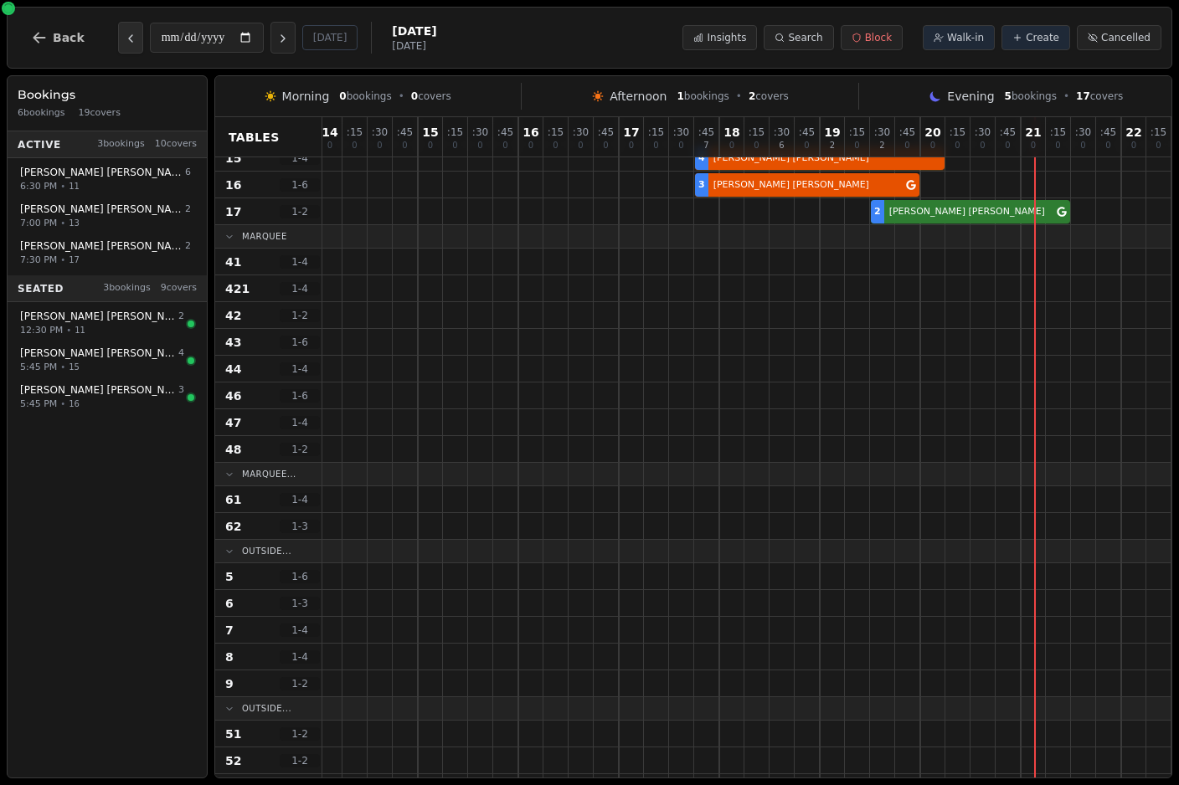
click at [139, 40] on button "Previous day" at bounding box center [130, 38] width 25 height 32
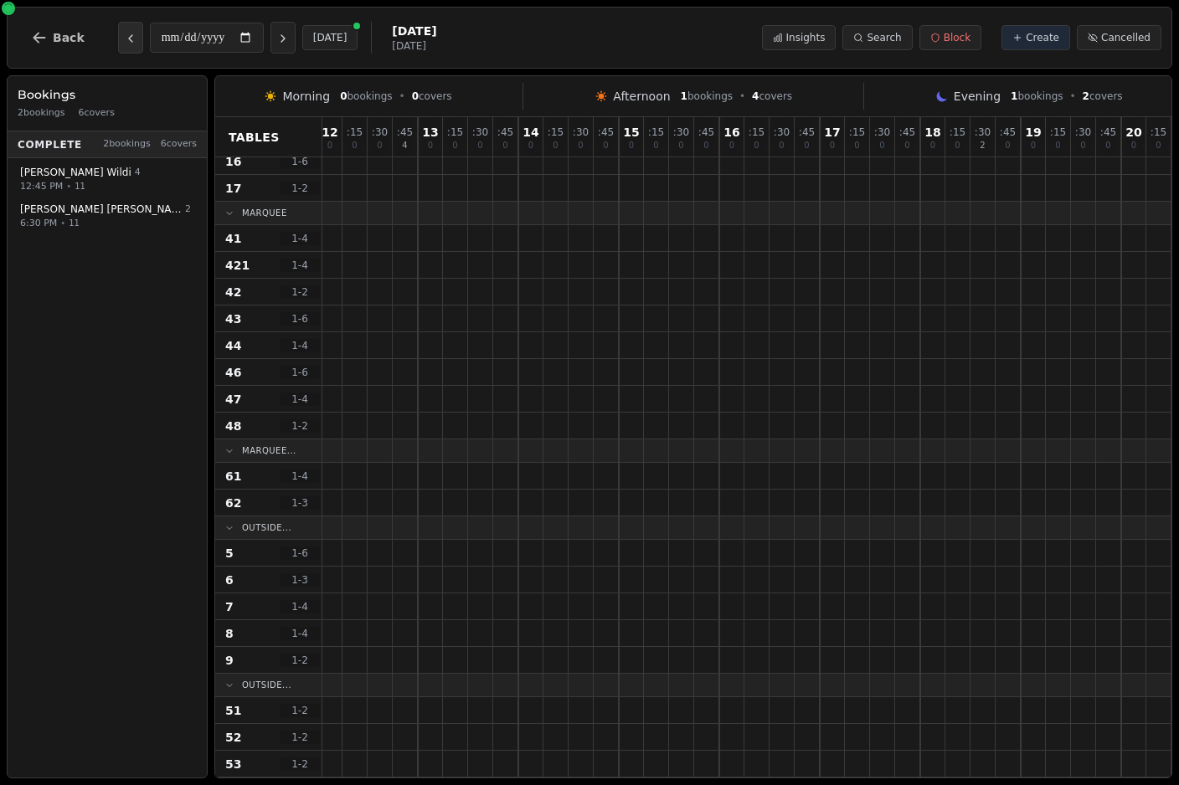
click at [132, 42] on icon "Previous day" at bounding box center [130, 38] width 13 height 13
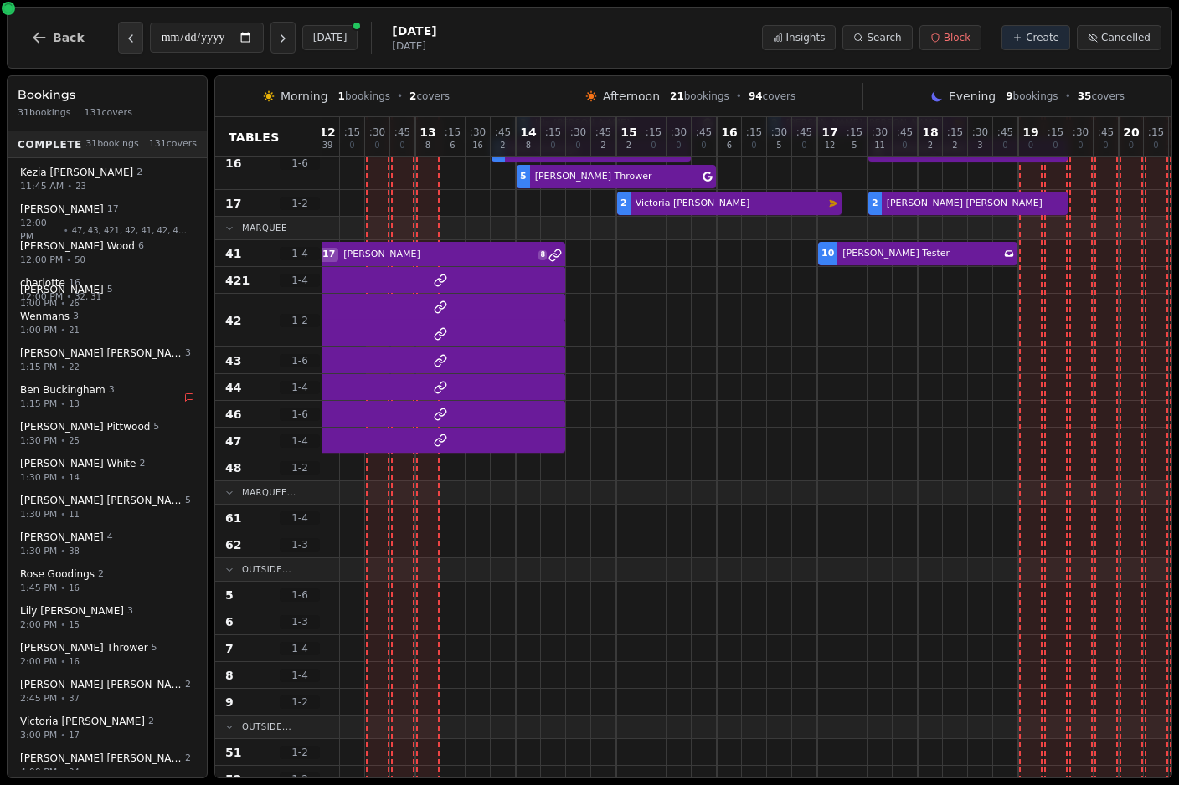
click at [136, 45] on button "Previous day" at bounding box center [130, 38] width 25 height 32
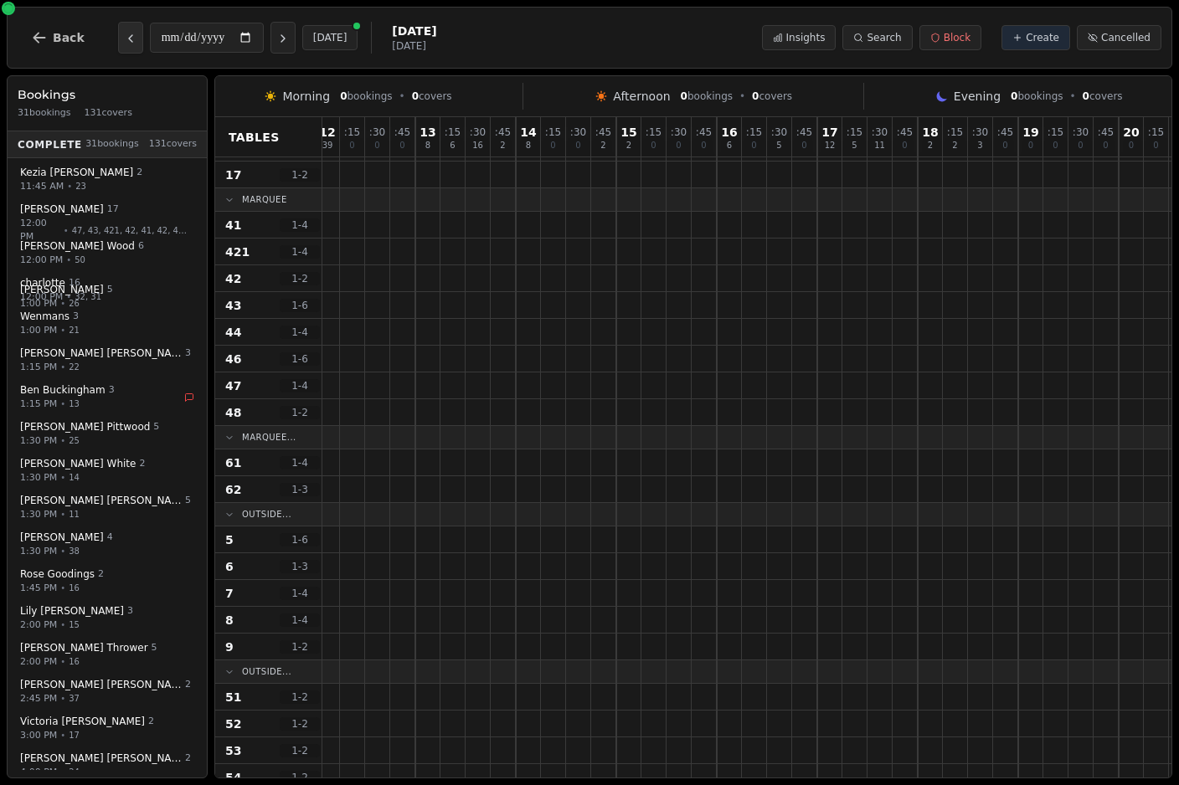
scroll to position [656, 8]
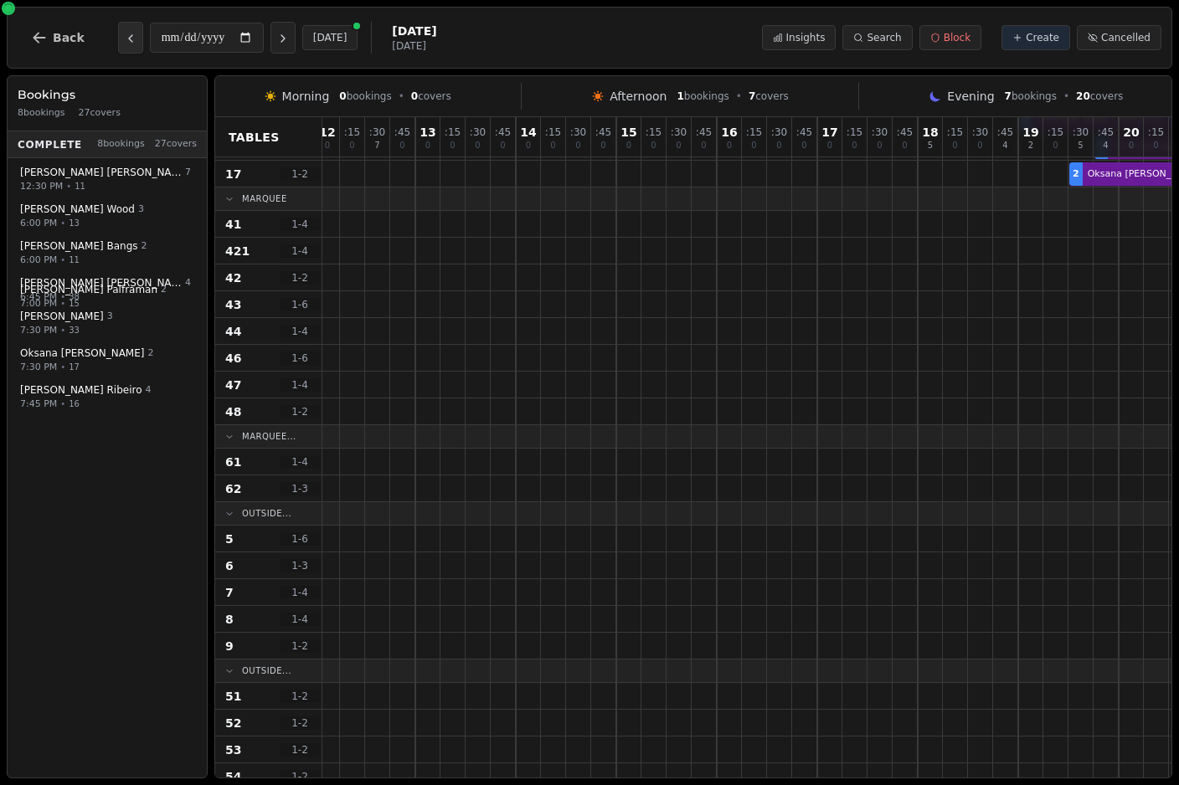
click at [136, 44] on button "Previous day" at bounding box center [130, 38] width 25 height 32
click at [135, 44] on button "Previous day" at bounding box center [130, 38] width 25 height 32
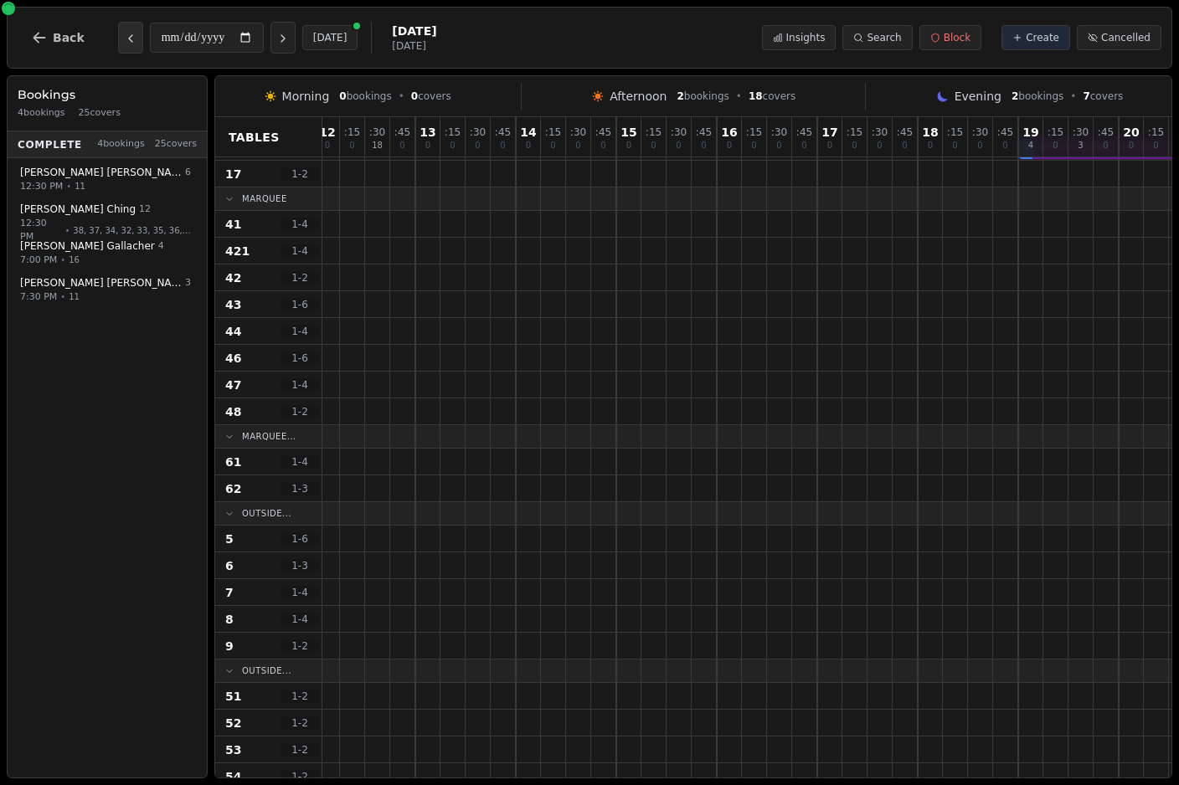
click at [131, 40] on icon "Previous day" at bounding box center [130, 38] width 13 height 13
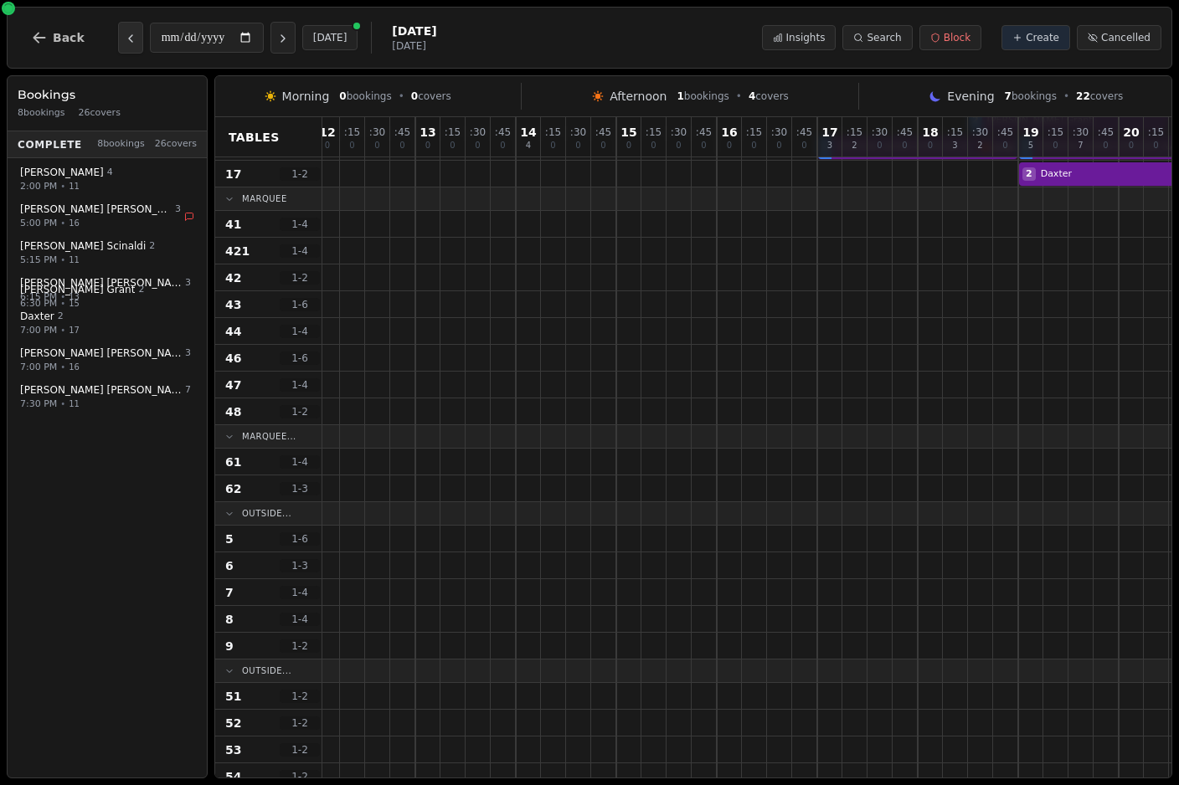
click at [132, 39] on icon "Previous day" at bounding box center [130, 38] width 13 height 13
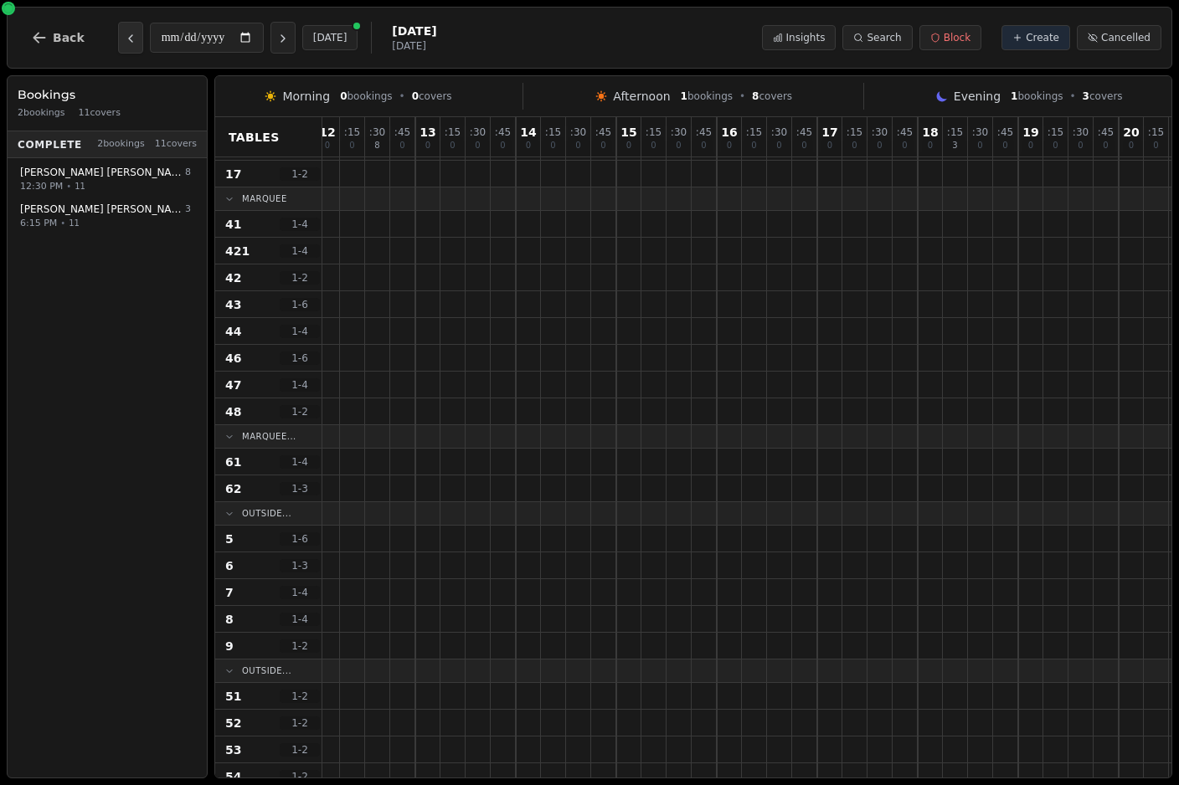
click at [131, 40] on icon "Previous day" at bounding box center [130, 38] width 13 height 13
click at [128, 41] on icon "Previous day" at bounding box center [130, 38] width 13 height 13
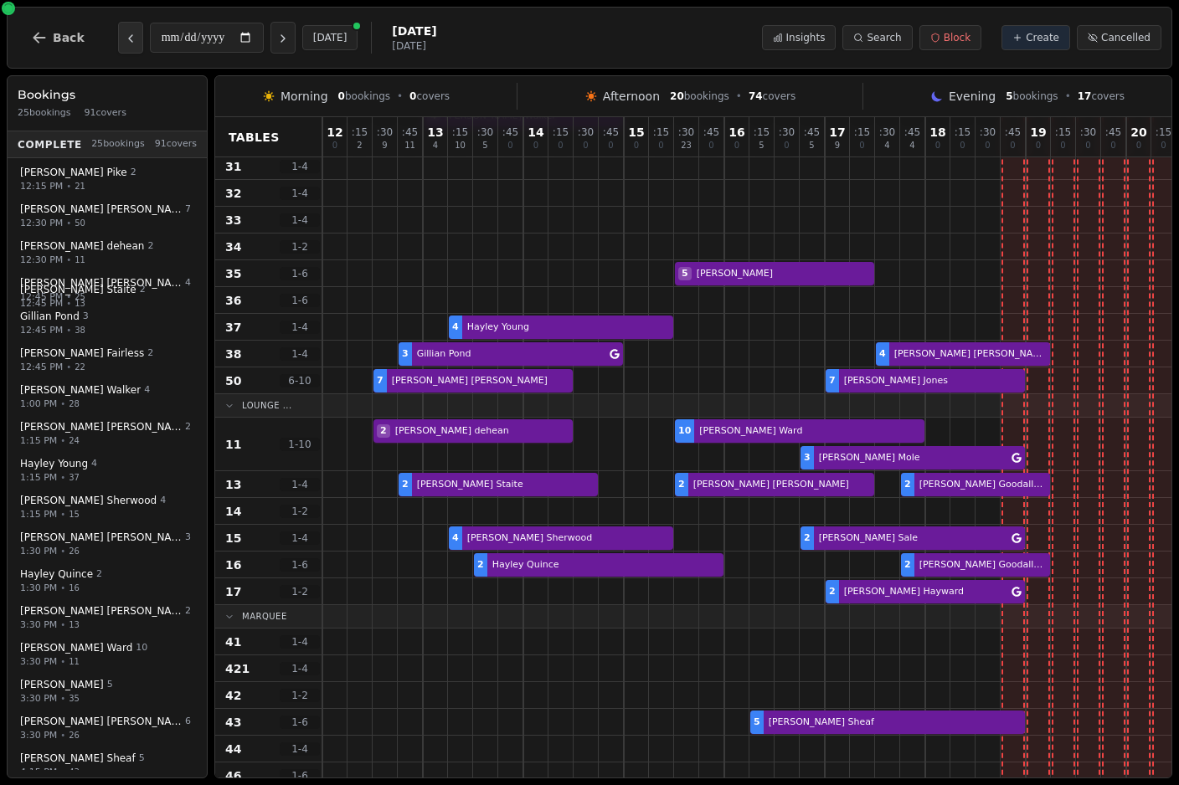
scroll to position [312, -1]
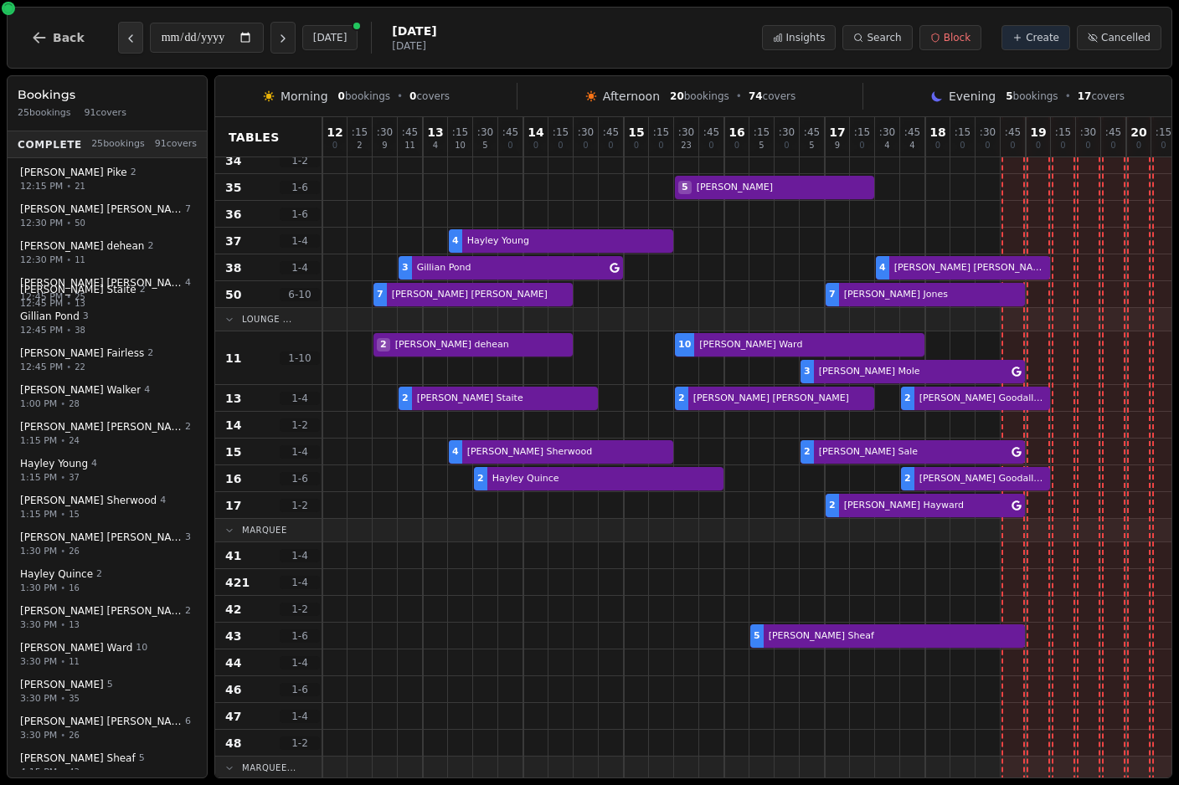
click at [129, 40] on icon "Previous day" at bounding box center [130, 38] width 3 height 7
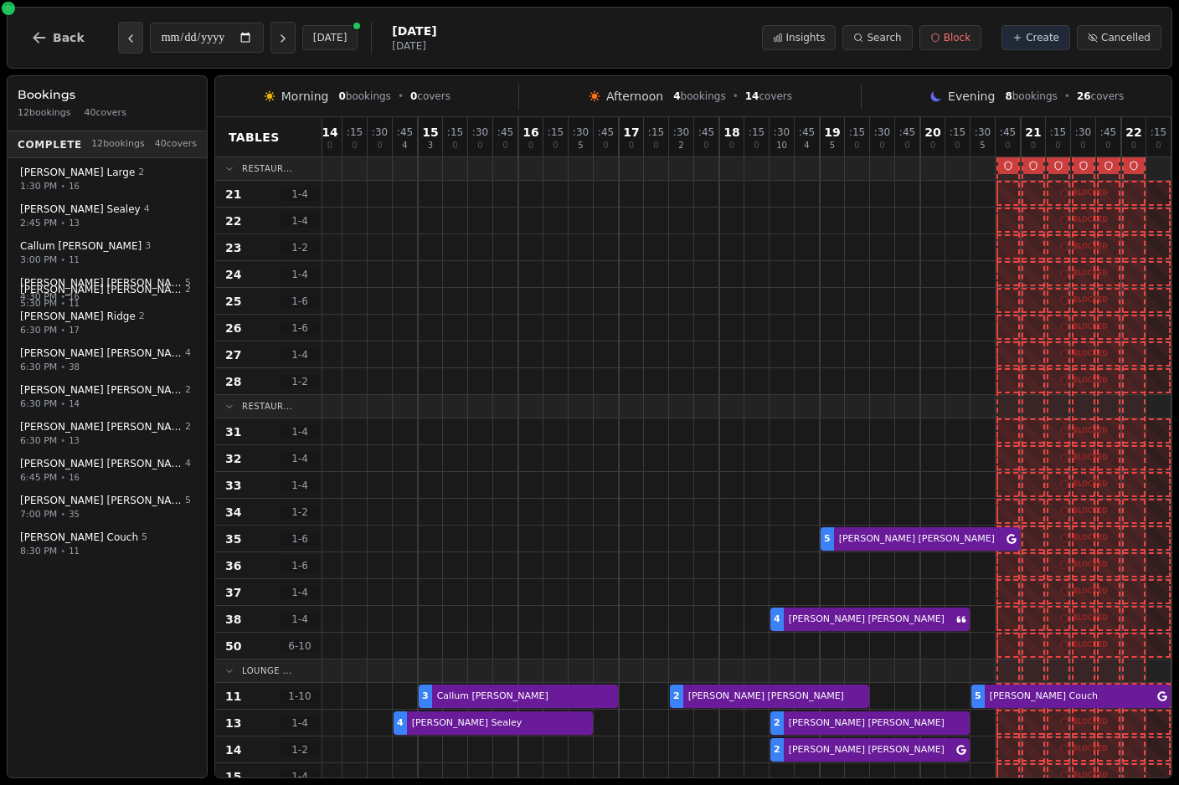
scroll to position [0, 206]
click at [124, 40] on icon "Previous day" at bounding box center [130, 38] width 13 height 13
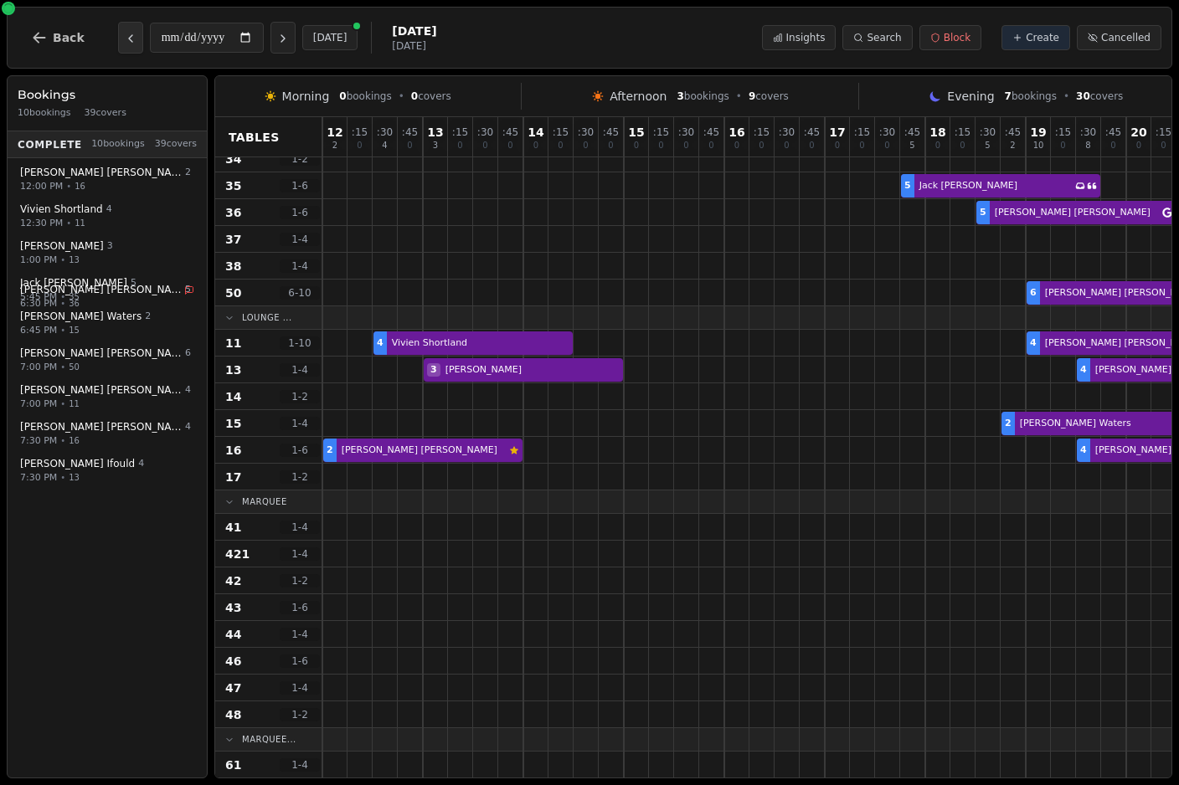
click at [129, 40] on icon "Previous day" at bounding box center [130, 38] width 13 height 13
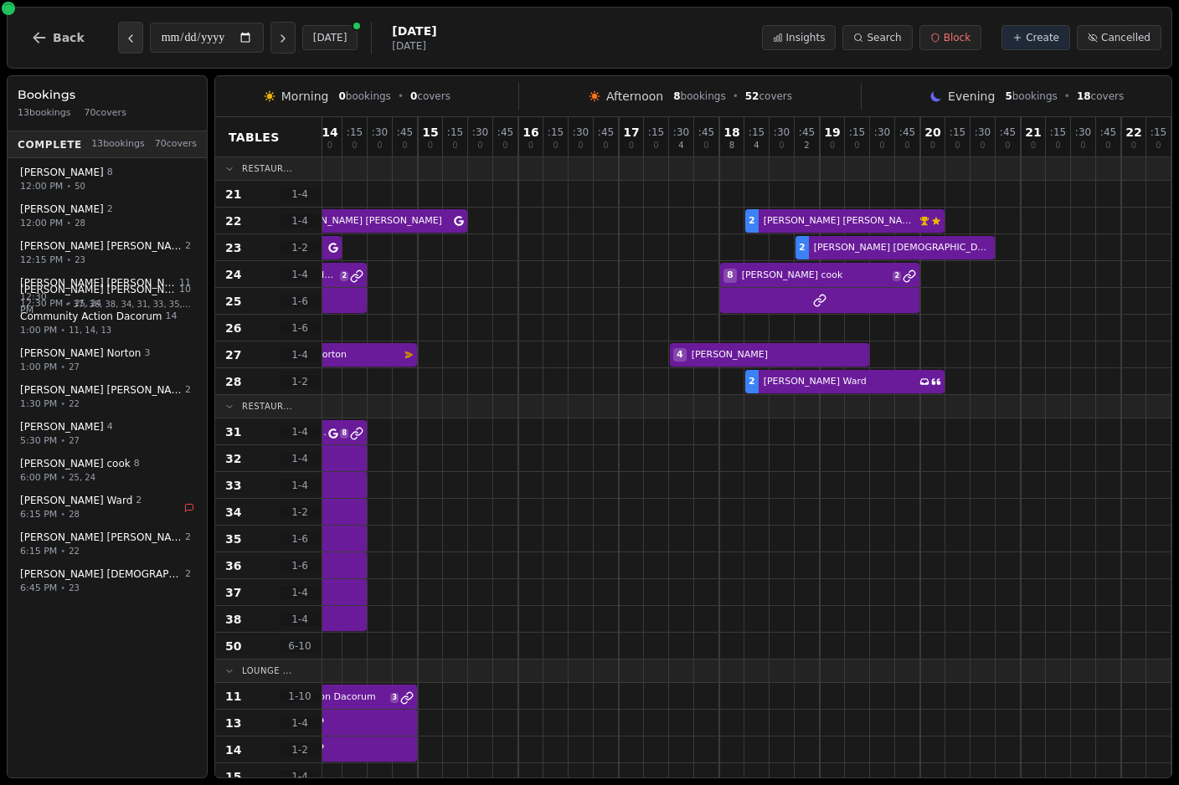
scroll to position [-1, 208]
click at [124, 39] on icon "Previous day" at bounding box center [130, 38] width 13 height 13
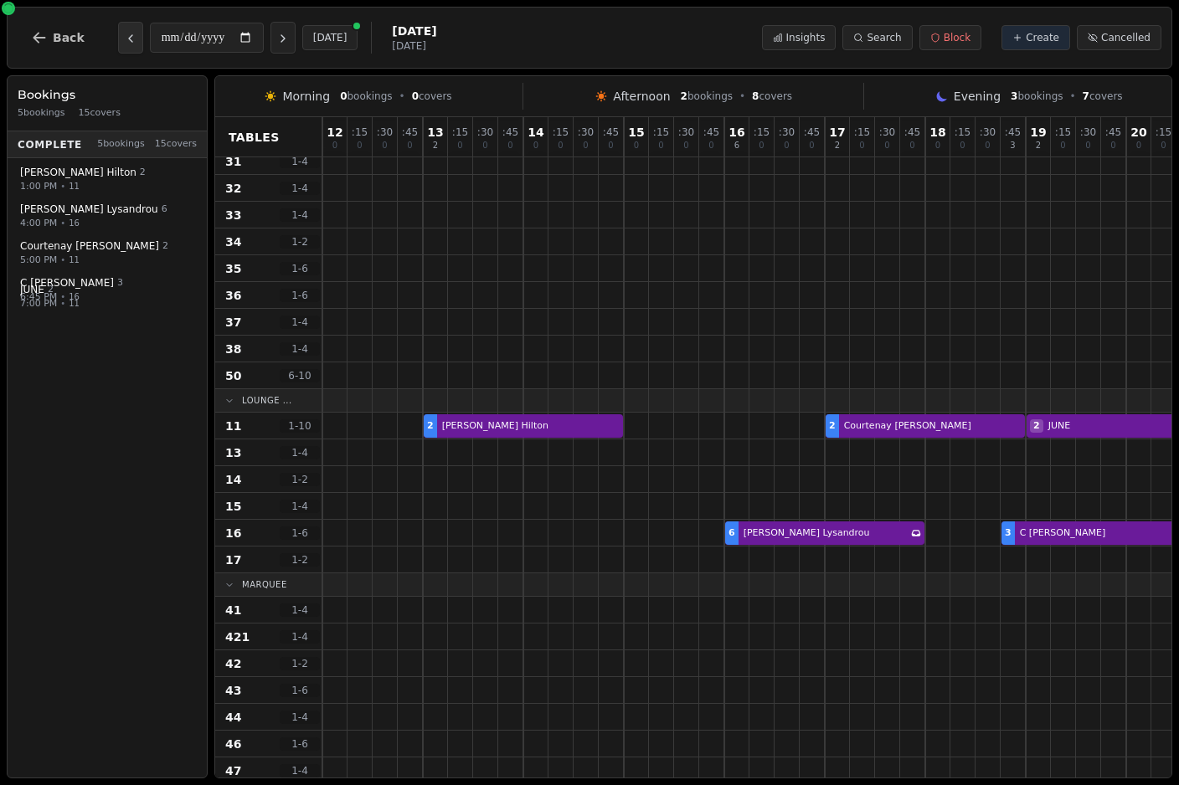
click at [124, 37] on icon "Previous day" at bounding box center [130, 38] width 13 height 13
type input "**********"
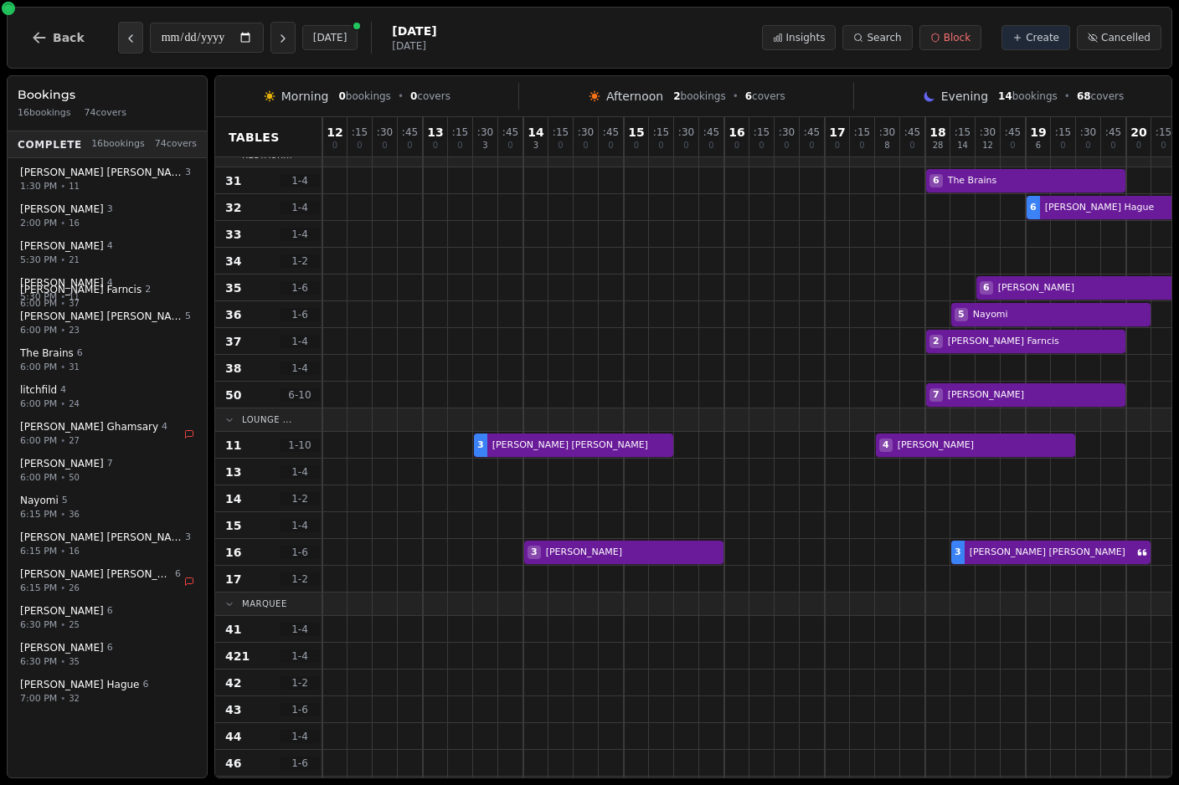
scroll to position [250, 0]
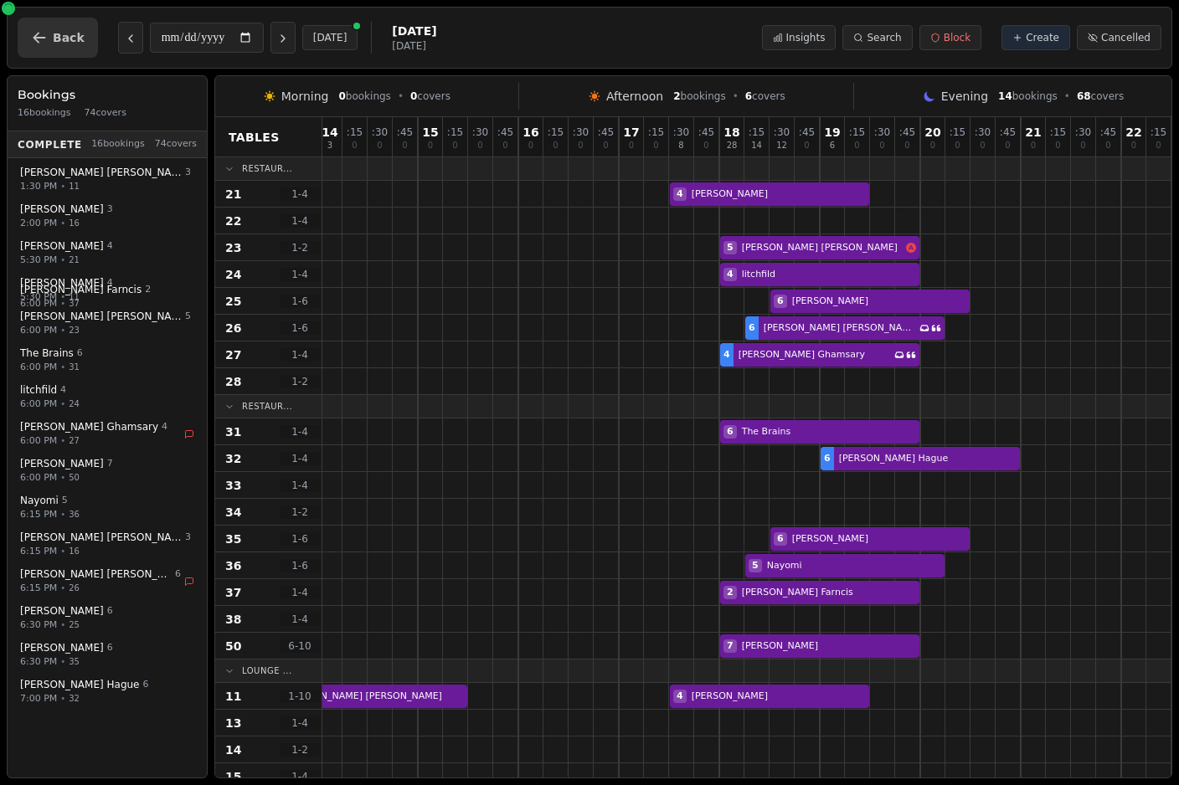
click at [94, 25] on button "Back" at bounding box center [58, 38] width 80 height 40
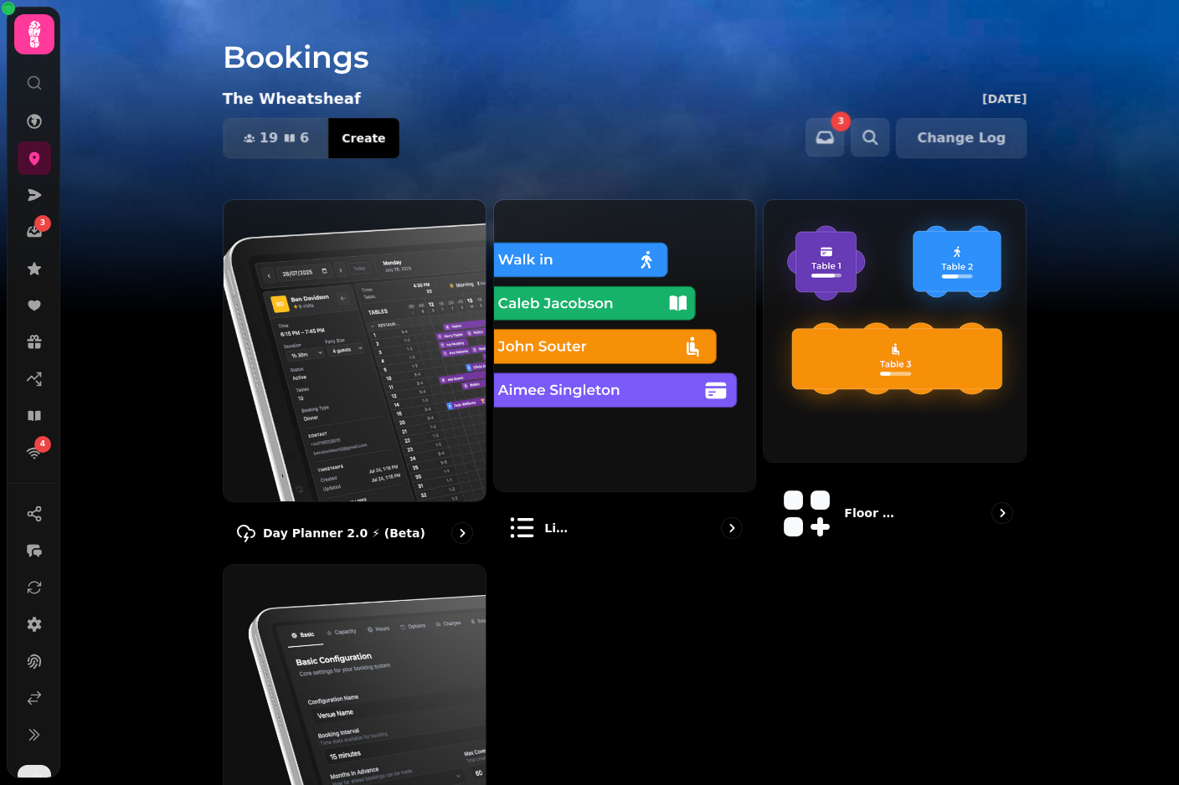
click at [121, 42] on img at bounding box center [589, 209] width 1179 height 419
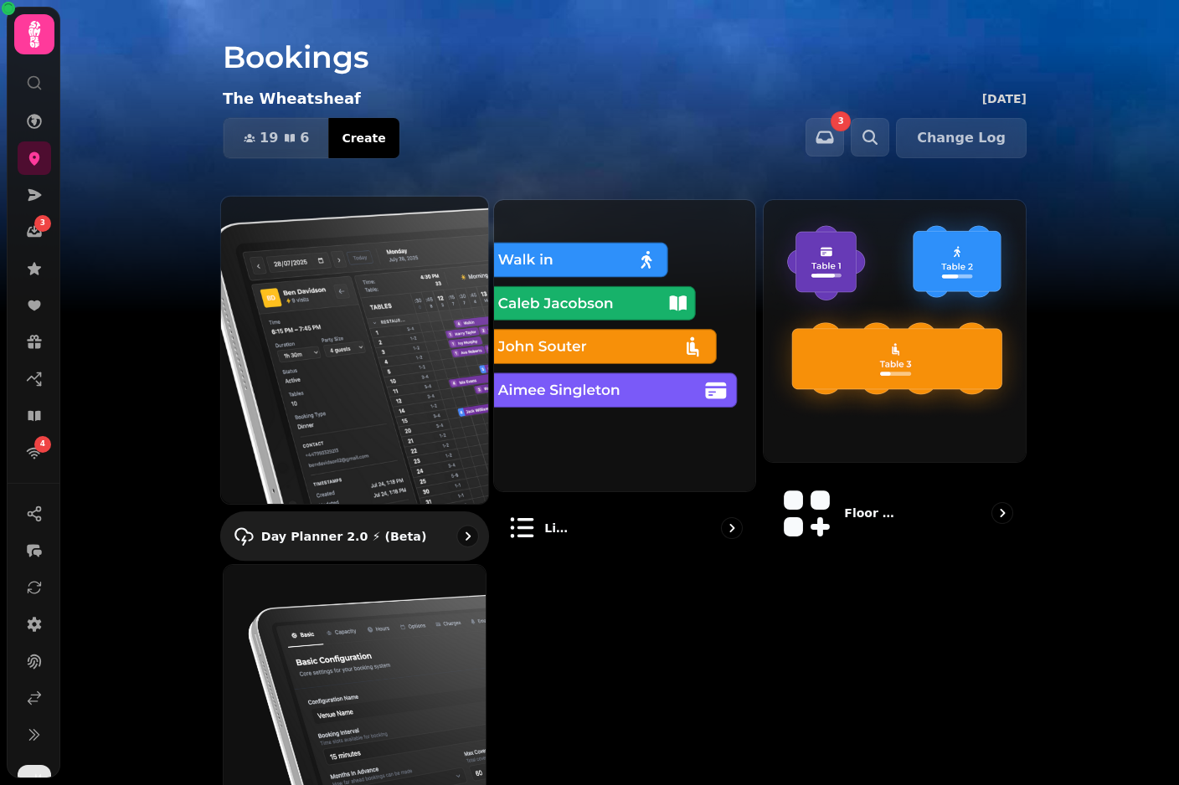
click at [290, 272] on img at bounding box center [355, 350] width 294 height 338
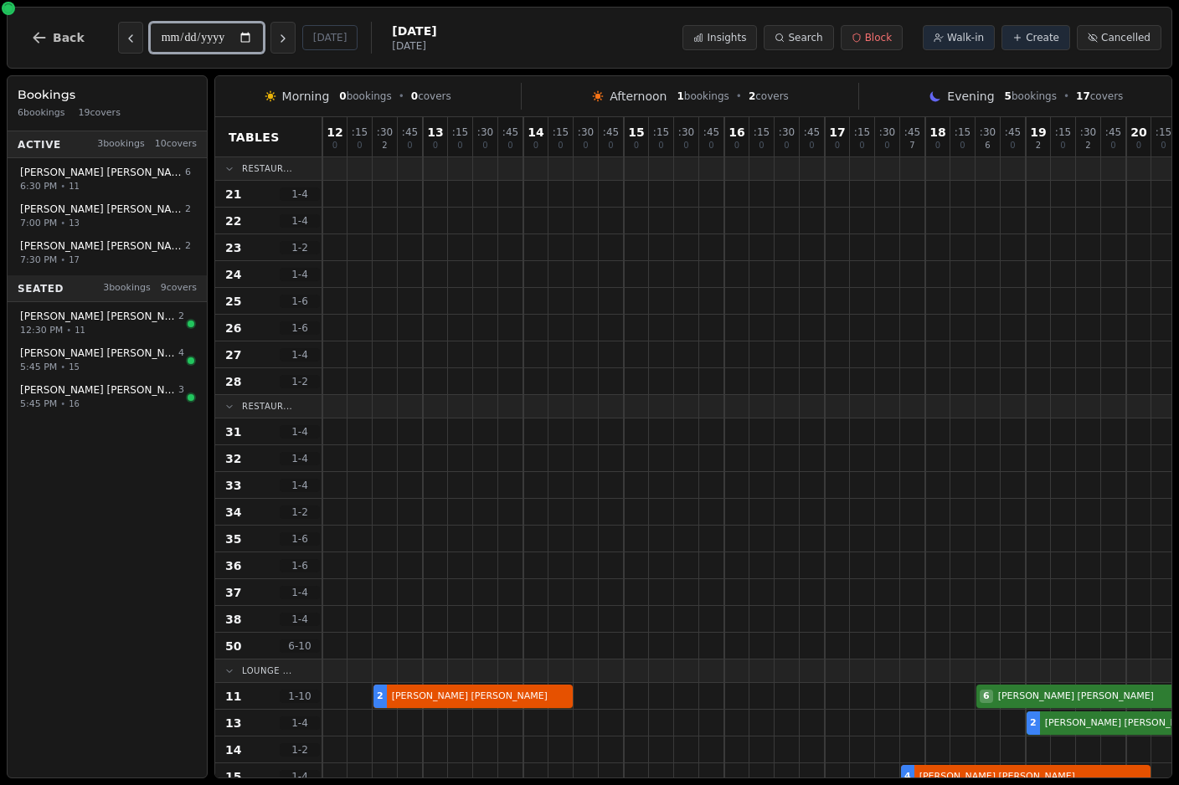
click at [174, 42] on input "**********" at bounding box center [207, 38] width 114 height 30
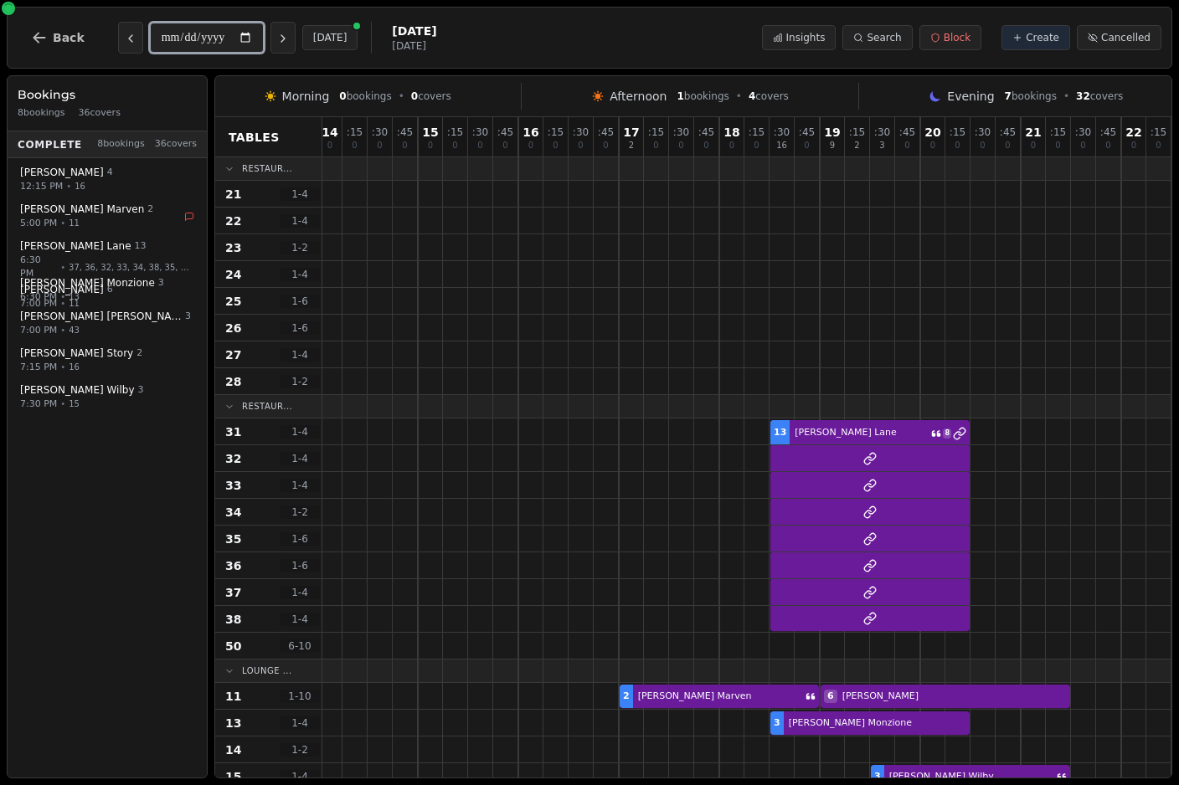
scroll to position [0, 206]
click at [276, 43] on icon "Next day" at bounding box center [282, 38] width 13 height 13
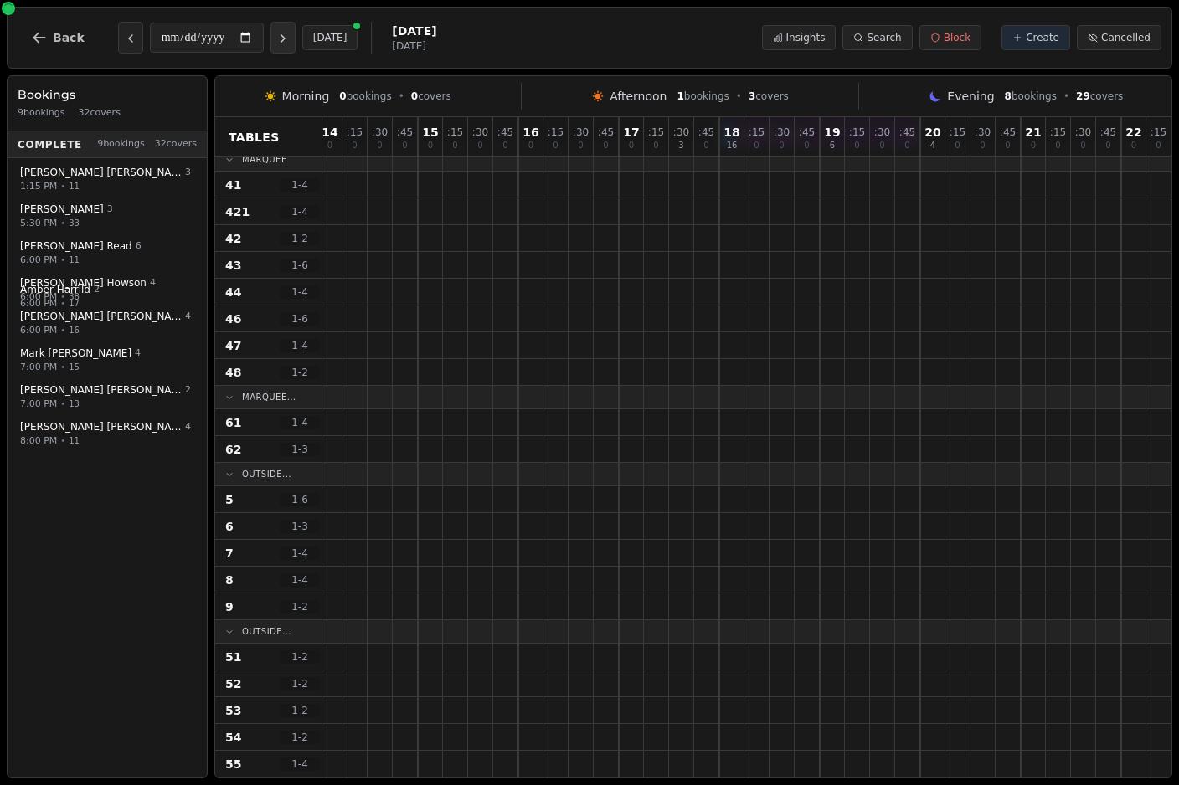
click at [276, 45] on icon "Next day" at bounding box center [282, 38] width 13 height 13
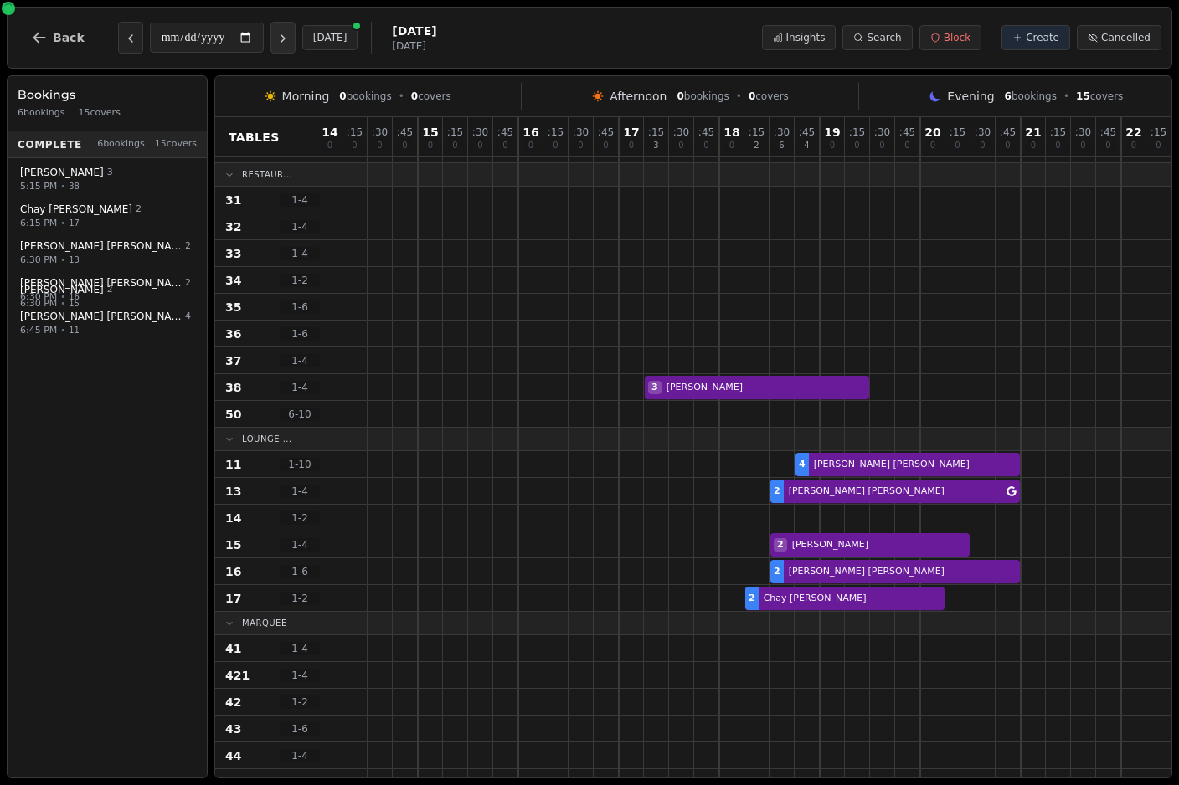
click at [276, 40] on icon "Next day" at bounding box center [282, 38] width 13 height 13
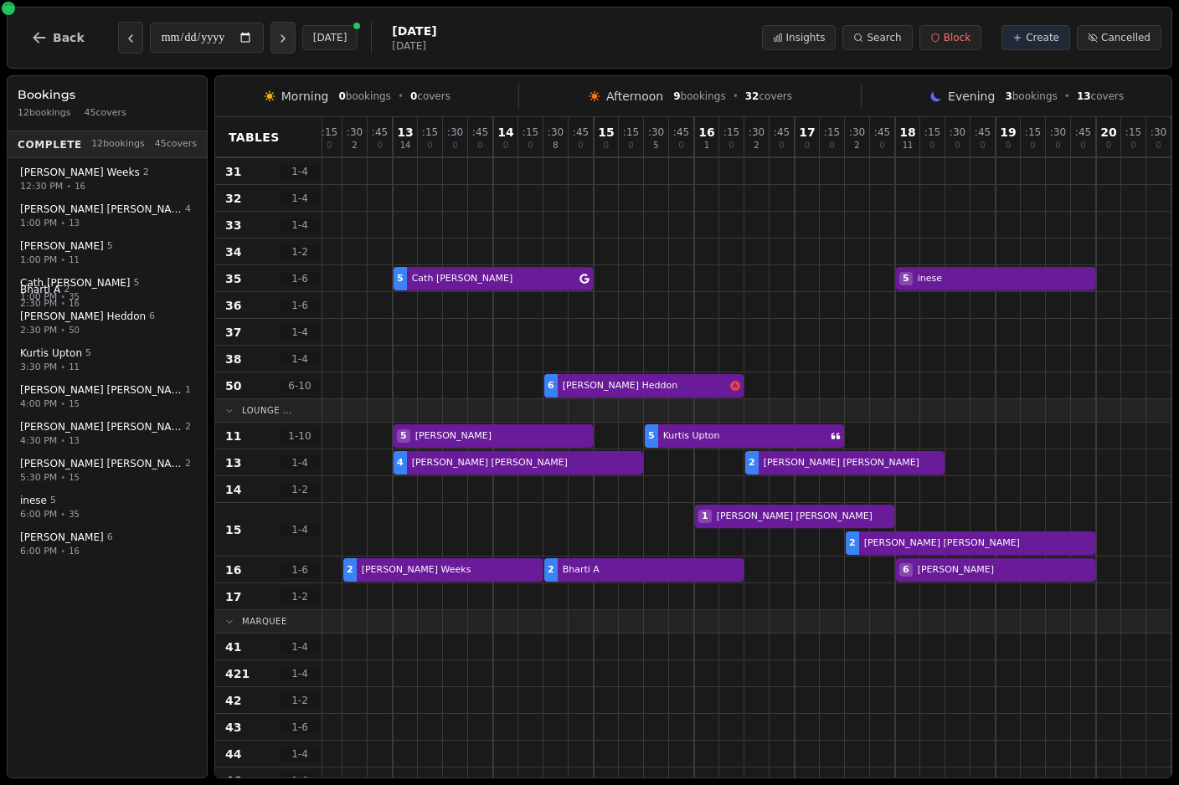
scroll to position [261, 30]
click at [812, 40] on span "Insights" at bounding box center [805, 37] width 39 height 13
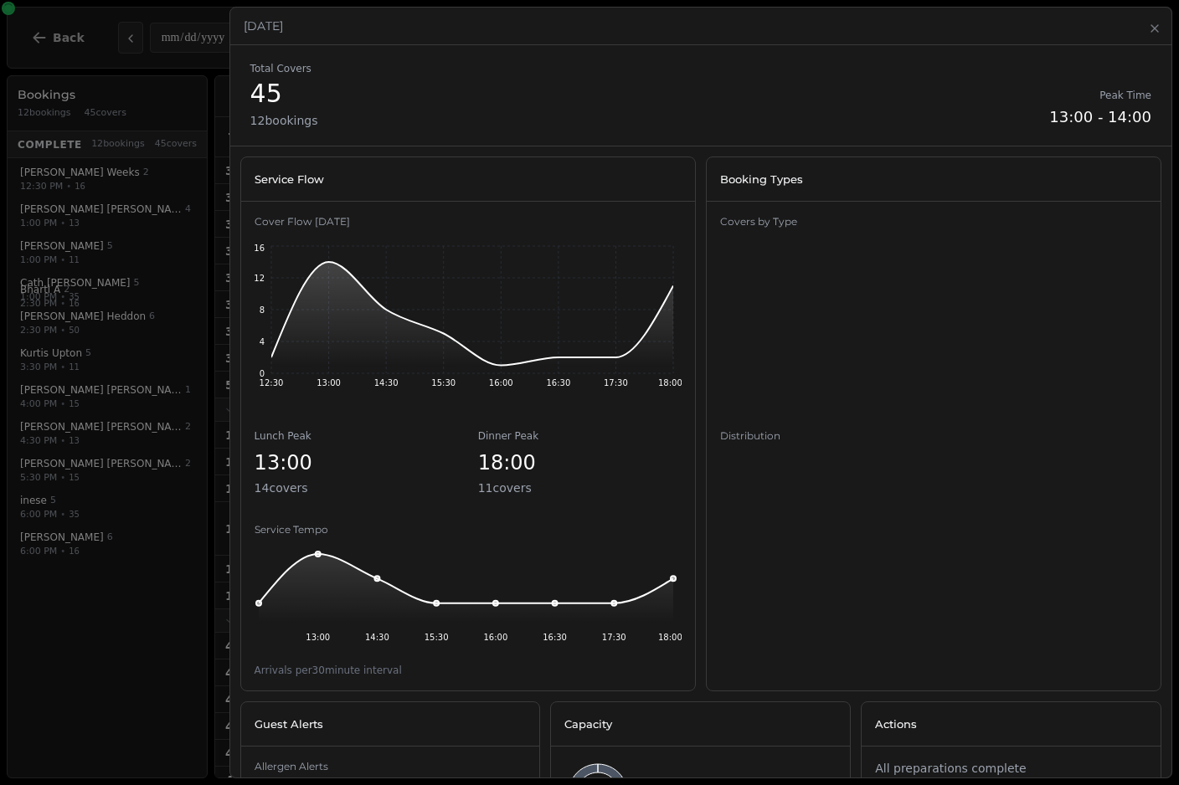
scroll to position [-2, 0]
click at [171, 169] on div at bounding box center [589, 392] width 1179 height 785
click at [1143, 34] on div "Sunday, July 13" at bounding box center [700, 27] width 941 height 38
click at [1152, 32] on icon "button" at bounding box center [1154, 28] width 7 height 7
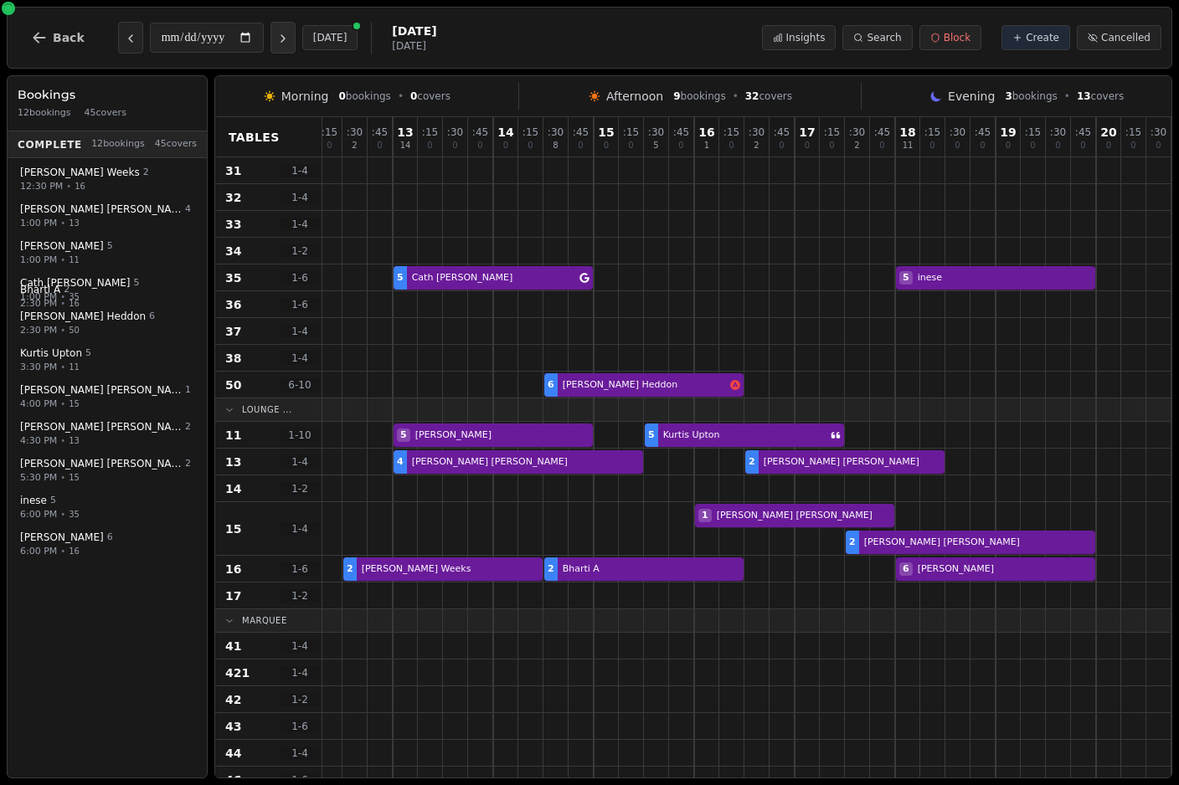
click at [270, 46] on button "Next day" at bounding box center [282, 38] width 25 height 32
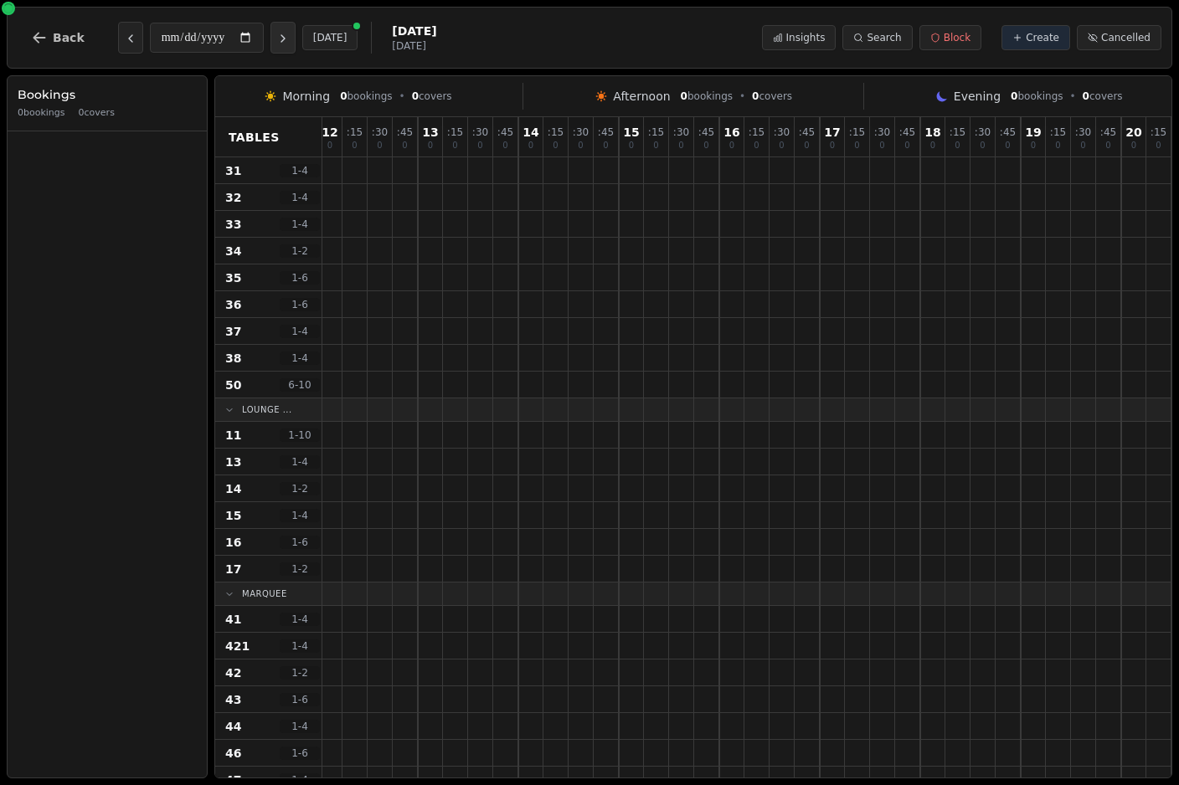
scroll to position [261, 5]
click at [276, 44] on icon "Next day" at bounding box center [282, 38] width 13 height 13
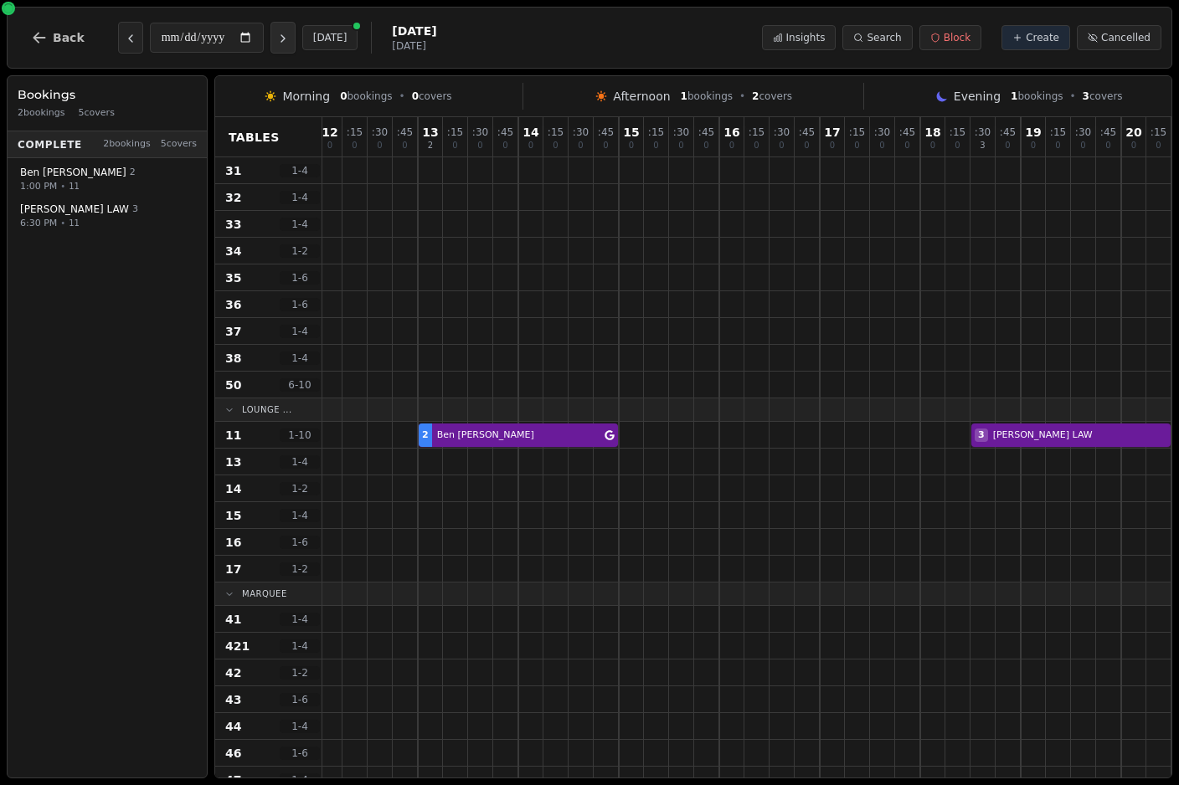
click at [270, 46] on button "Next day" at bounding box center [282, 38] width 25 height 32
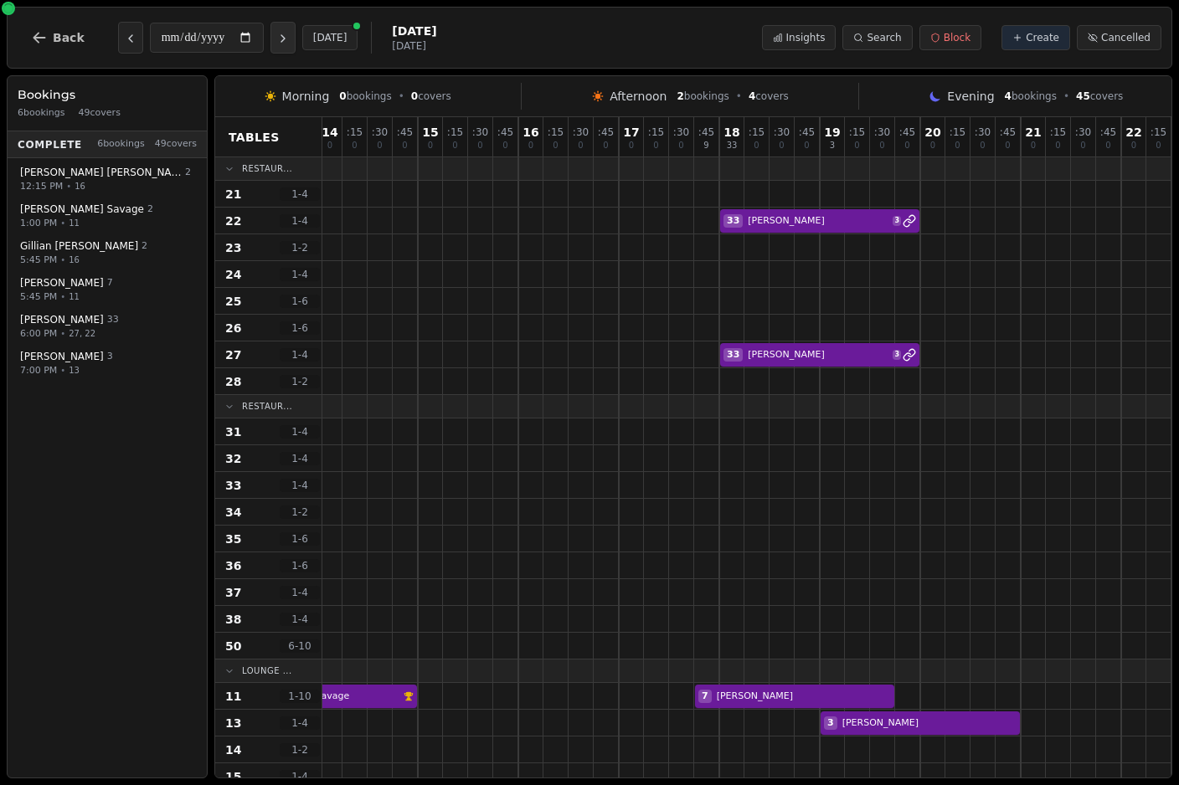
scroll to position [-2, 207]
click at [270, 49] on button "Next day" at bounding box center [282, 38] width 25 height 32
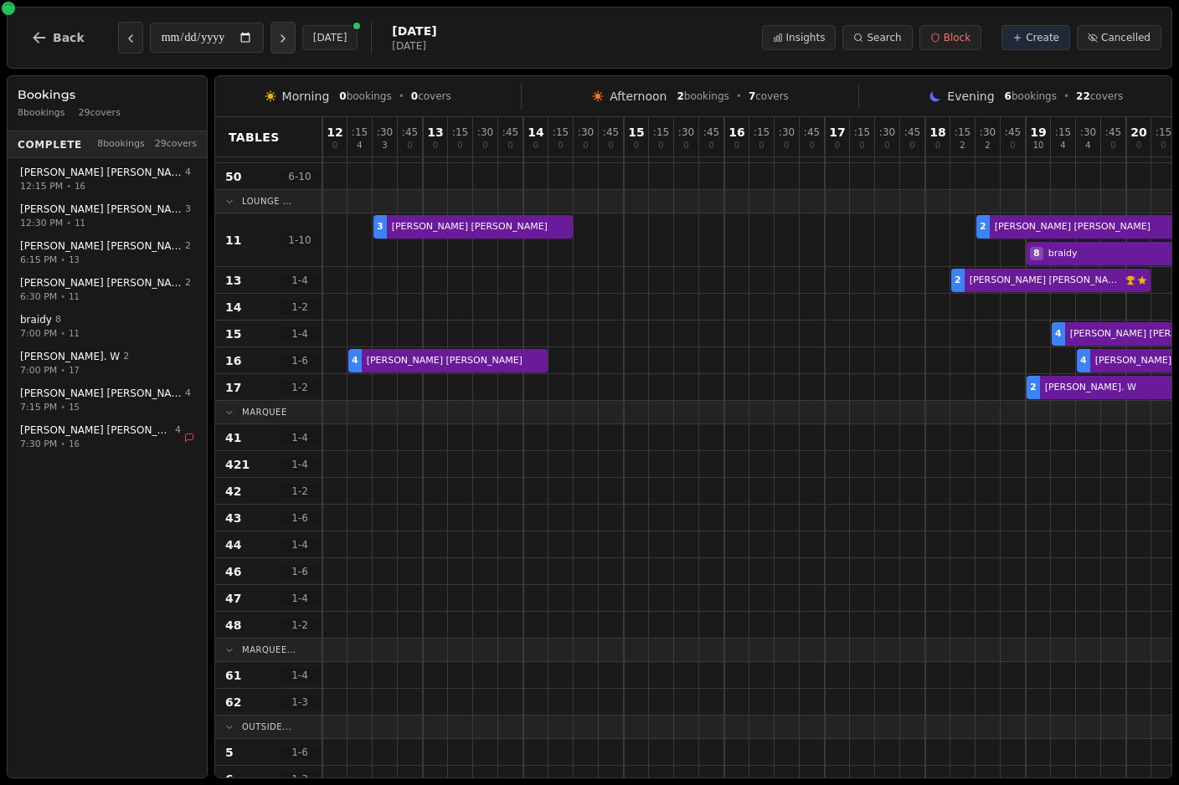
scroll to position [491, -1]
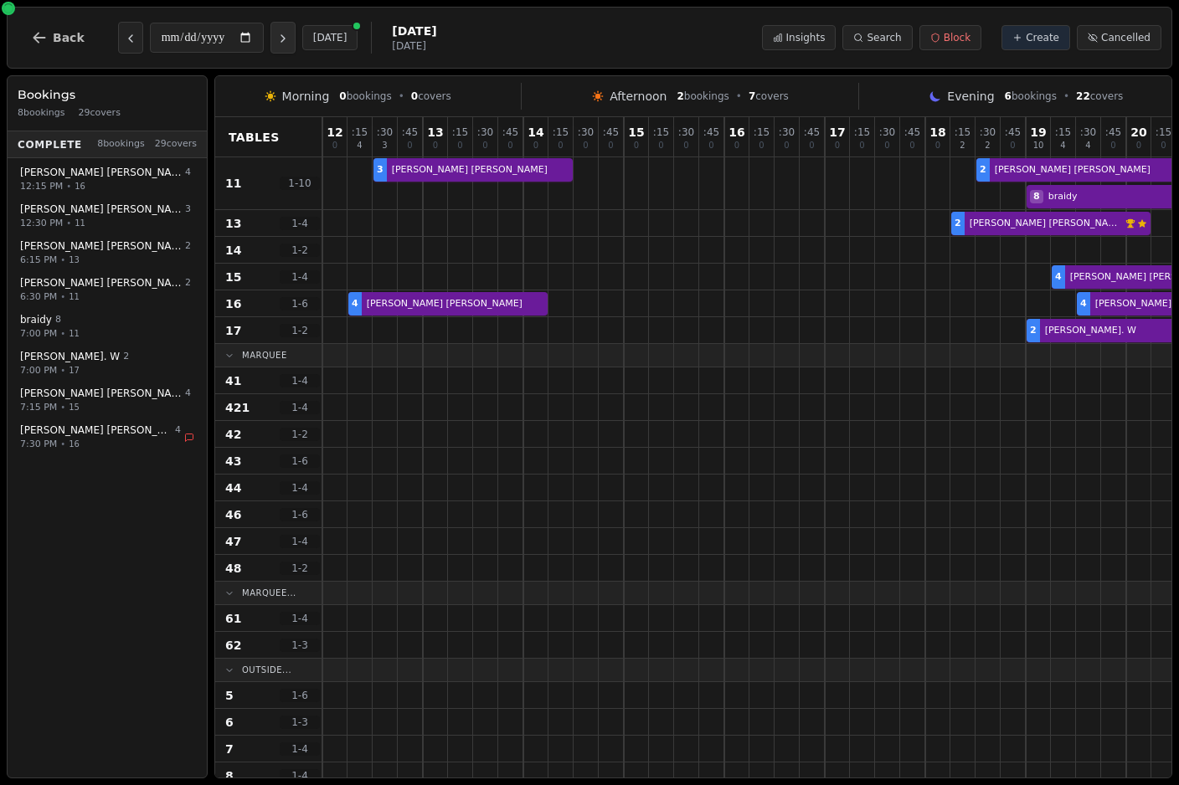
click at [276, 40] on icon "Next day" at bounding box center [282, 38] width 13 height 13
type input "**********"
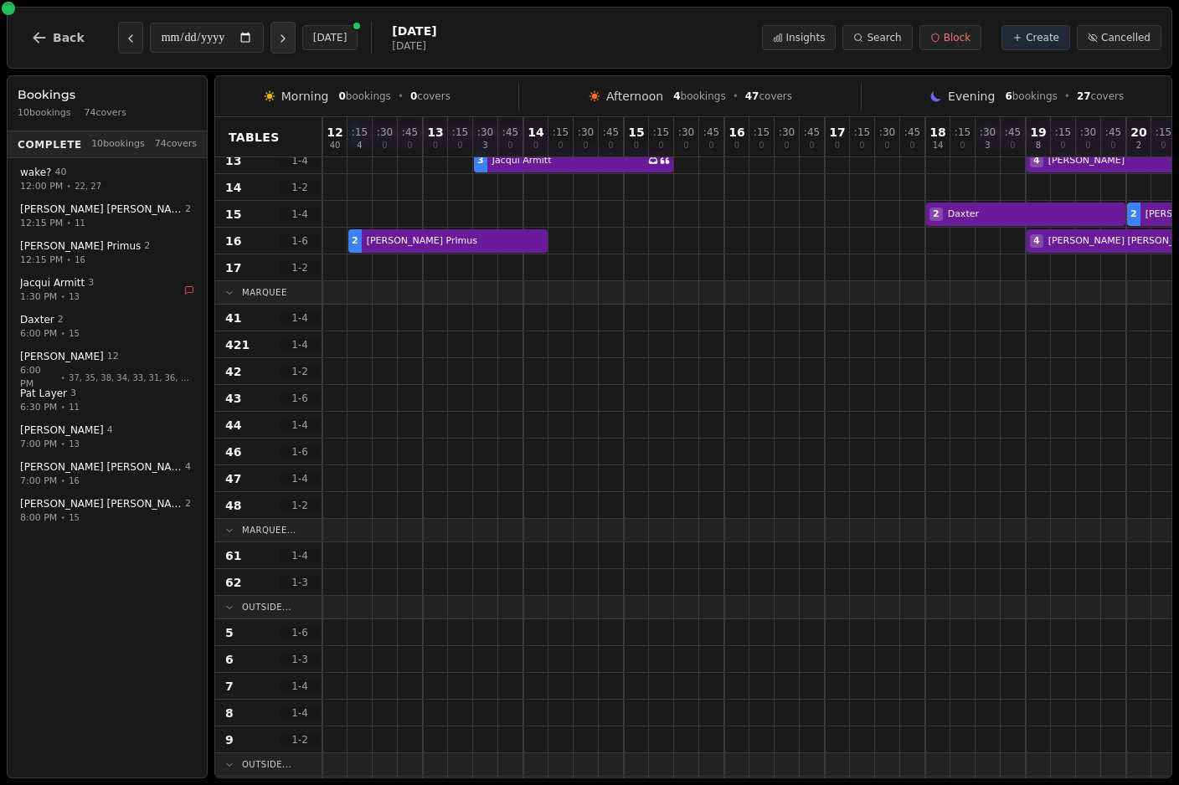
scroll to position [564, 0]
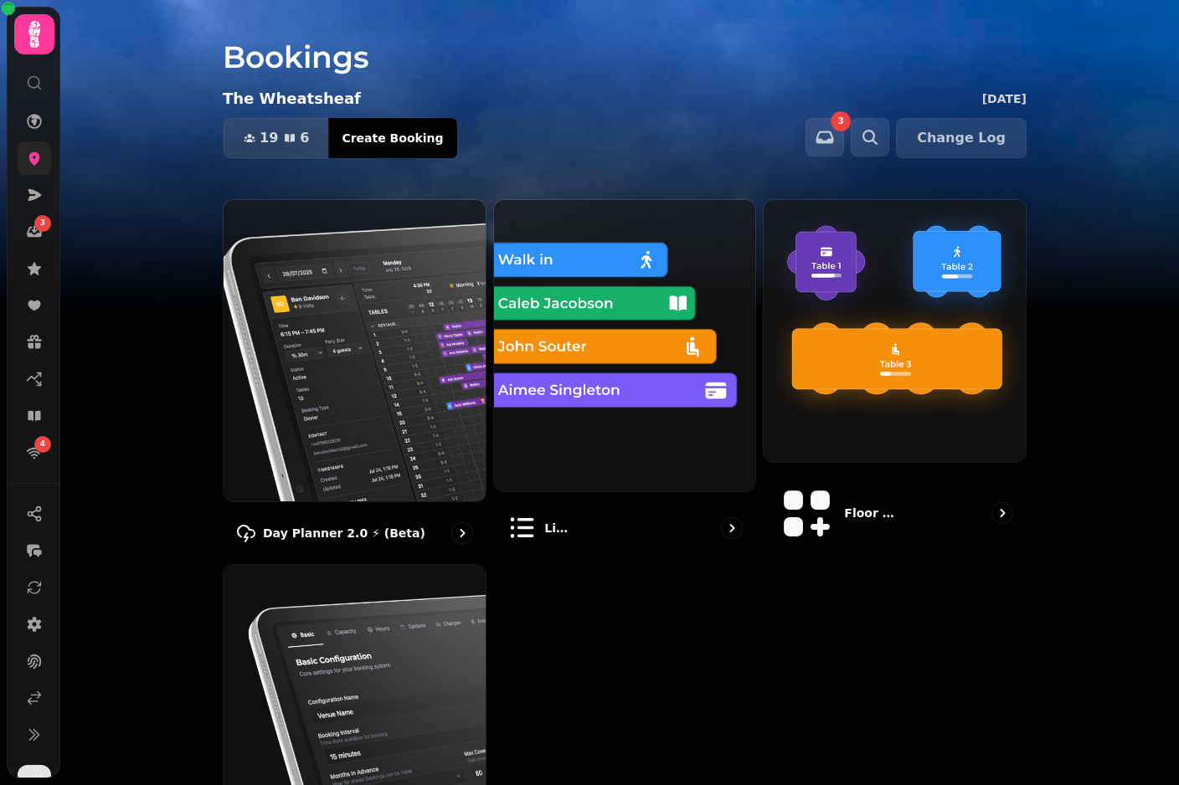
click at [33, 156] on icon at bounding box center [34, 158] width 11 height 13
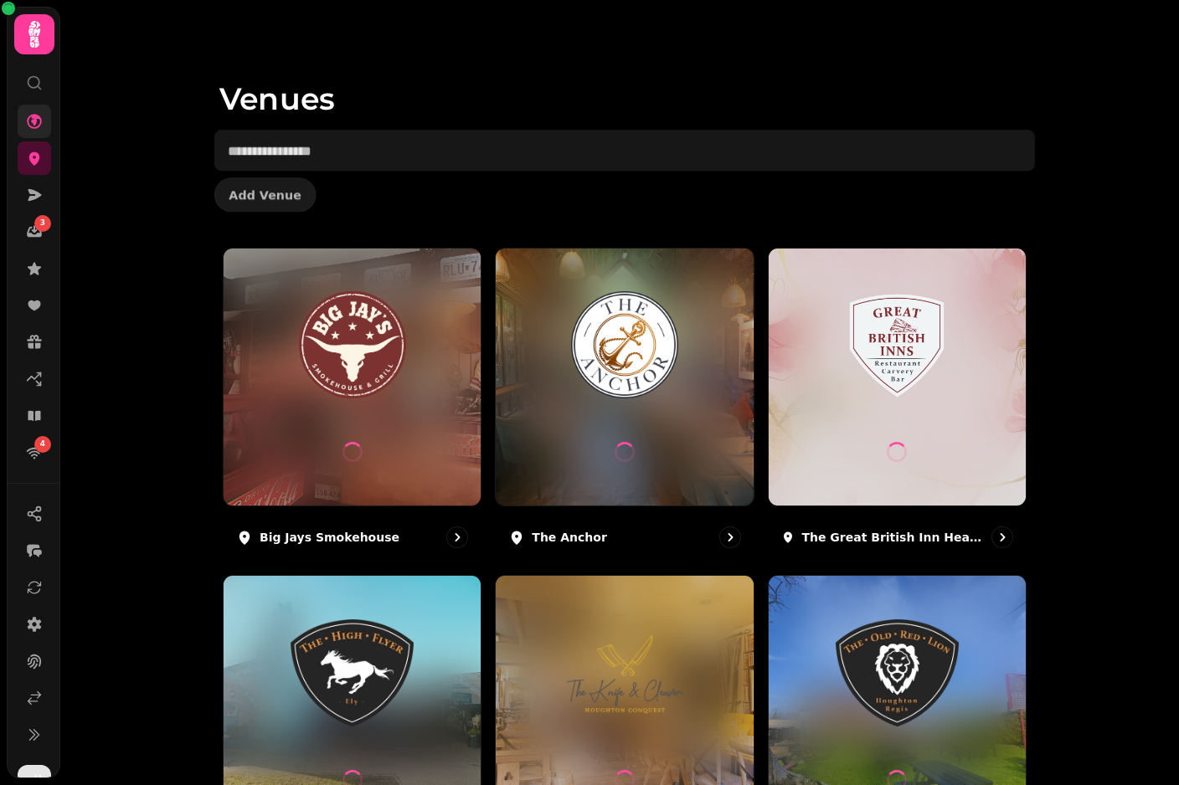
click at [28, 106] on link at bounding box center [34, 121] width 33 height 33
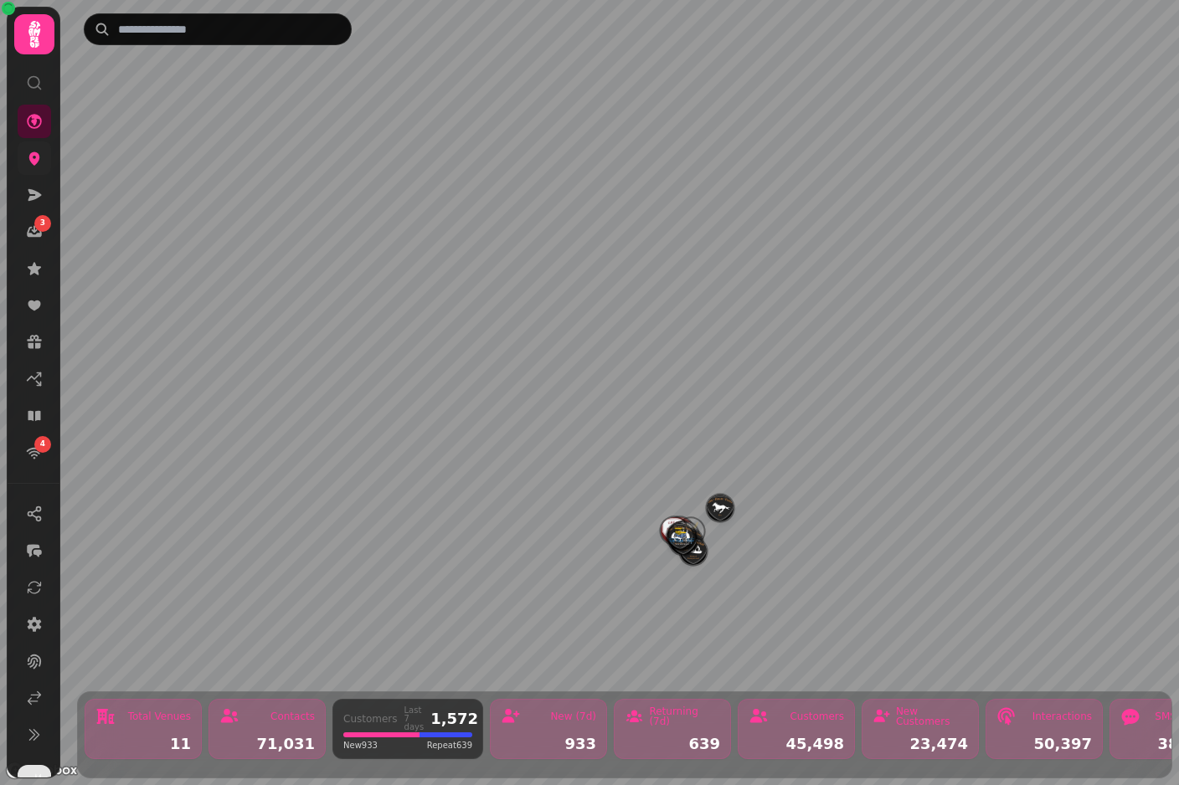
click at [34, 158] on icon at bounding box center [34, 158] width 17 height 17
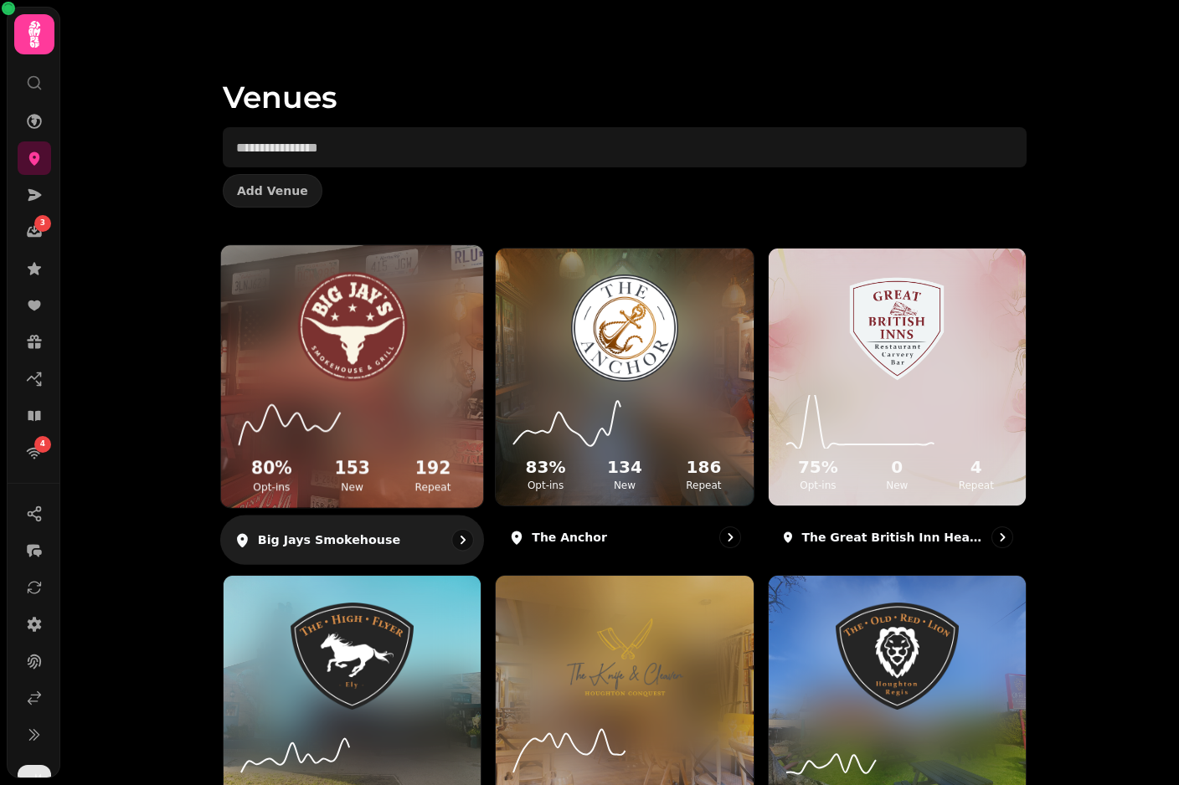
click at [291, 316] on img at bounding box center [352, 327] width 197 height 110
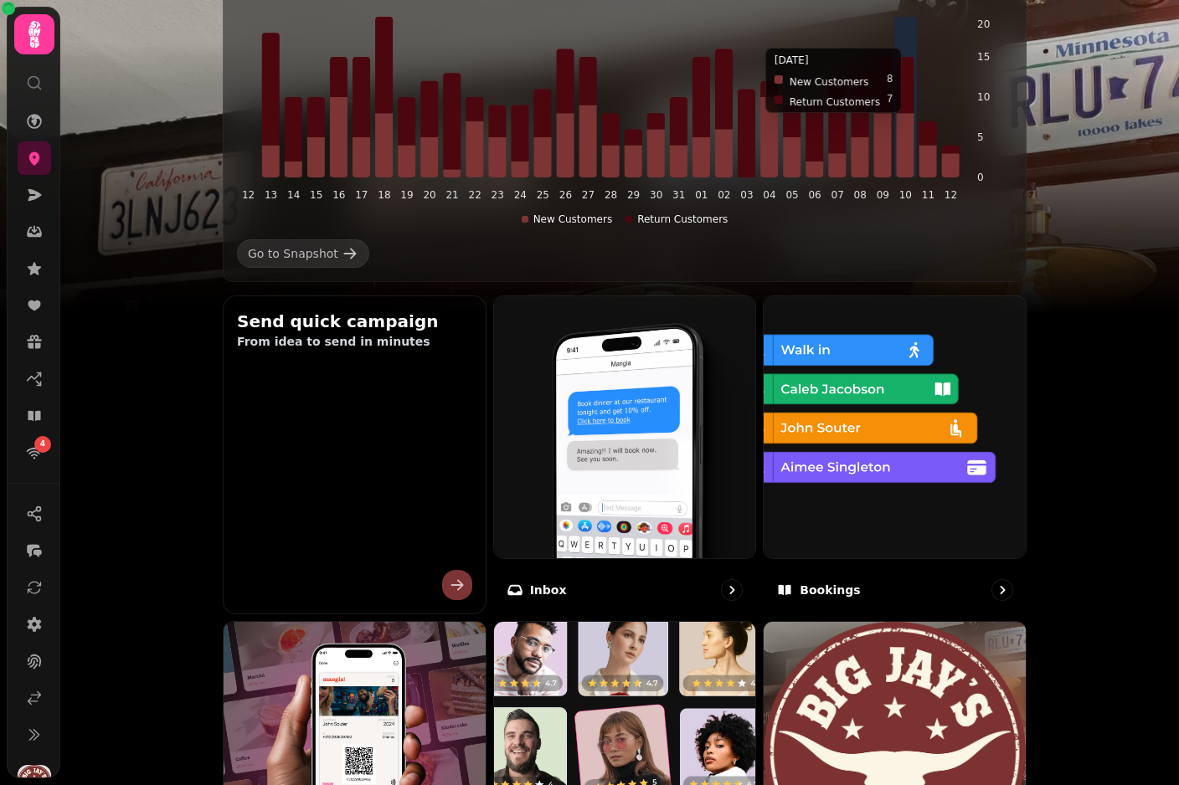
scroll to position [312, 0]
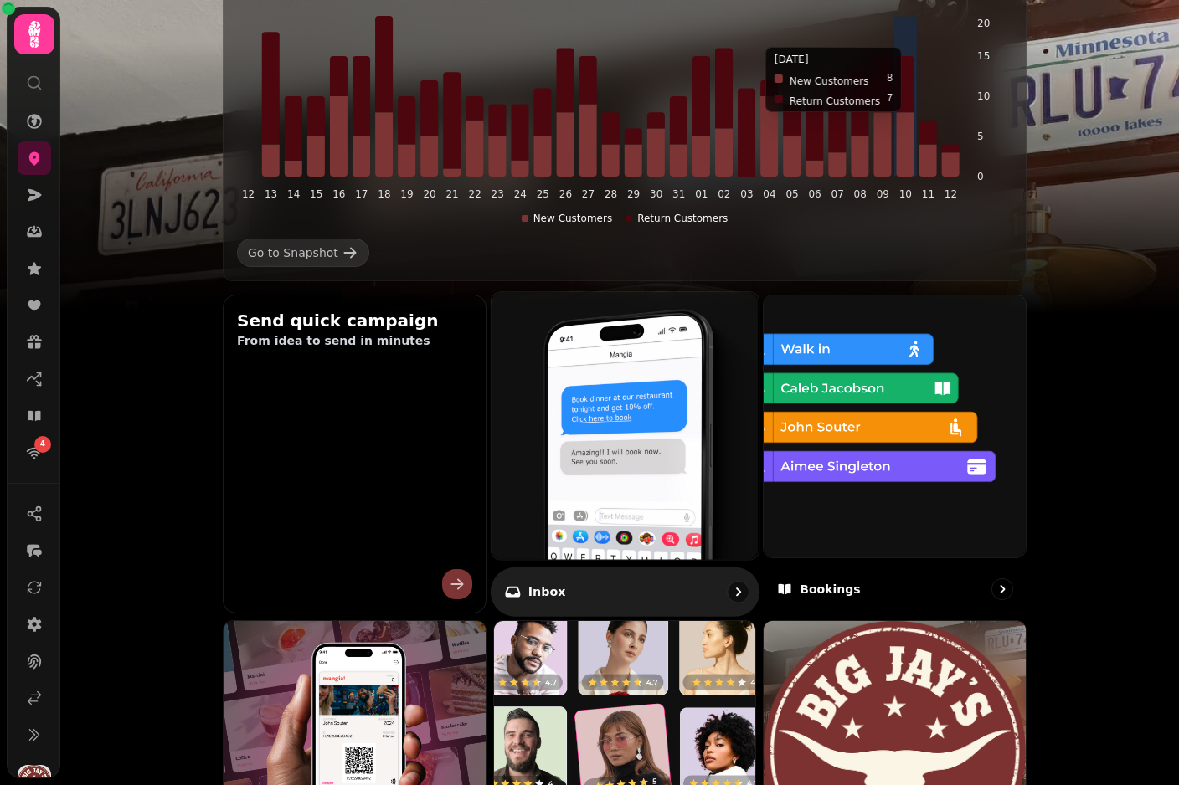
click at [663, 401] on img at bounding box center [625, 426] width 294 height 294
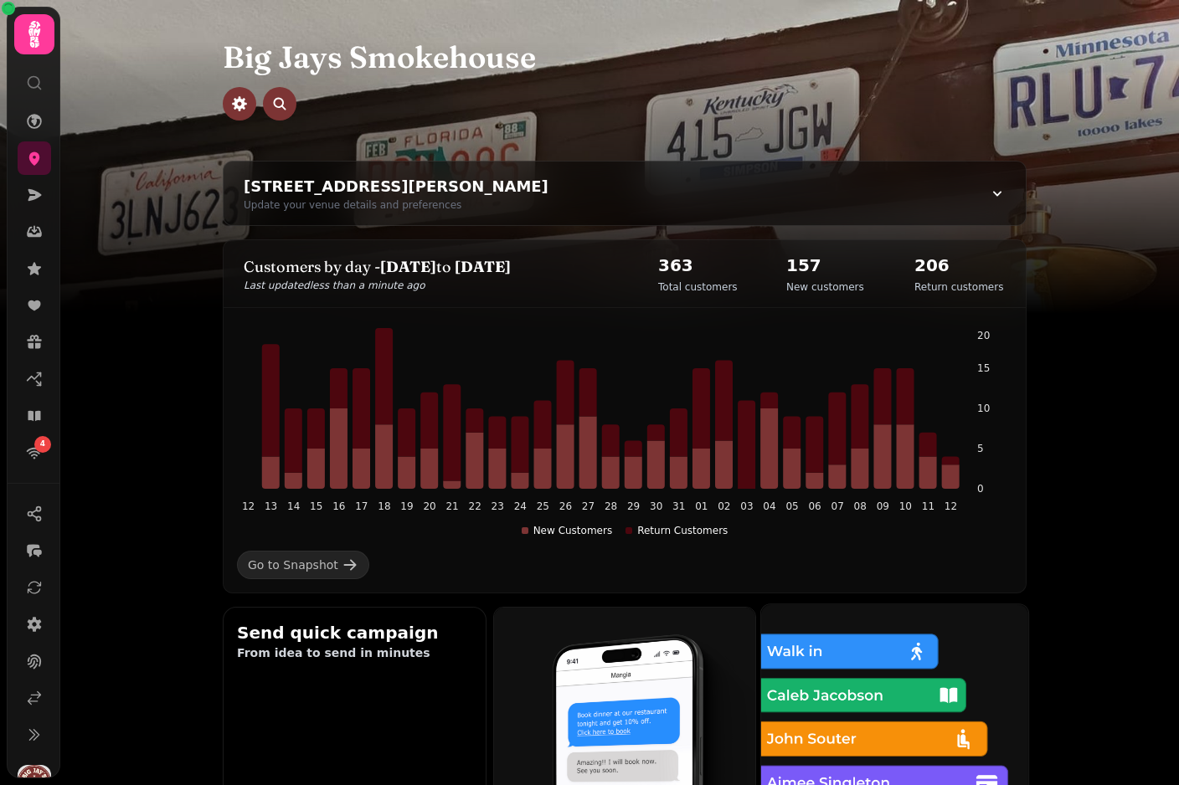
click at [876, 666] on img at bounding box center [895, 738] width 294 height 294
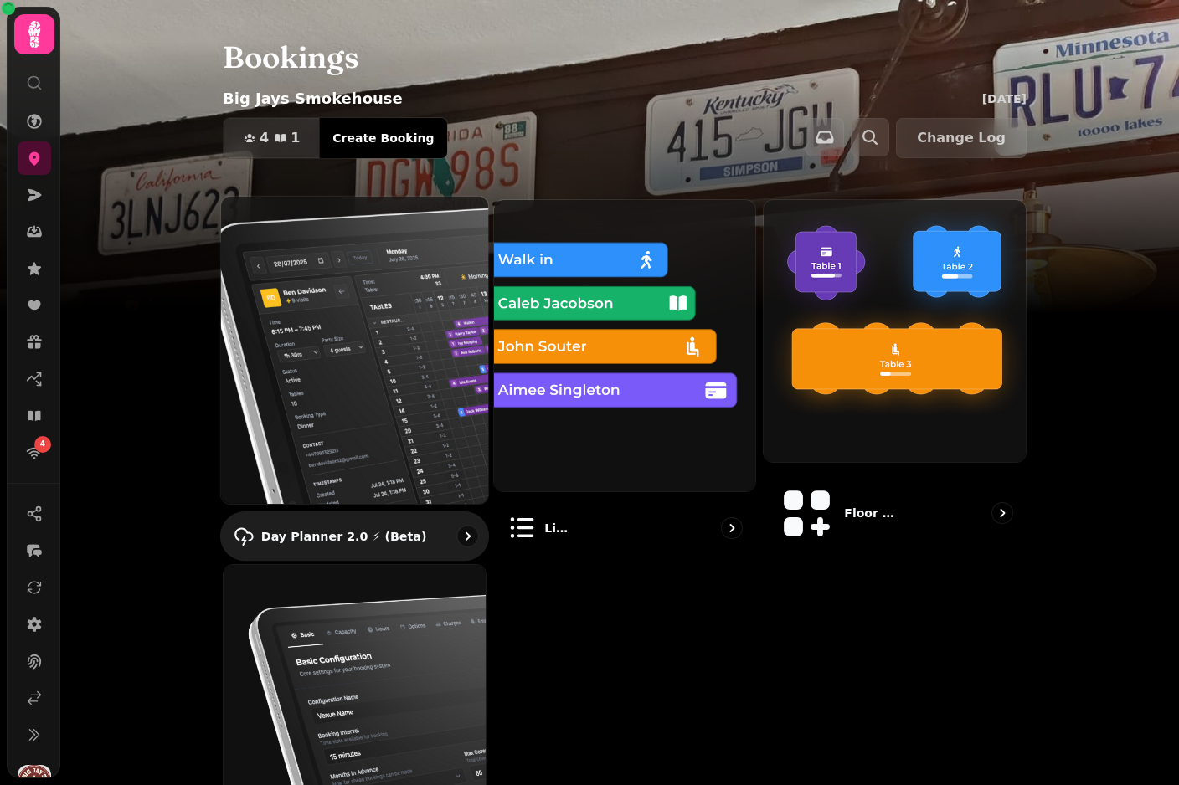
click at [293, 296] on img at bounding box center [355, 350] width 294 height 338
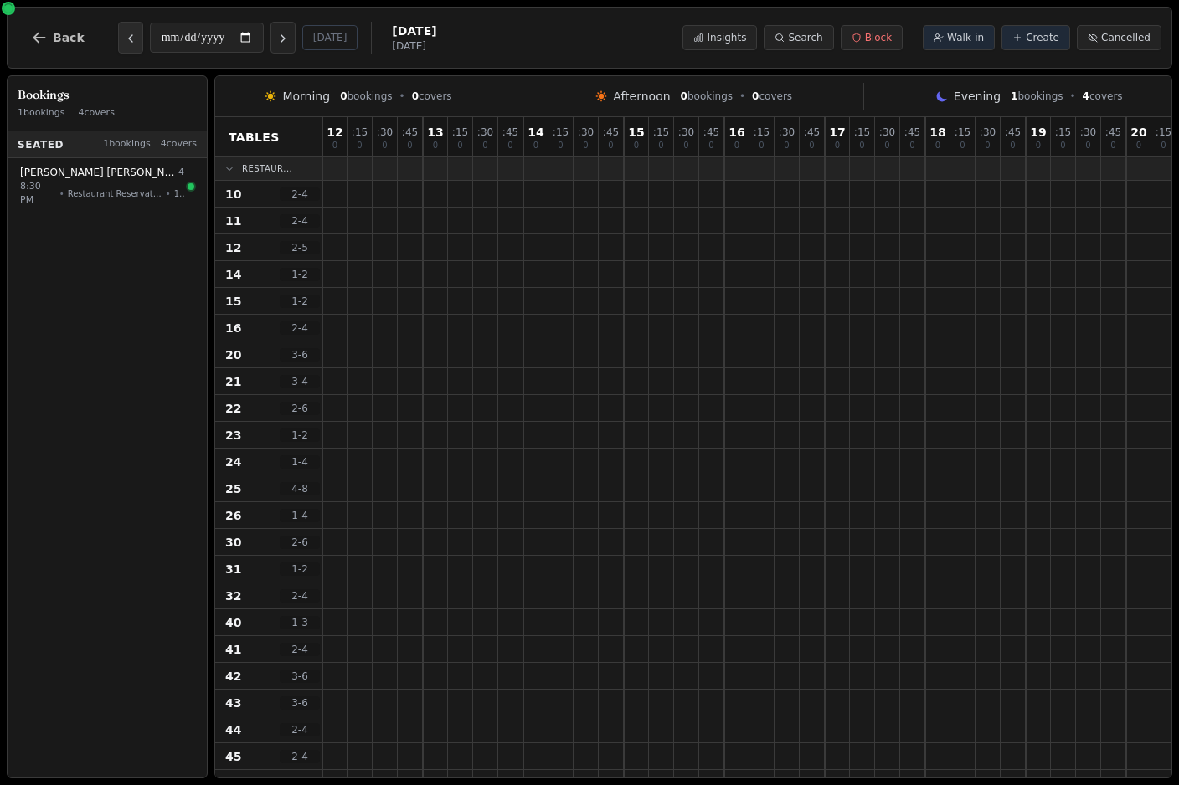
click at [124, 44] on icon "Previous day" at bounding box center [130, 38] width 13 height 13
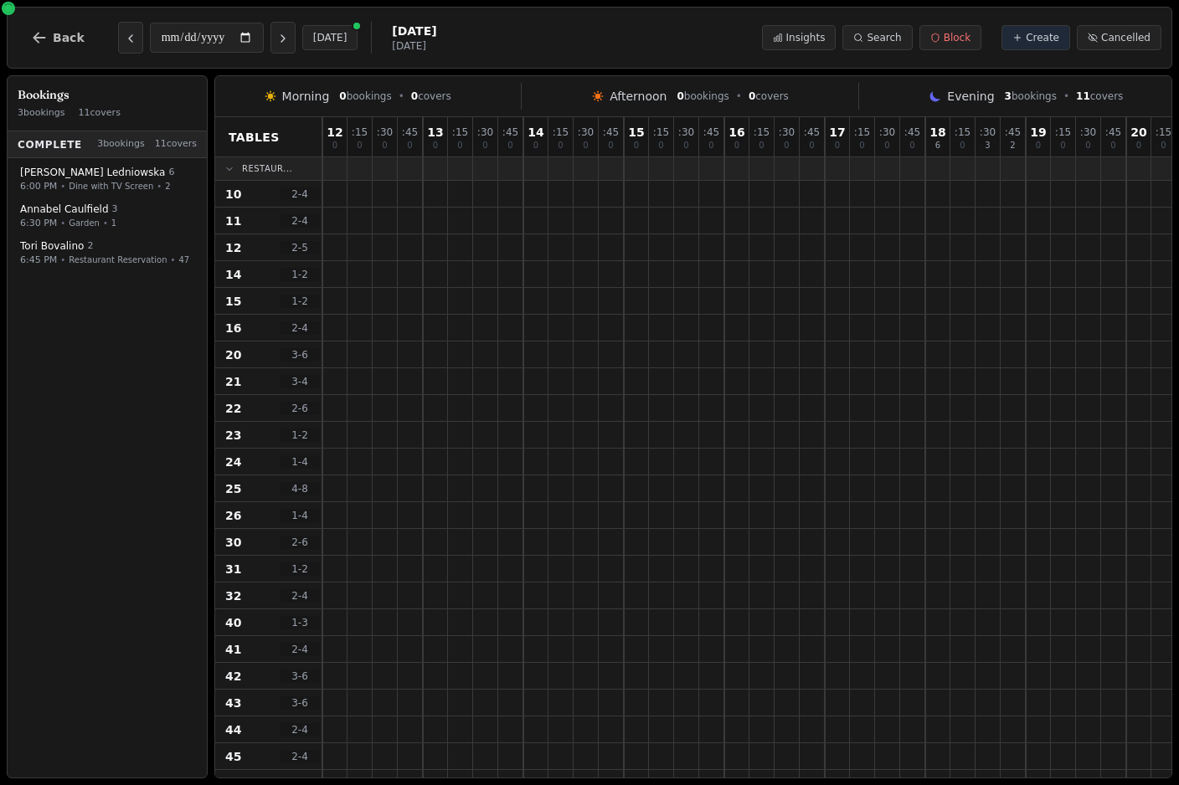
click at [110, 40] on div "**********" at bounding box center [227, 38] width 419 height 40
click at [124, 45] on icon "Previous day" at bounding box center [130, 38] width 13 height 13
type input "**********"
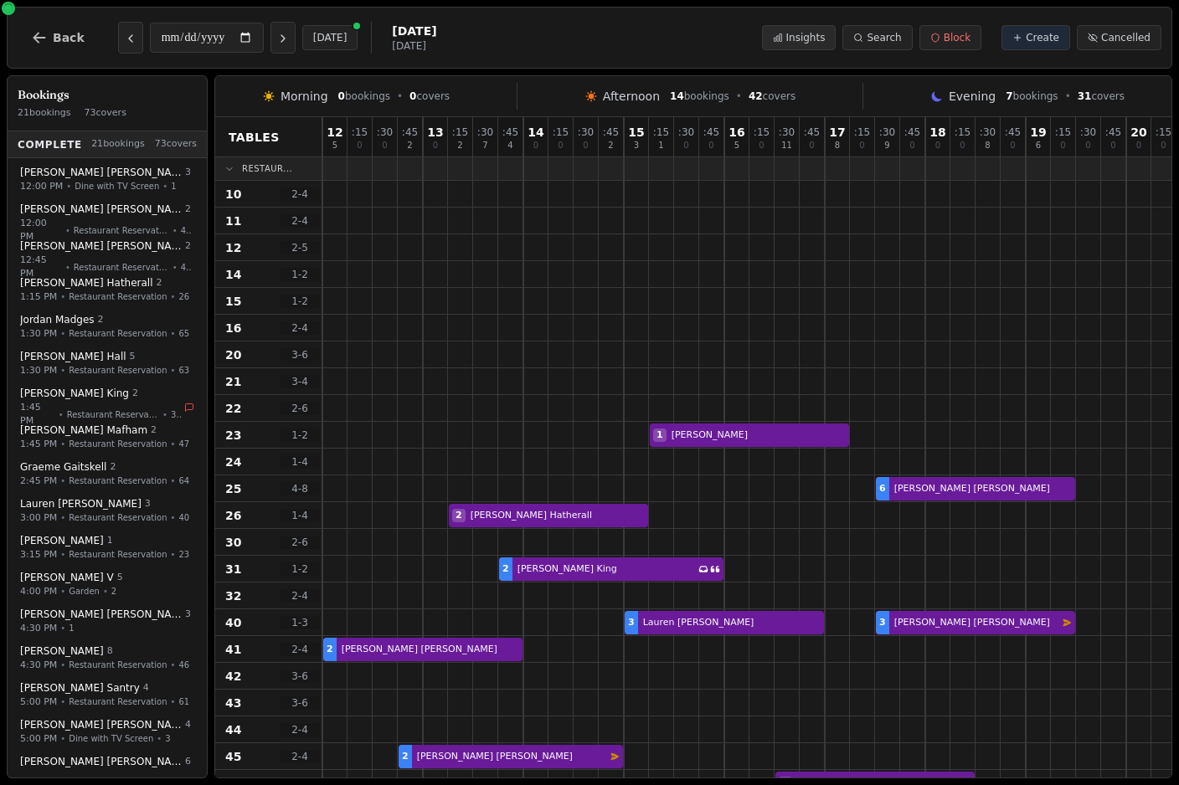
click at [808, 37] on span "Insights" at bounding box center [805, 37] width 39 height 13
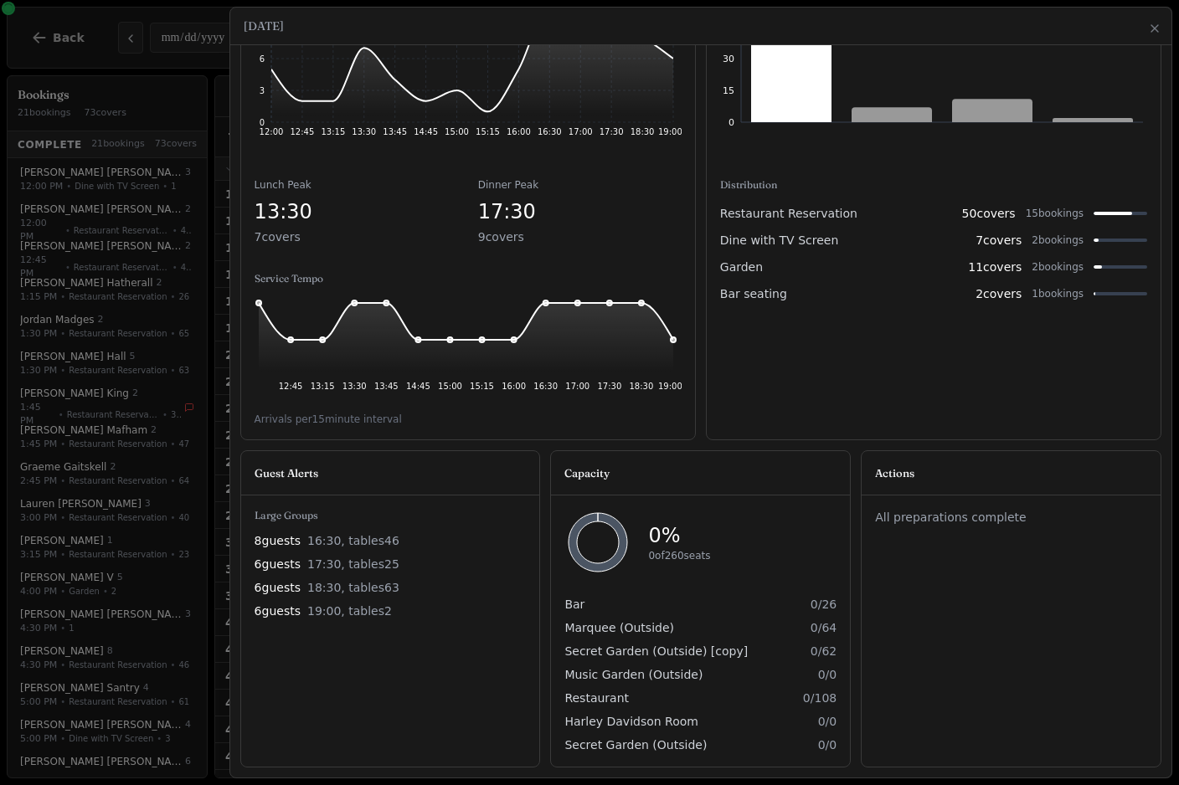
scroll to position [251, 0]
click at [174, 332] on div at bounding box center [589, 392] width 1179 height 785
click at [1157, 36] on button "Close" at bounding box center [1154, 28] width 13 height 20
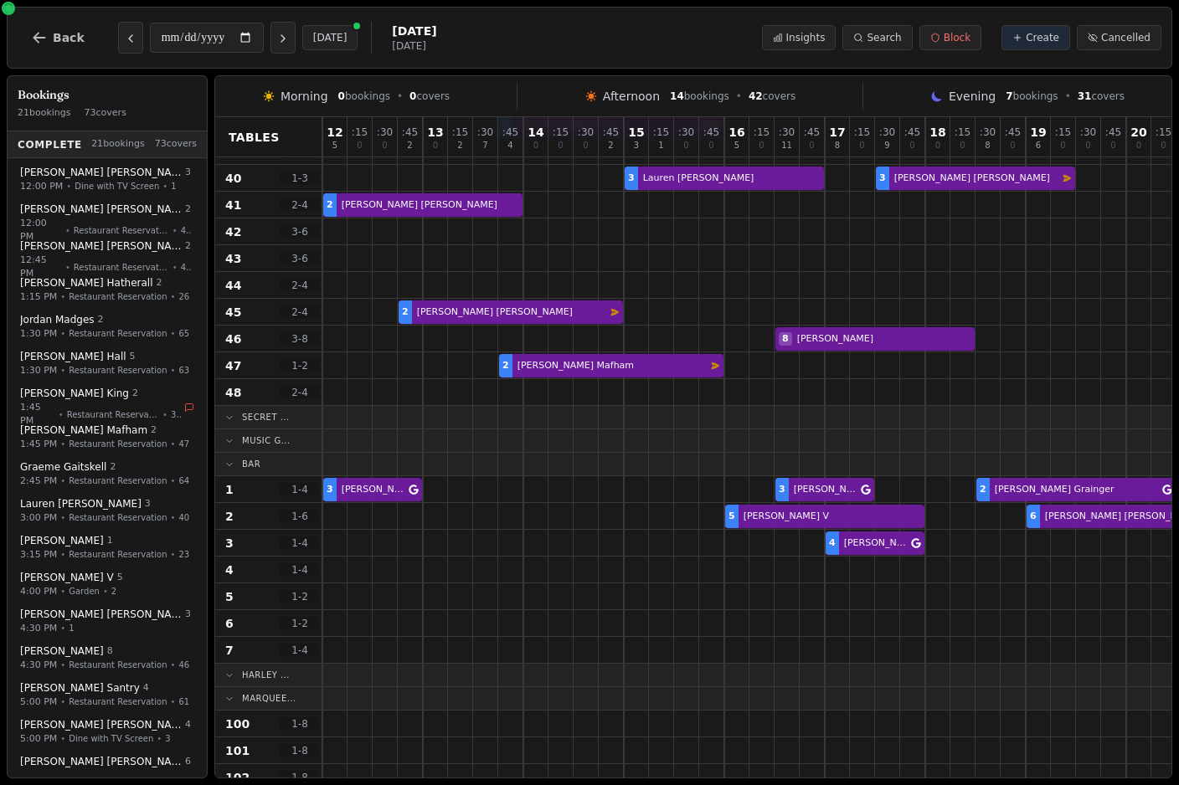
scroll to position [443, 0]
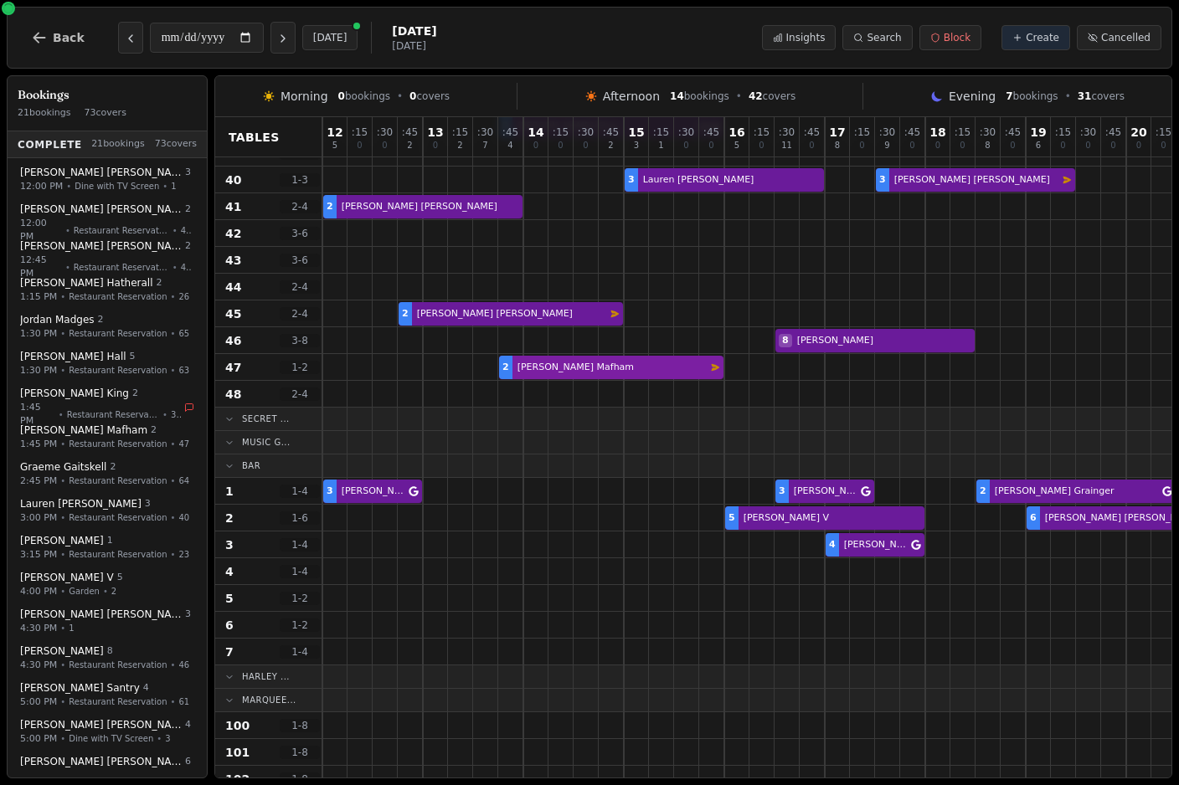
select select "****"
select select "*"
select select "********"
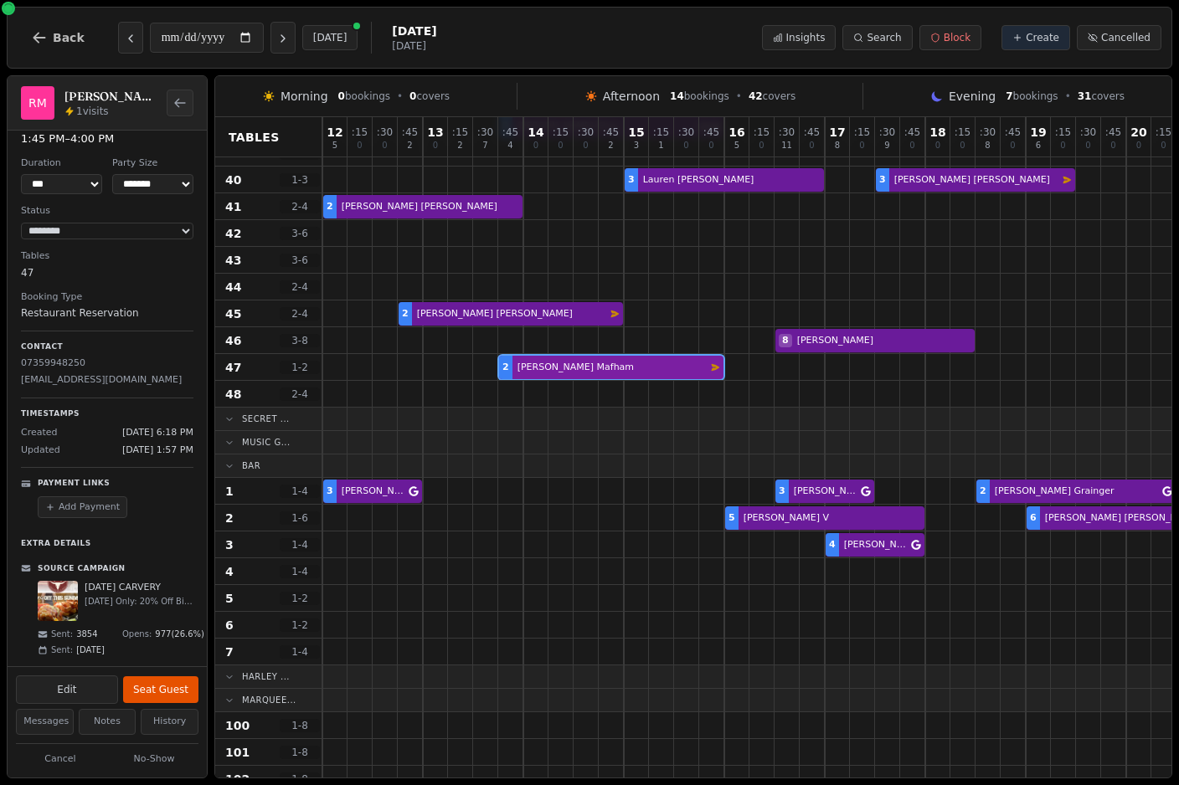
scroll to position [39, 0]
click at [471, 318] on div "2 Natalie Scott Email campaign booking" at bounding box center [837, 314] width 1030 height 27
click at [634, 369] on div "2 Roy Mafham Email campaign booking" at bounding box center [837, 367] width 1030 height 27
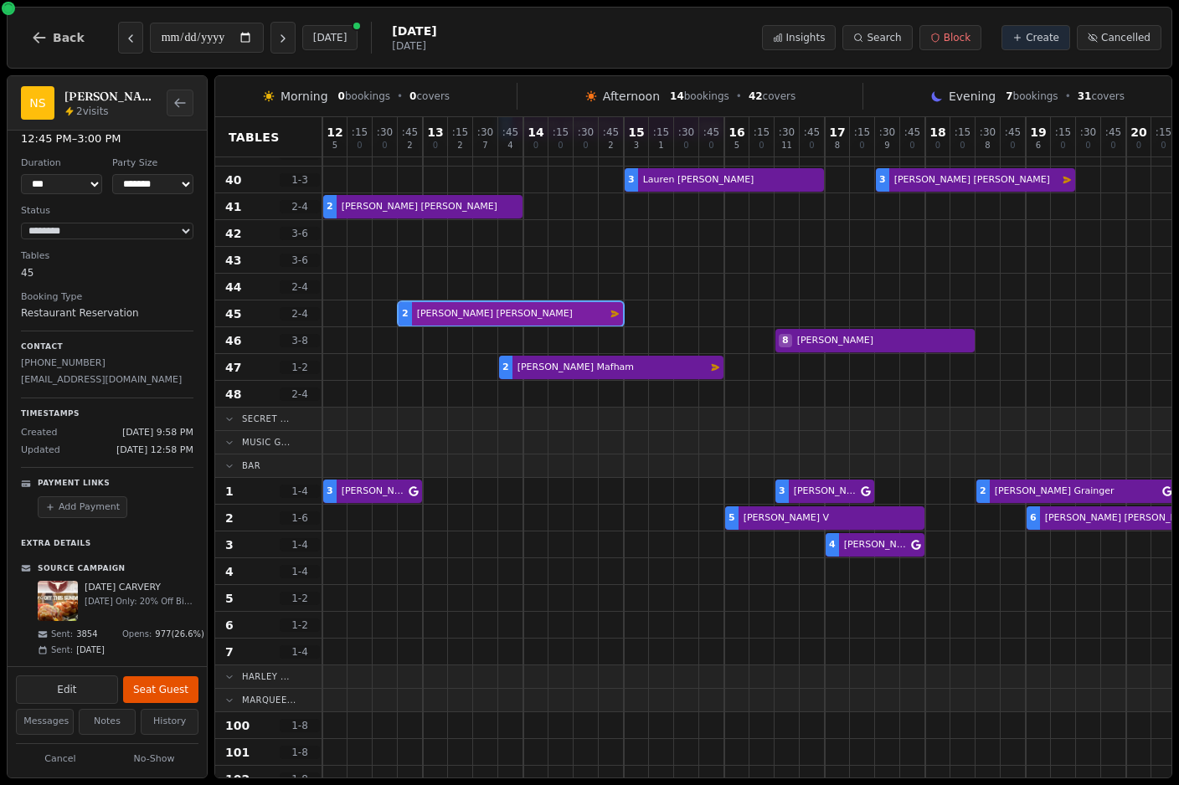
click at [568, 319] on div "2 Natalie Scott Email campaign booking" at bounding box center [837, 314] width 1030 height 27
click at [118, 581] on p "SUNDAY CARVERY" at bounding box center [139, 588] width 109 height 14
click at [148, 595] on p "This Sunday Only: 20% Off Big Jay’s Legendary Carvery!" at bounding box center [139, 601] width 109 height 13
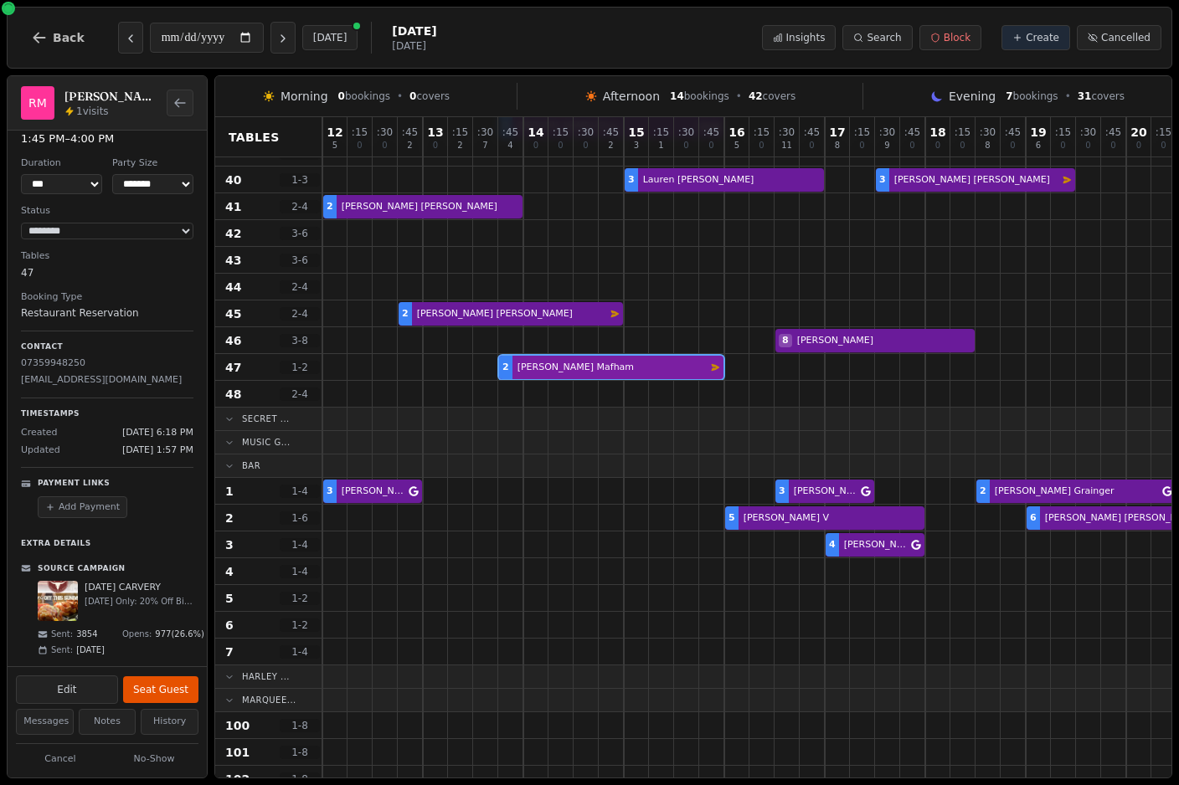
click at [676, 372] on div "2 Roy Mafham Email campaign booking" at bounding box center [837, 367] width 1030 height 27
click at [587, 316] on div "2 Natalie Scott Email campaign booking" at bounding box center [837, 314] width 1030 height 27
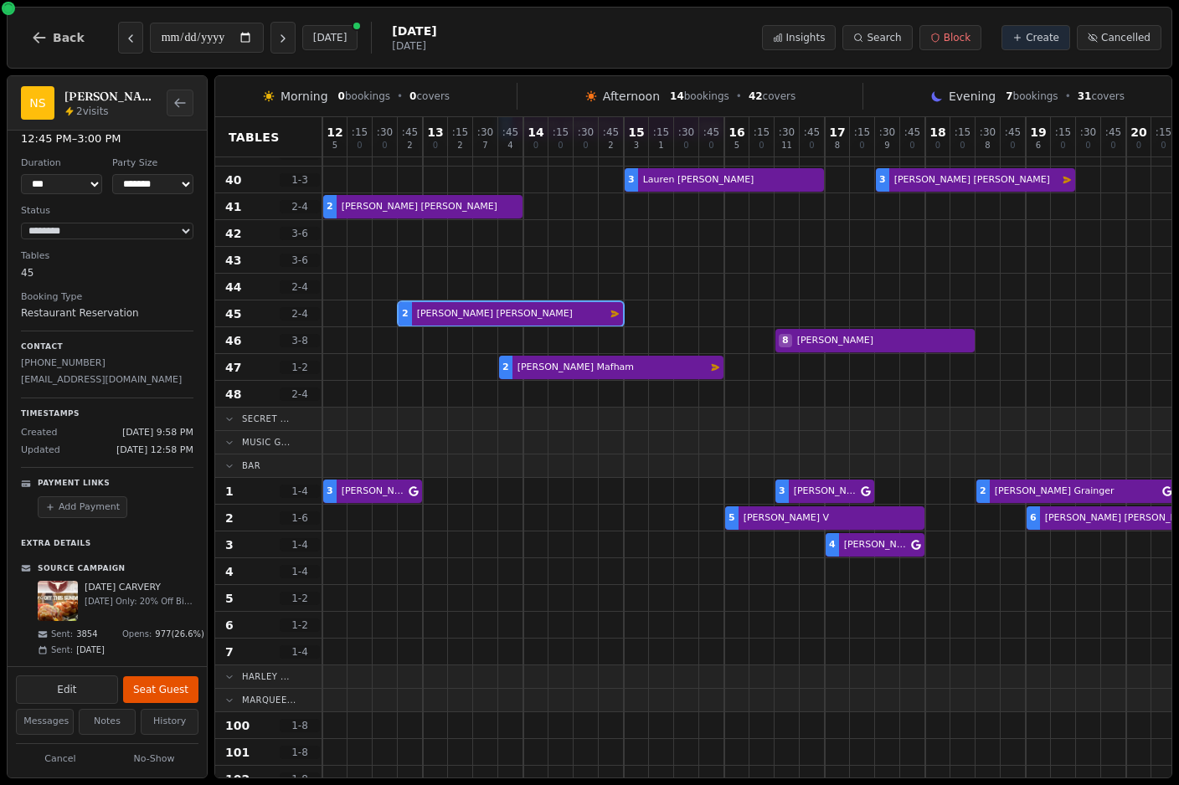
click at [244, 295] on div "44 2 - 4" at bounding box center [268, 287] width 106 height 27
click at [90, 496] on button "Add Payment" at bounding box center [83, 507] width 90 height 23
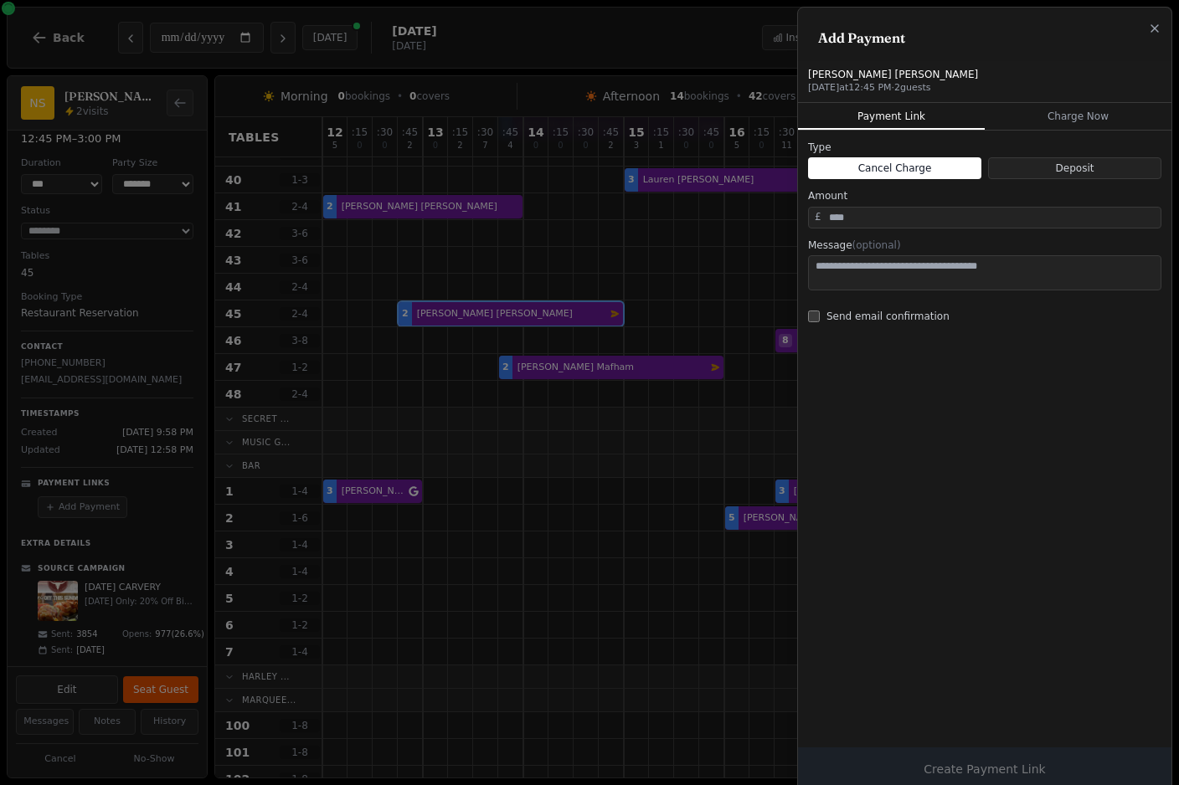
click at [1155, 35] on icon "button" at bounding box center [1154, 28] width 13 height 13
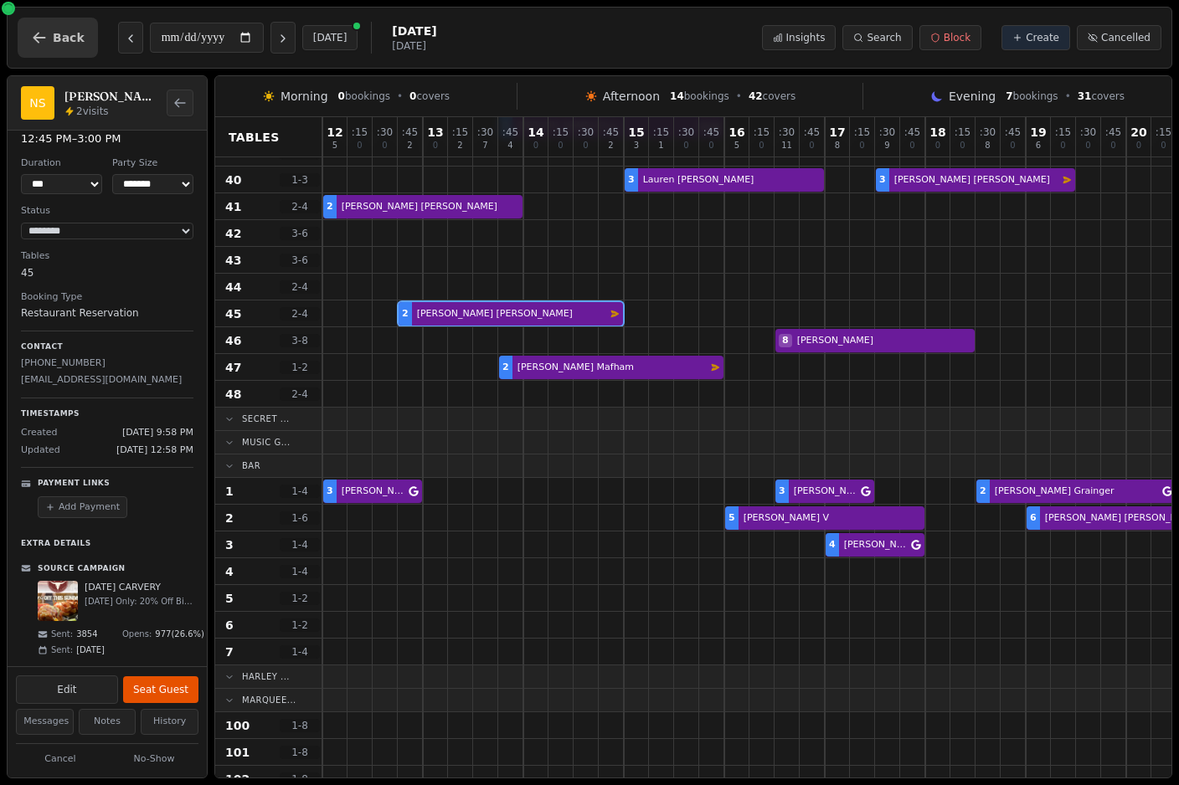
click at [62, 46] on button "Back" at bounding box center [58, 38] width 80 height 40
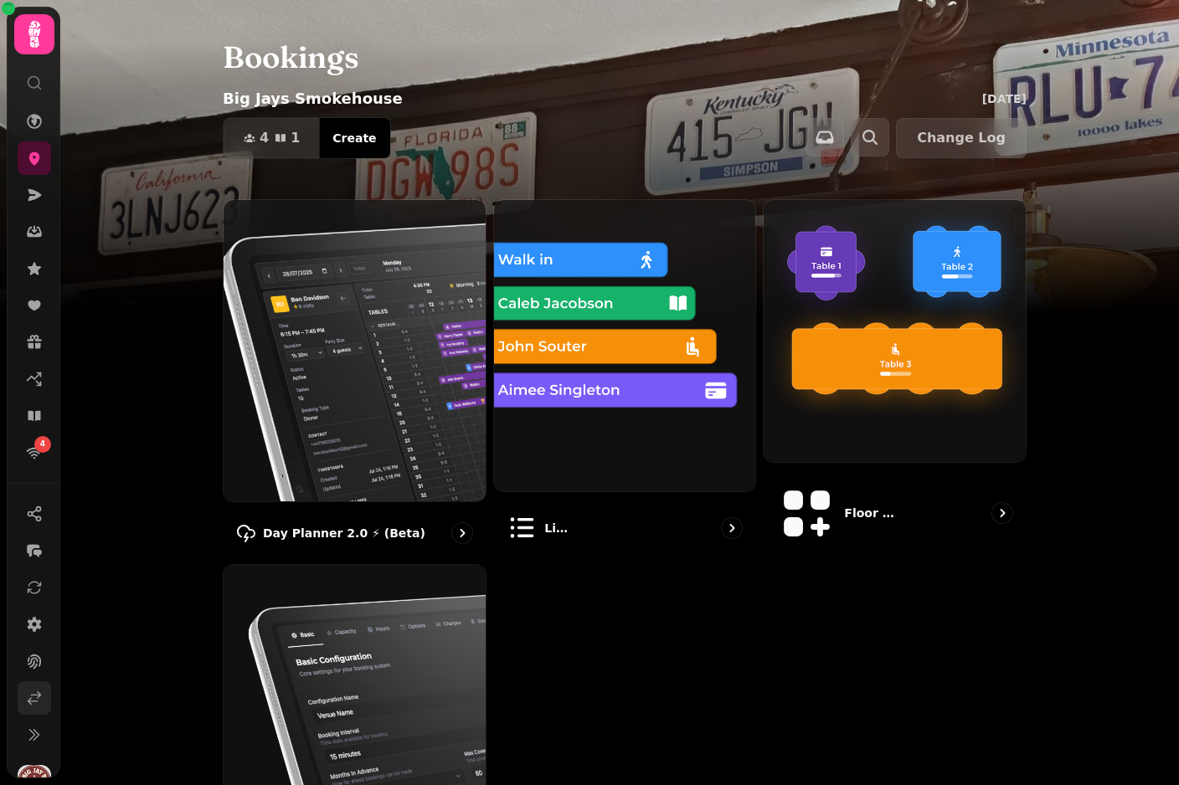
click at [40, 698] on icon at bounding box center [34, 698] width 17 height 17
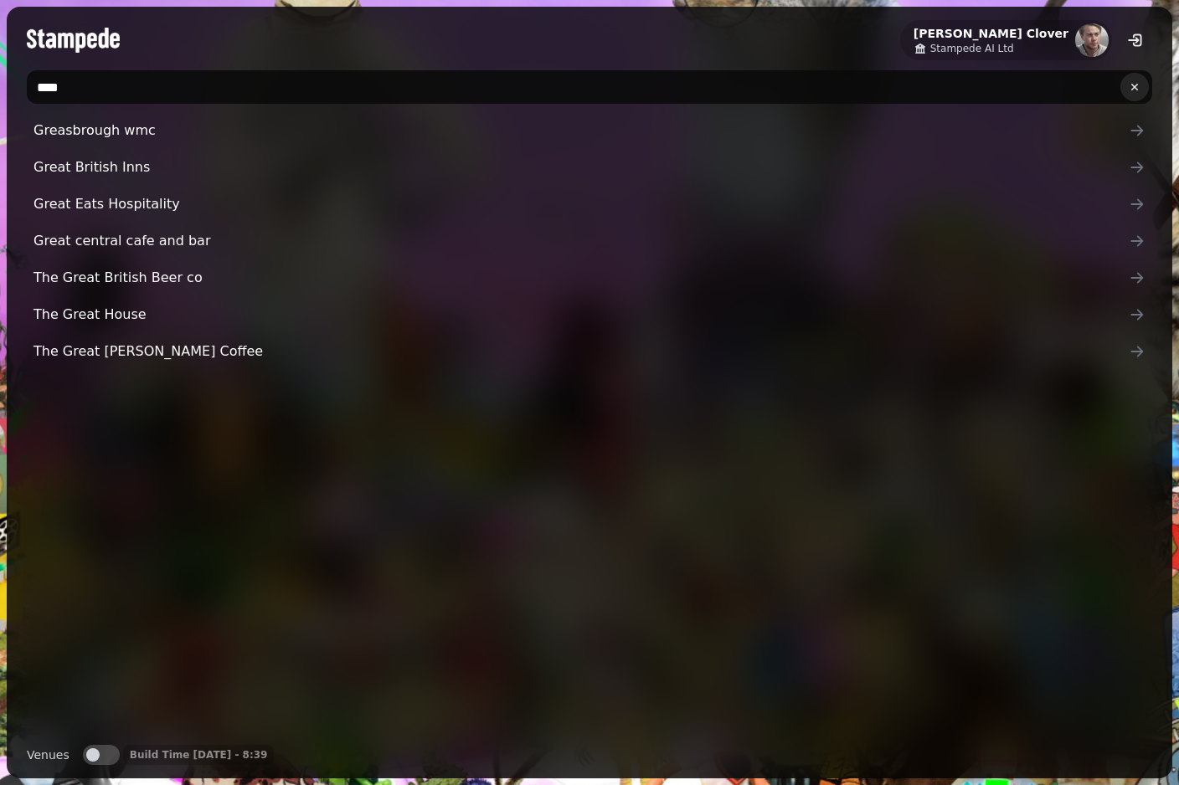
click at [1132, 93] on icon "clear" at bounding box center [1134, 86] width 13 height 13
